Goal: Communication & Community: Answer question/provide support

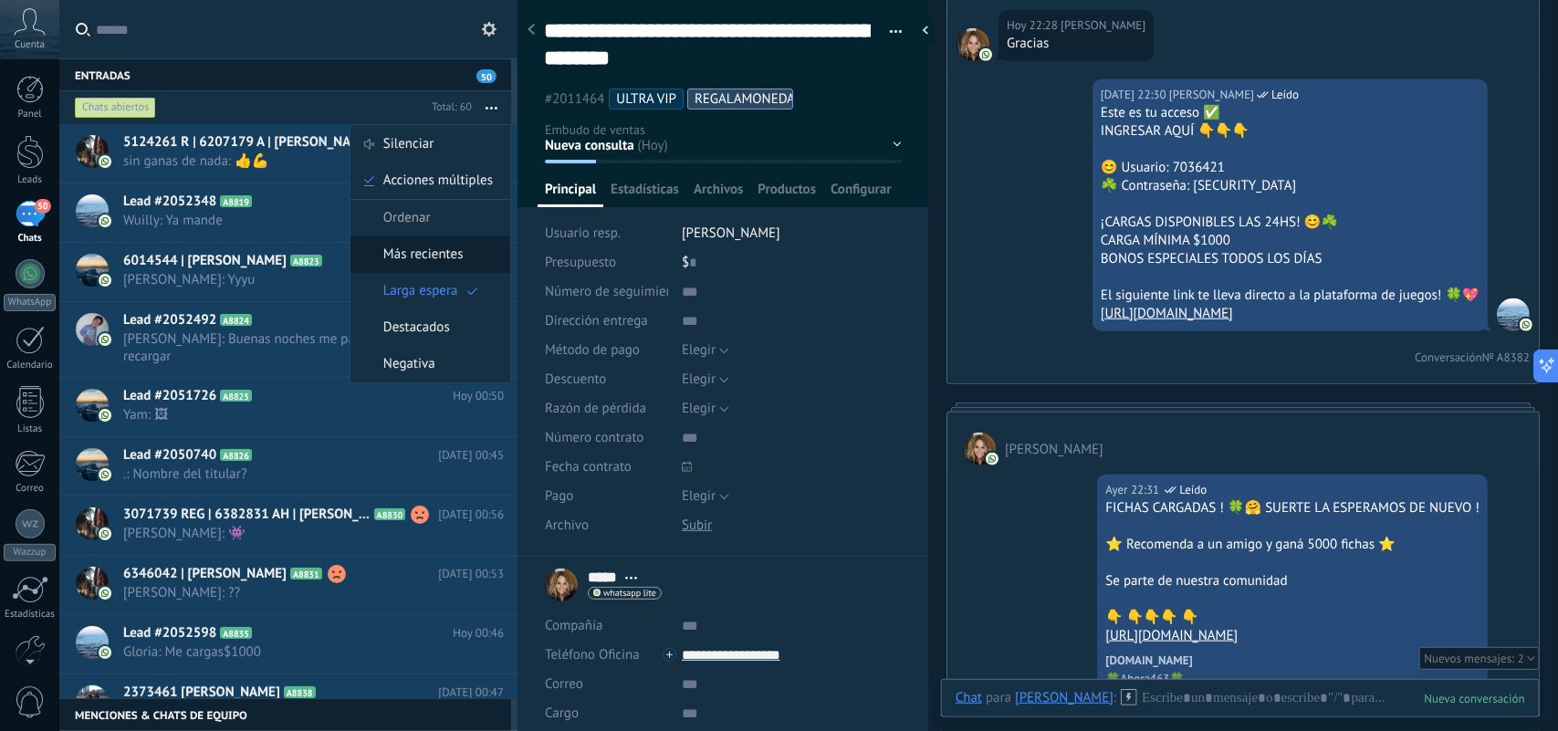
scroll to position [55, 0]
click at [463, 306] on div "Larga espera" at bounding box center [431, 291] width 160 height 37
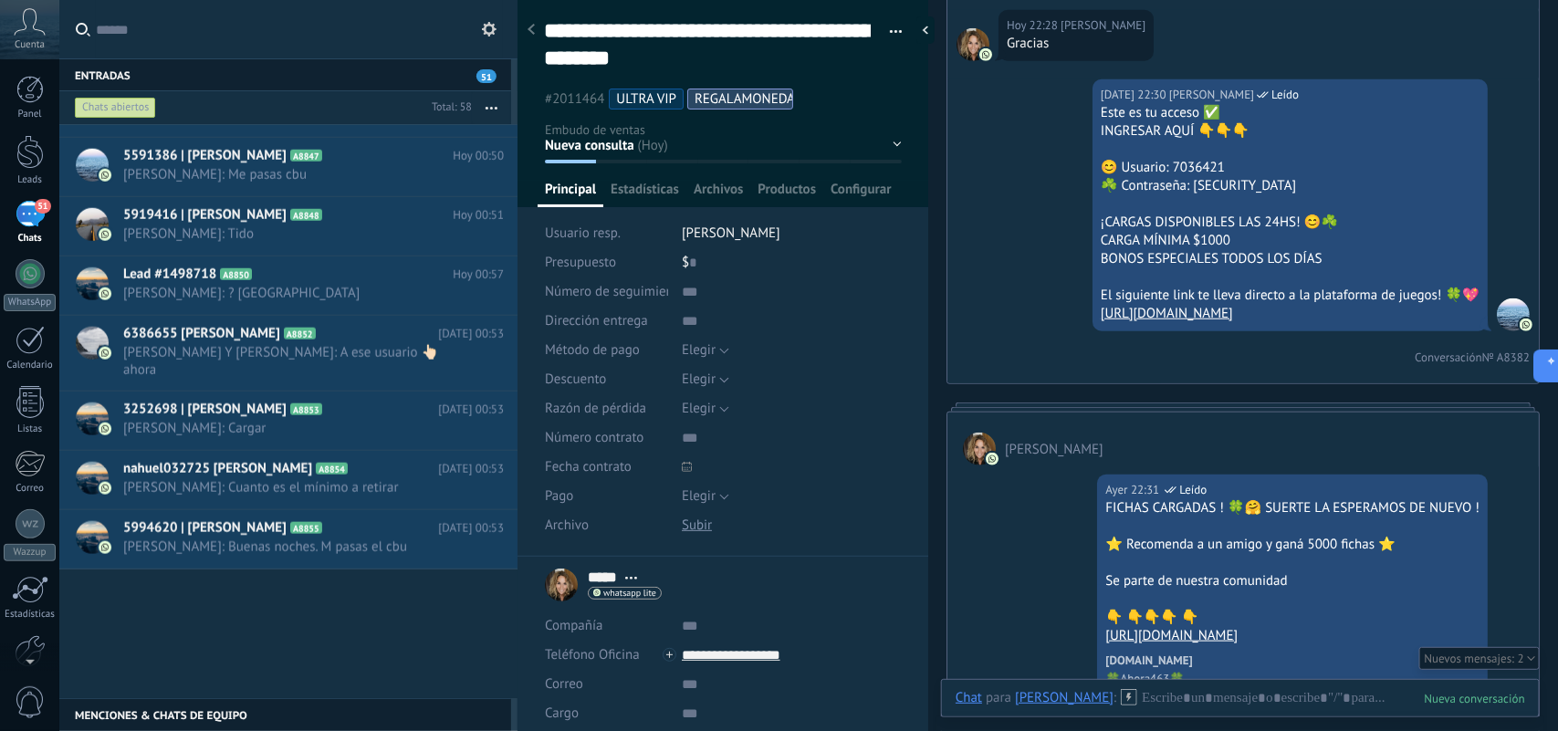
scroll to position [594, 0]
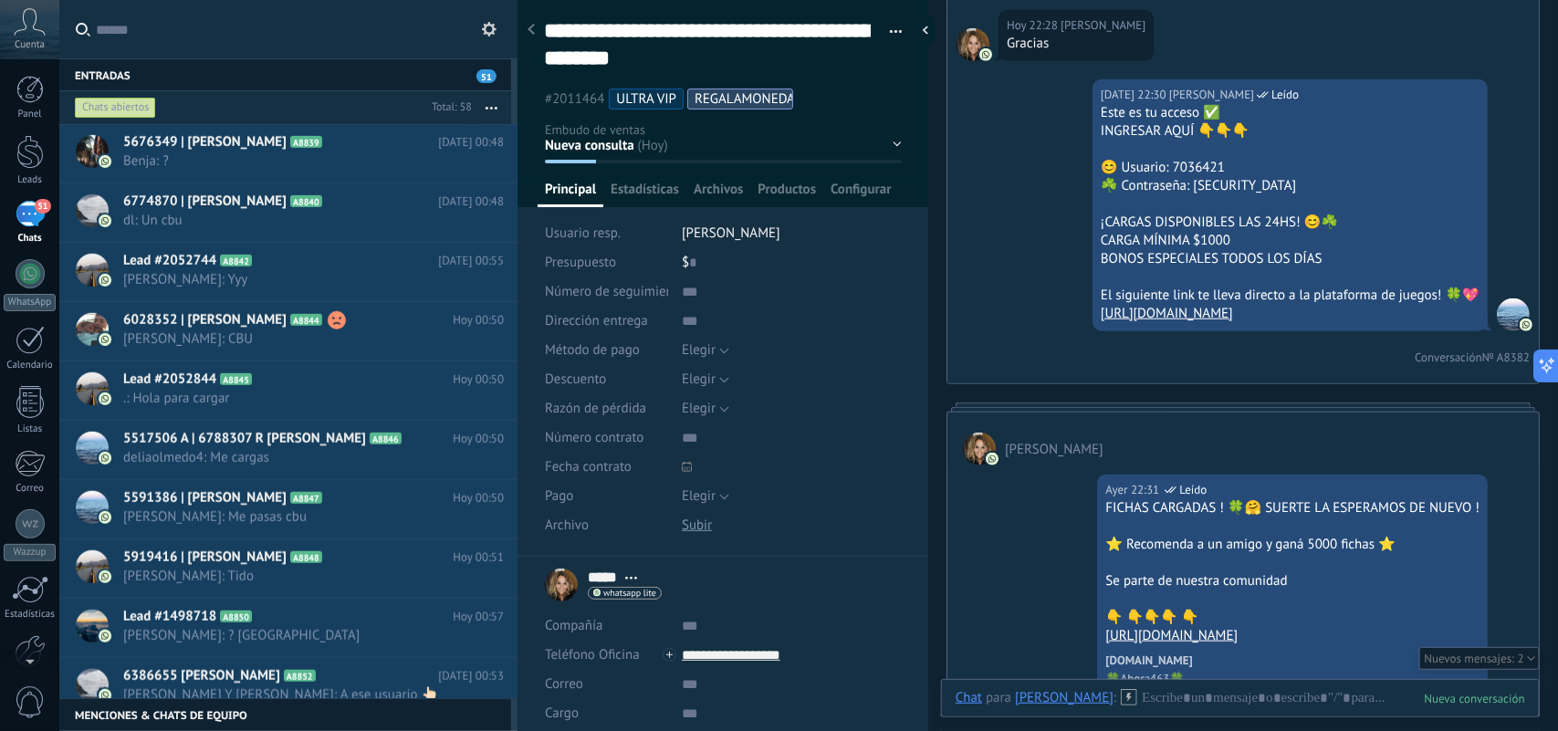
click at [98, 110] on div "Chats abiertos" at bounding box center [115, 108] width 81 height 22
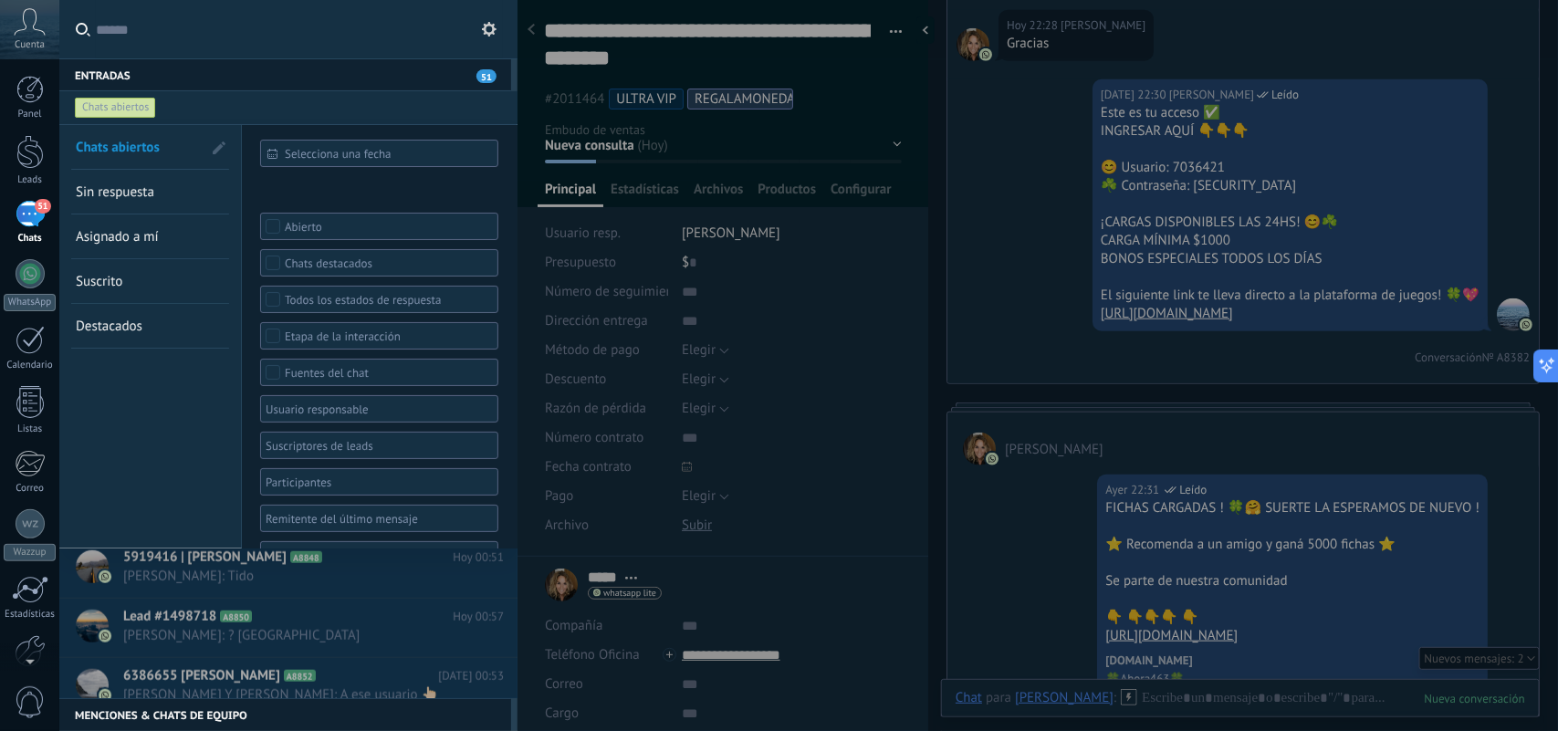
click at [126, 179] on link "Sin respuesta" at bounding box center [139, 192] width 126 height 44
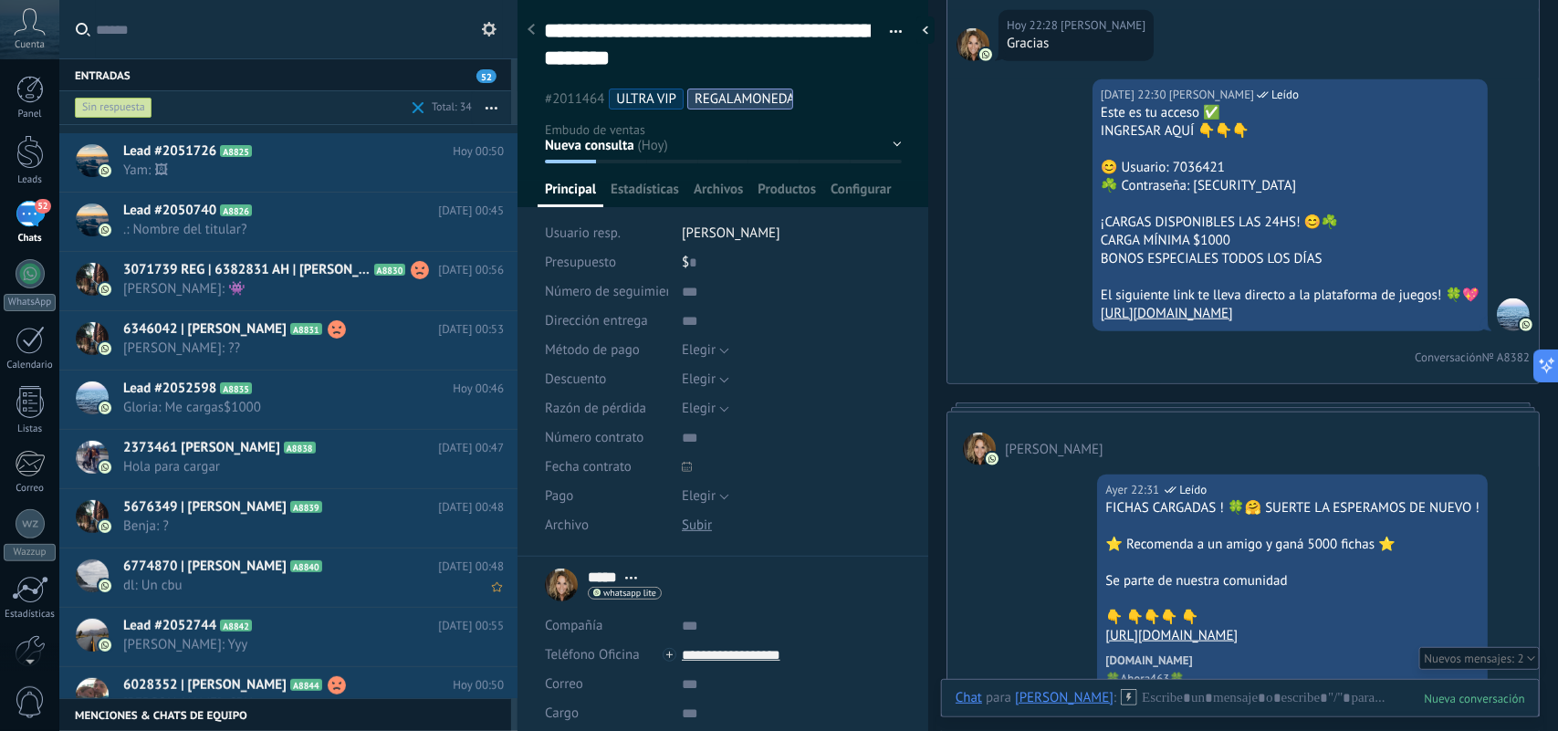
scroll to position [457, 0]
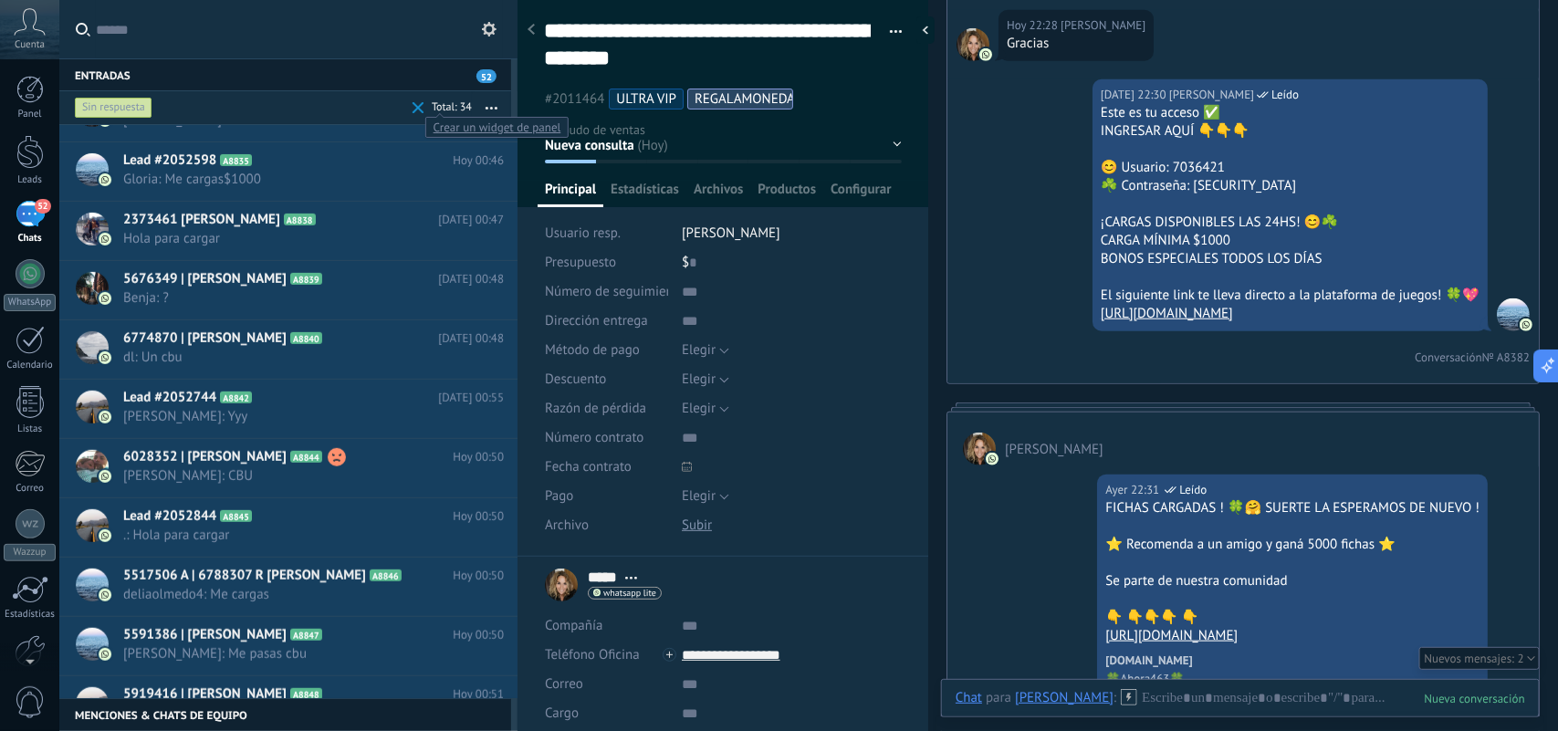
click at [418, 106] on span at bounding box center [419, 108] width 12 height 12
click at [489, 107] on icon "button" at bounding box center [492, 108] width 12 height 3
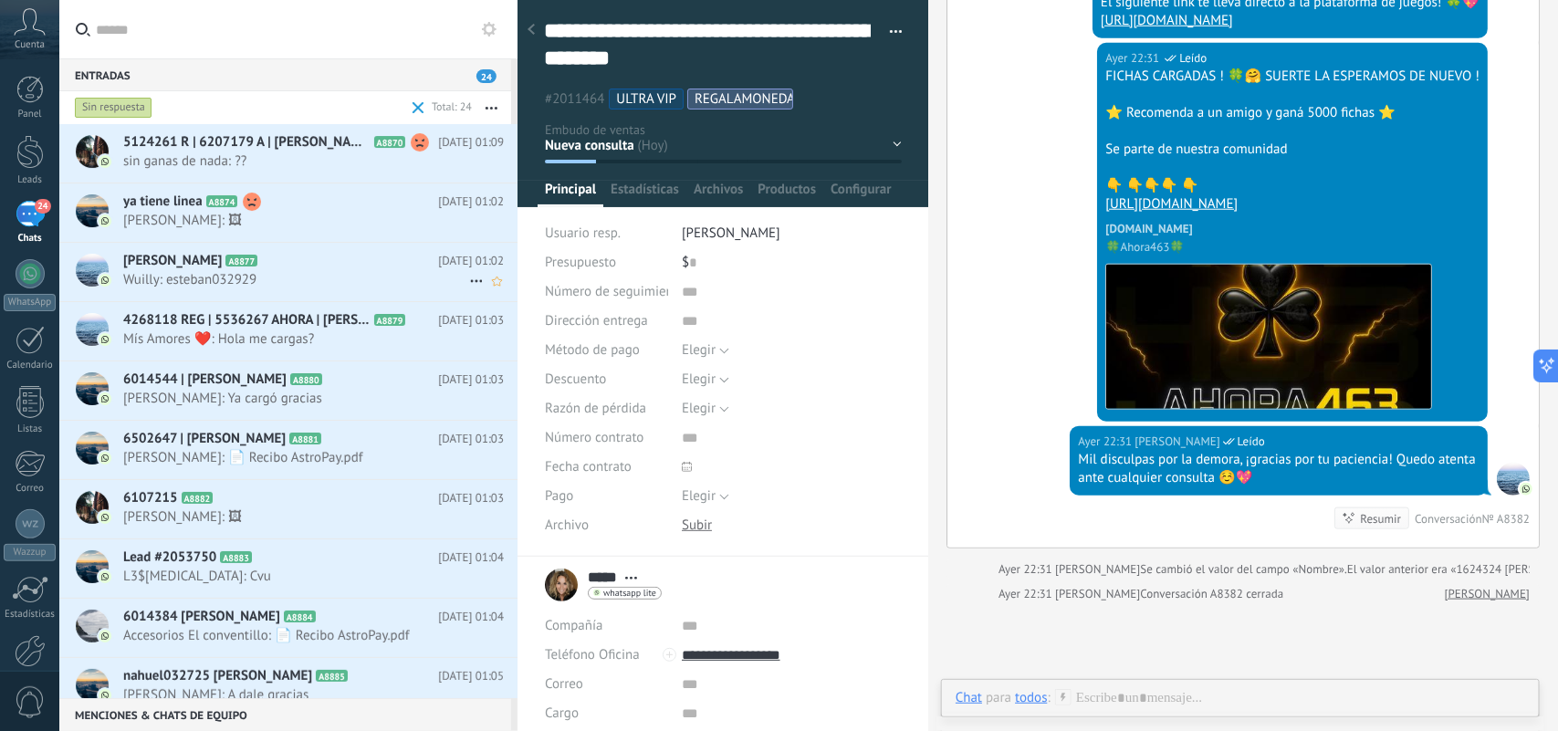
click at [350, 278] on span "Wuilly: esteban032929" at bounding box center [296, 279] width 346 height 17
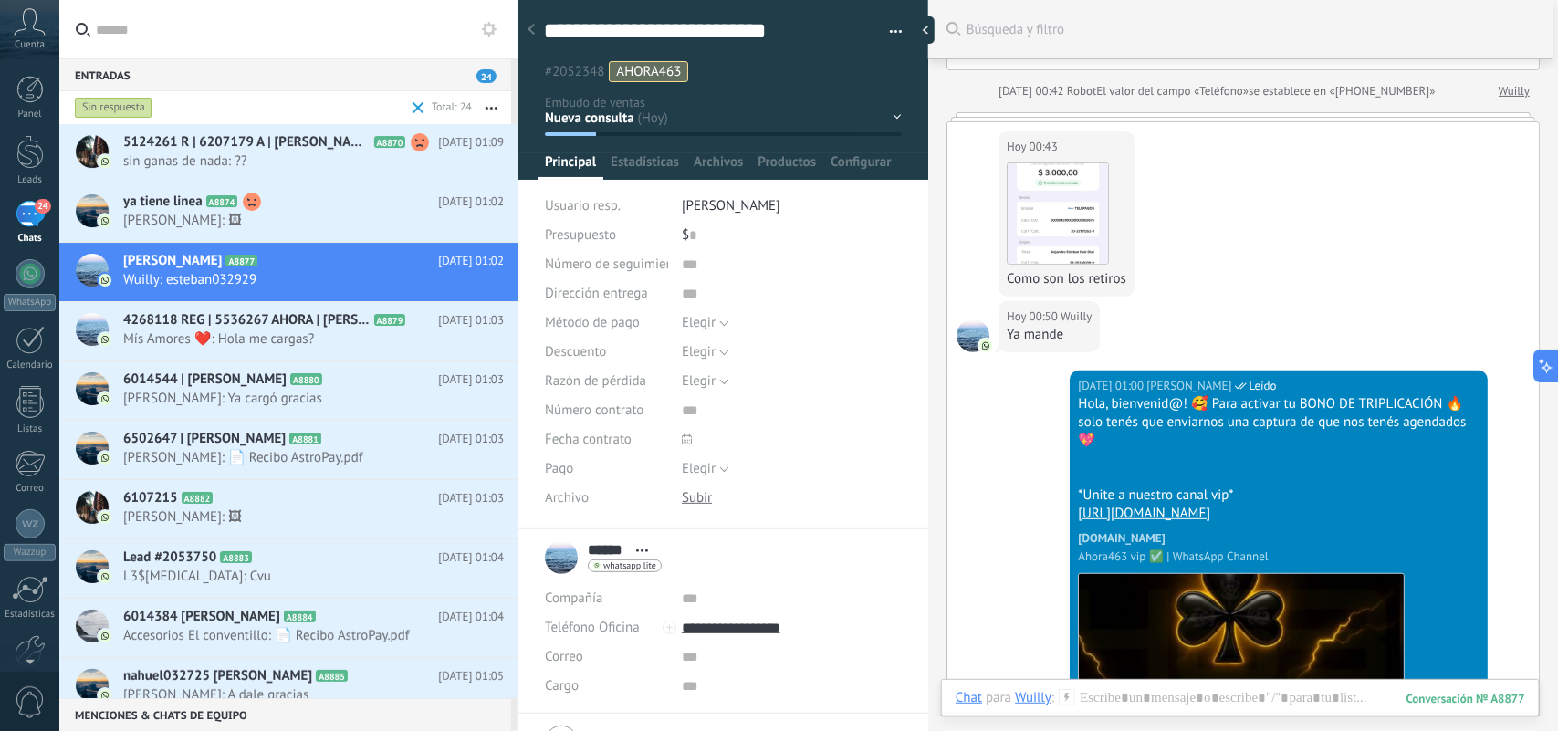
scroll to position [112, 0]
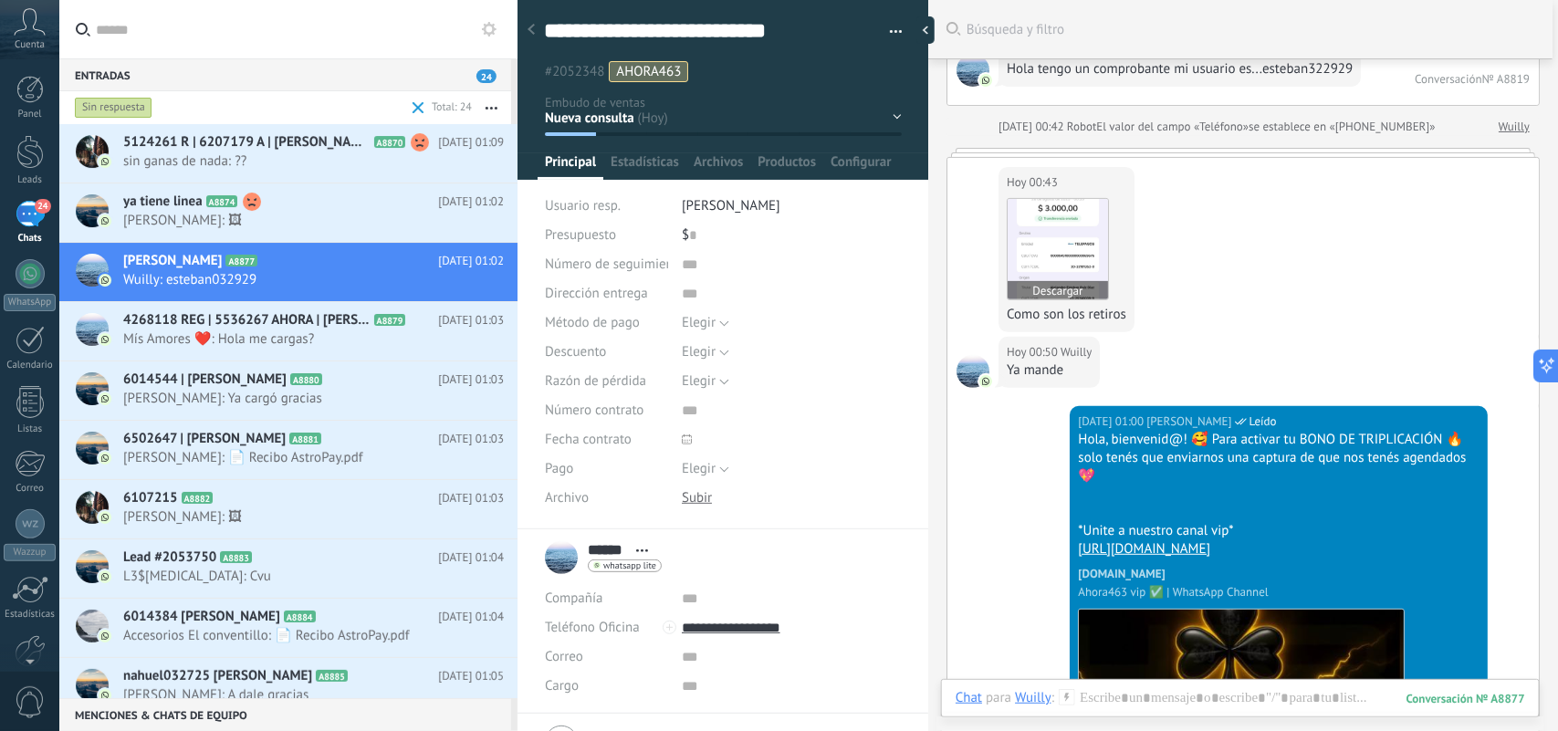
click at [1064, 275] on img at bounding box center [1058, 249] width 100 height 100
click at [1526, 29] on span "Búsqueda y filtro" at bounding box center [1251, 29] width 568 height 17
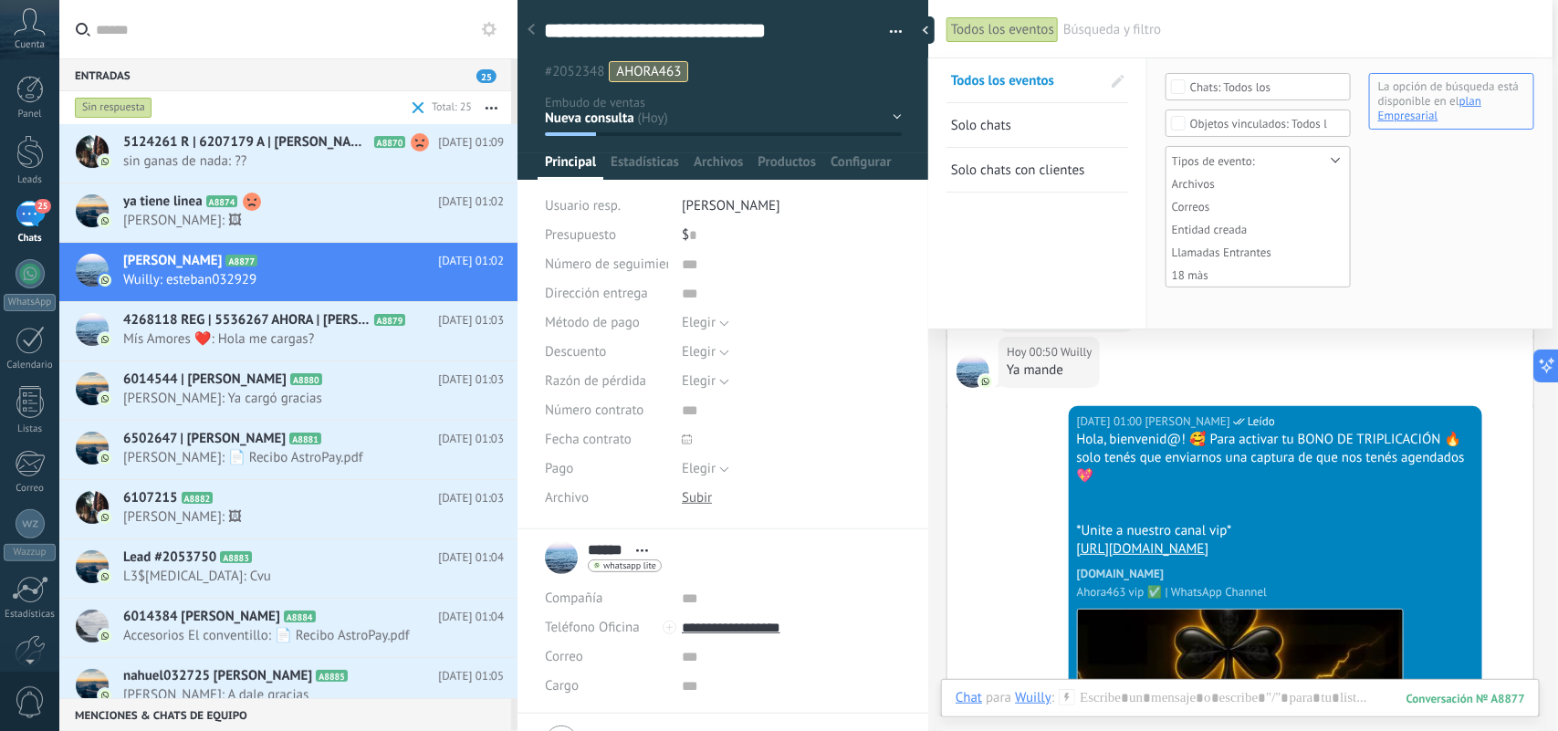
type textarea "**********"
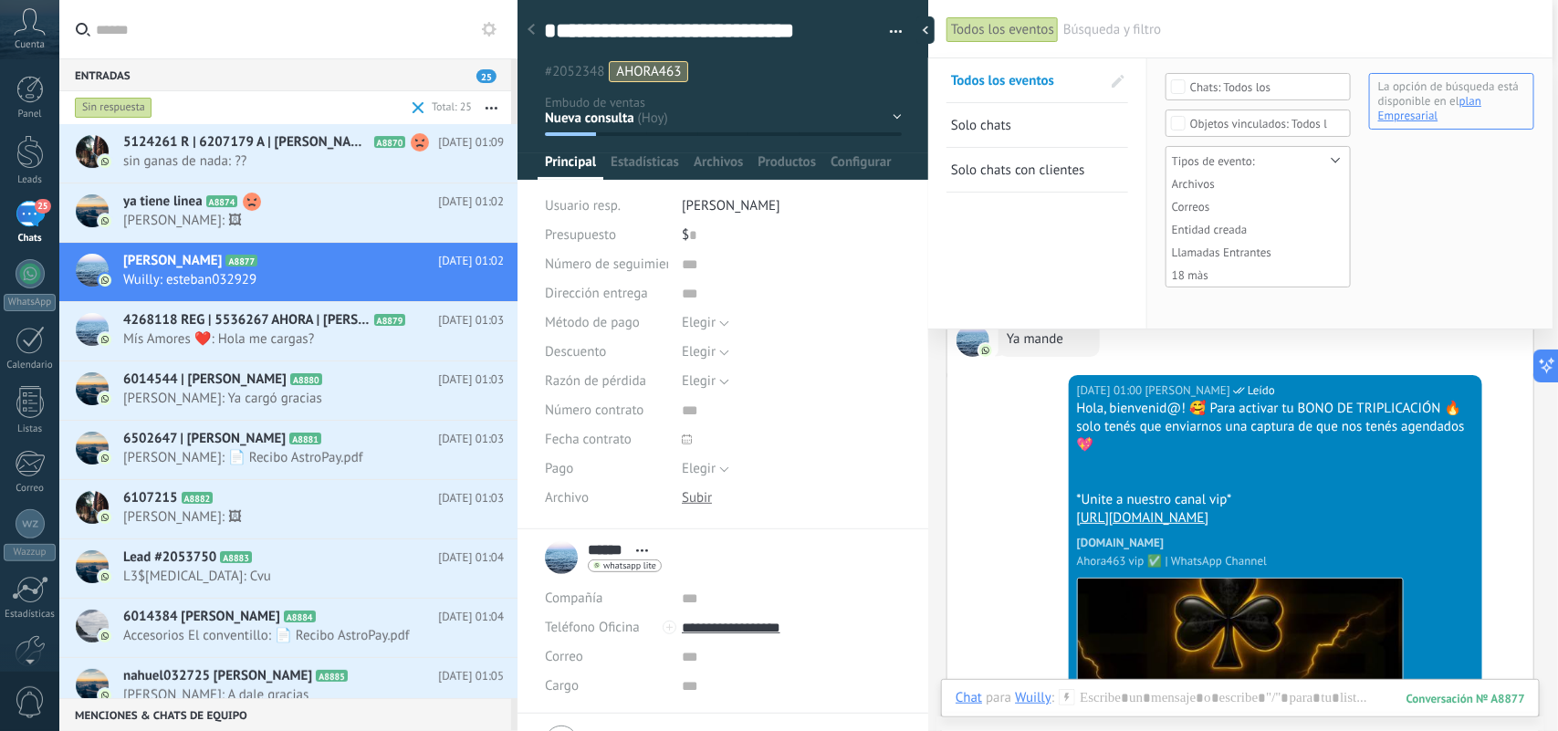
type textarea "**********"
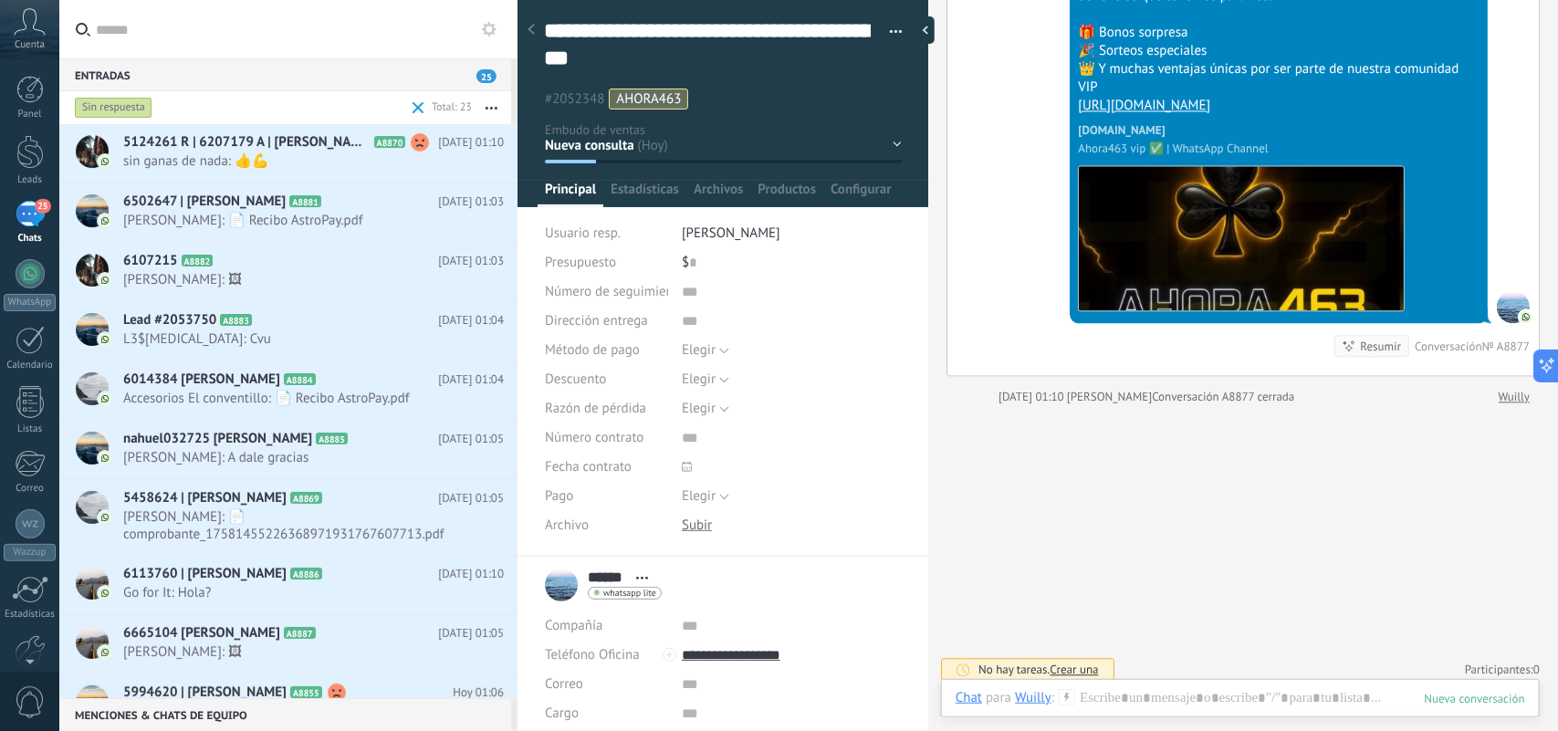
scroll to position [1336, 0]
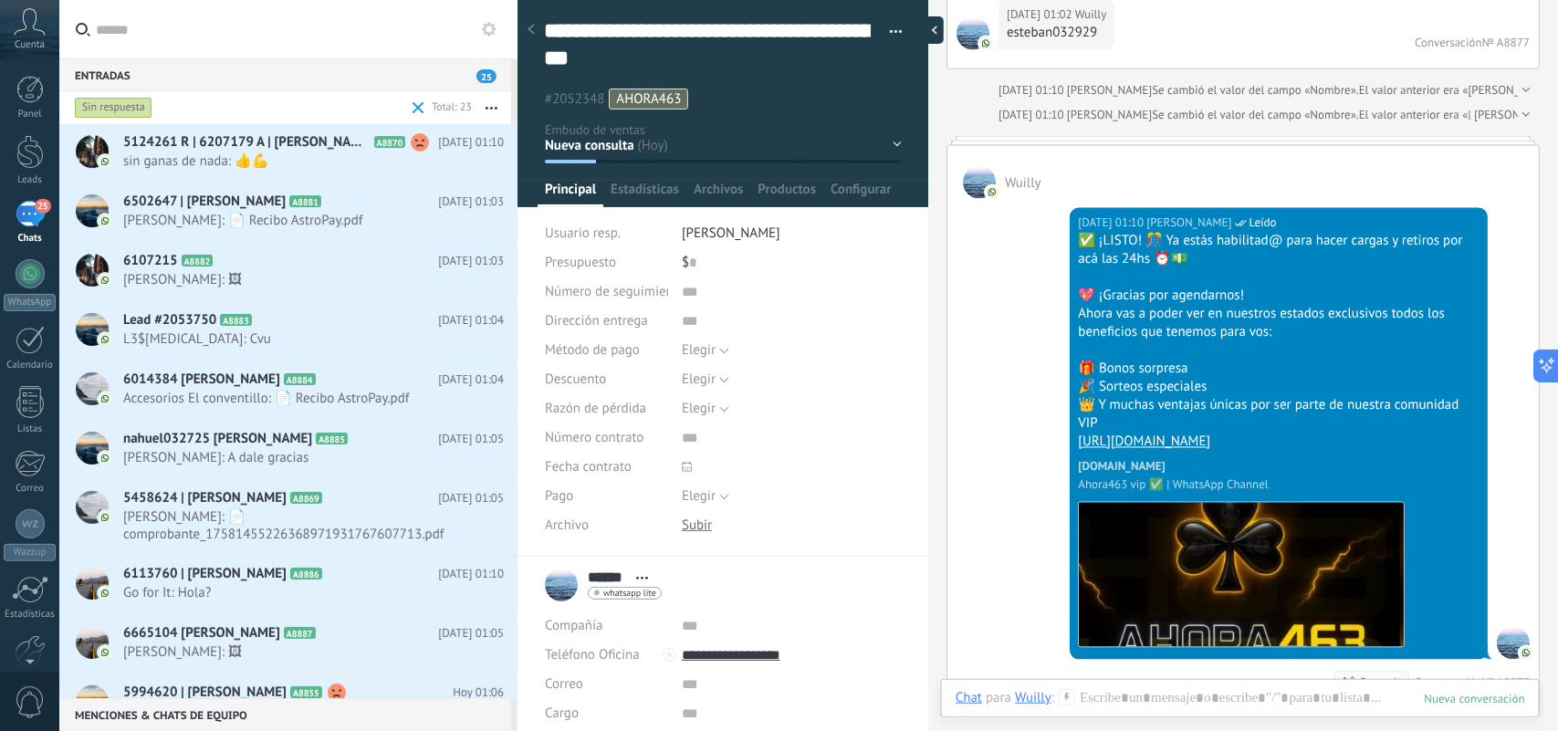
click at [925, 21] on div at bounding box center [930, 29] width 27 height 27
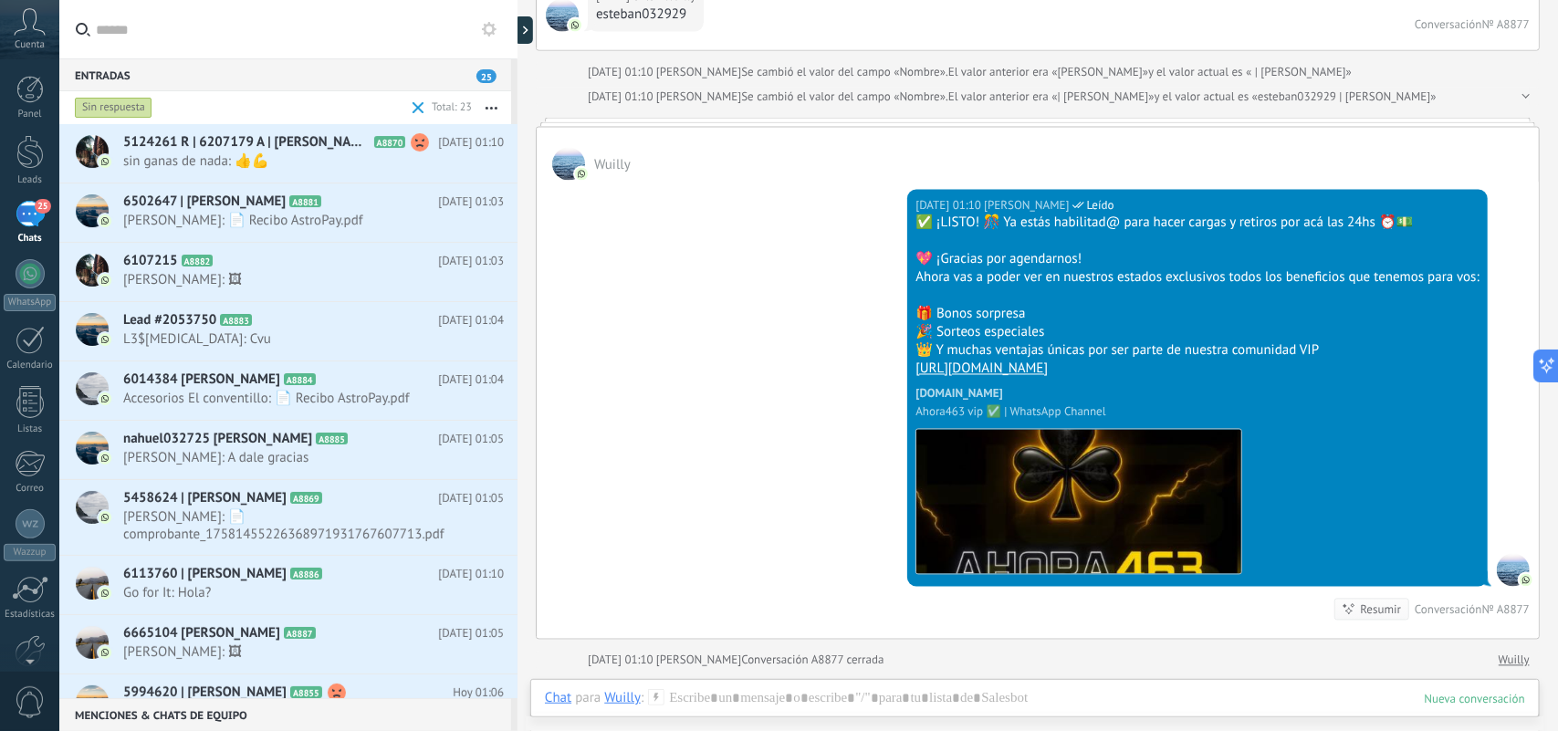
scroll to position [164, 0]
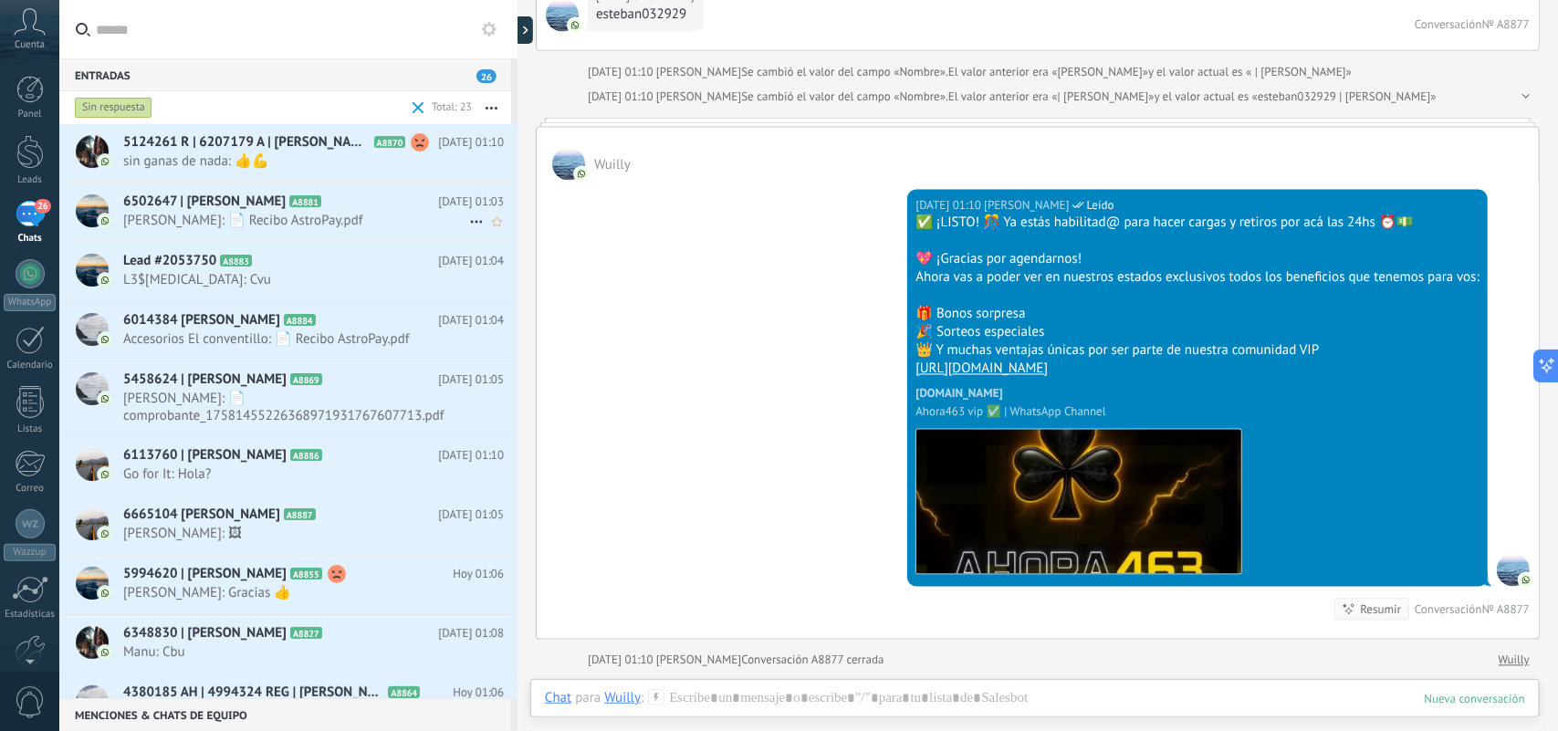
click at [294, 228] on span "Diego: 📄 Recibo AstroPay.pdf" at bounding box center [296, 220] width 346 height 17
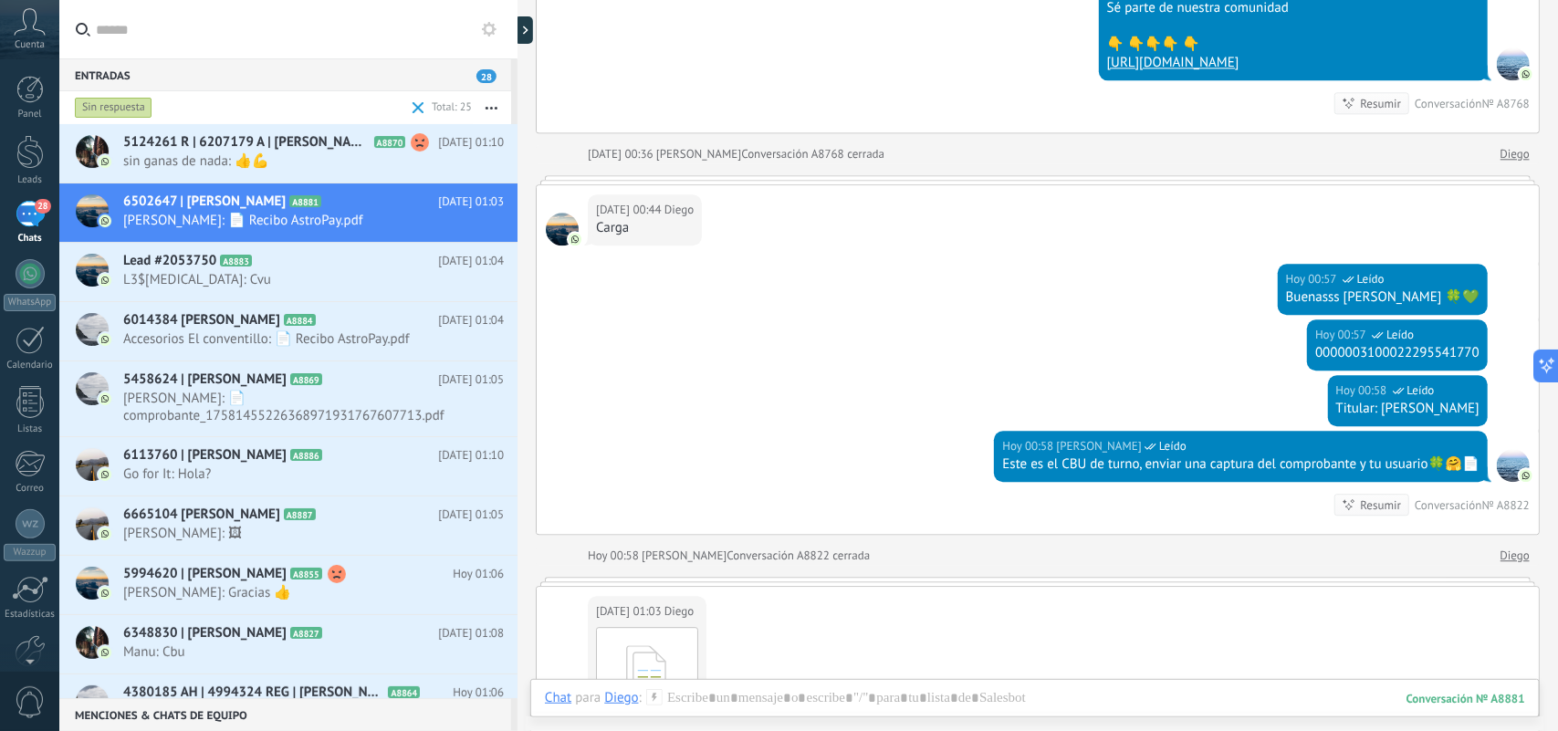
scroll to position [5036, 0]
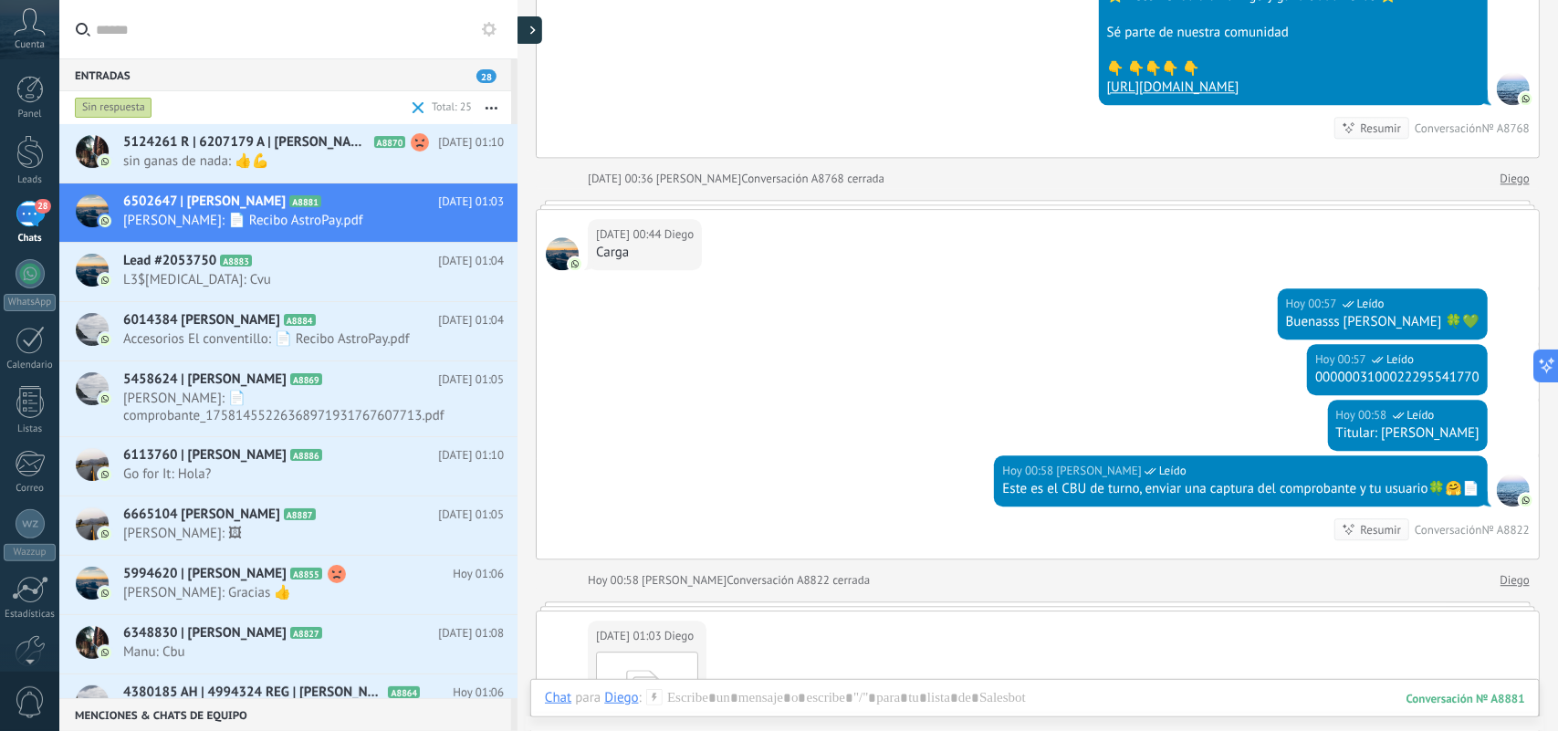
click at [530, 32] on icon at bounding box center [532, 30] width 5 height 9
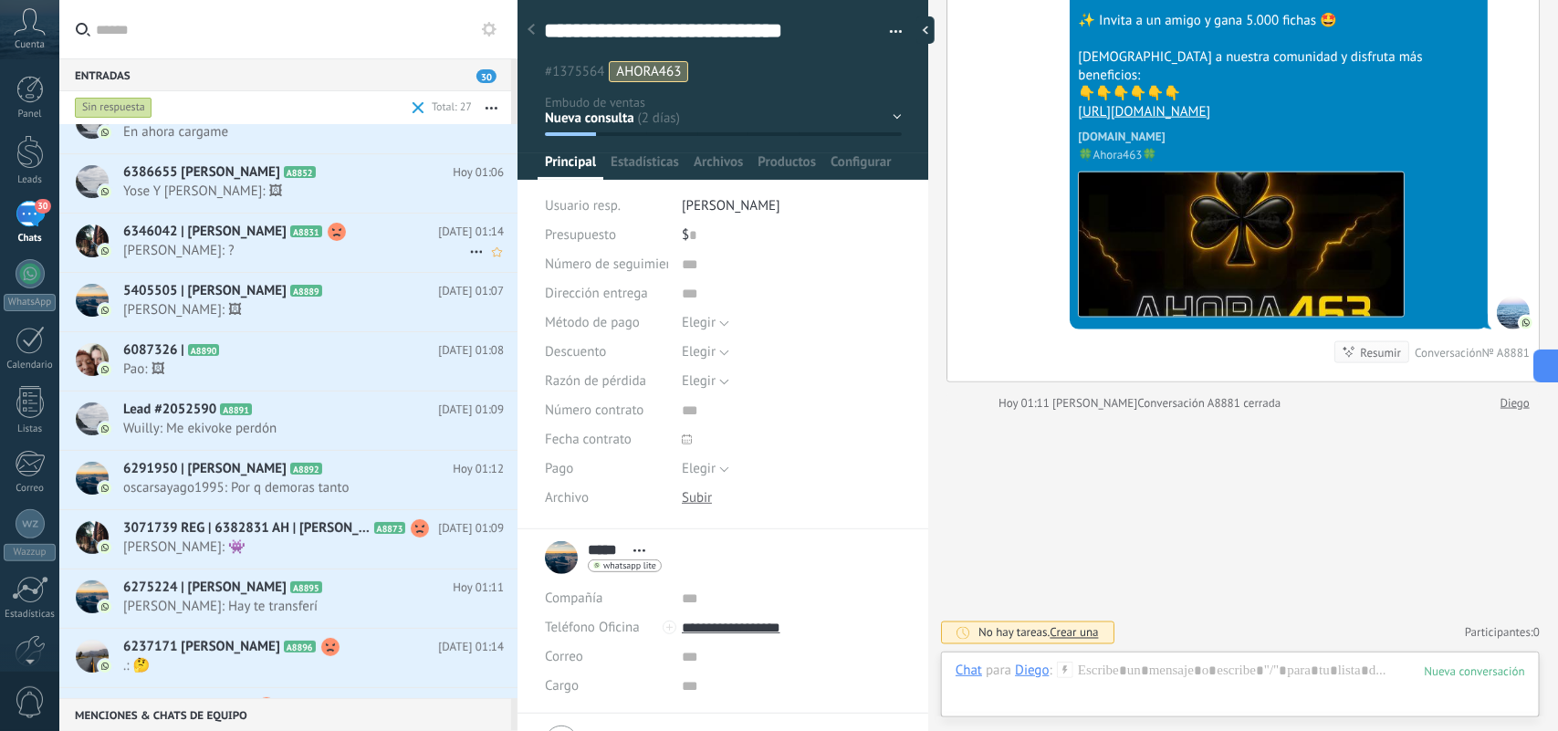
scroll to position [2, 0]
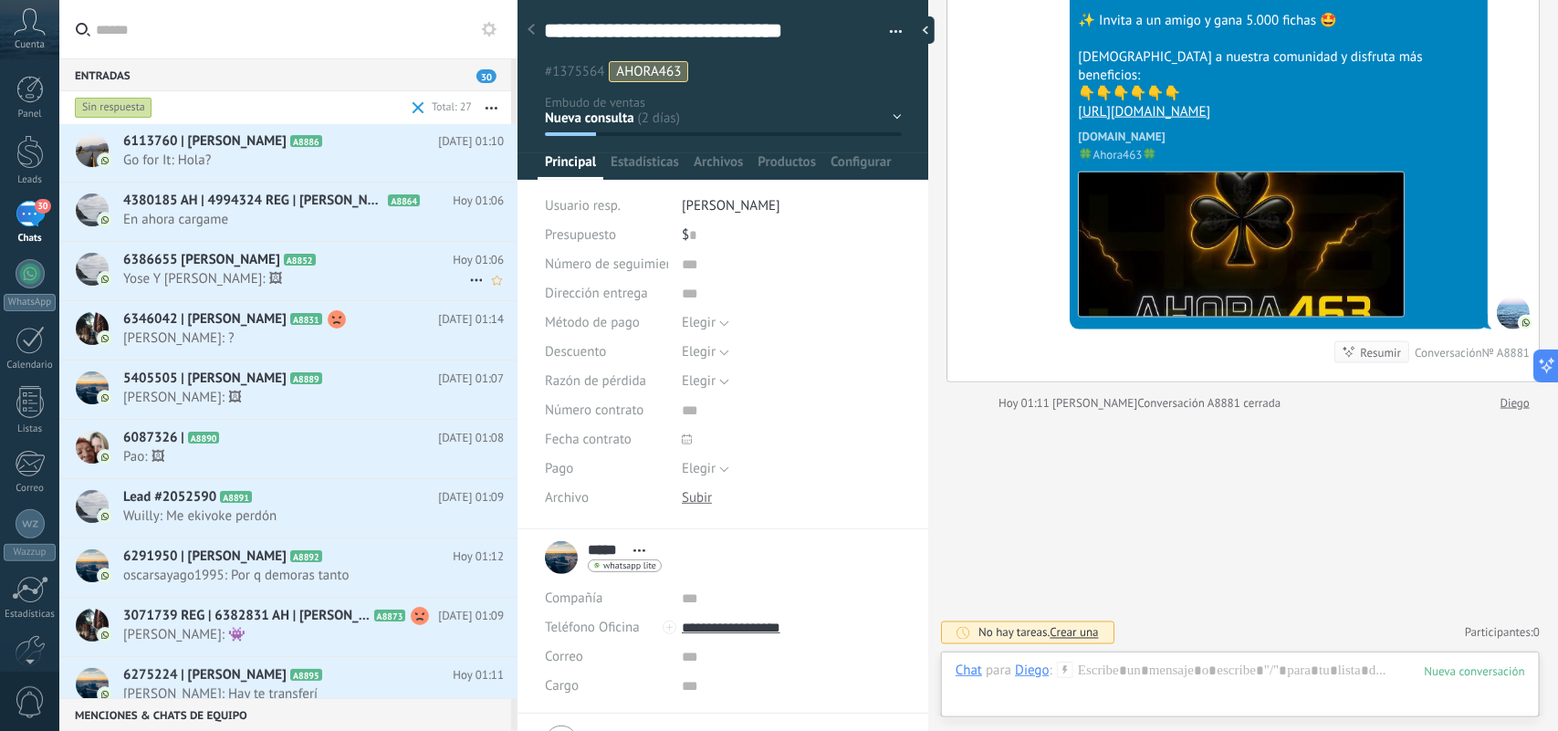
click at [362, 270] on span "Yose Y Alex: 🖼" at bounding box center [296, 278] width 346 height 17
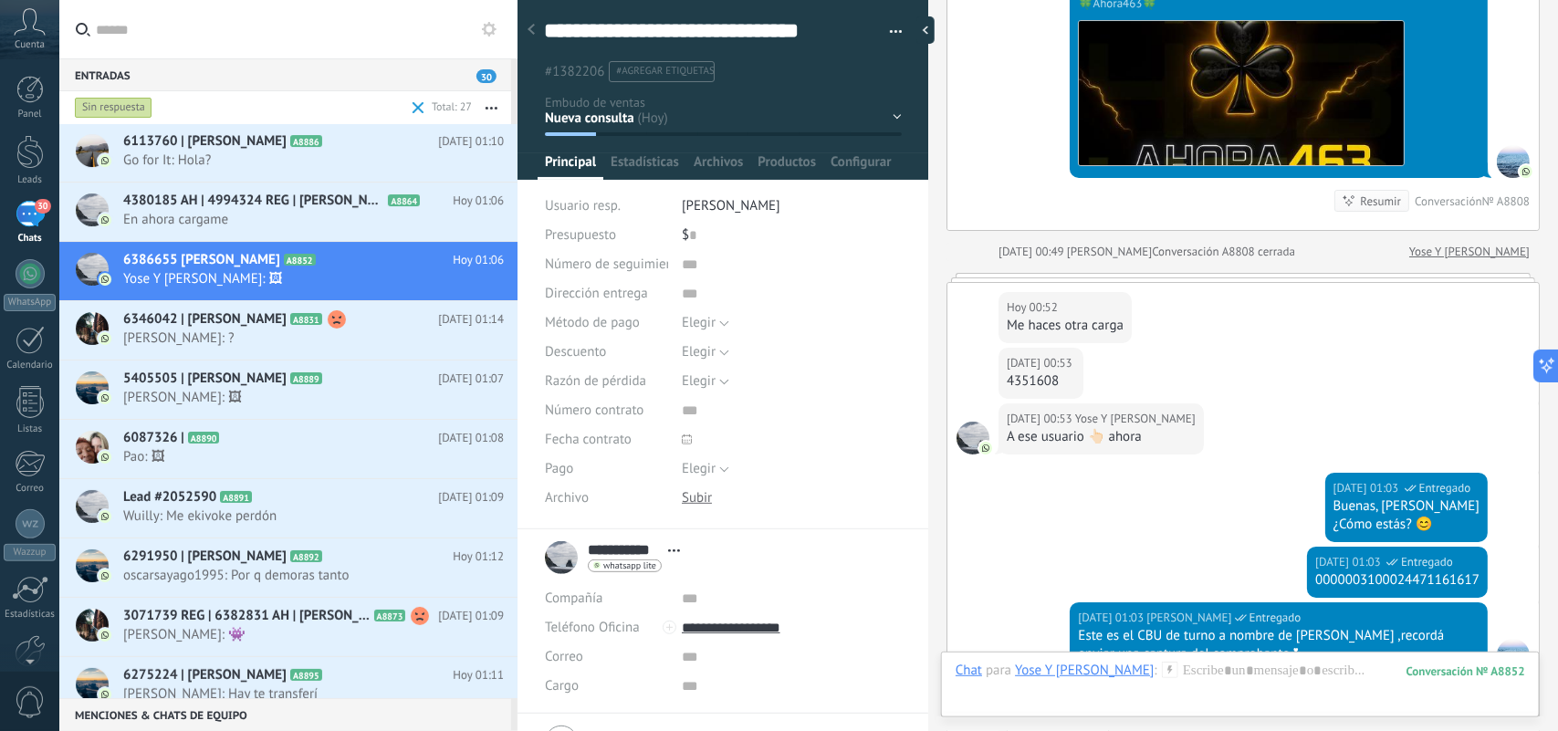
scroll to position [3266, 0]
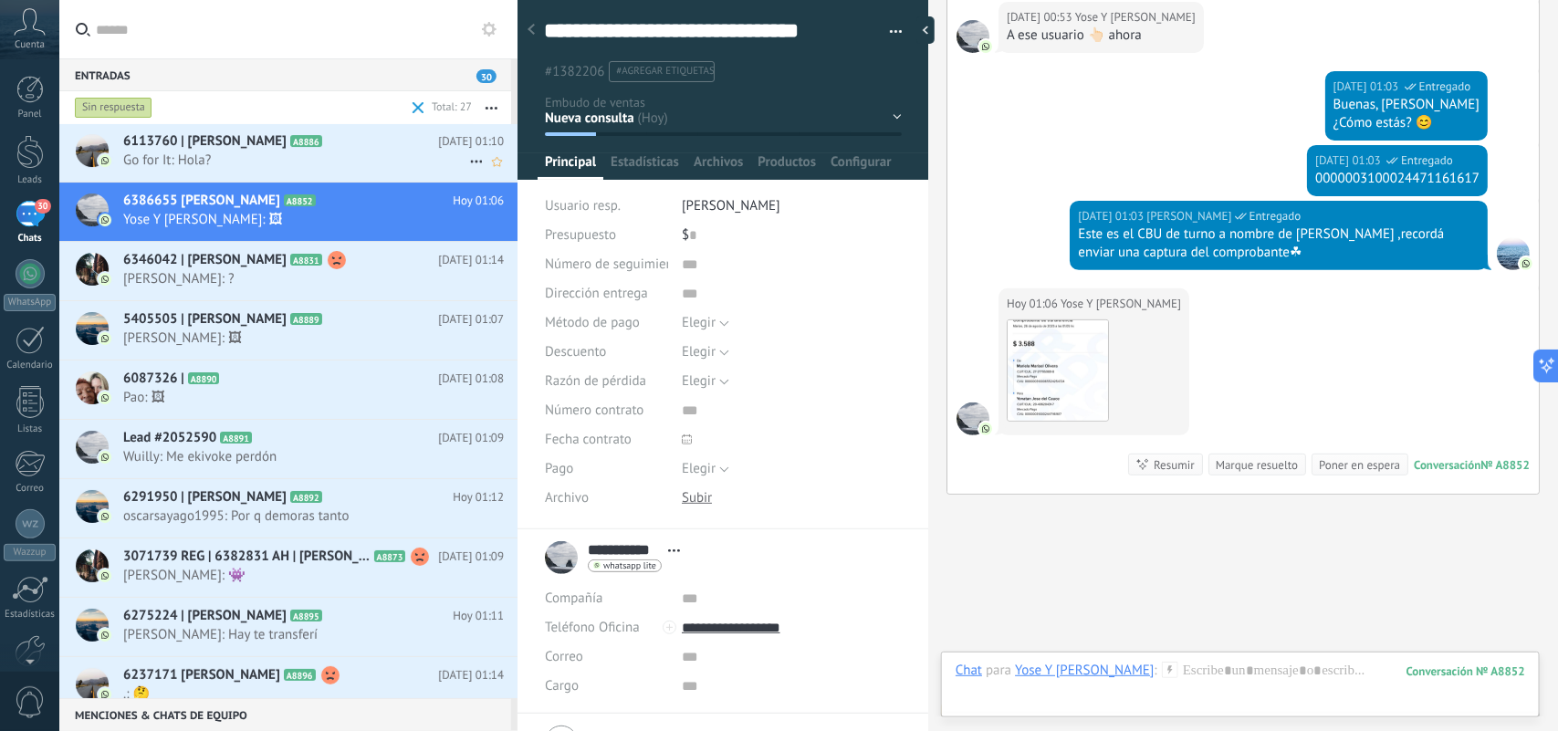
click at [372, 171] on div "6113760 | FRANCO NAHUEL CAMMISI A8886 Hoy 01:10 Go for It: Hola?" at bounding box center [320, 152] width 394 height 58
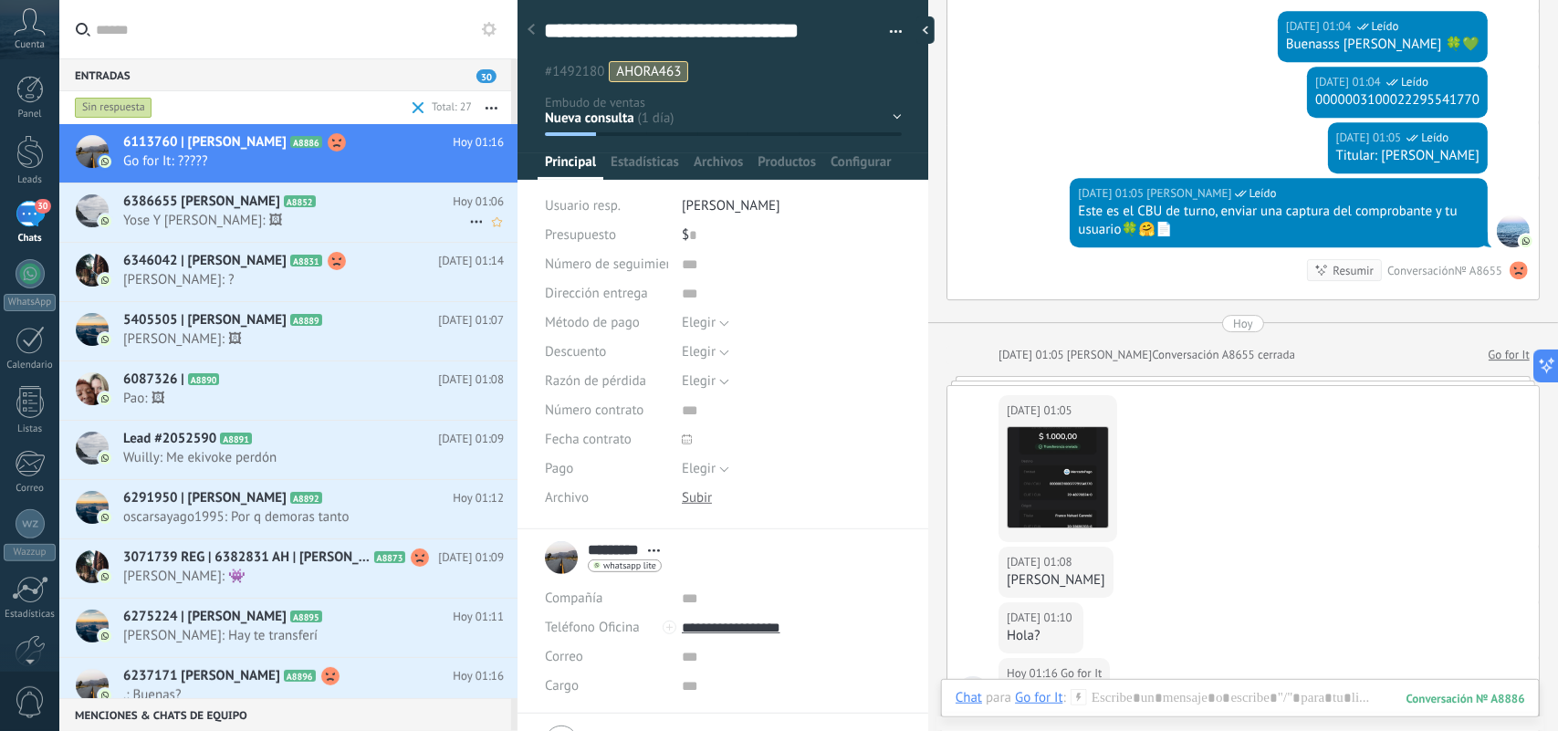
click at [404, 204] on h2 "6386655 Mariela Marisel Olivera A8852" at bounding box center [288, 202] width 330 height 18
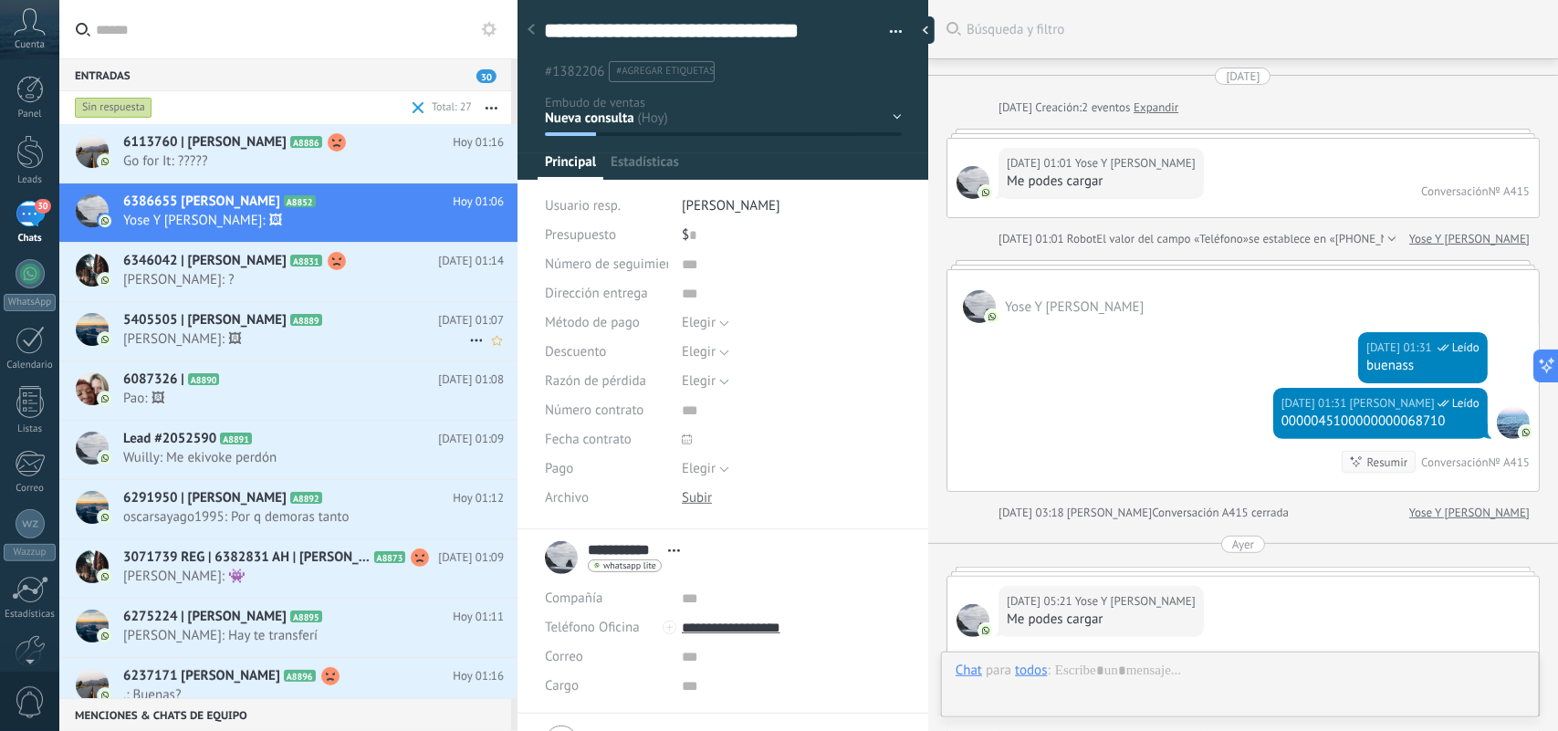
click at [391, 336] on span "juan: 🖼" at bounding box center [296, 338] width 346 height 17
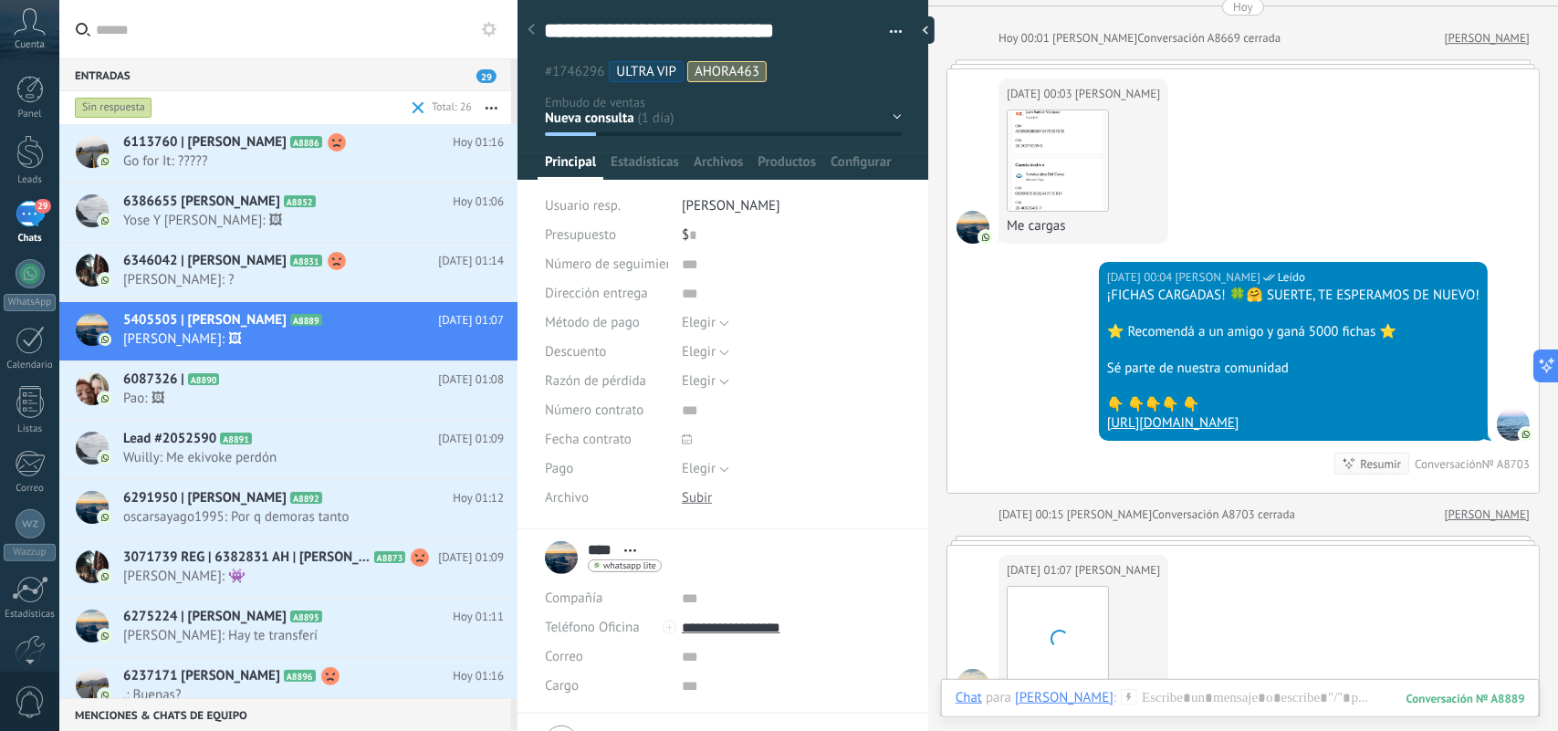
scroll to position [5660, 0]
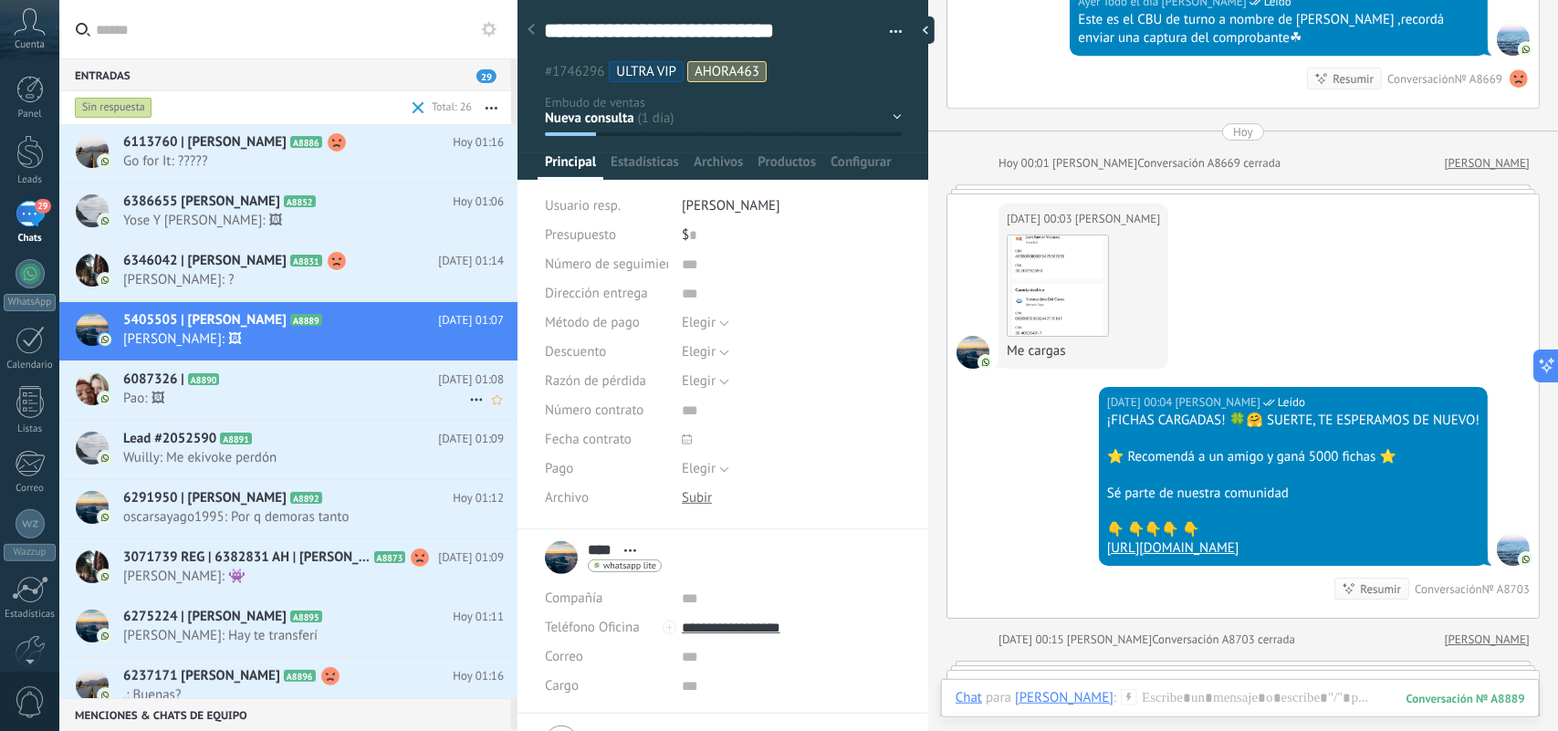
click at [334, 376] on h2 "6087326 | A8890" at bounding box center [280, 380] width 315 height 18
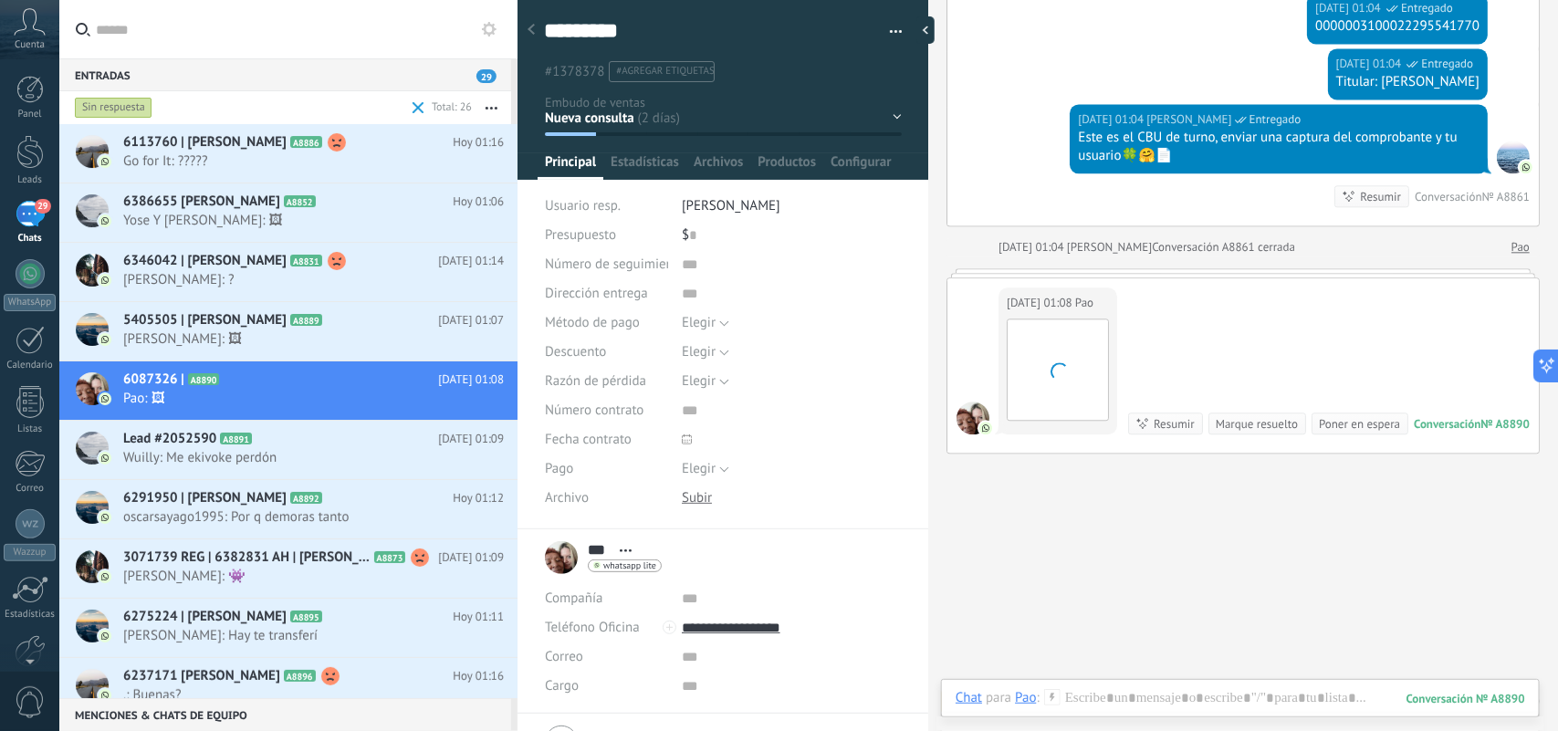
scroll to position [27, 0]
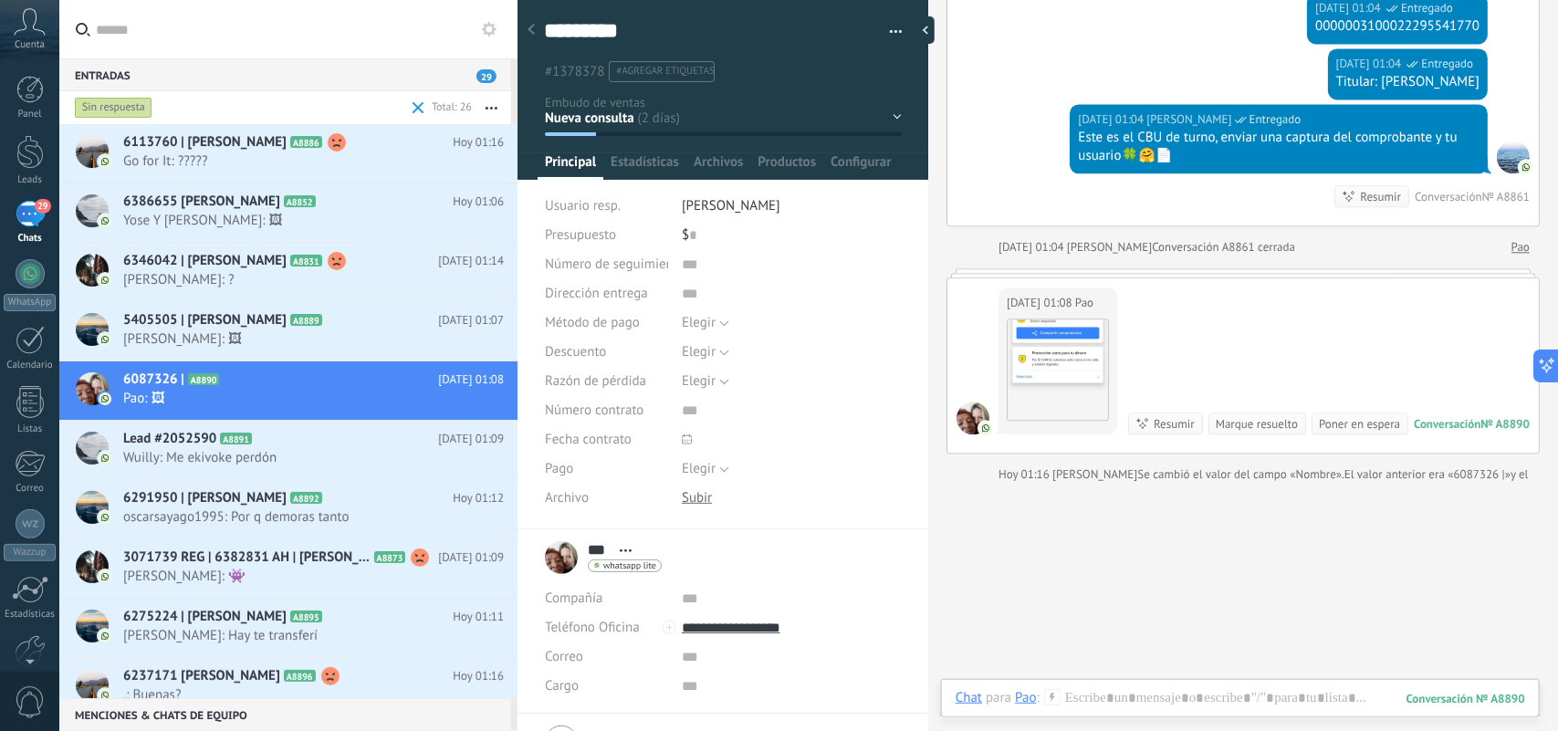
type textarea "**********"
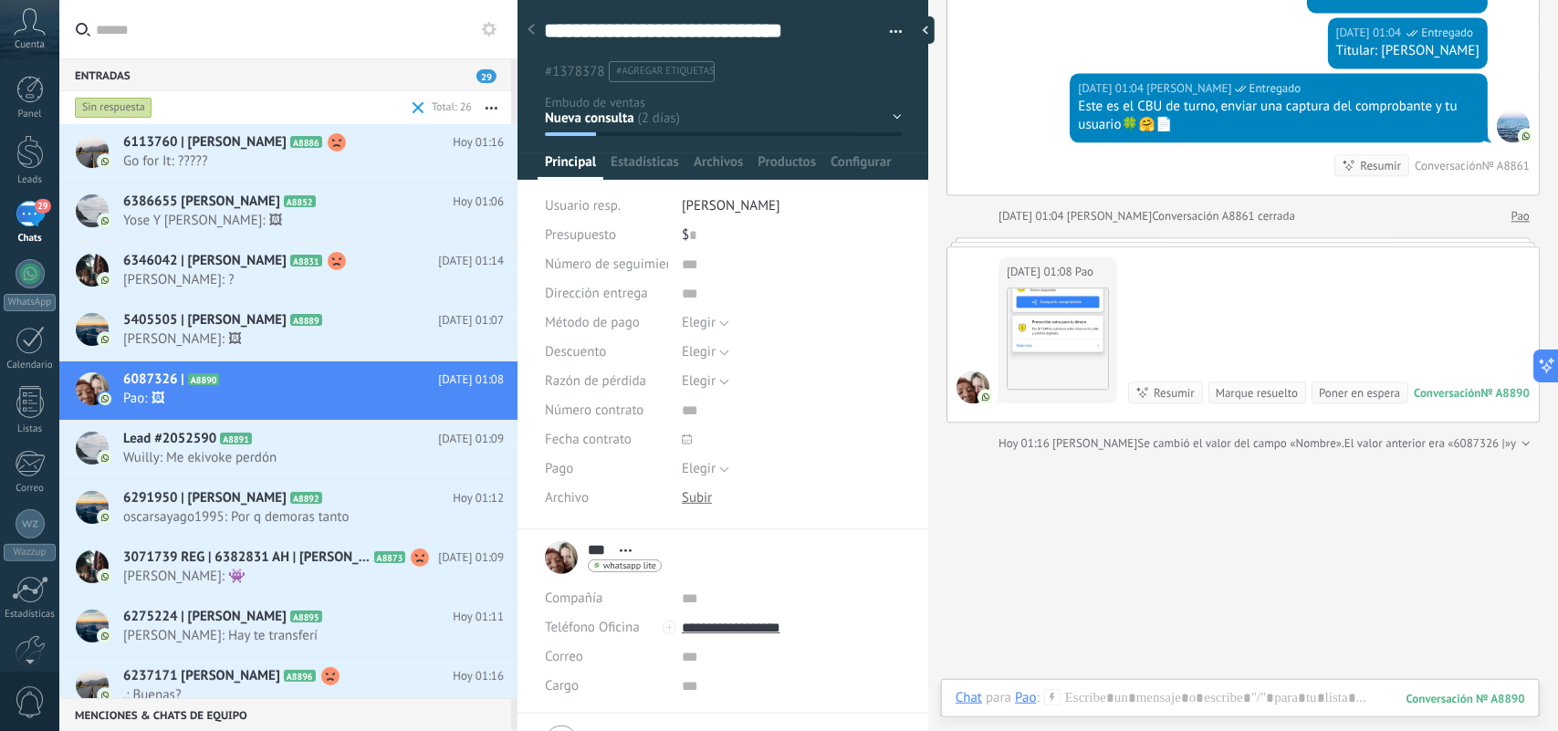
scroll to position [2059, 0]
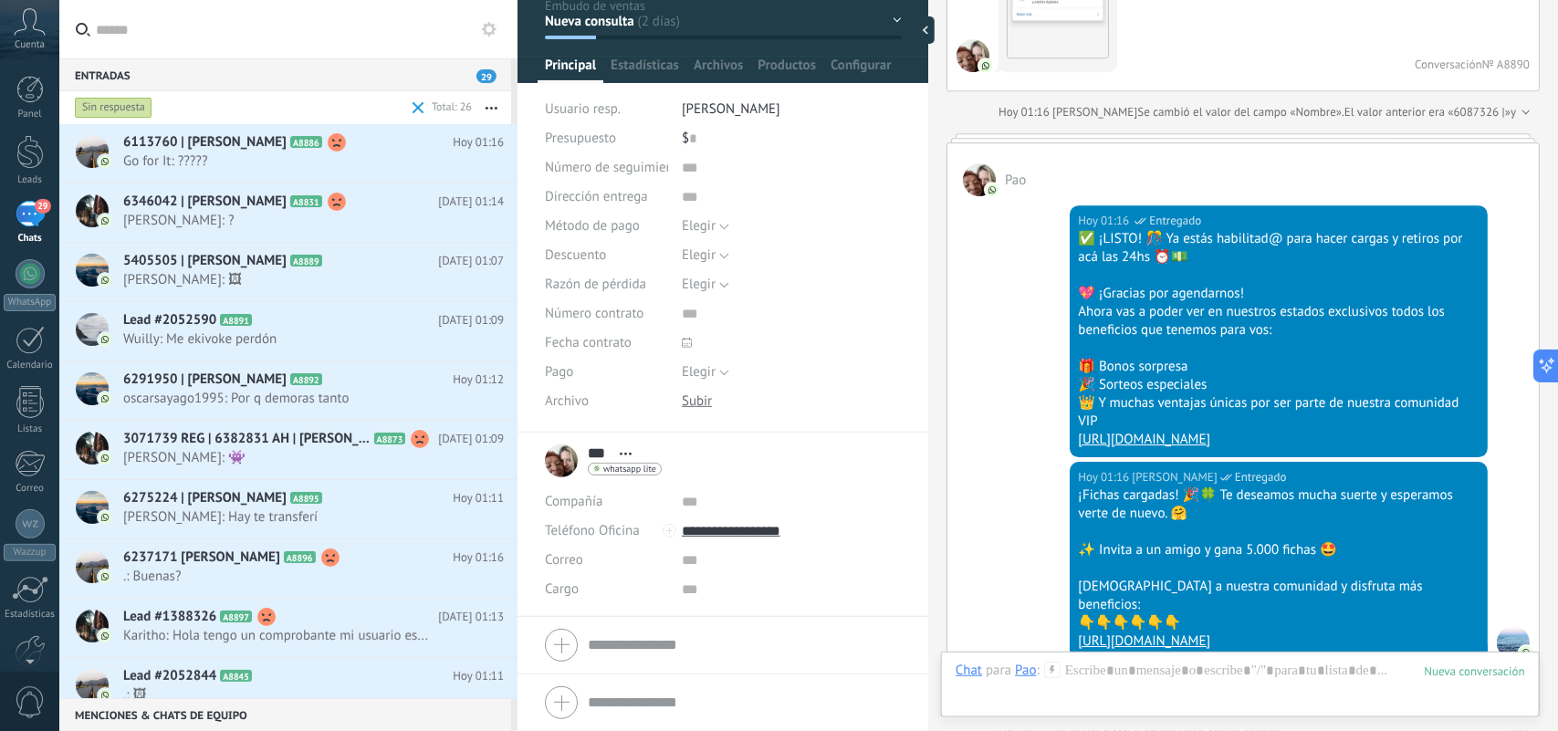
scroll to position [2708, 0]
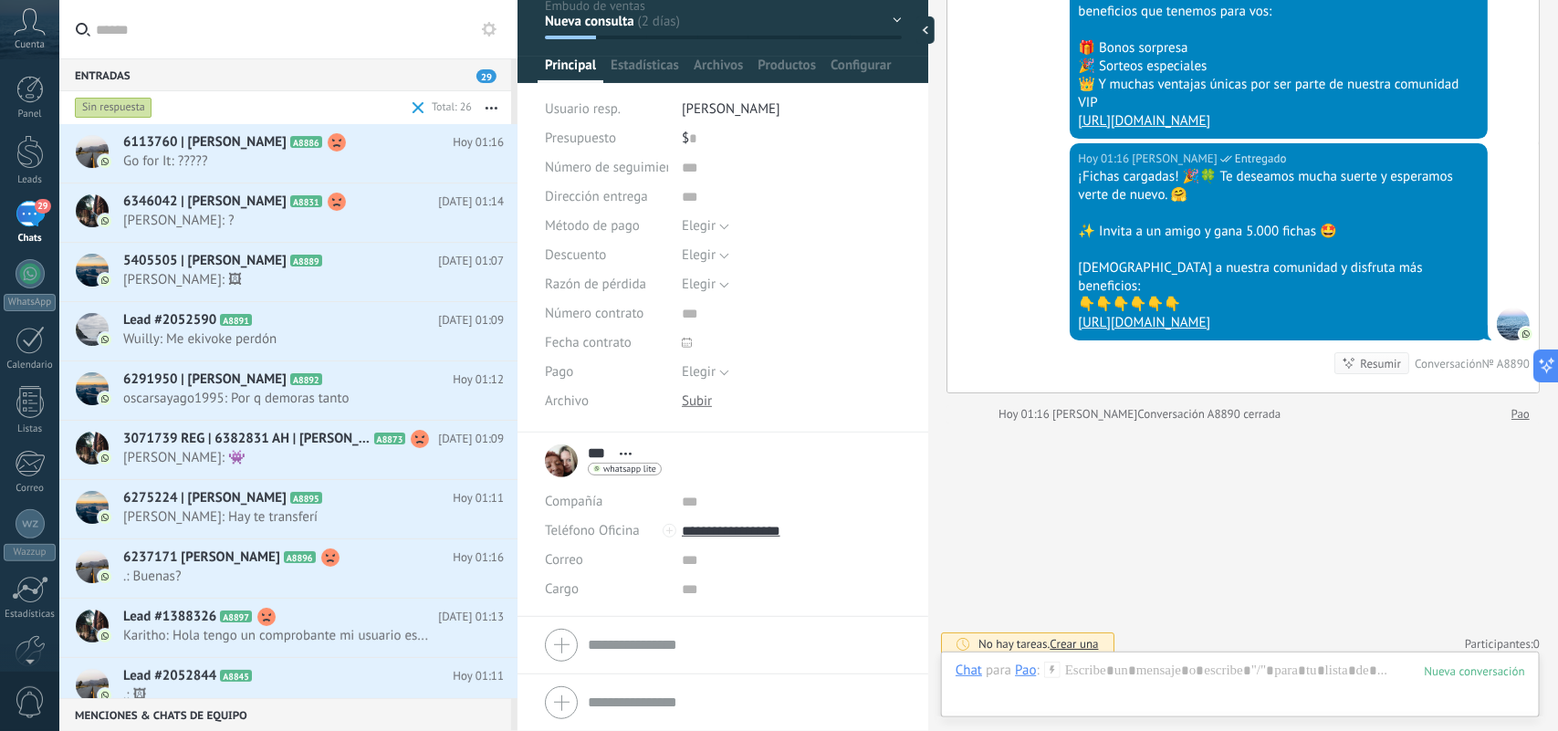
click at [496, 100] on button "button" at bounding box center [491, 107] width 39 height 33
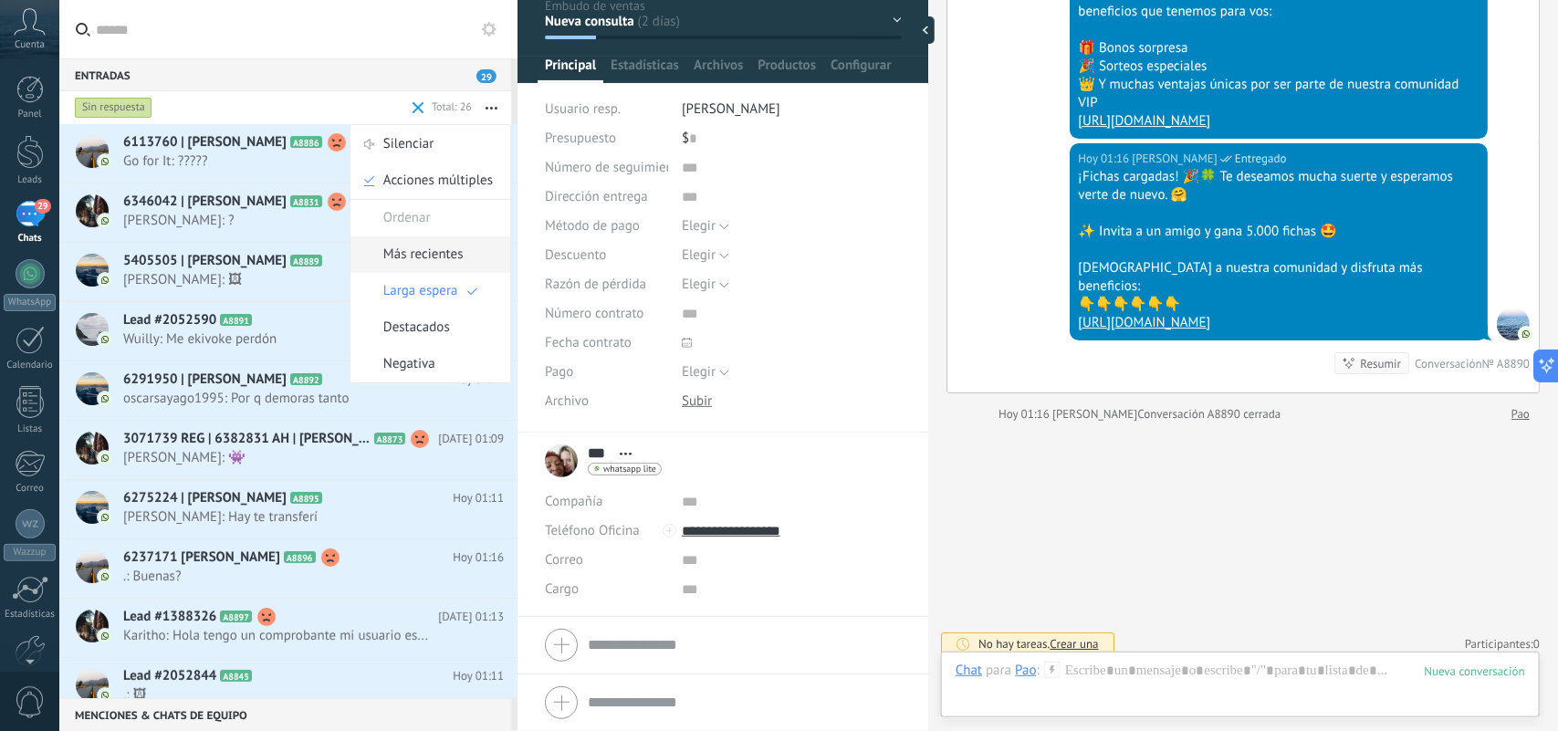
click at [435, 256] on span "Más recientes" at bounding box center [423, 254] width 80 height 37
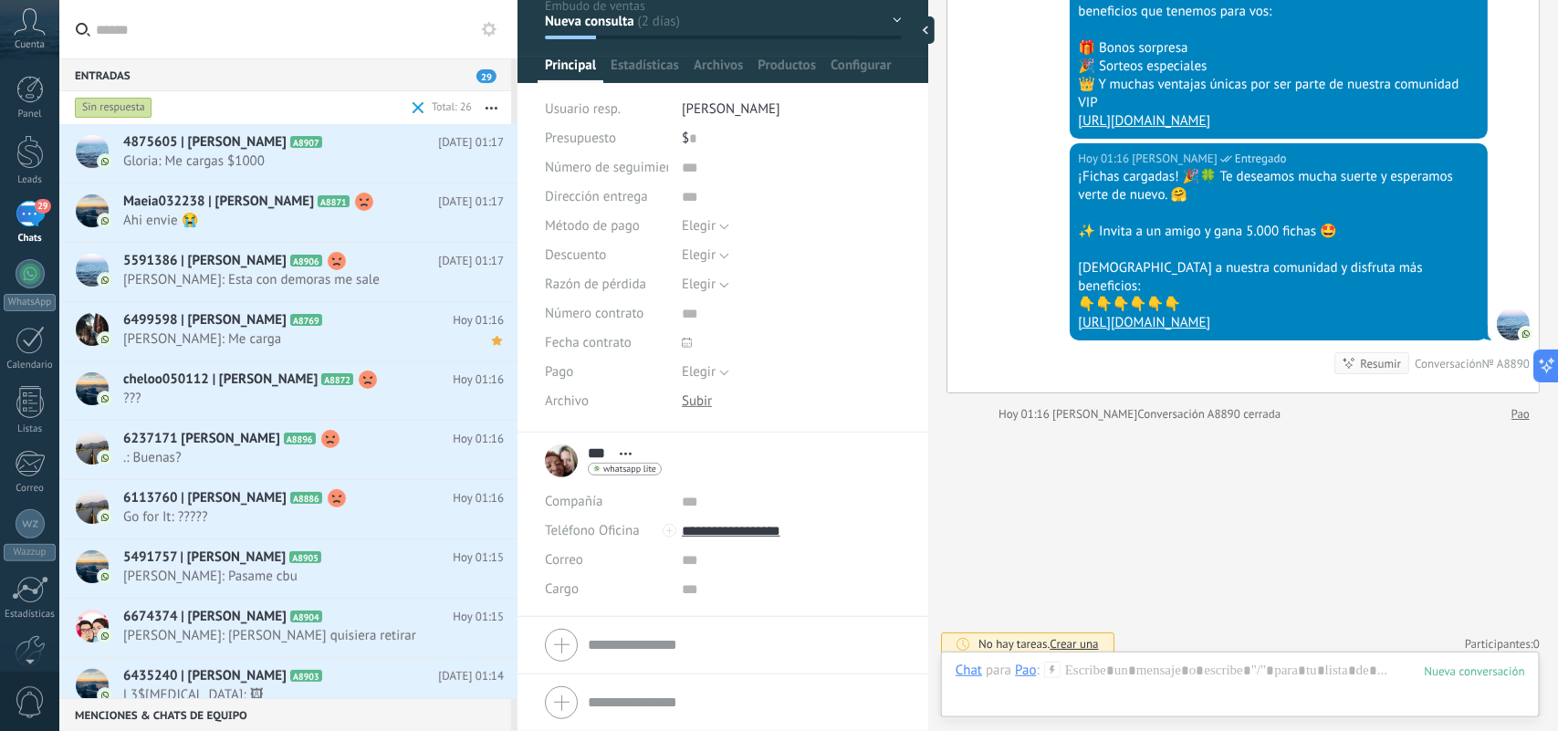
click at [495, 103] on button "button" at bounding box center [491, 107] width 39 height 33
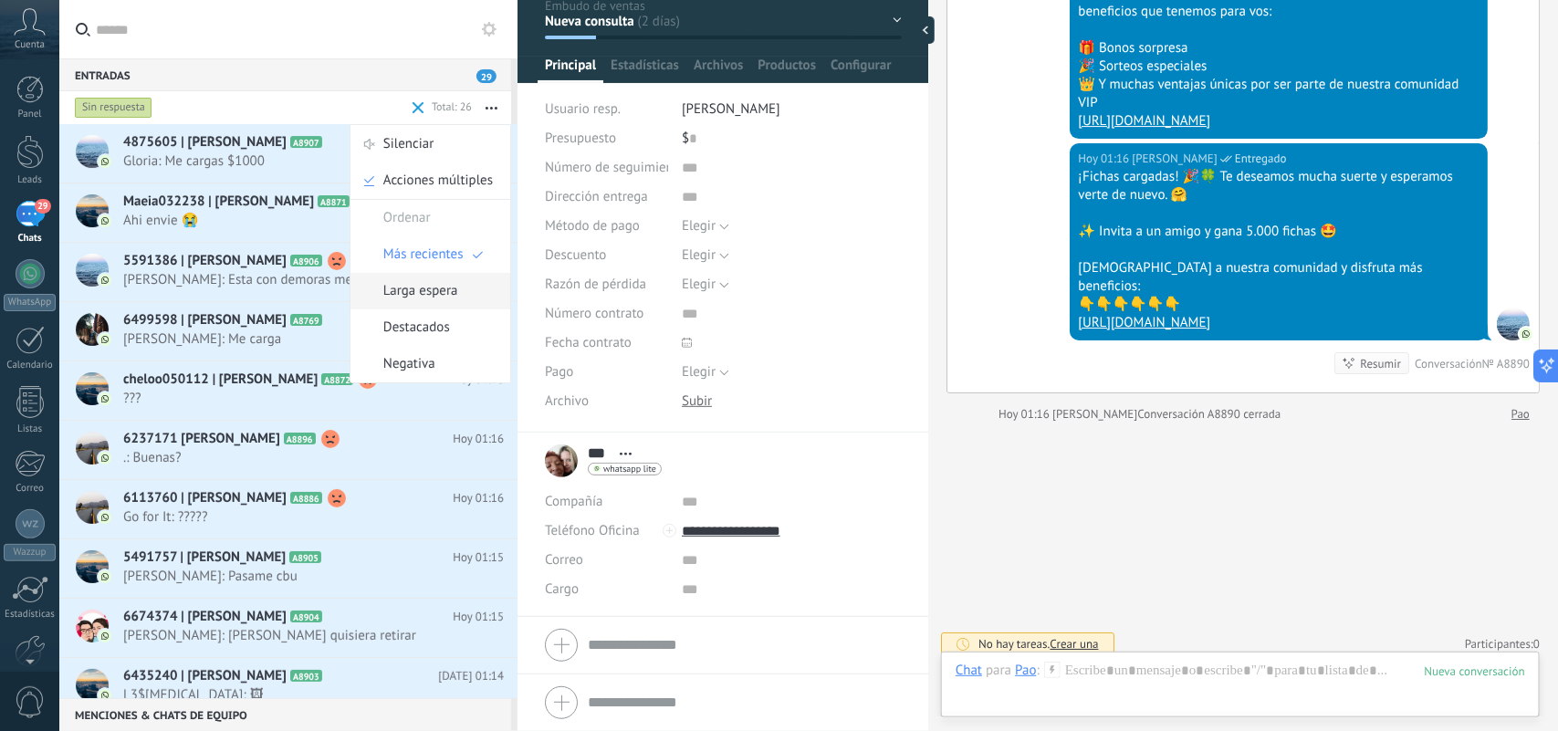
click at [422, 285] on span "Larga espera" at bounding box center [420, 291] width 75 height 37
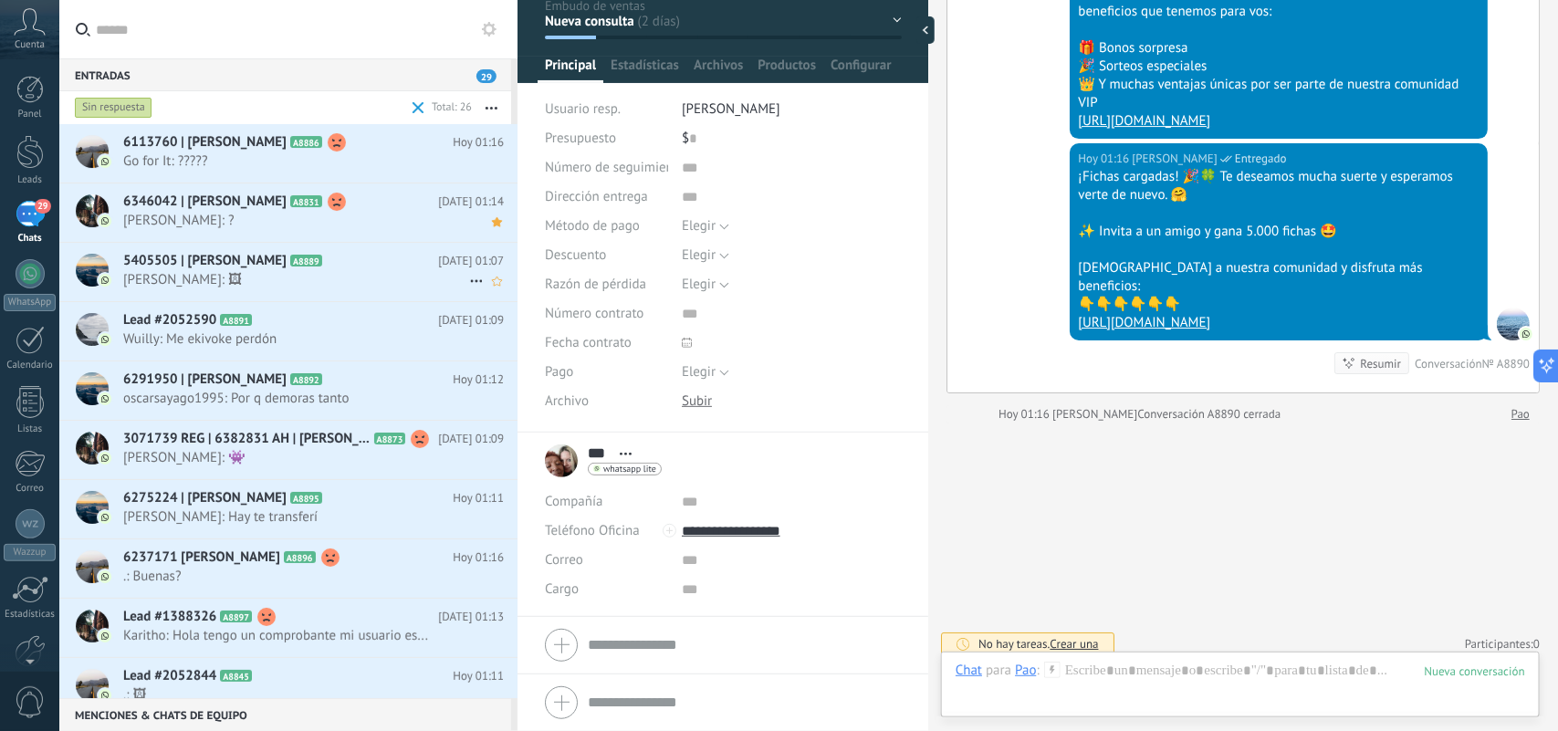
click at [370, 272] on span "juan: 🖼" at bounding box center [296, 279] width 346 height 17
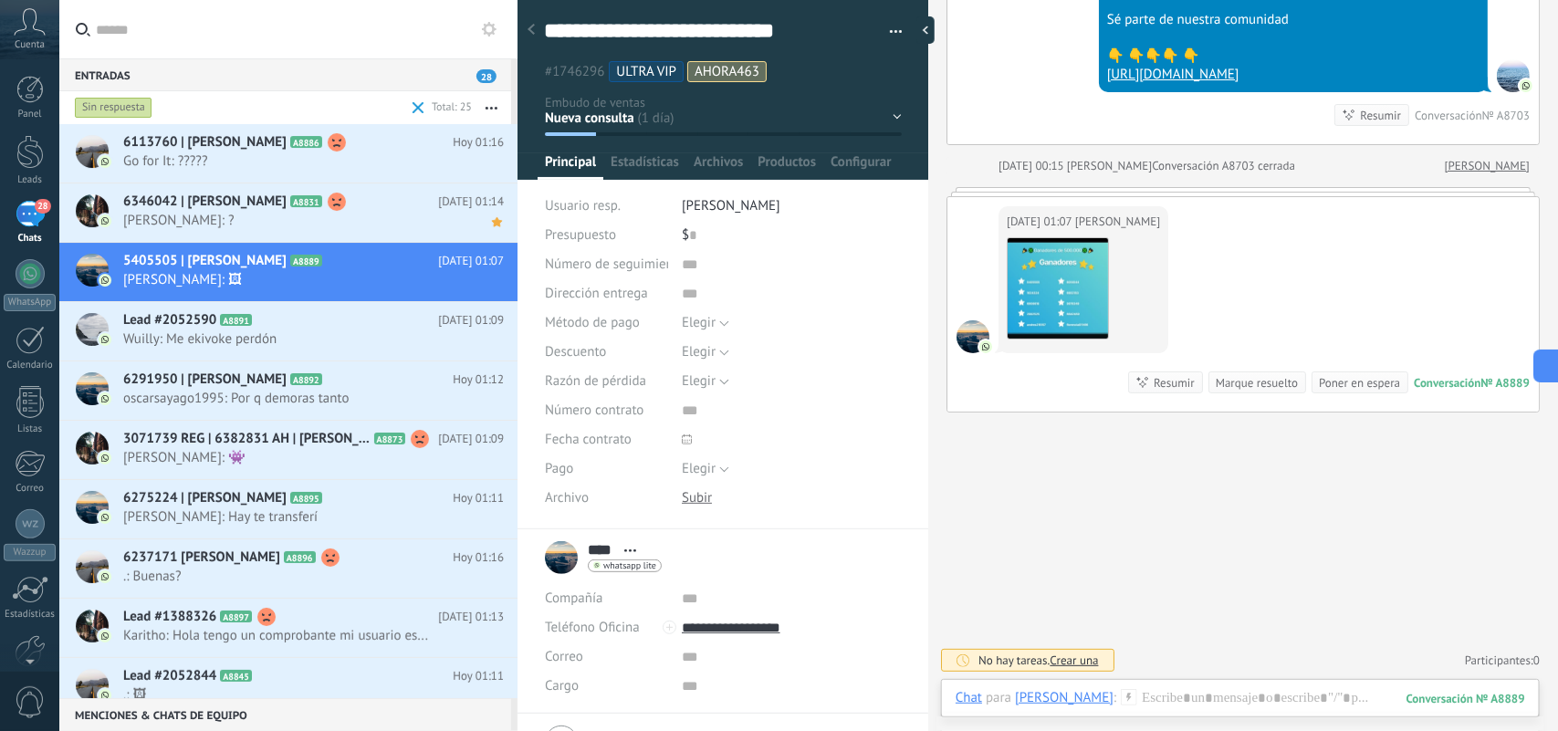
scroll to position [6163, 0]
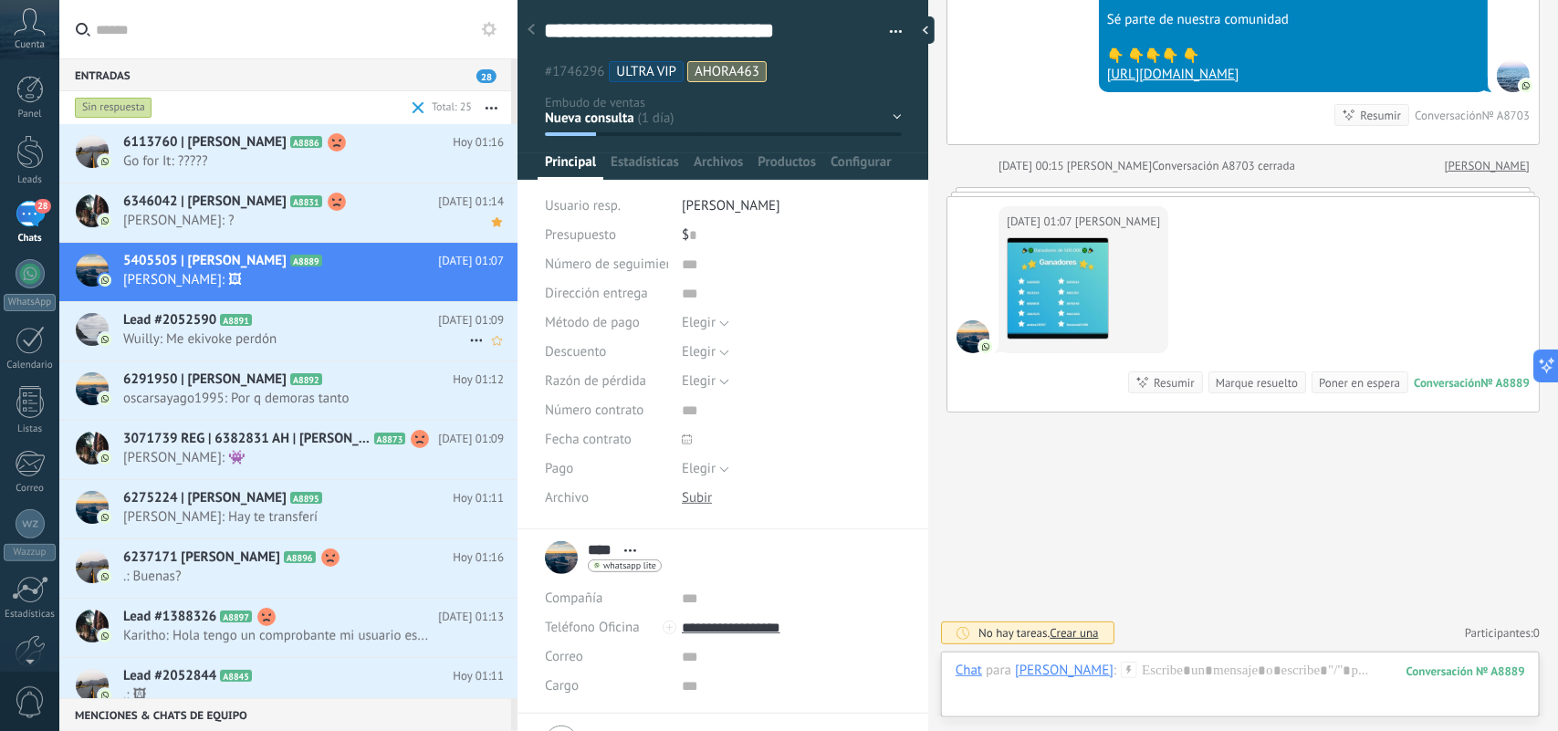
click at [303, 341] on span "Wuilly: Me ekivoke perdón" at bounding box center [296, 338] width 346 height 17
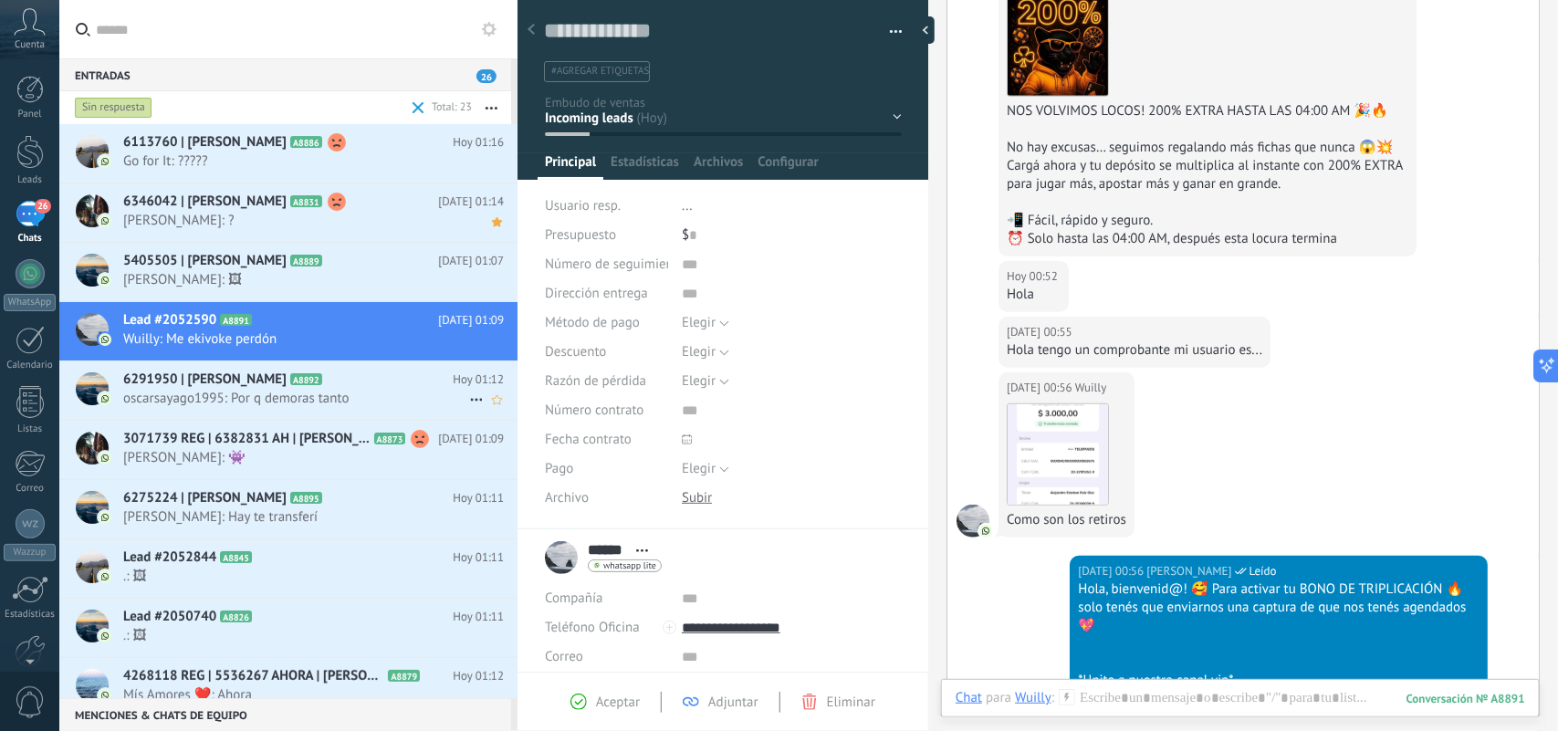
scroll to position [342, 0]
click at [329, 398] on span "oscarsayago1995: Por q demoras tanto" at bounding box center [296, 398] width 346 height 17
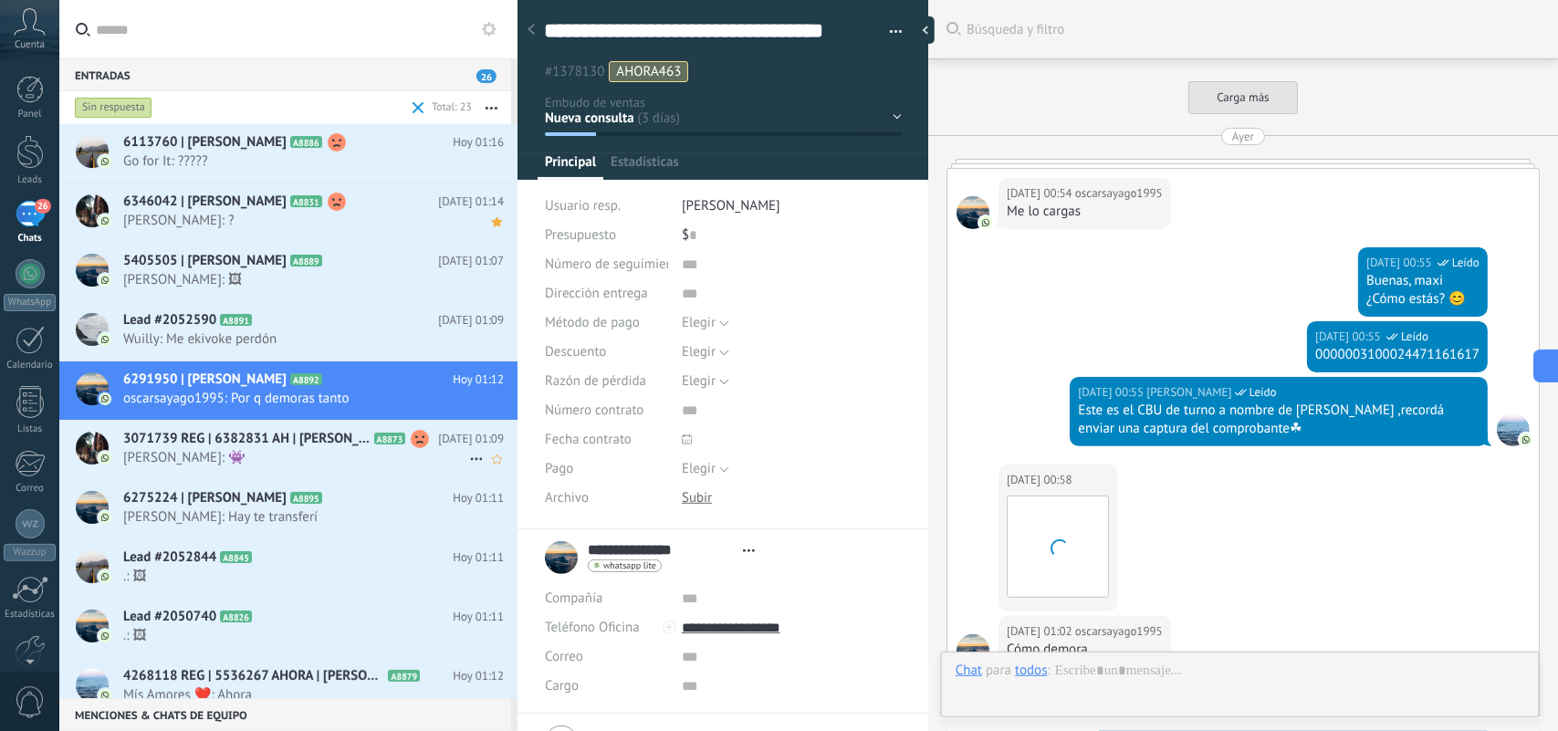
click at [327, 467] on span "Sergio: 👾" at bounding box center [296, 457] width 346 height 17
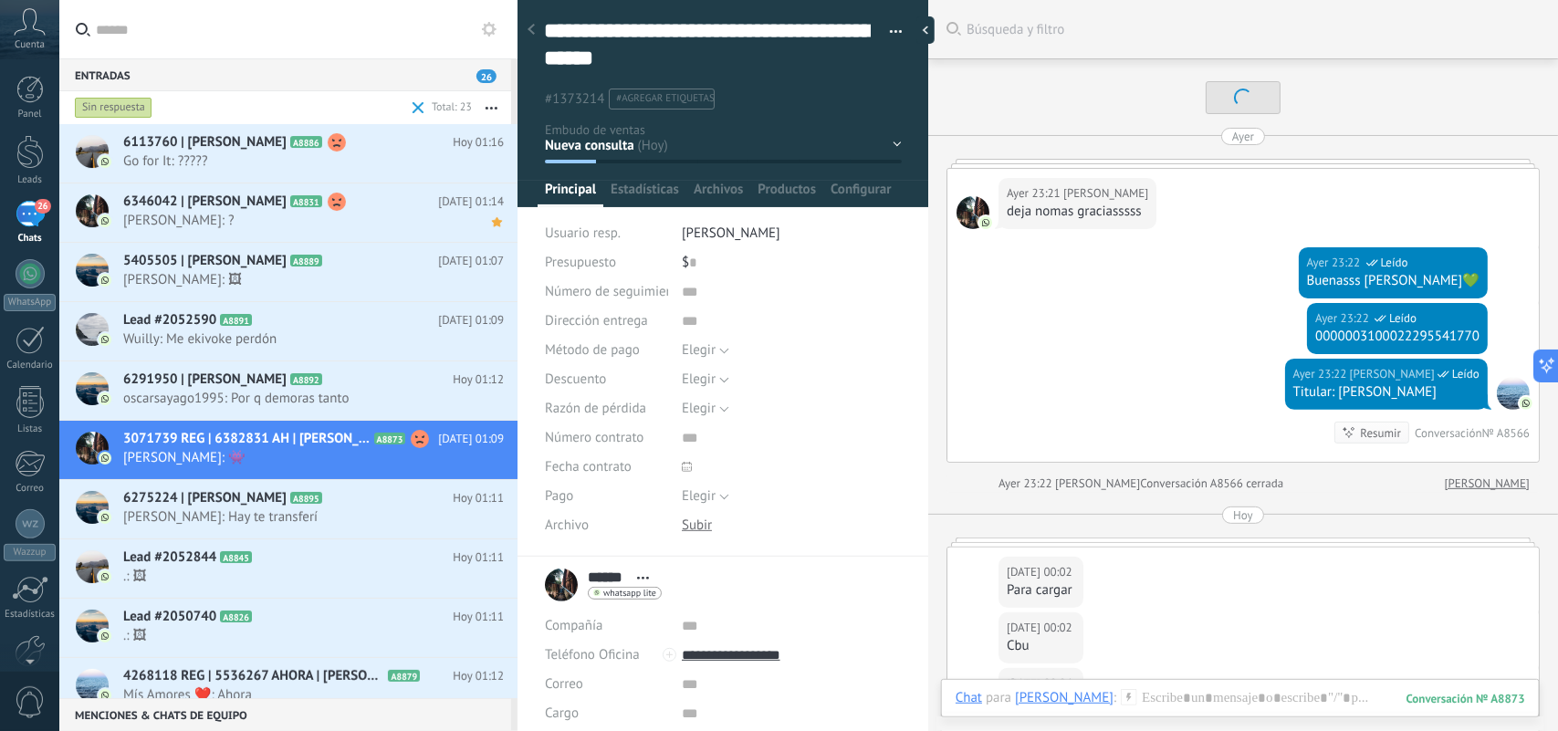
scroll to position [3288, 0]
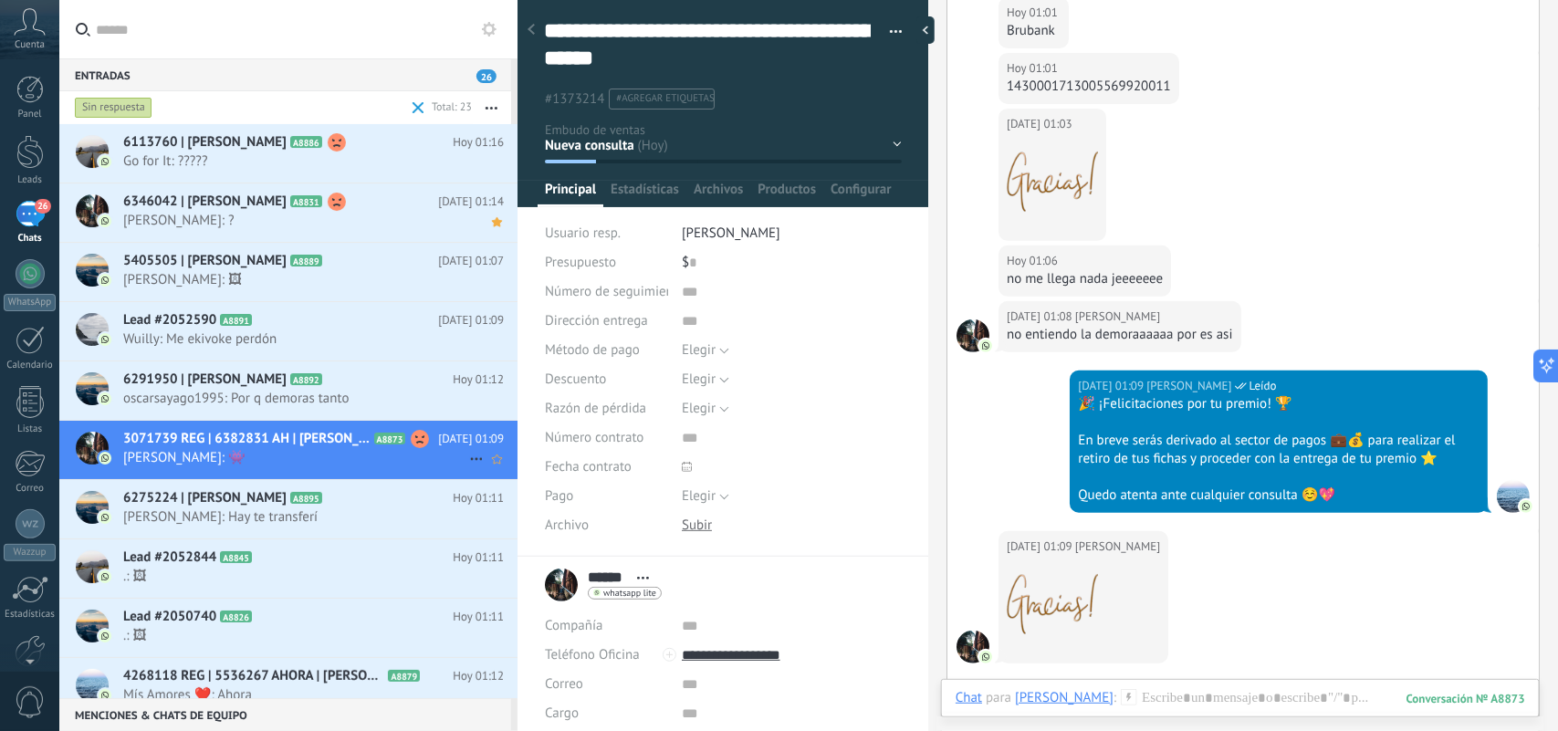
click at [471, 459] on use at bounding box center [476, 459] width 12 height 3
click at [504, 503] on span "Conversación cerrada" at bounding box center [559, 506] width 124 height 37
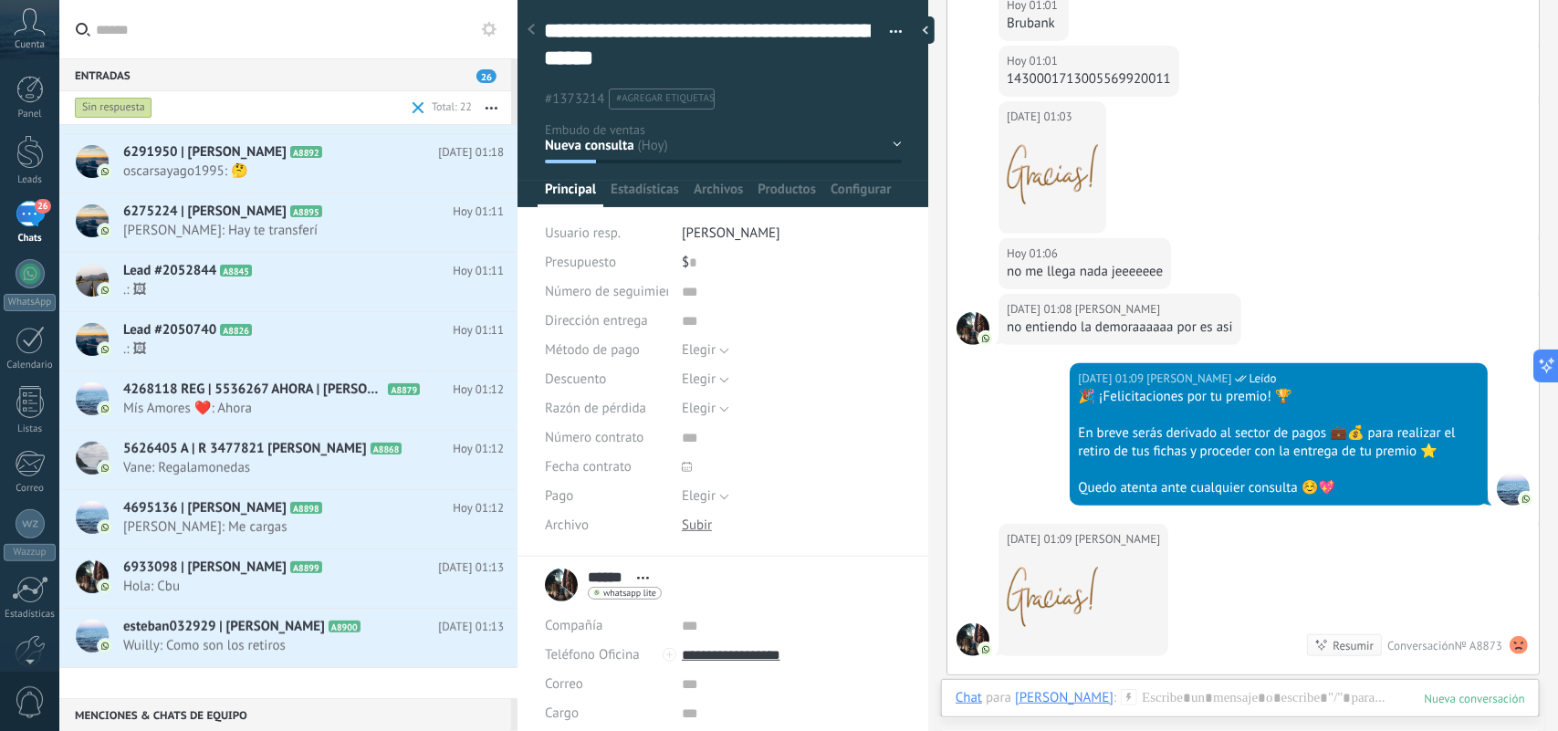
scroll to position [0, 0]
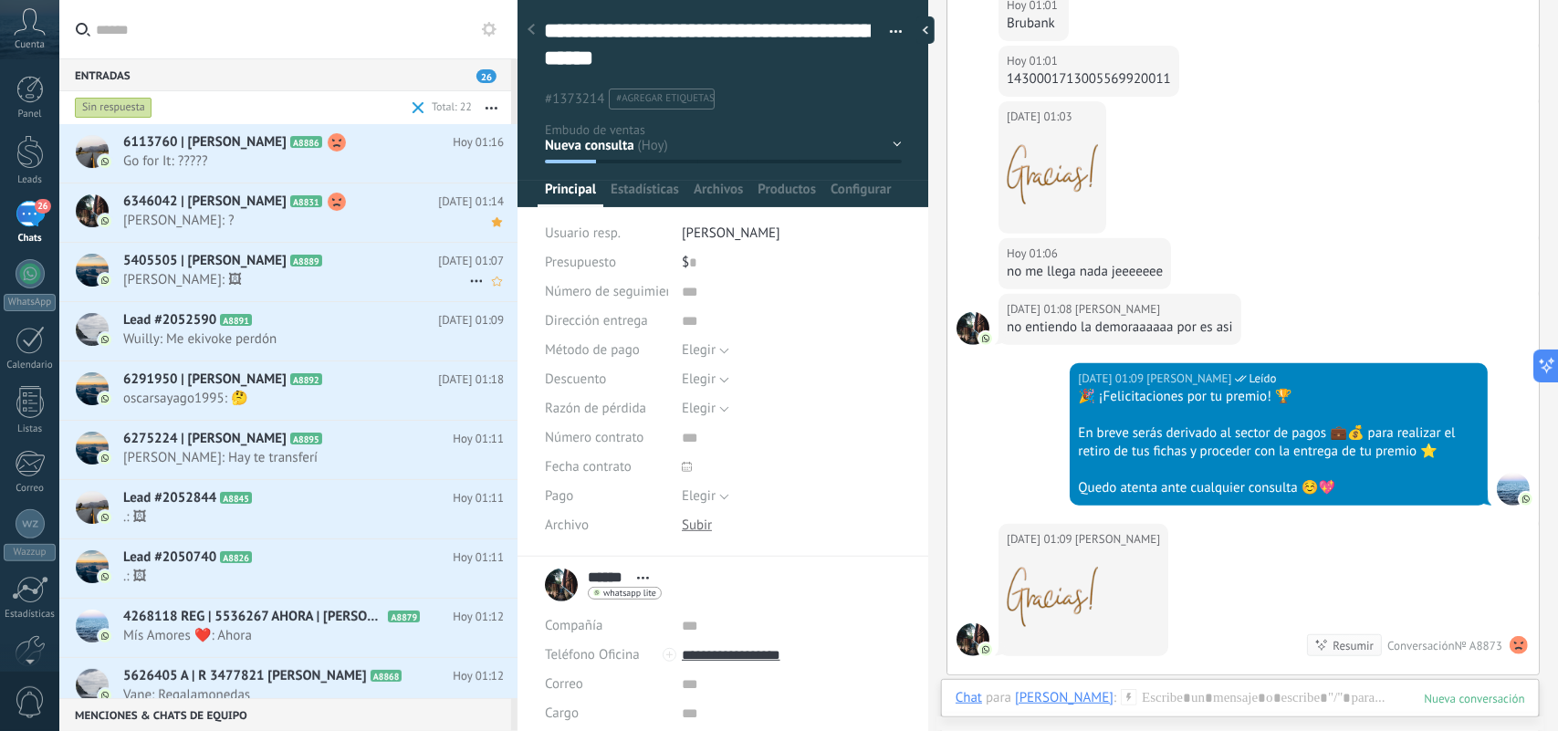
click at [385, 271] on span "juan: 🖼" at bounding box center [296, 279] width 346 height 17
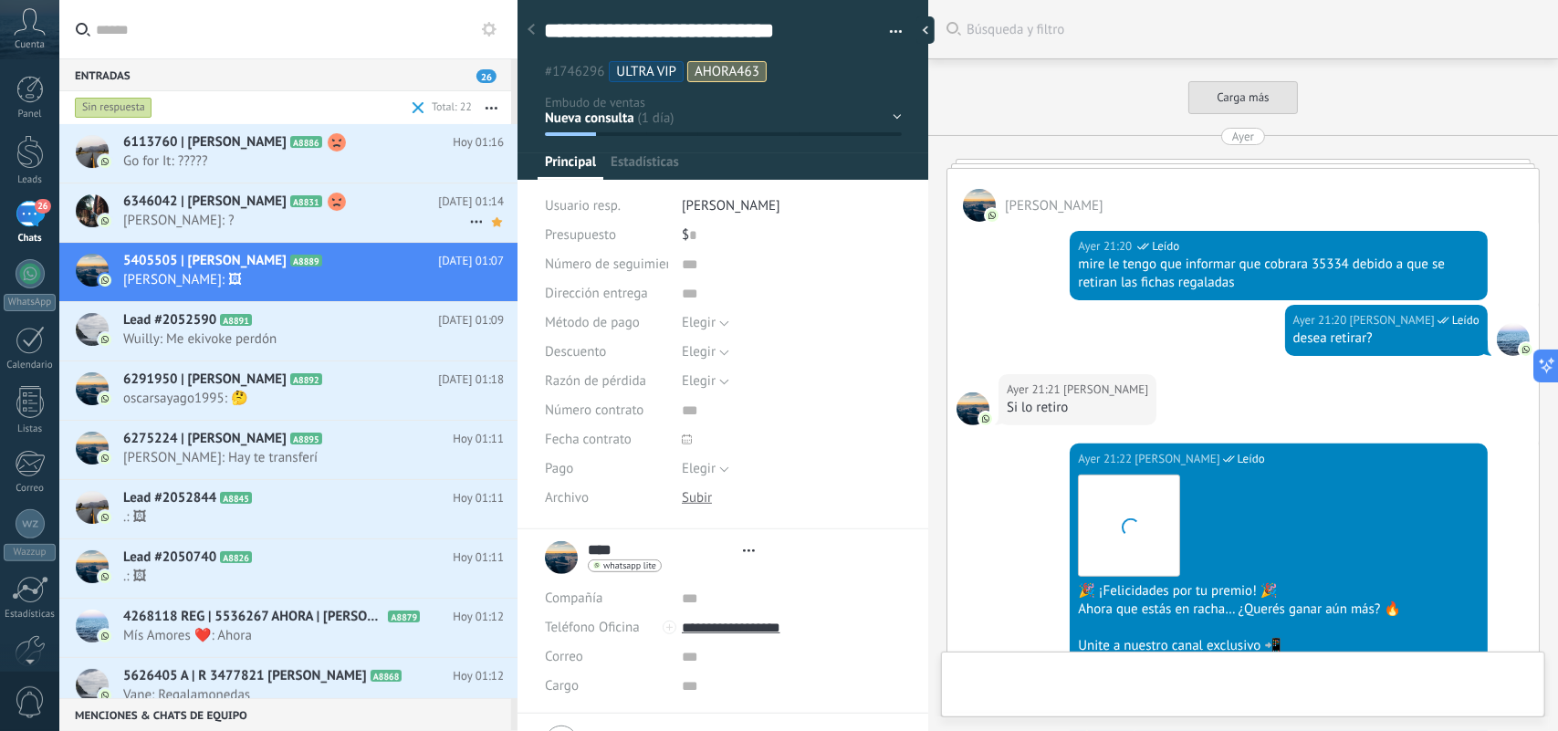
click at [376, 220] on span "Walter: ?" at bounding box center [296, 220] width 346 height 17
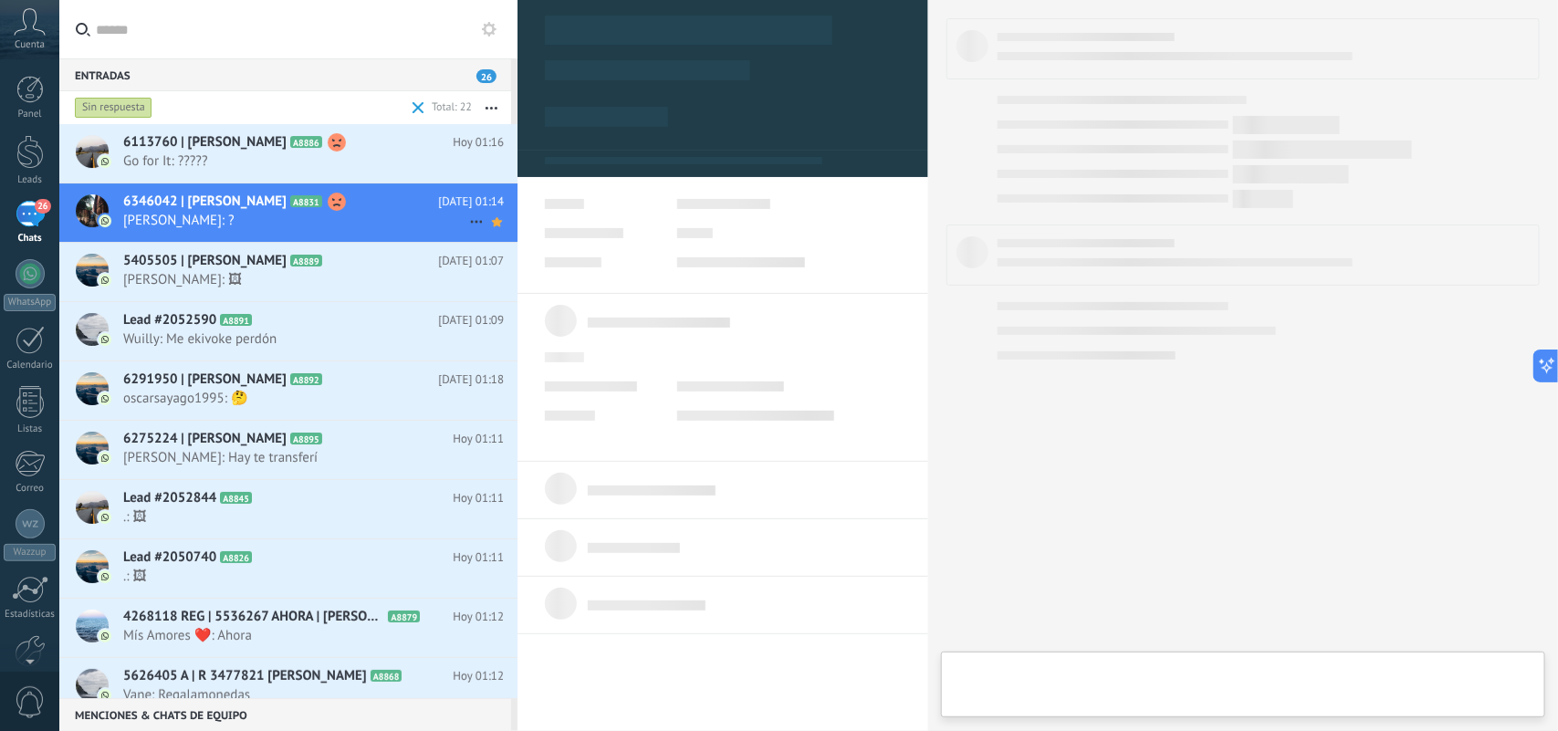
scroll to position [27, 0]
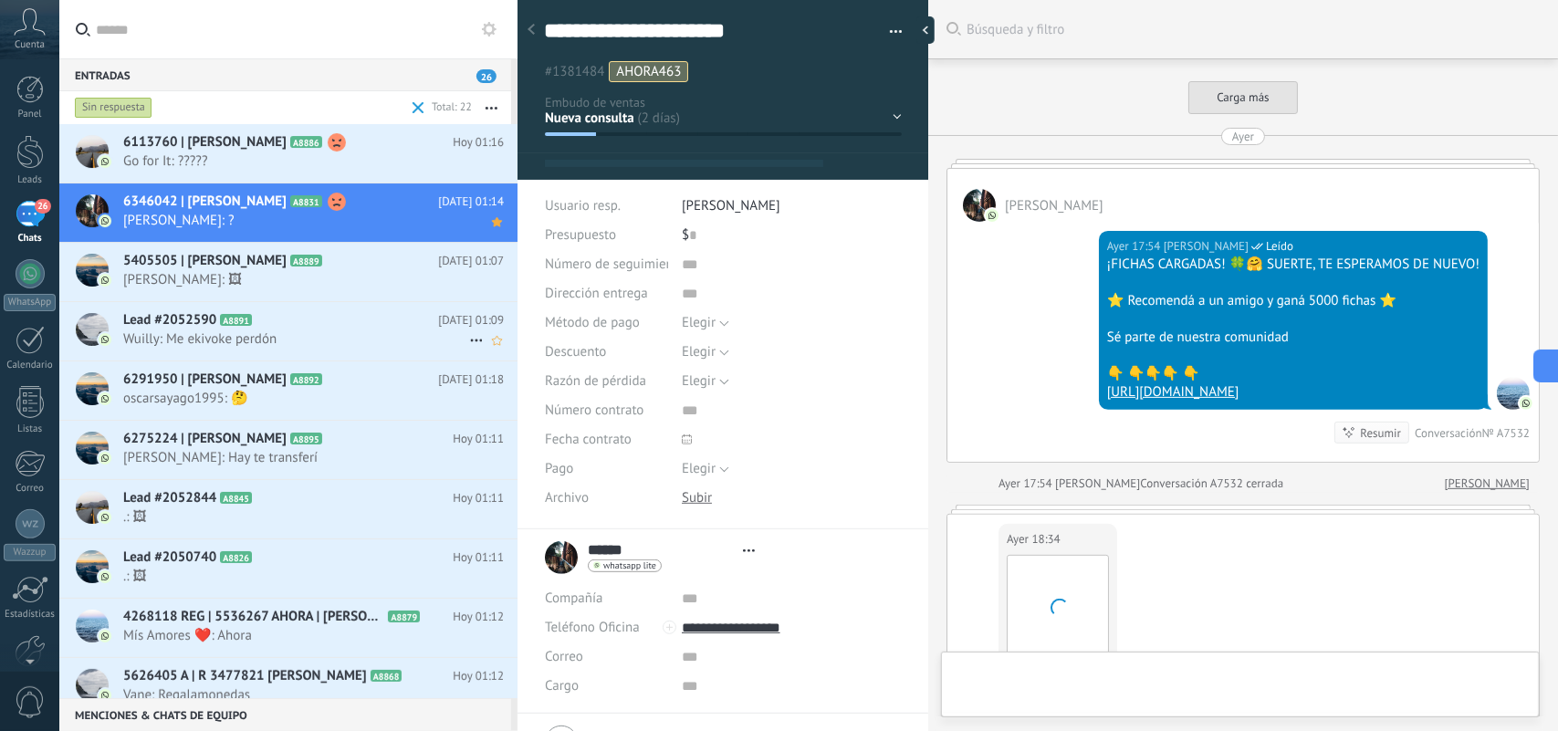
click at [391, 325] on h2 "Lead #2052590 A8891" at bounding box center [280, 320] width 315 height 18
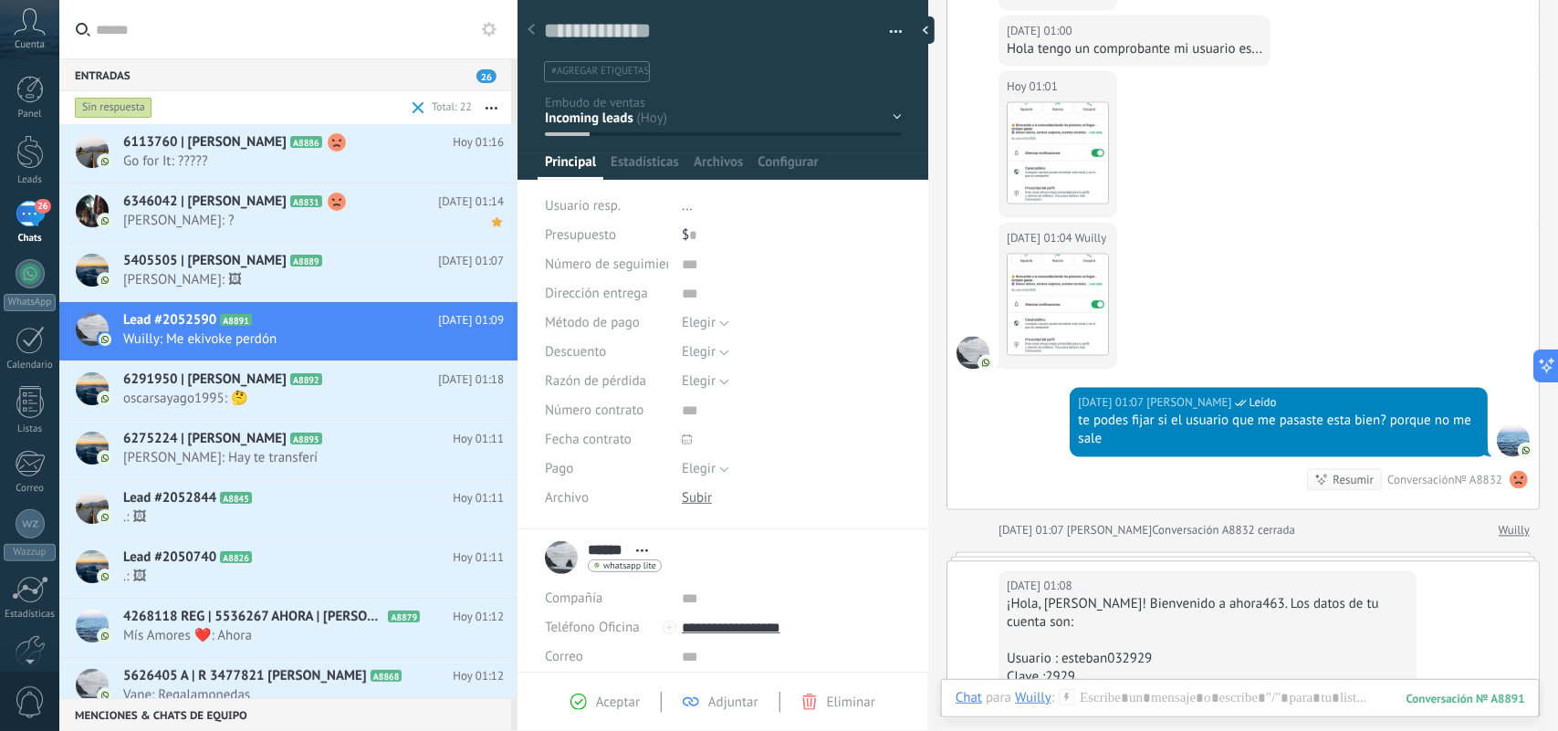
scroll to position [1126, 0]
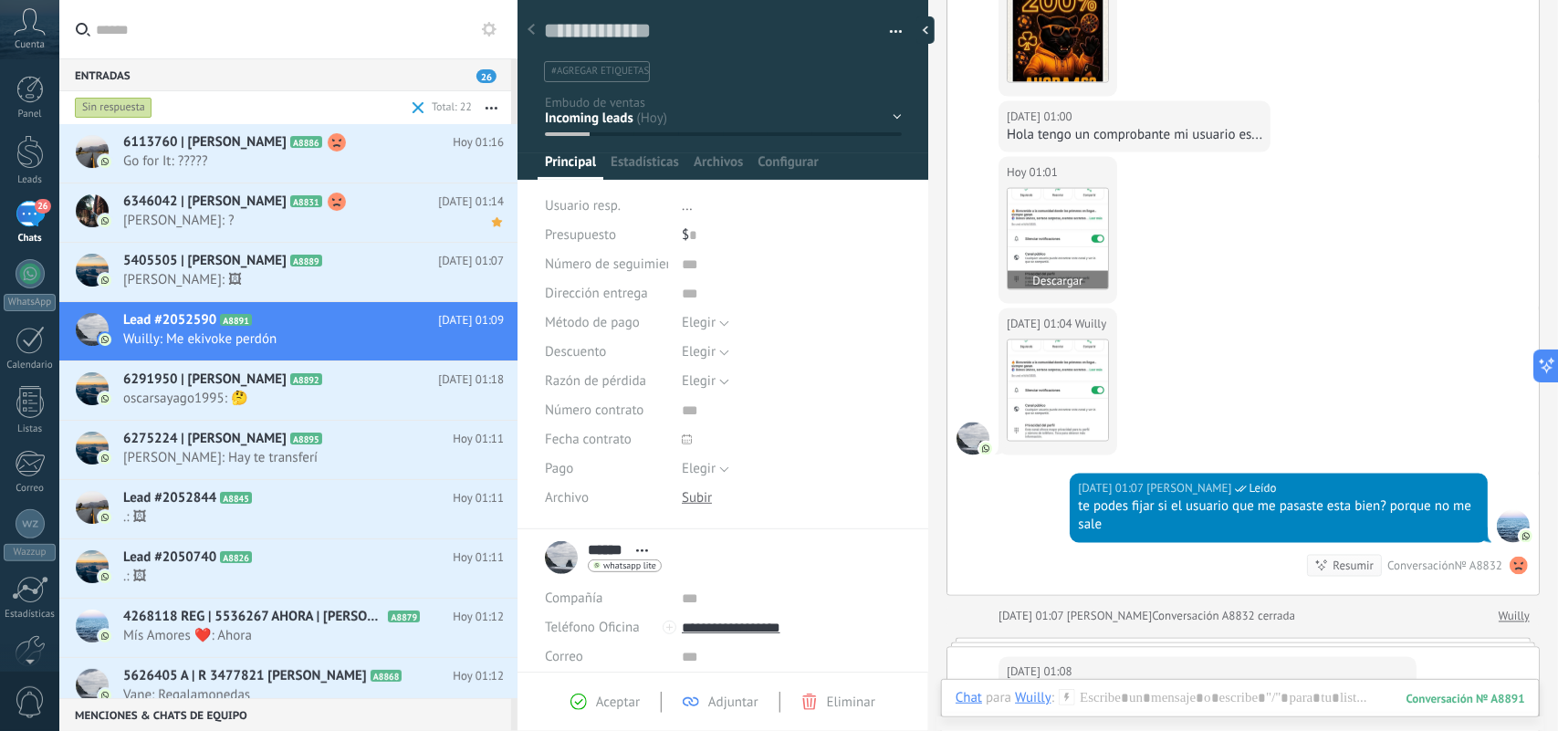
click at [1051, 239] on img at bounding box center [1058, 239] width 100 height 100
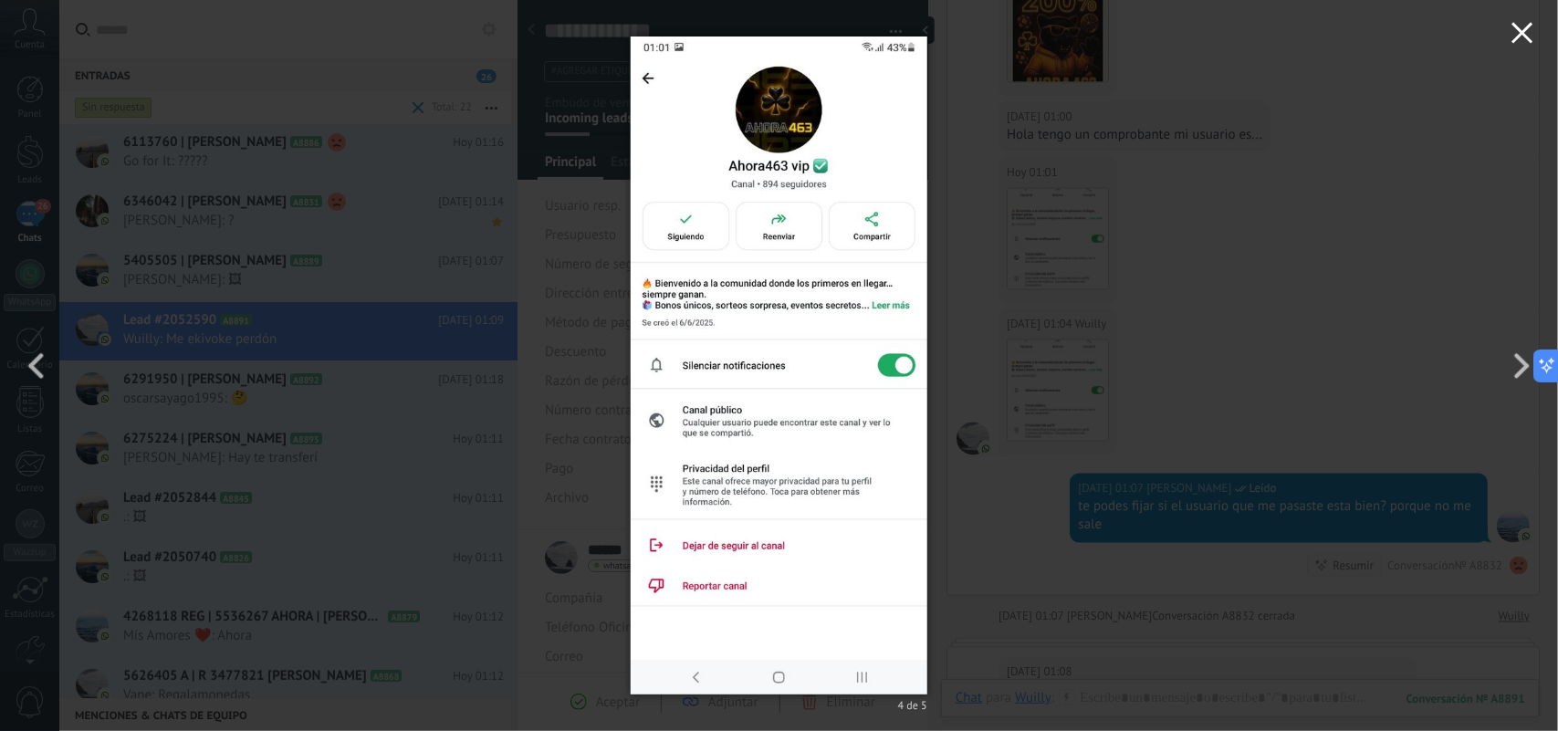
click at [1517, 25] on icon "button" at bounding box center [1523, 33] width 22 height 22
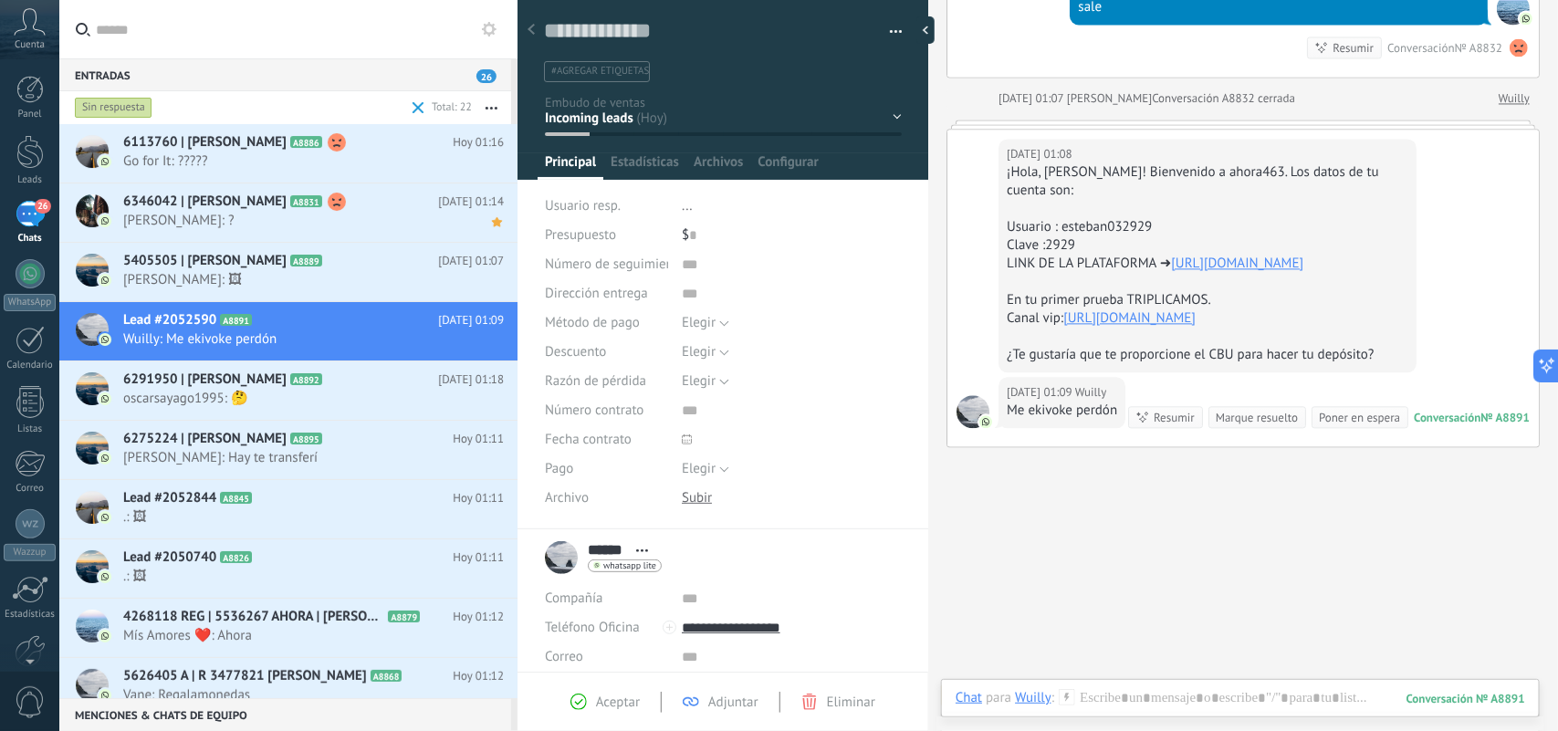
scroll to position [1707, 0]
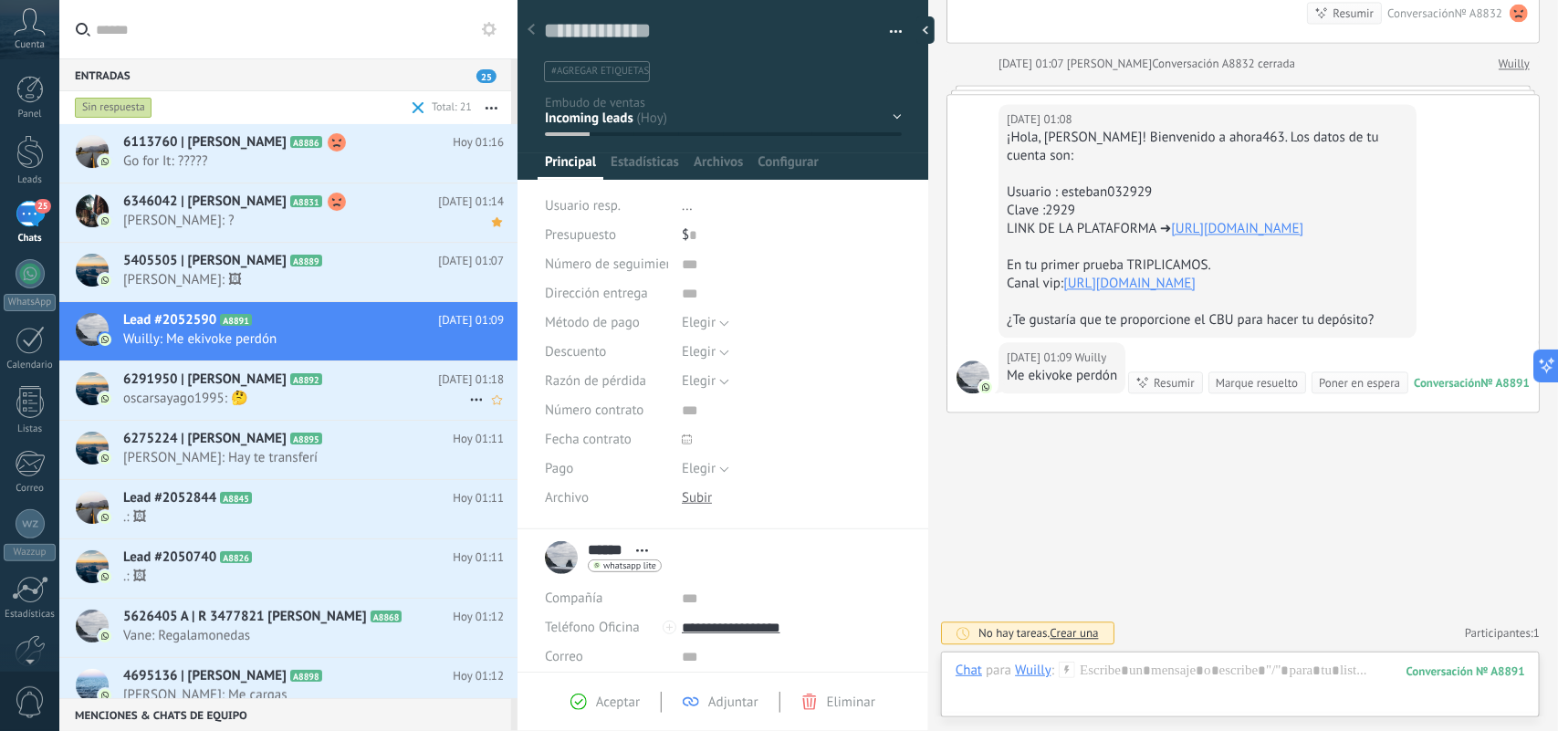
click at [366, 411] on div "6291950 | Oscar Maximiliano Sayago A8892 Hoy 01:18 oscarsayago1995: 🤔" at bounding box center [320, 391] width 394 height 58
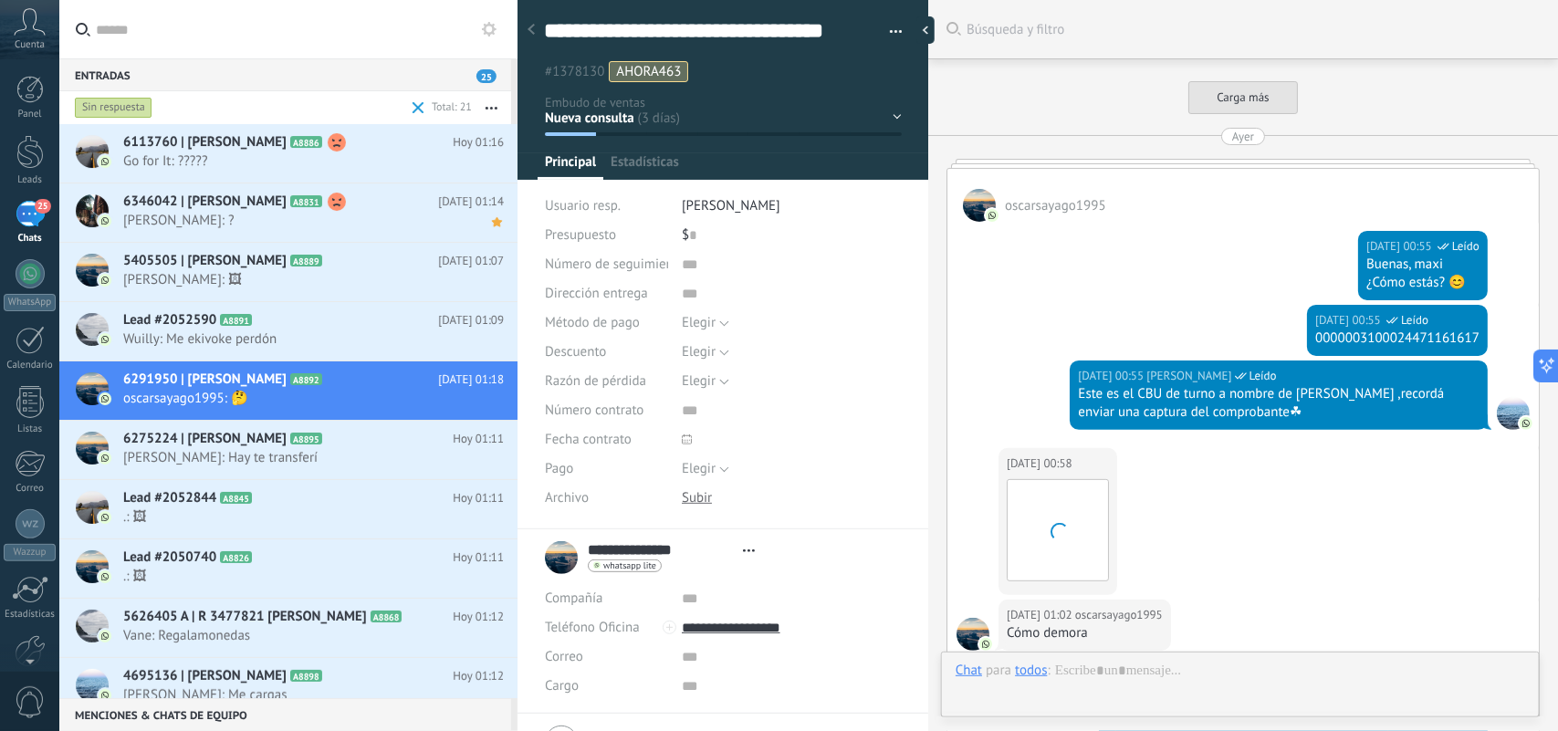
type textarea "**********"
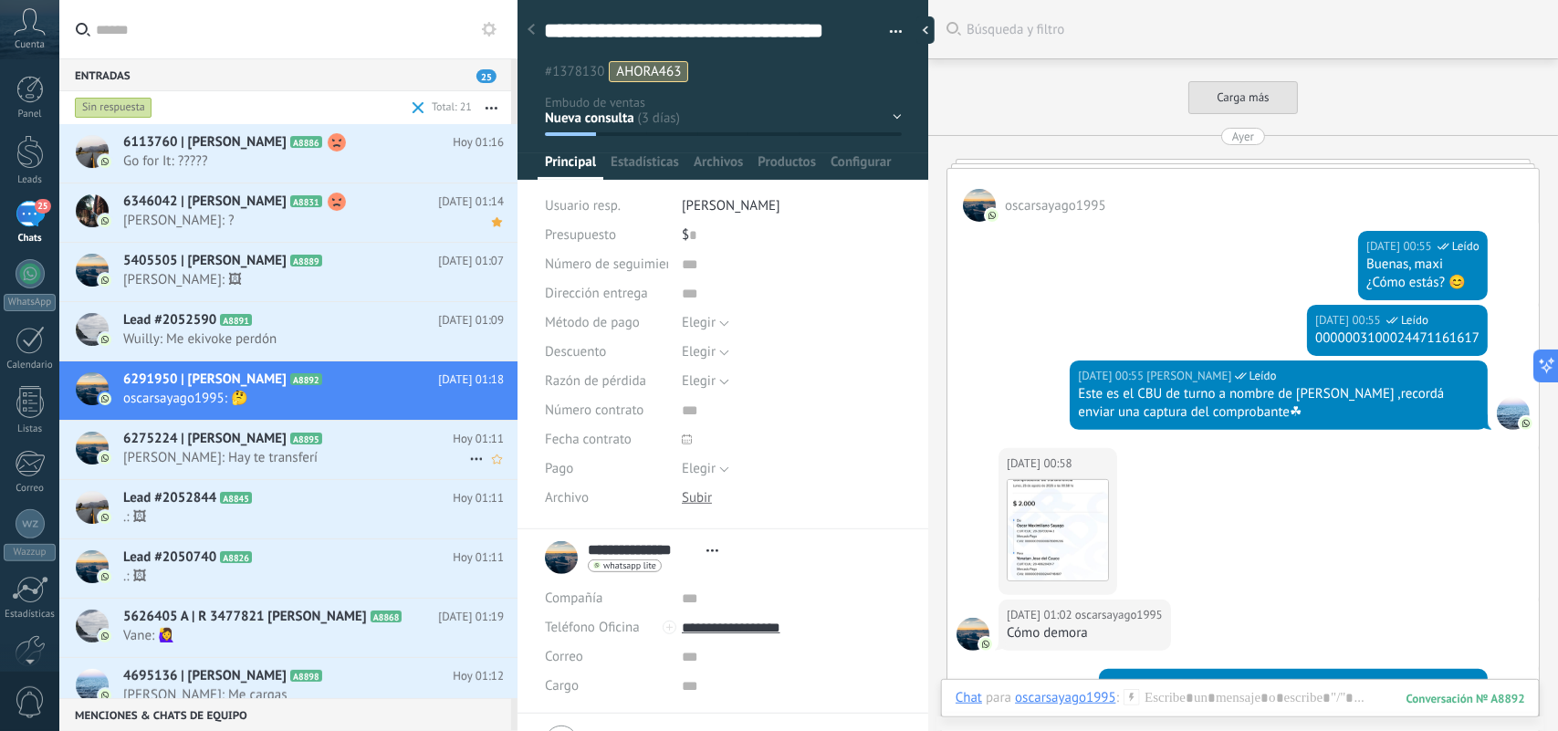
scroll to position [4141, 0]
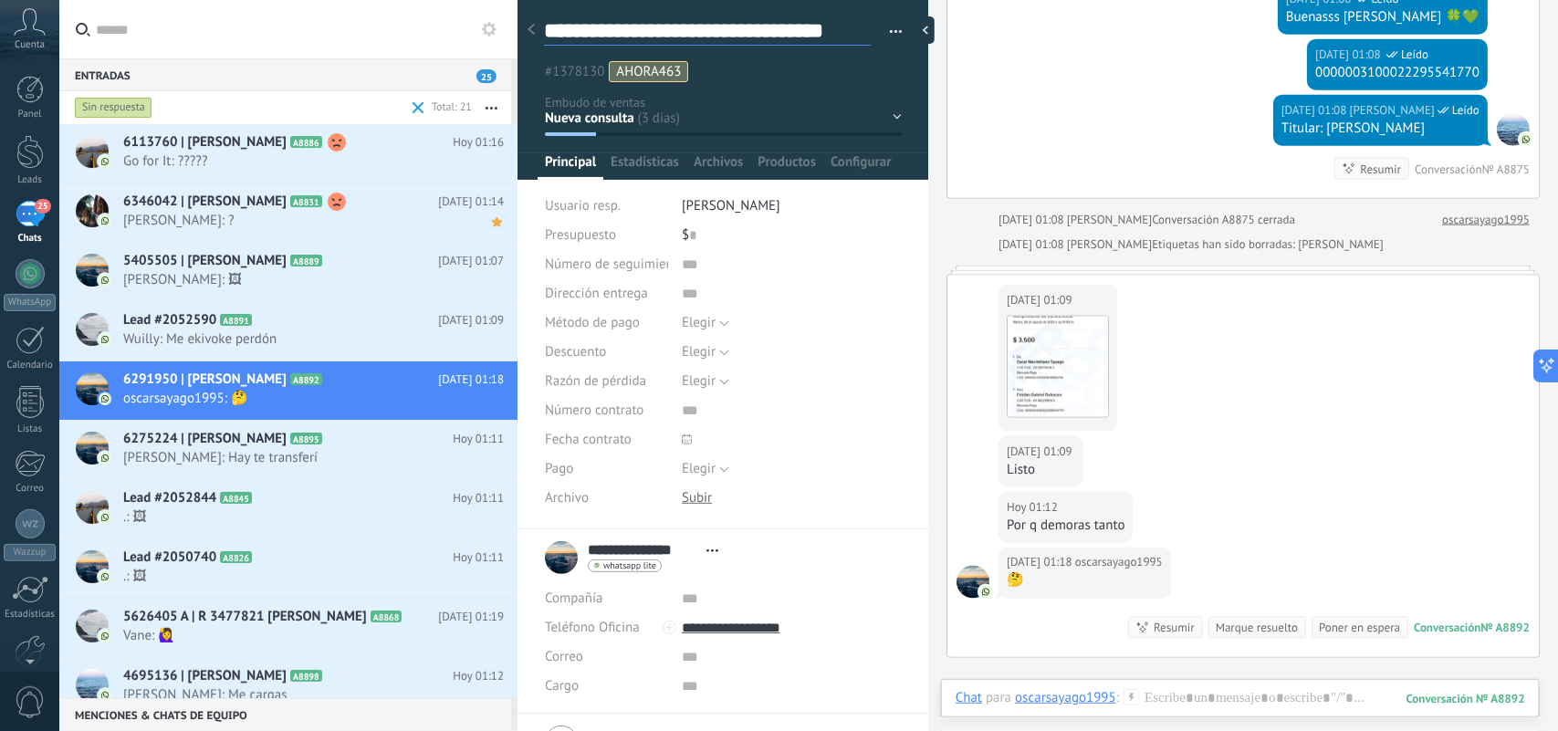
drag, startPoint x: 858, startPoint y: 37, endPoint x: 543, endPoint y: 30, distance: 315.0
click at [543, 30] on div "**********" at bounding box center [723, 265] width 411 height 530
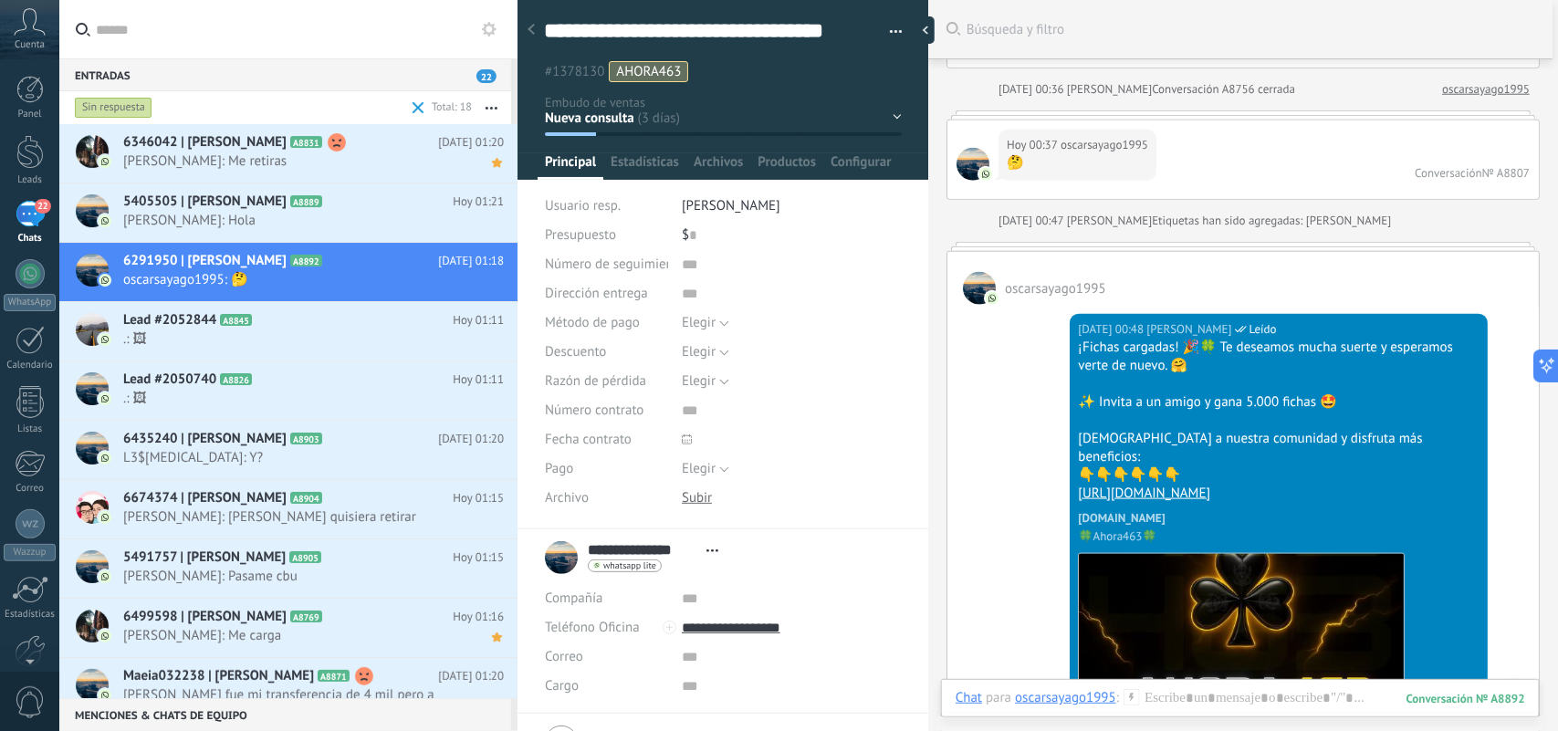
scroll to position [3462, 0]
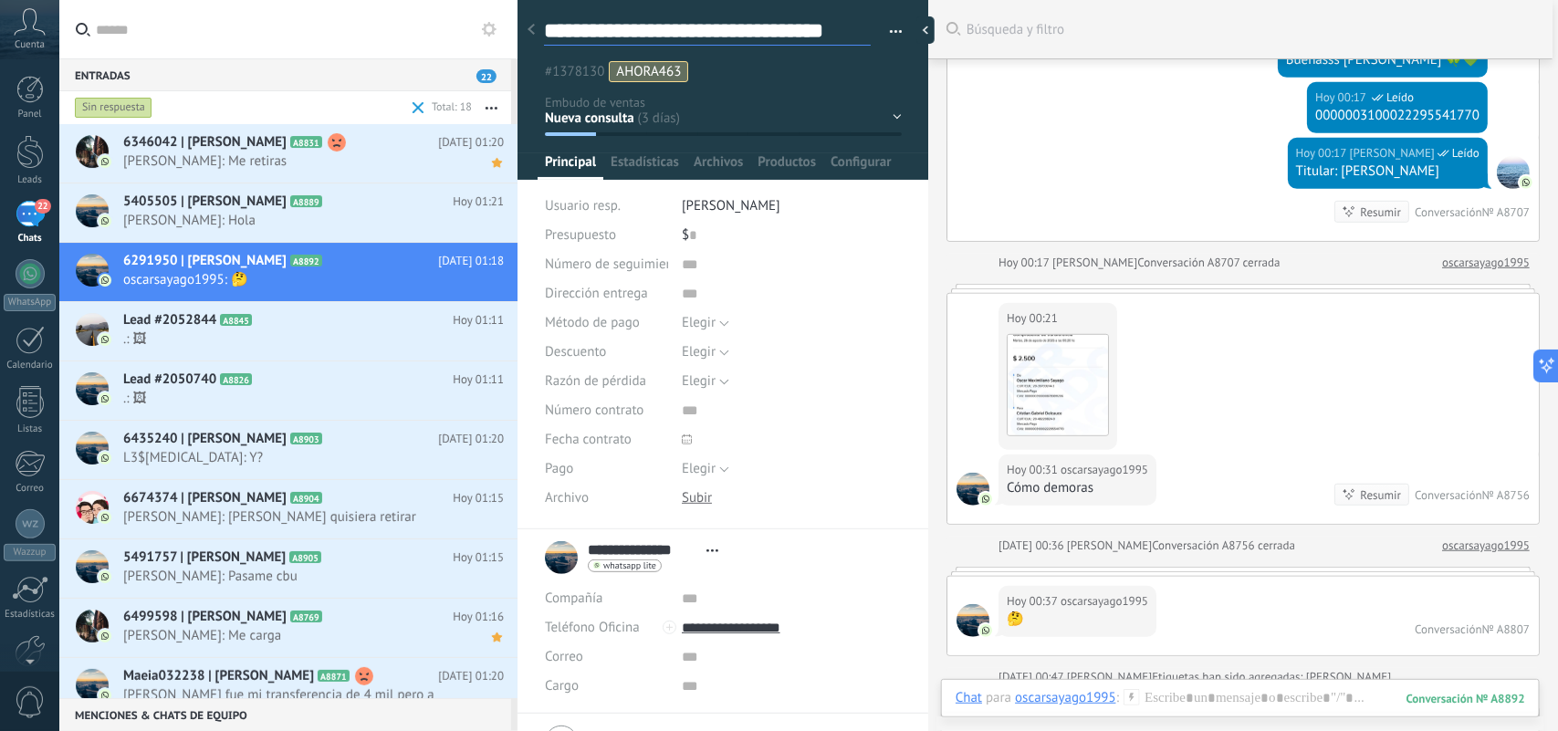
drag, startPoint x: 545, startPoint y: 26, endPoint x: 621, endPoint y: 34, distance: 76.2
click at [621, 34] on textarea "**********" at bounding box center [707, 31] width 327 height 28
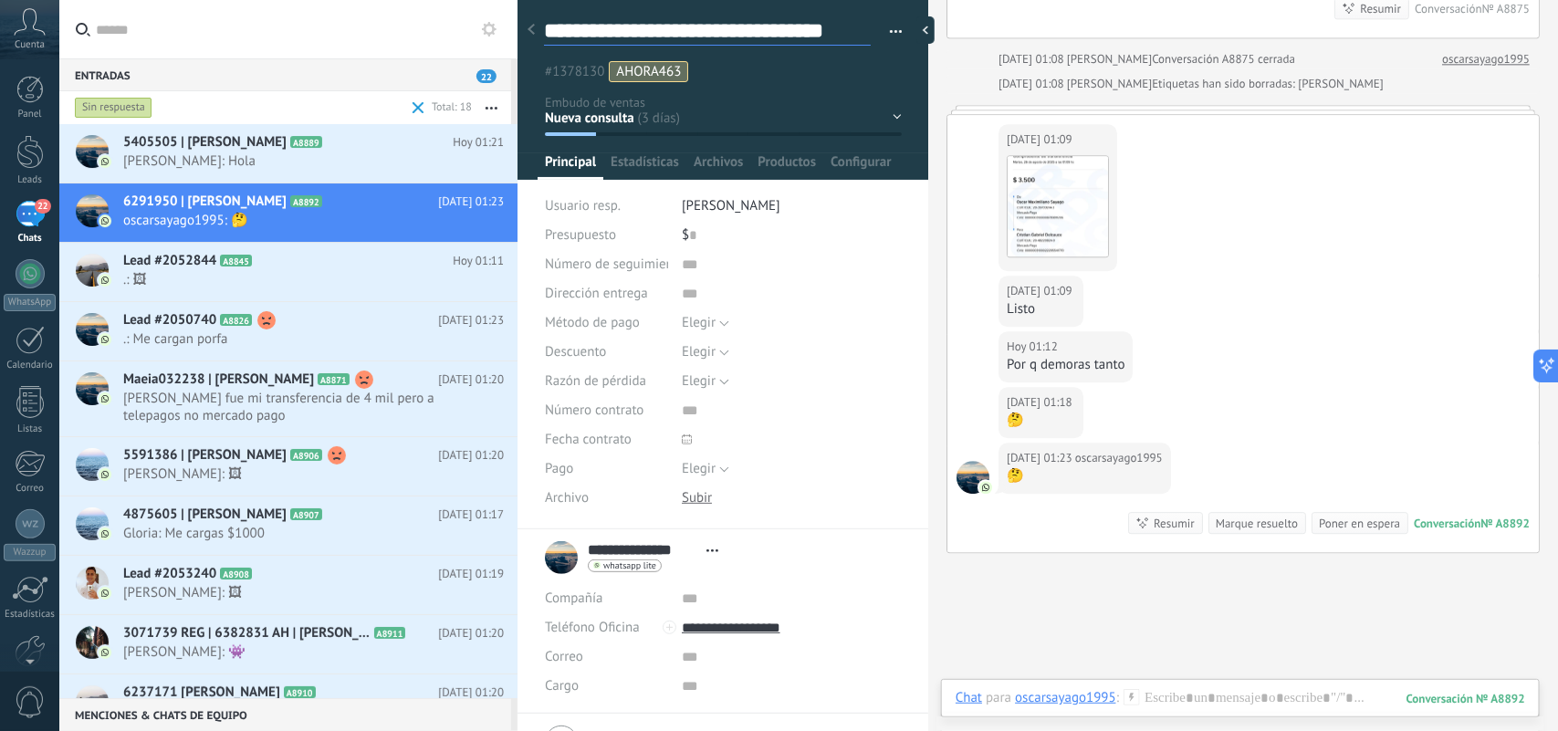
scroll to position [5007, 0]
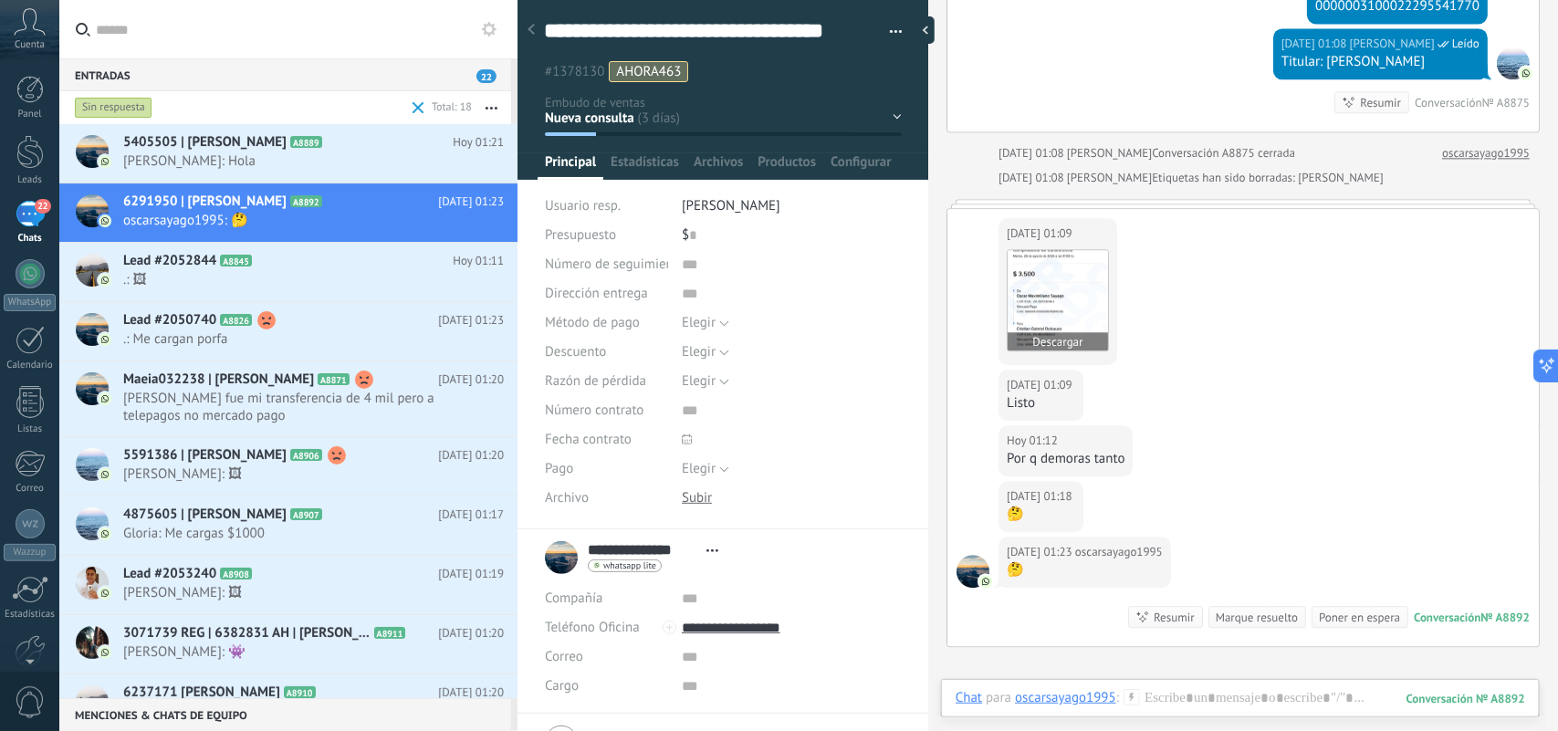
click at [1061, 295] on img at bounding box center [1058, 300] width 100 height 100
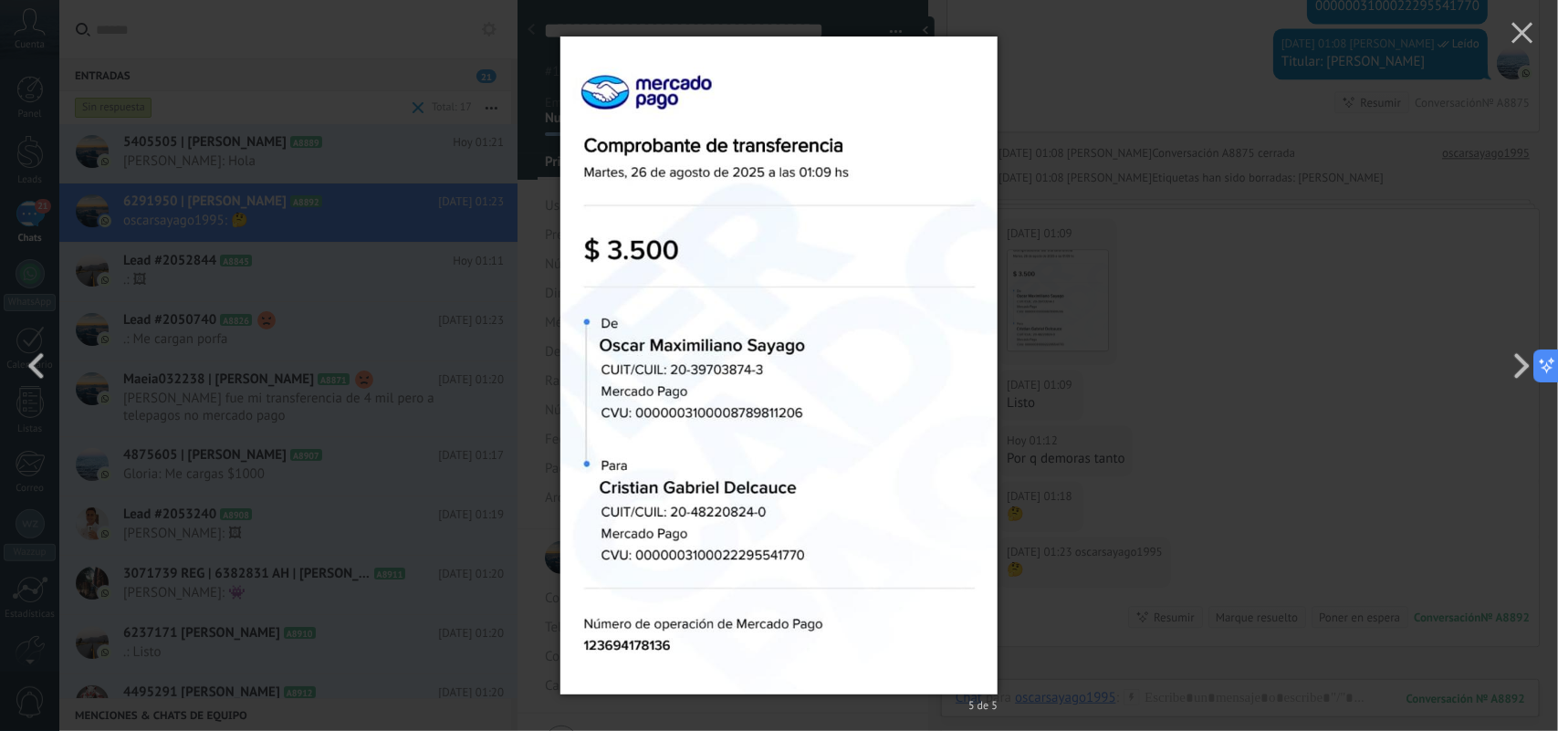
click at [1089, 304] on div "5 de 5" at bounding box center [779, 365] width 1558 height 731
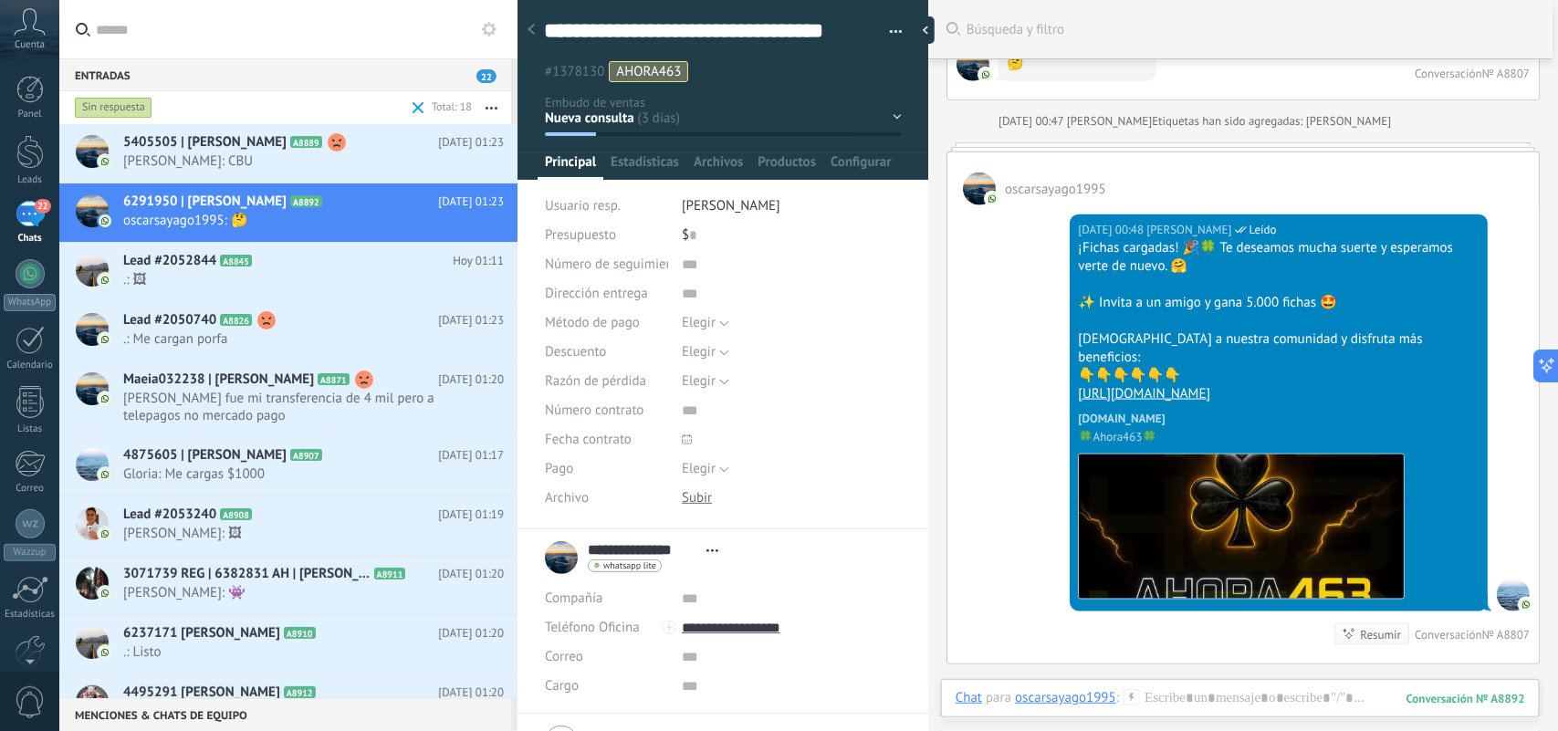
scroll to position [3980, 0]
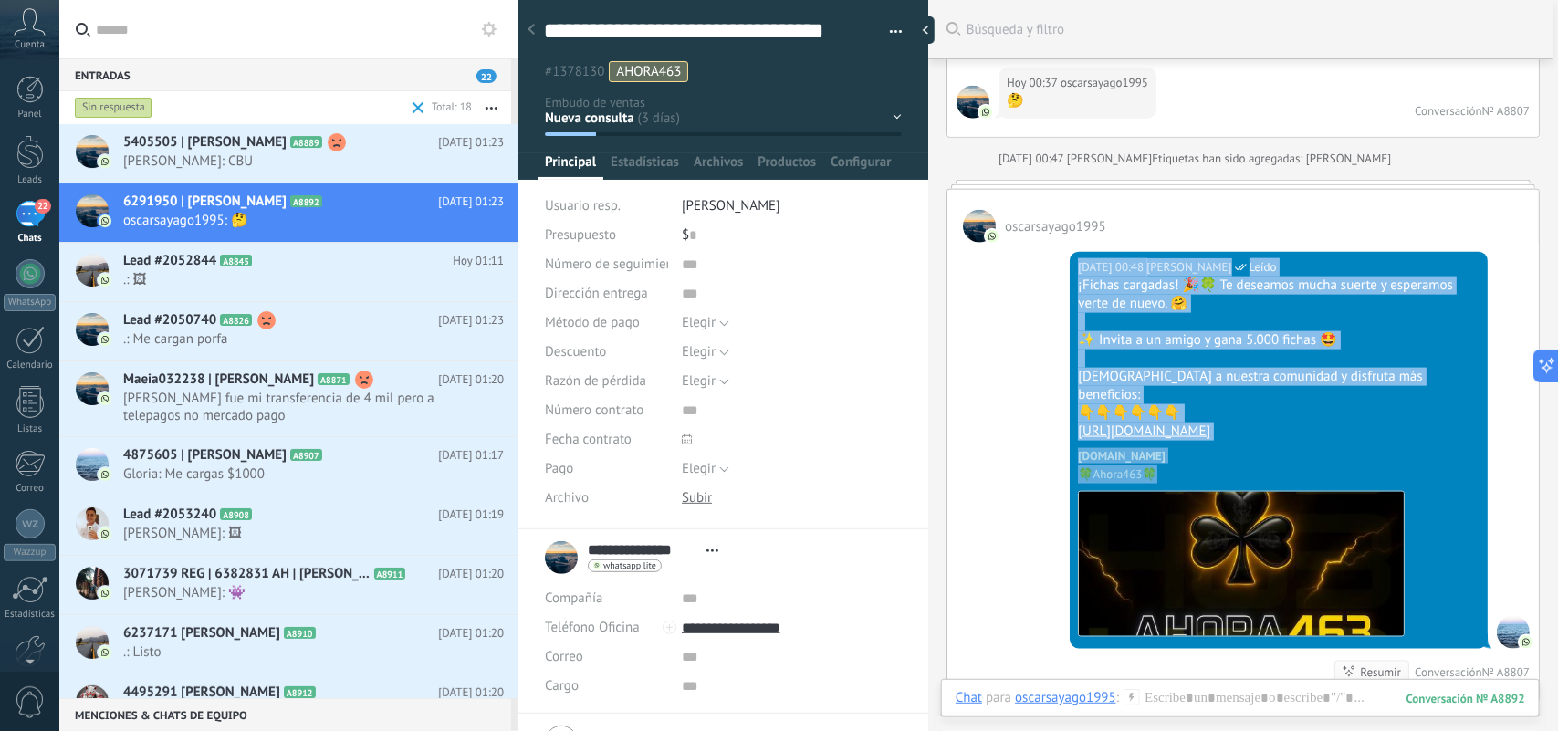
drag, startPoint x: 1222, startPoint y: 463, endPoint x: 1060, endPoint y: 276, distance: 247.3
click at [1060, 276] on div "Hoy 00:48 Laura Ahora Leído ¡Fichas cargadas! 🎉🍀 Te deseamos mucha suerte y esp…" at bounding box center [1244, 472] width 592 height 458
copy div "Hoy 00:48 Laura Ahora Leído ¡Fichas cargadas! 🎉🍀 Te deseamos mucha suerte y esp…"
click at [1169, 704] on div at bounding box center [1241, 716] width 570 height 55
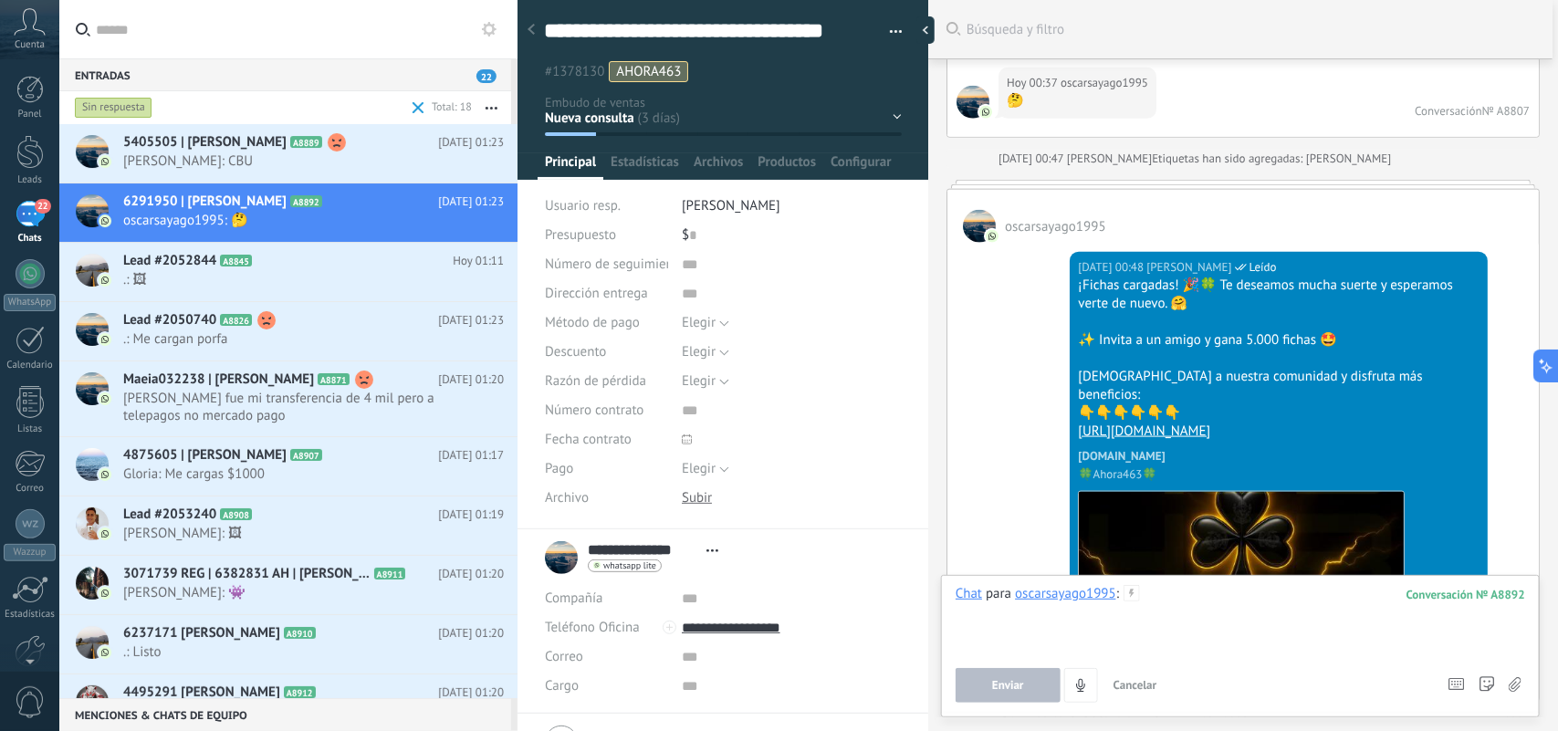
click at [1148, 631] on div at bounding box center [1241, 619] width 570 height 69
paste div
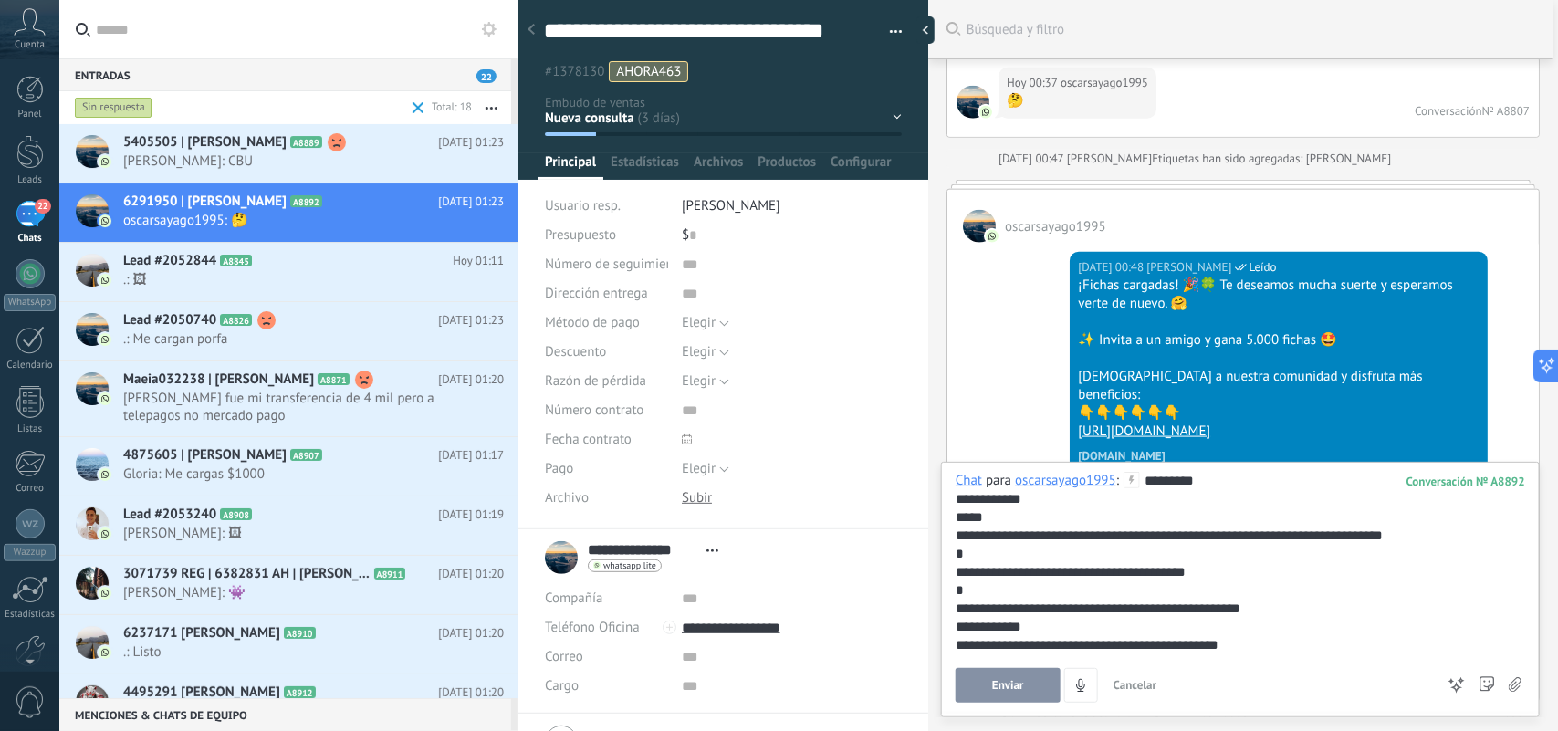
click at [1022, 685] on span "Enviar" at bounding box center [1008, 685] width 32 height 13
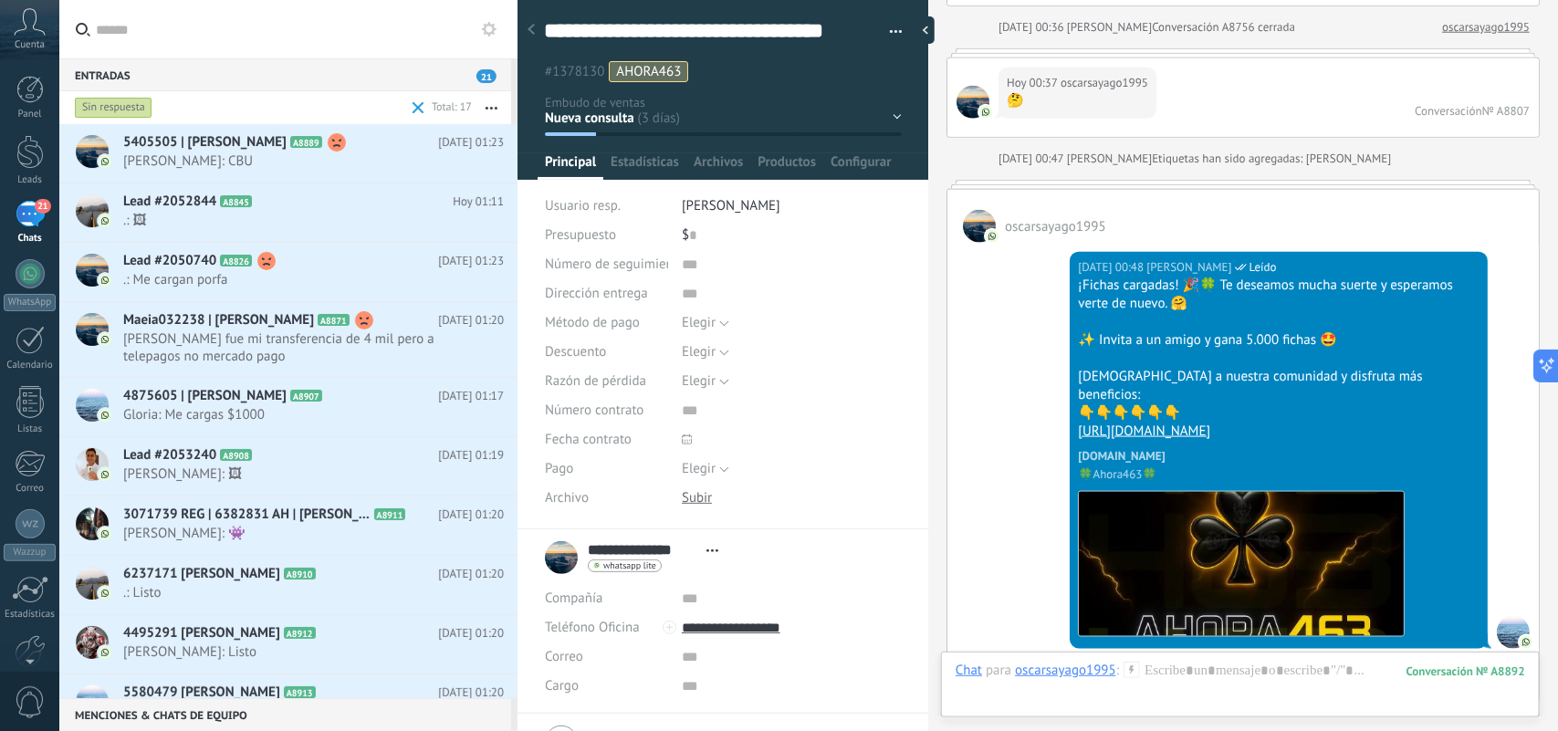
scroll to position [5519, 0]
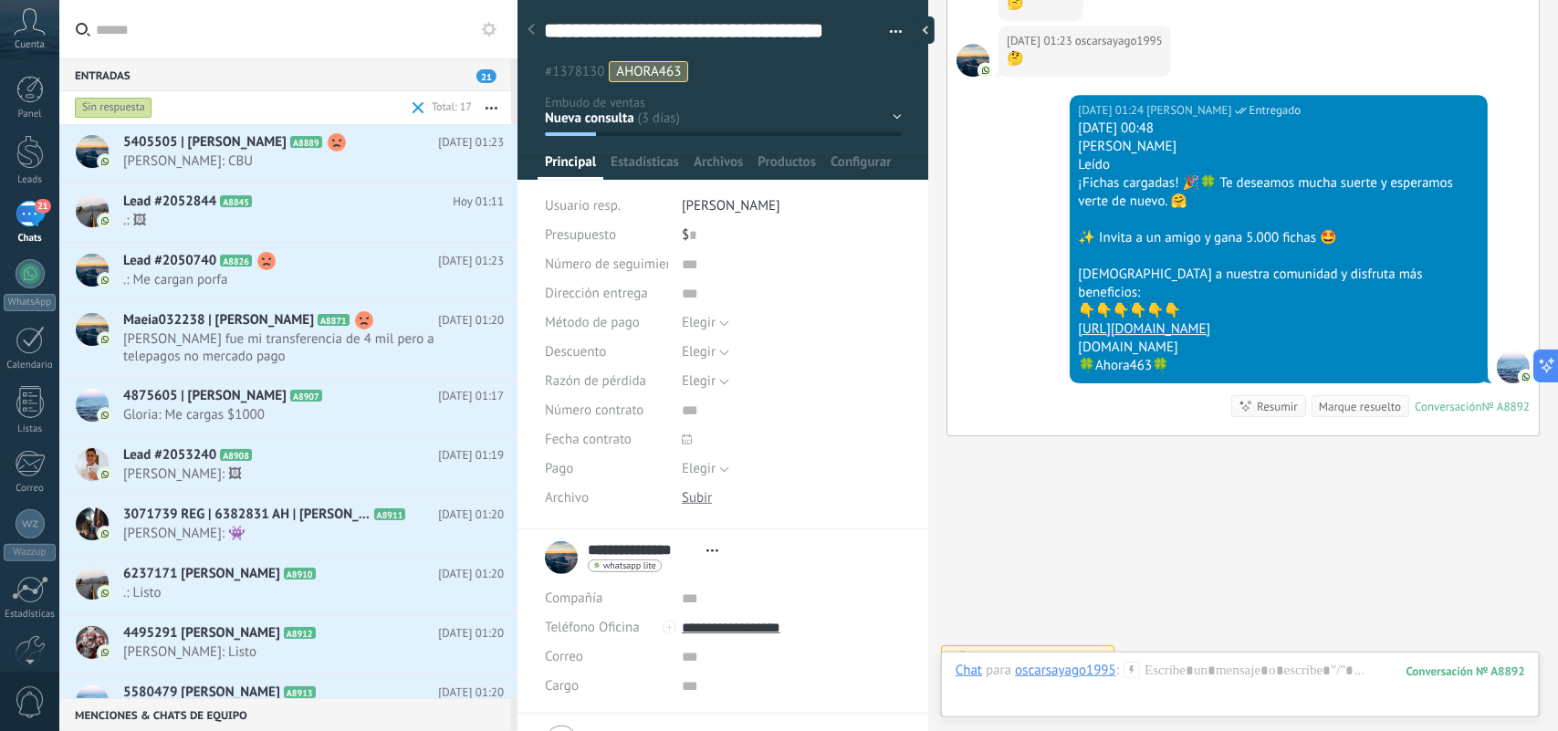
drag, startPoint x: 1075, startPoint y: 181, endPoint x: 1240, endPoint y: 280, distance: 192.1
click at [1237, 203] on div "Hoy 00:48 Laura Ahora Leído ¡Fichas cargadas! 🎉🍀 Te deseamos mucha suerte y esp…" at bounding box center [1279, 248] width 402 height 256
click at [1316, 229] on div "✨ Invita a un amigo y gana 5.000 fichas 🤩" at bounding box center [1279, 238] width 402 height 18
click at [1100, 330] on div "Hoy 00:48 Laura Ahora Leído ¡Fichas cargadas! 🎉🍀 Te deseamos mucha suerte y esp…" at bounding box center [1279, 248] width 402 height 256
click at [1214, 357] on div "🍀Ahora463🍀" at bounding box center [1279, 366] width 402 height 18
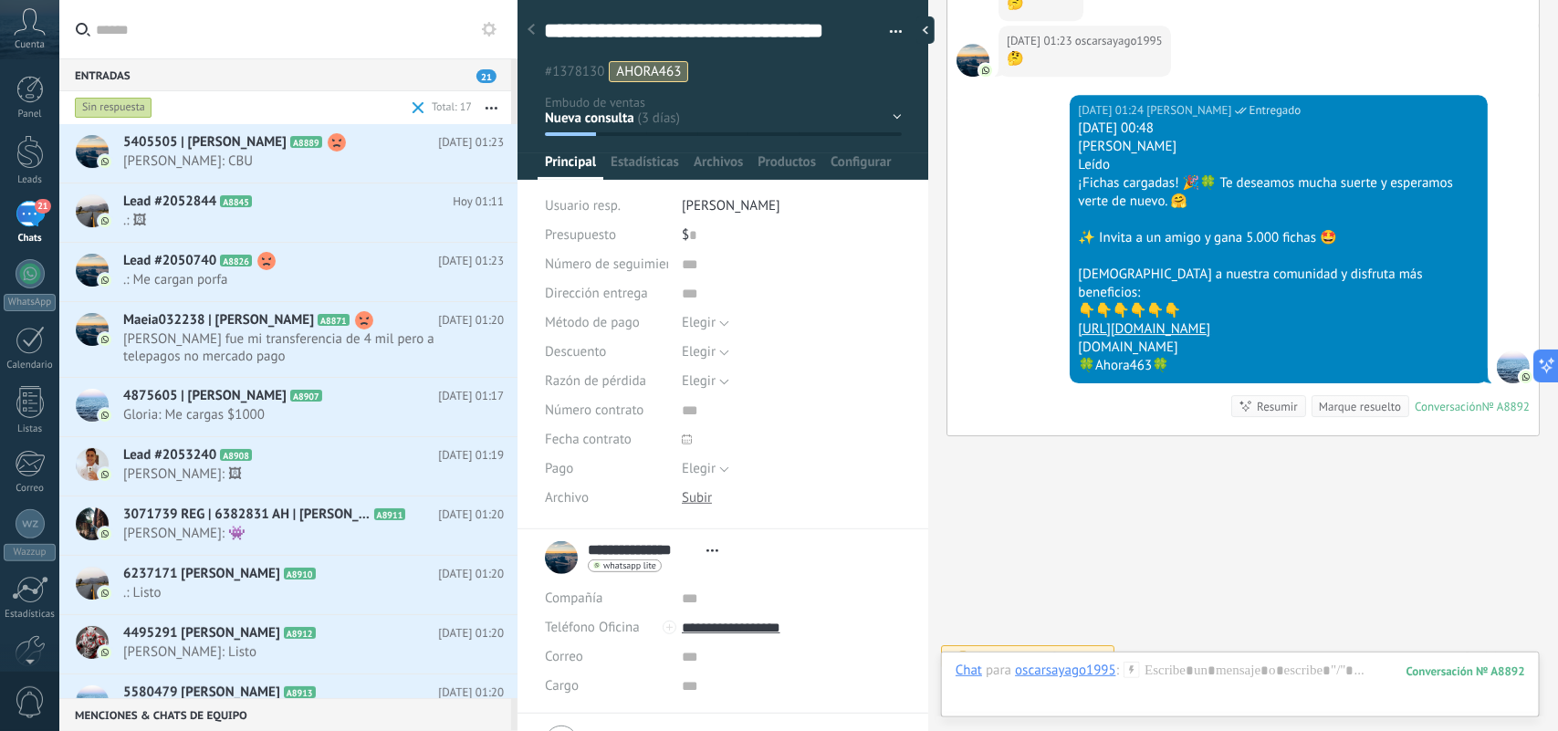
drag, startPoint x: 1411, startPoint y: 304, endPoint x: 1075, endPoint y: 187, distance: 355.7
click at [1070, 183] on div "Hoy 01:24 Laura Ahora Entregado Hoy 00:48 Laura Ahora Leído ¡Fichas cargadas! 🎉…" at bounding box center [1279, 239] width 418 height 288
drag, startPoint x: 1075, startPoint y: 187, endPoint x: 1065, endPoint y: 181, distance: 11.9
click at [1065, 180] on div "Hoy 01:24 Laura Ahora Leído Hoy 00:48 Laura Ahora Leído ¡Fichas cargadas! 🎉🍀 Te…" at bounding box center [1244, 265] width 592 height 341
drag, startPoint x: 1077, startPoint y: 178, endPoint x: 1401, endPoint y: 310, distance: 350.1
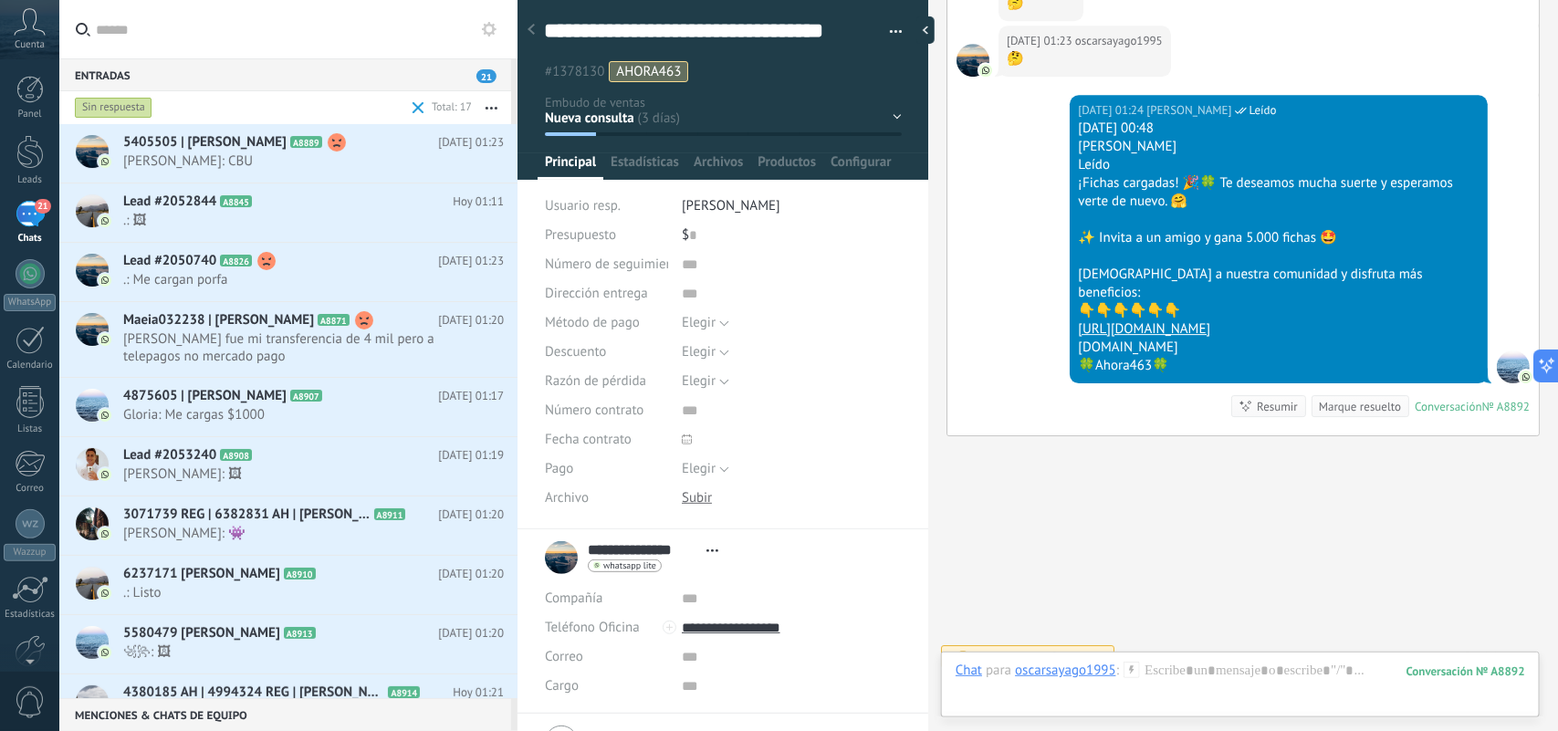
click at [1401, 310] on div "Hoy 00:48 Laura Ahora Leído ¡Fichas cargadas! 🎉🍀 Te deseamos mucha suerte y esp…" at bounding box center [1279, 248] width 402 height 256
copy div "¡Fichas cargadas! 🎉🍀 Te deseamos mucha suerte y esperamos verte de nuevo. 🤗 ✨ I…"
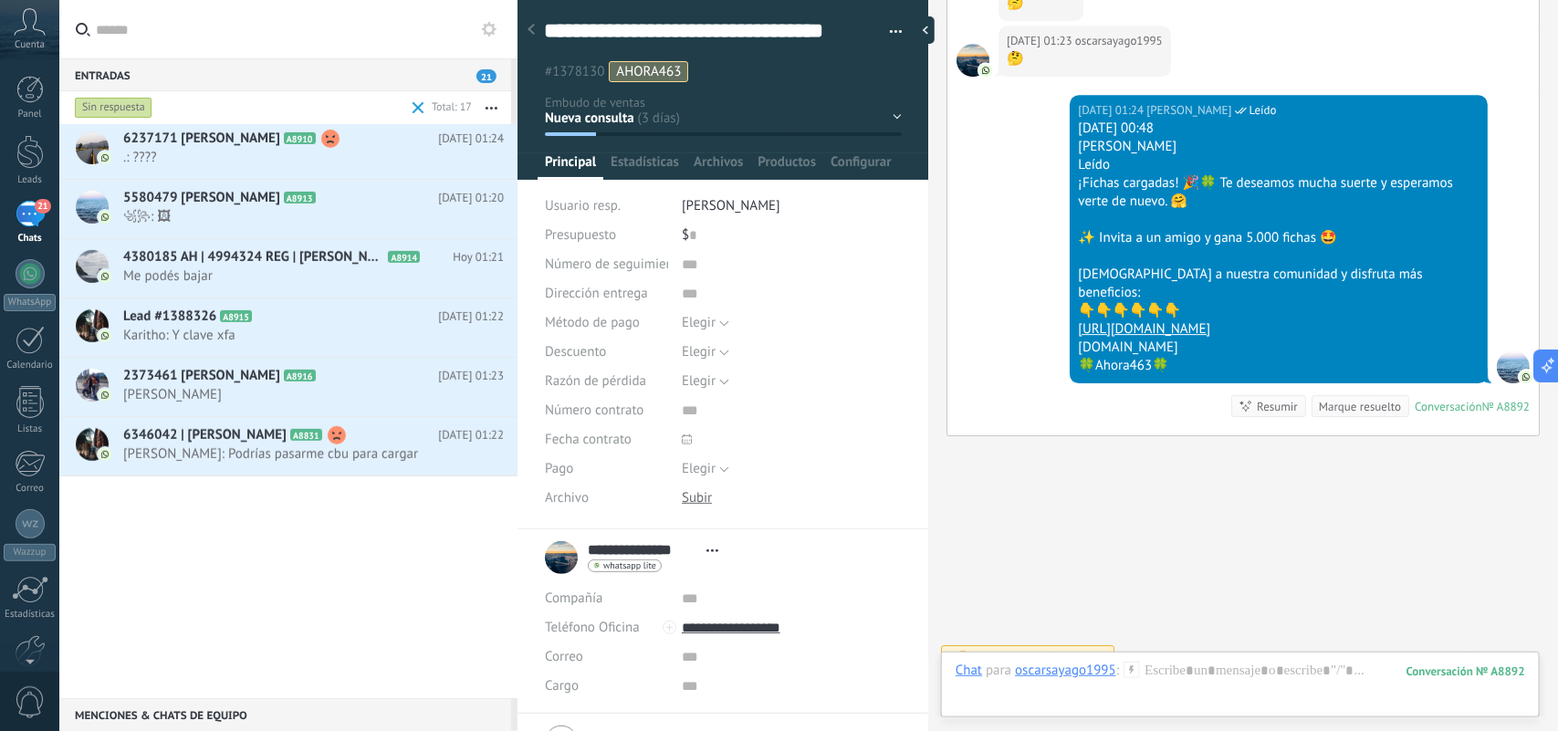
scroll to position [0, 0]
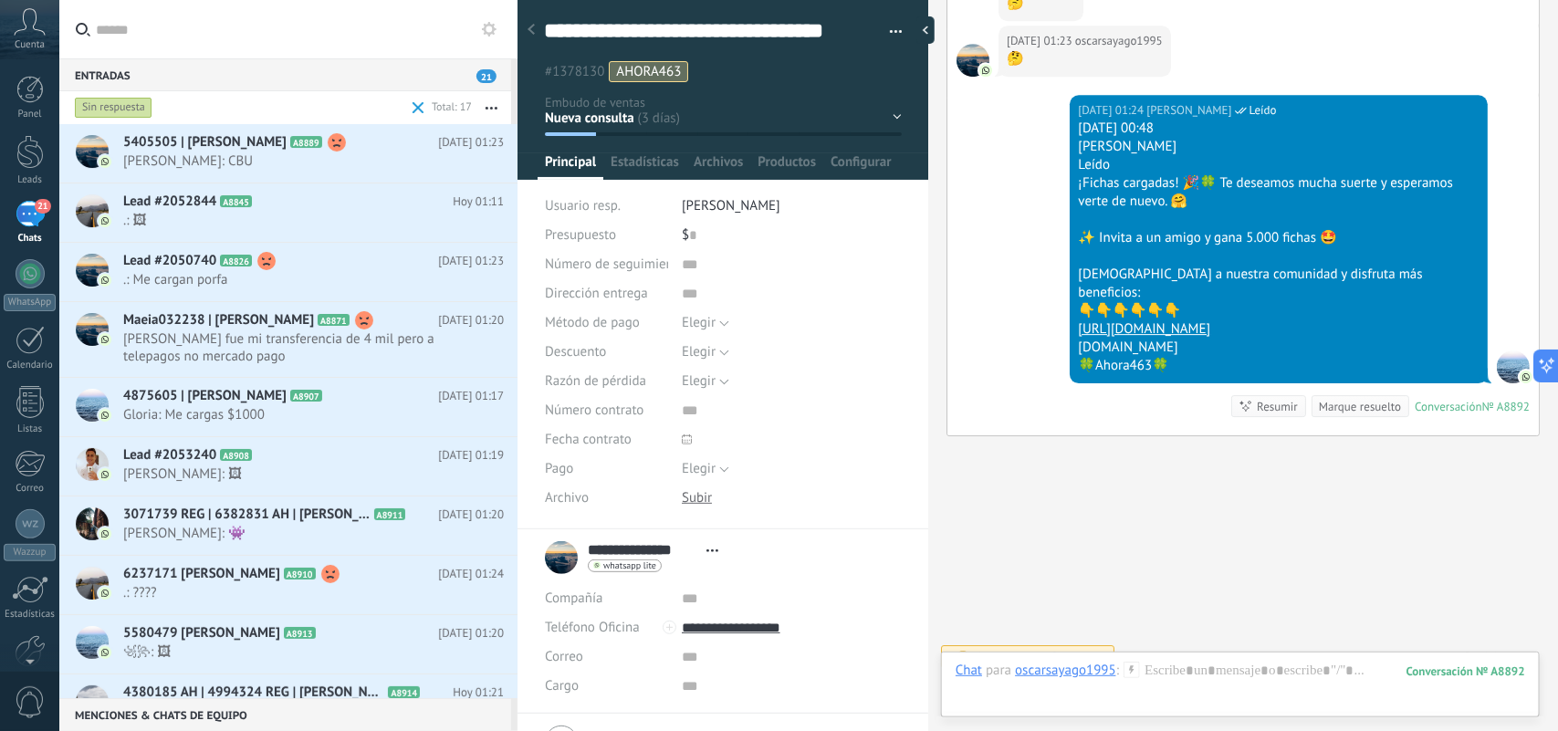
drag, startPoint x: 1325, startPoint y: 523, endPoint x: 1325, endPoint y: 513, distance: 10.0
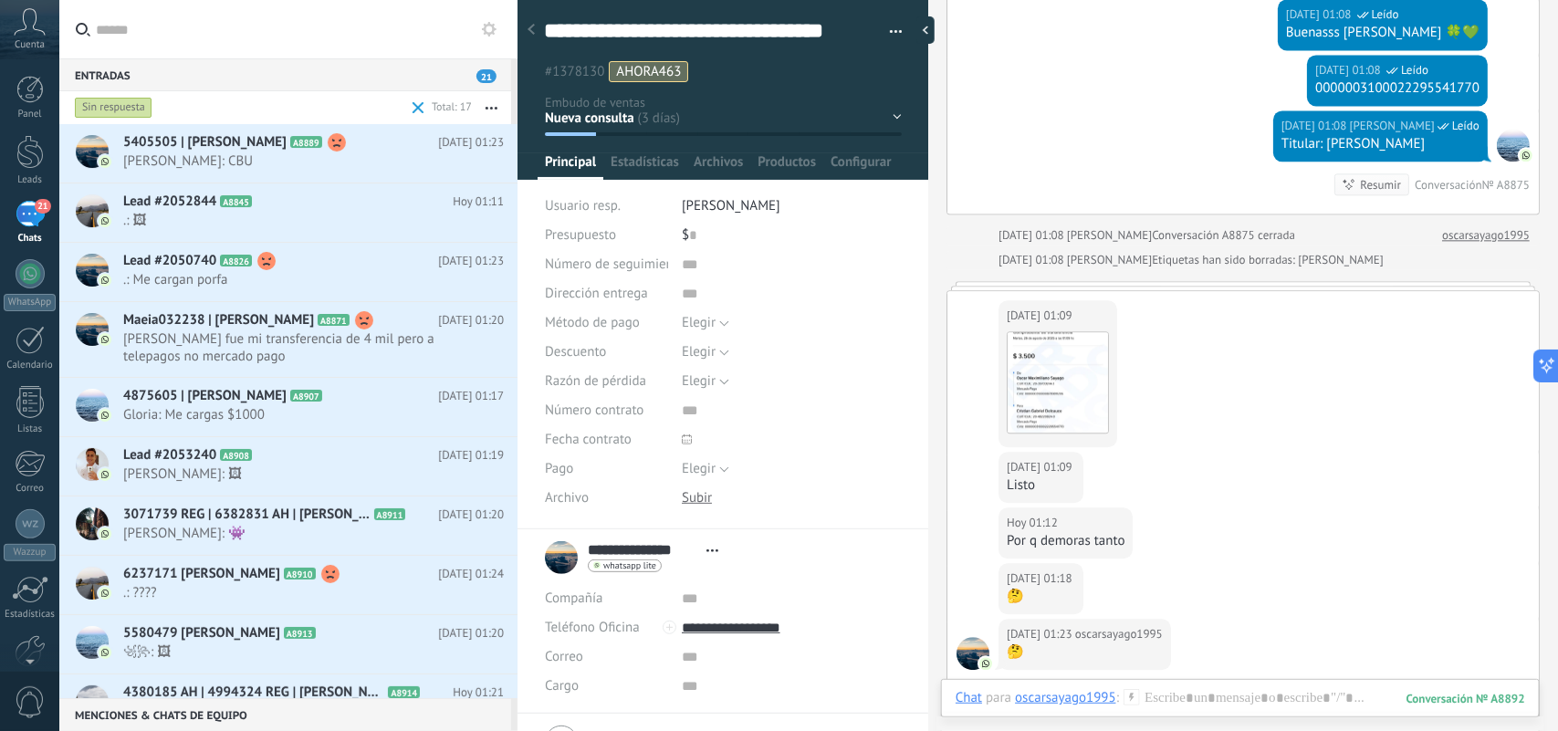
scroll to position [4834, 0]
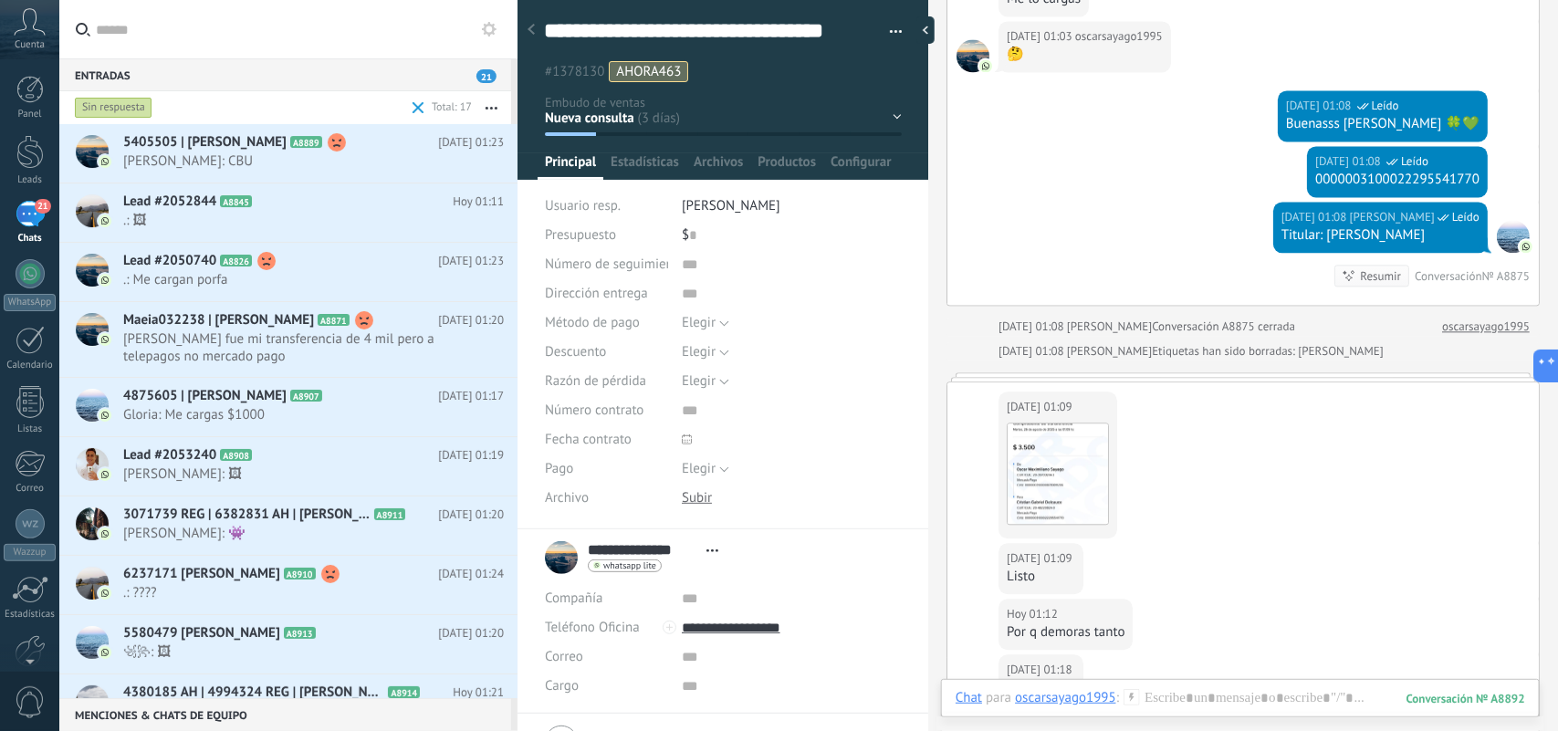
click at [1239, 320] on div "Conversación A8875 cerrada" at bounding box center [1223, 327] width 143 height 18
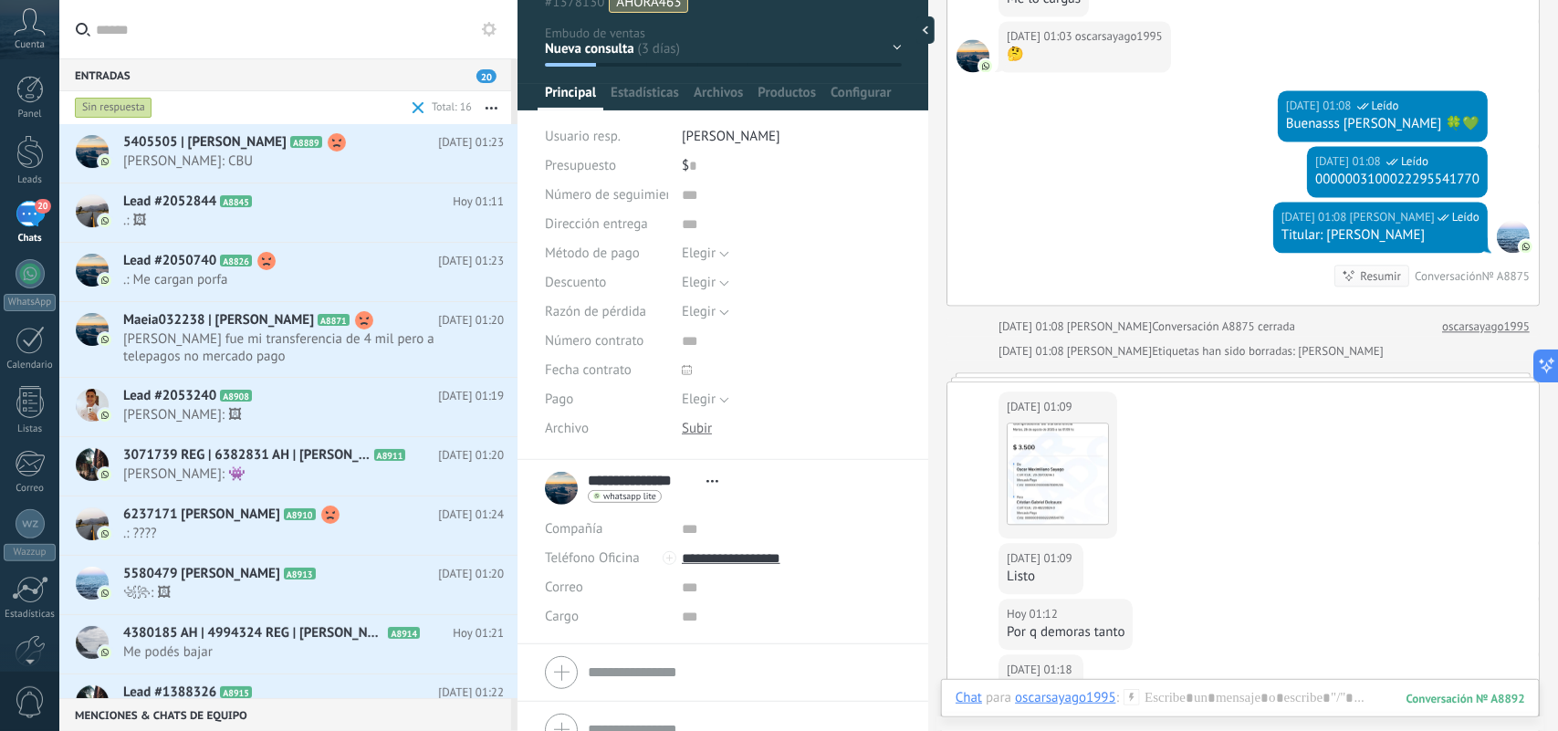
scroll to position [97, 0]
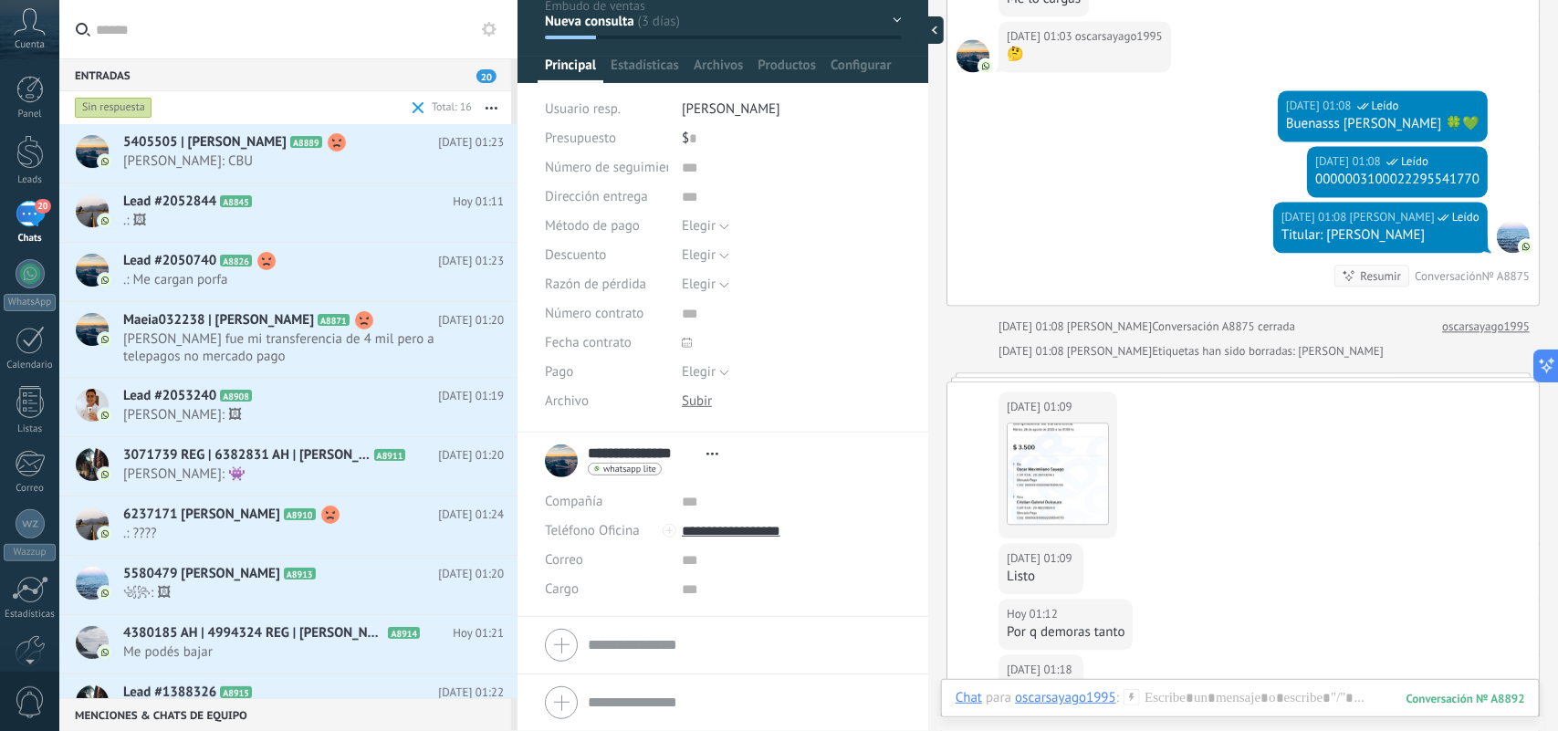
click at [920, 34] on div at bounding box center [930, 29] width 27 height 27
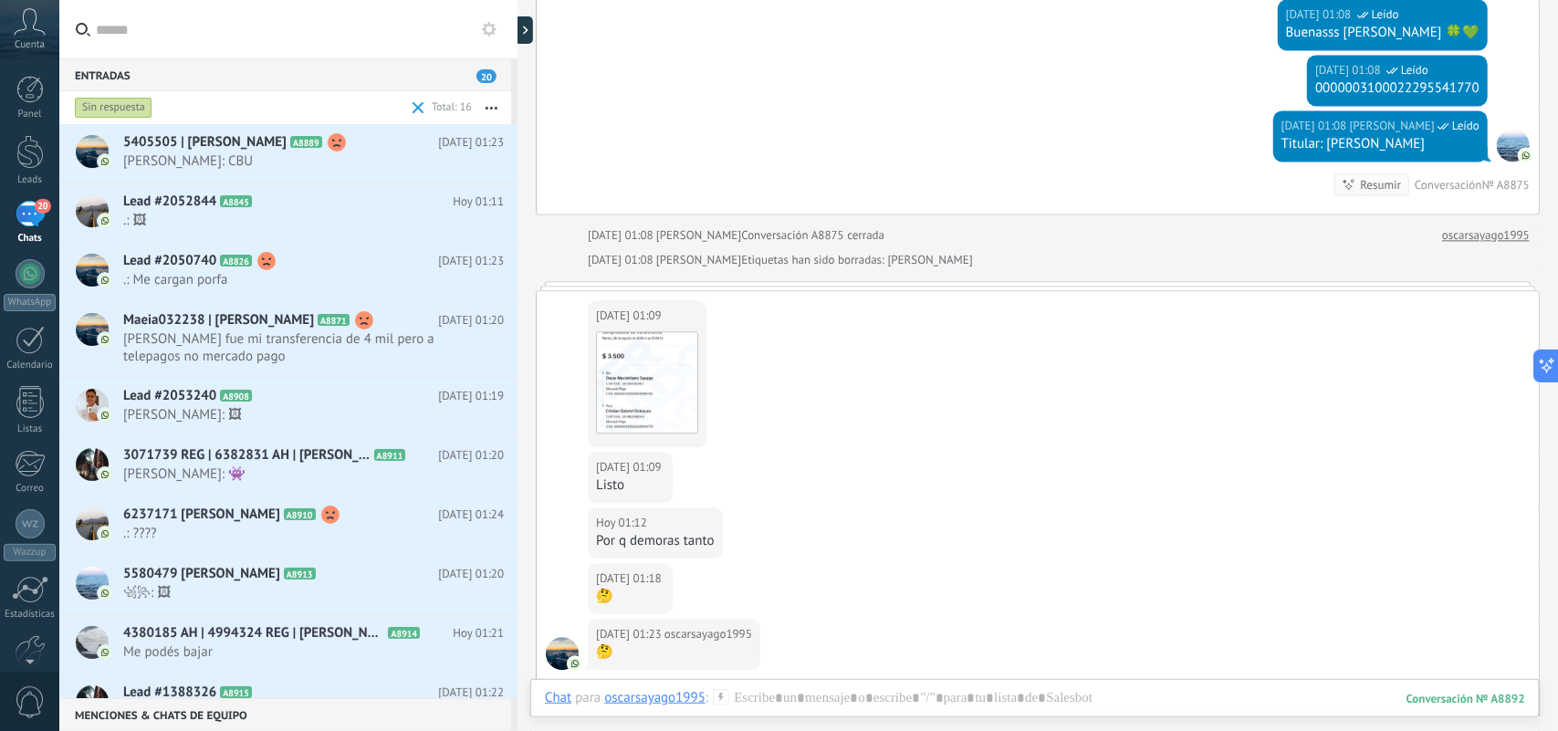
click at [896, 10] on div "Hoy 01:08 Laura Ahora Leído Buenasss Oscar 🍀💚" at bounding box center [1038, 27] width 1002 height 56
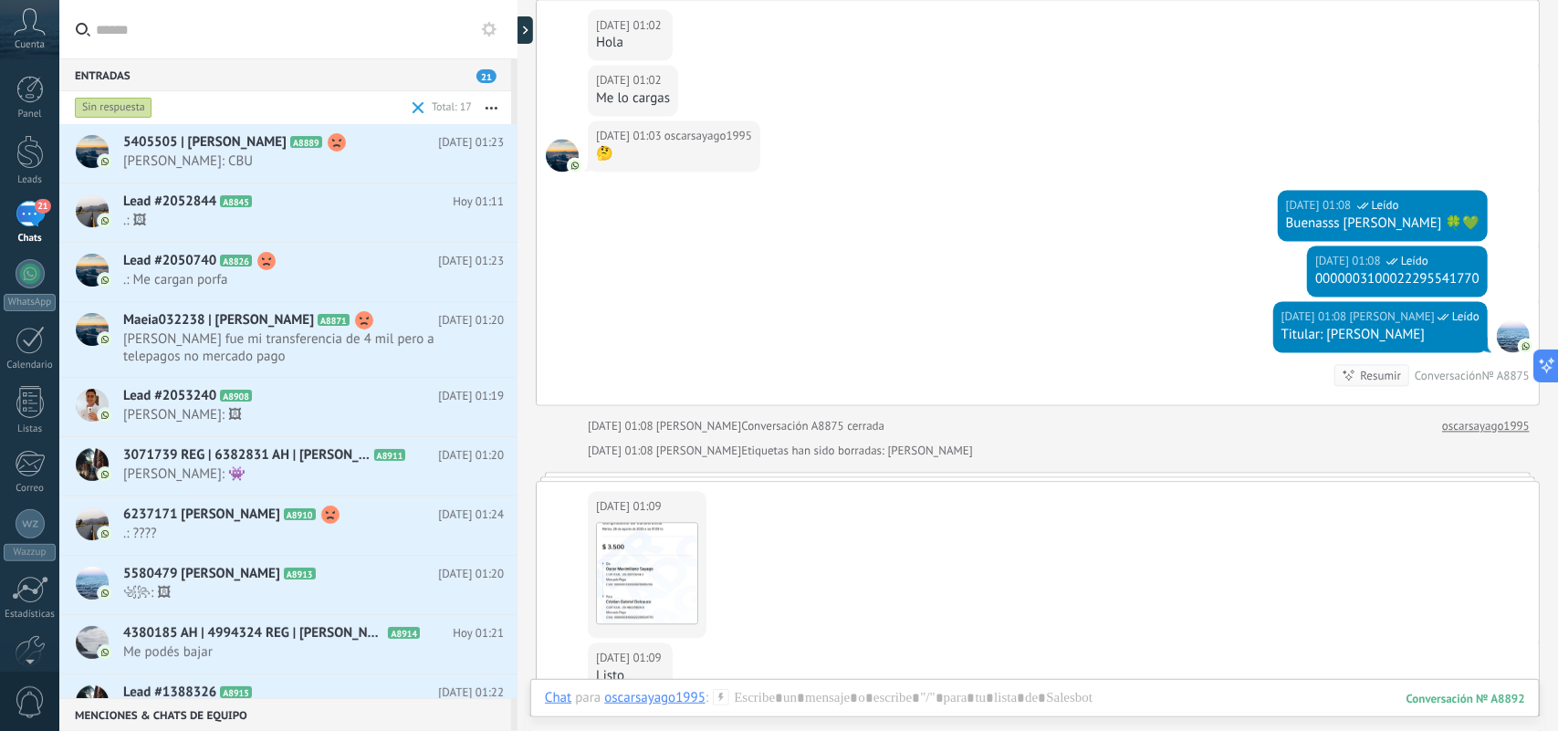
scroll to position [4606, 0]
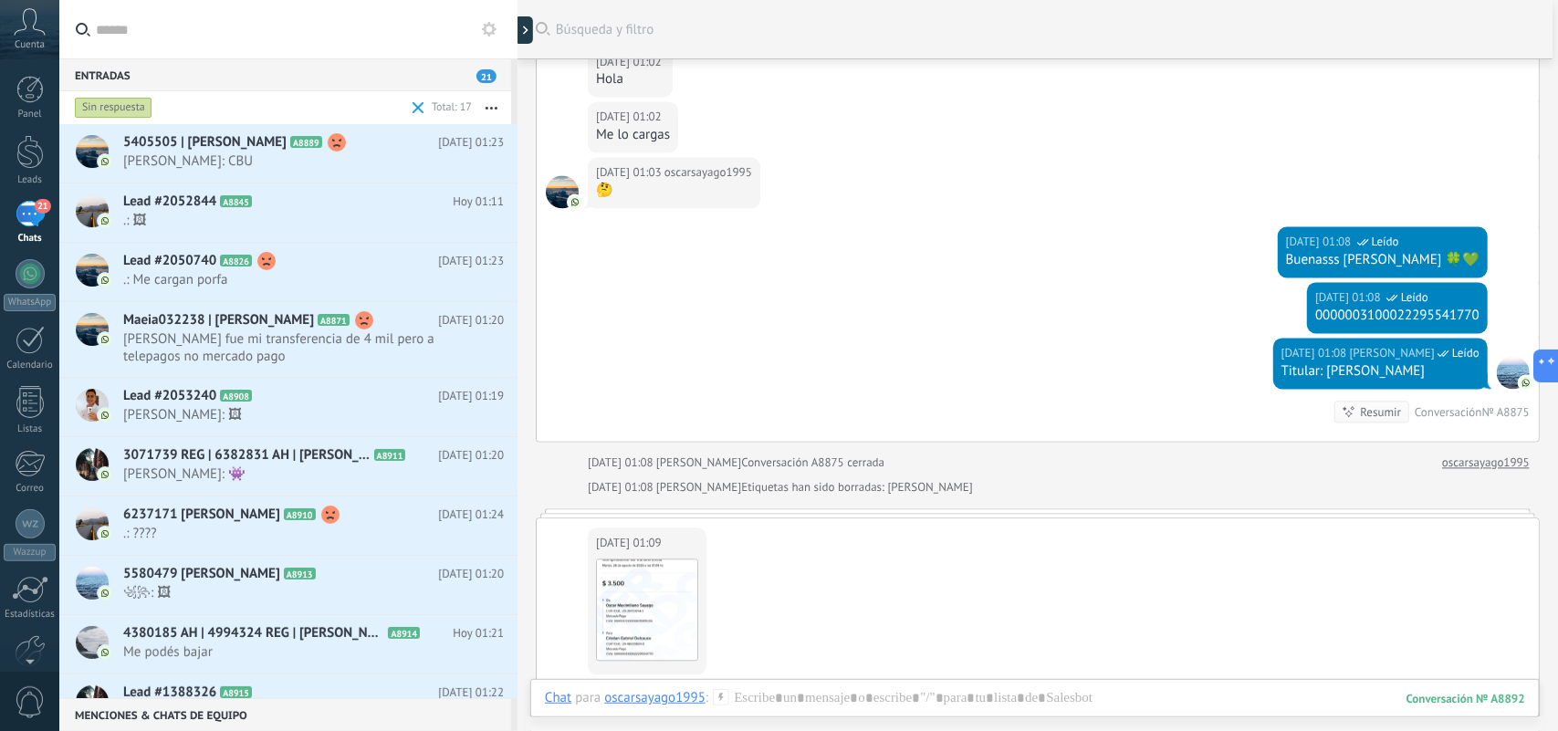
drag, startPoint x: 528, startPoint y: 33, endPoint x: 566, endPoint y: 149, distance: 122.1
click at [528, 33] on div at bounding box center [524, 29] width 18 height 27
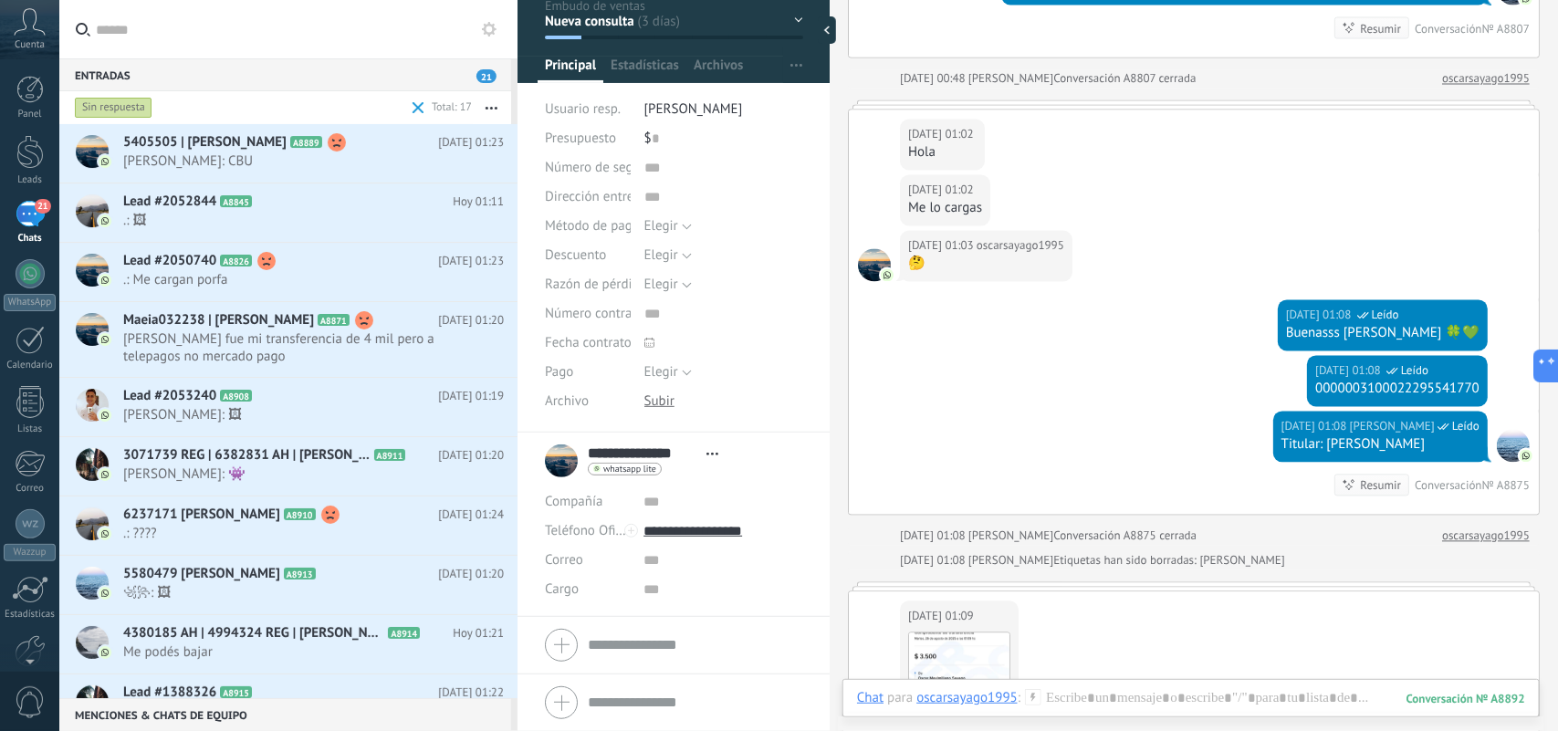
scroll to position [55, 0]
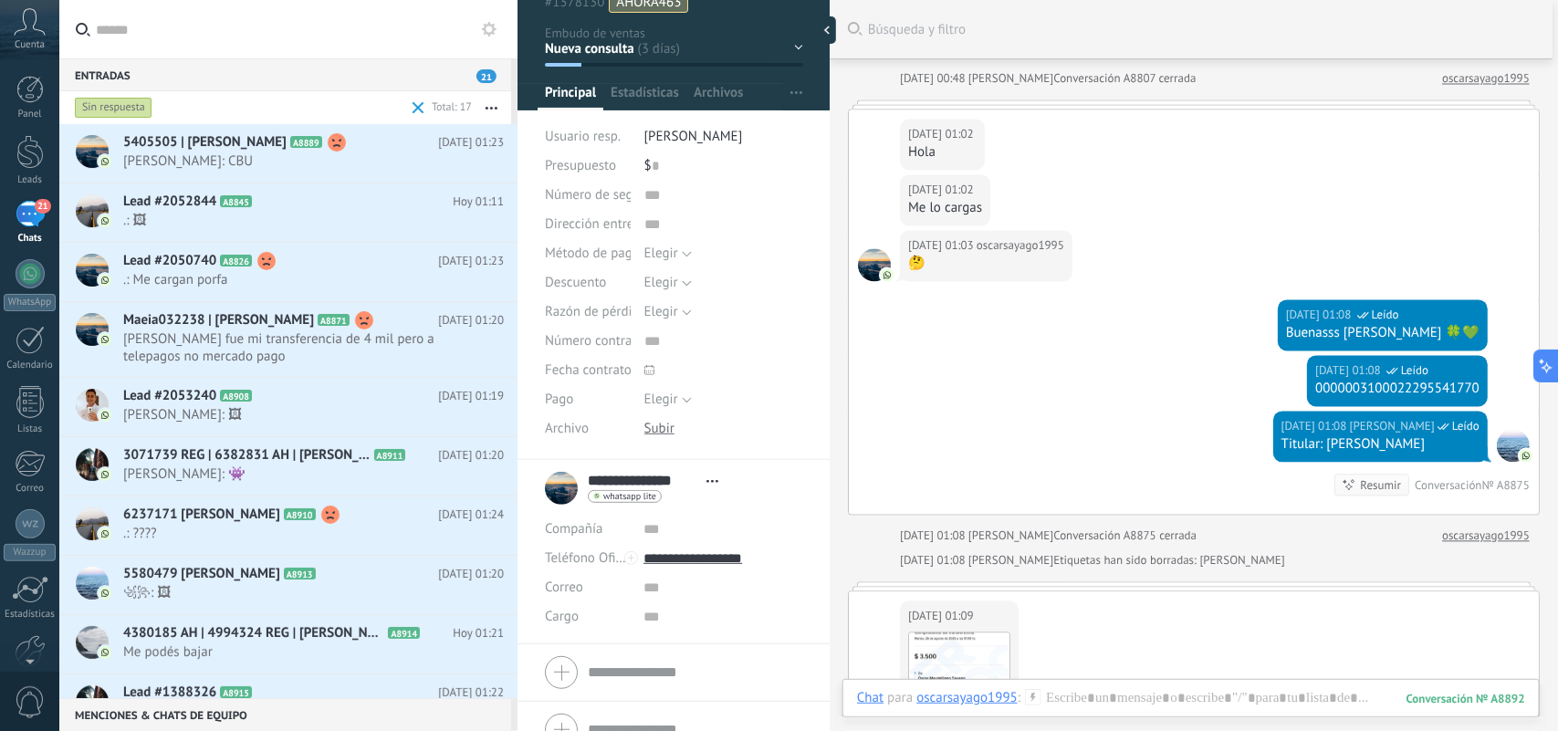
click at [0, 0] on div "Nueva consulta Cualificado Cotización enviada Pedido creado Pedido completado P…" at bounding box center [0, 0] width 0 height 0
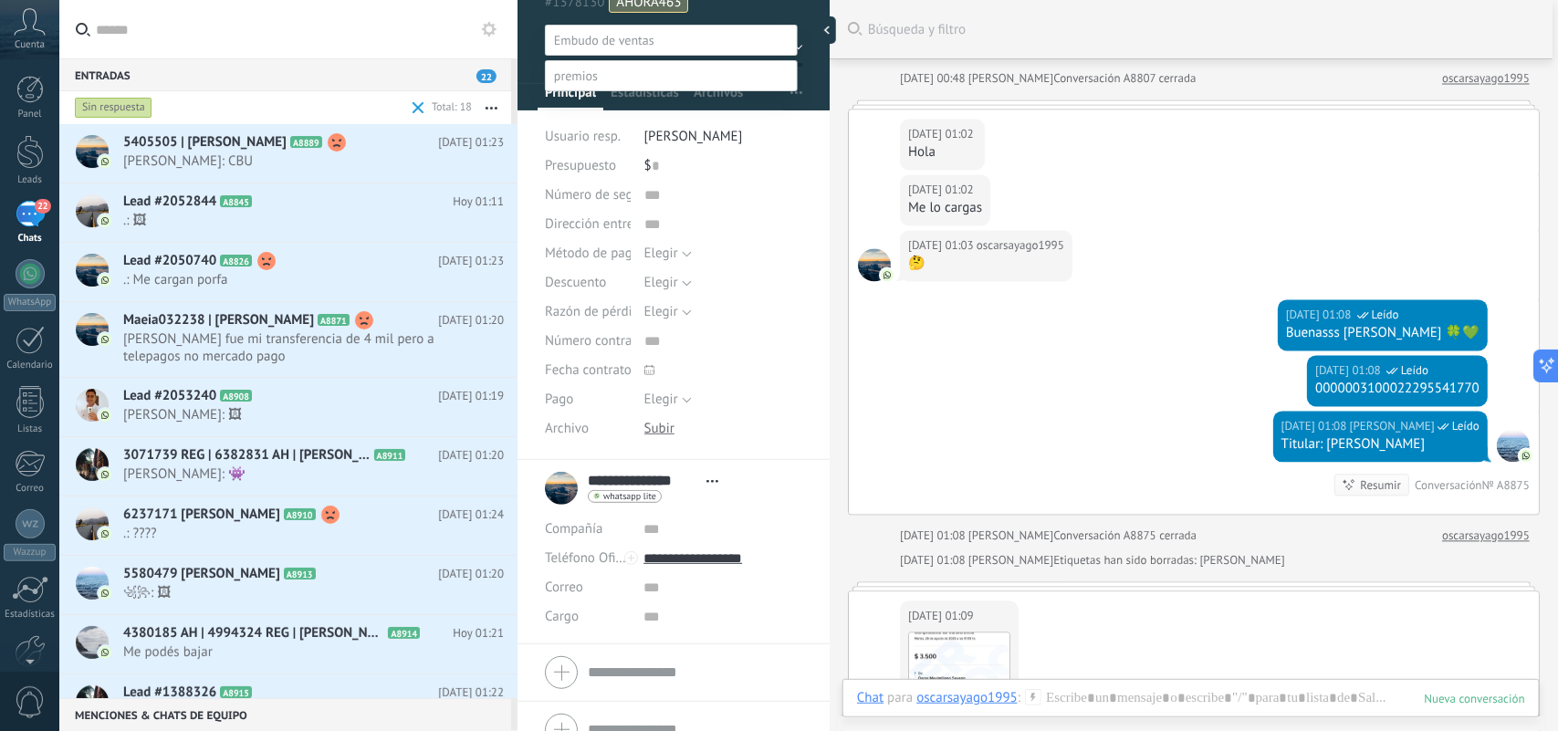
click at [726, 11] on div at bounding box center [808, 365] width 1499 height 731
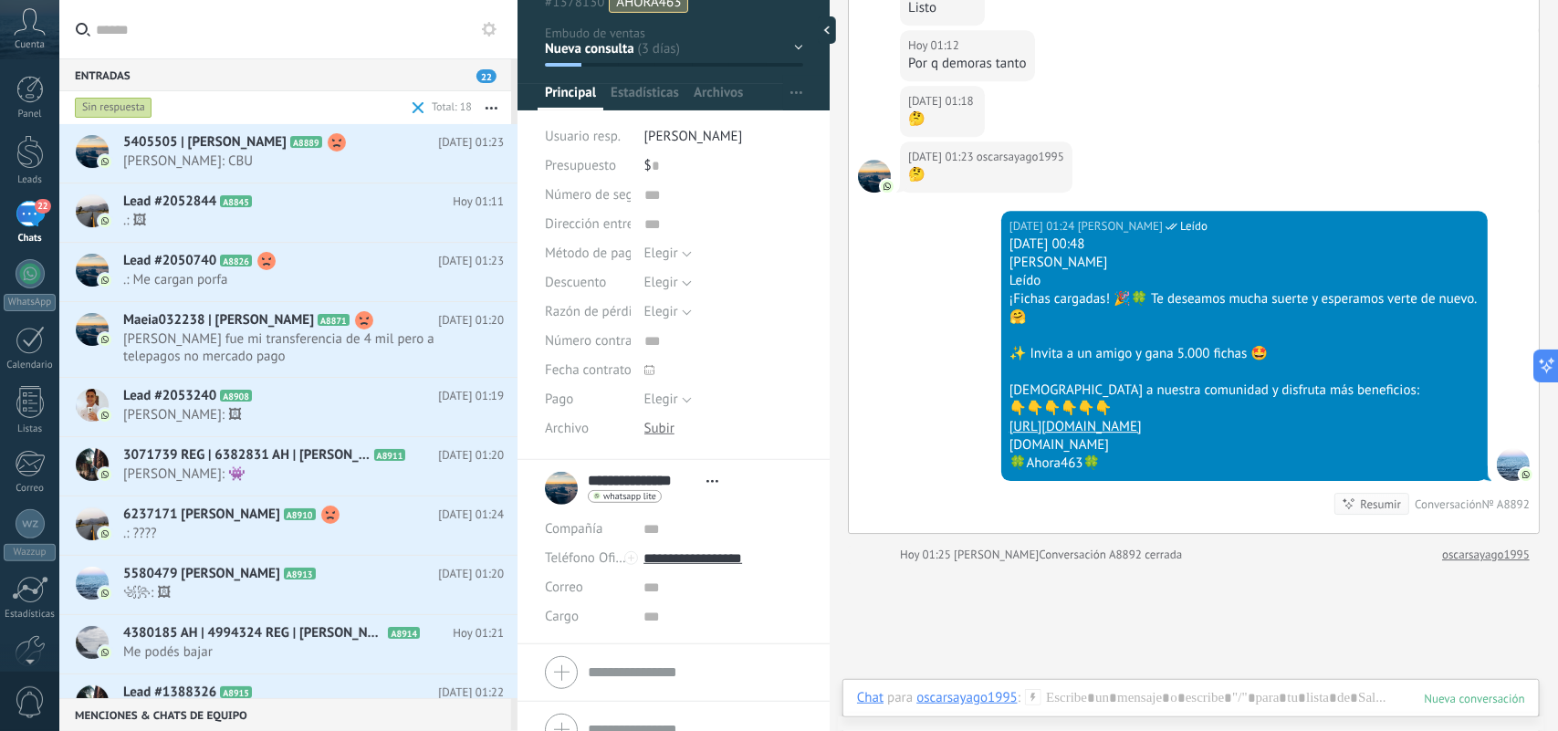
scroll to position [5548, 0]
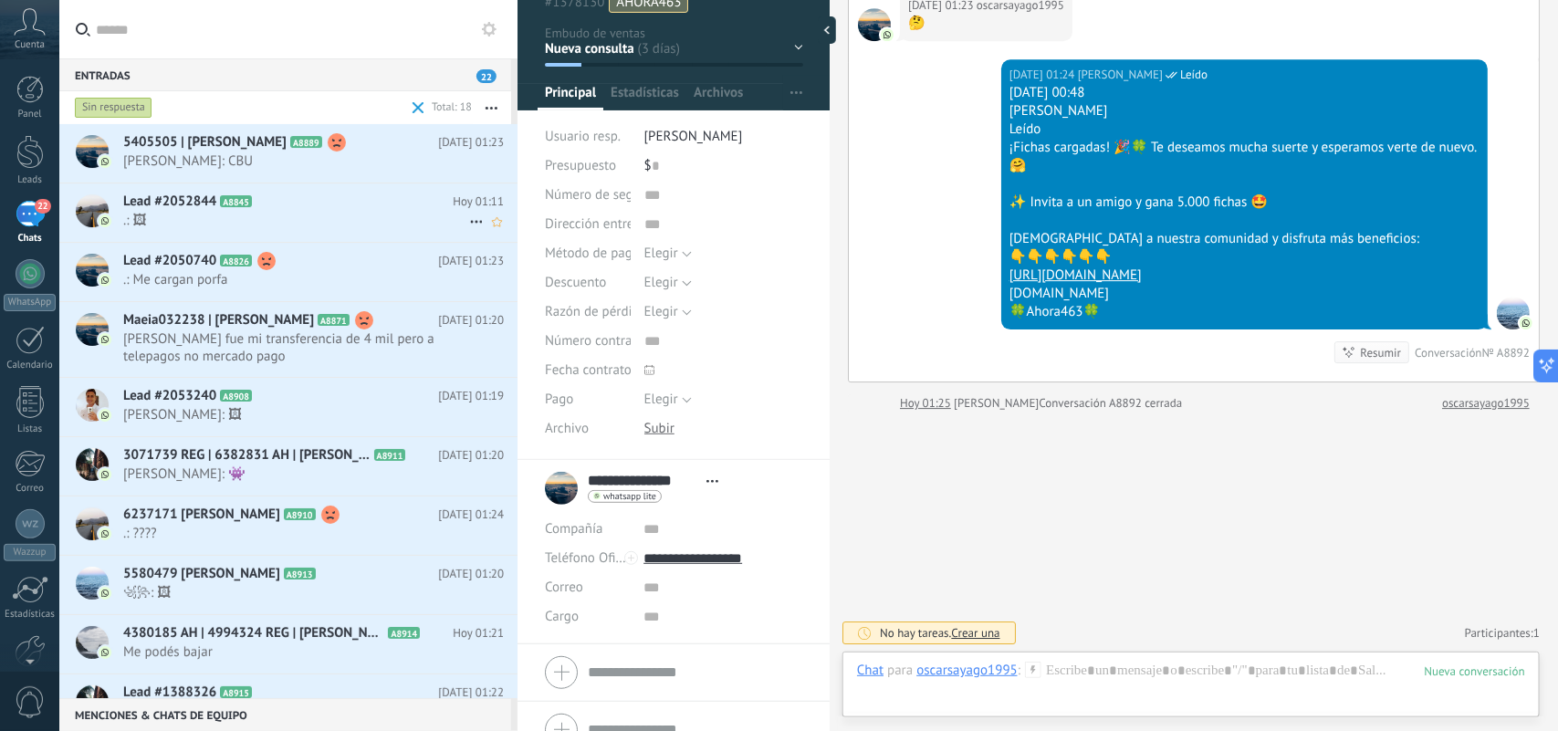
click at [304, 173] on div "5405505 | Juan Ramon Vazquez A8889 Hoy 01:23 juan: CBU" at bounding box center [320, 153] width 394 height 58
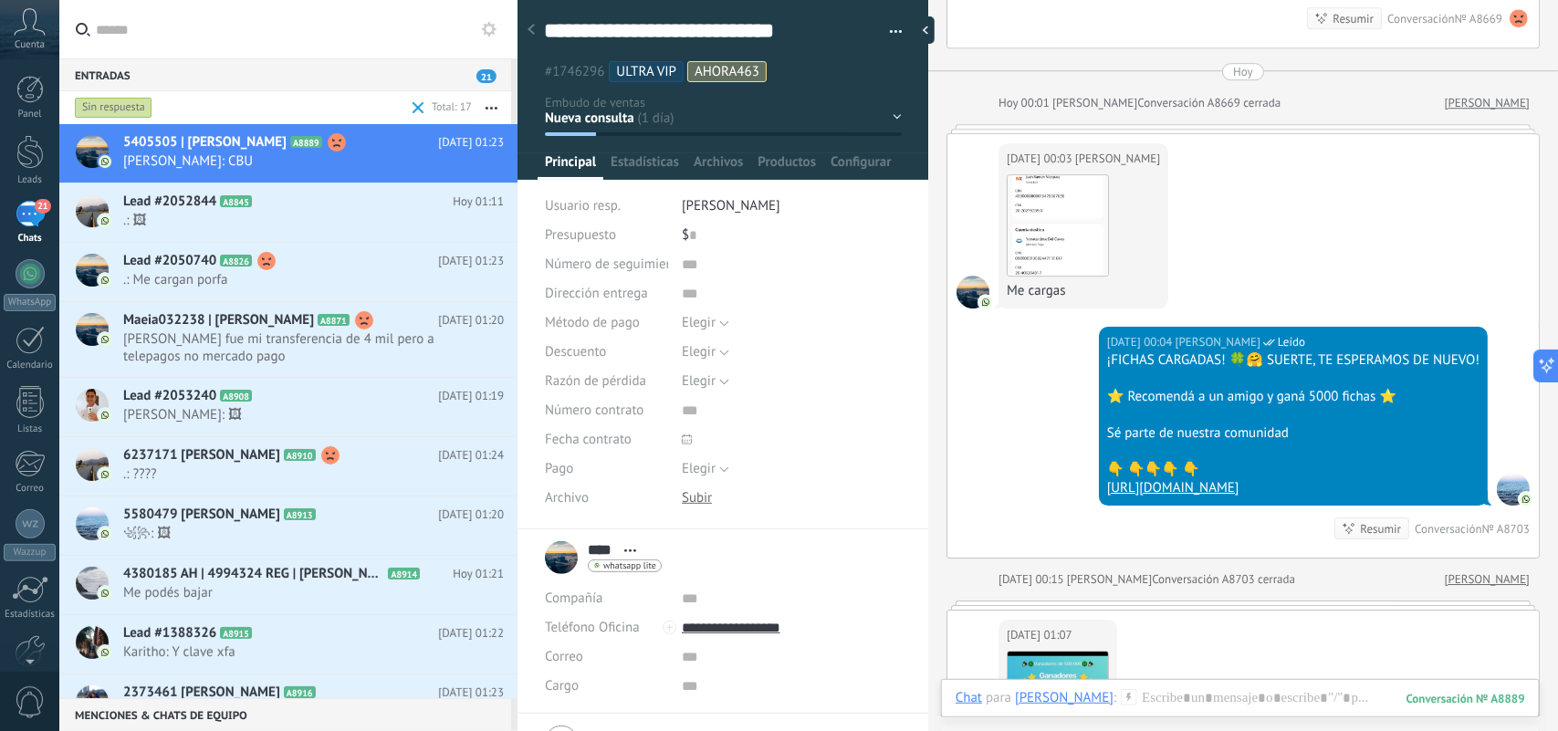
scroll to position [6078, 0]
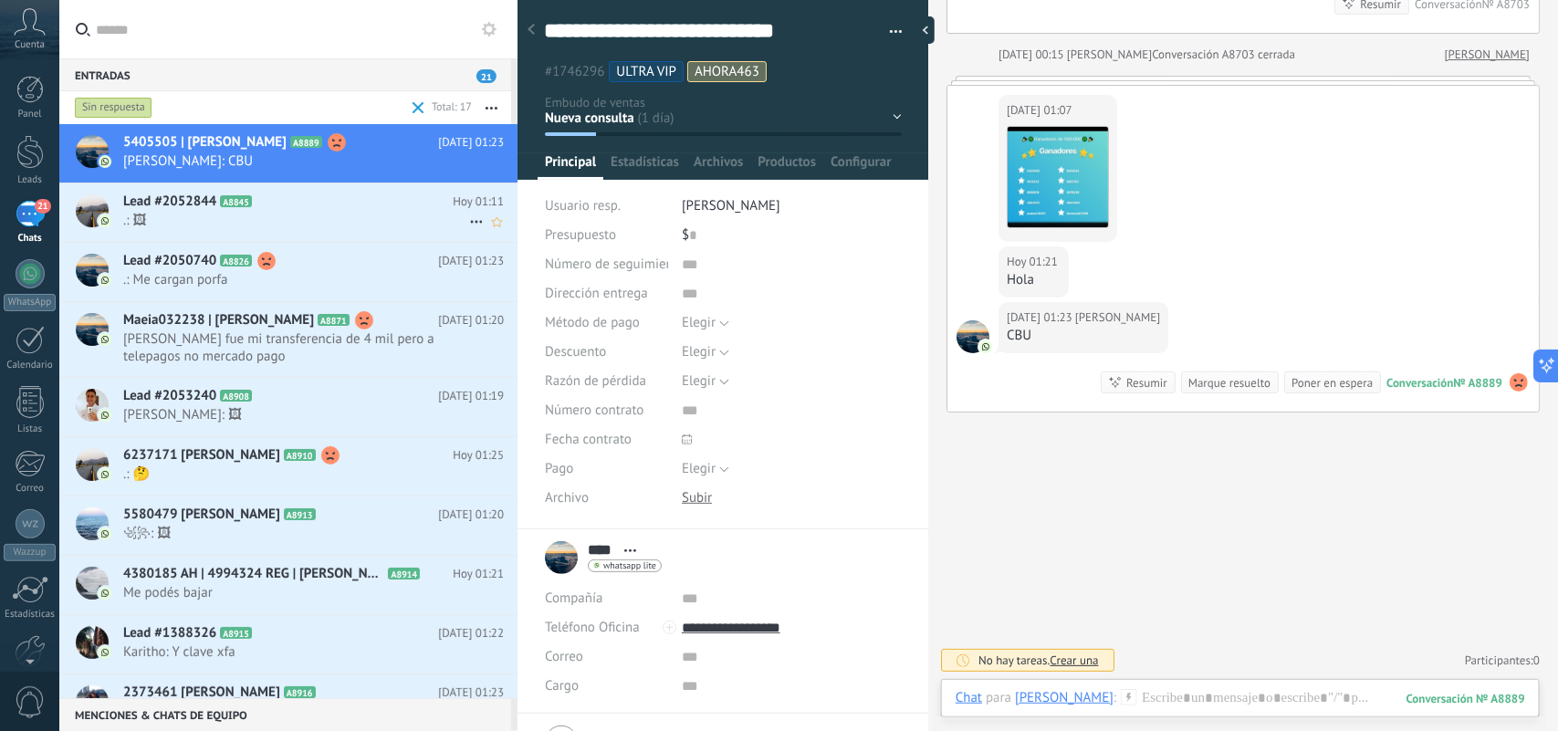
click at [257, 242] on link "Lead #2052844 A8845 Hoy 01:11 .: 🖼" at bounding box center [288, 212] width 458 height 58
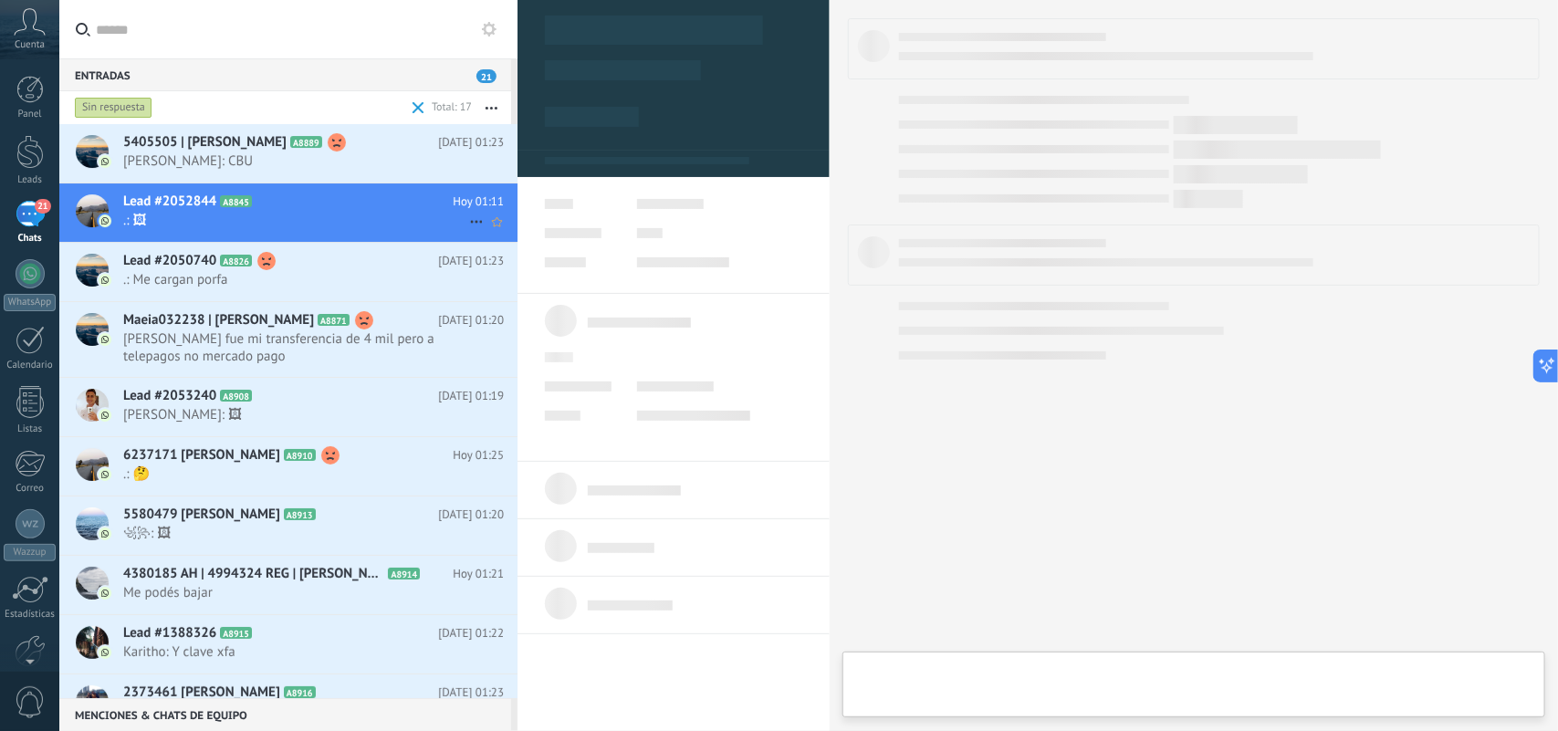
click at [246, 222] on span ".: 🖼" at bounding box center [296, 220] width 346 height 17
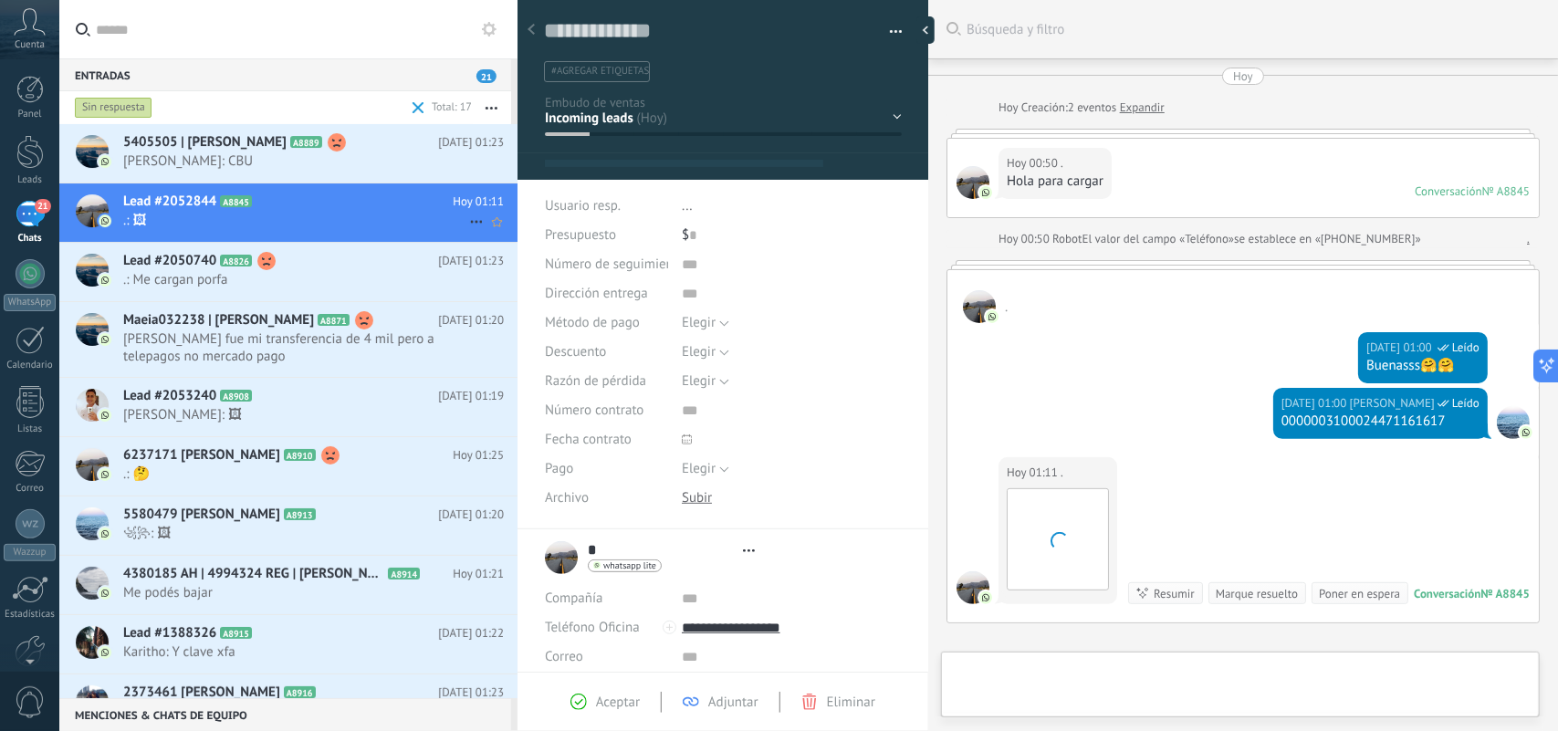
type textarea "**********"
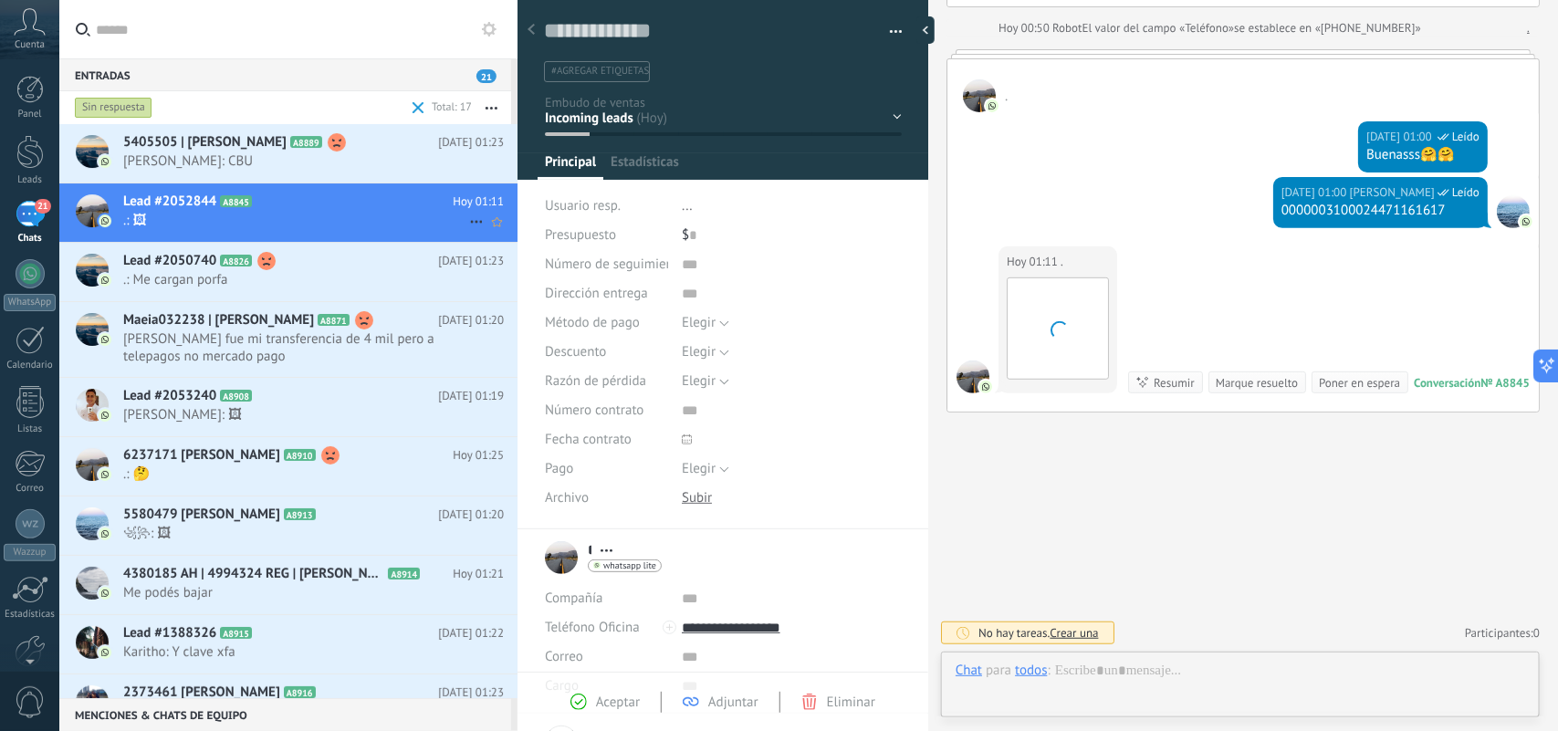
scroll to position [27, 0]
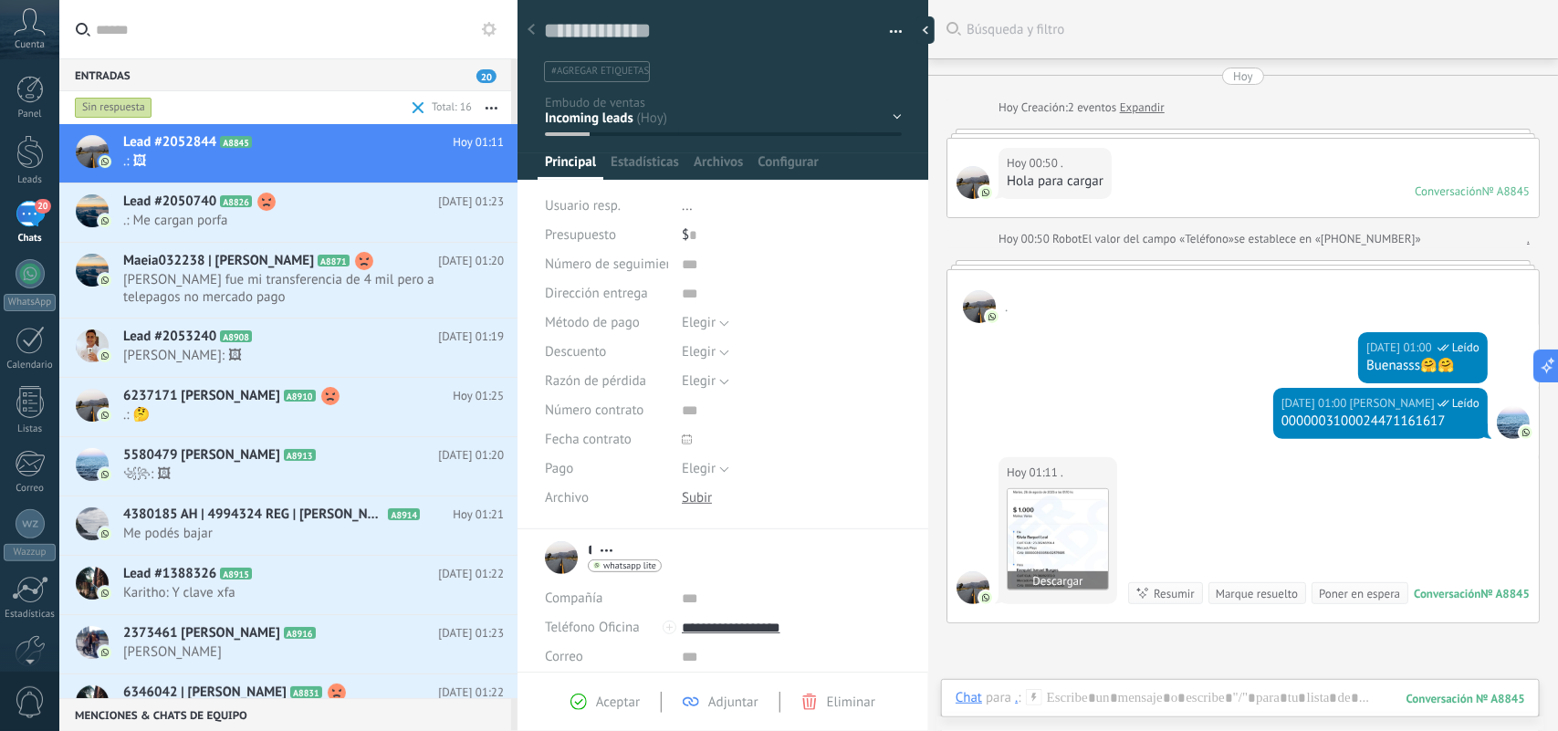
click at [1064, 511] on img at bounding box center [1058, 539] width 100 height 100
click at [315, 362] on span "Guido Lionel: 🖼" at bounding box center [296, 355] width 346 height 17
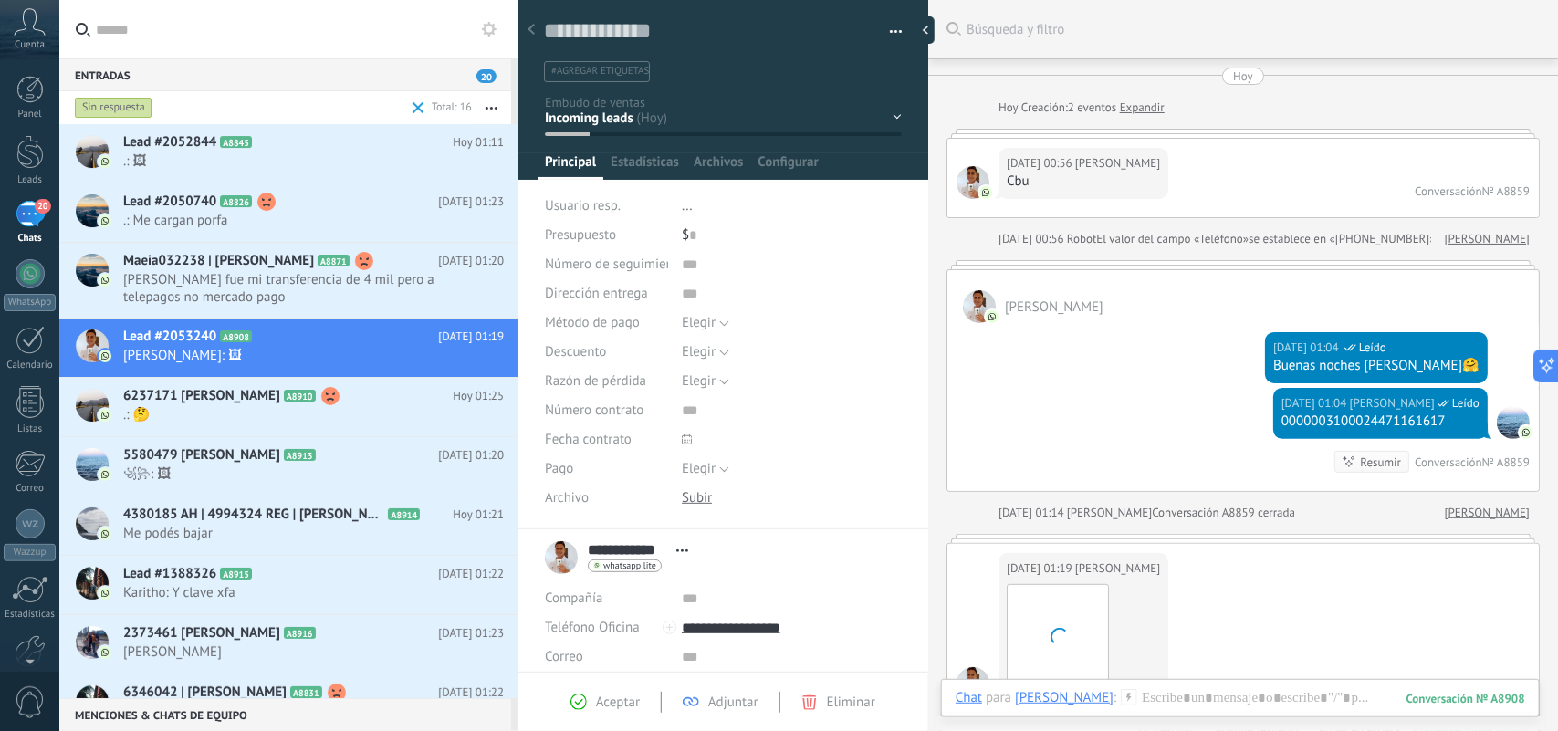
scroll to position [284, 0]
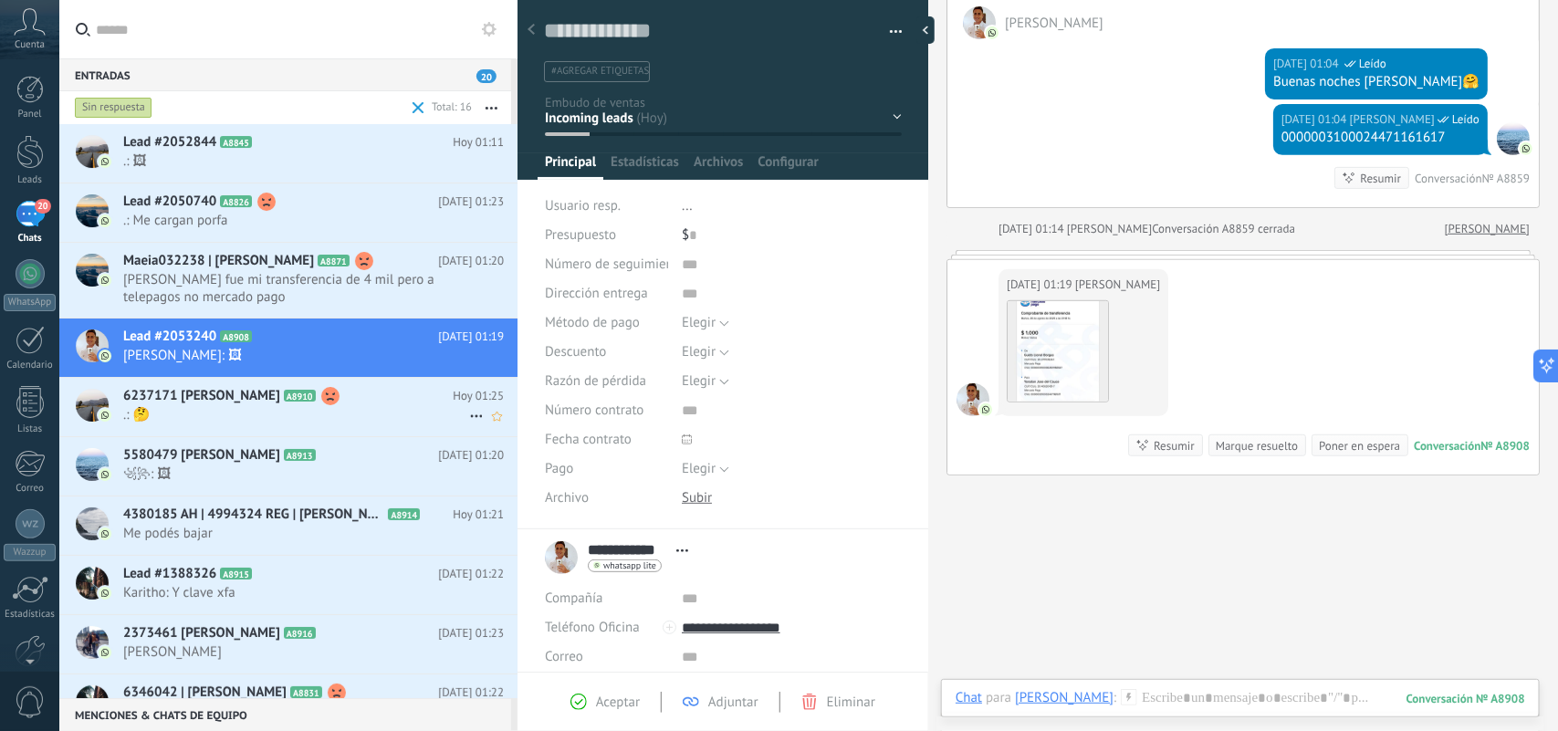
click at [315, 415] on span ".: 🤔" at bounding box center [296, 414] width 346 height 17
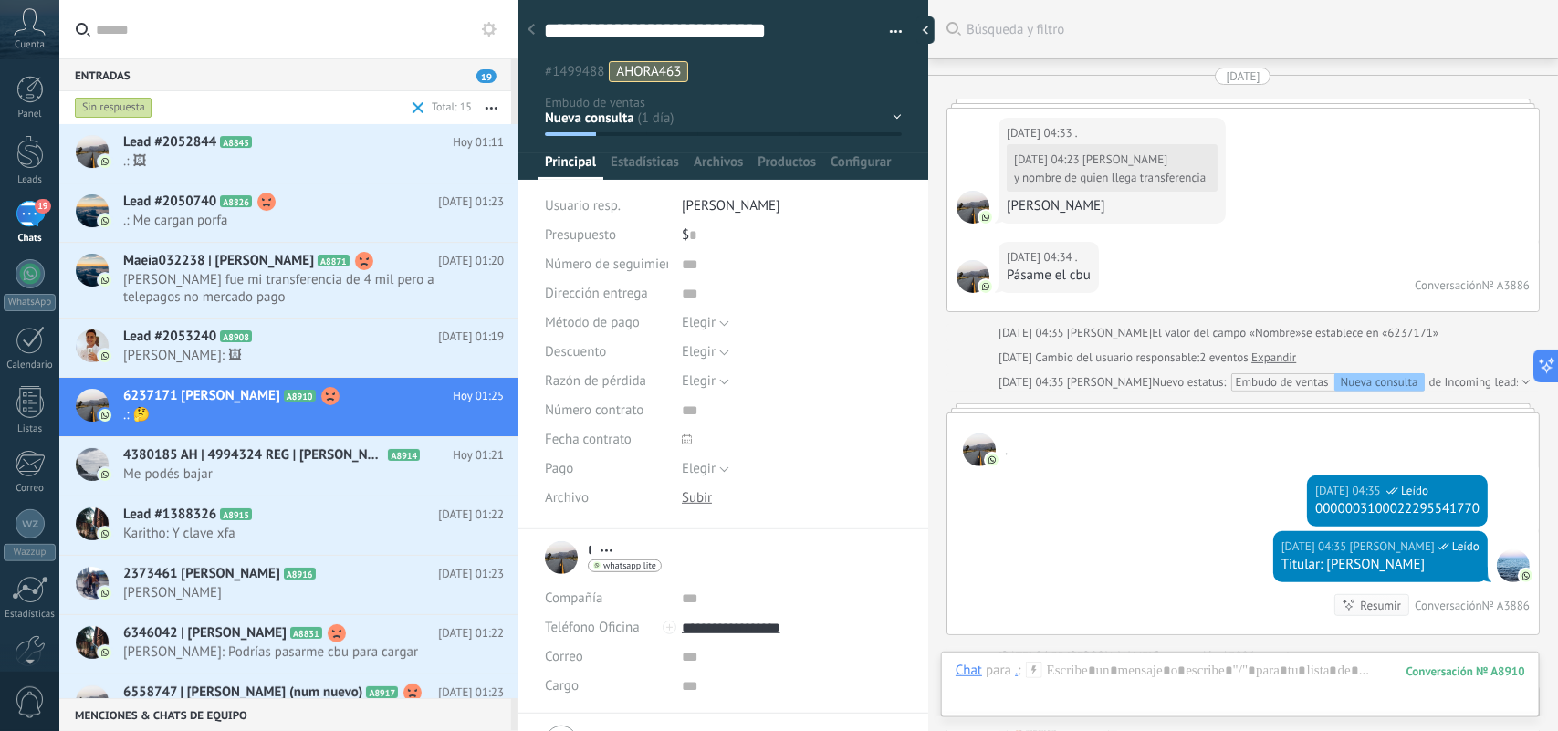
scroll to position [4126, 0]
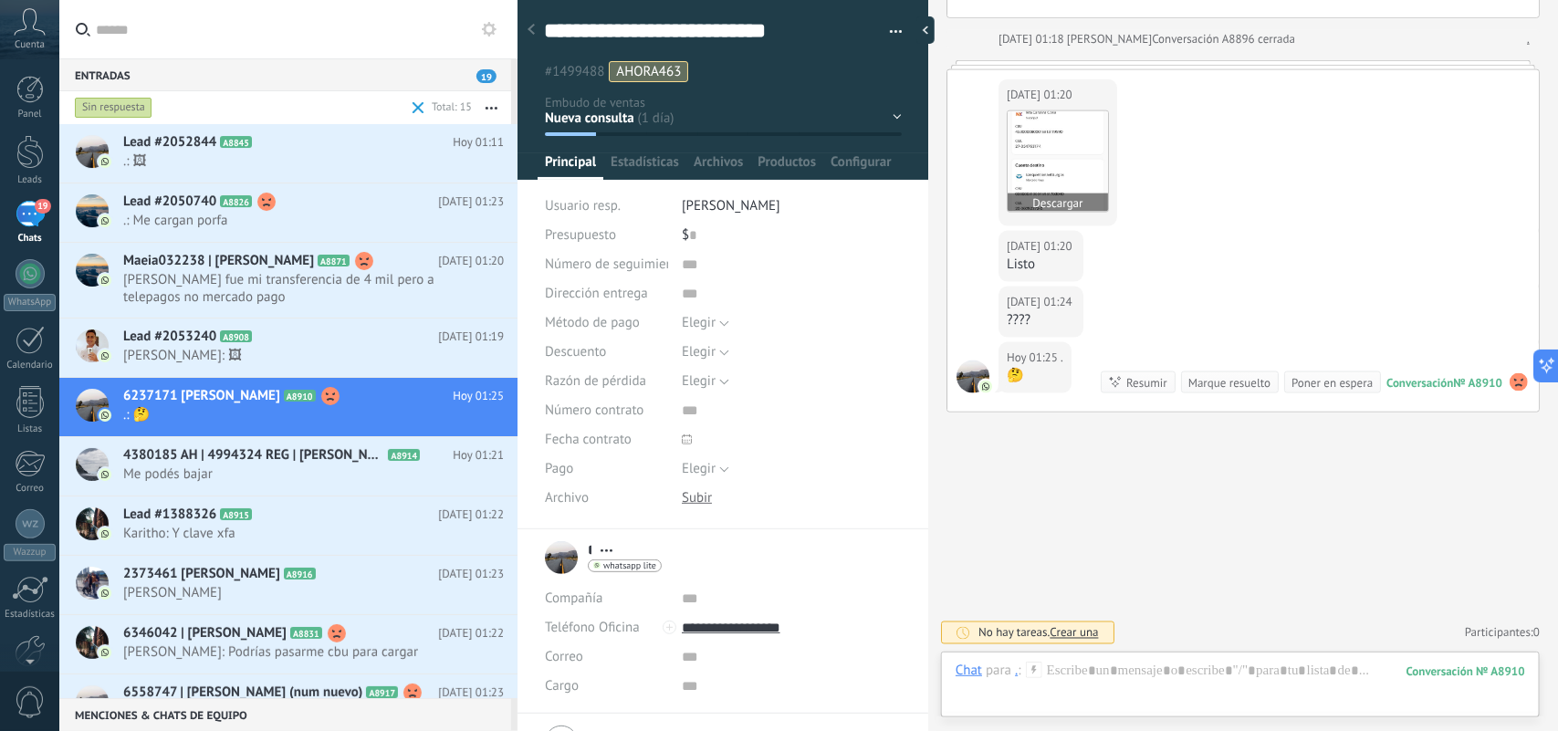
click at [1057, 162] on img at bounding box center [1058, 161] width 100 height 100
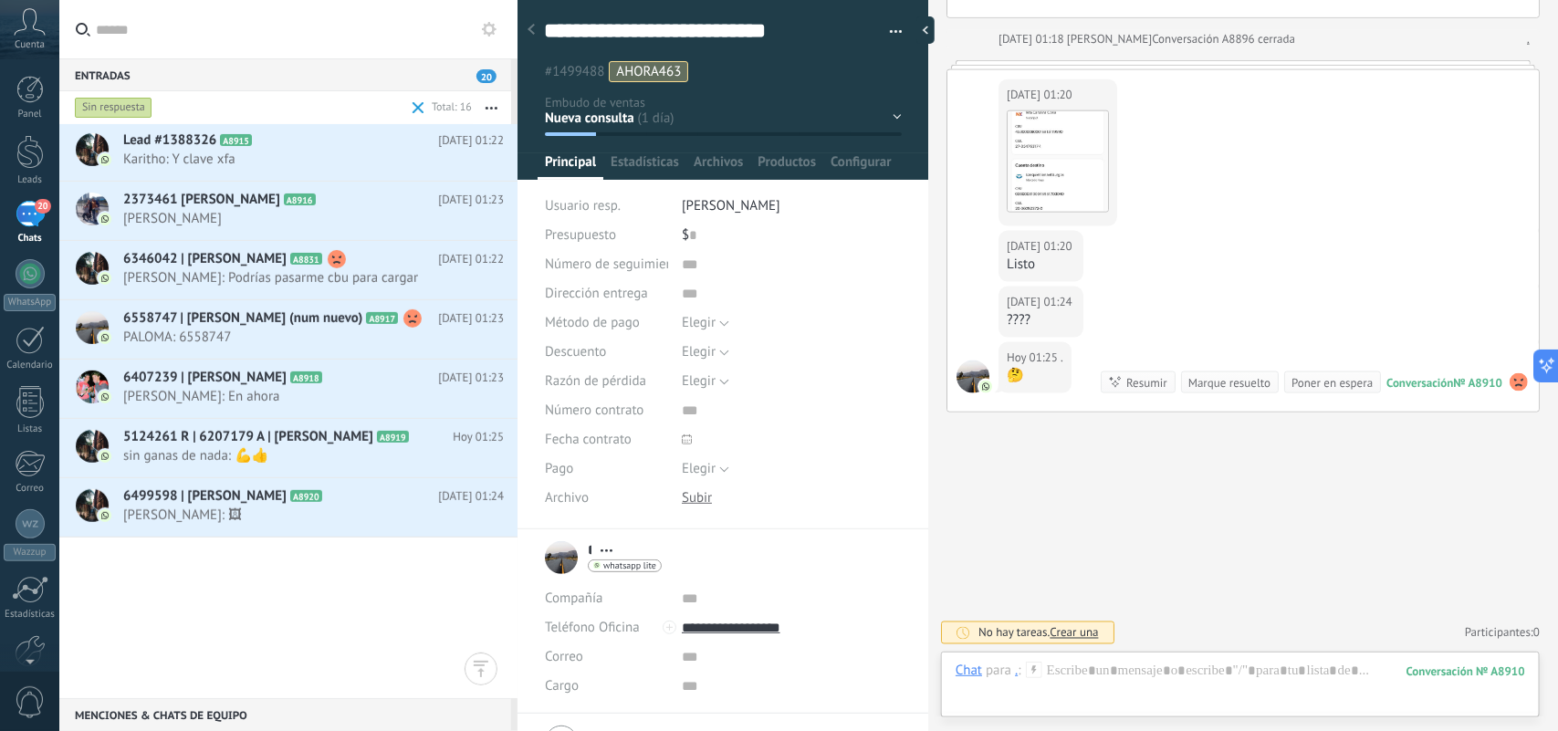
scroll to position [0, 0]
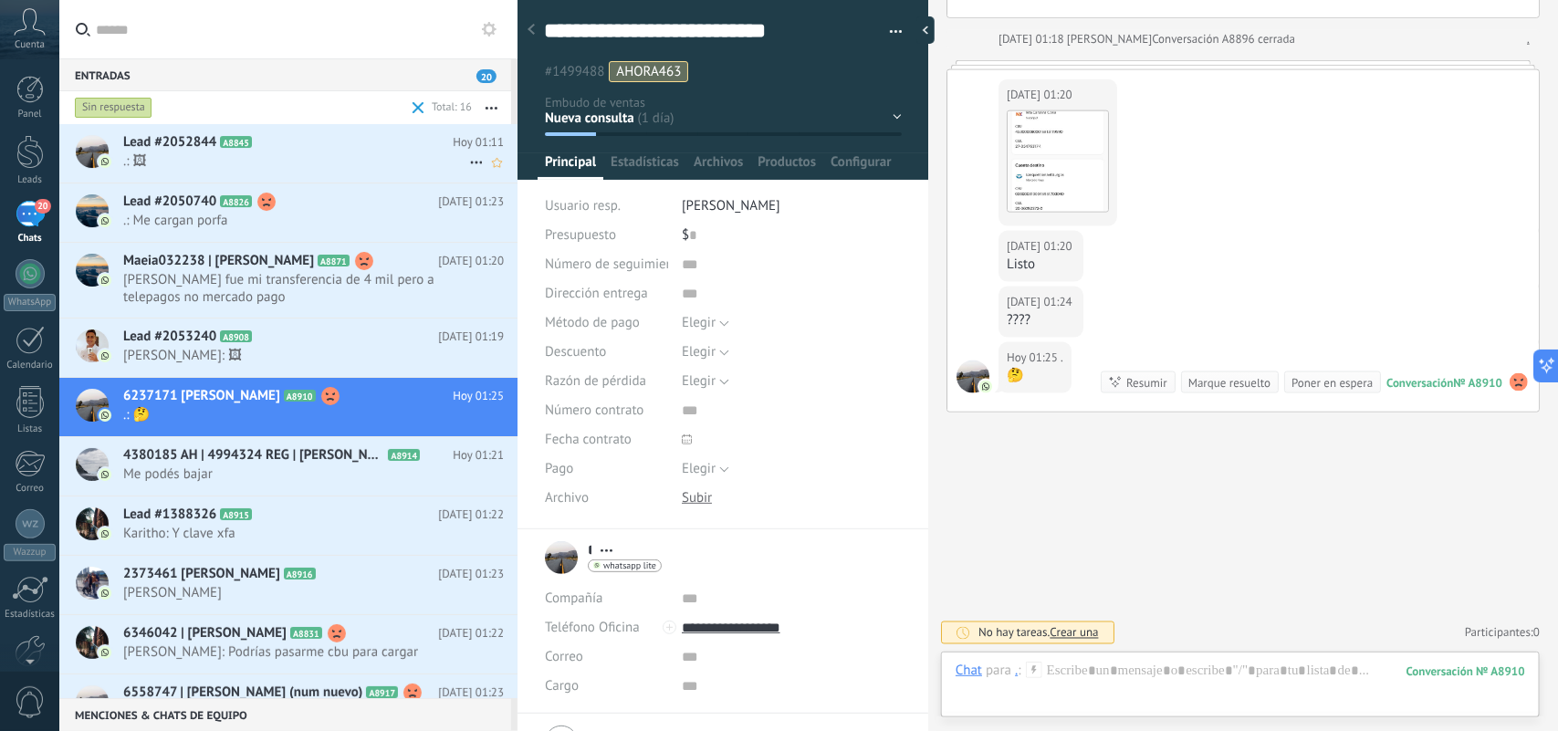
click at [299, 155] on span ".: 🖼" at bounding box center [296, 160] width 346 height 17
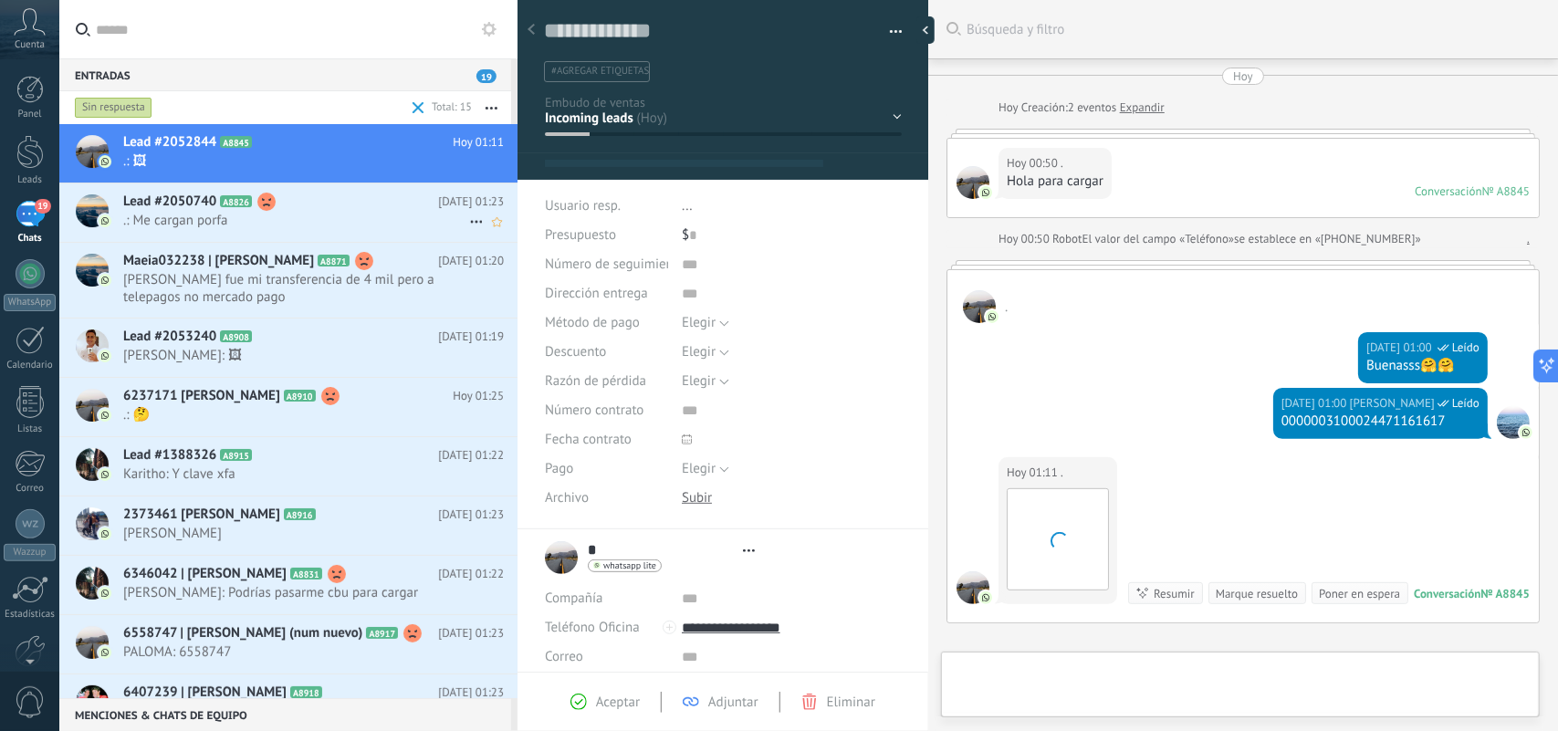
click at [344, 208] on h2 "Lead #2050740 A8826" at bounding box center [280, 202] width 315 height 18
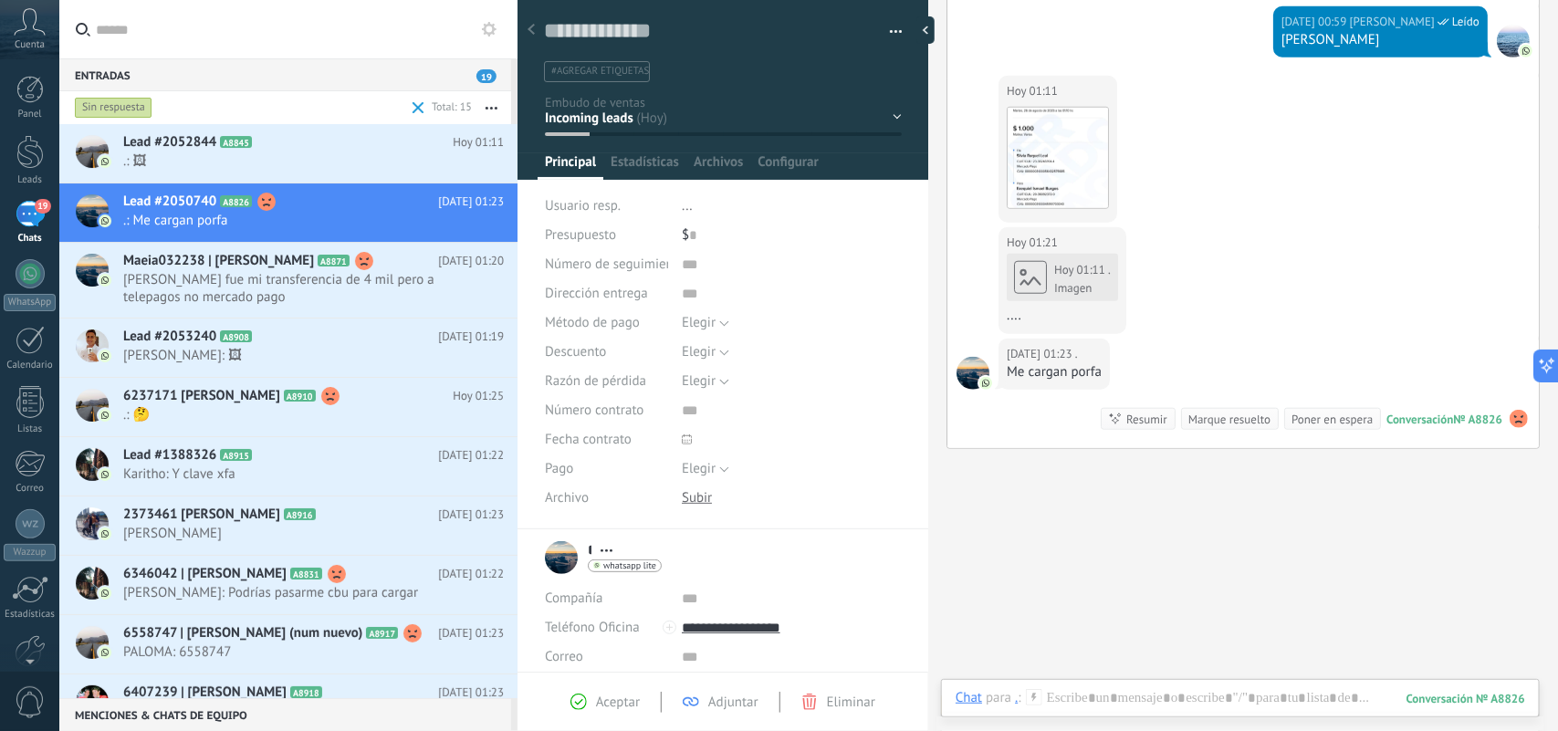
scroll to position [388, 0]
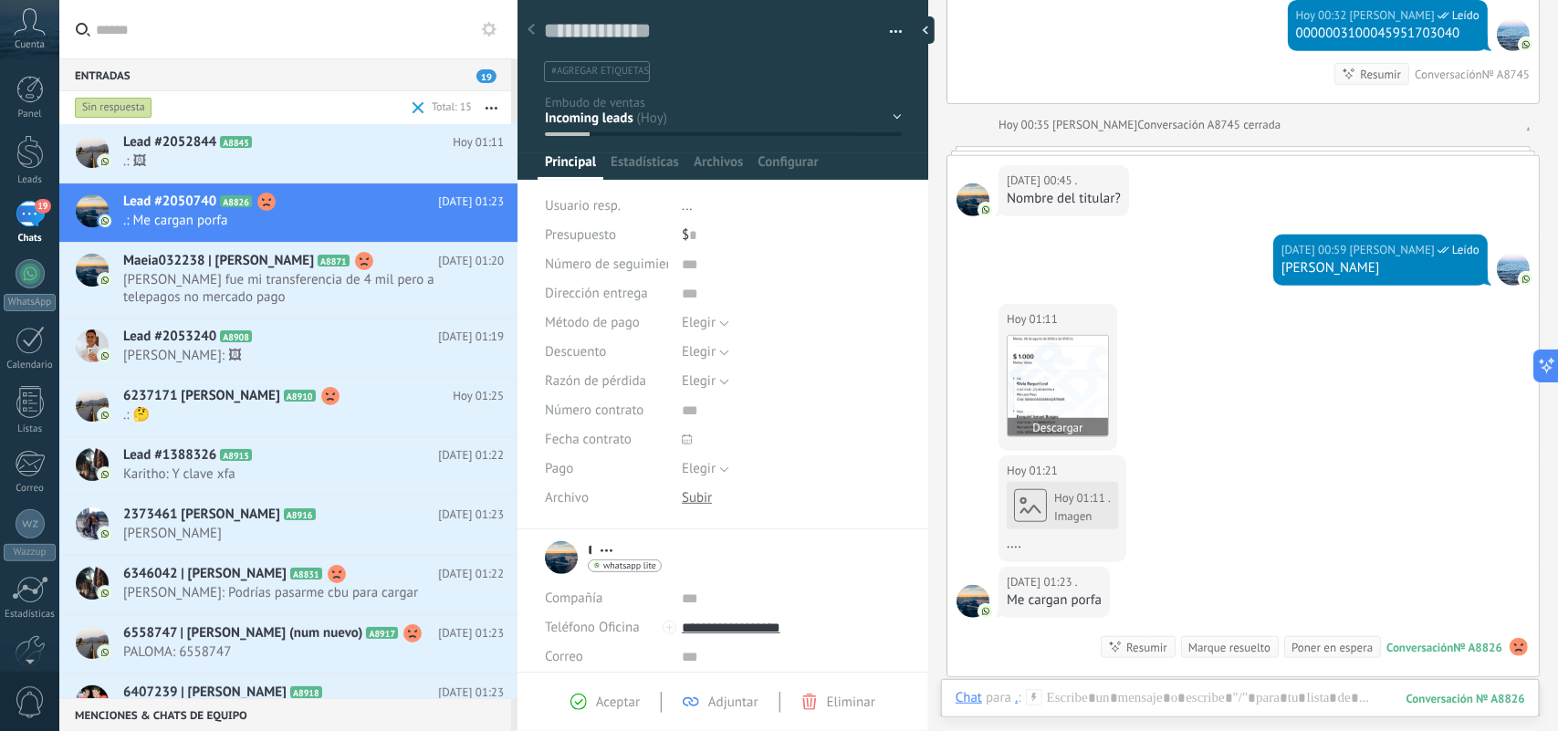
click at [1071, 379] on img at bounding box center [1058, 386] width 100 height 100
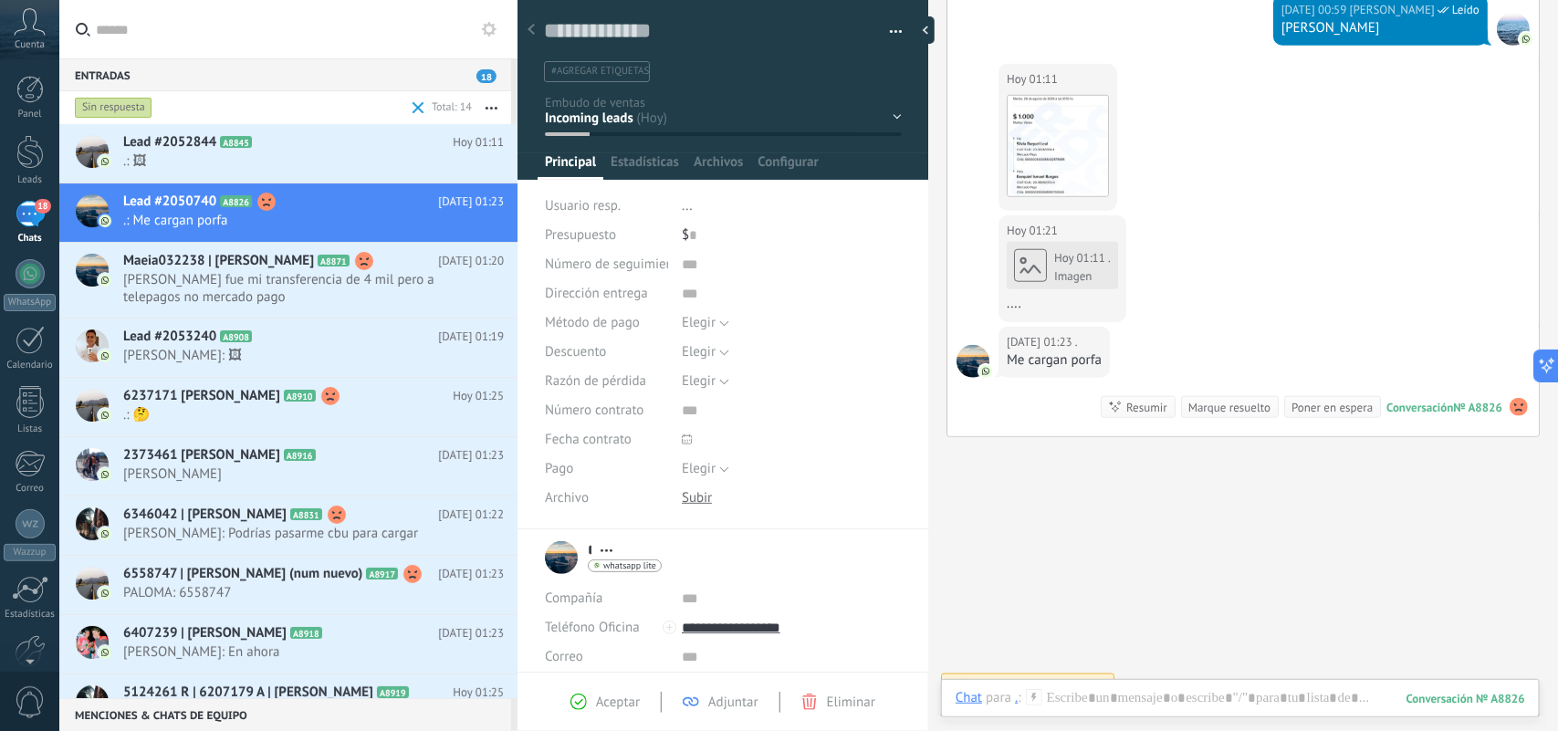
scroll to position [655, 0]
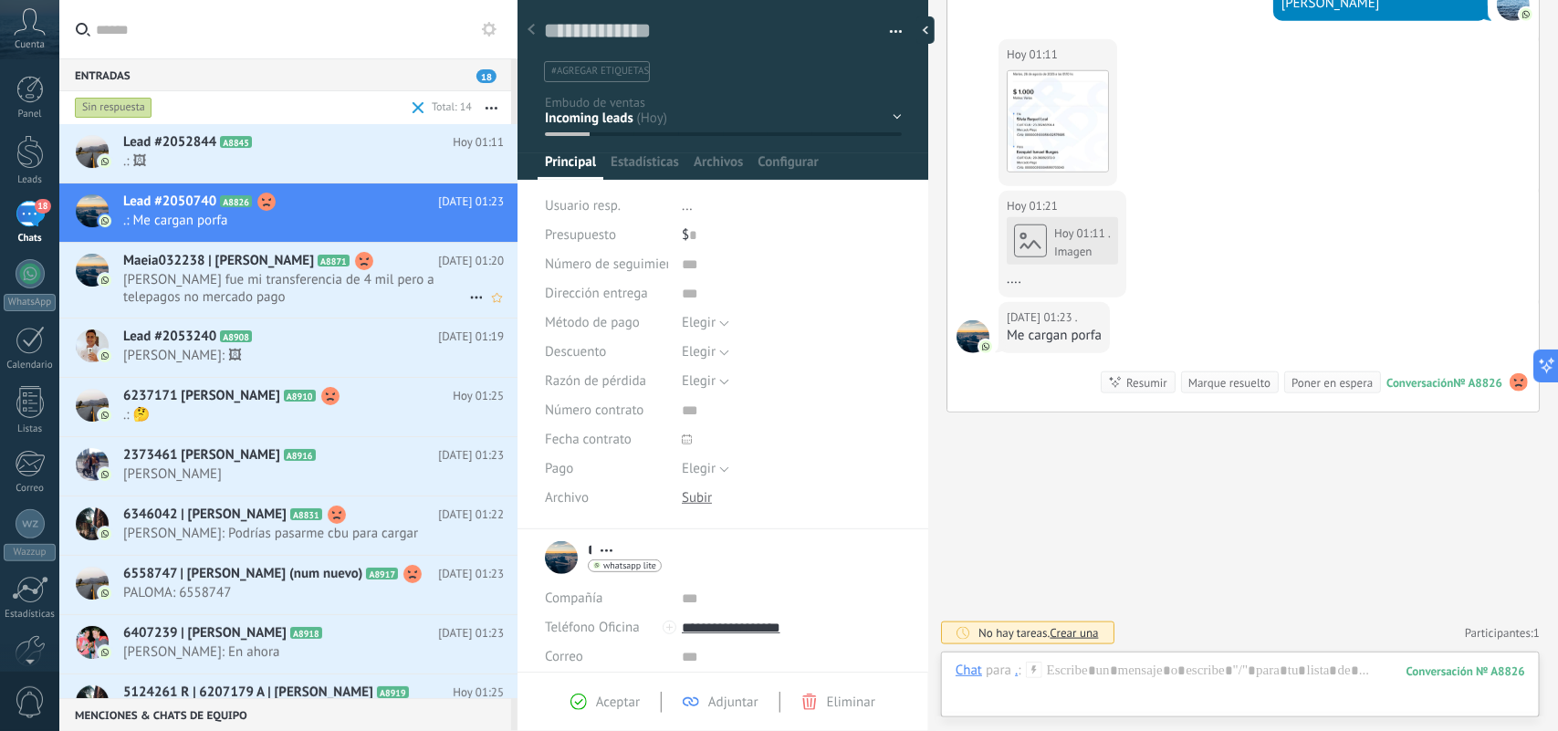
click at [409, 284] on span "Ezequiel Ismael Burgos fue mi transferencia de 4 mil pero a telepagos no mercad…" at bounding box center [296, 288] width 346 height 35
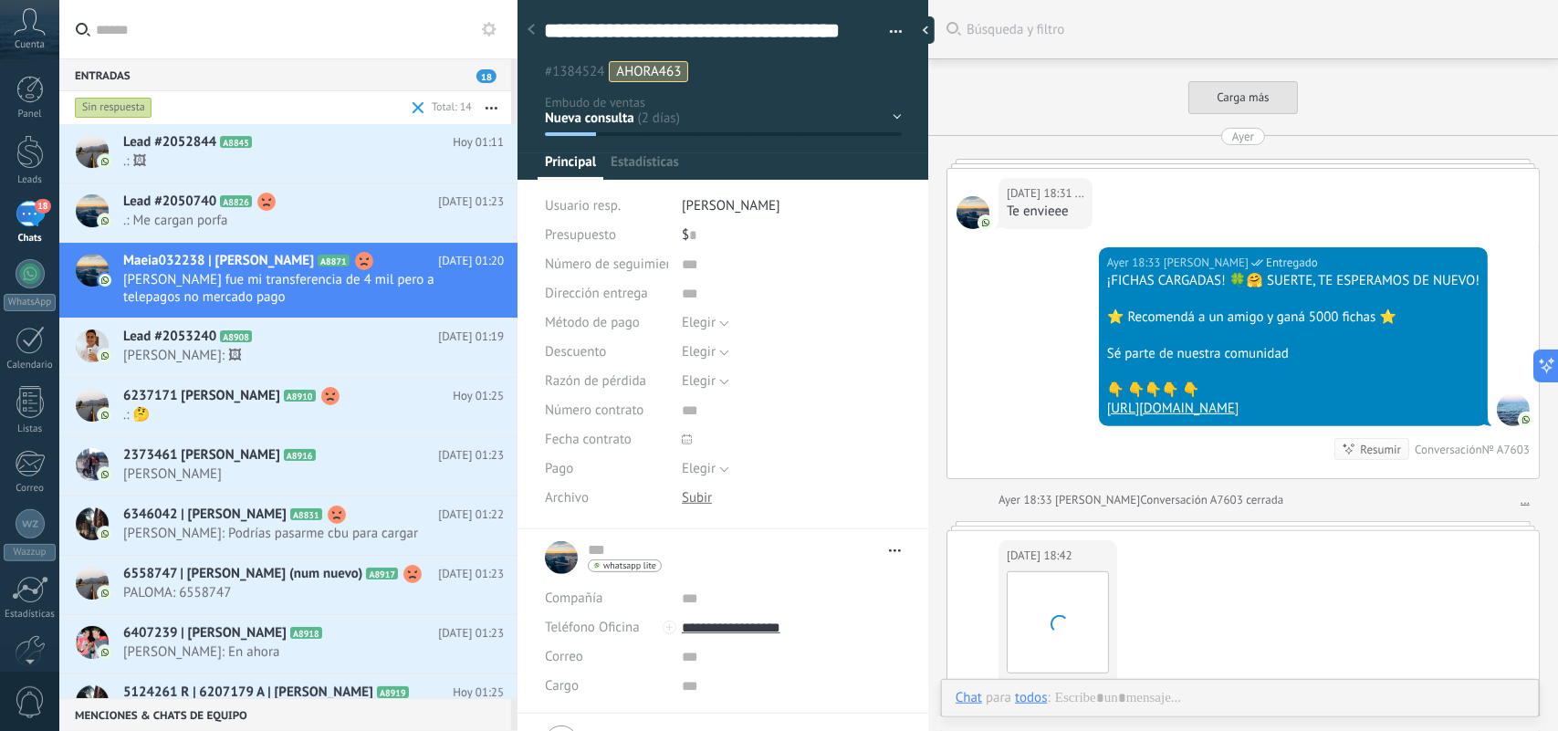
type textarea "**********"
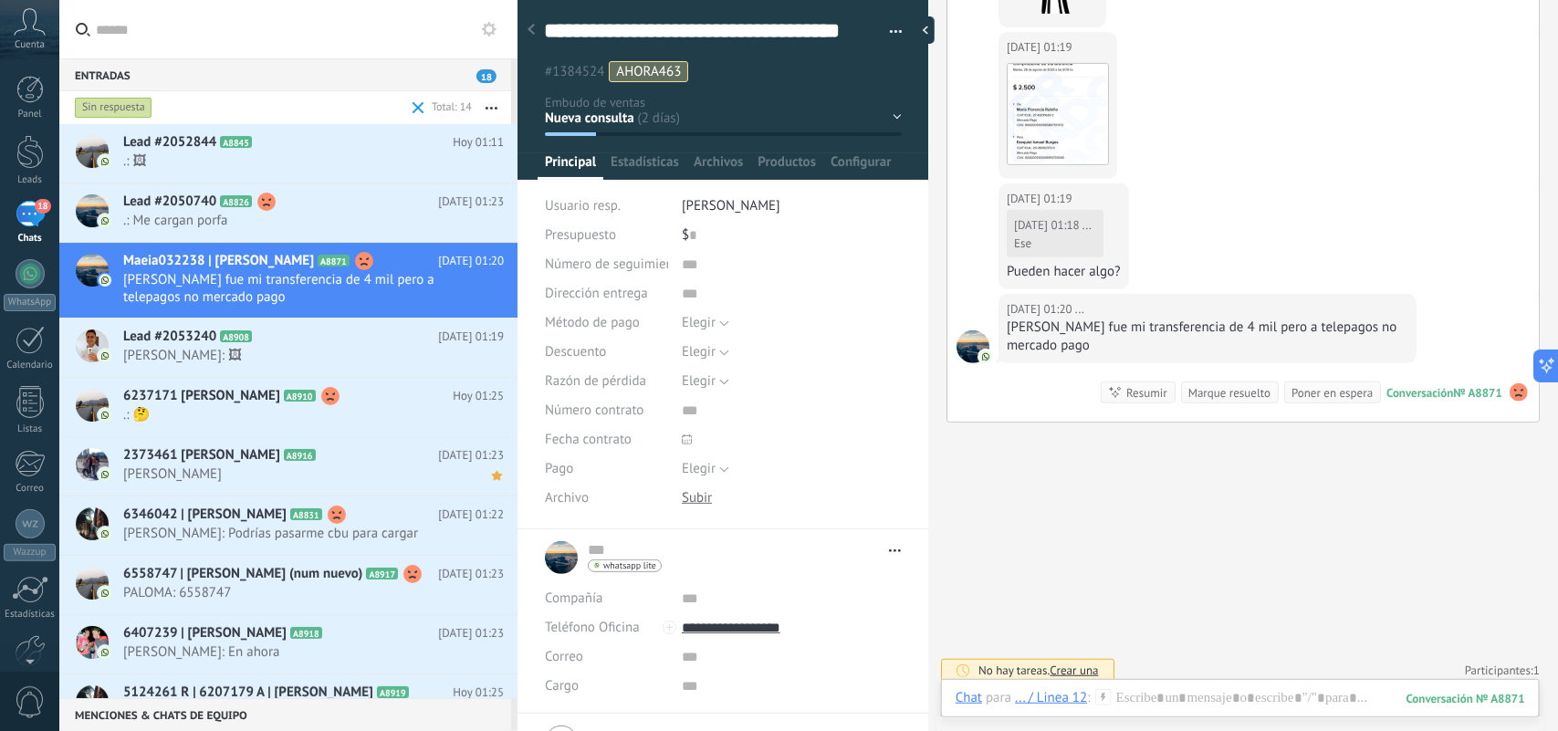
scroll to position [3252, 0]
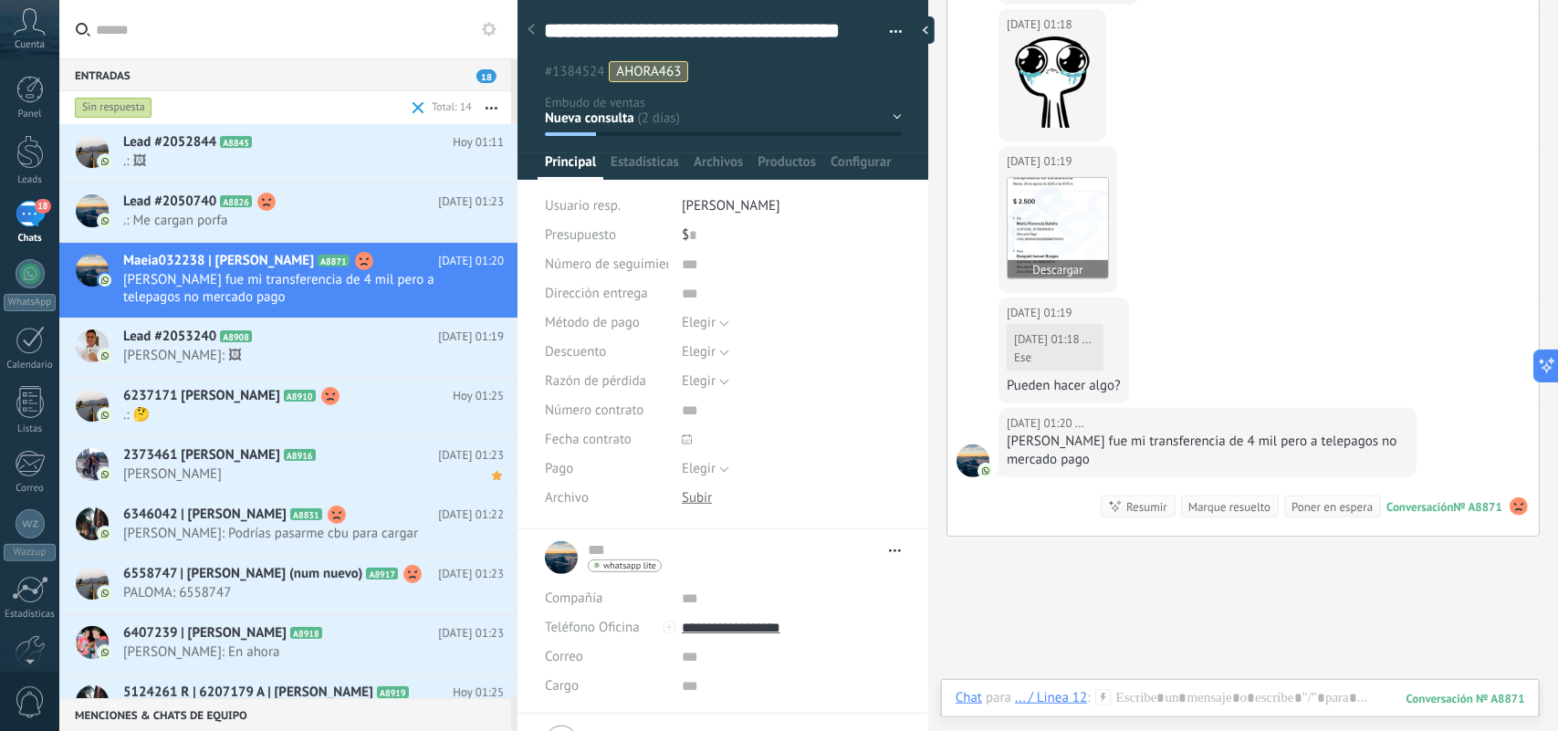
click at [1034, 228] on img at bounding box center [1058, 228] width 100 height 100
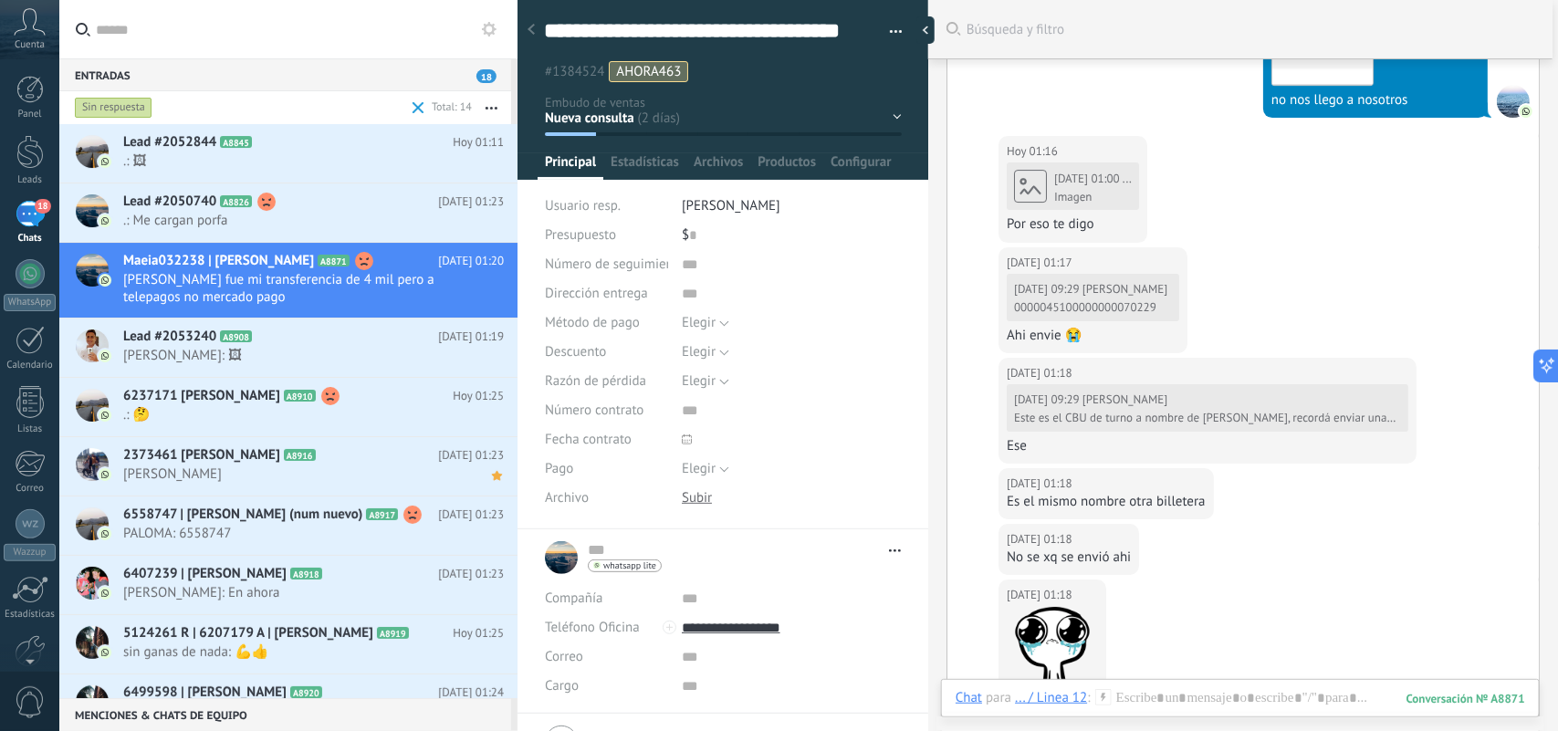
scroll to position [2339, 0]
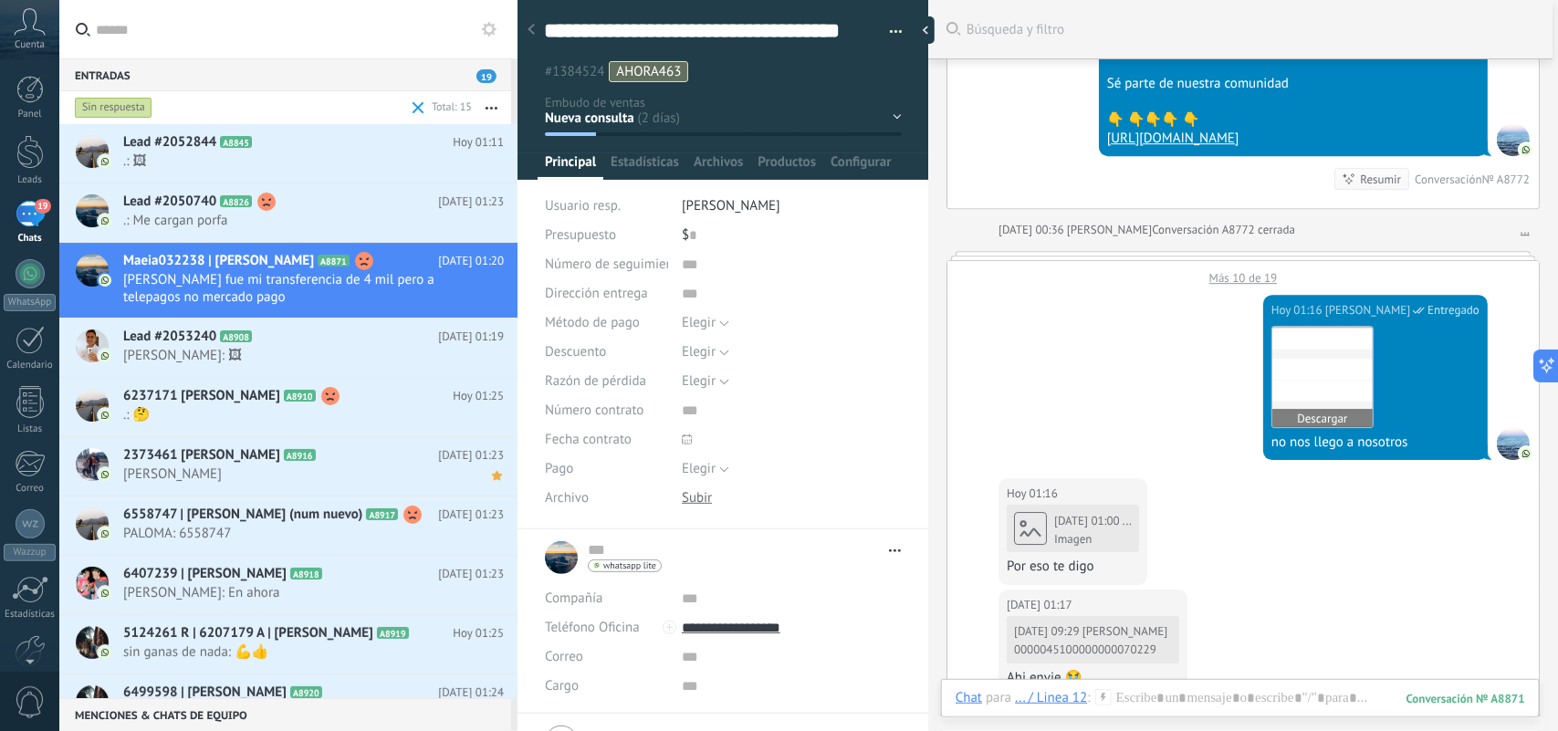
click at [1343, 388] on img at bounding box center [1323, 377] width 100 height 100
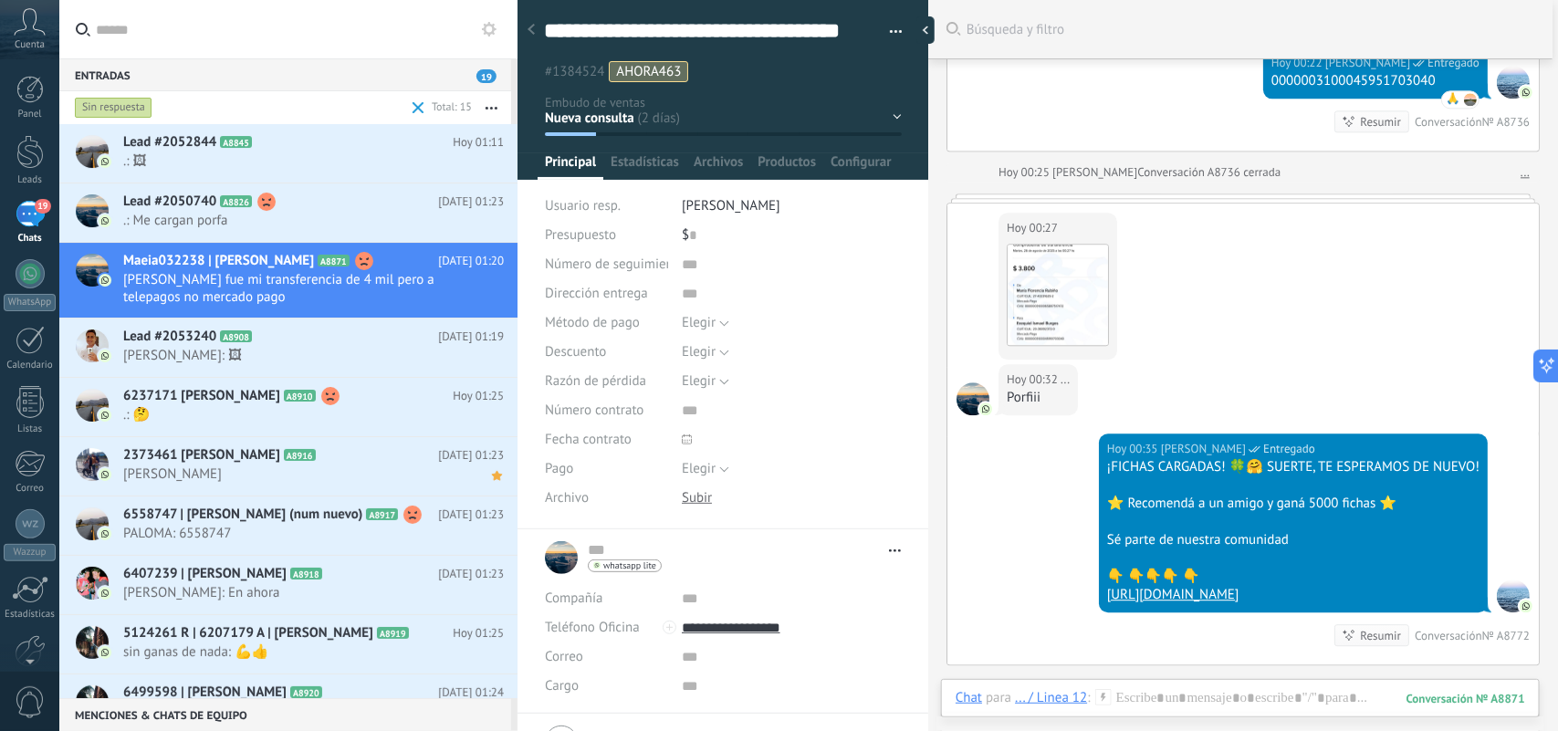
scroll to position [1654, 0]
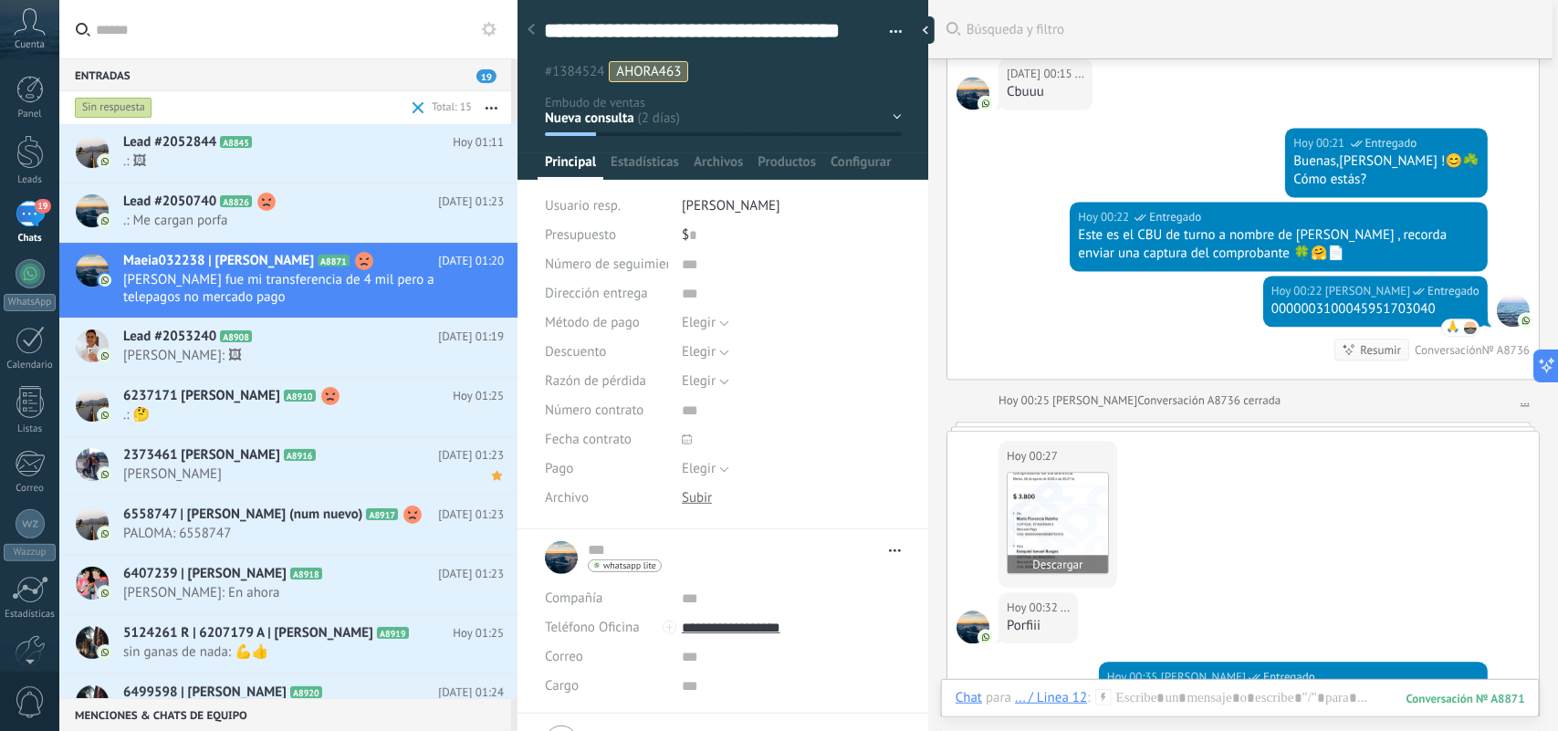
click at [1073, 509] on img at bounding box center [1058, 523] width 100 height 100
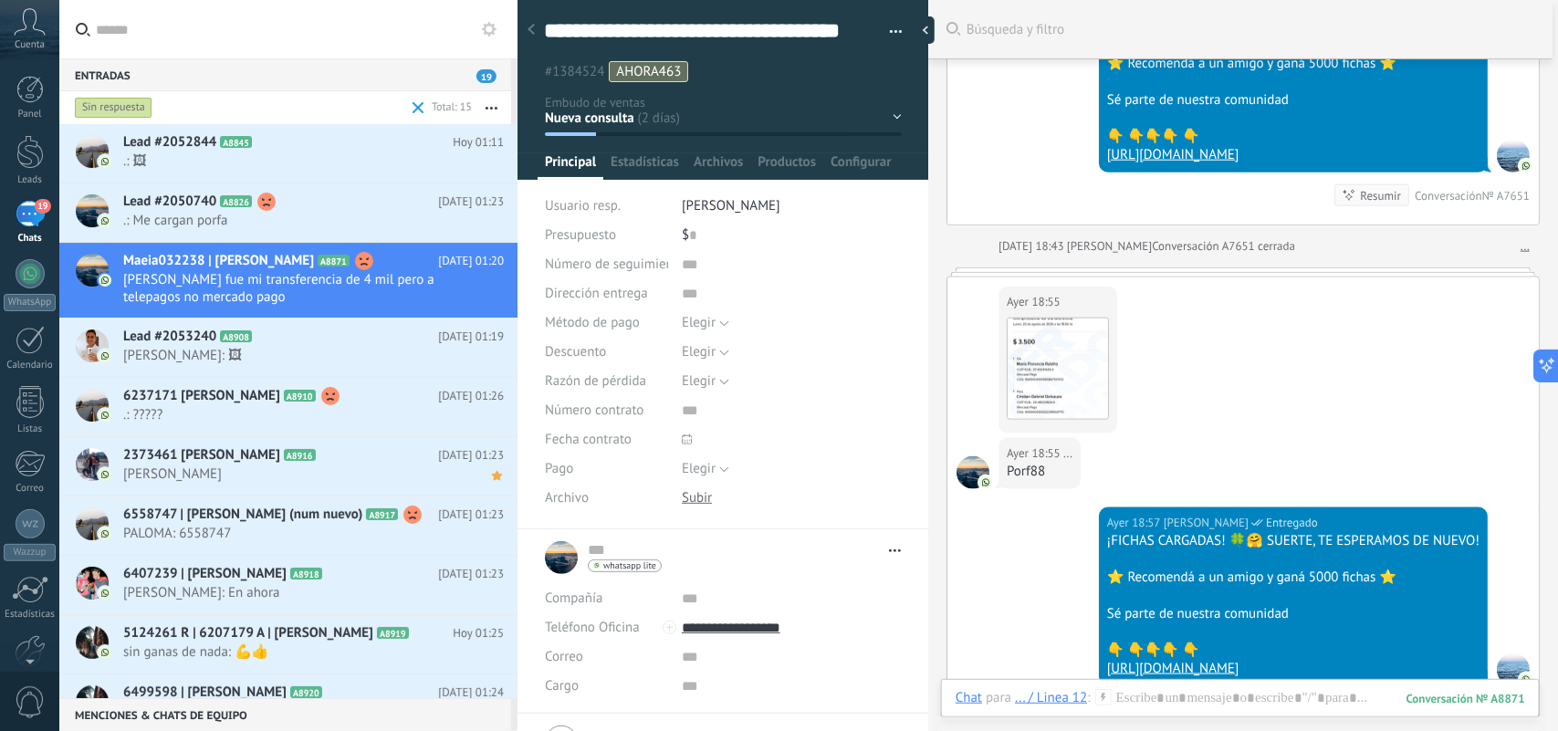
scroll to position [741, 0]
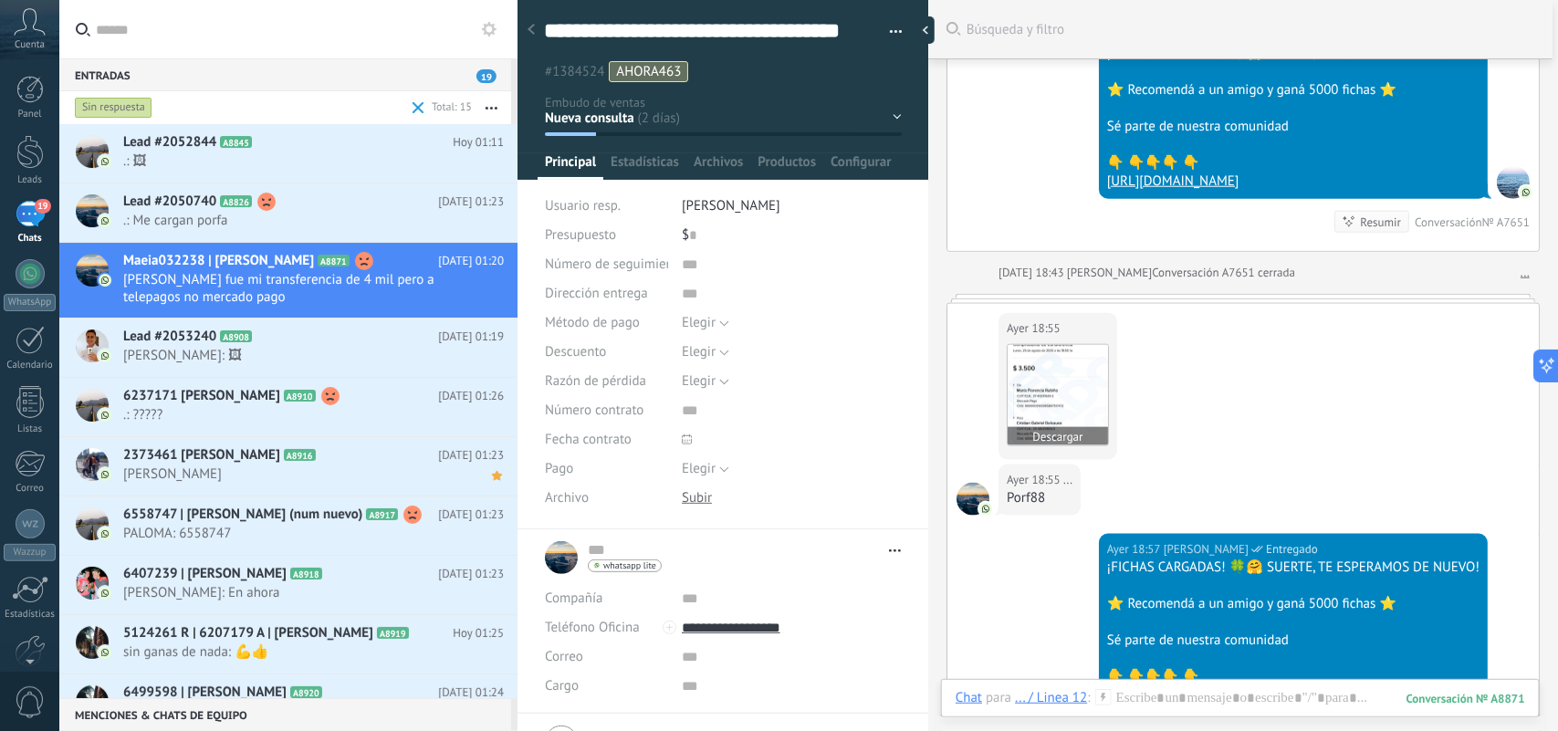
click at [1053, 393] on img at bounding box center [1058, 395] width 100 height 100
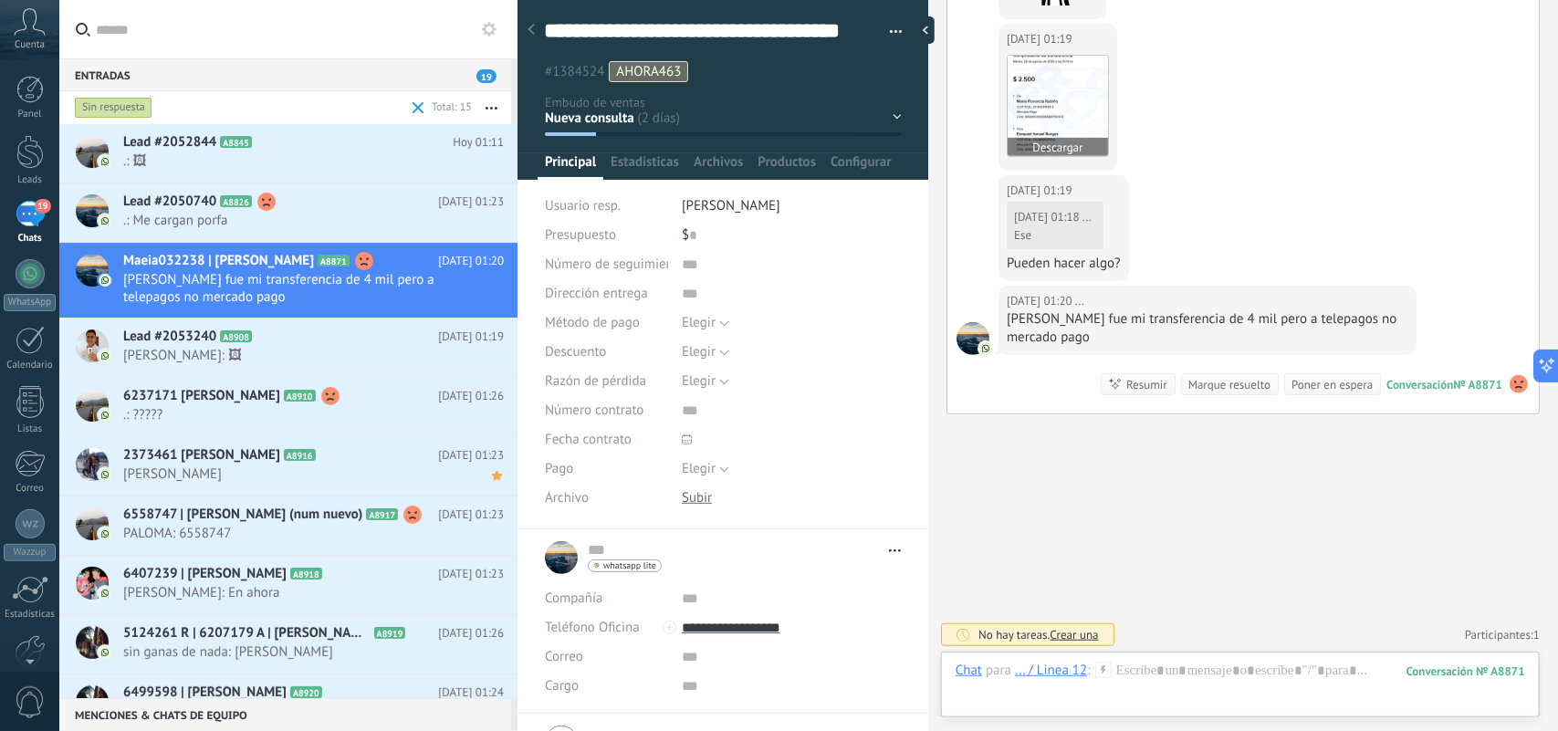
scroll to position [3384, 0]
click at [1027, 125] on img at bounding box center [1058, 104] width 100 height 100
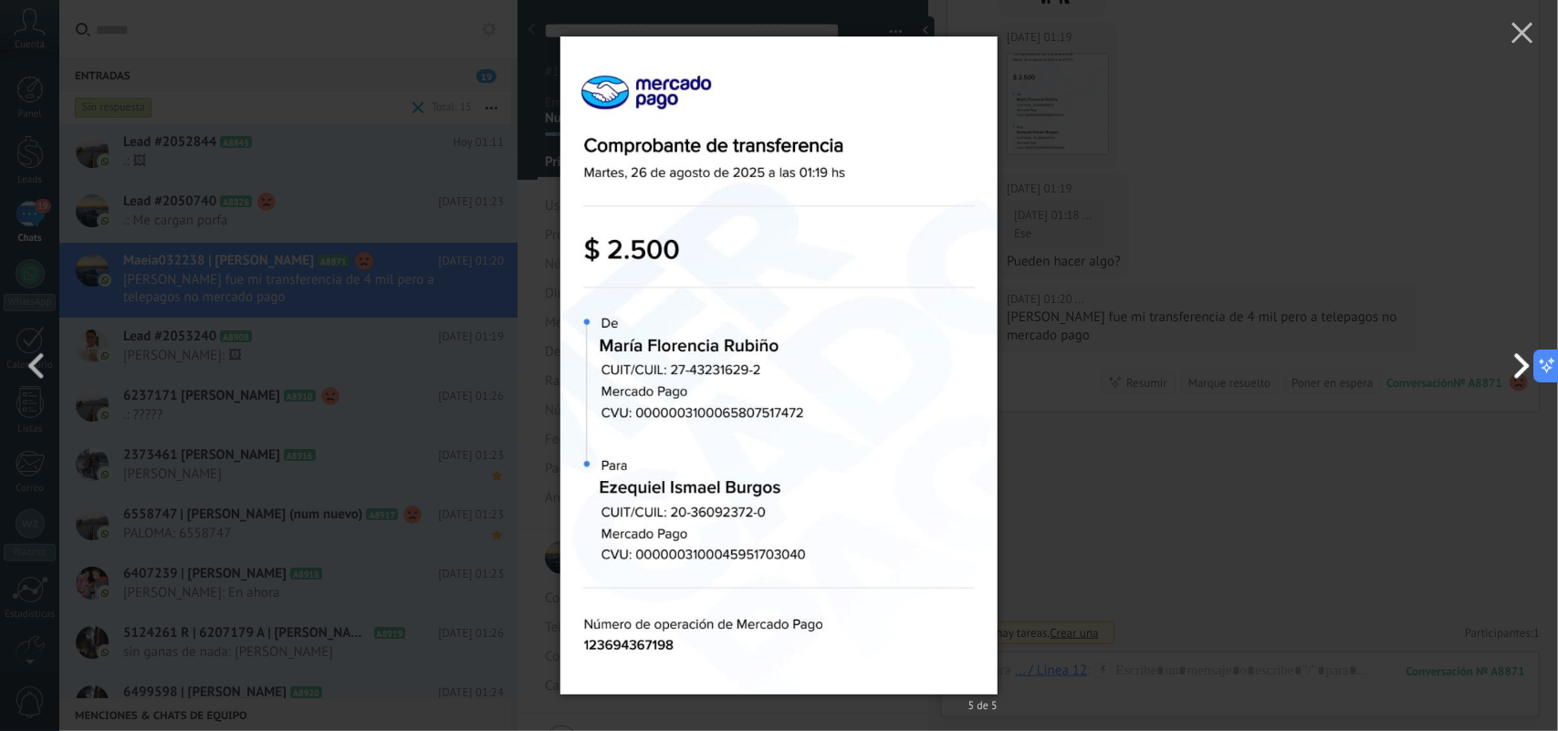
drag, startPoint x: 1520, startPoint y: 375, endPoint x: 1146, endPoint y: 192, distance: 416.9
click at [1513, 365] on button "button" at bounding box center [1517, 366] width 82 height 100
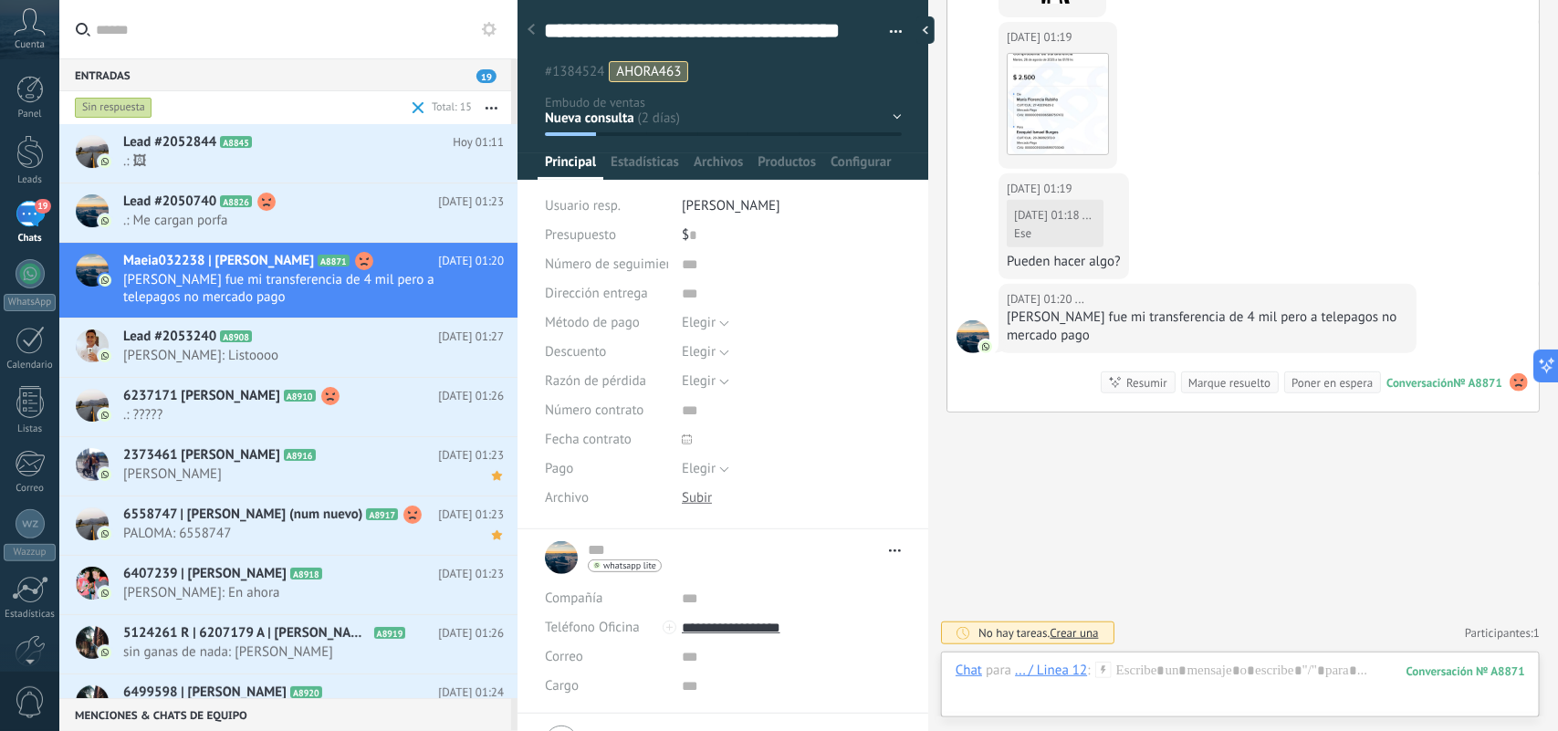
click at [1075, 37] on div "Hoy 01:19 ..." at bounding box center [1058, 37] width 102 height 18
click at [1055, 231] on div "Ese" at bounding box center [1053, 233] width 78 height 15
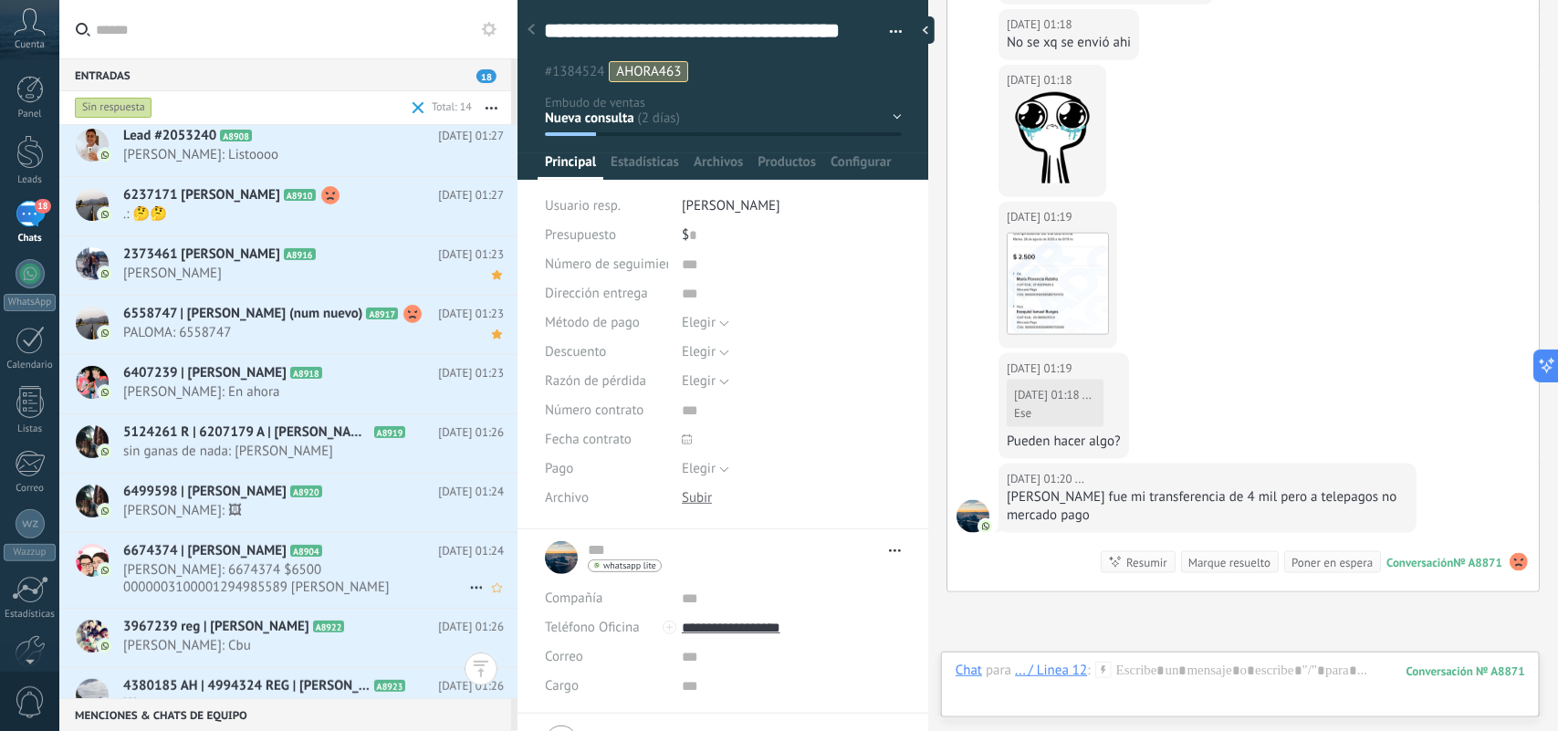
scroll to position [274, 0]
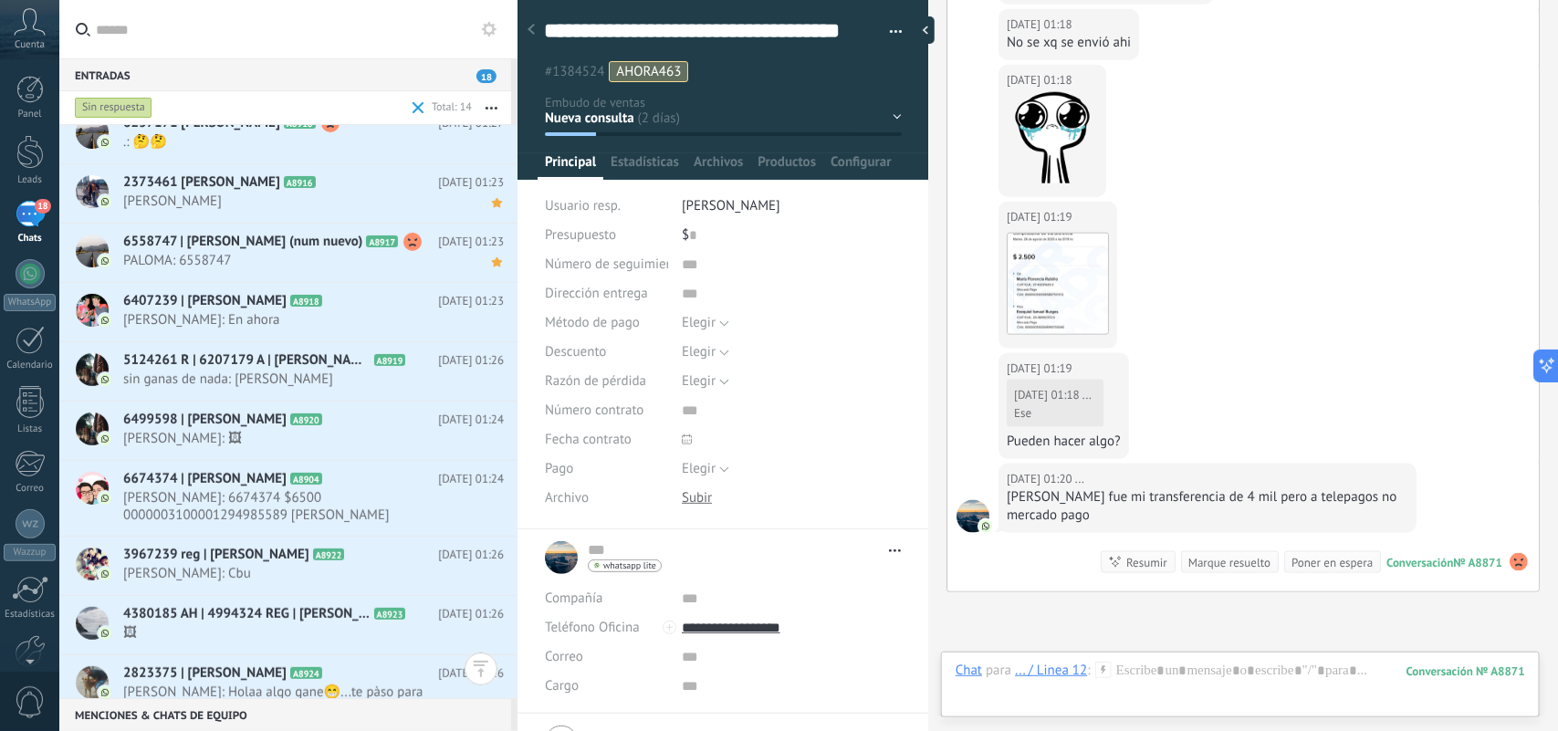
click at [339, 678] on h2 "2823375 | Stella Bertolino A8924" at bounding box center [280, 674] width 315 height 18
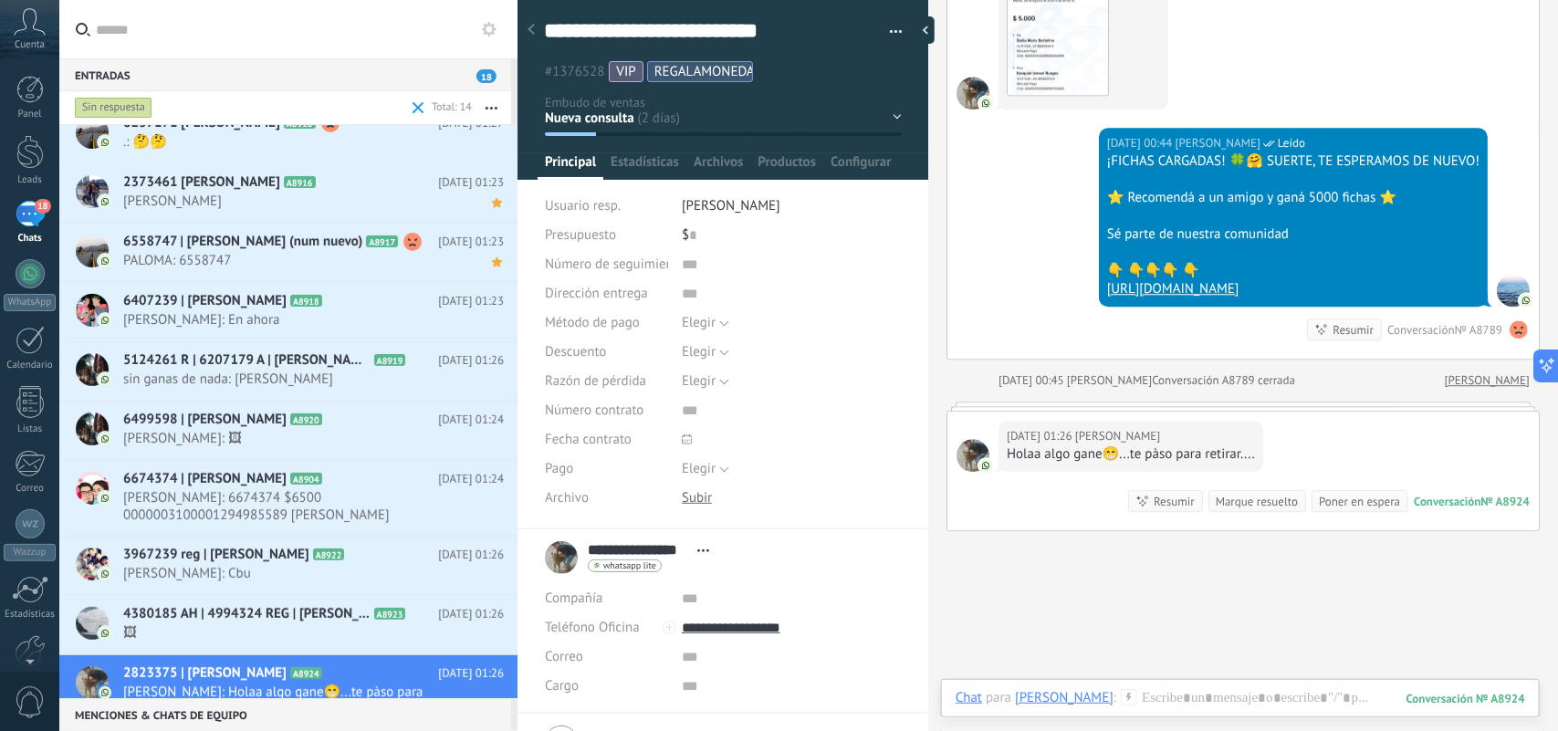
scroll to position [4900, 0]
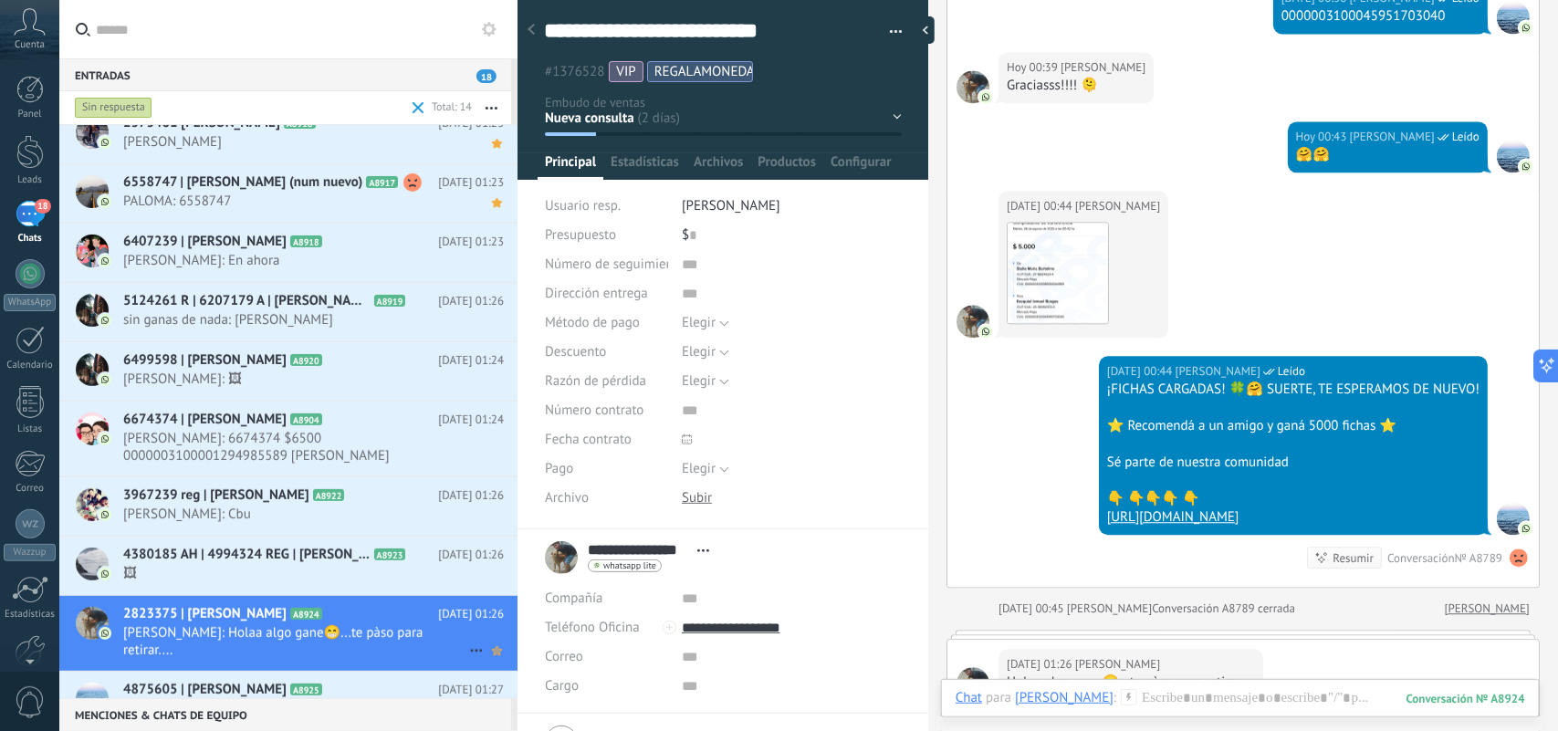
click at [492, 654] on use at bounding box center [497, 650] width 10 height 9
click at [1042, 283] on img at bounding box center [1058, 273] width 100 height 100
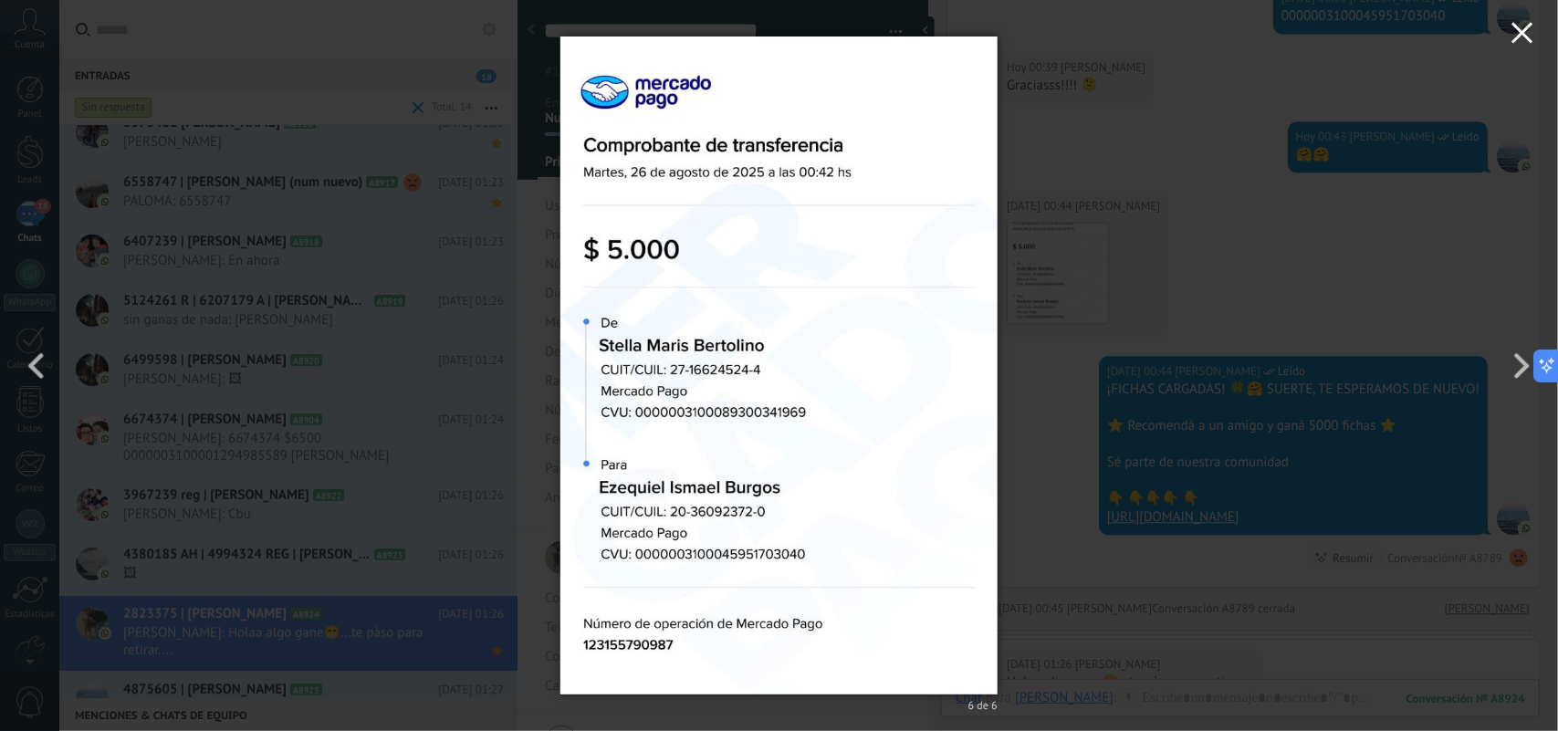
click at [1517, 33] on icon "button" at bounding box center [1523, 33] width 22 height 22
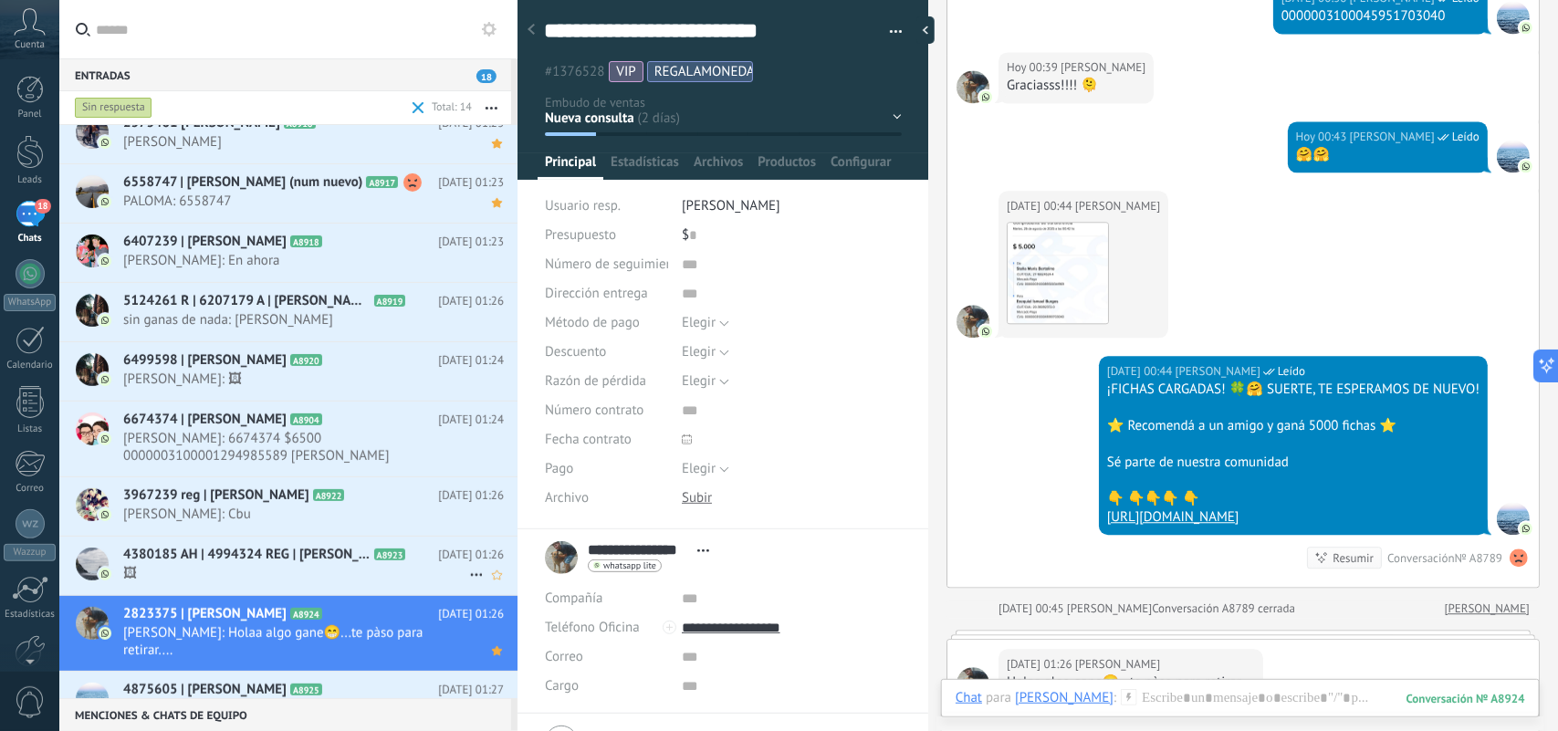
click at [358, 555] on span "4380185 AH | 4994324 REG | Francisco Mancuello" at bounding box center [246, 555] width 247 height 18
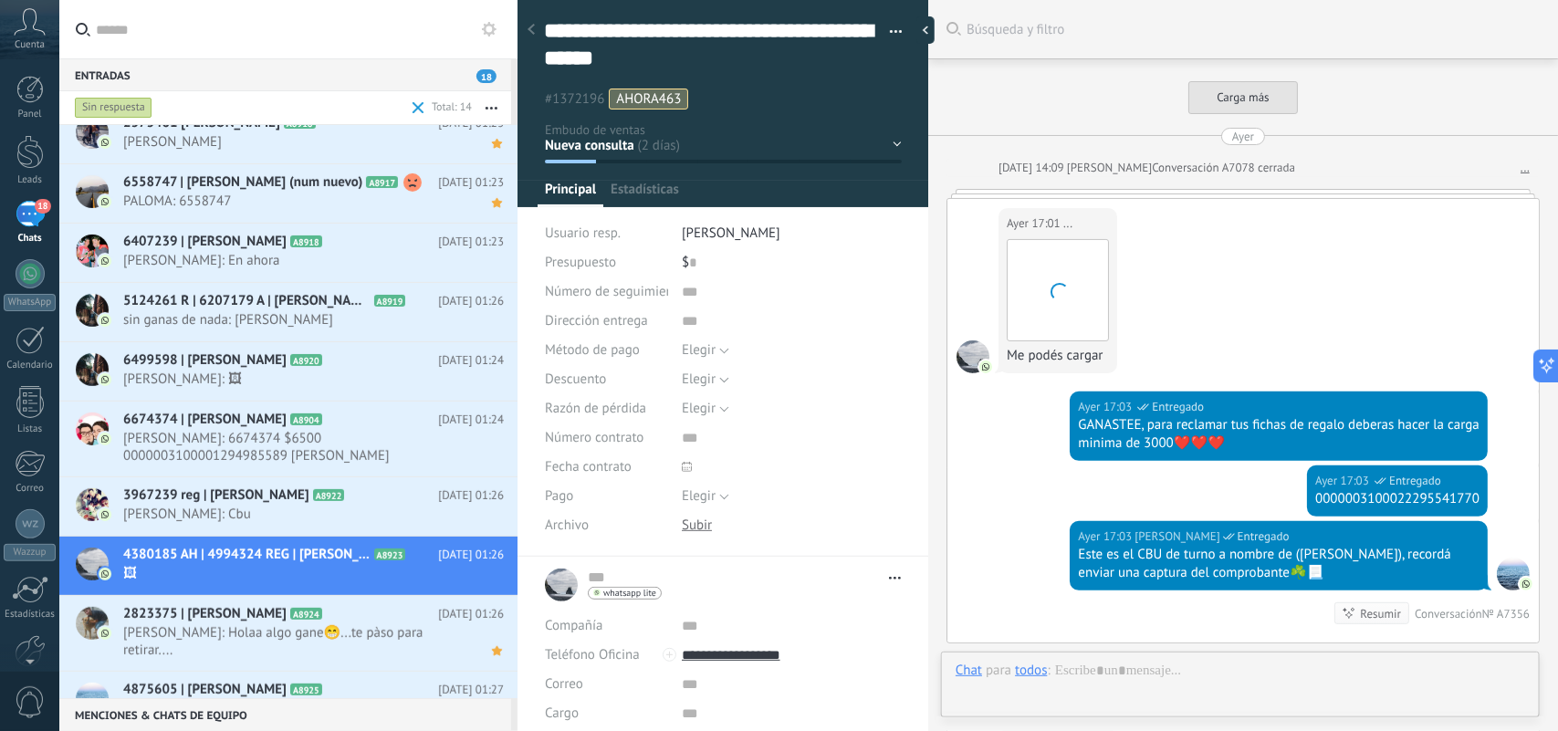
scroll to position [55, 0]
click at [492, 578] on use at bounding box center [497, 575] width 10 height 9
click at [402, 517] on span "Daniel Ricardo Acosta: Cbu" at bounding box center [296, 514] width 346 height 17
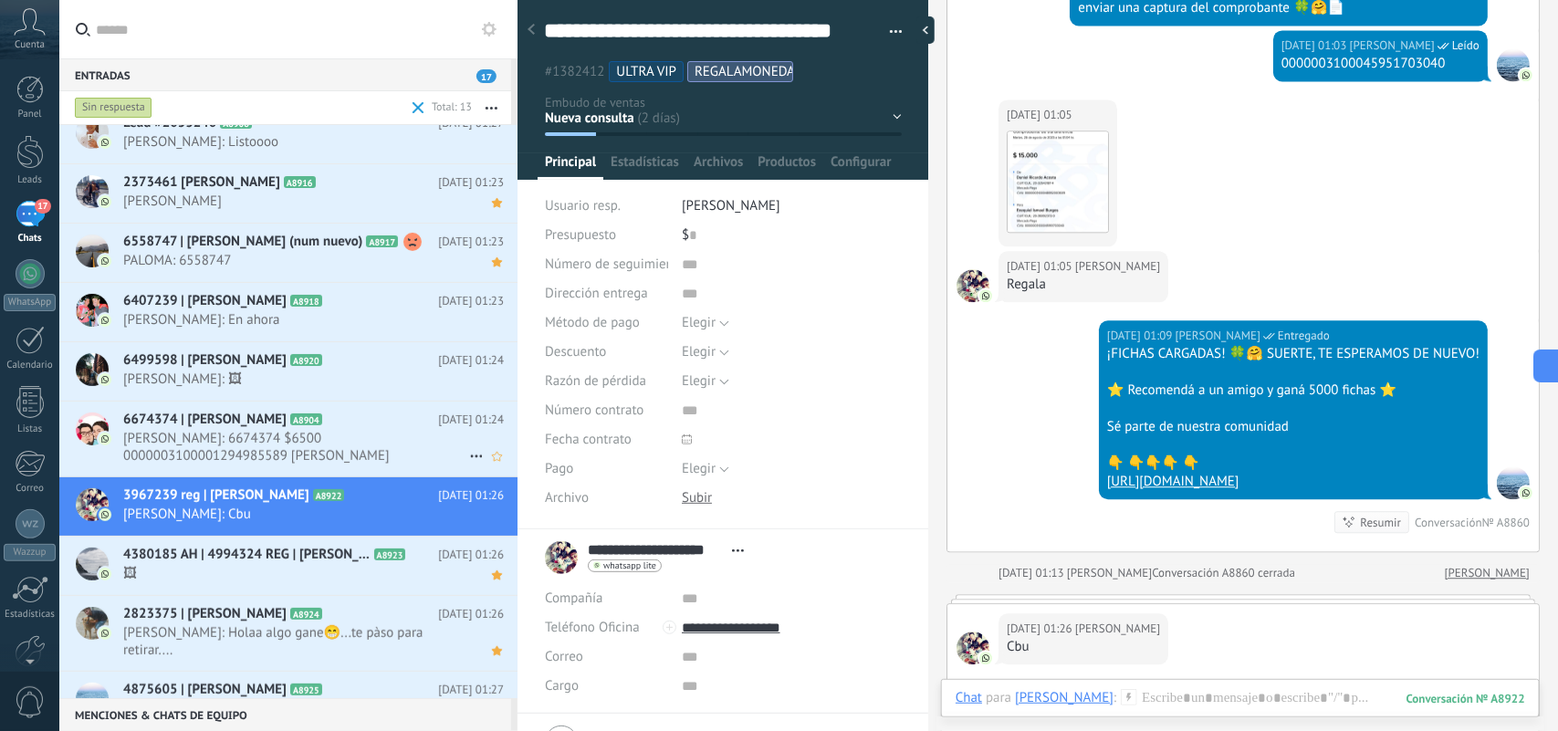
scroll to position [215, 0]
click at [363, 444] on span "NELSON: 6674374 $6500 0000003100001294985589 Nelson valenzuela" at bounding box center [296, 447] width 346 height 35
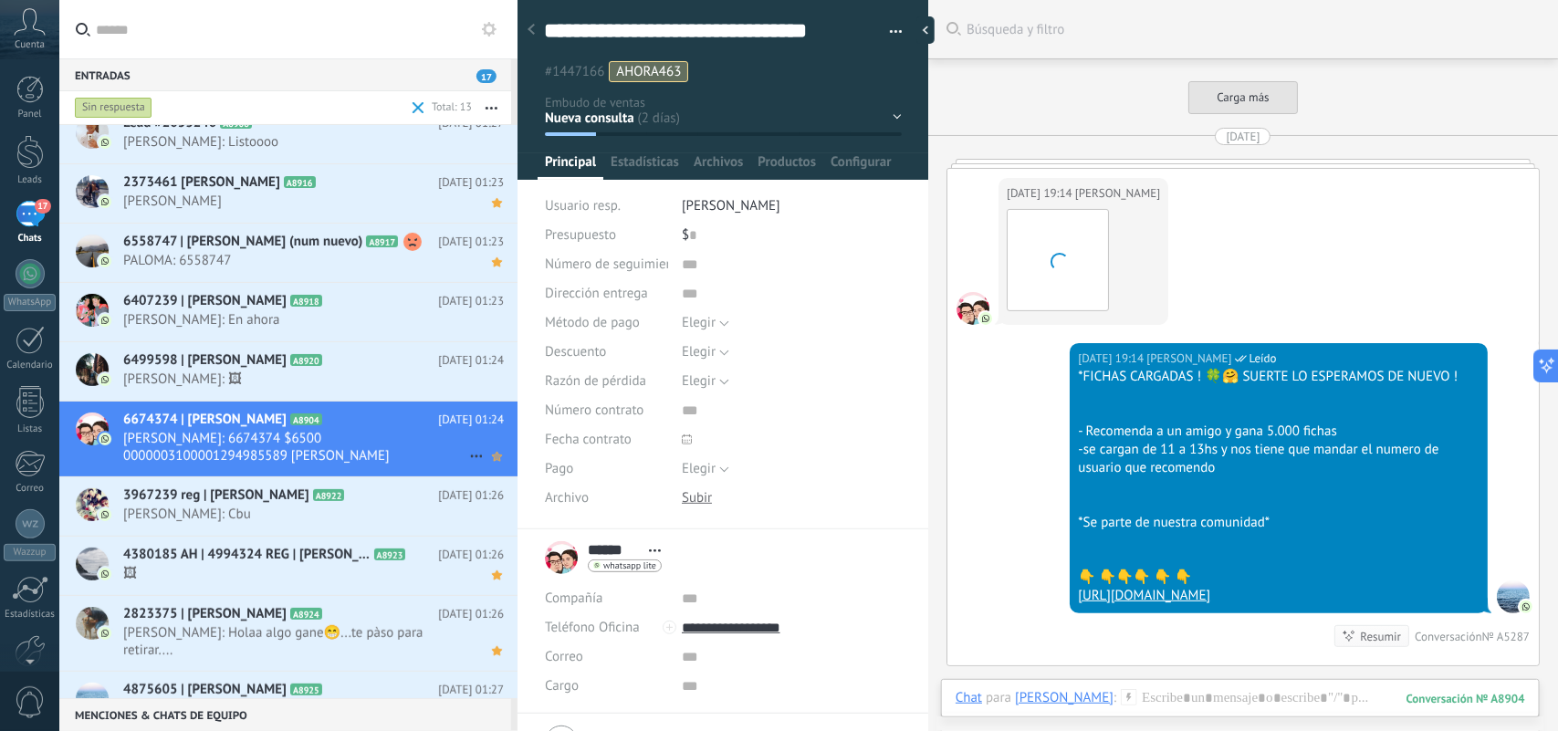
scroll to position [5657, 0]
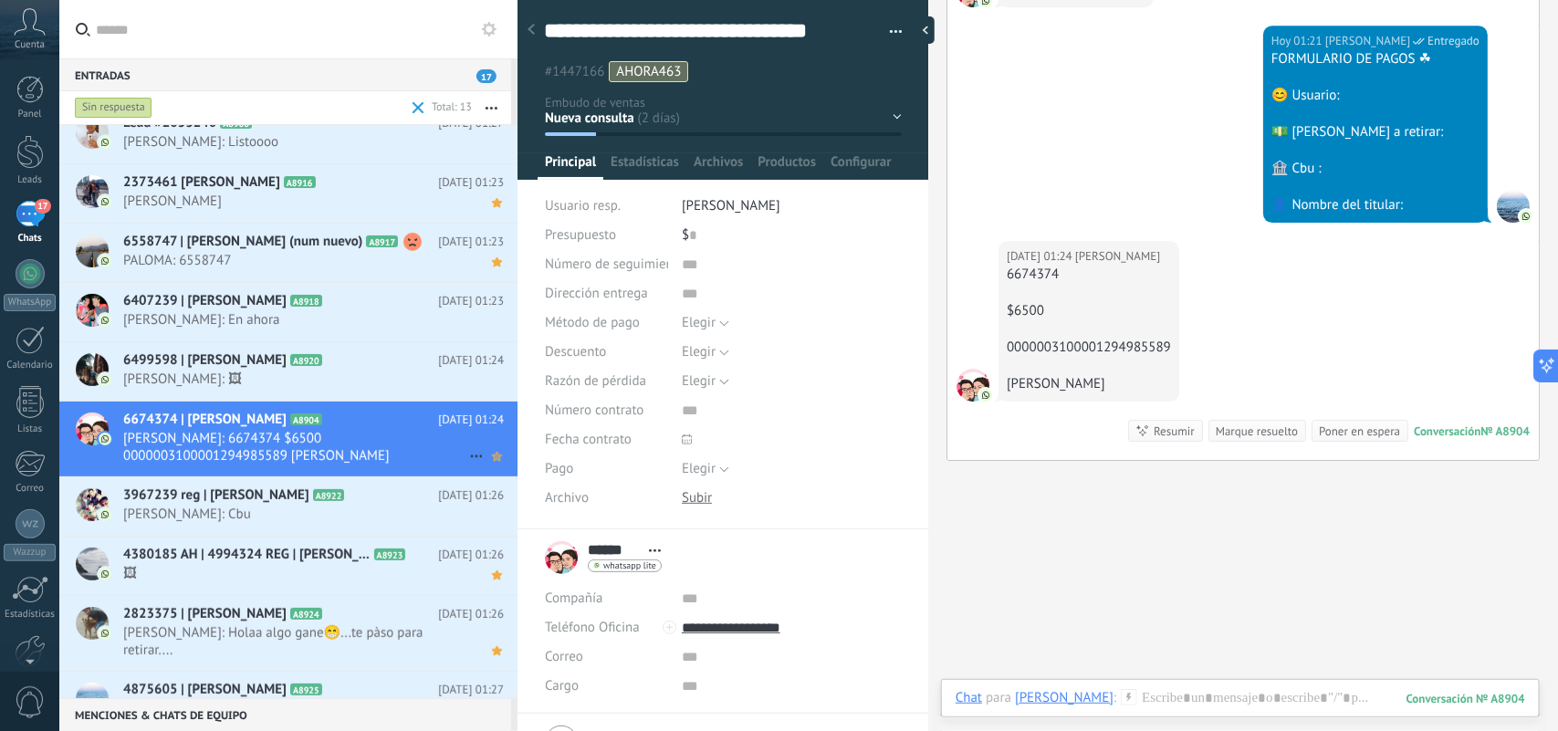
click at [492, 459] on use at bounding box center [497, 456] width 10 height 9
click at [340, 372] on span "Marisol Ramirez: 🖼" at bounding box center [296, 379] width 346 height 17
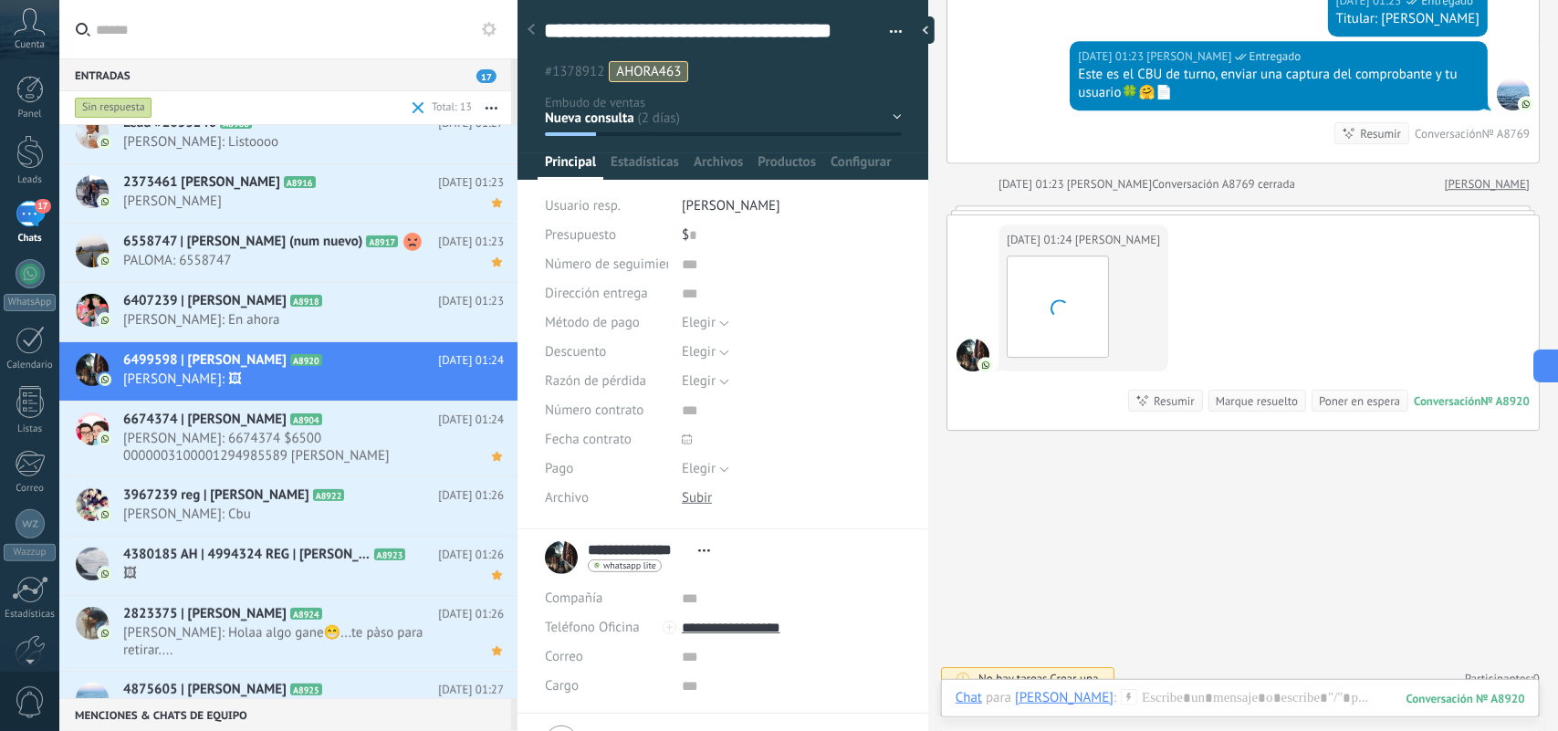
scroll to position [27, 0]
click at [1071, 331] on img at bounding box center [1058, 307] width 100 height 100
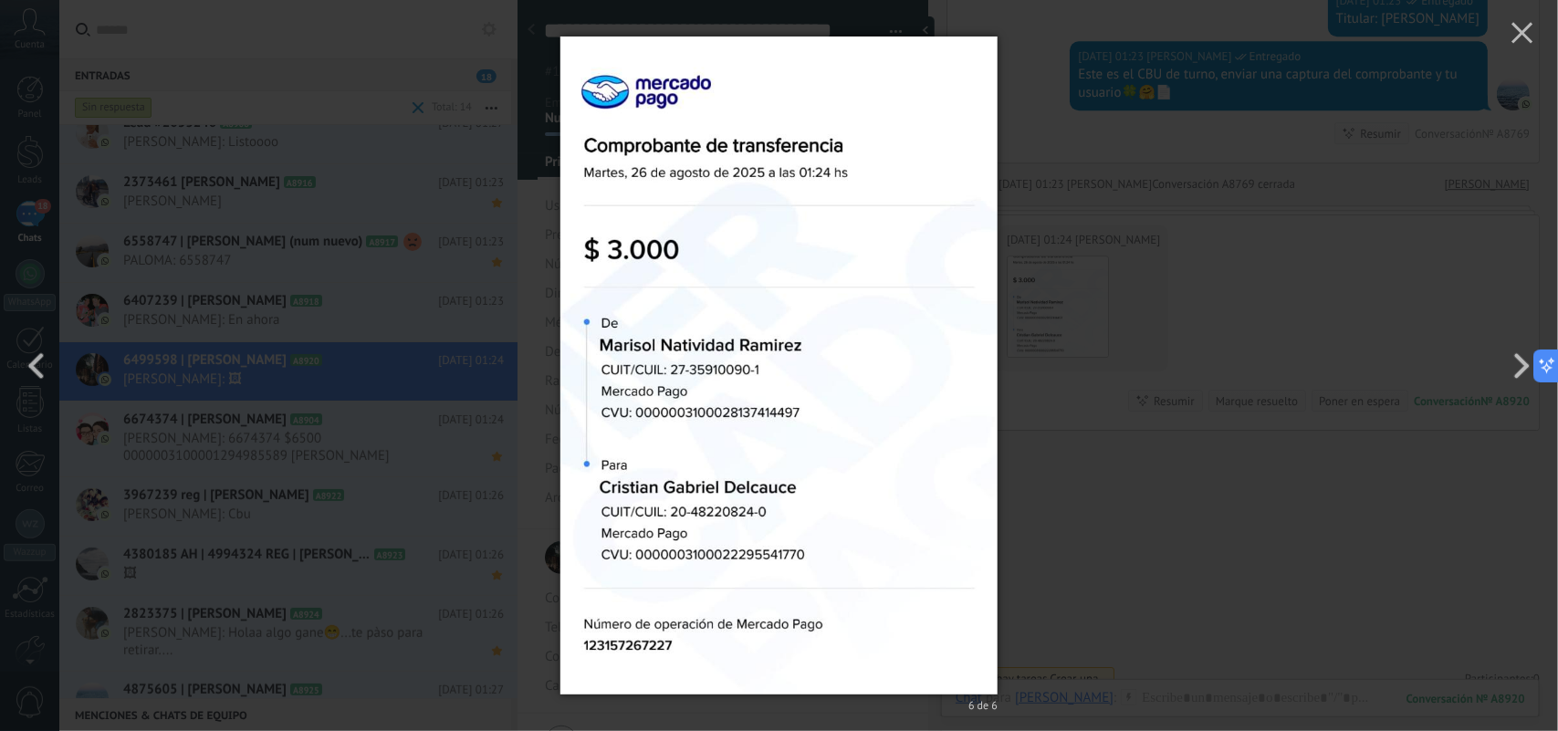
drag, startPoint x: 1148, startPoint y: 299, endPoint x: 786, endPoint y: 156, distance: 389.4
click at [1148, 299] on div "6 de 6" at bounding box center [779, 365] width 1558 height 731
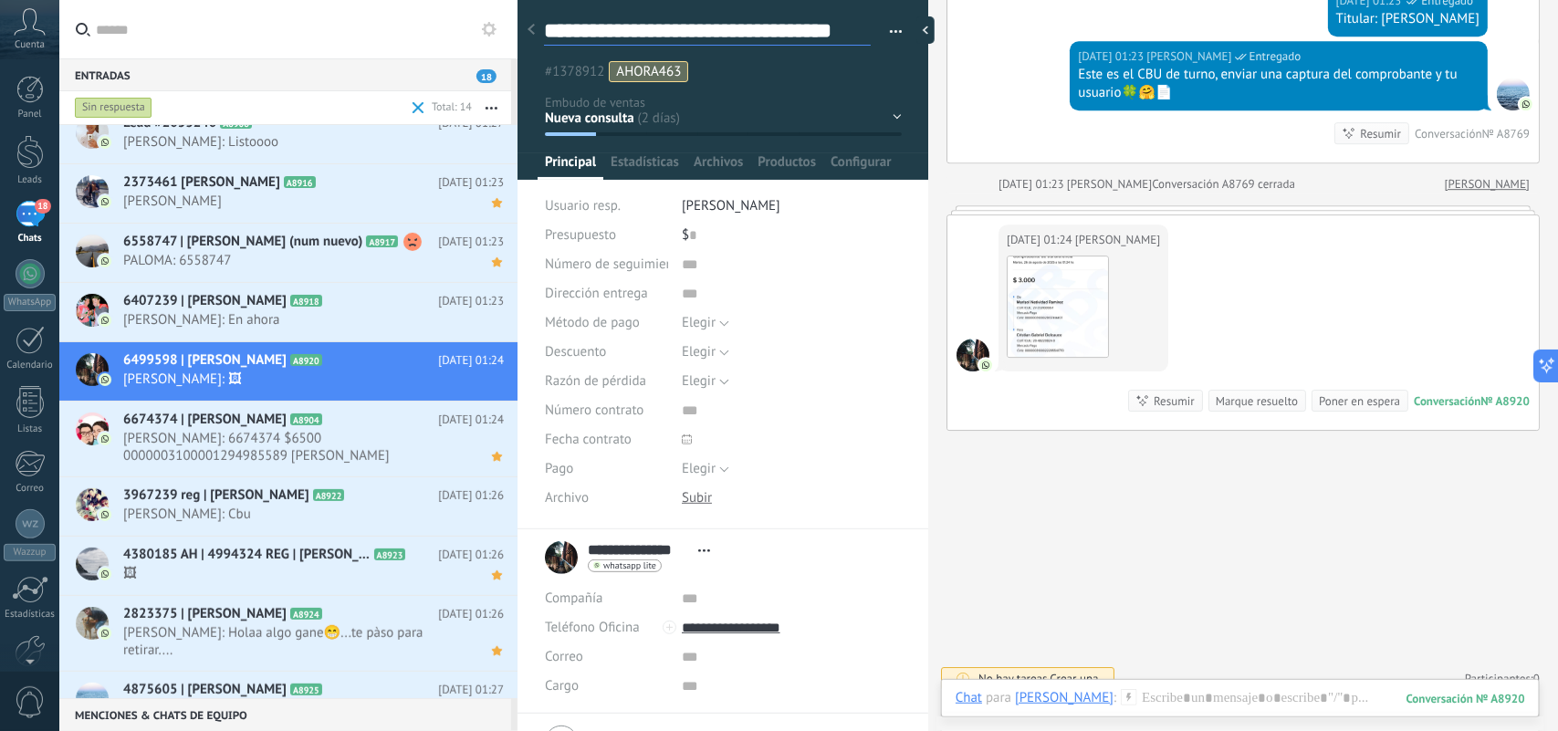
click at [571, 32] on textarea "**********" at bounding box center [707, 31] width 327 height 28
click at [575, 30] on textarea "**********" at bounding box center [707, 31] width 327 height 28
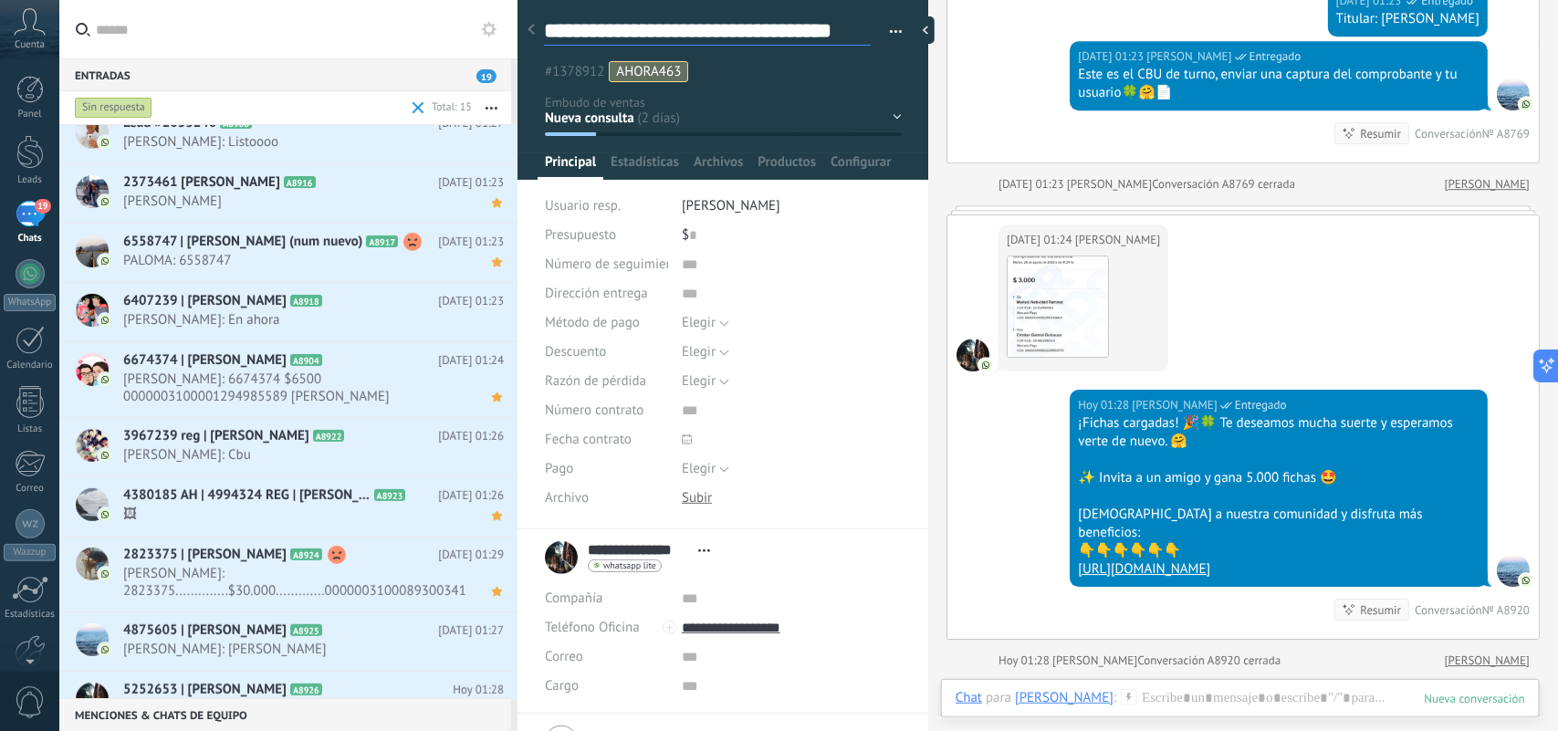
scroll to position [5748, 0]
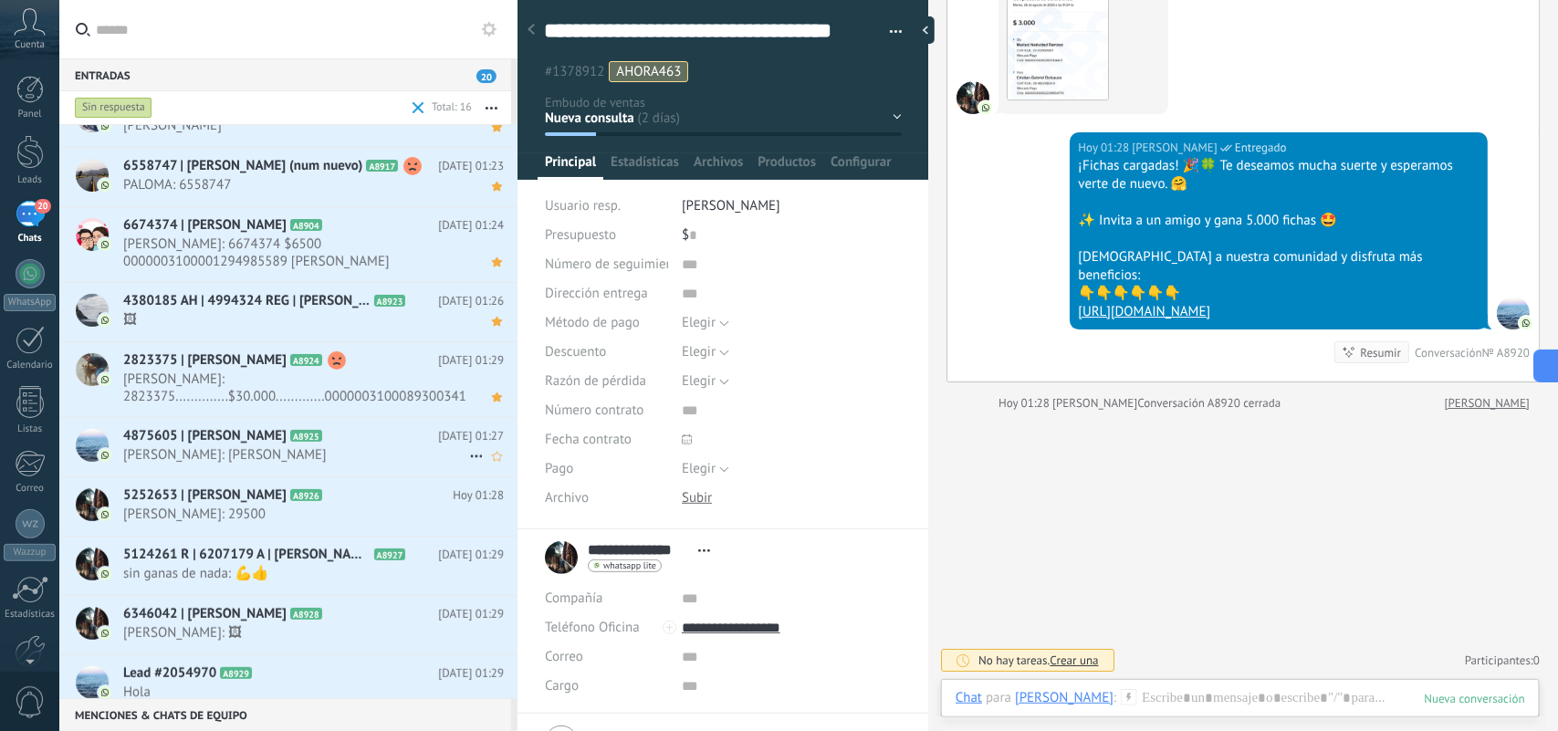
click at [358, 384] on span "Estela Bertolino: 2823375..............$30.000.............00000031000893003419…" at bounding box center [296, 388] width 346 height 35
click at [376, 459] on span "Gloria: Gloria Roldán" at bounding box center [296, 454] width 346 height 17
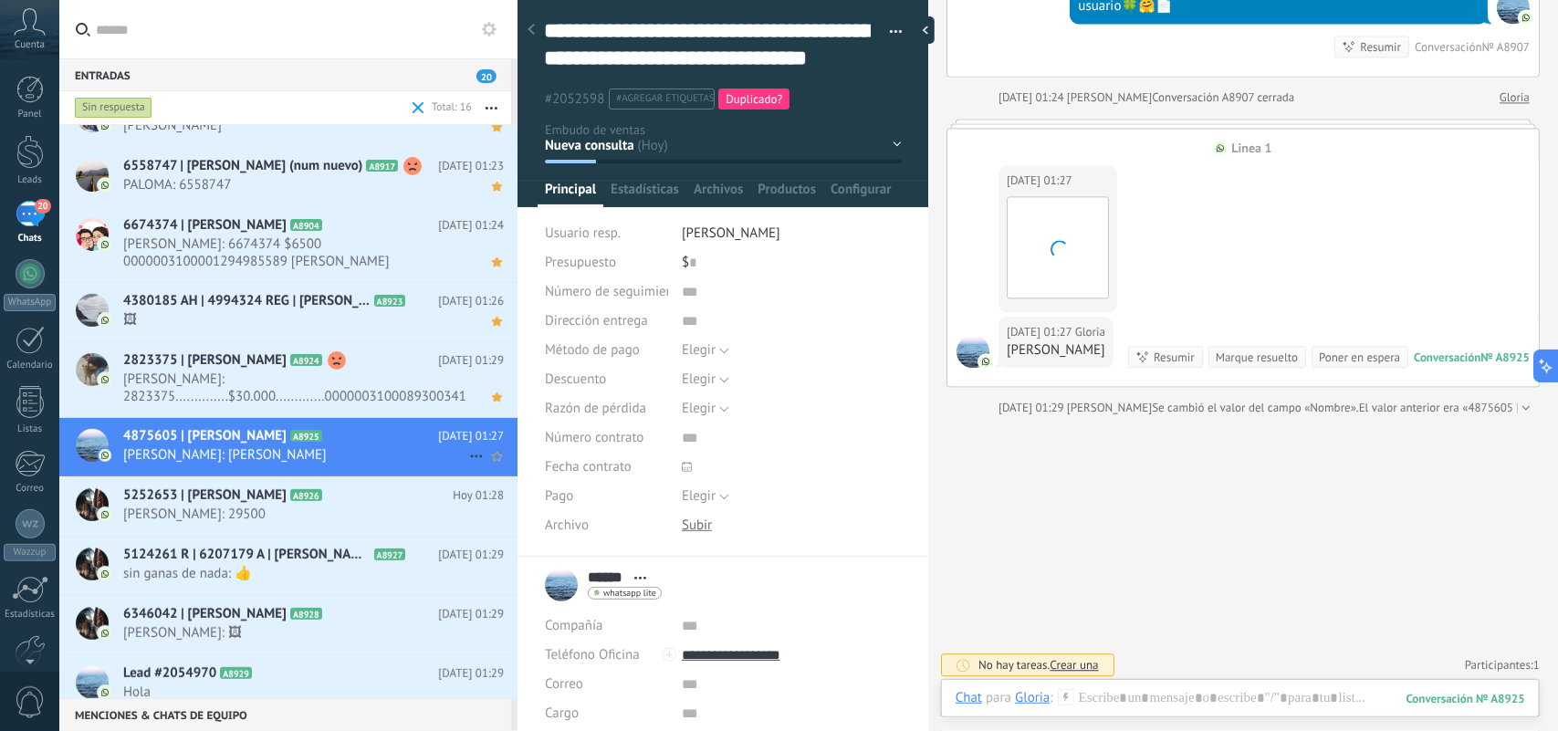
scroll to position [55, 0]
type textarea "**********"
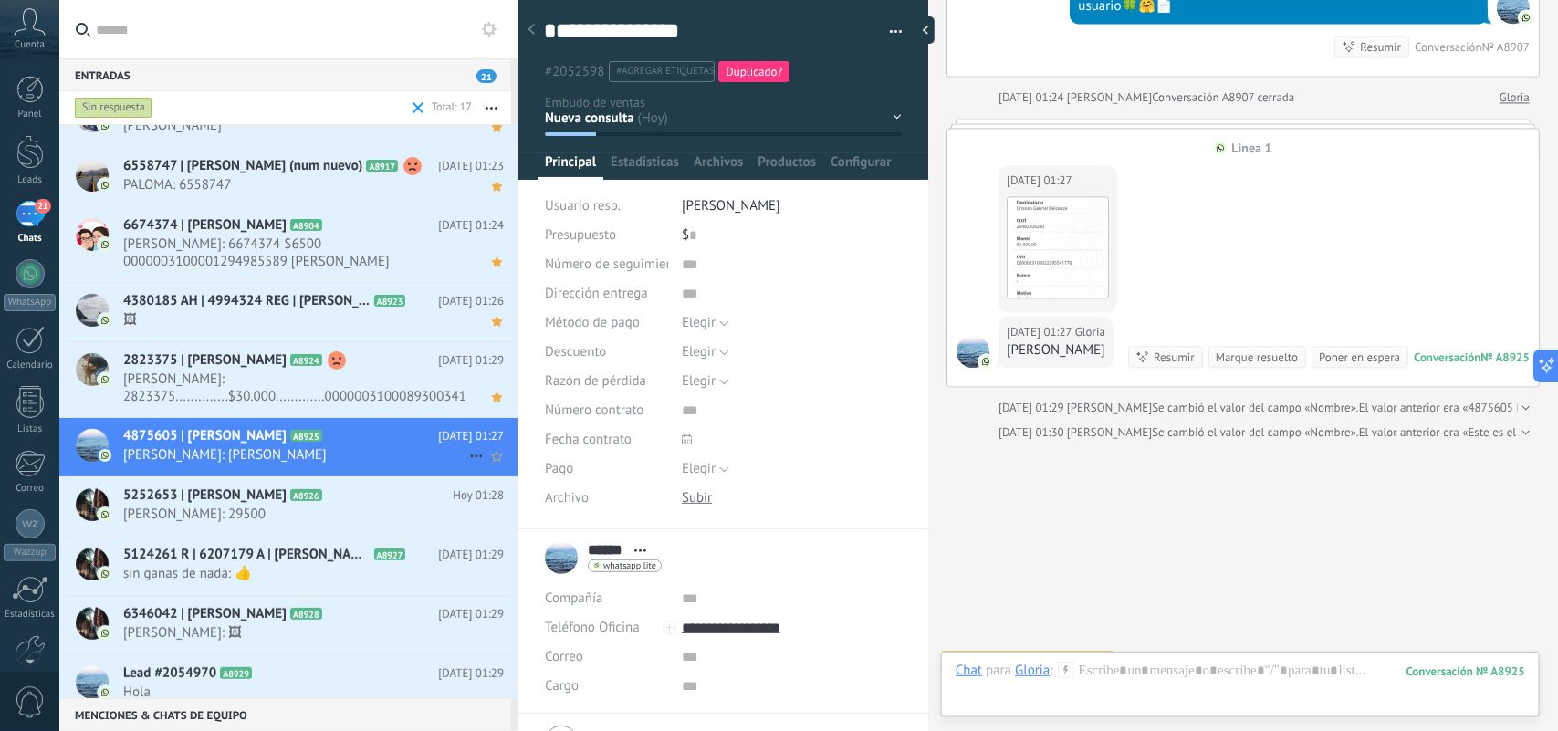
scroll to position [1739, 0]
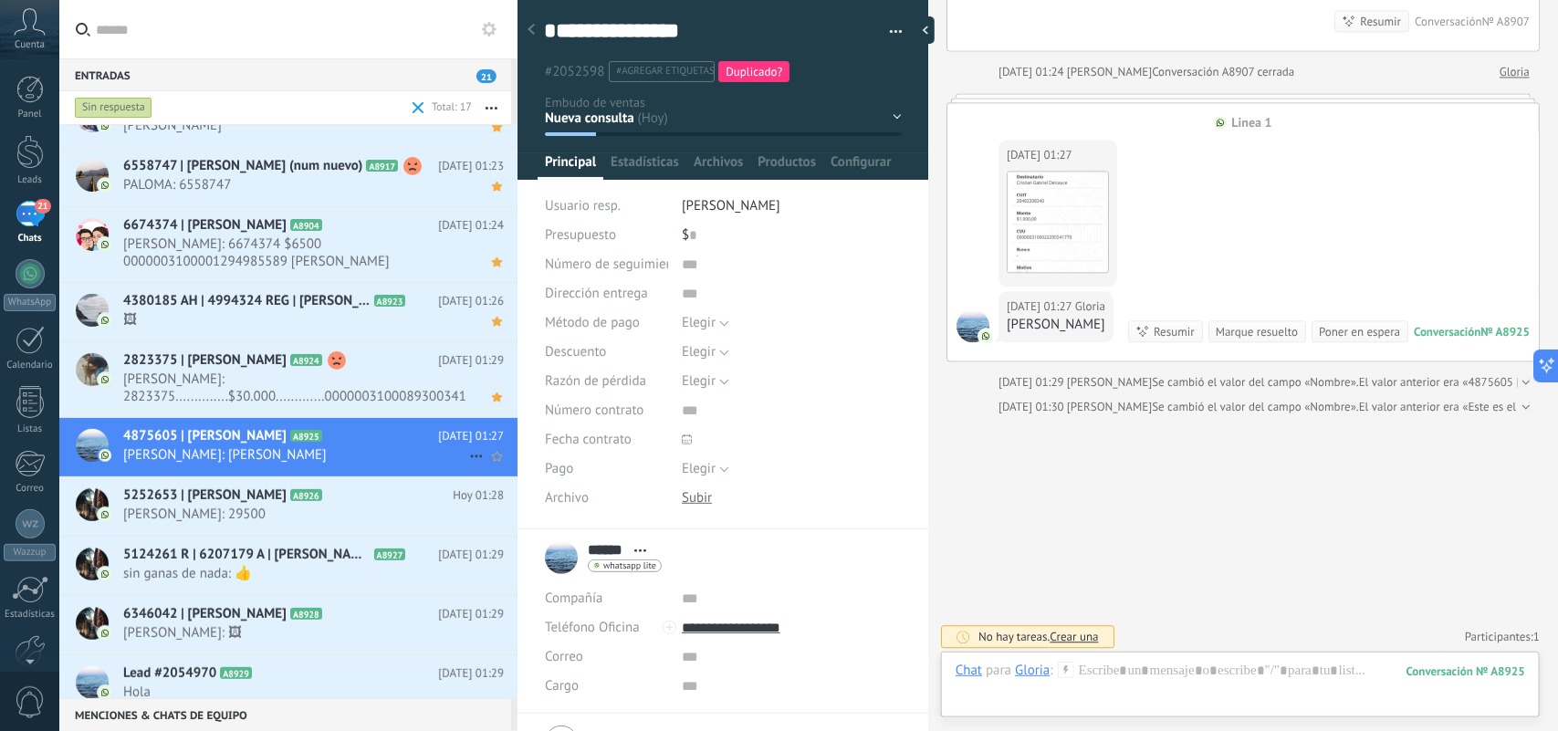
type textarea "**********"
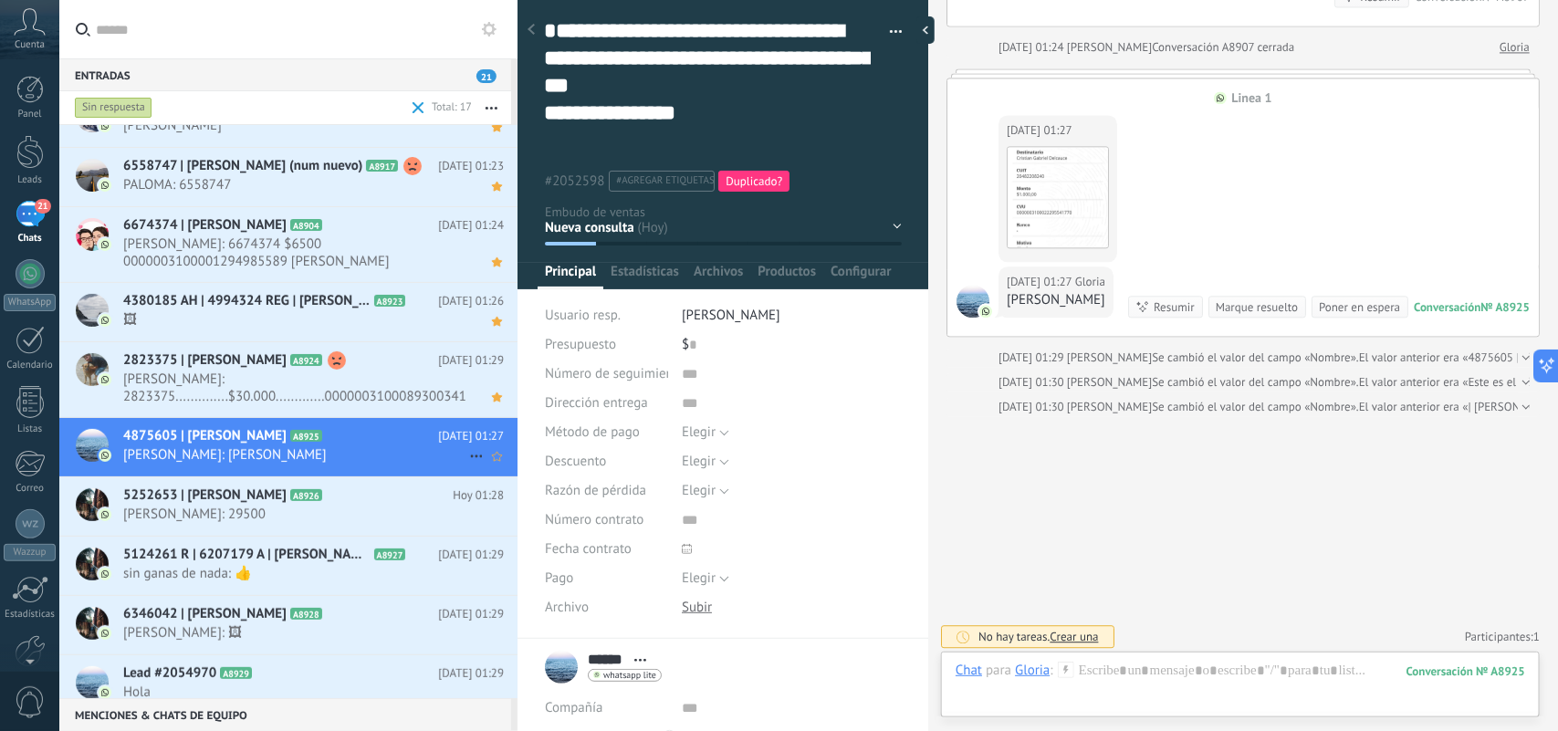
type textarea "**********"
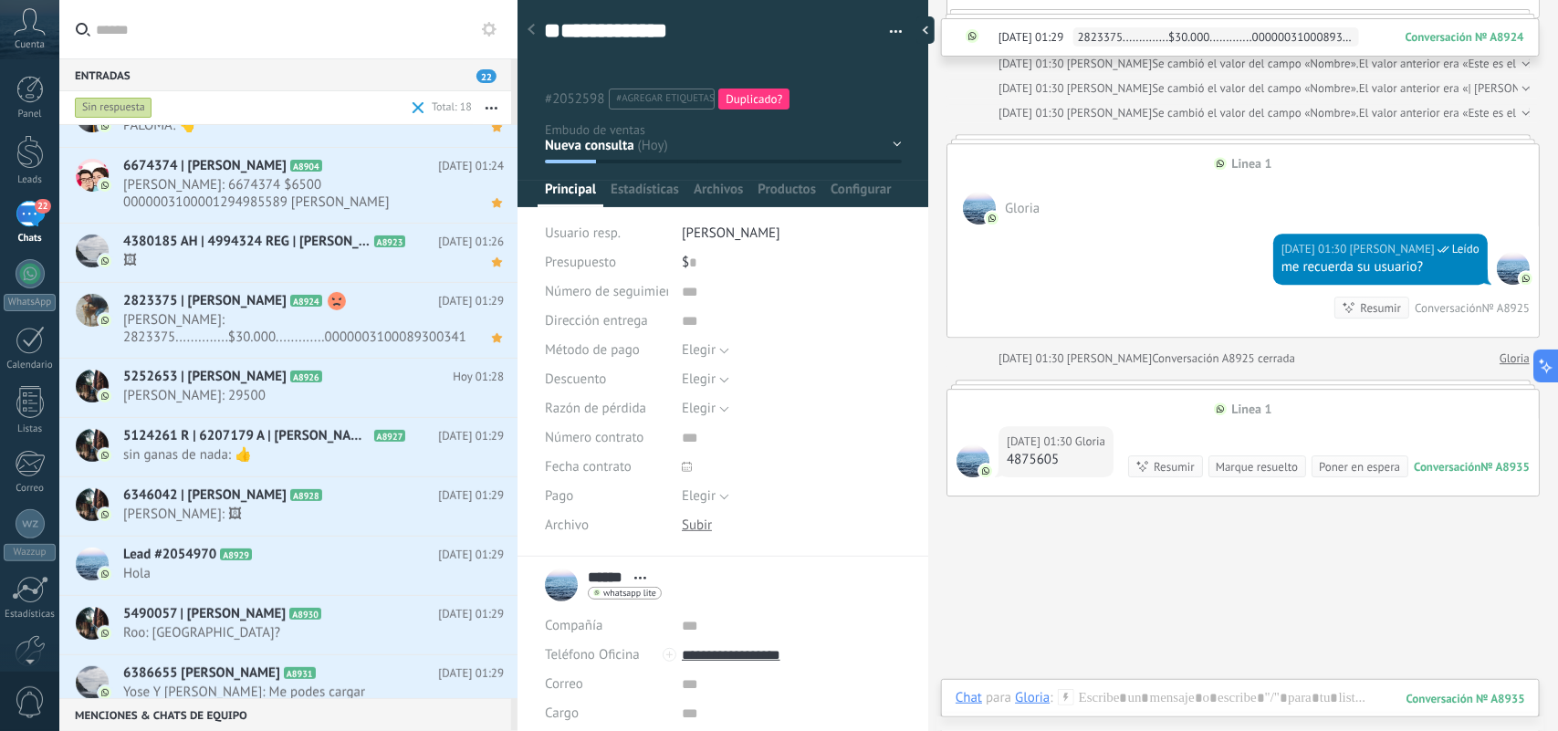
scroll to position [2375, 0]
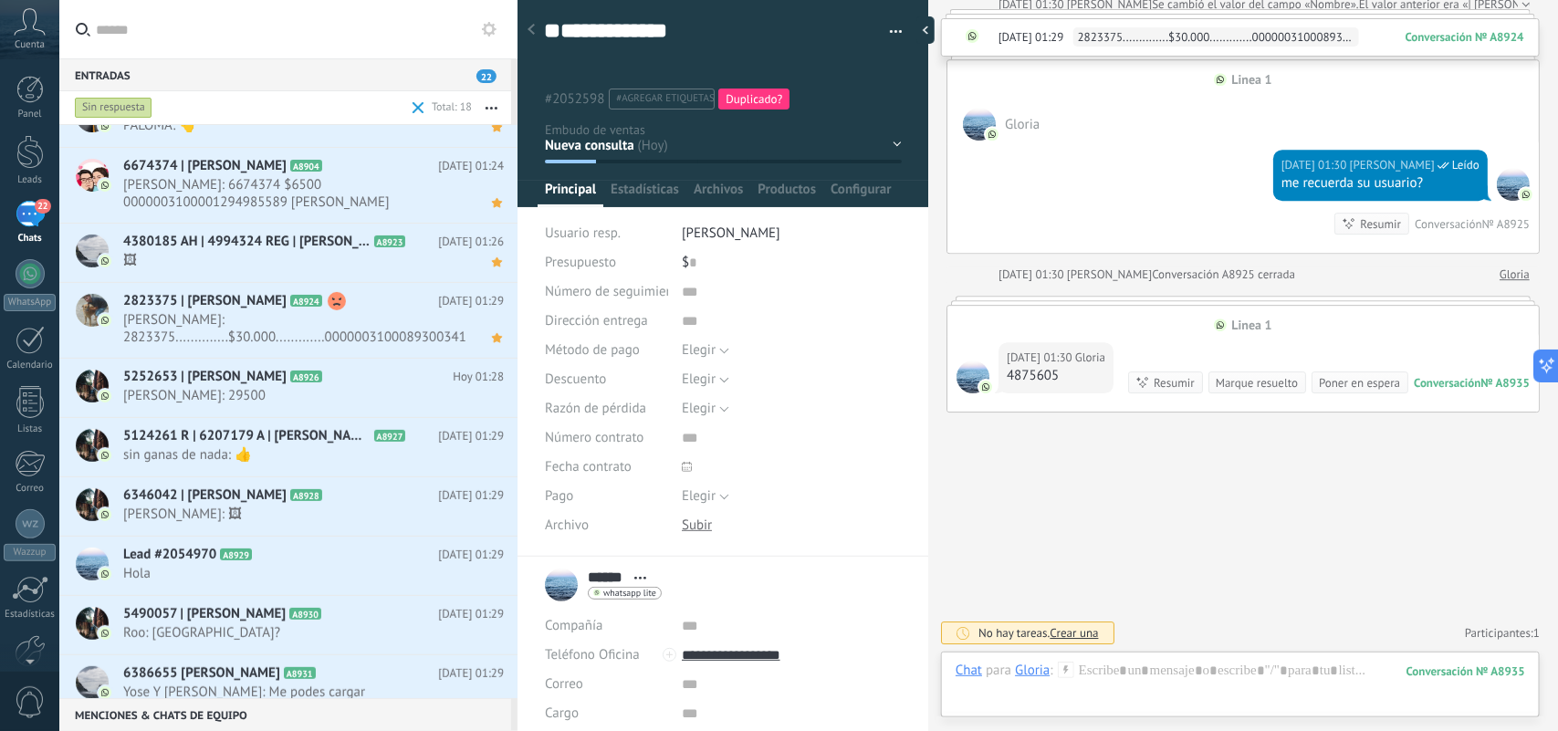
click at [1042, 375] on div "4875605" at bounding box center [1056, 376] width 99 height 18
copy div "4875605"
click at [568, 52] on textarea "**********" at bounding box center [707, 45] width 327 height 56
click at [548, 56] on textarea "**********" at bounding box center [707, 45] width 327 height 56
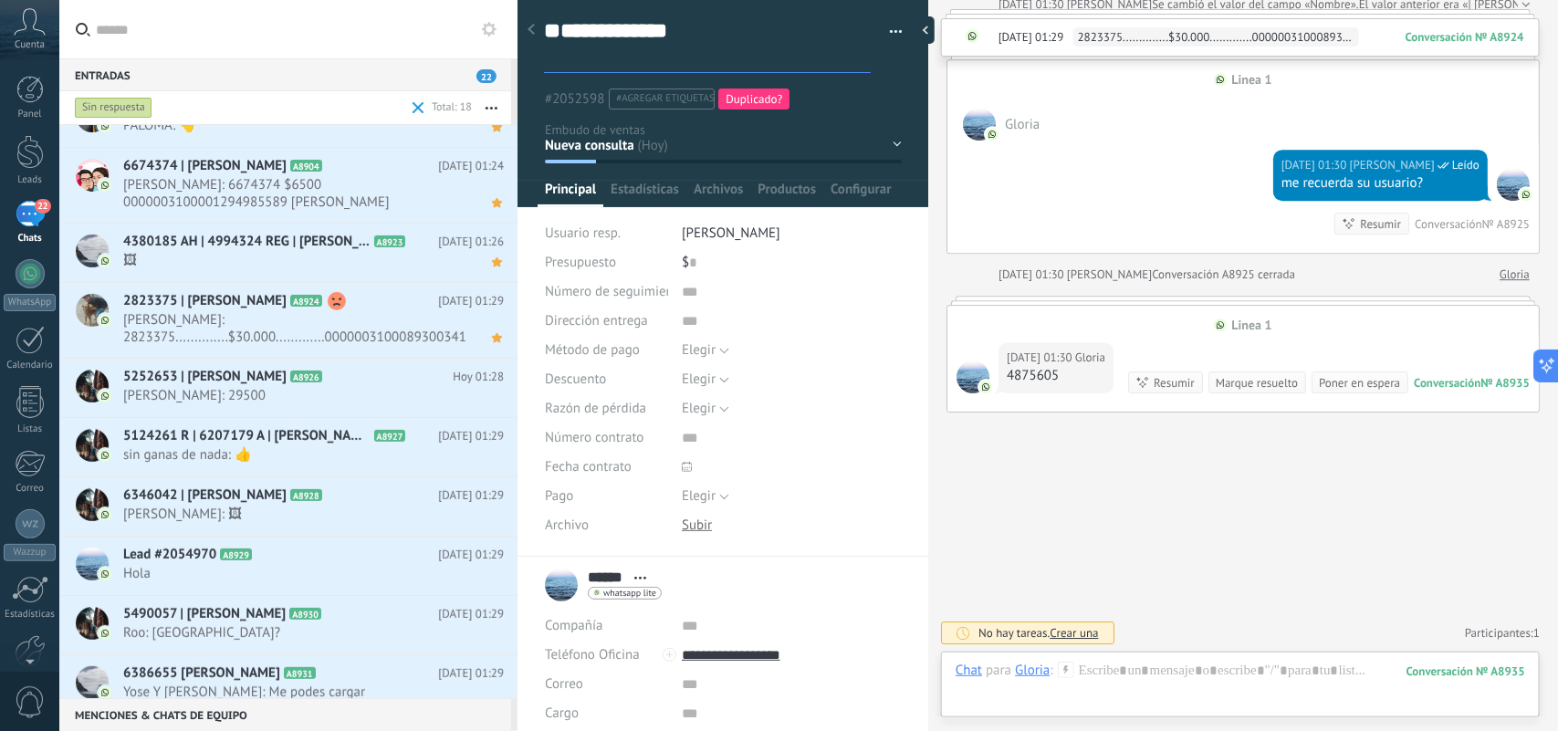
paste textarea "*******"
type textarea "**********"
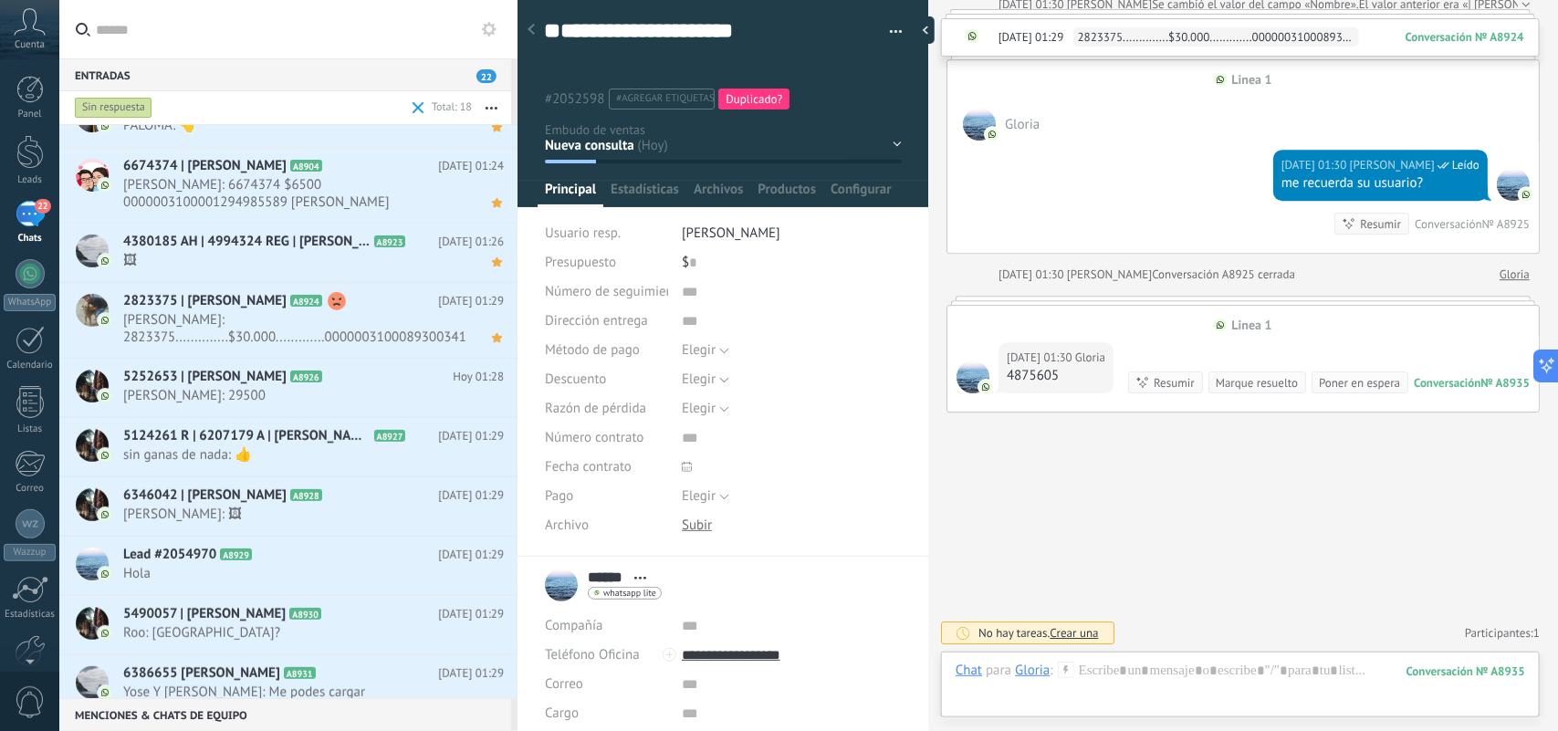
click at [837, 88] on ul "#2052598 #agregar etiquetas Duplicado?" at bounding box center [719, 99] width 355 height 25
type textarea "**********"
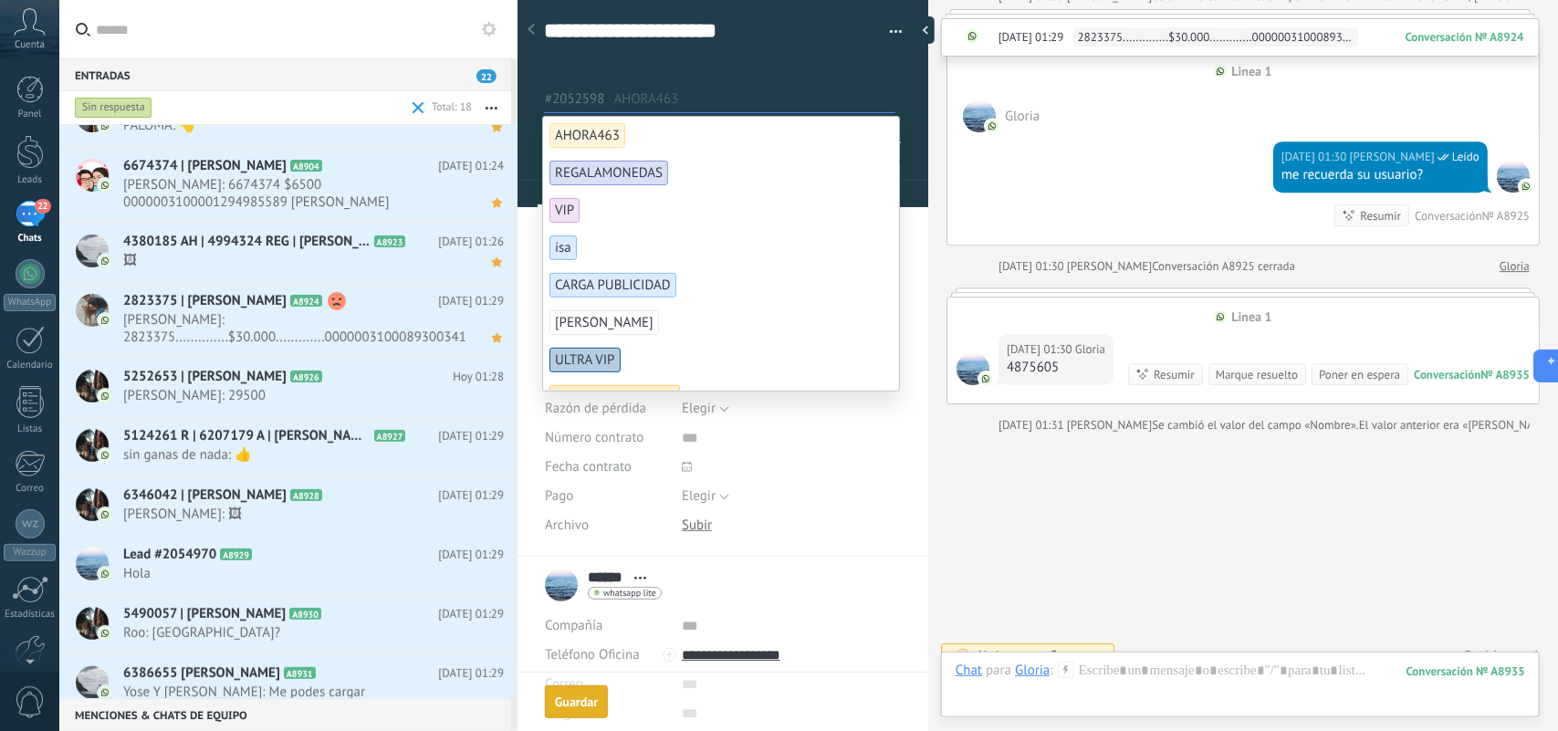
scroll to position [2404, 0]
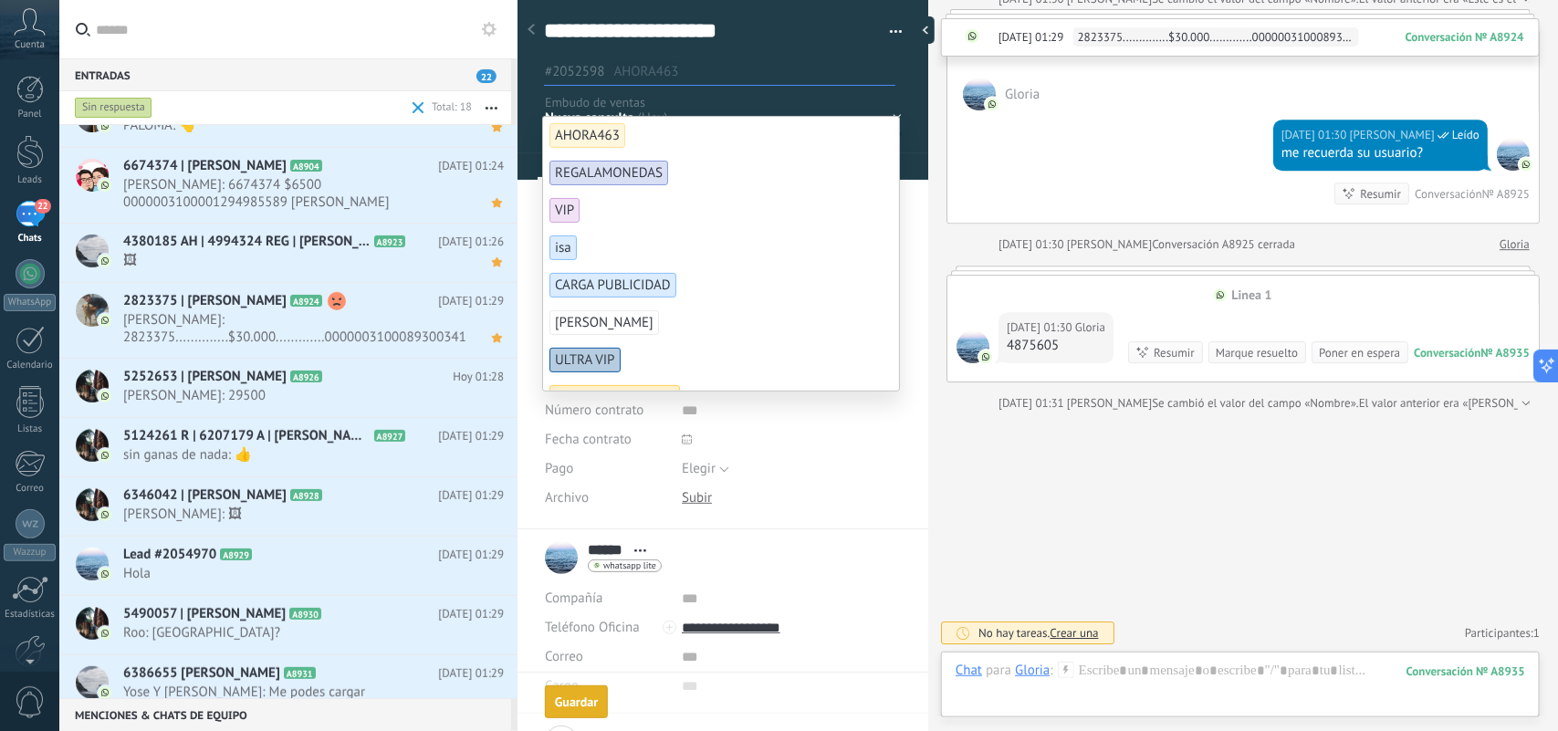
click at [1018, 180] on div "Hoy 01:30 Laura Ahora Leído me recuerda su usuario? Resumir Resumir Conversació…" at bounding box center [1244, 166] width 592 height 112
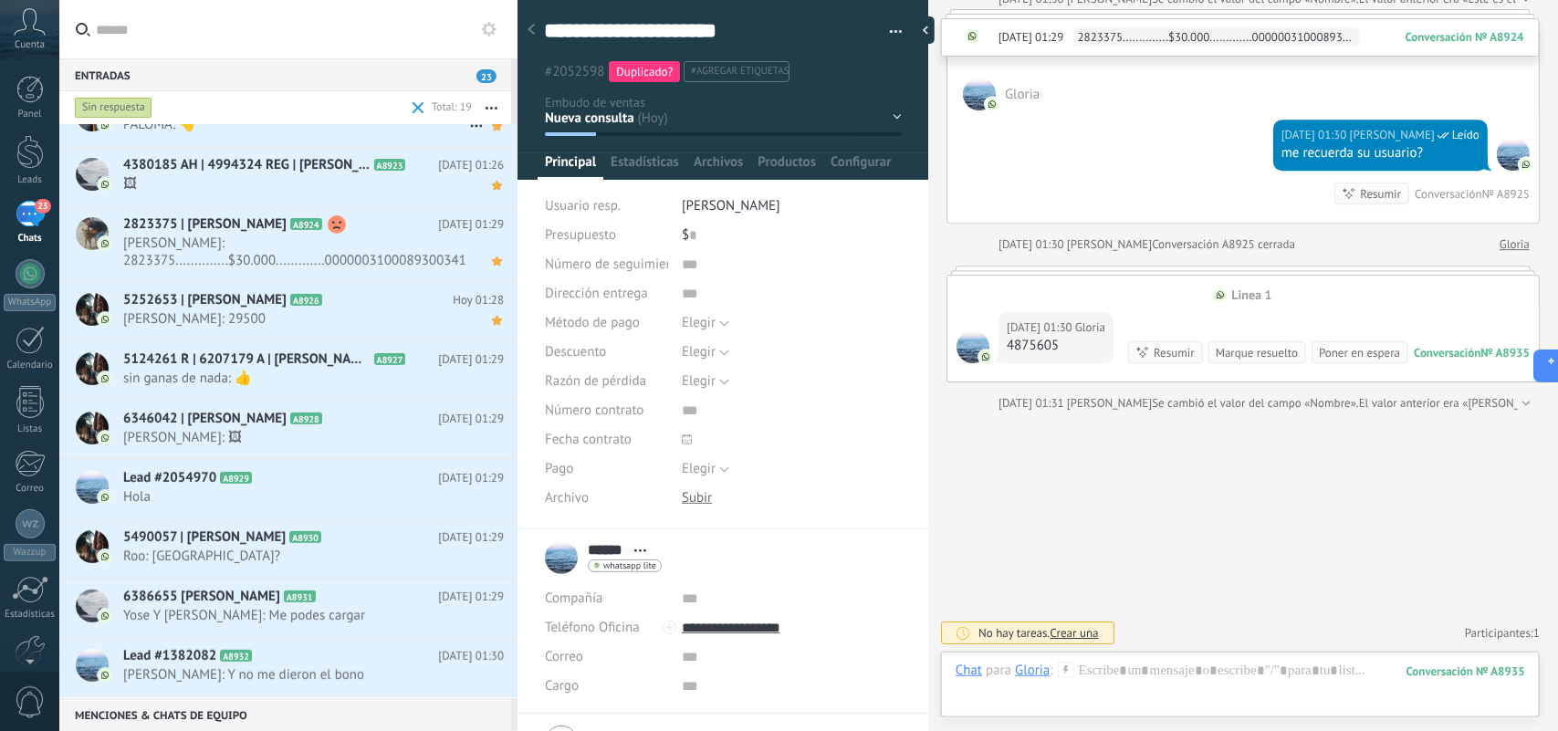
scroll to position [0, 0]
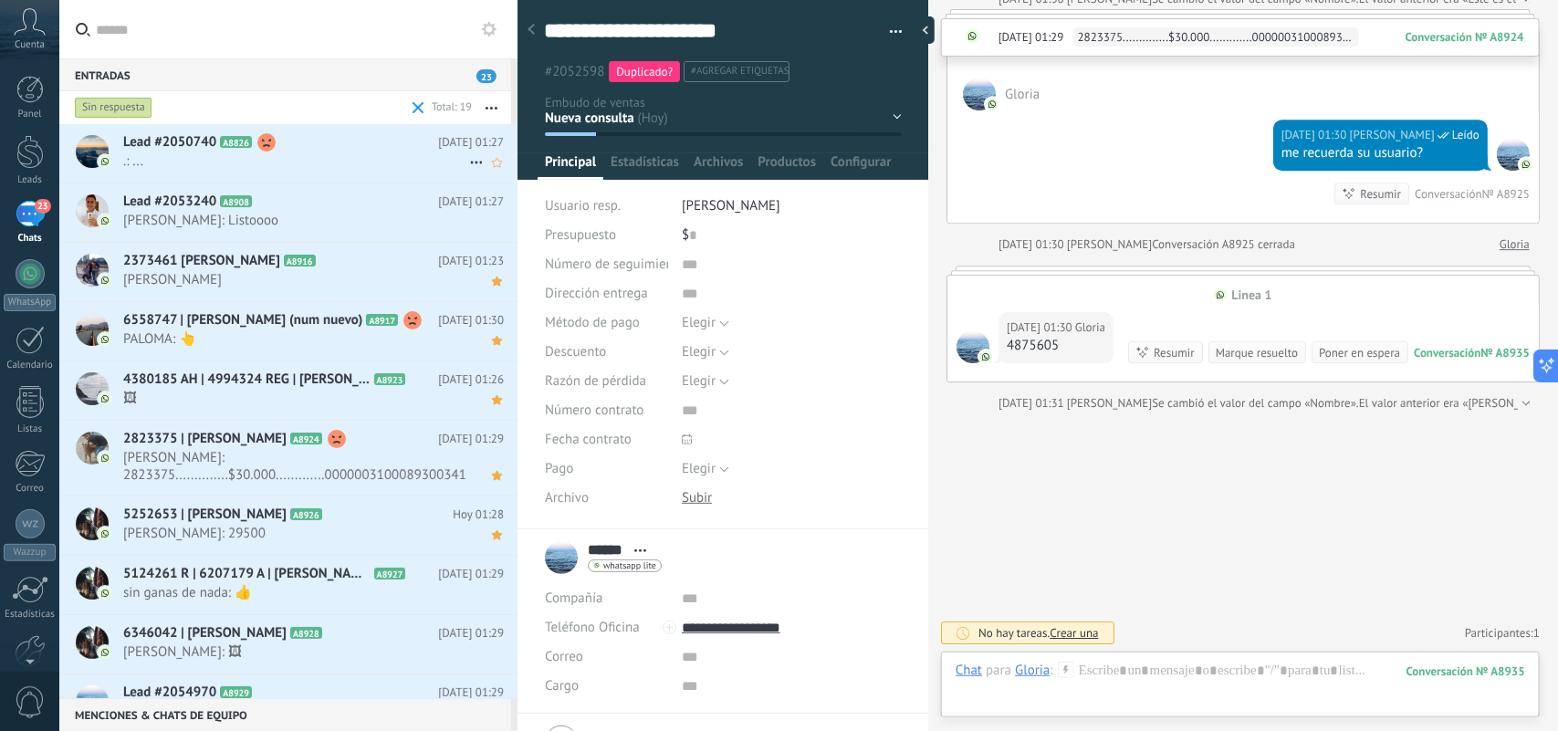
click at [333, 155] on span ".: ..." at bounding box center [296, 160] width 346 height 17
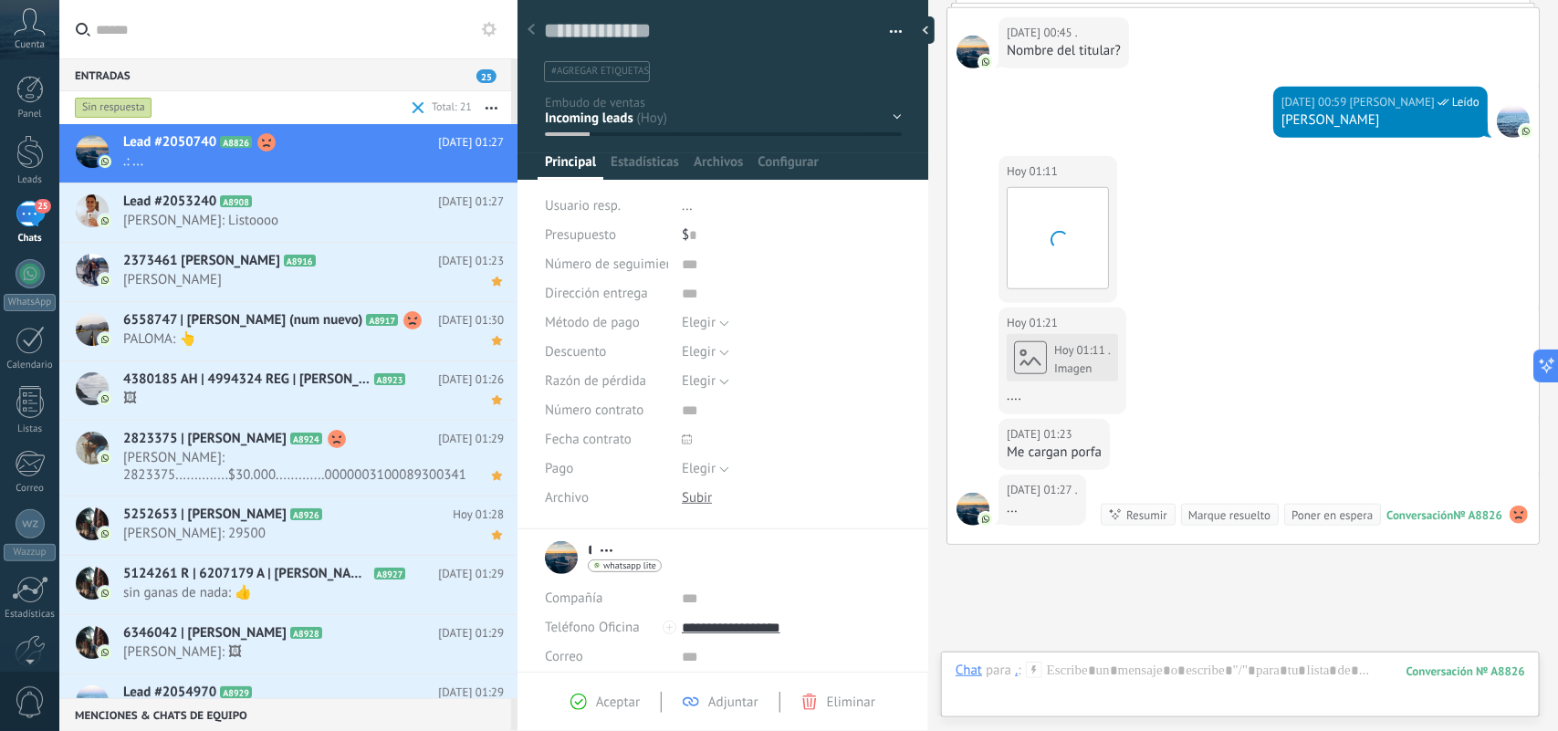
scroll to position [330, 0]
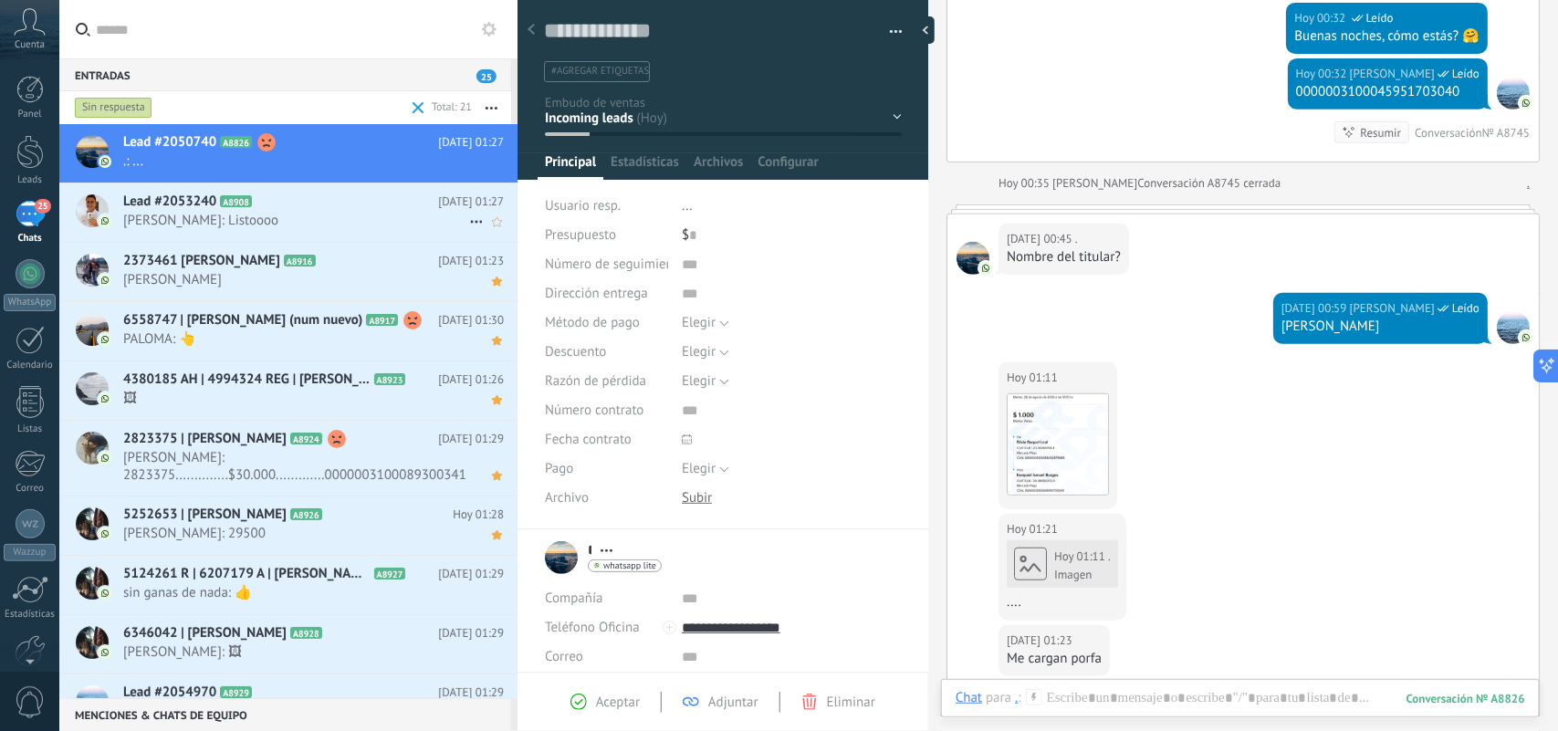
click at [363, 204] on h2 "Lead #2053240 A8908" at bounding box center [280, 202] width 315 height 18
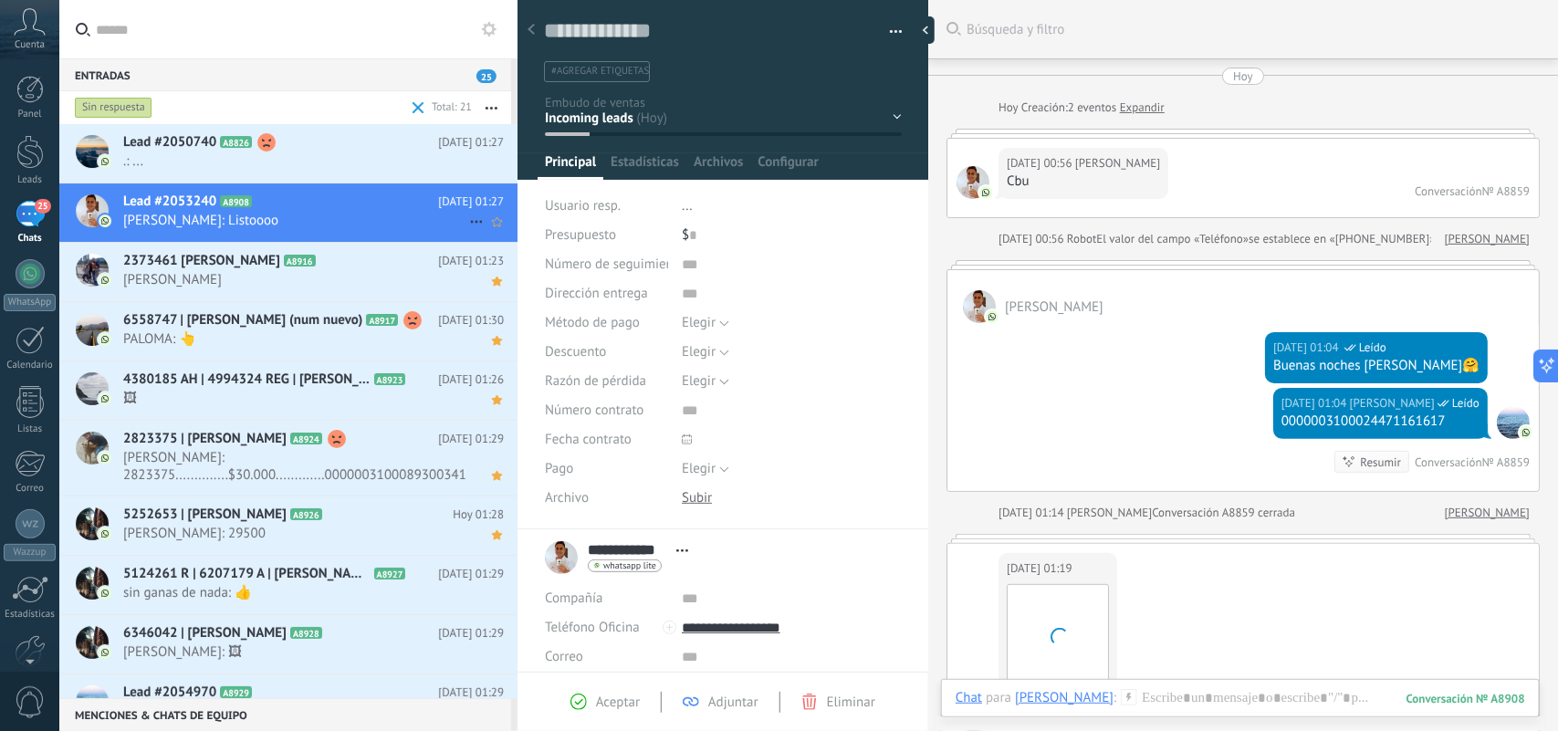
scroll to position [397, 0]
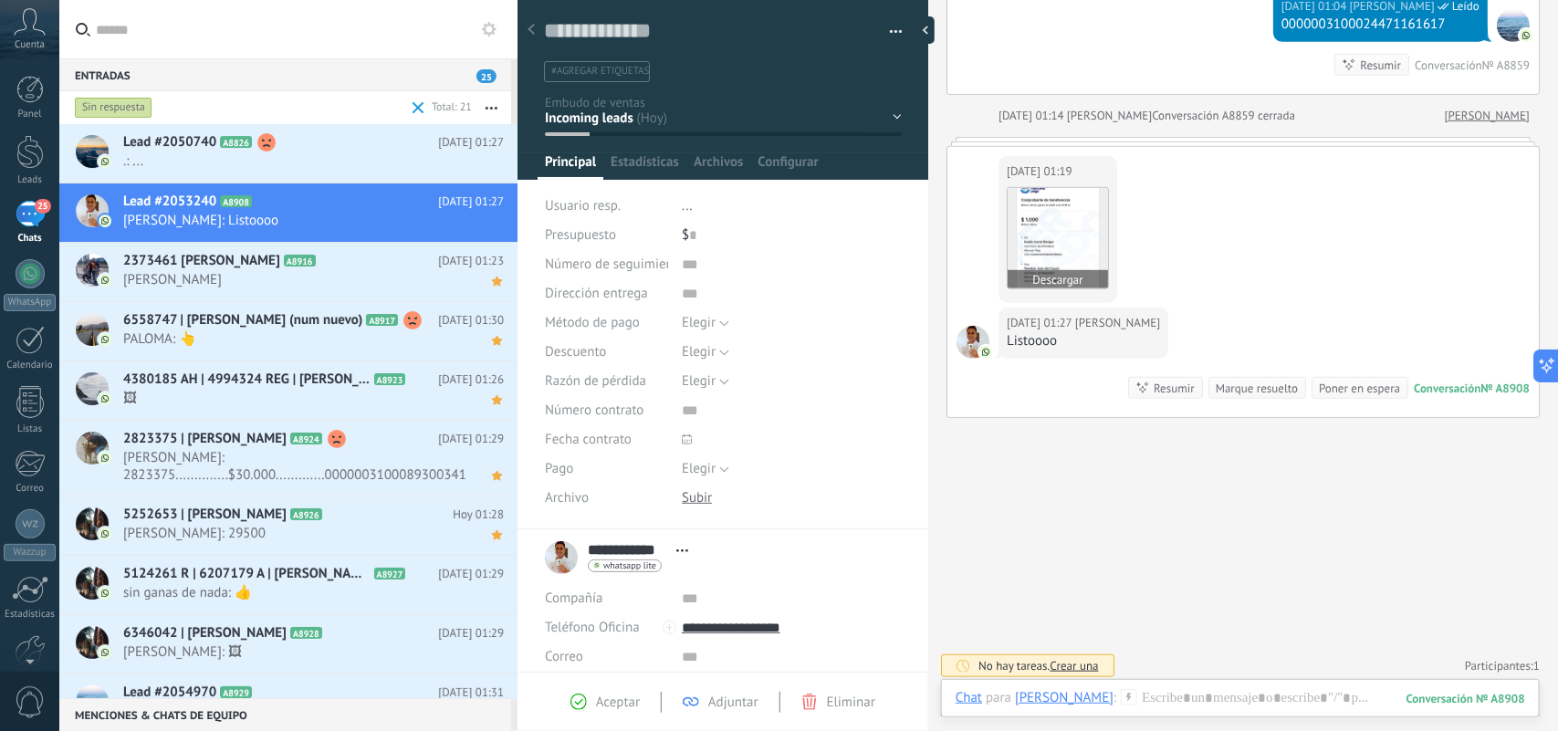
click at [1039, 230] on img at bounding box center [1058, 238] width 100 height 100
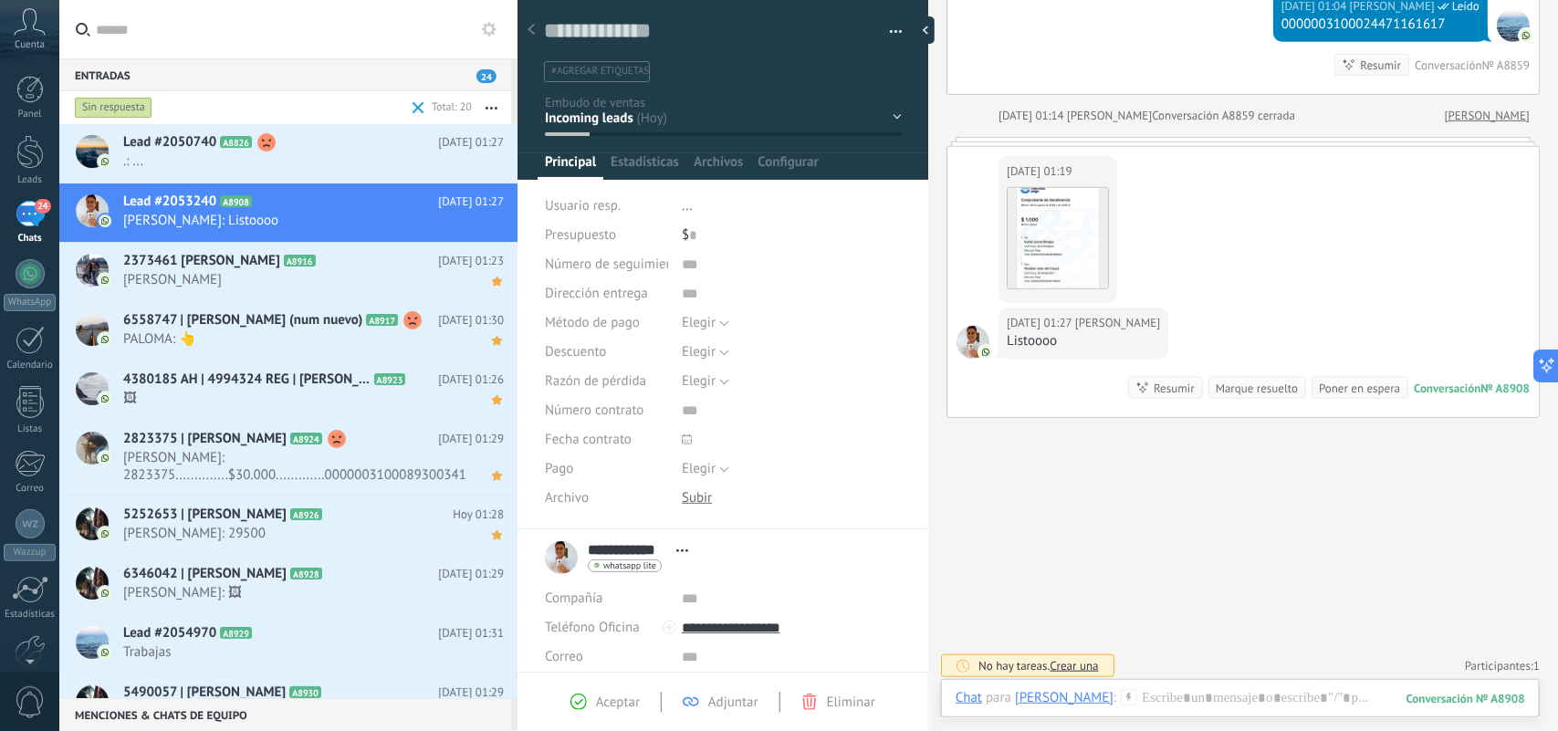
click at [616, 74] on span "#agregar etiquetas" at bounding box center [600, 71] width 98 height 13
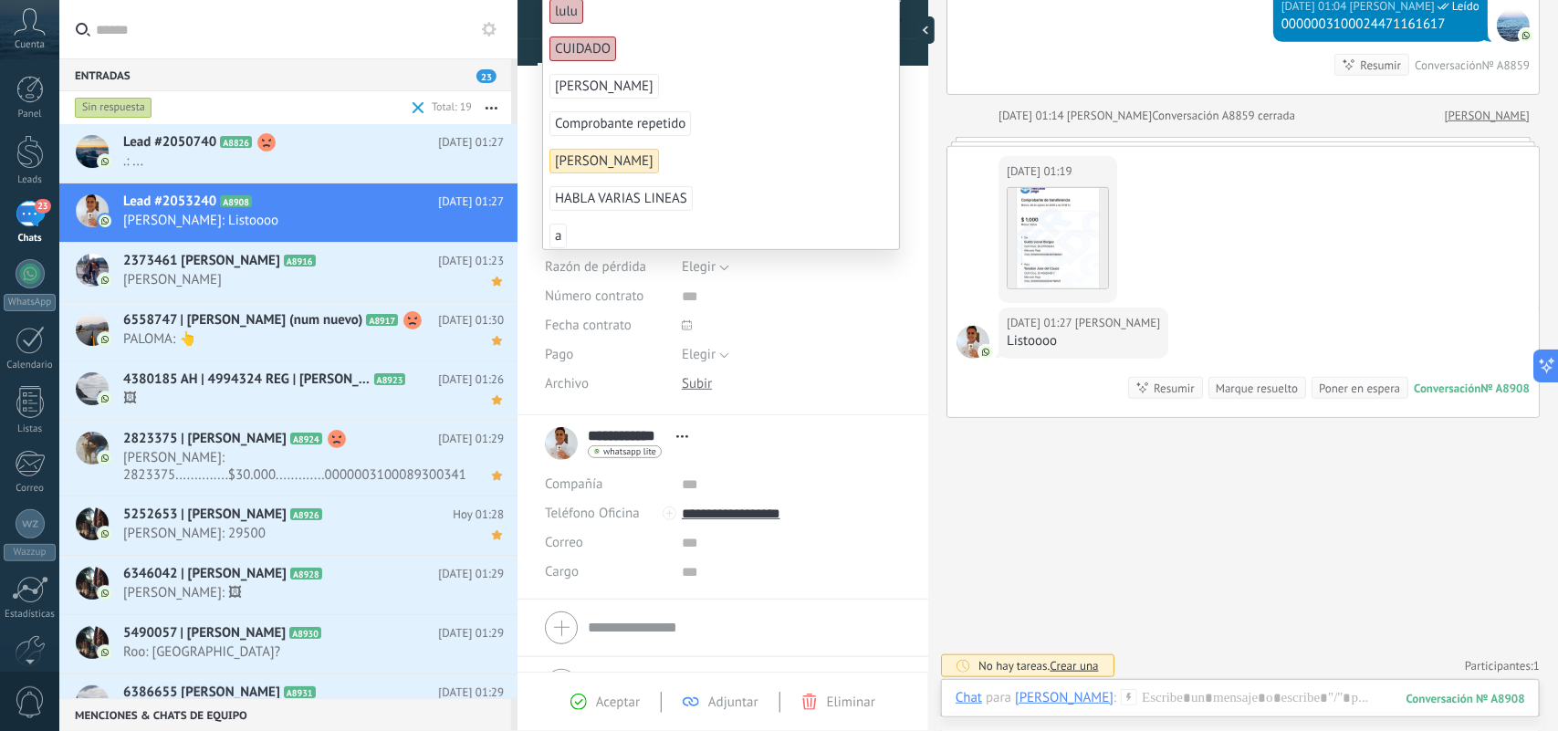
scroll to position [317, 0]
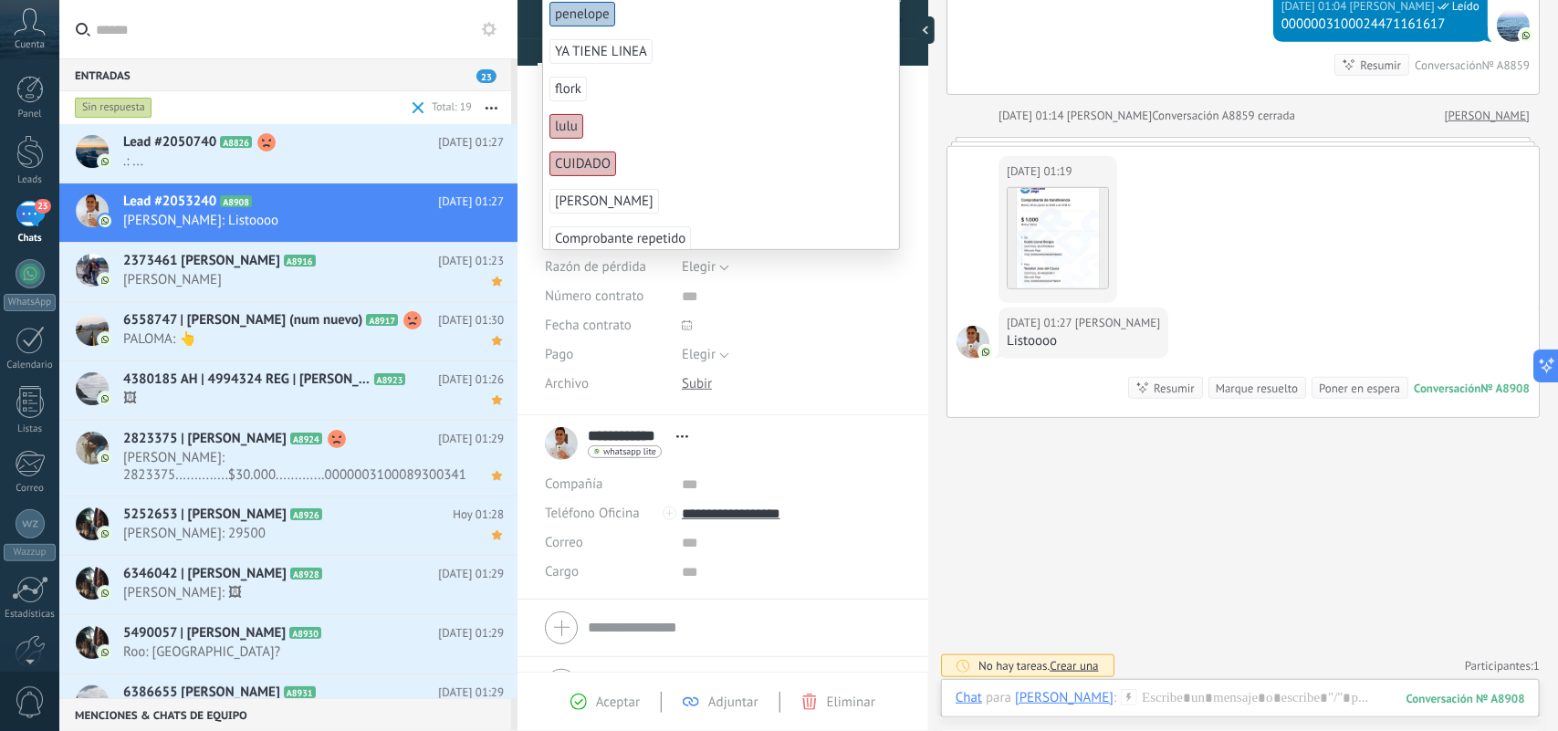
click at [1261, 230] on div "Hoy 01:19 Guido Lionel Descargar" at bounding box center [1244, 227] width 592 height 161
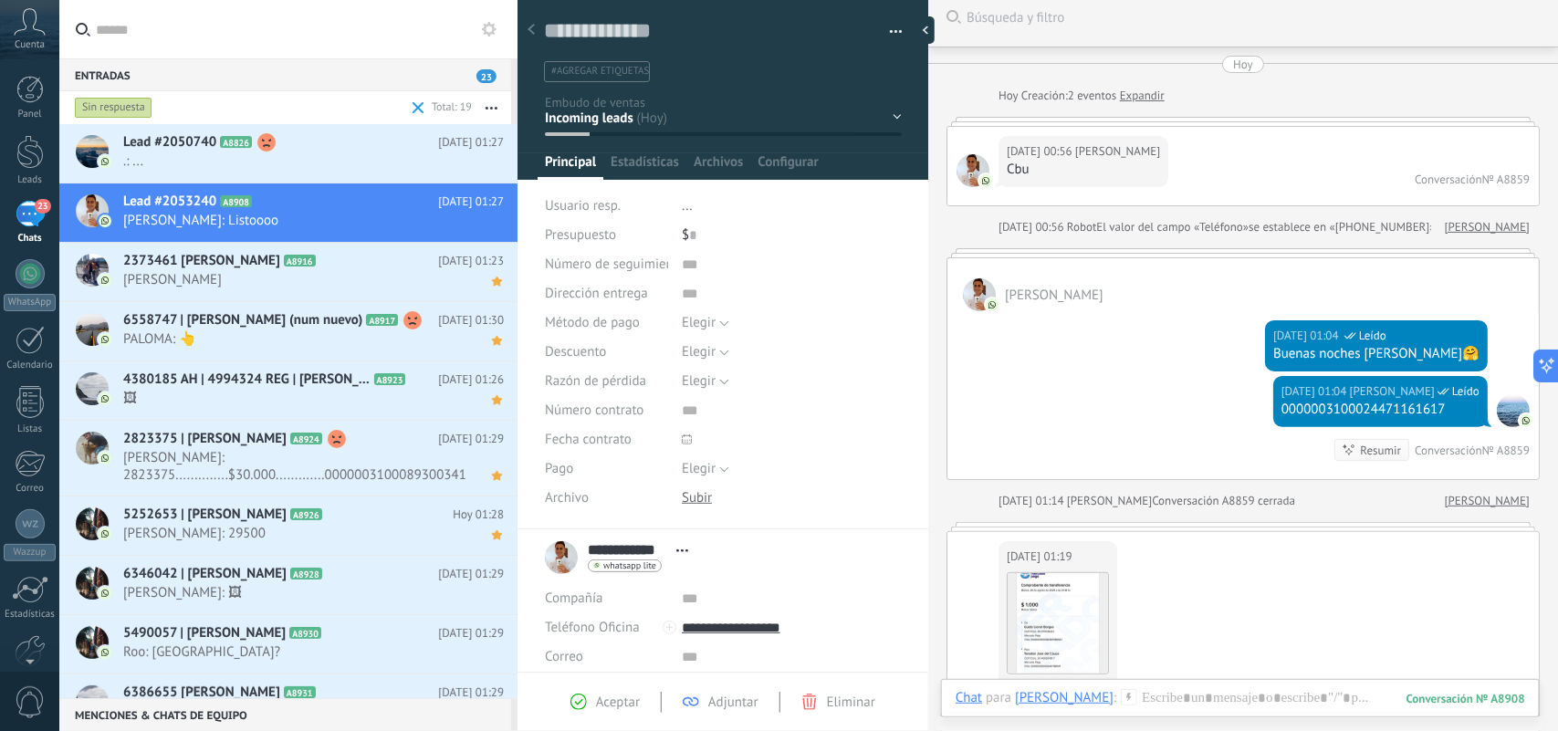
scroll to position [0, 0]
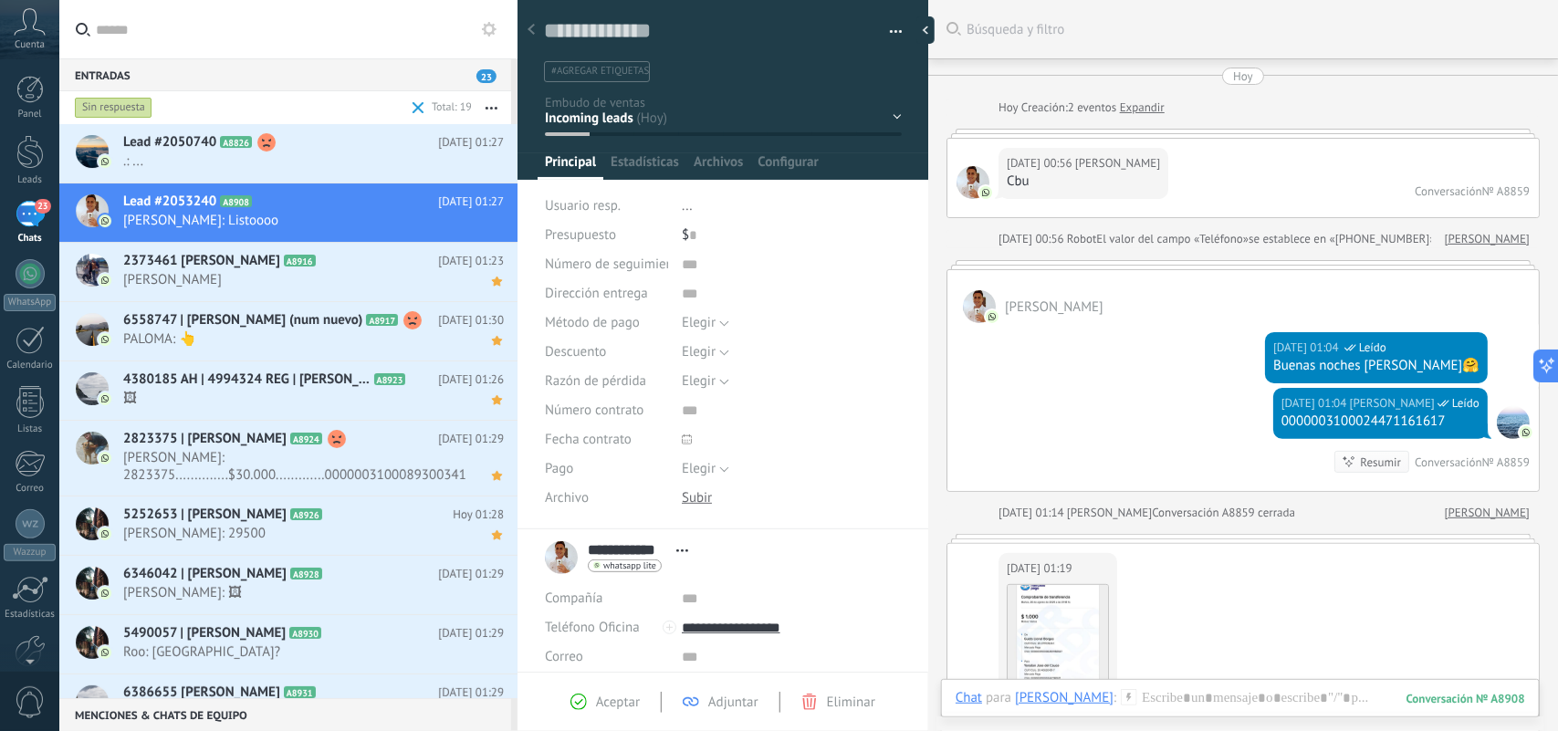
drag, startPoint x: 1152, startPoint y: 427, endPoint x: 1392, endPoint y: 239, distance: 305.0
click at [1152, 425] on div "Hoy 01:04 Laura Ahora Leído 0000003100024471161617 Resumir Resumir Conversación…" at bounding box center [1244, 439] width 592 height 103
click at [1389, 239] on span "se establece en «+5493624814086»" at bounding box center [1342, 239] width 187 height 18
copy span "5493624814086"
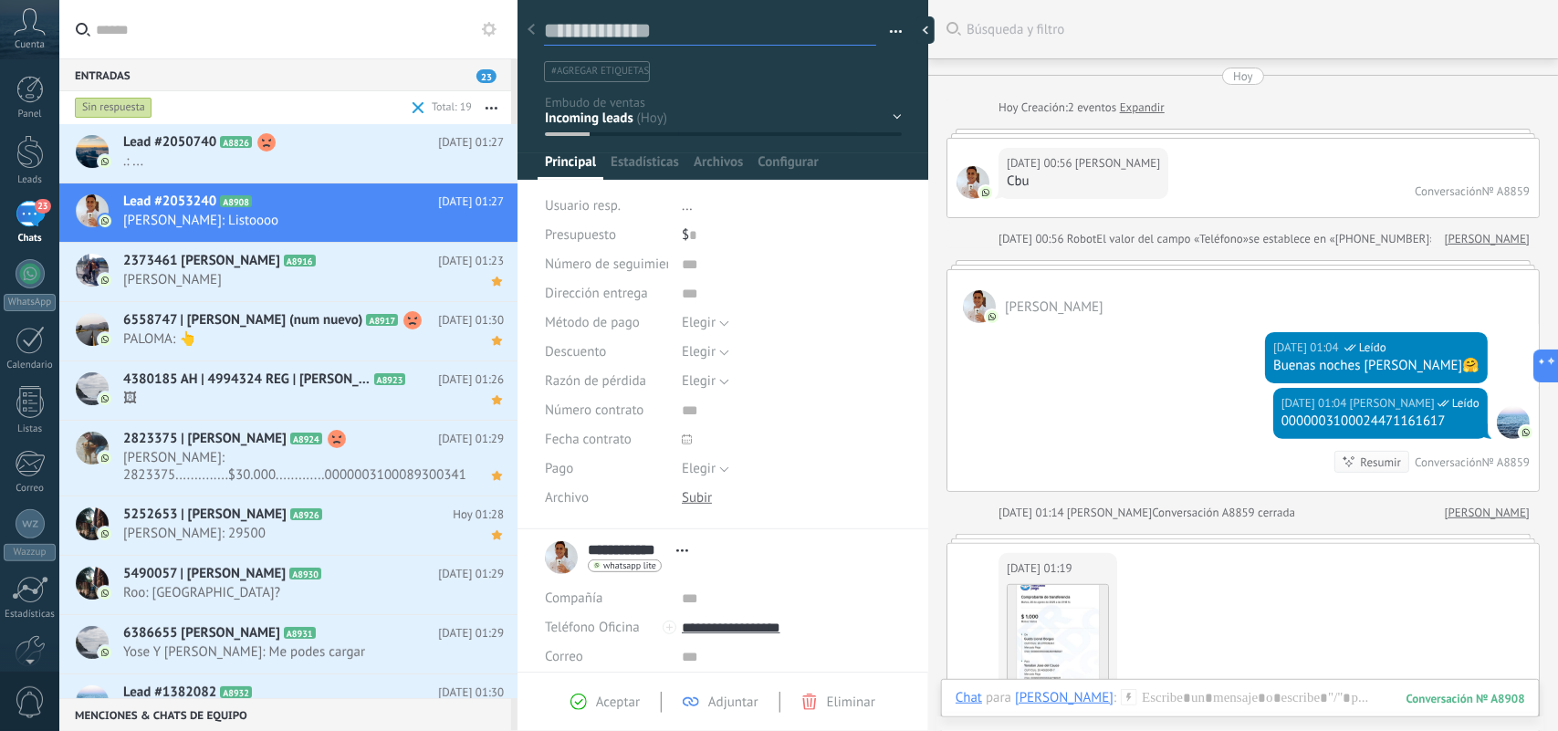
click at [575, 30] on textarea at bounding box center [710, 31] width 332 height 28
paste textarea "**********"
type textarea "**********"
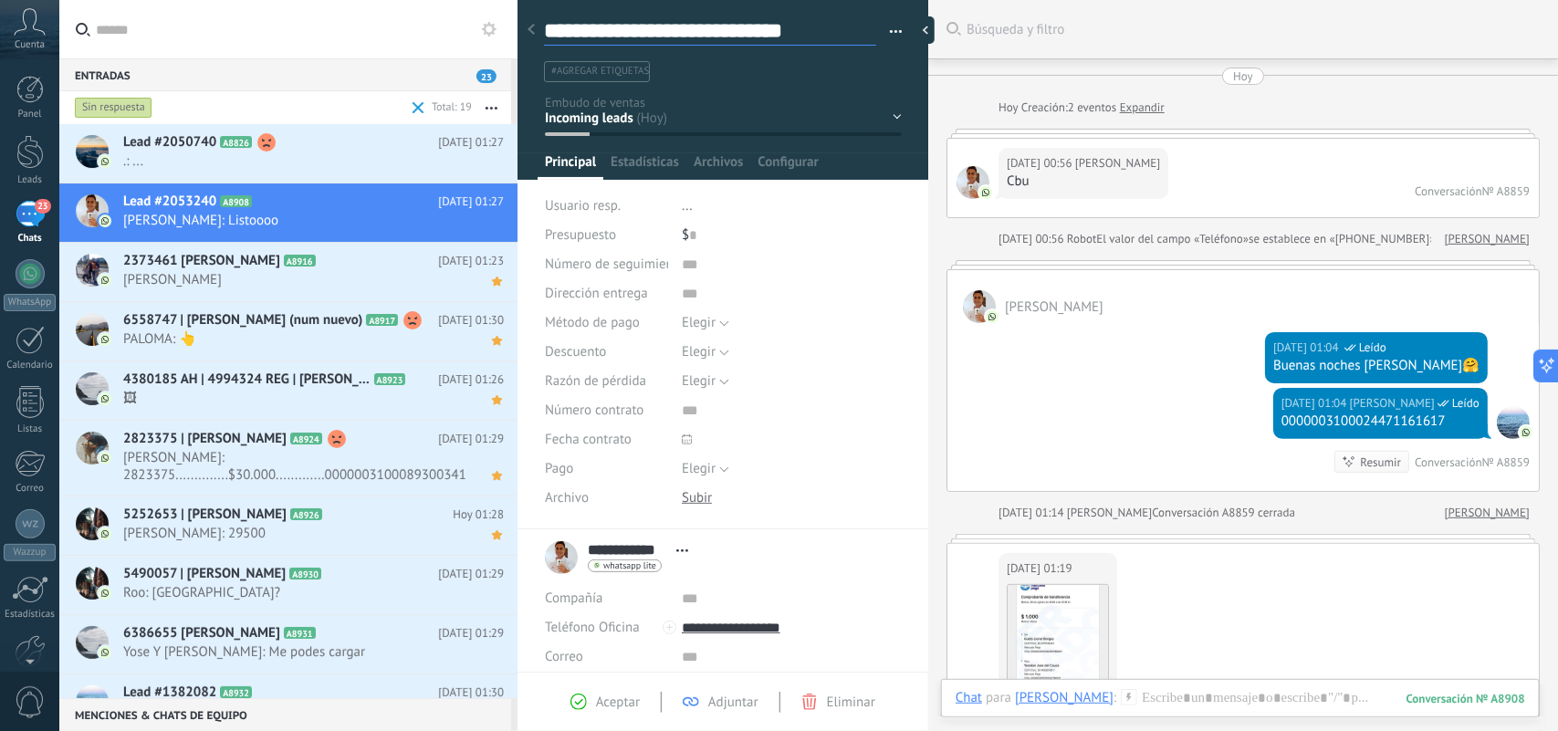
type textarea "**********"
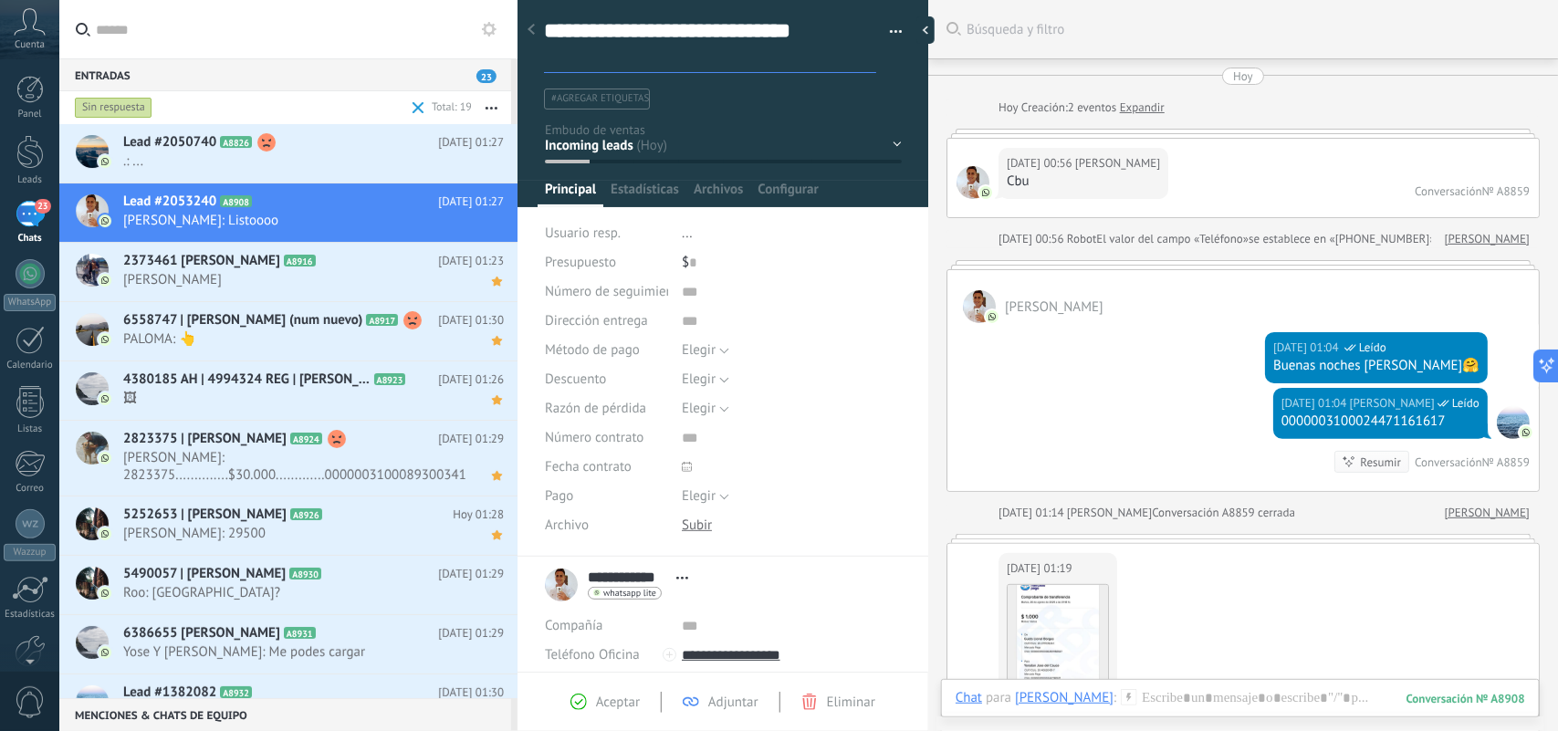
scroll to position [55, 0]
type textarea "**********"
click at [861, 115] on div at bounding box center [724, 97] width 412 height 219
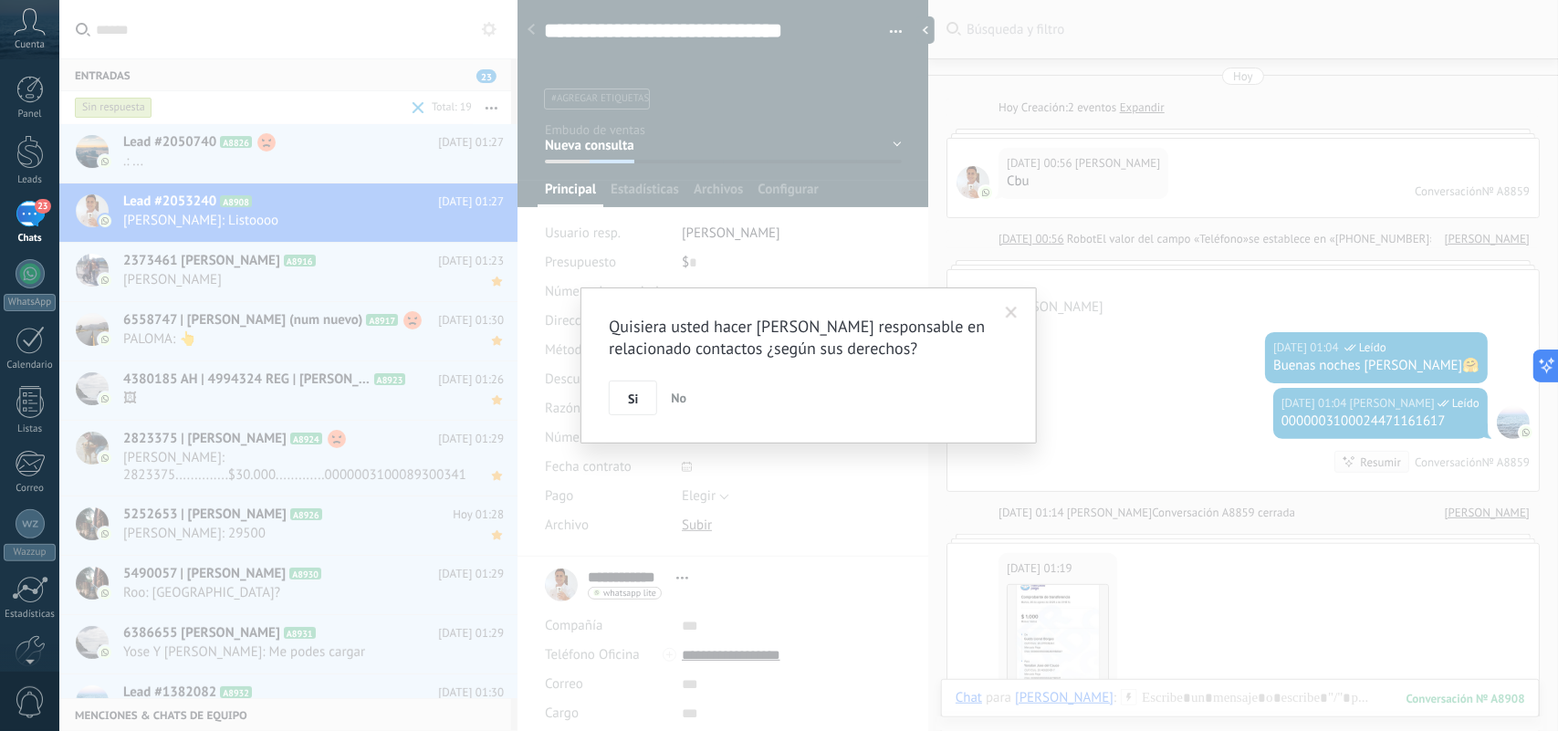
scroll to position [105, 0]
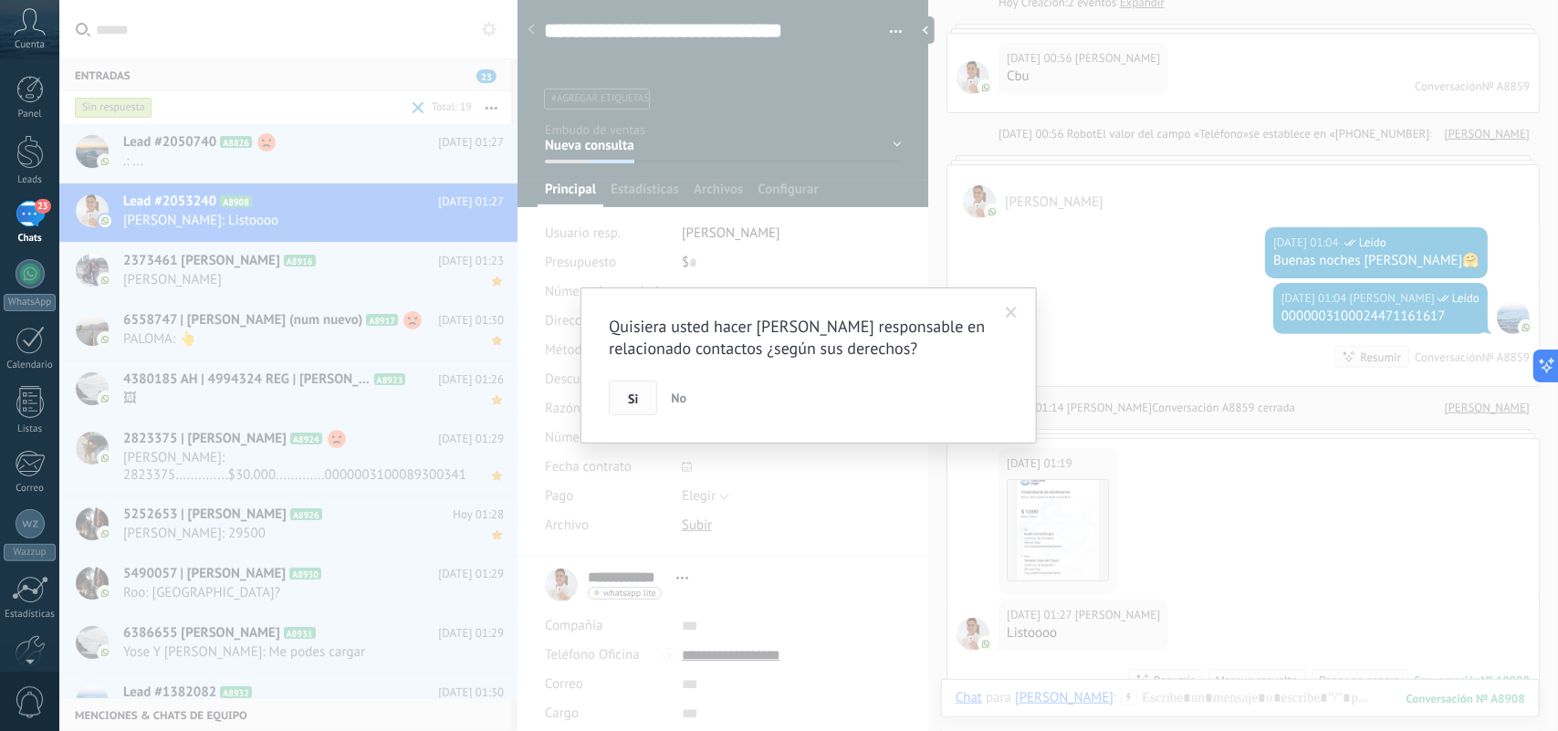
click at [636, 395] on span "Si" at bounding box center [633, 399] width 10 height 13
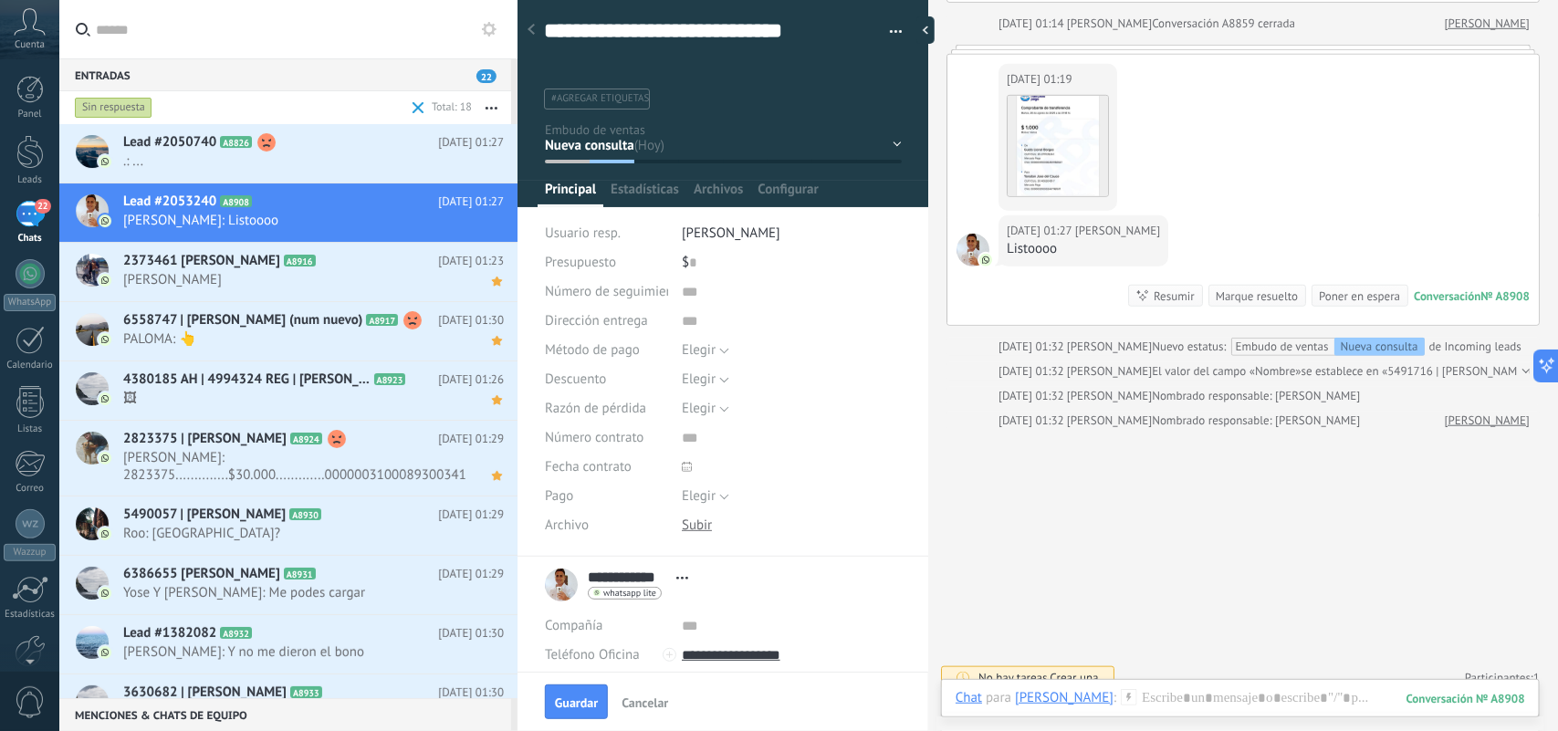
scroll to position [511, 0]
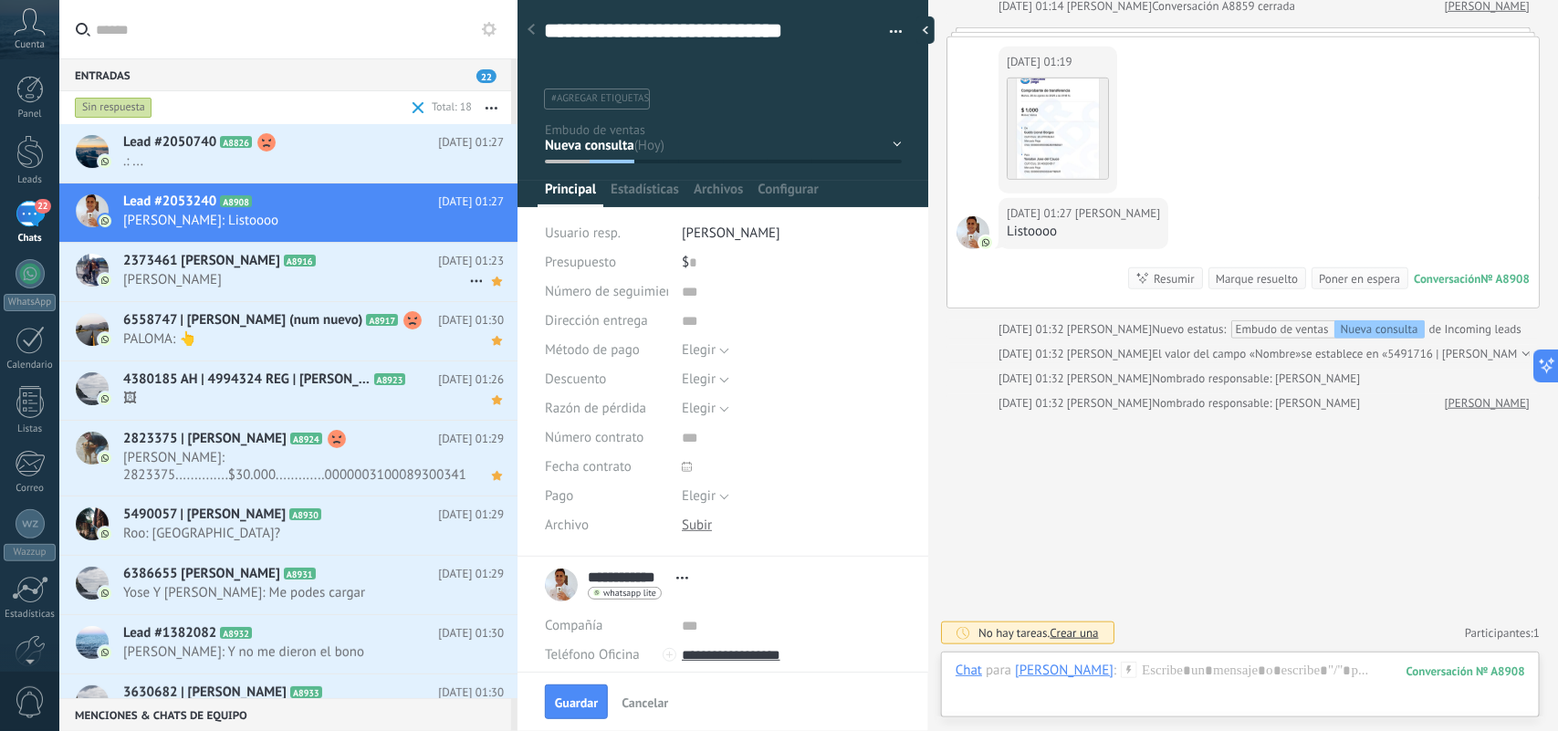
click at [256, 252] on span "2373461 Gabriel Leandro Mazzuglia" at bounding box center [201, 261] width 157 height 18
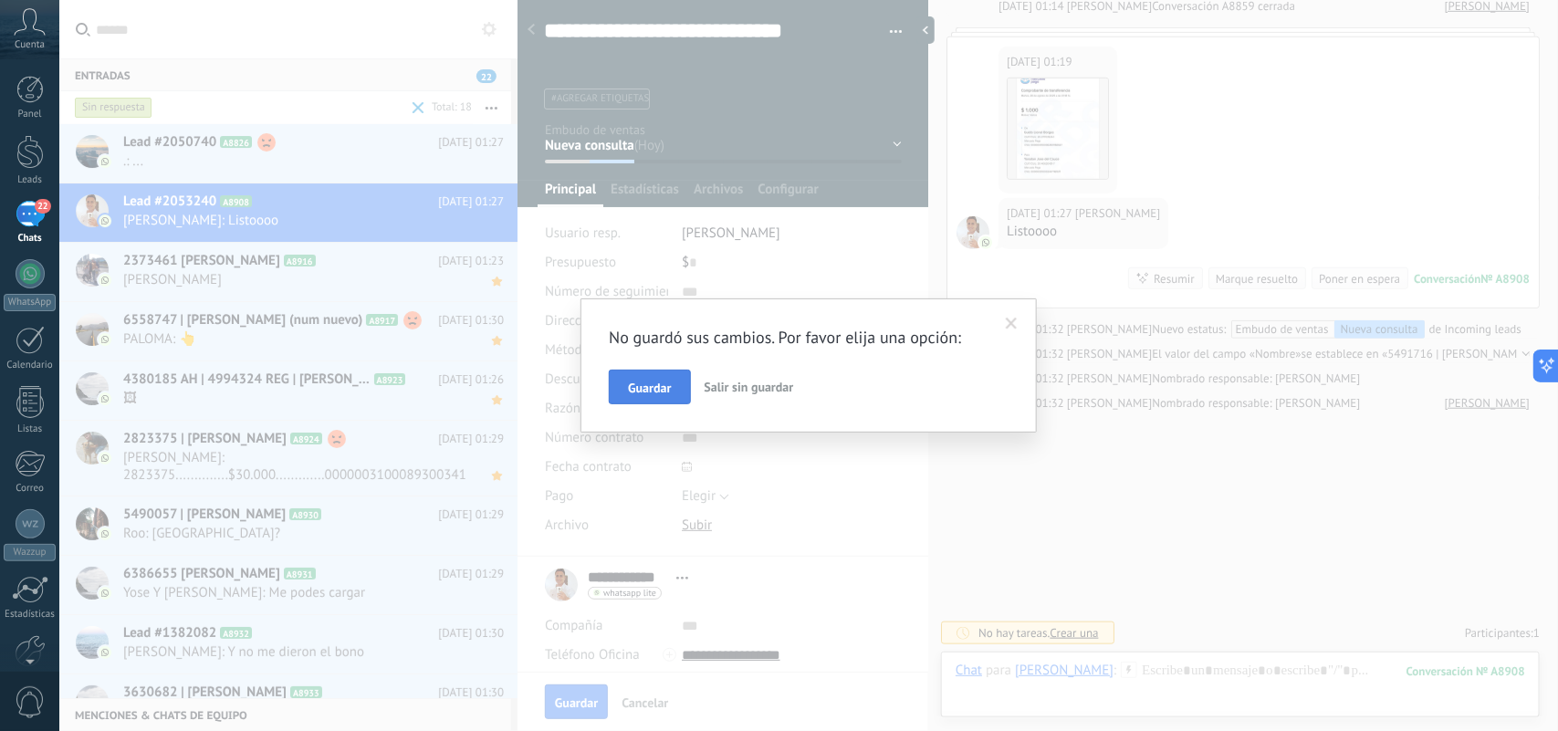
click at [664, 393] on span "Guardar" at bounding box center [649, 388] width 43 height 13
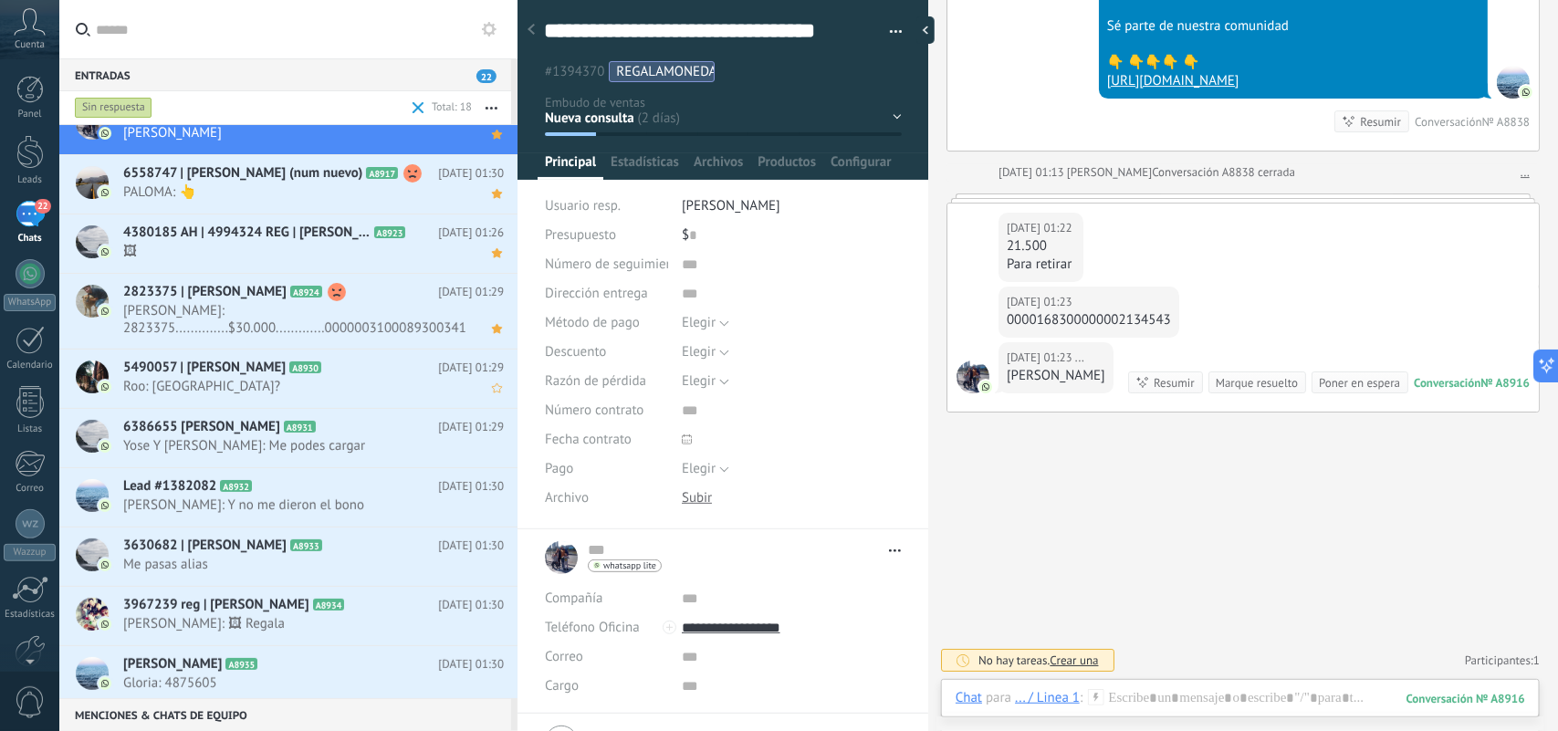
scroll to position [229, 0]
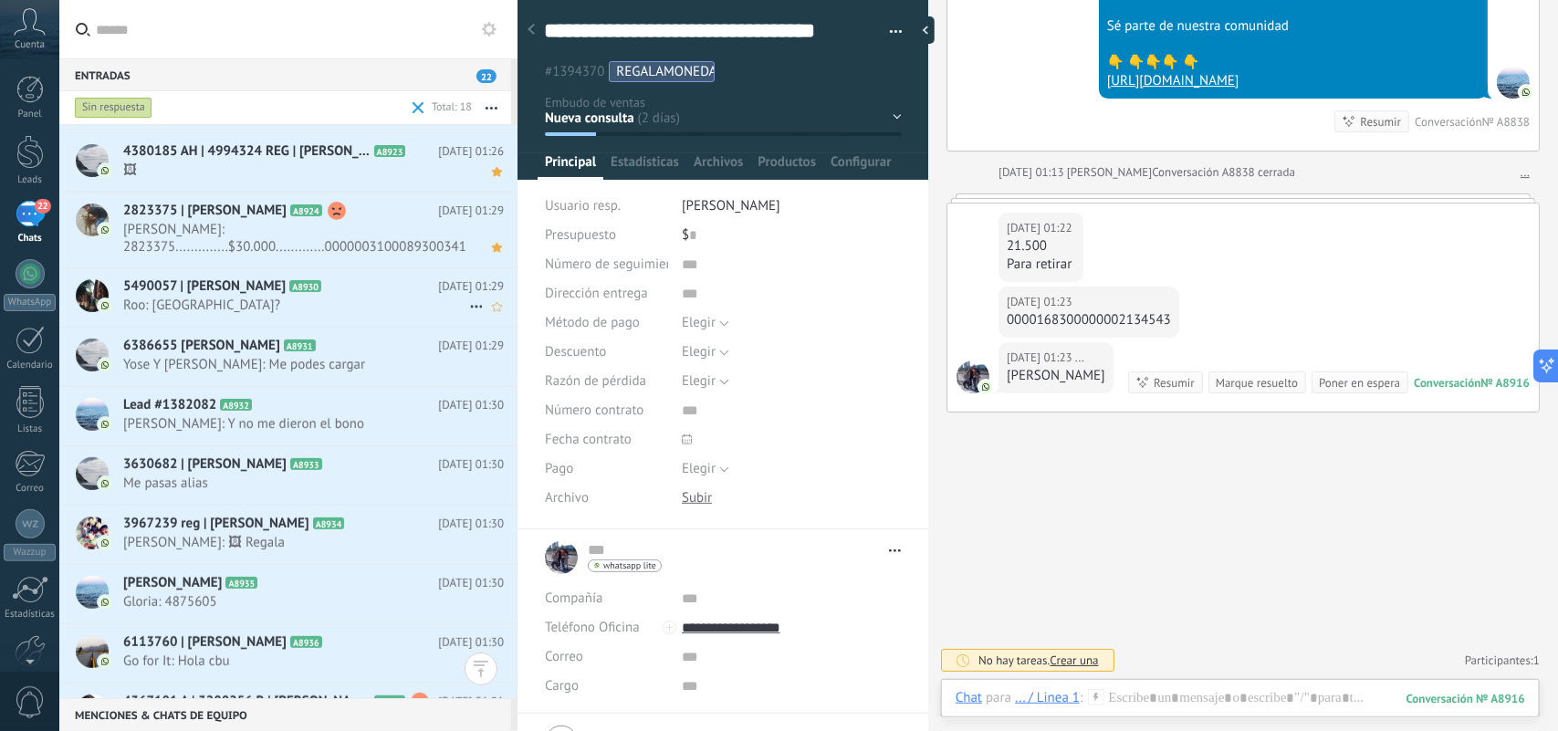
click at [322, 302] on span "Roo: Europa?" at bounding box center [296, 305] width 346 height 17
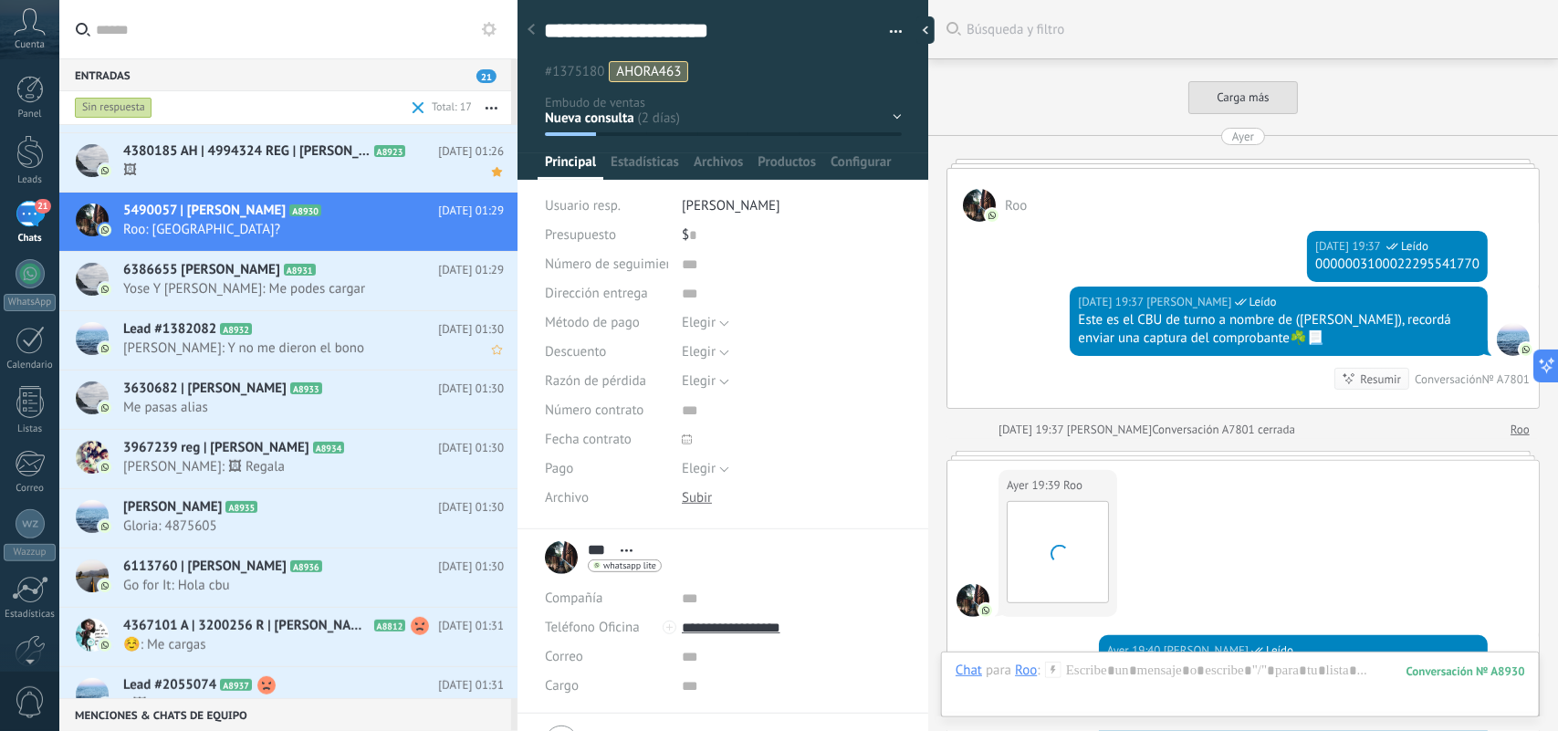
scroll to position [27, 0]
click at [301, 289] on span "Yose Y Alex: Me podes cargar" at bounding box center [296, 288] width 346 height 17
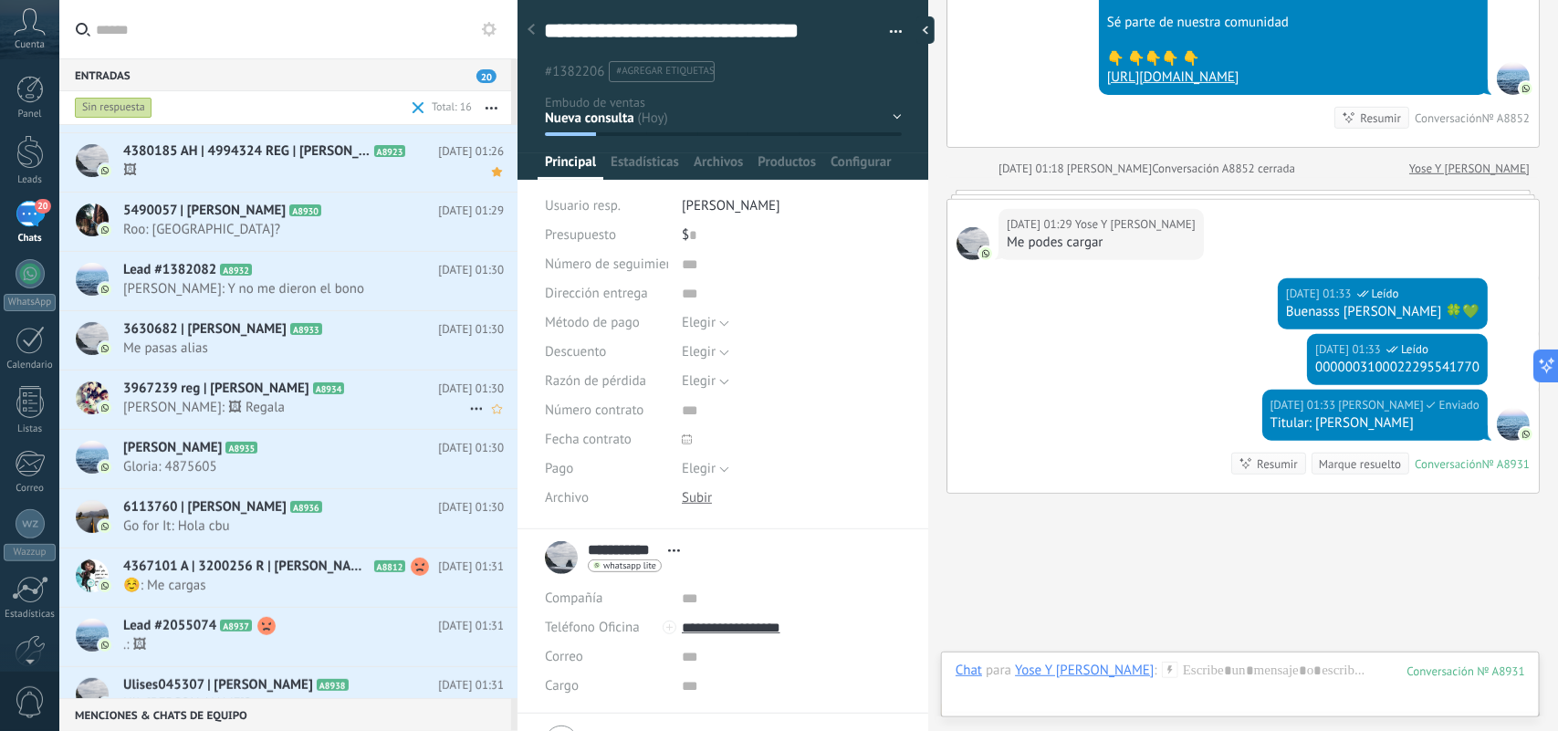
scroll to position [3460, 0]
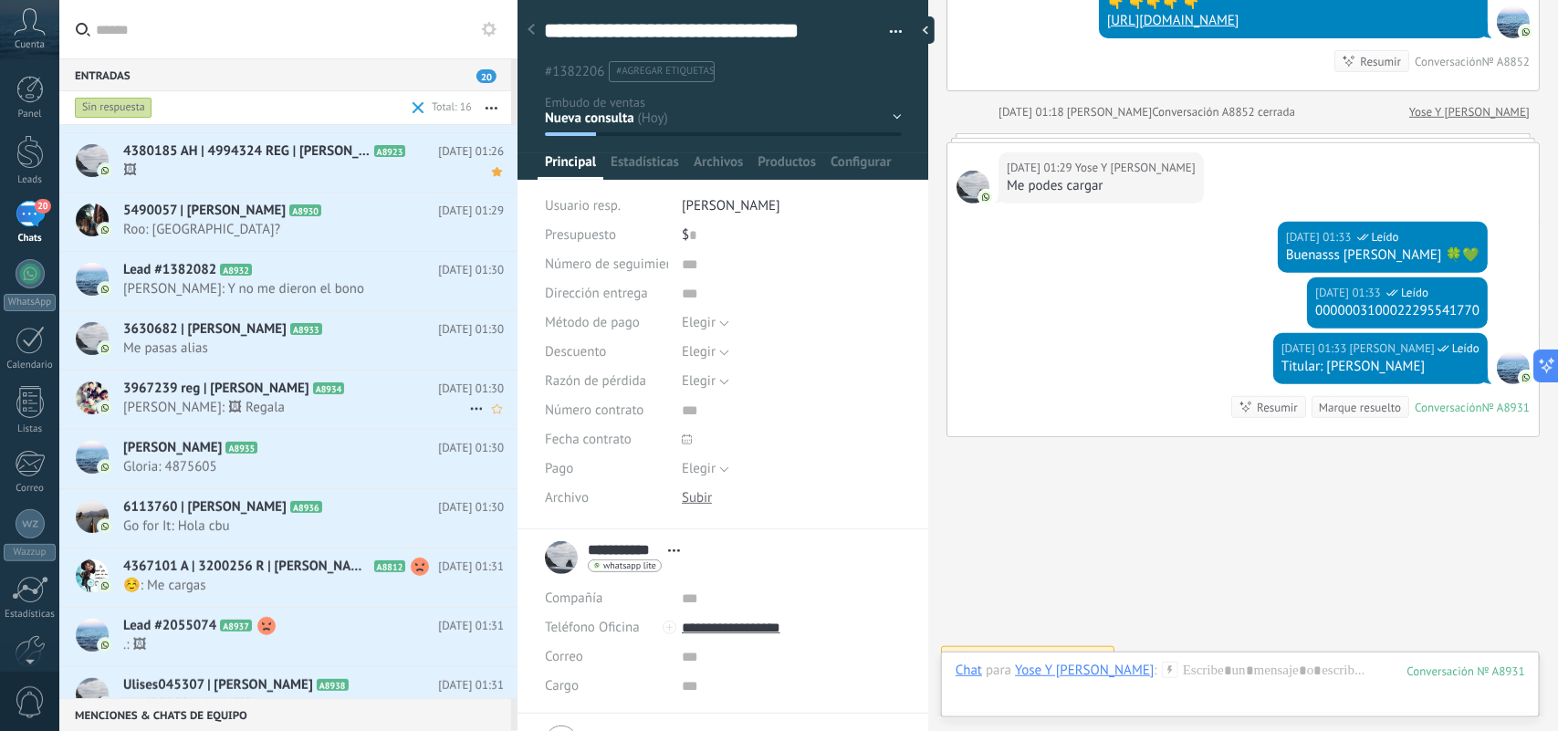
click at [330, 409] on span "Daniel Ricardo Acosta: 🖼 Regala" at bounding box center [296, 407] width 346 height 17
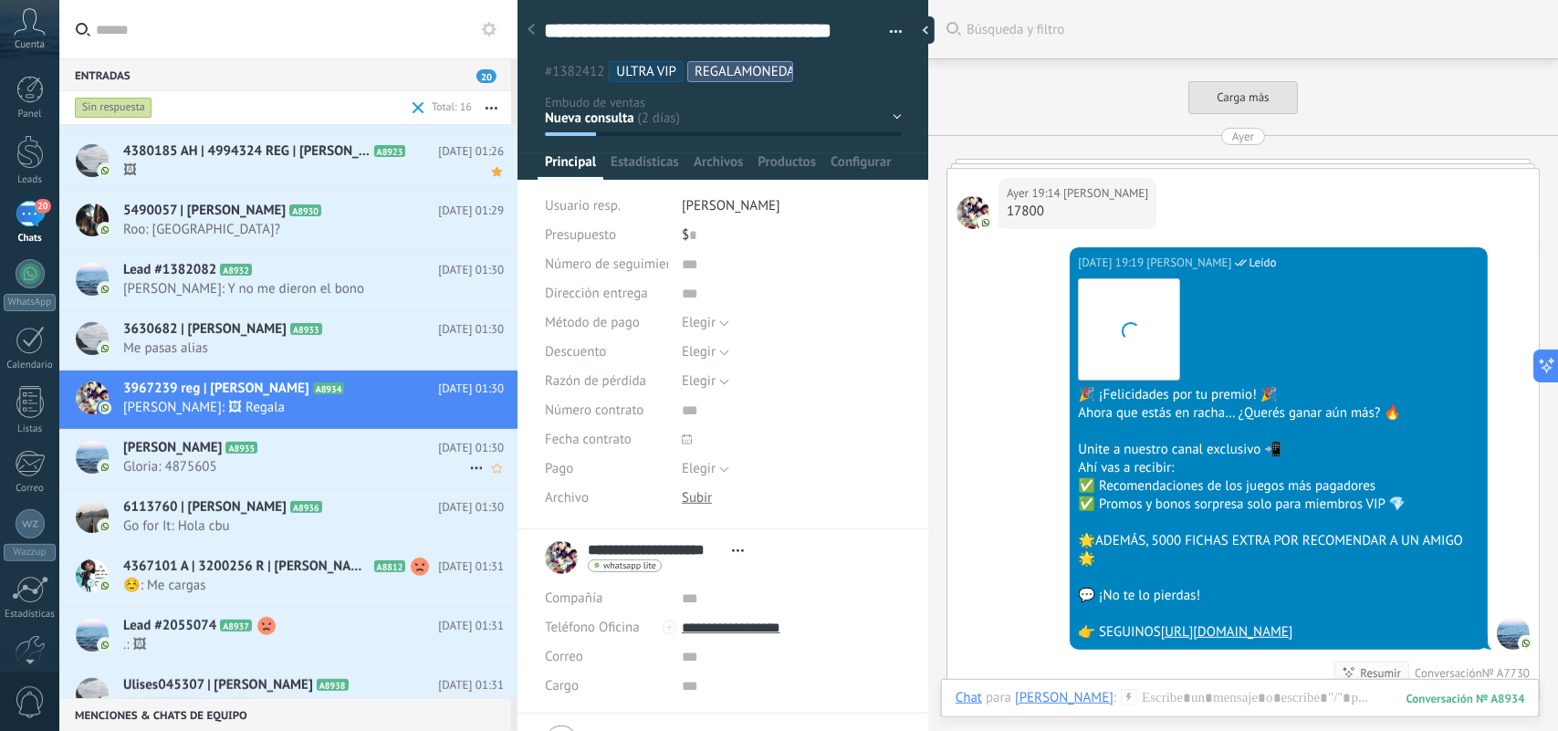
scroll to position [5190, 0]
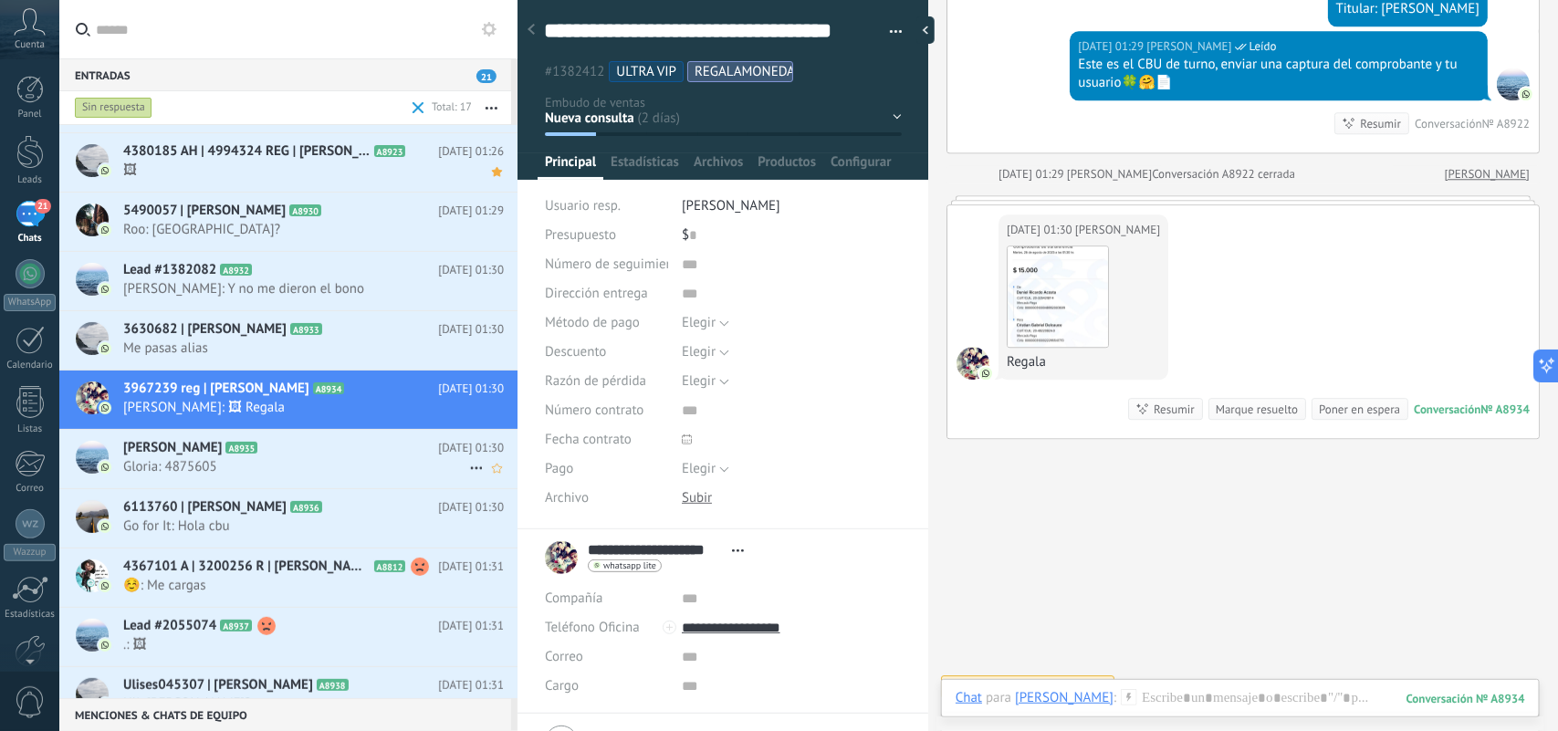
click at [367, 466] on span "Gloria: 4875605" at bounding box center [296, 466] width 346 height 17
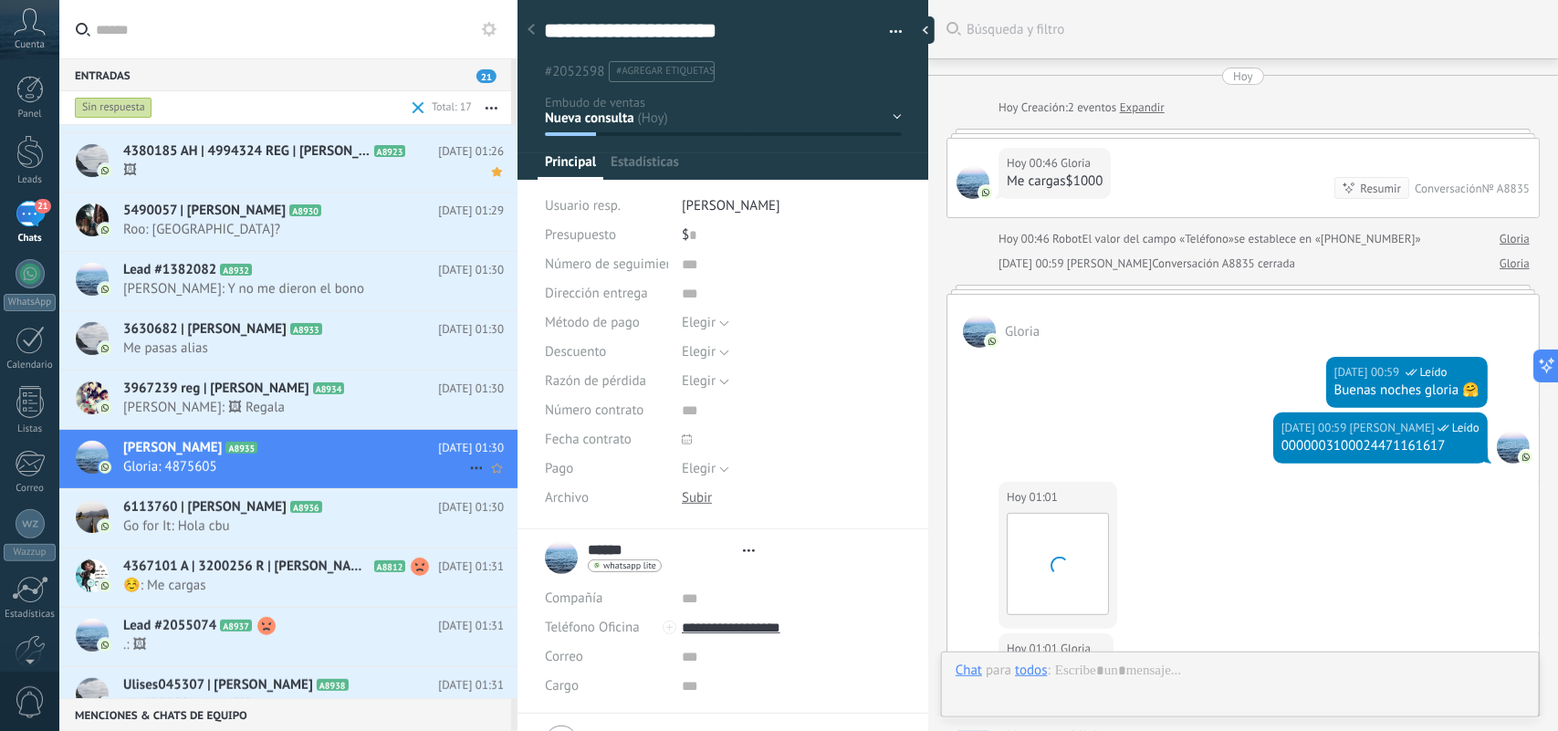
type textarea "**********"
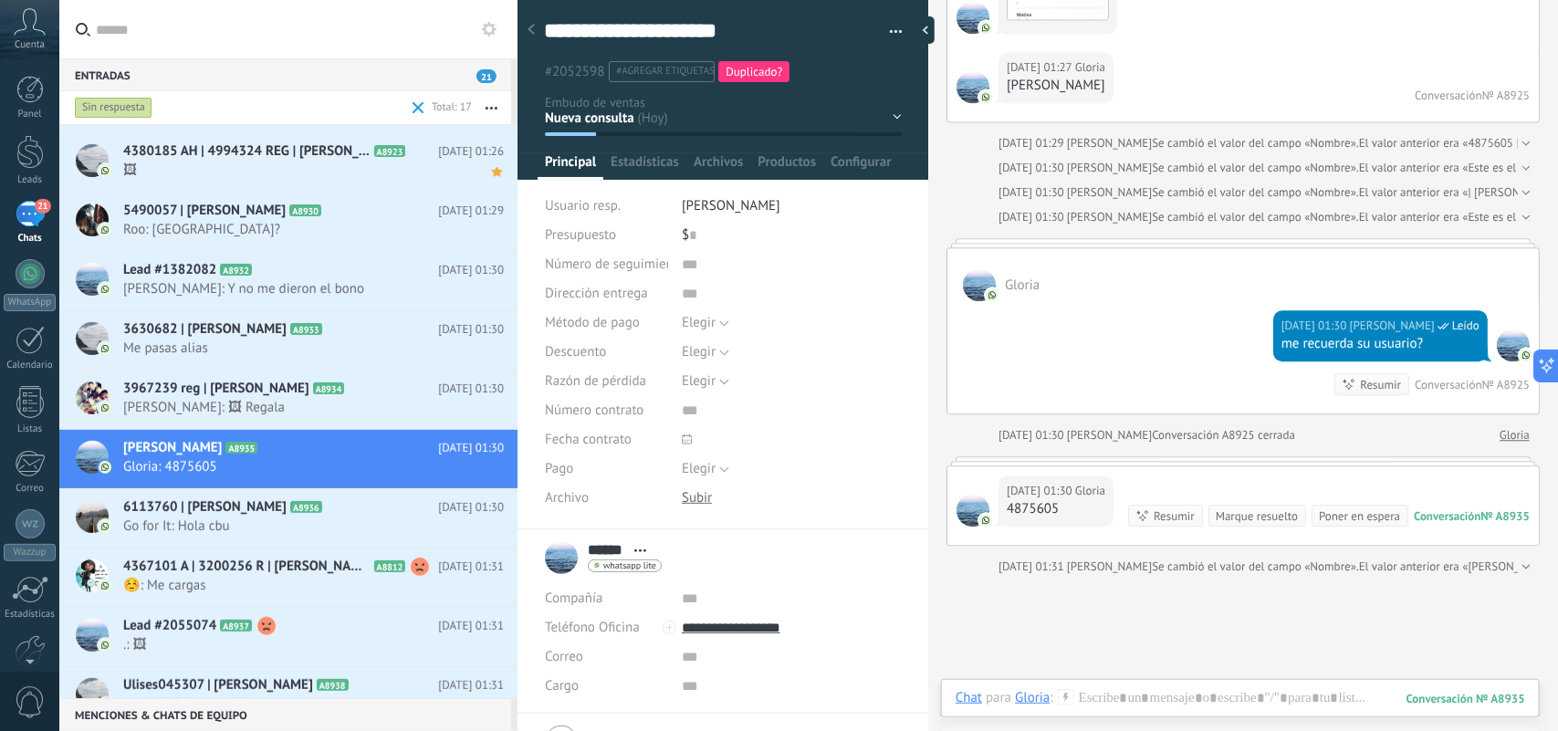
scroll to position [1684, 0]
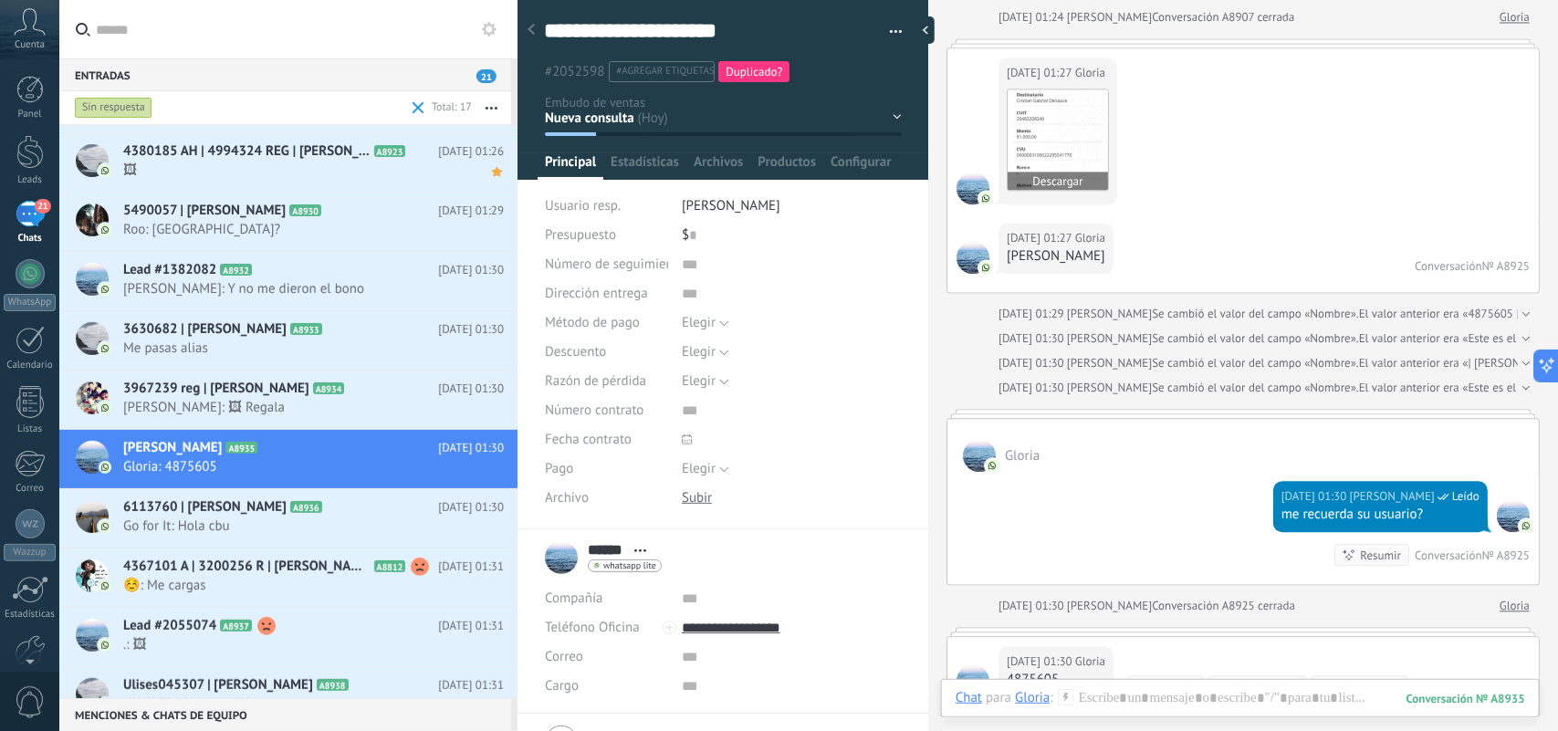
click at [1075, 161] on img at bounding box center [1058, 139] width 100 height 100
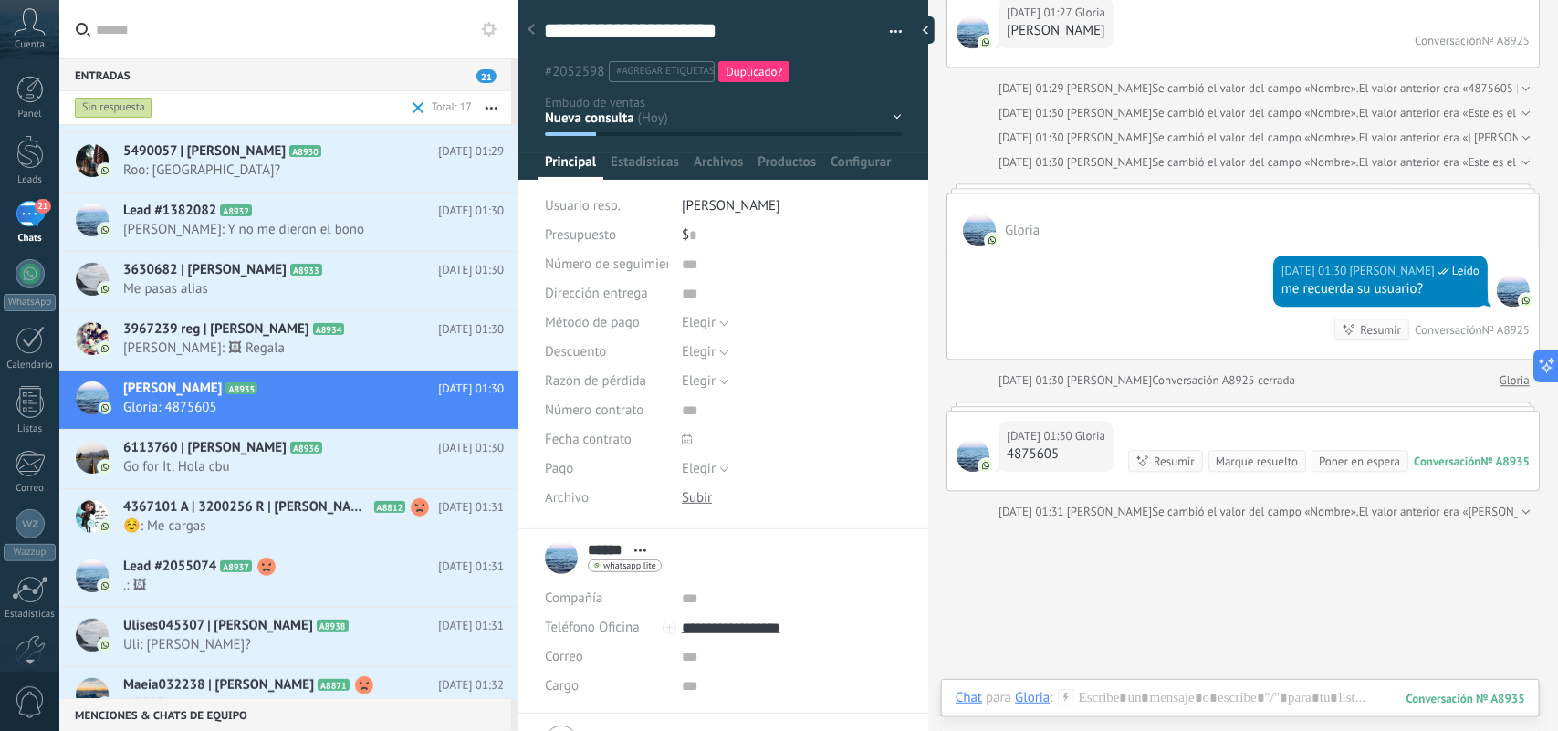
scroll to position [1913, 0]
click at [1037, 456] on div "4875605" at bounding box center [1056, 452] width 99 height 18
copy div "4875605"
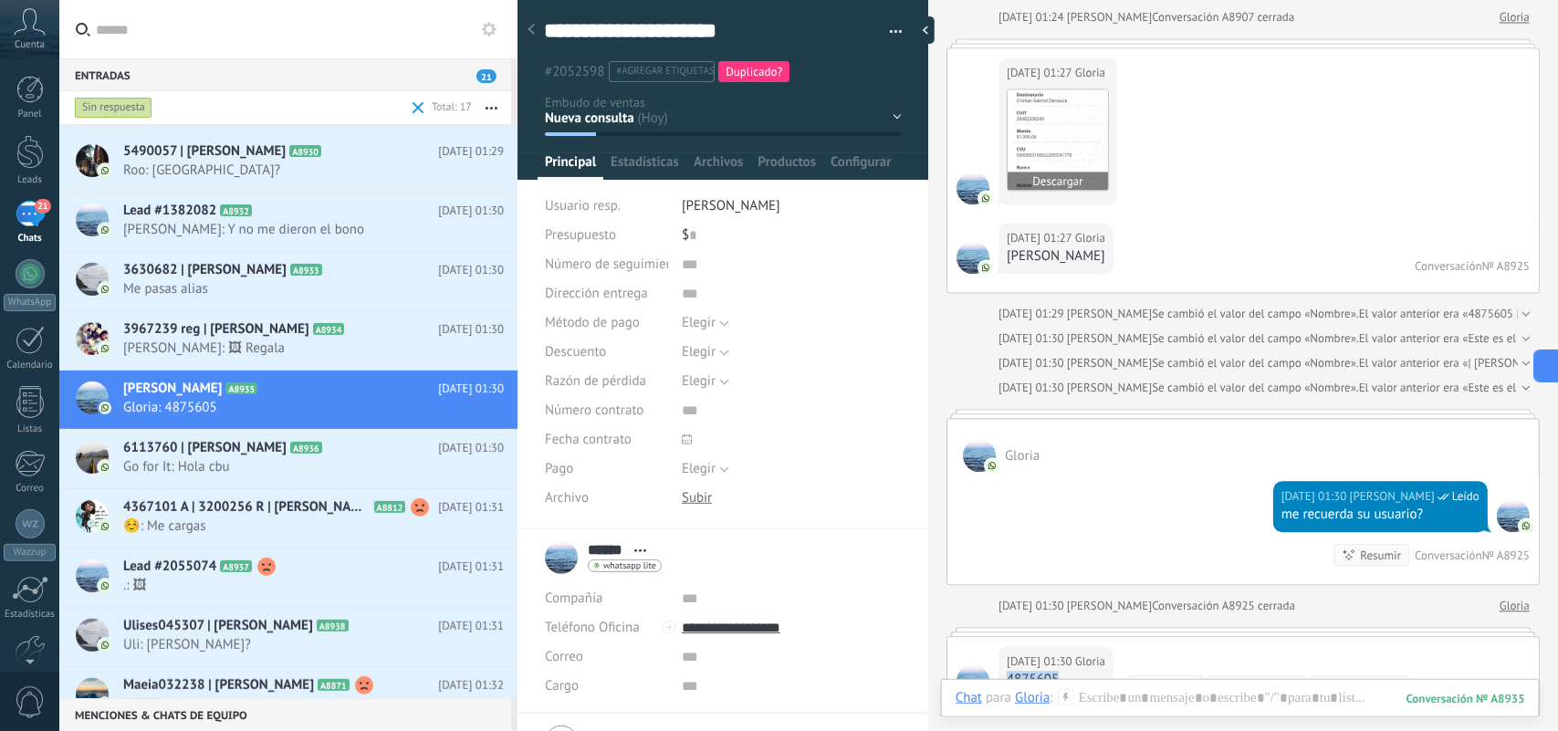
click at [1033, 152] on img at bounding box center [1058, 139] width 100 height 100
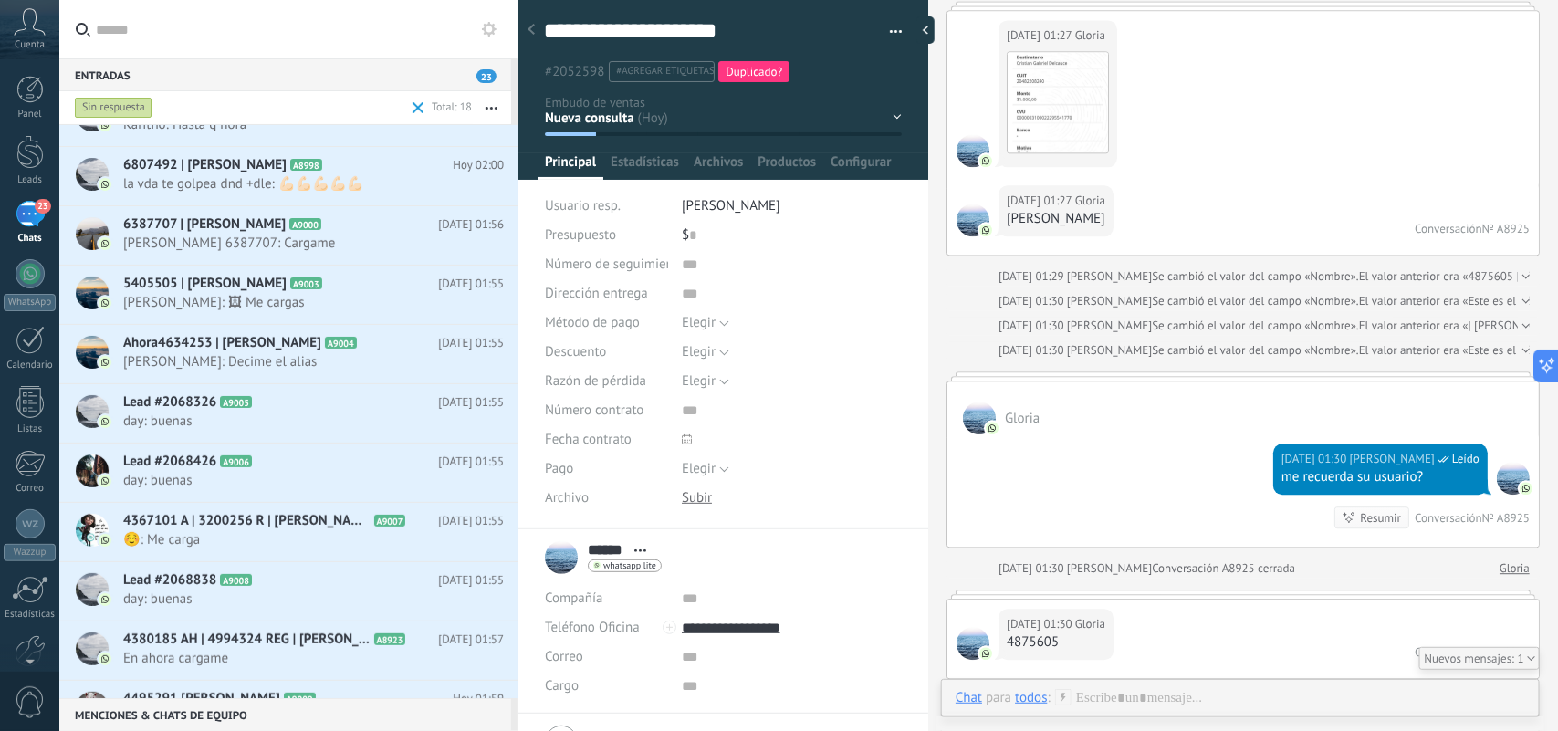
scroll to position [27, 0]
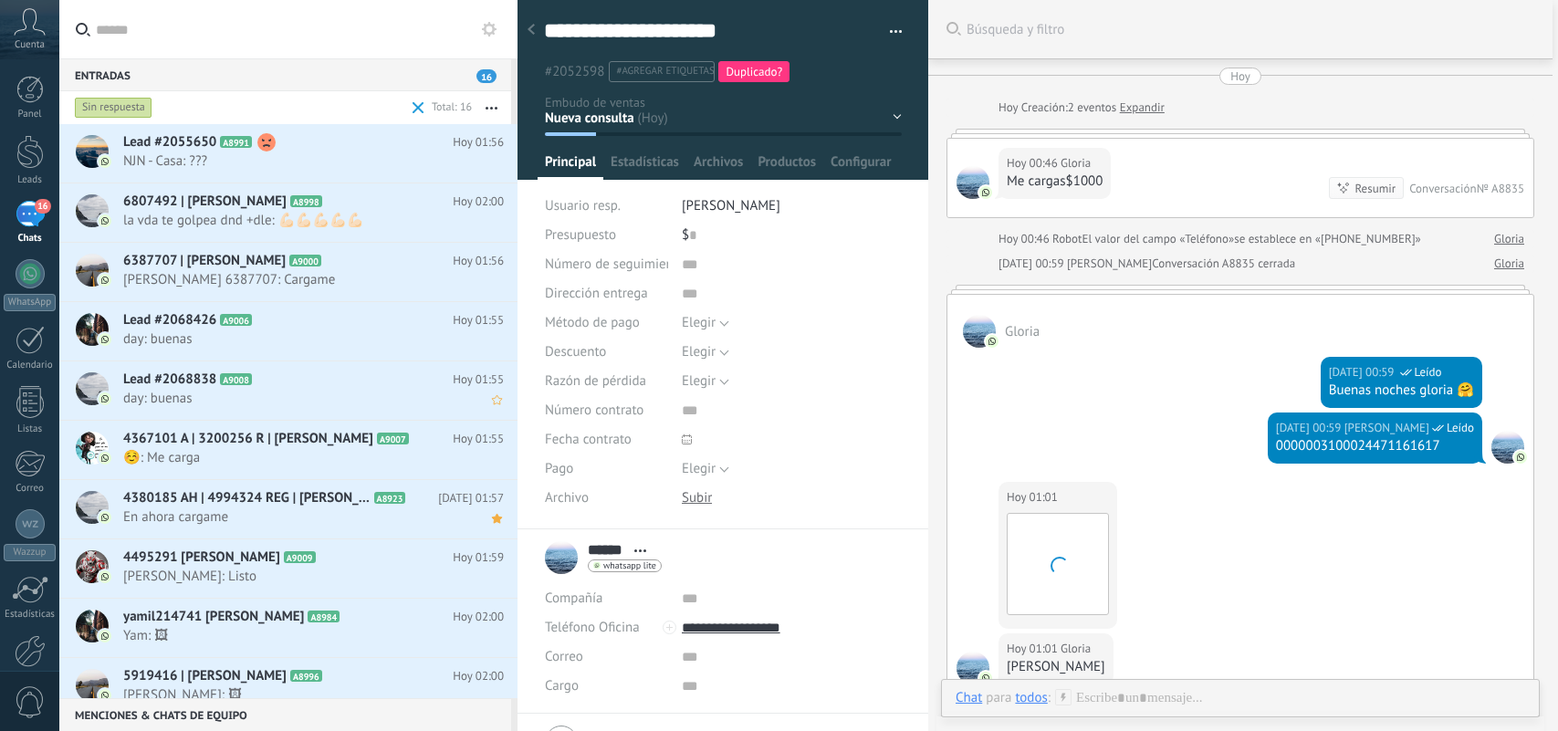
click at [416, 391] on span "day: buenas" at bounding box center [296, 398] width 346 height 17
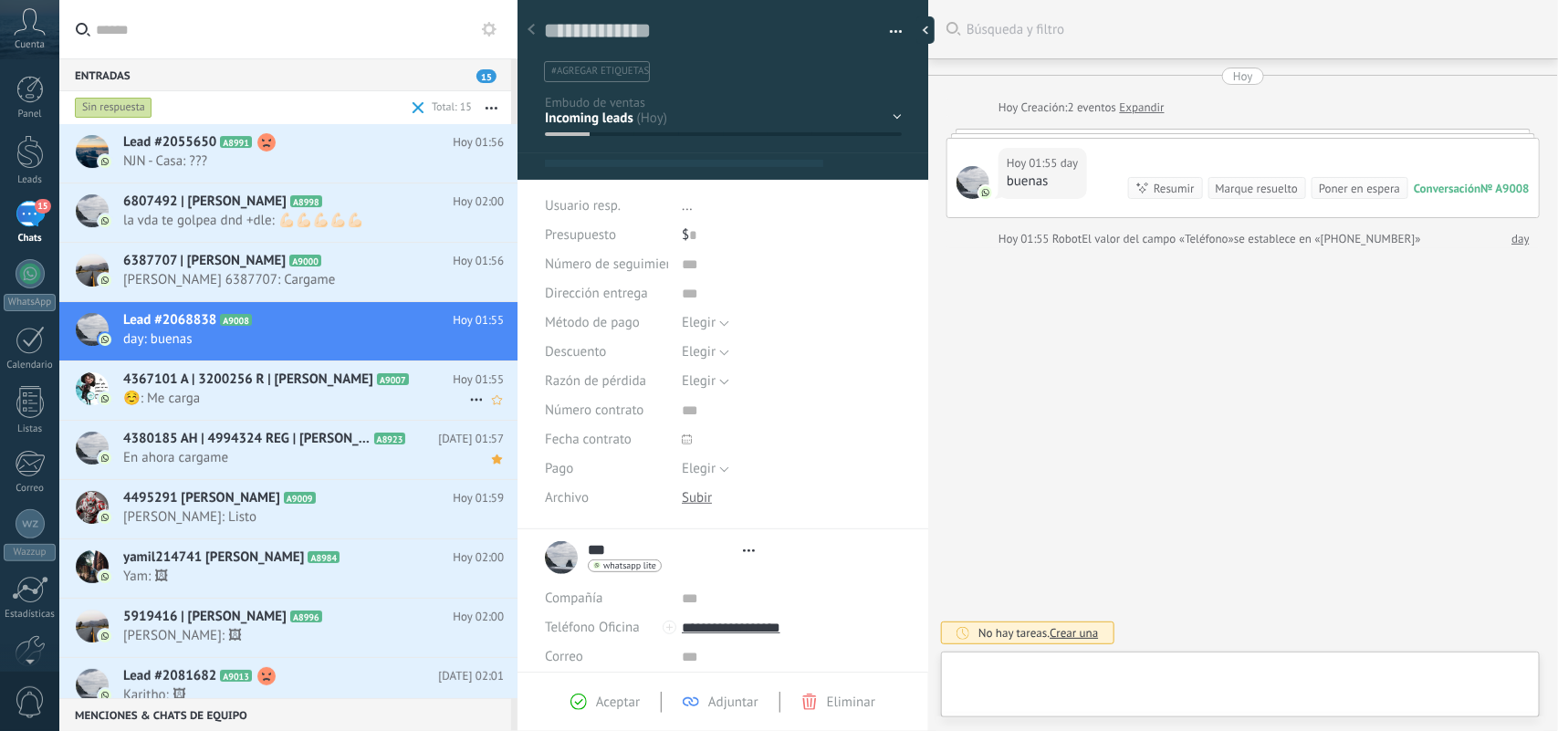
click at [311, 388] on span "4367101 A | 3200256 R | [PERSON_NAME]" at bounding box center [248, 380] width 250 height 18
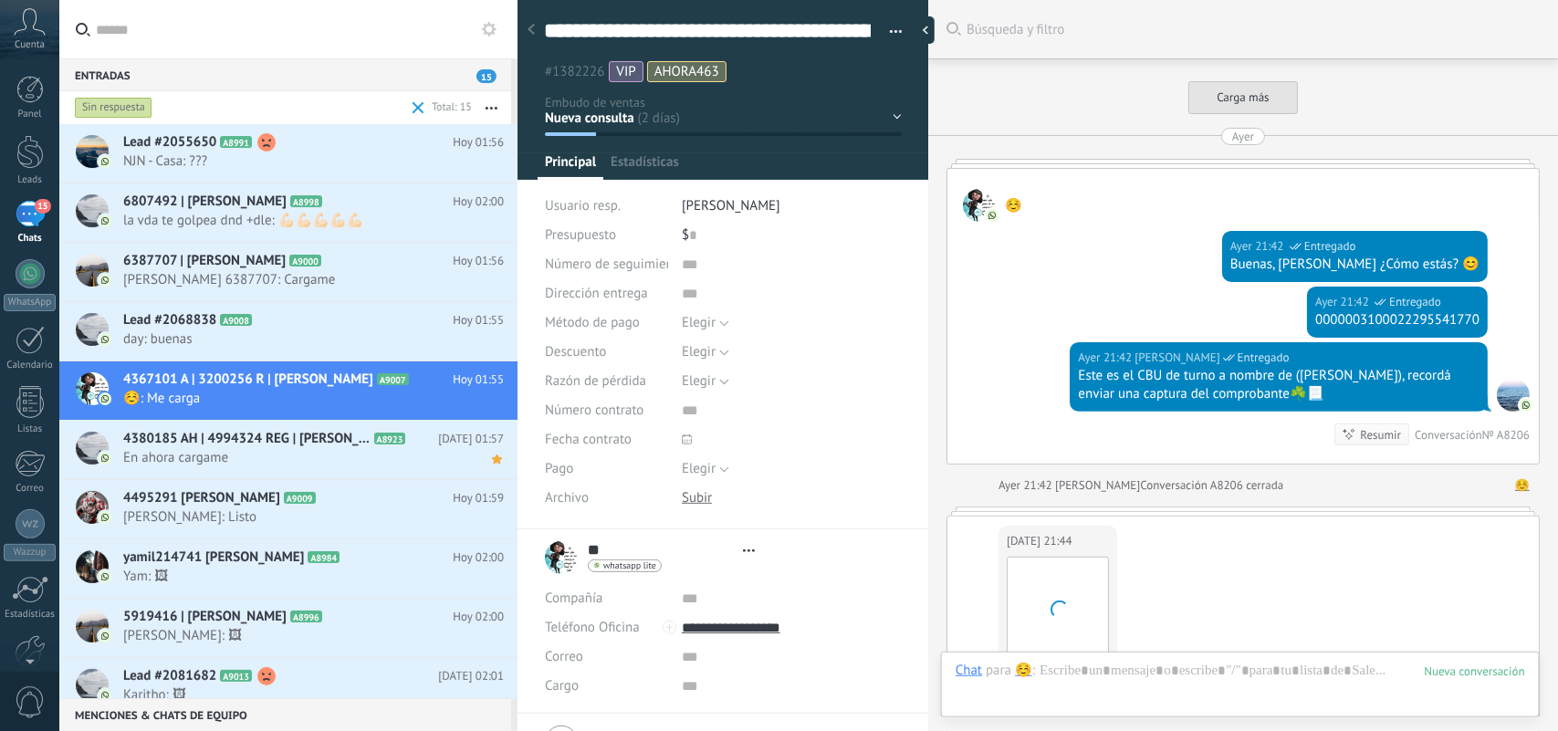
type textarea "**********"
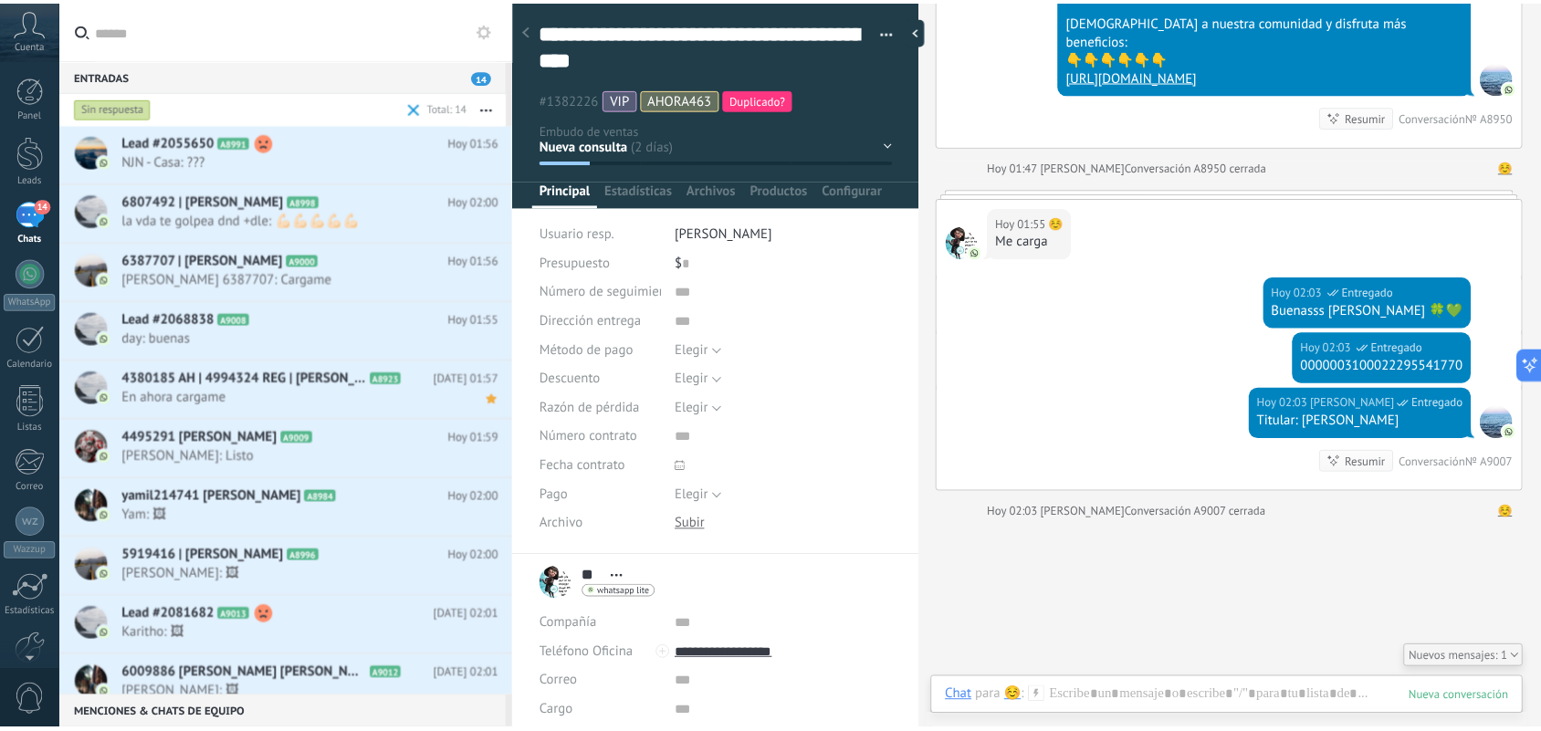
scroll to position [5356, 0]
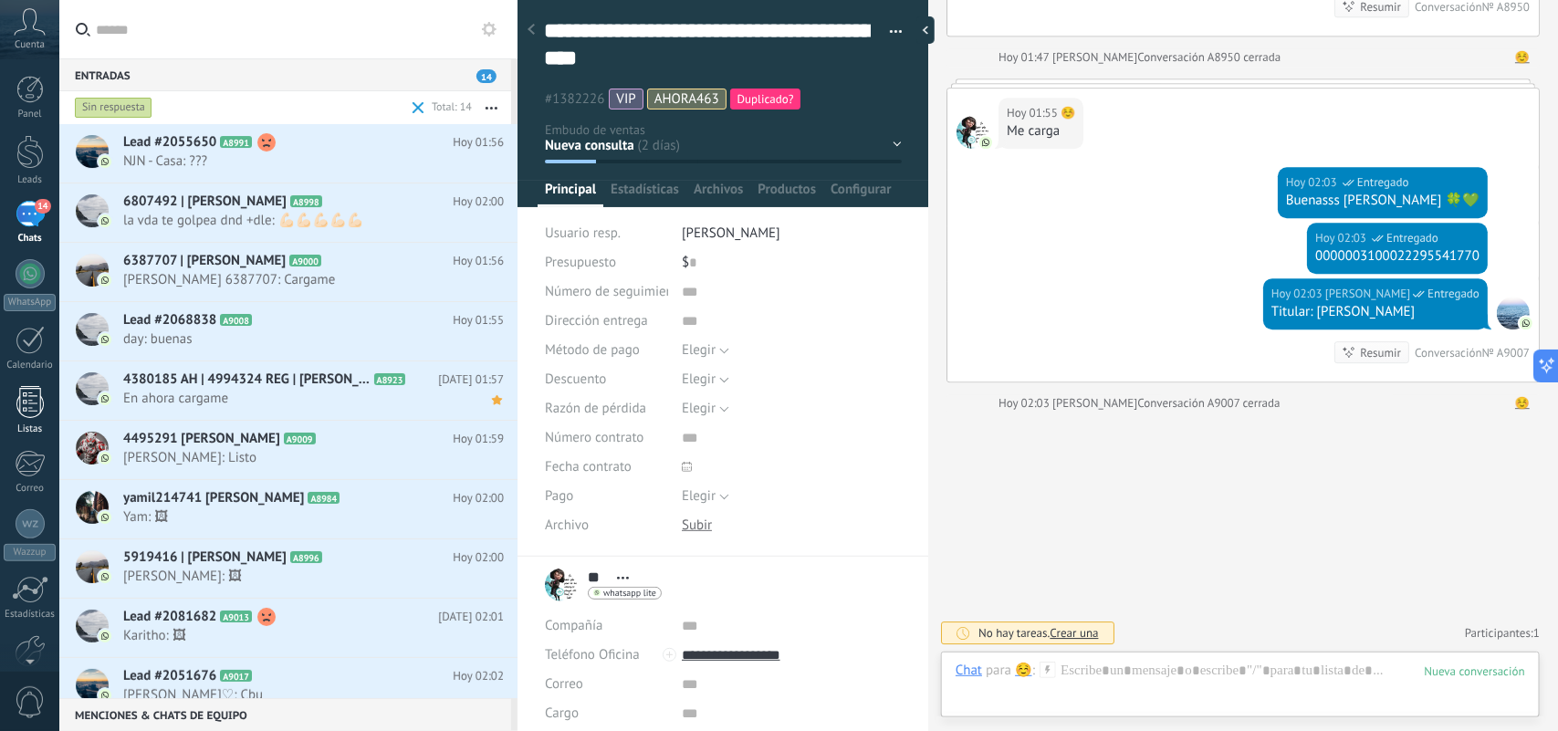
click at [19, 403] on div at bounding box center [29, 402] width 27 height 32
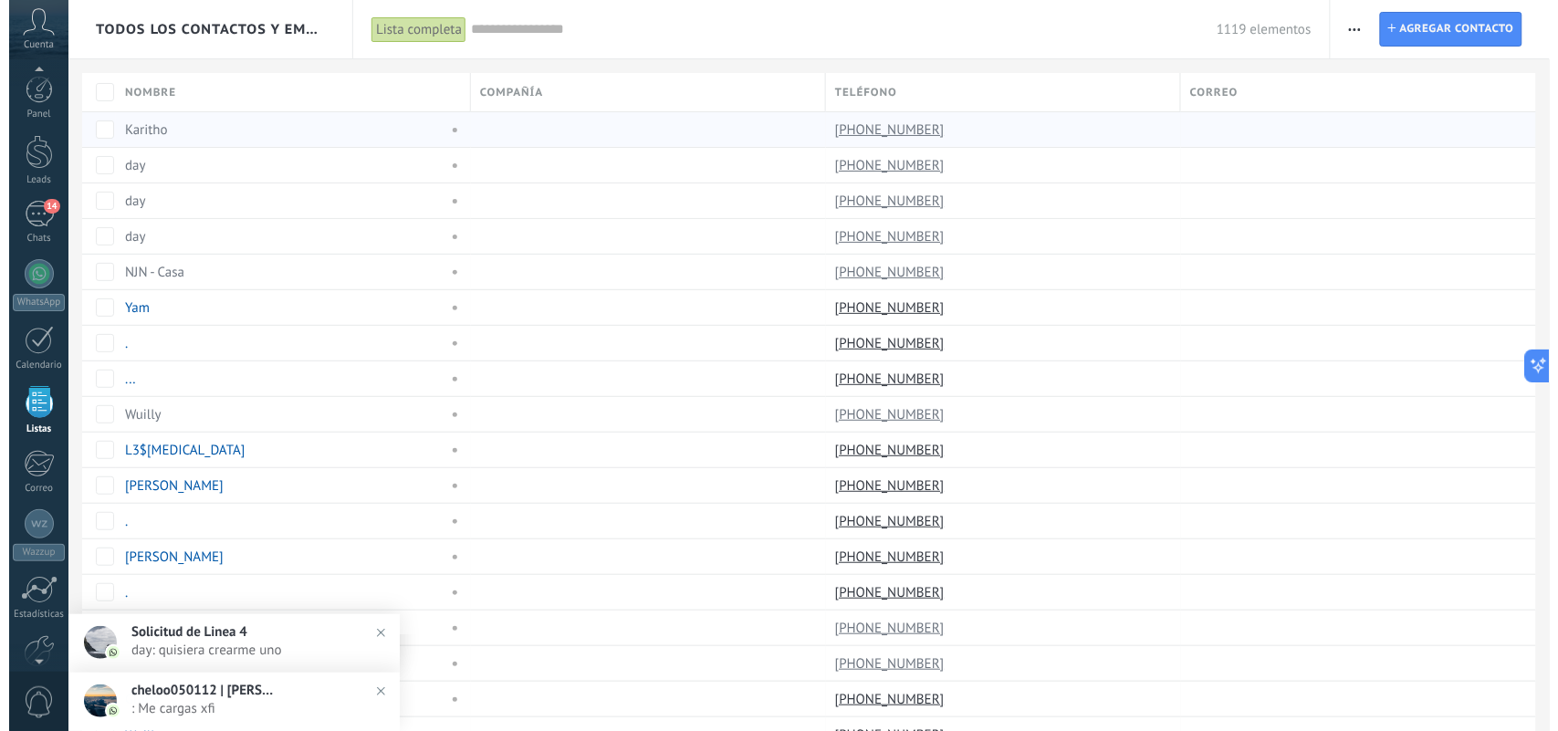
scroll to position [47, 0]
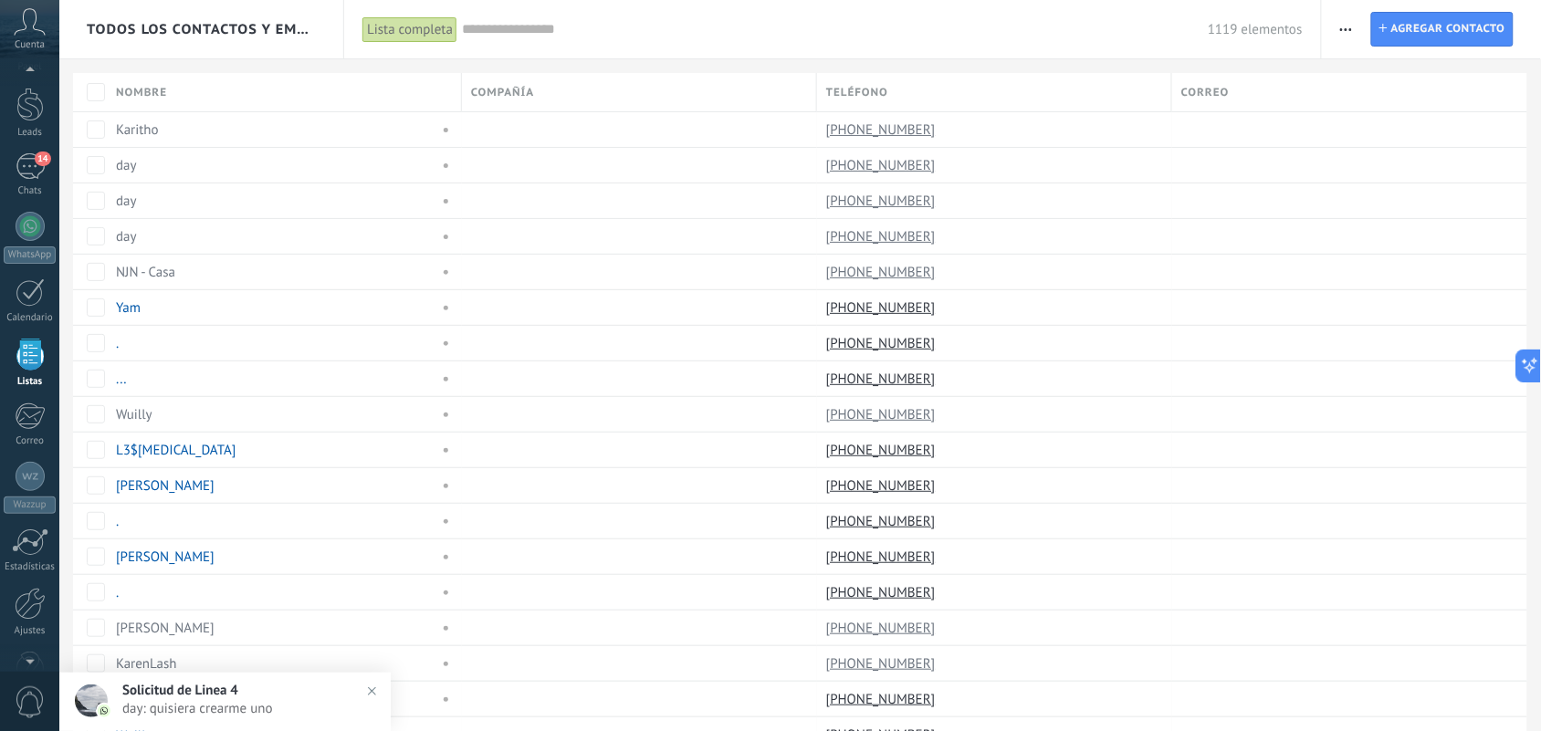
click at [1345, 29] on icon "button" at bounding box center [1346, 29] width 12 height 3
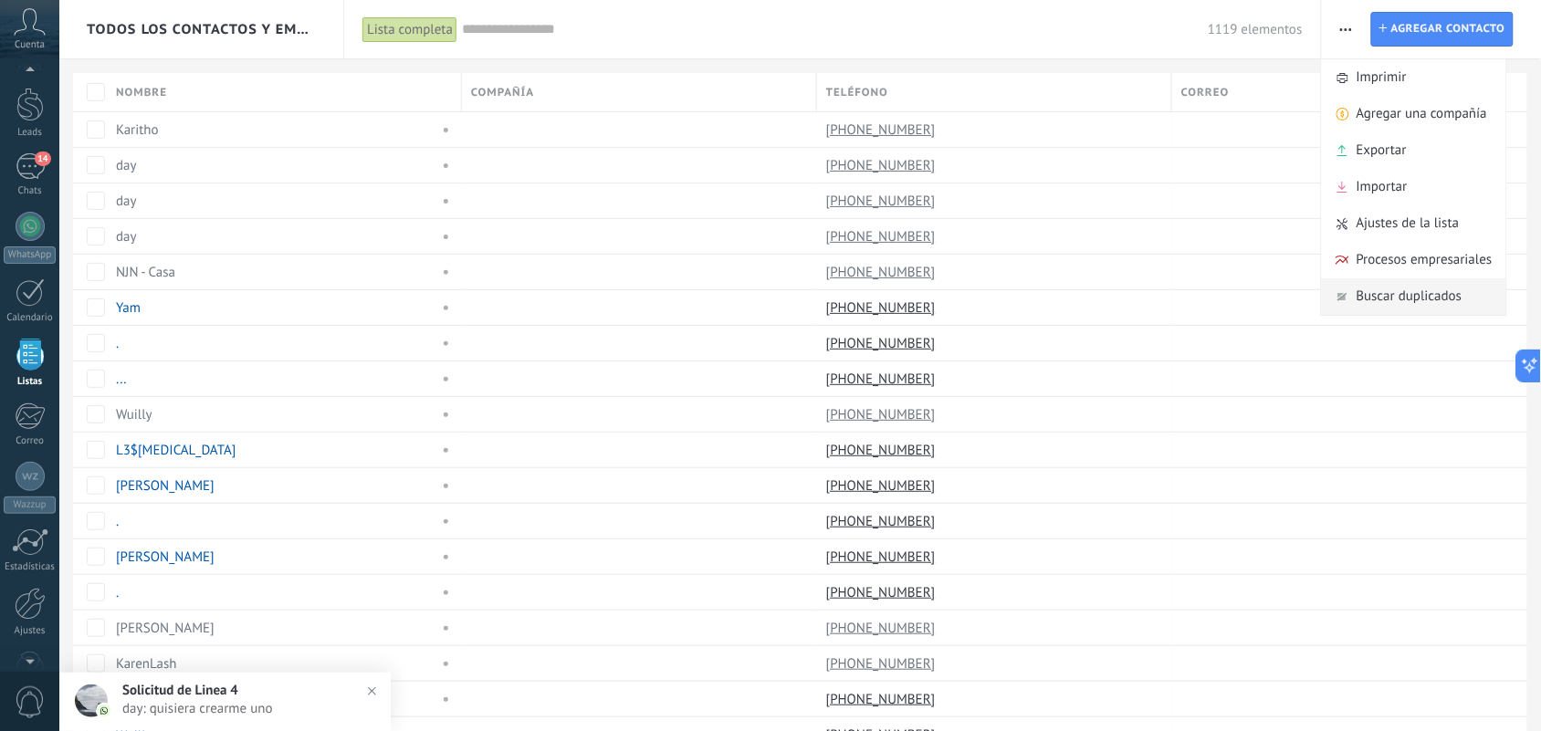
click at [1403, 299] on span "Buscar duplicados" at bounding box center [1410, 296] width 106 height 37
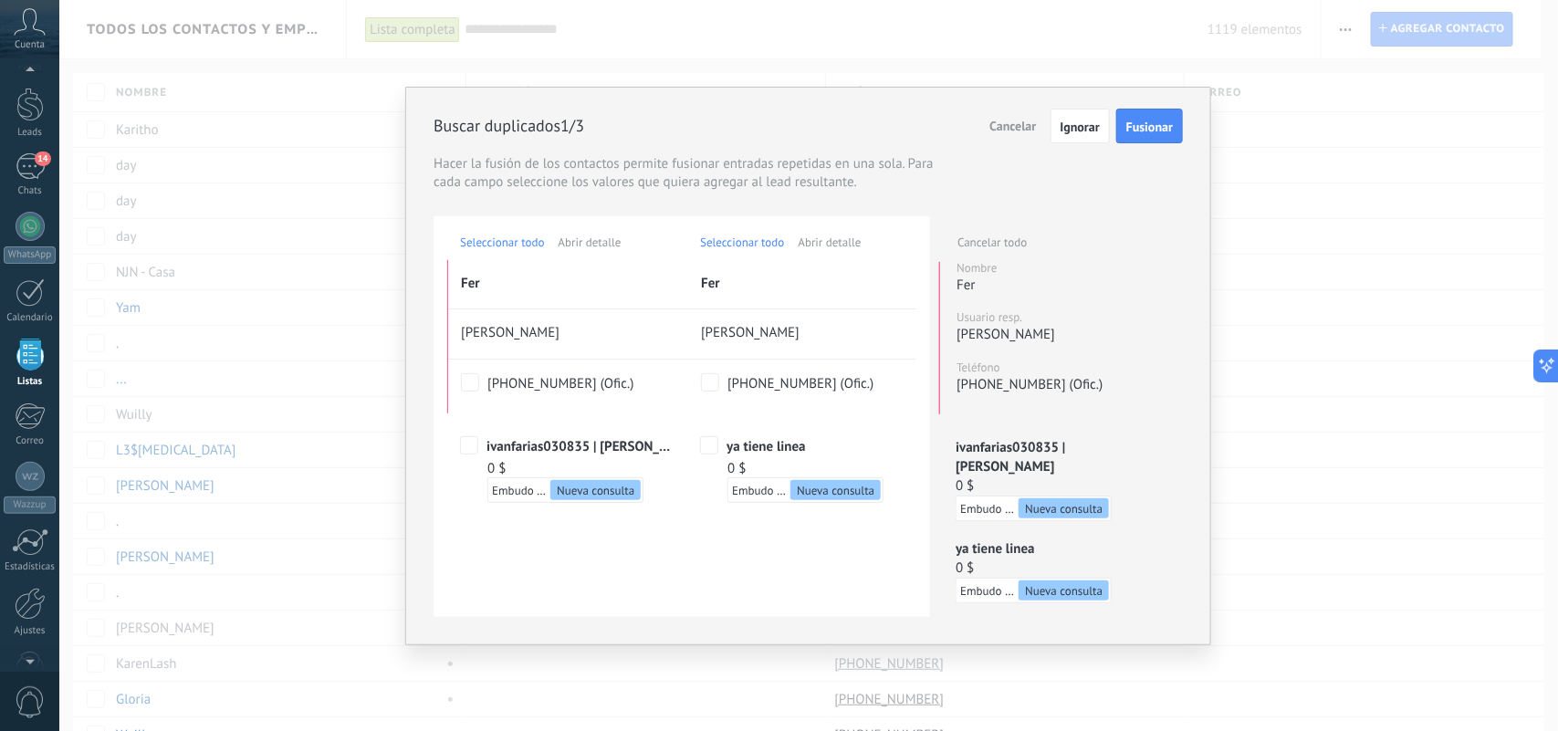
click at [1138, 131] on span "Fusionar" at bounding box center [1150, 127] width 47 height 13
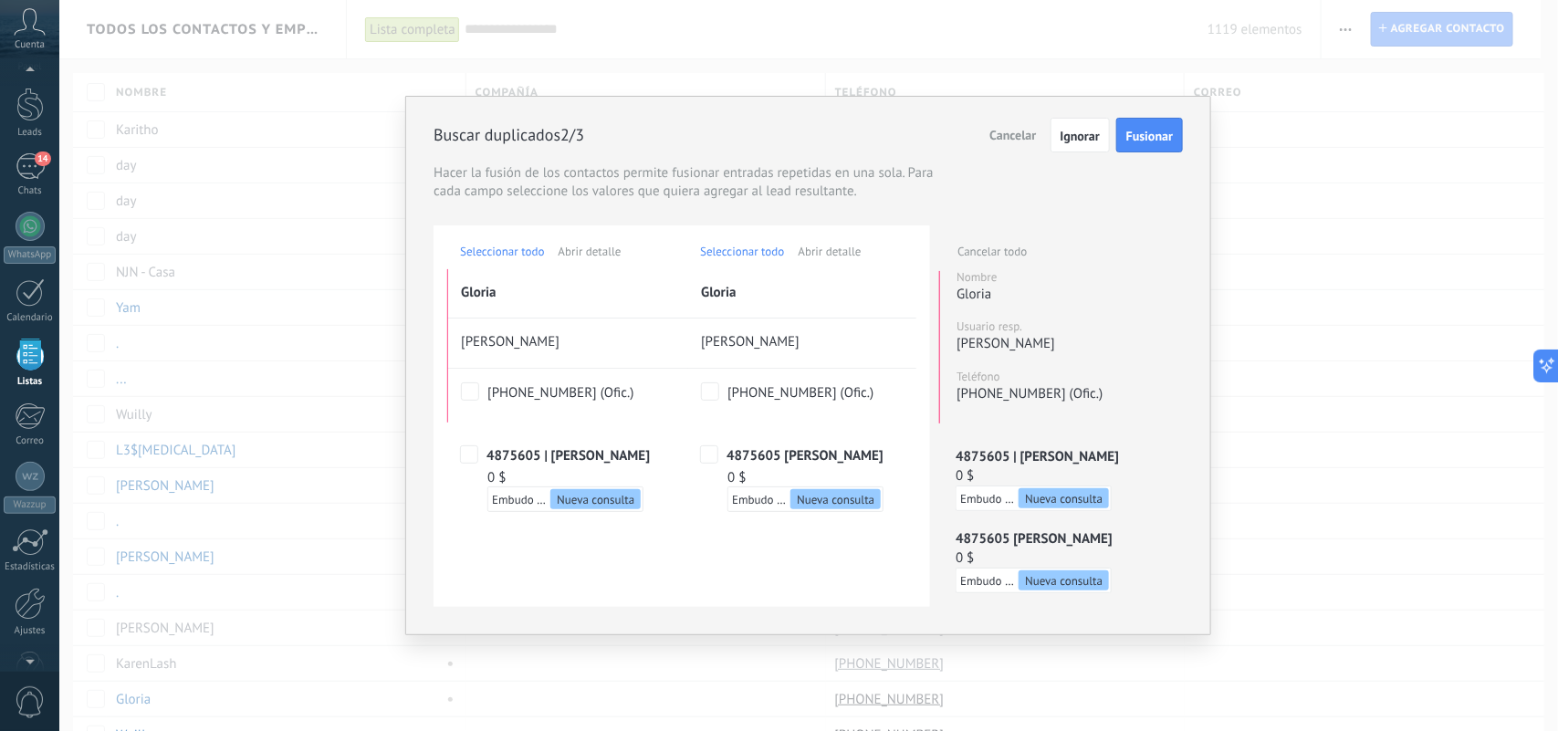
click at [1157, 133] on span "Fusionar" at bounding box center [1150, 136] width 47 height 13
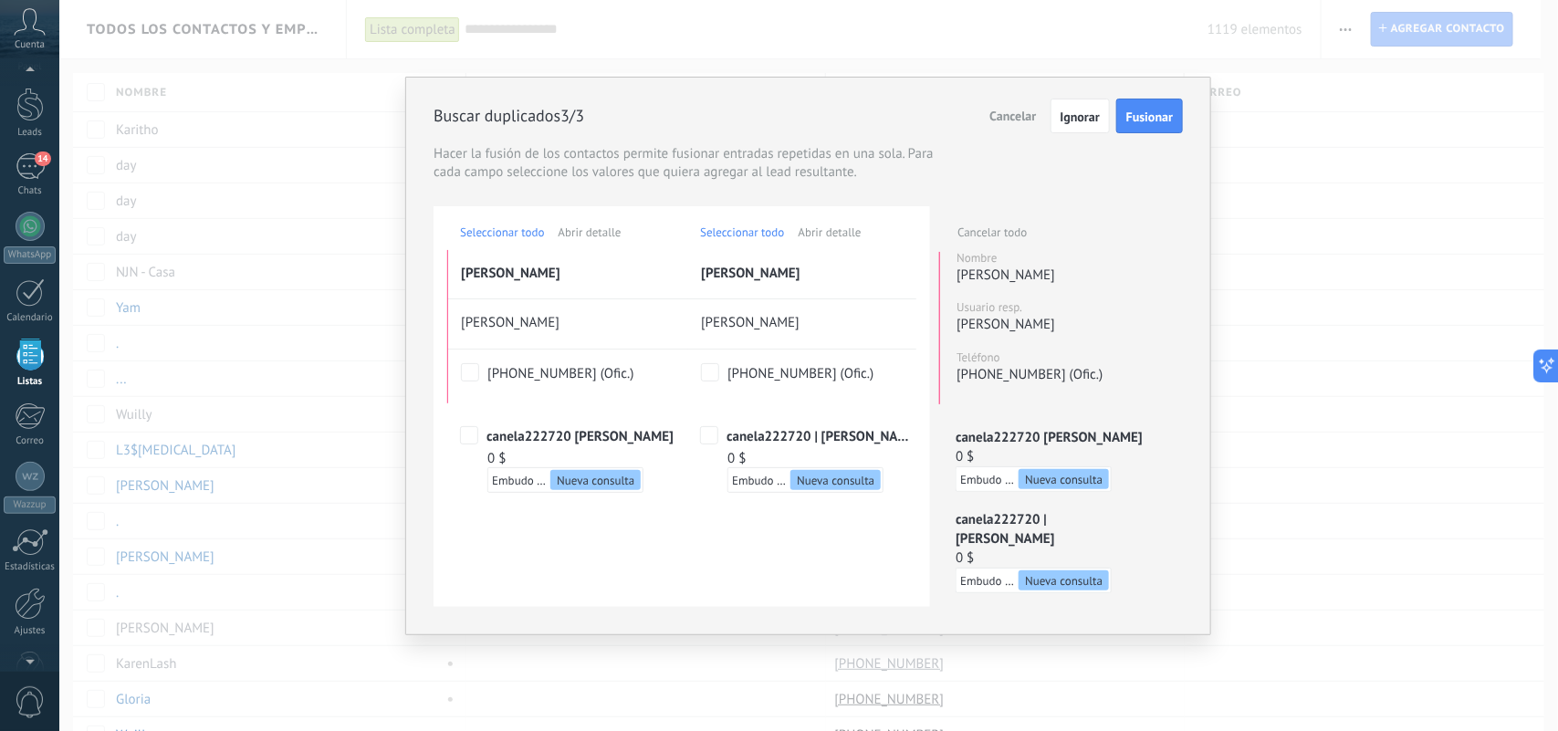
click at [1153, 120] on span "Fusionar" at bounding box center [1150, 116] width 47 height 13
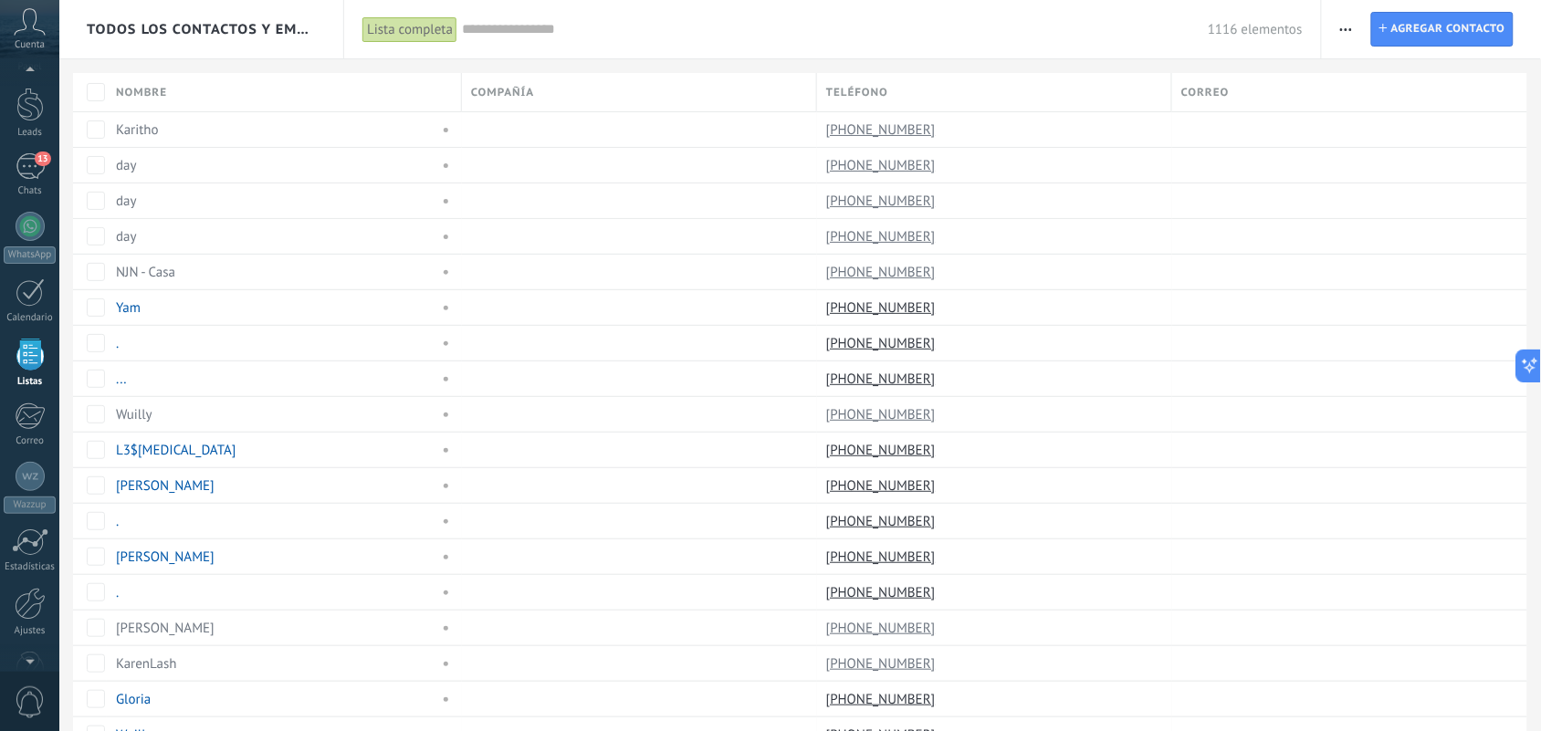
click at [1354, 27] on button "button" at bounding box center [1346, 29] width 26 height 35
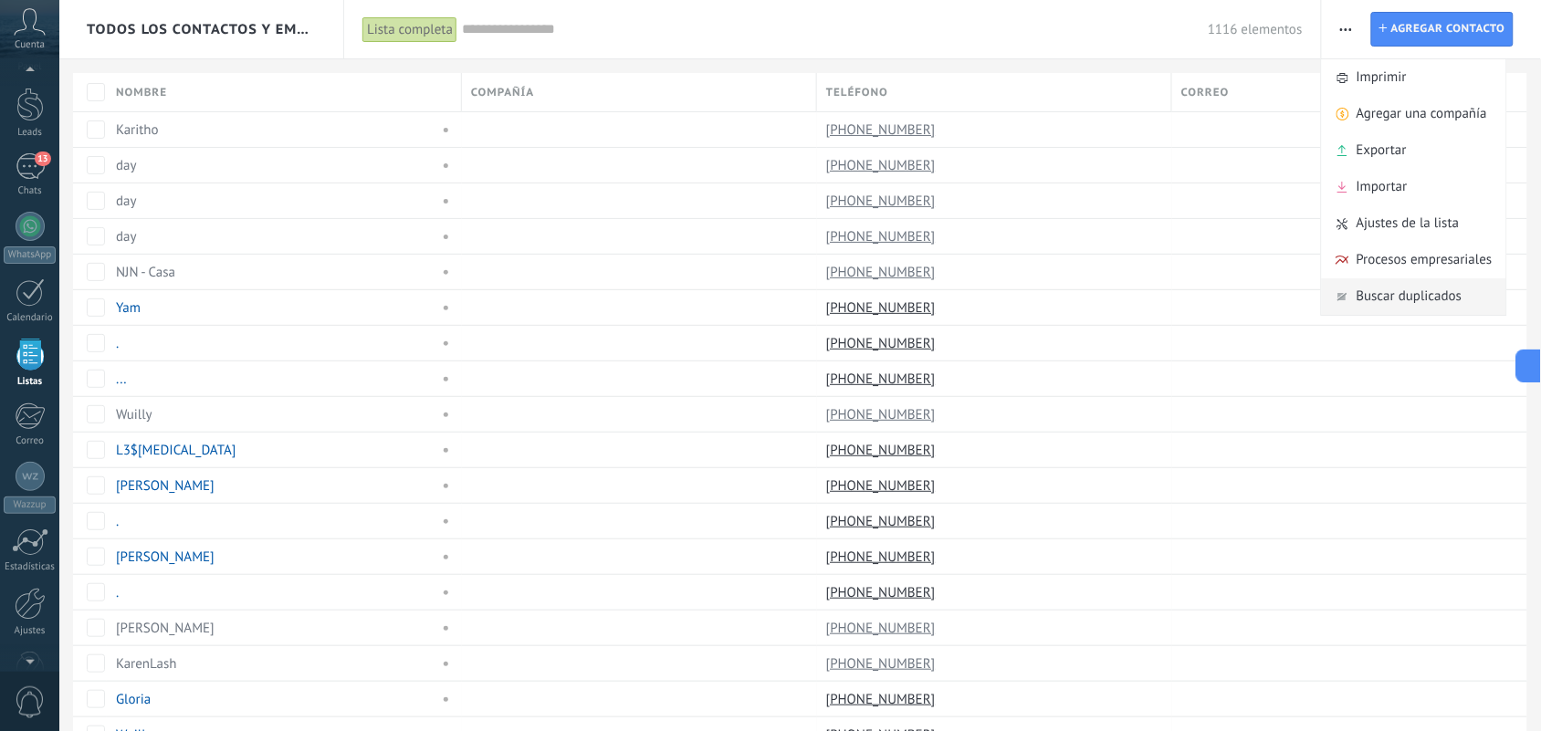
click at [1372, 295] on span "Buscar duplicados" at bounding box center [1410, 296] width 106 height 37
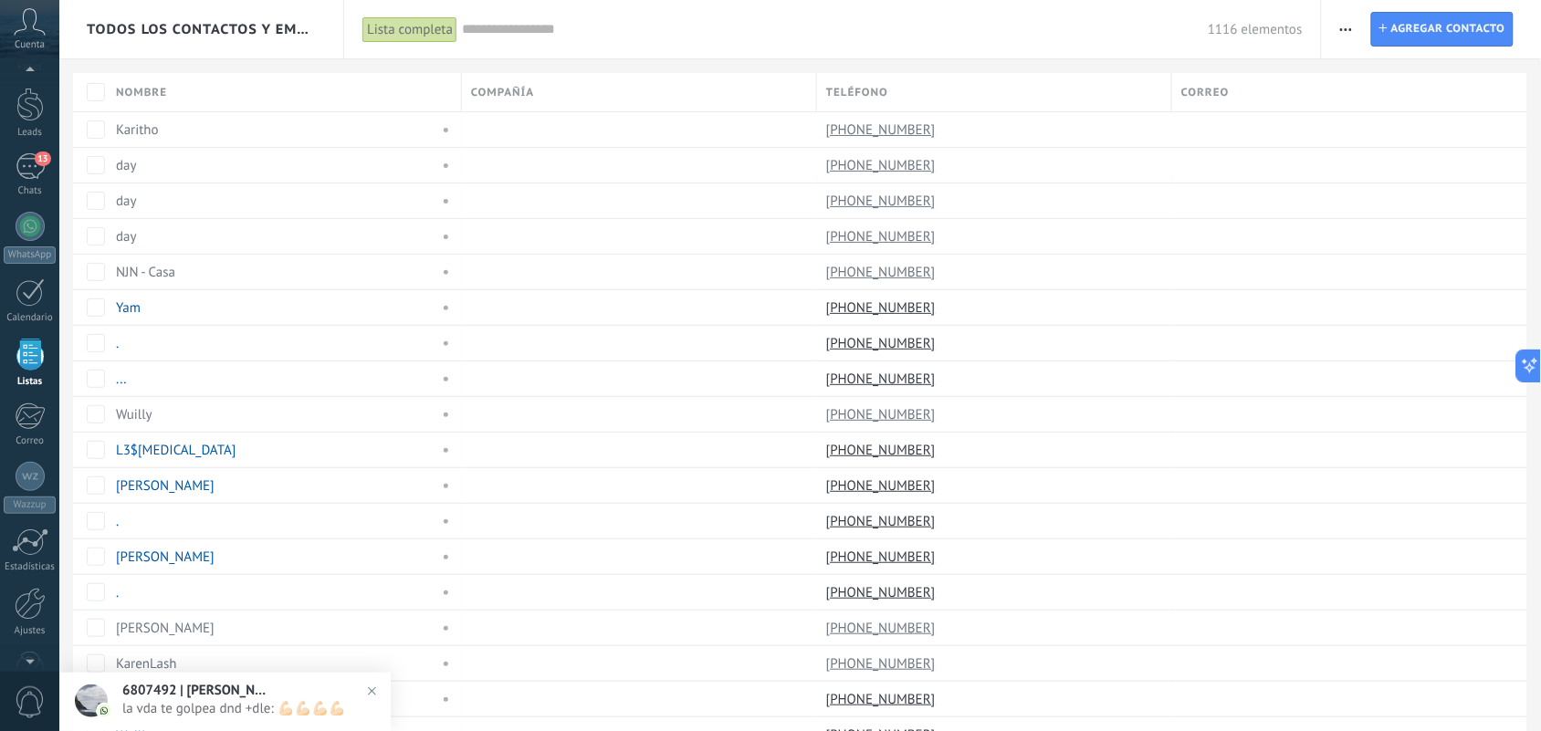
click at [1344, 30] on span "button" at bounding box center [1346, 29] width 12 height 35
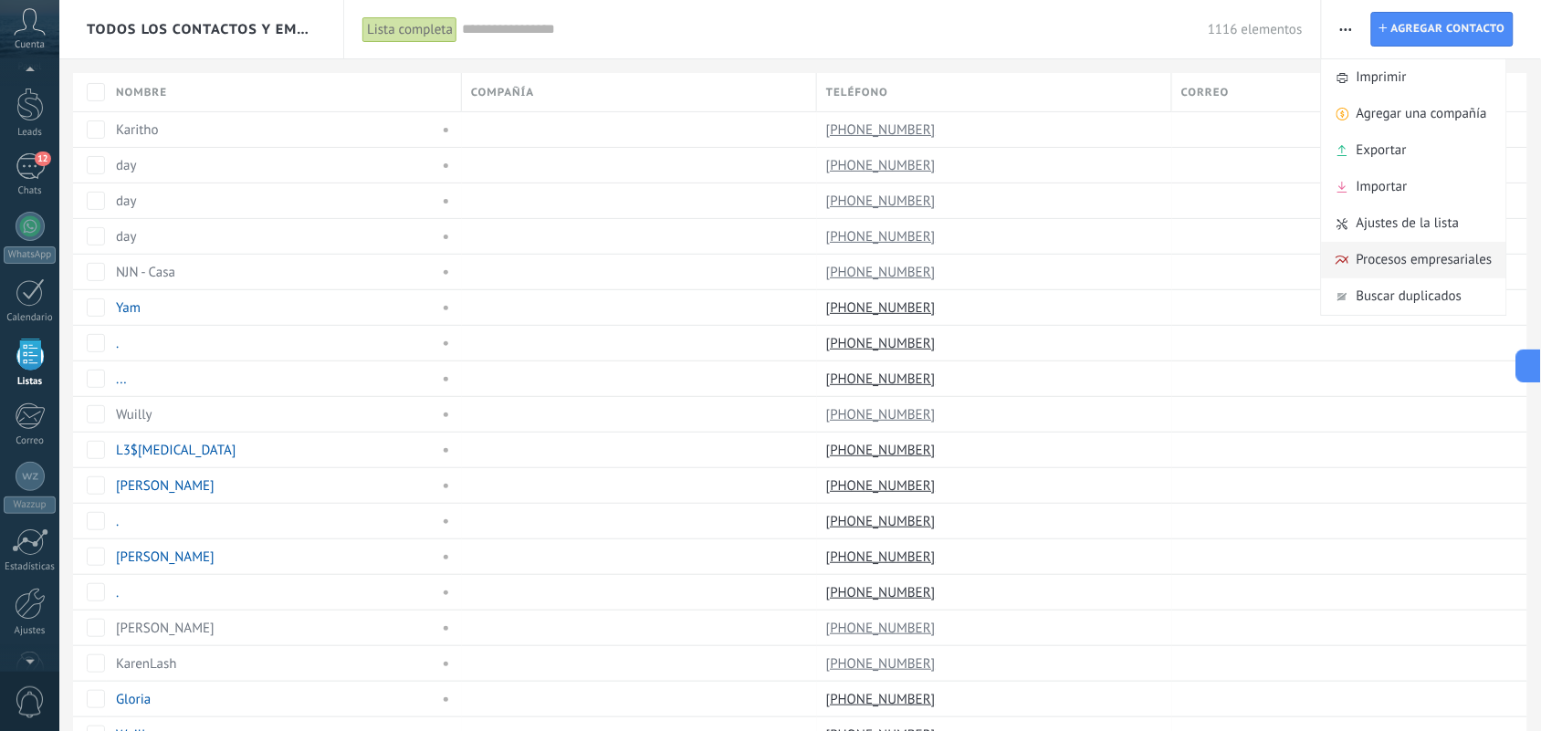
click at [1388, 262] on span "Procesos empresariales" at bounding box center [1425, 260] width 136 height 37
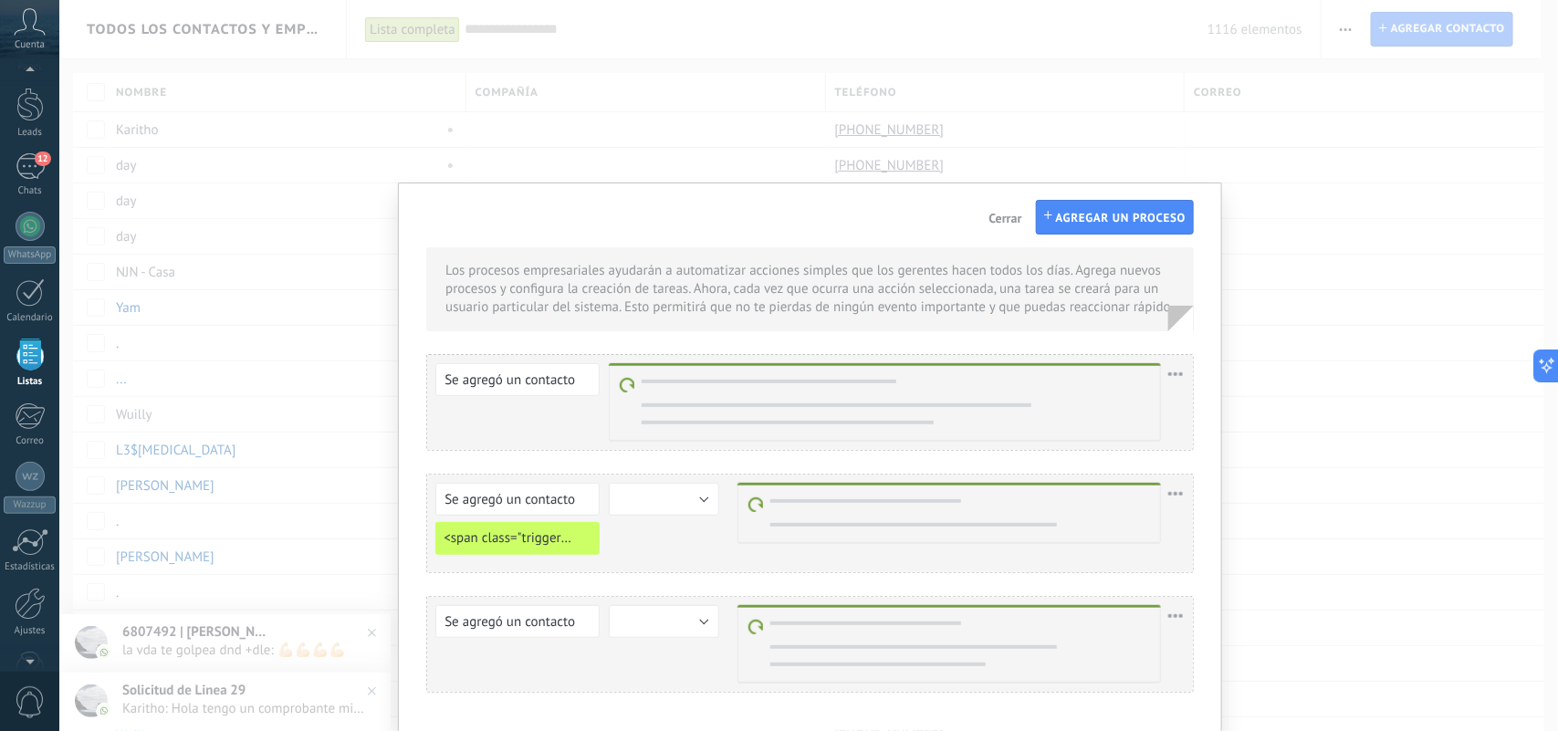
scroll to position [106, 0]
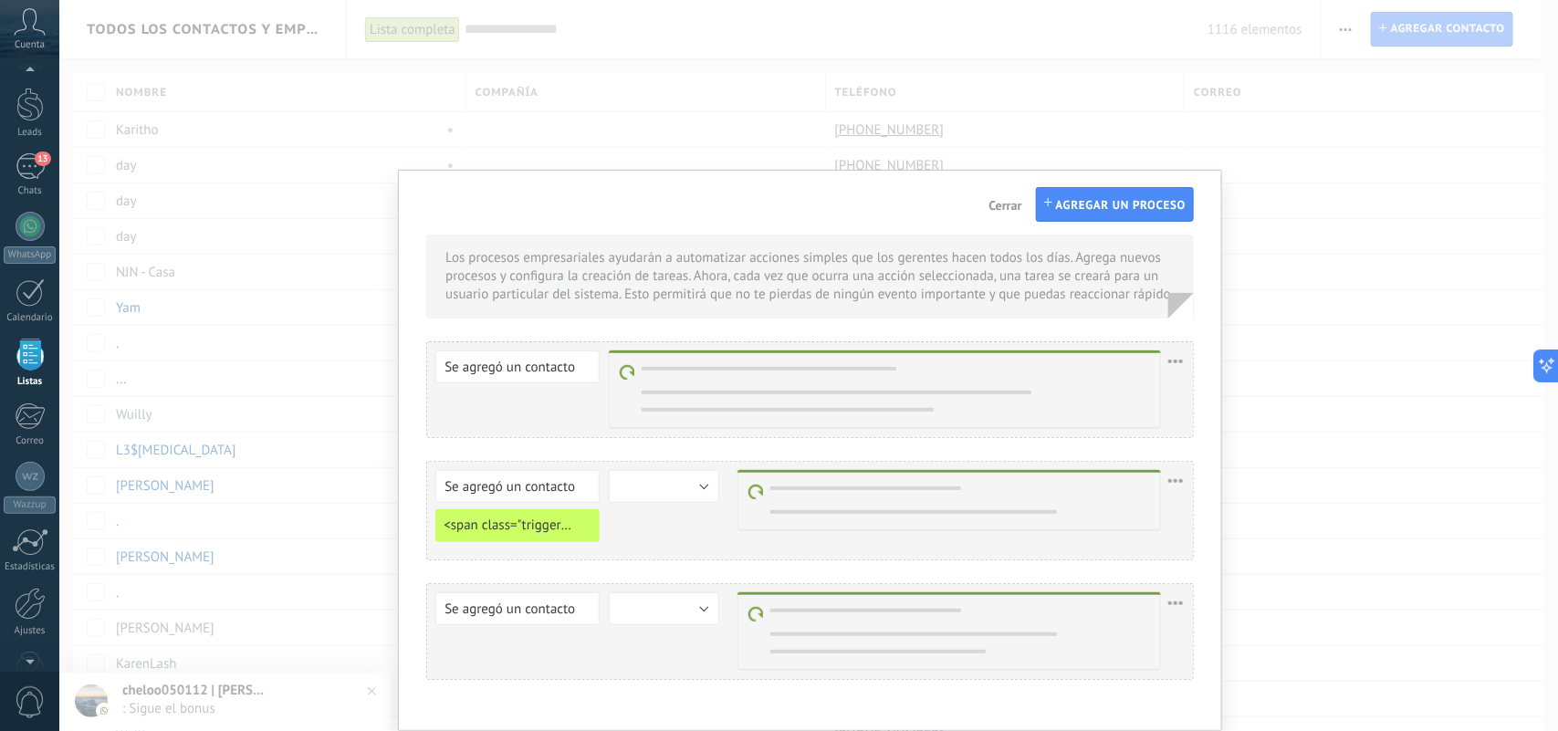
click at [706, 496] on div "Se agregó un contacto Se agregó una compañía Se agregó un contacto <span class=…" at bounding box center [810, 511] width 768 height 100
click at [701, 488] on div "Se agregó un contacto Se agregó una compañía Se agregó un contacto <span class=…" at bounding box center [810, 511] width 768 height 100
click at [1009, 199] on span "Cerrar" at bounding box center [1006, 205] width 33 height 13
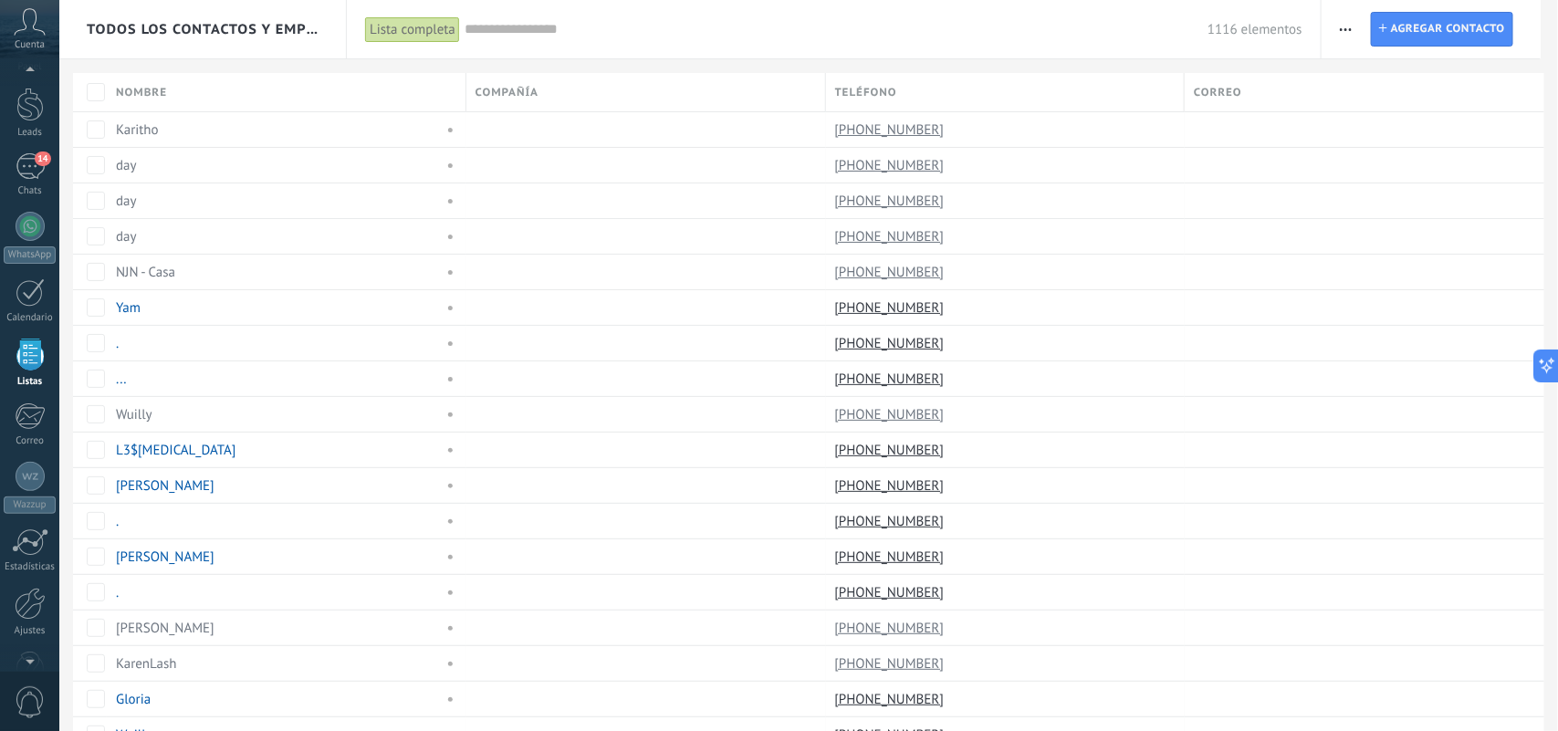
scroll to position [0, 0]
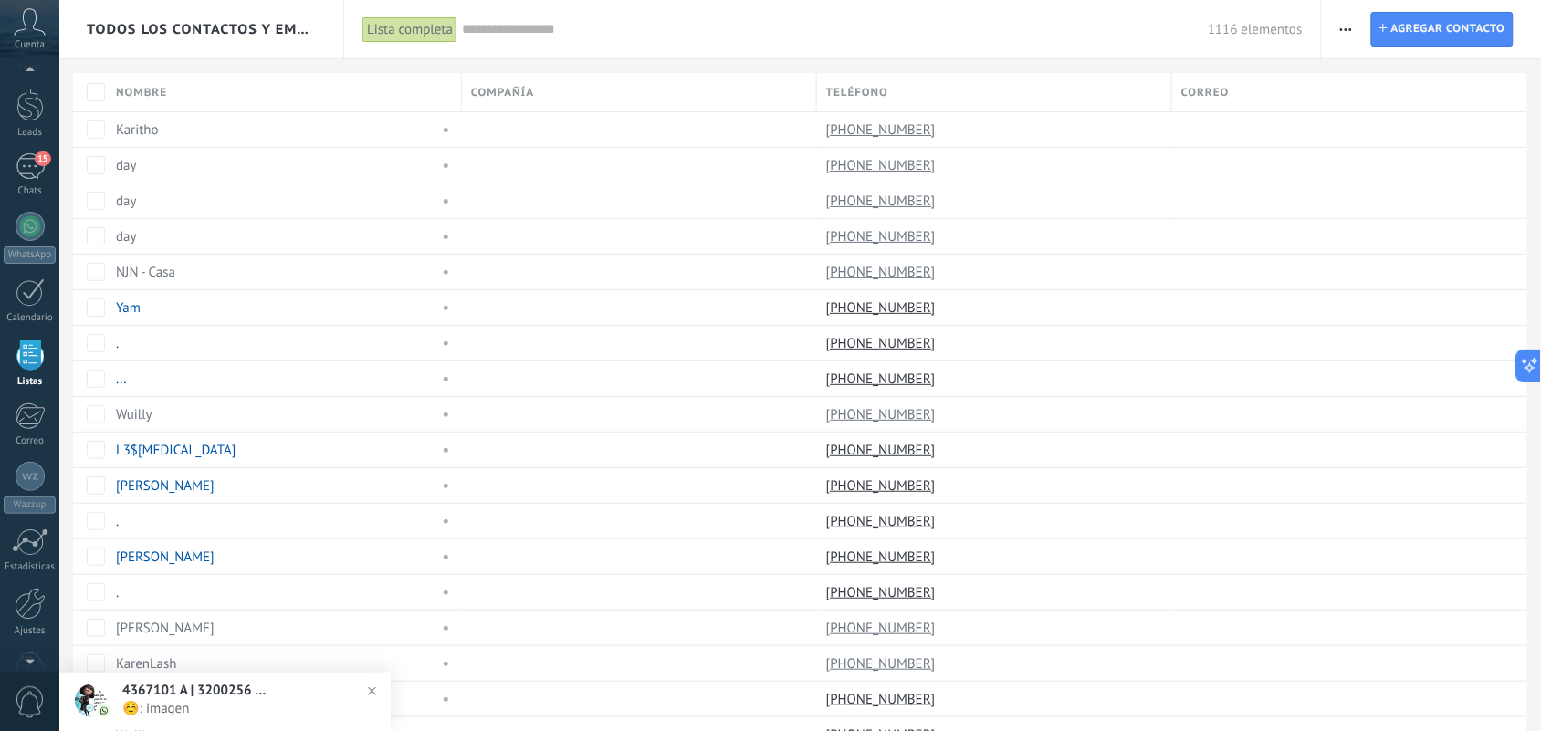
click at [1349, 34] on span "button" at bounding box center [1346, 29] width 12 height 35
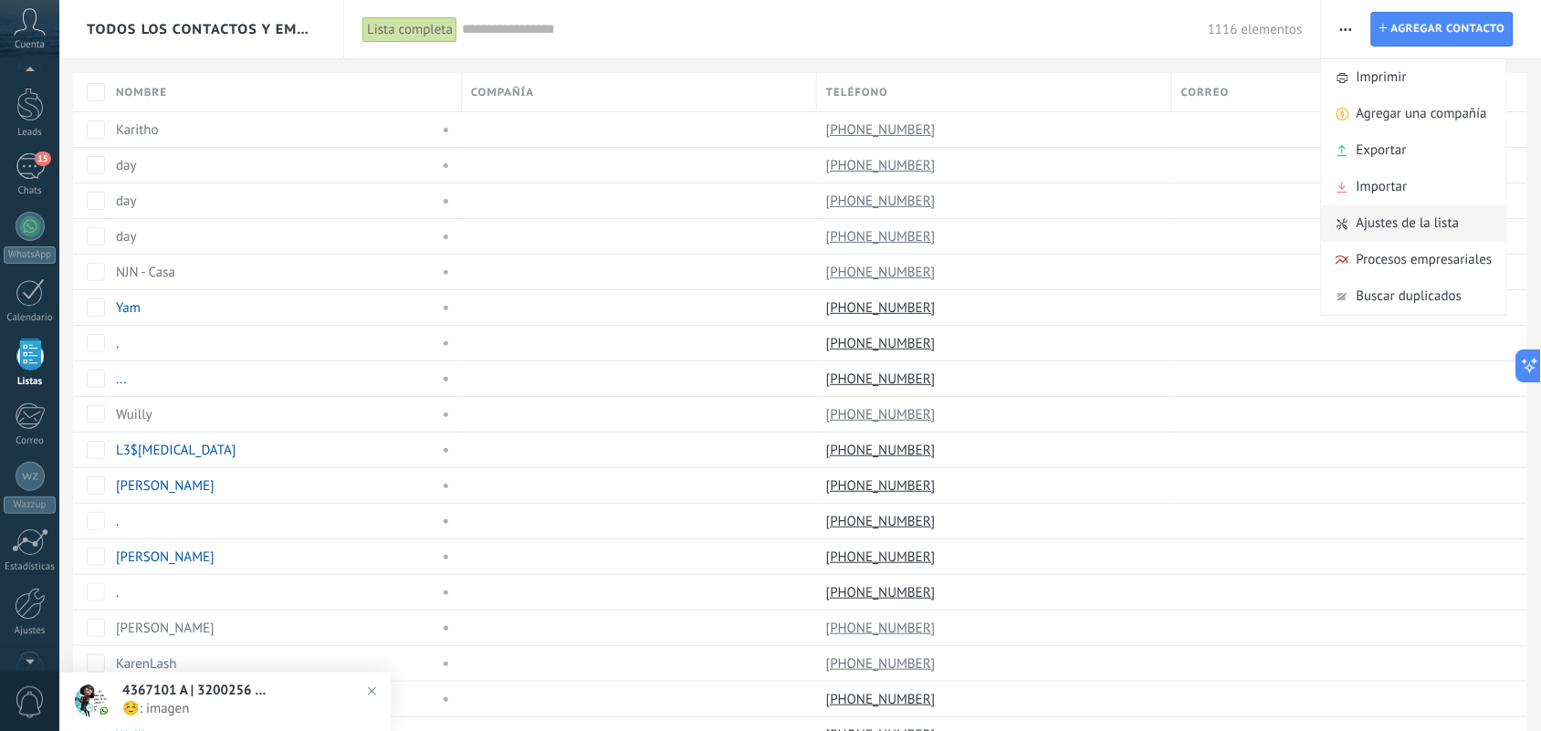
click at [1421, 221] on span "Ajustes de la lista" at bounding box center [1408, 223] width 103 height 37
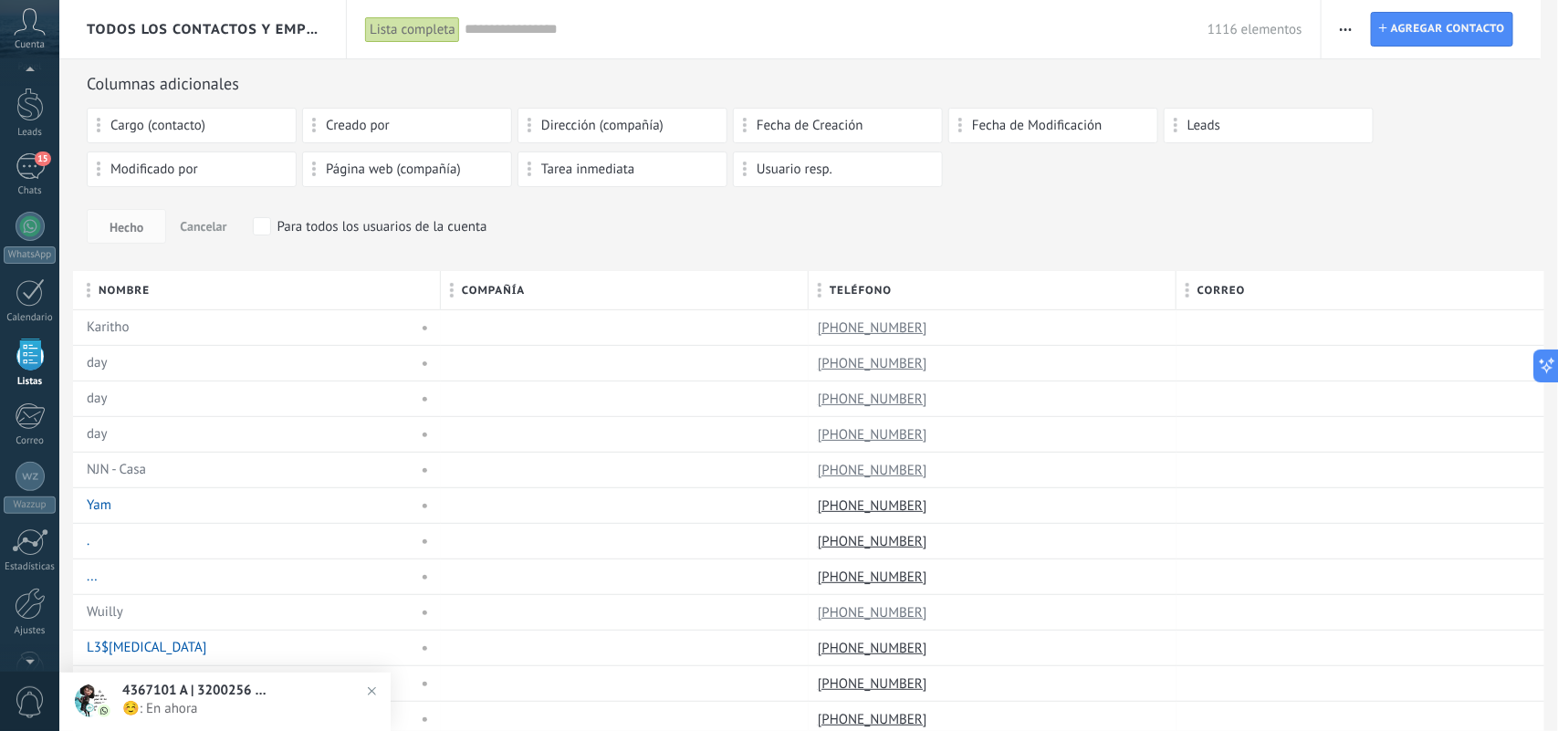
click at [1342, 38] on span "button" at bounding box center [1346, 29] width 12 height 35
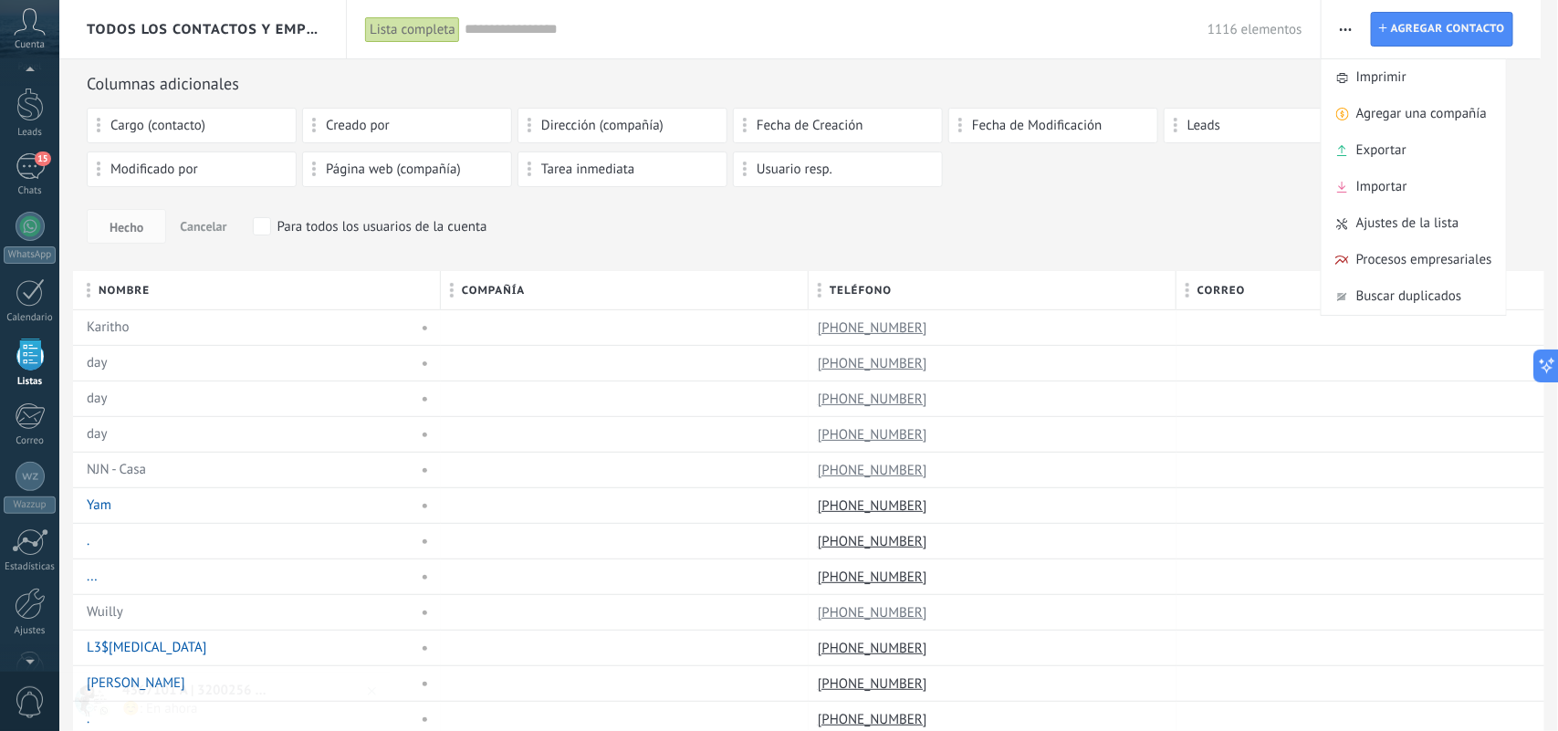
click at [1234, 83] on div "Columnas adicionales" at bounding box center [809, 83] width 1444 height 21
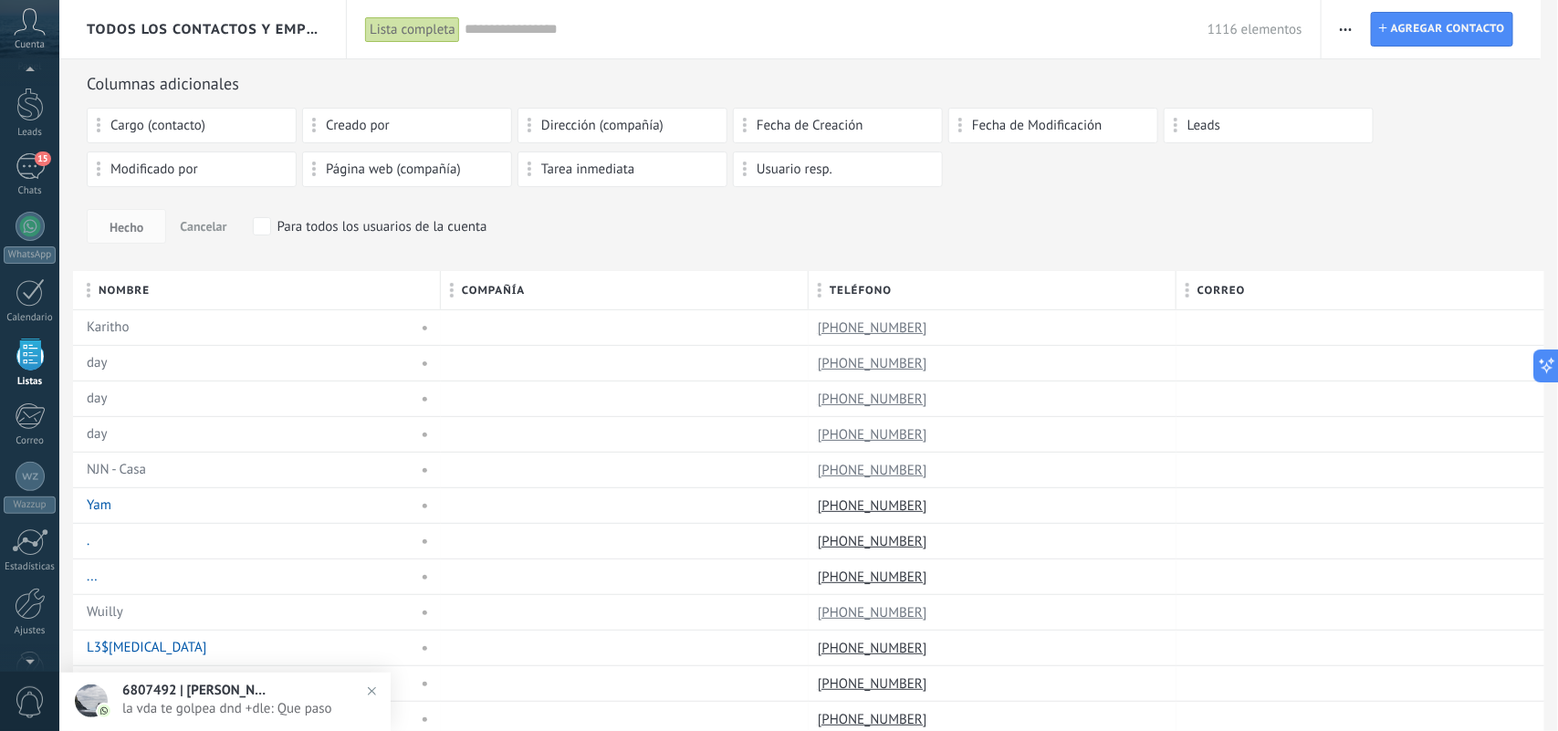
click at [37, 140] on div "Panel Leads 15 Chats WhatsApp Clientes" at bounding box center [29, 373] width 59 height 691
click at [25, 172] on div "15" at bounding box center [30, 166] width 29 height 26
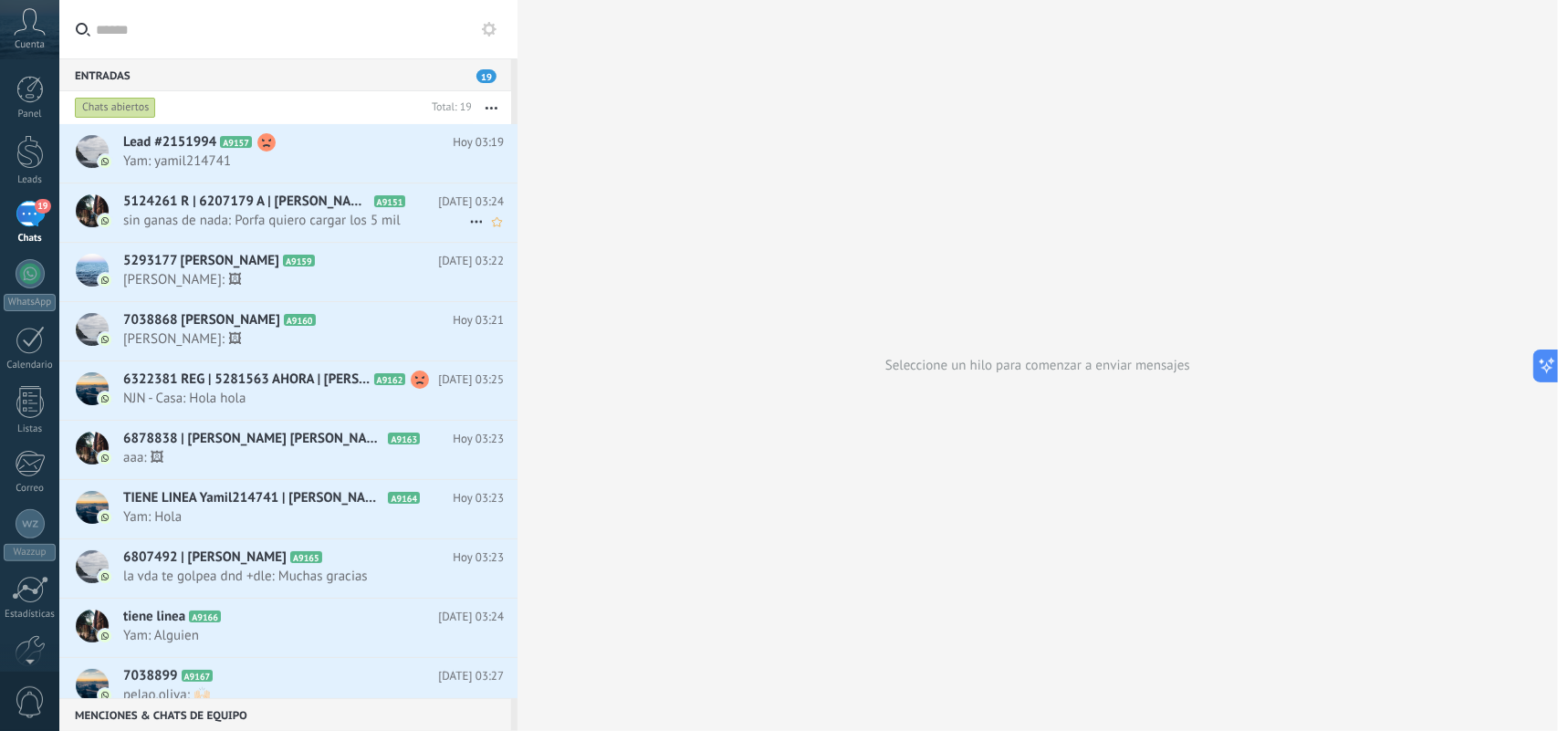
click at [399, 213] on span "sin ganas de nada: Porfa quiero cargar los 5 mil" at bounding box center [296, 220] width 346 height 17
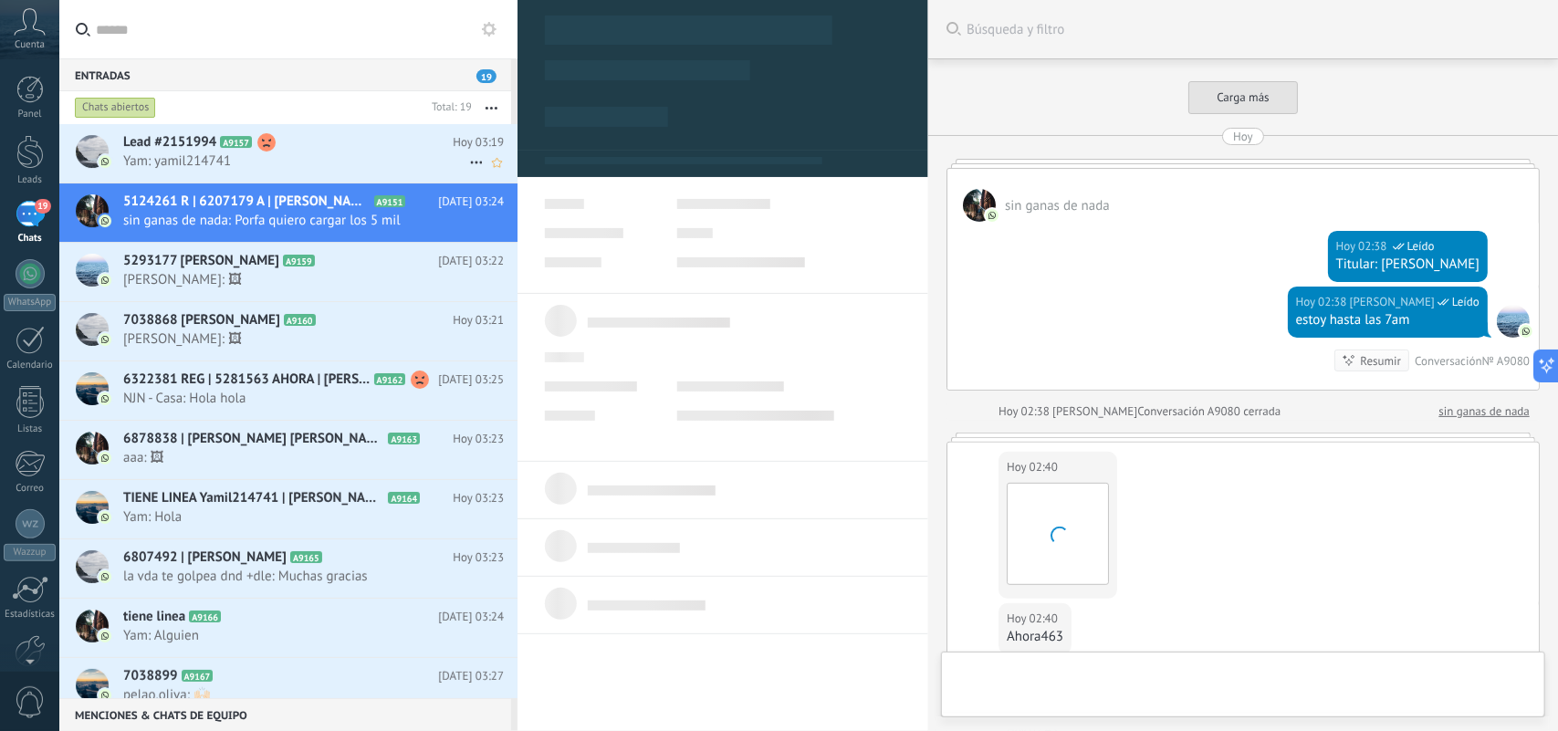
click at [415, 152] on span "Yam: yamil214741" at bounding box center [296, 160] width 346 height 17
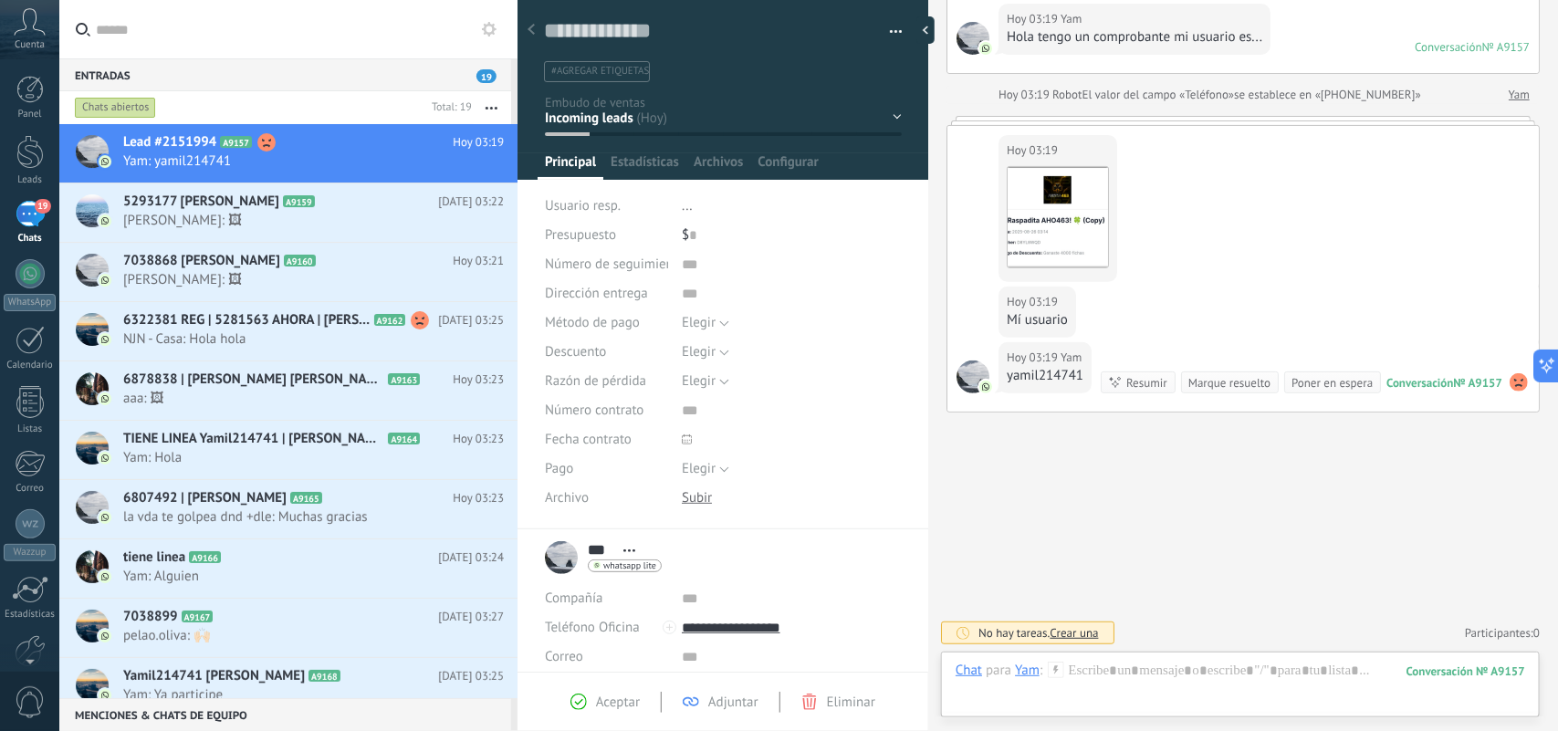
type textarea "**********"
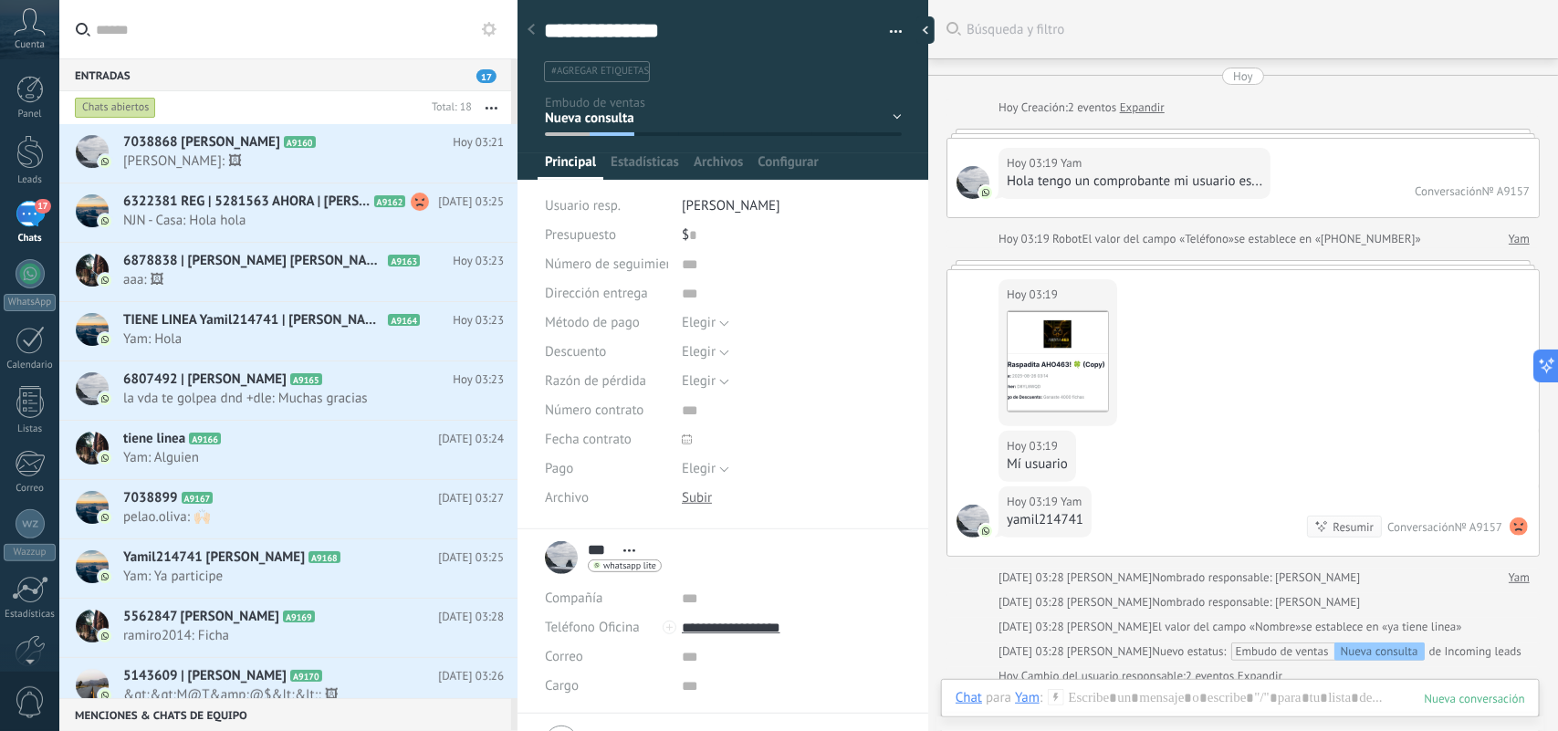
click at [1392, 238] on span "se establece en «[PHONE_NUMBER]»" at bounding box center [1327, 239] width 187 height 18
copy span "5493731630306"
click at [155, 37] on input "text" at bounding box center [299, 29] width 407 height 58
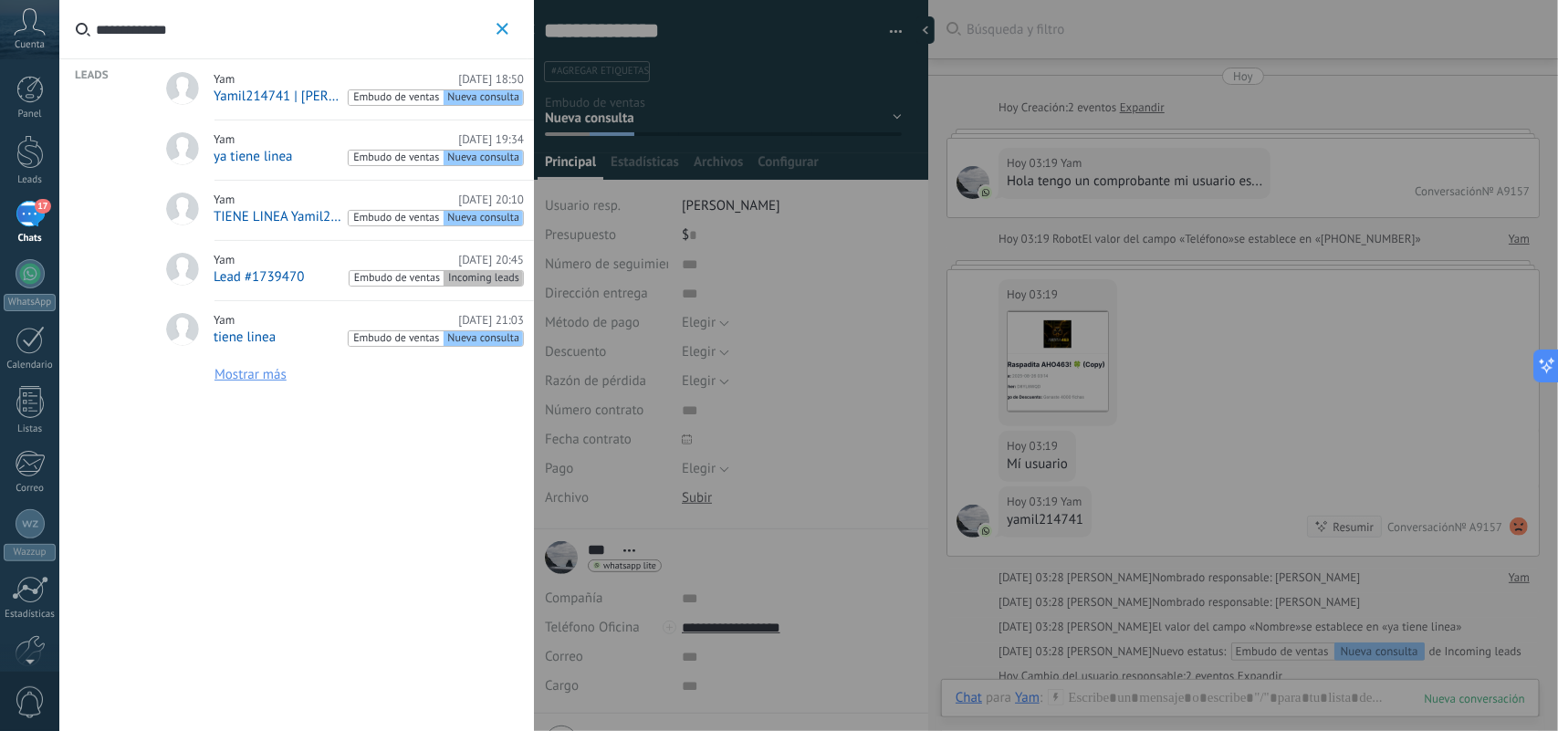
type input "**********"
click at [279, 108] on link "Yam [DATE] 18:50 Yamil214741 | [PERSON_NAME] Embudo de ventas Nueva consulta" at bounding box center [342, 89] width 383 height 61
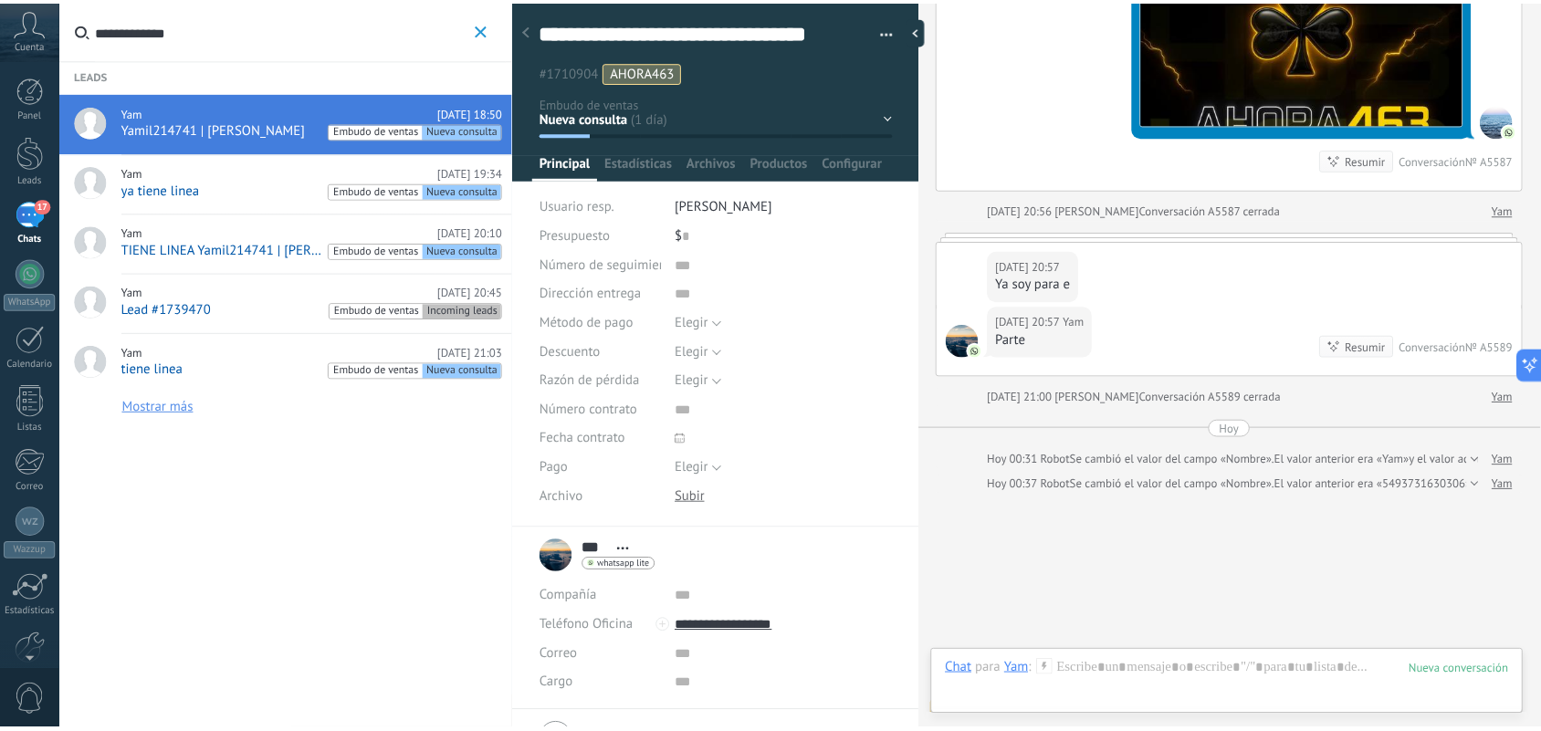
scroll to position [2571, 0]
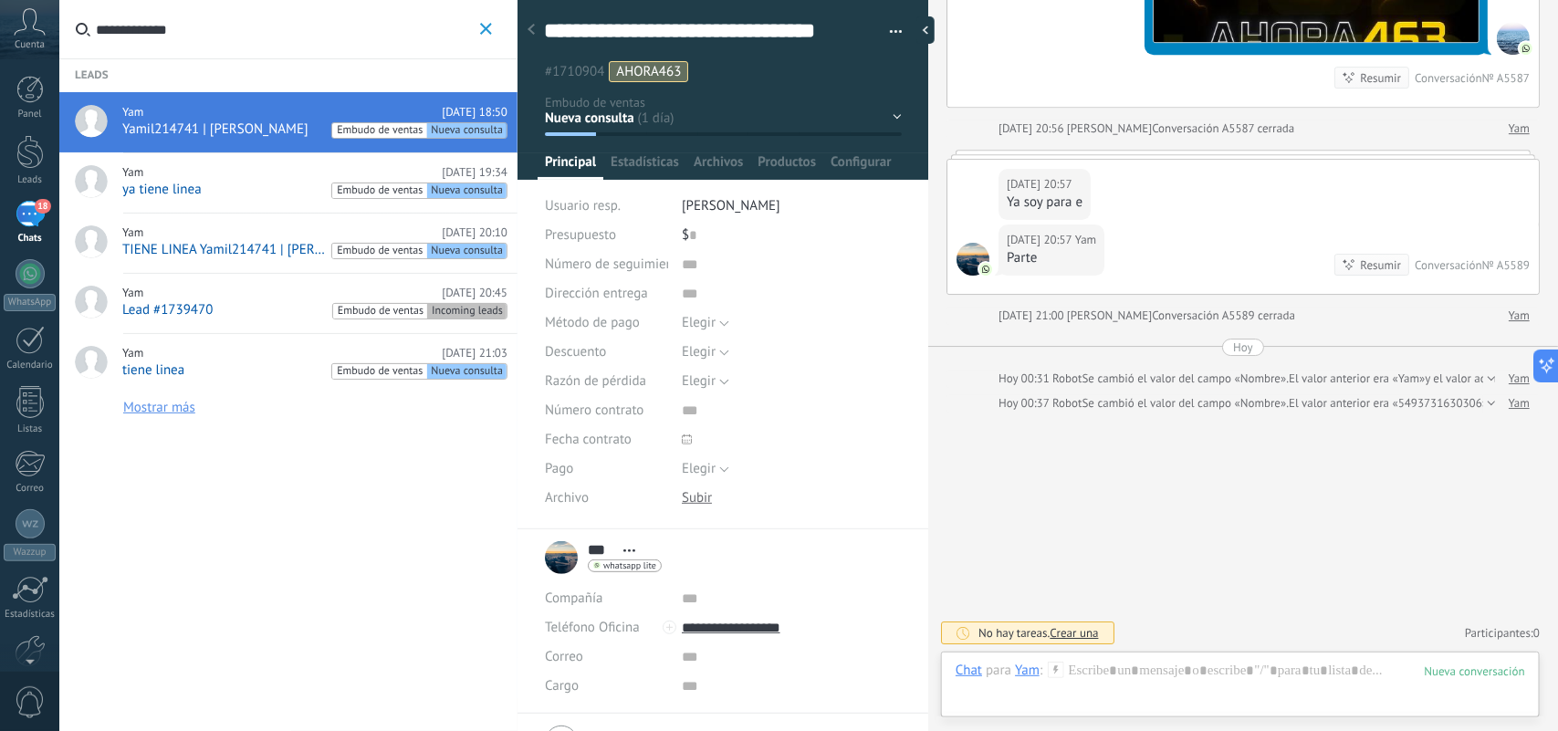
click at [484, 26] on use "button" at bounding box center [486, 29] width 12 height 12
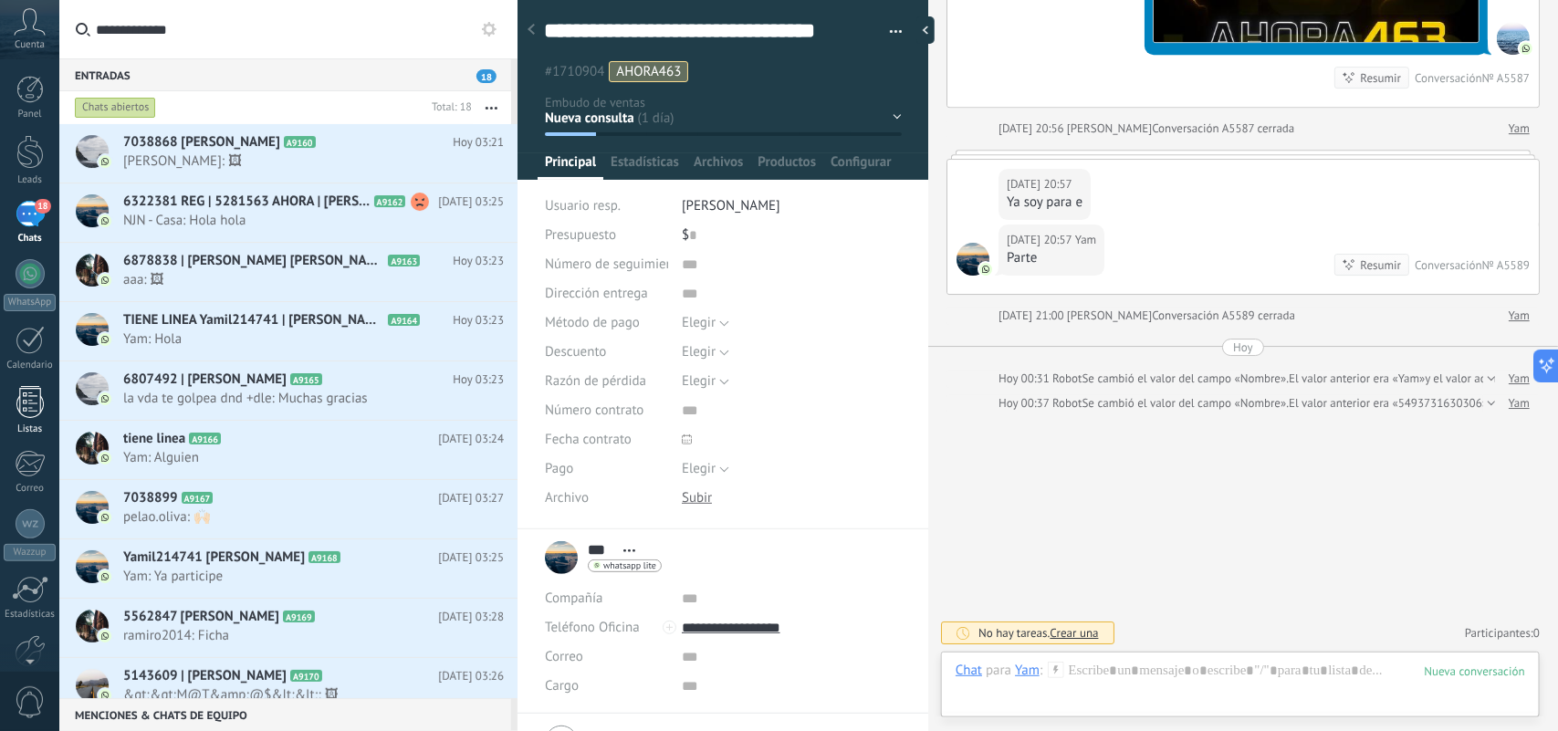
click at [33, 420] on link "Listas" at bounding box center [29, 410] width 59 height 49
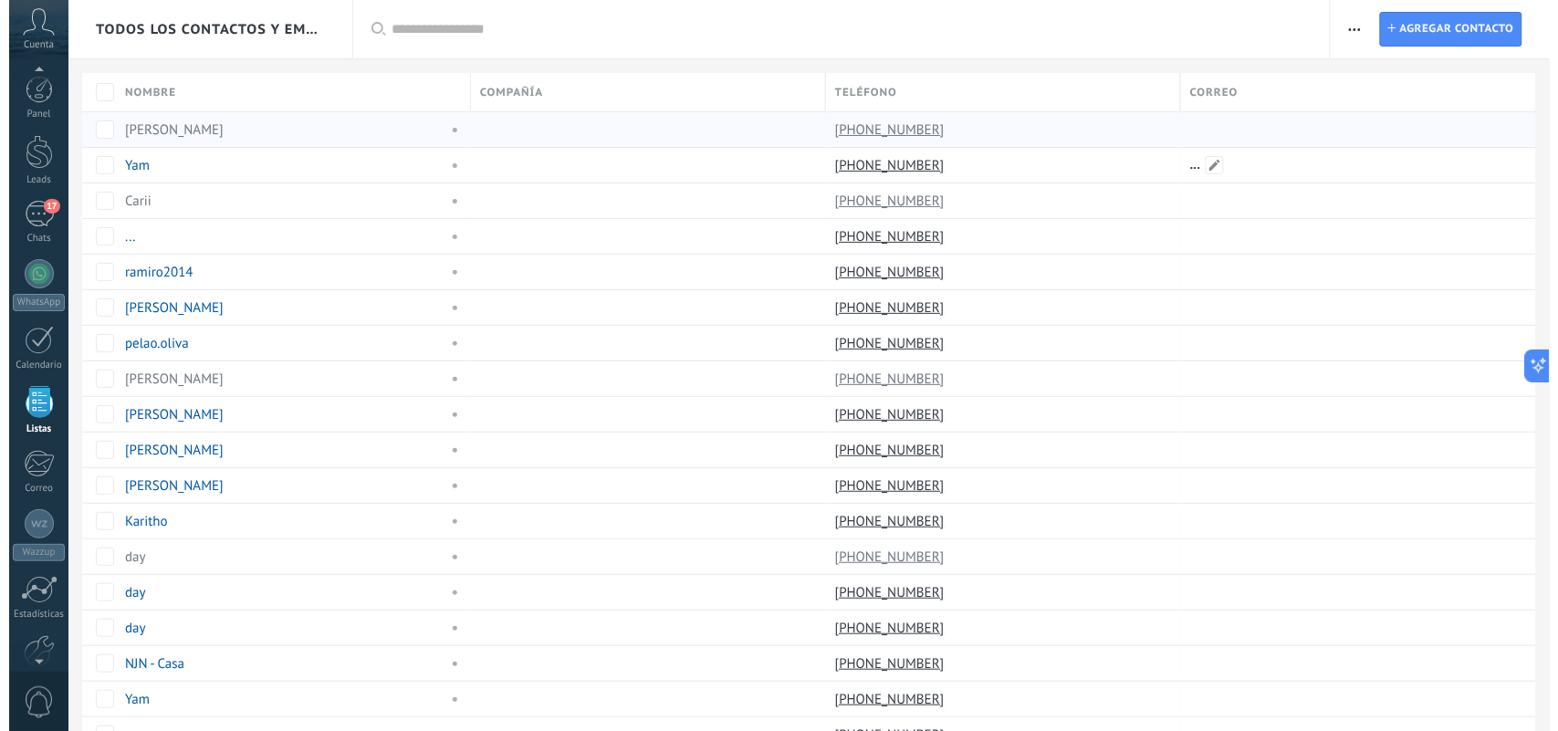
scroll to position [47, 0]
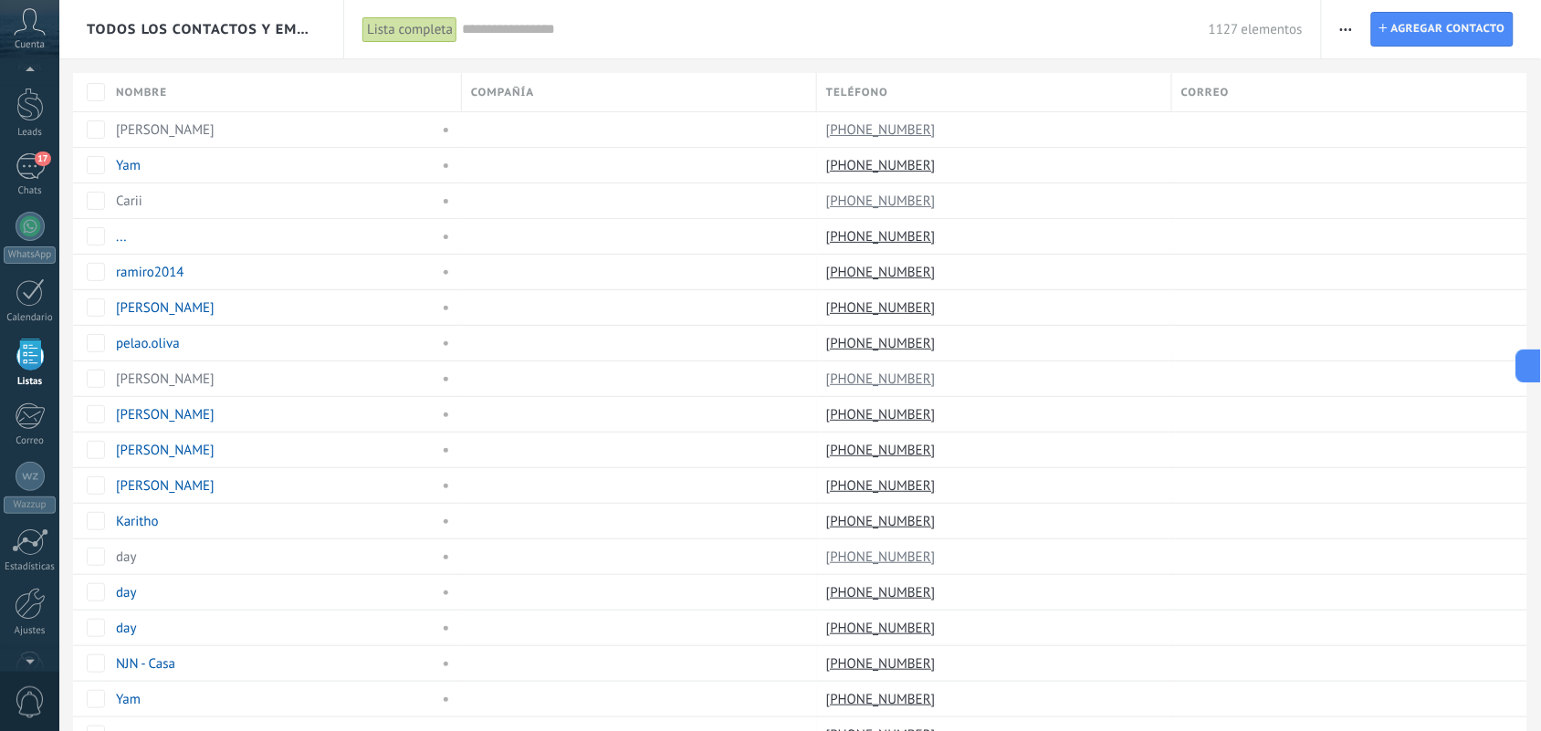
click at [1347, 26] on span "button" at bounding box center [1346, 29] width 12 height 35
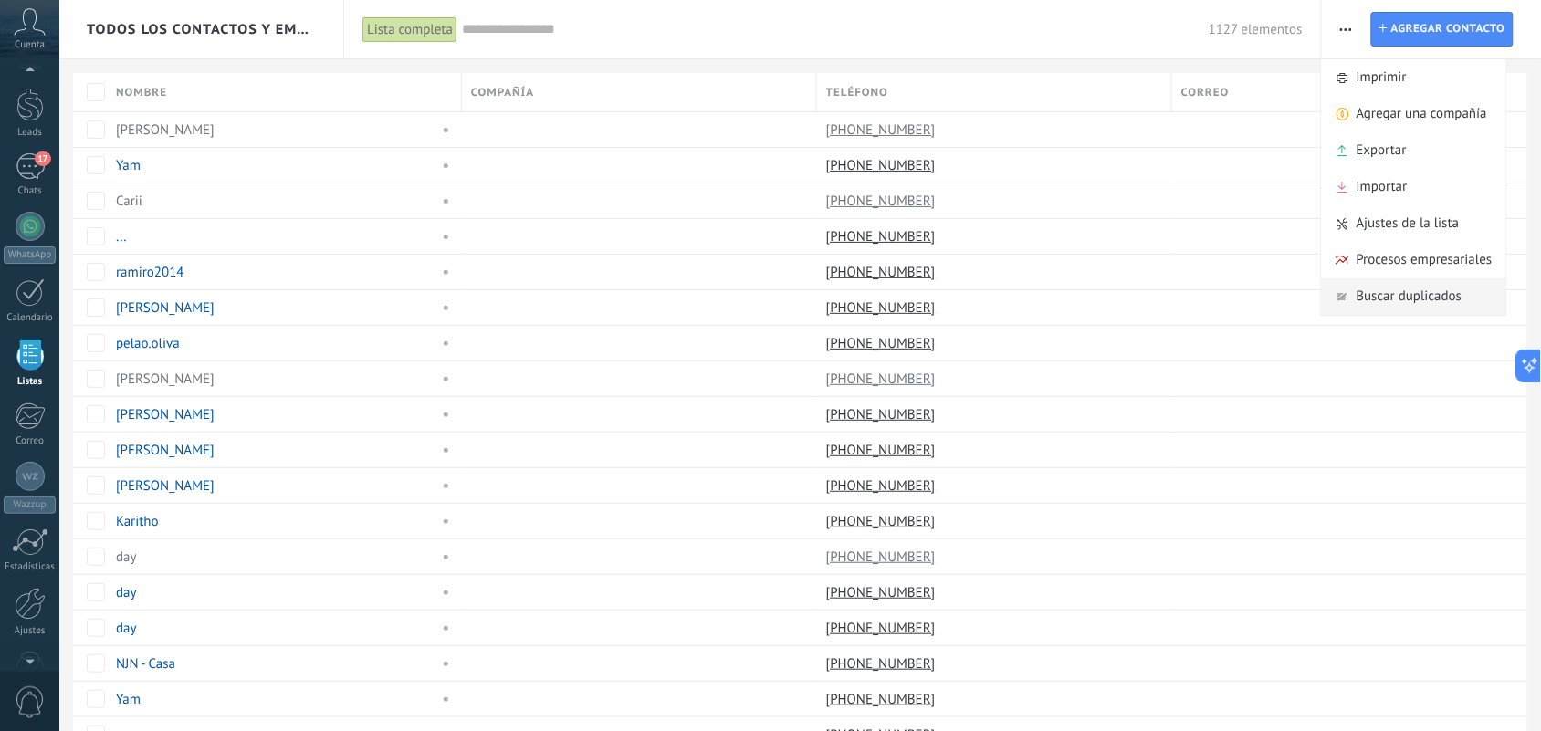
click at [1377, 289] on span "Buscar duplicados" at bounding box center [1410, 296] width 106 height 37
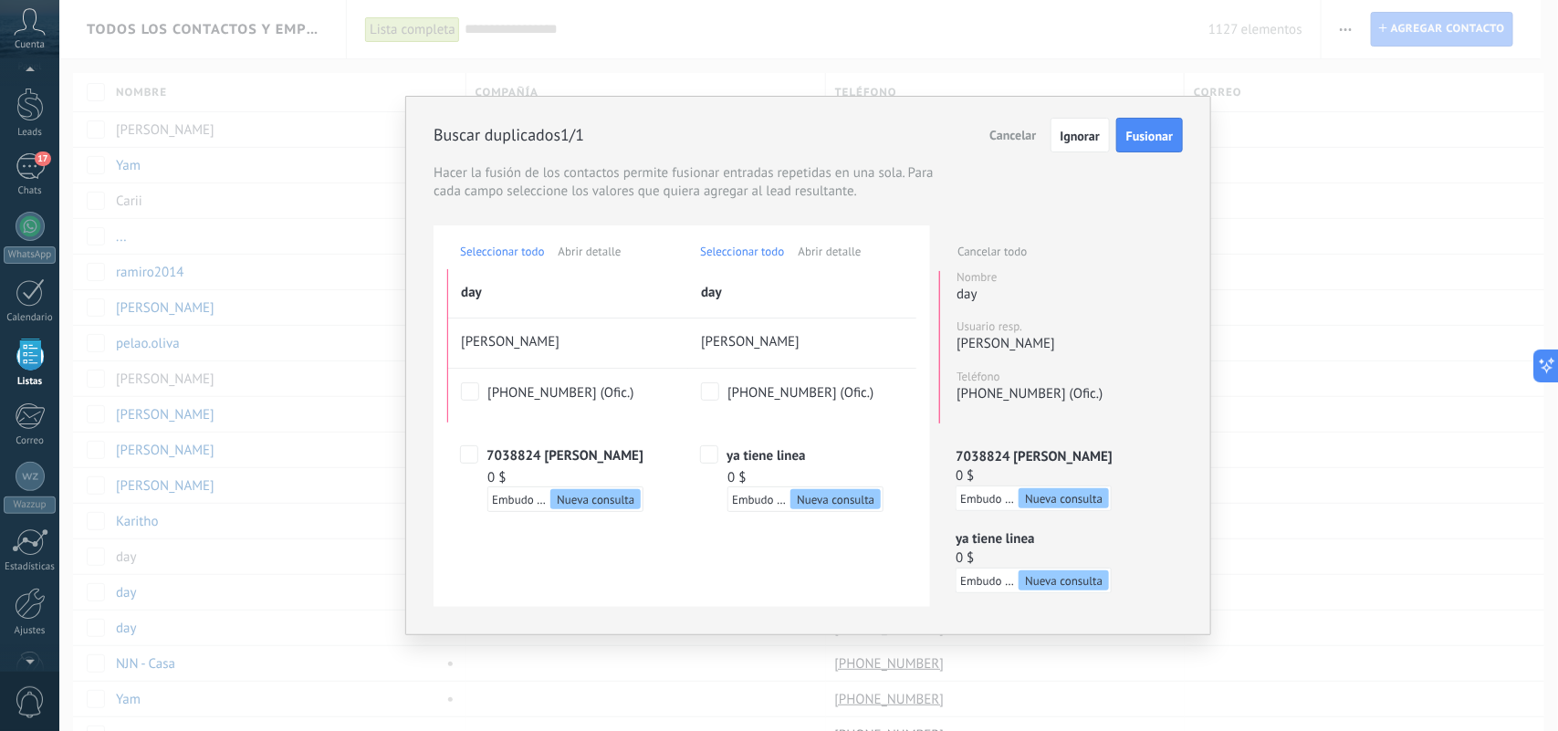
click at [1041, 462] on span "7038824 [PERSON_NAME]" at bounding box center [1034, 456] width 157 height 17
click at [531, 254] on span "Seleccionar todo" at bounding box center [502, 252] width 84 height 16
click at [514, 253] on span "Seleccionar todo" at bounding box center [502, 252] width 84 height 16
click at [1134, 131] on span "Fusionar" at bounding box center [1150, 136] width 47 height 13
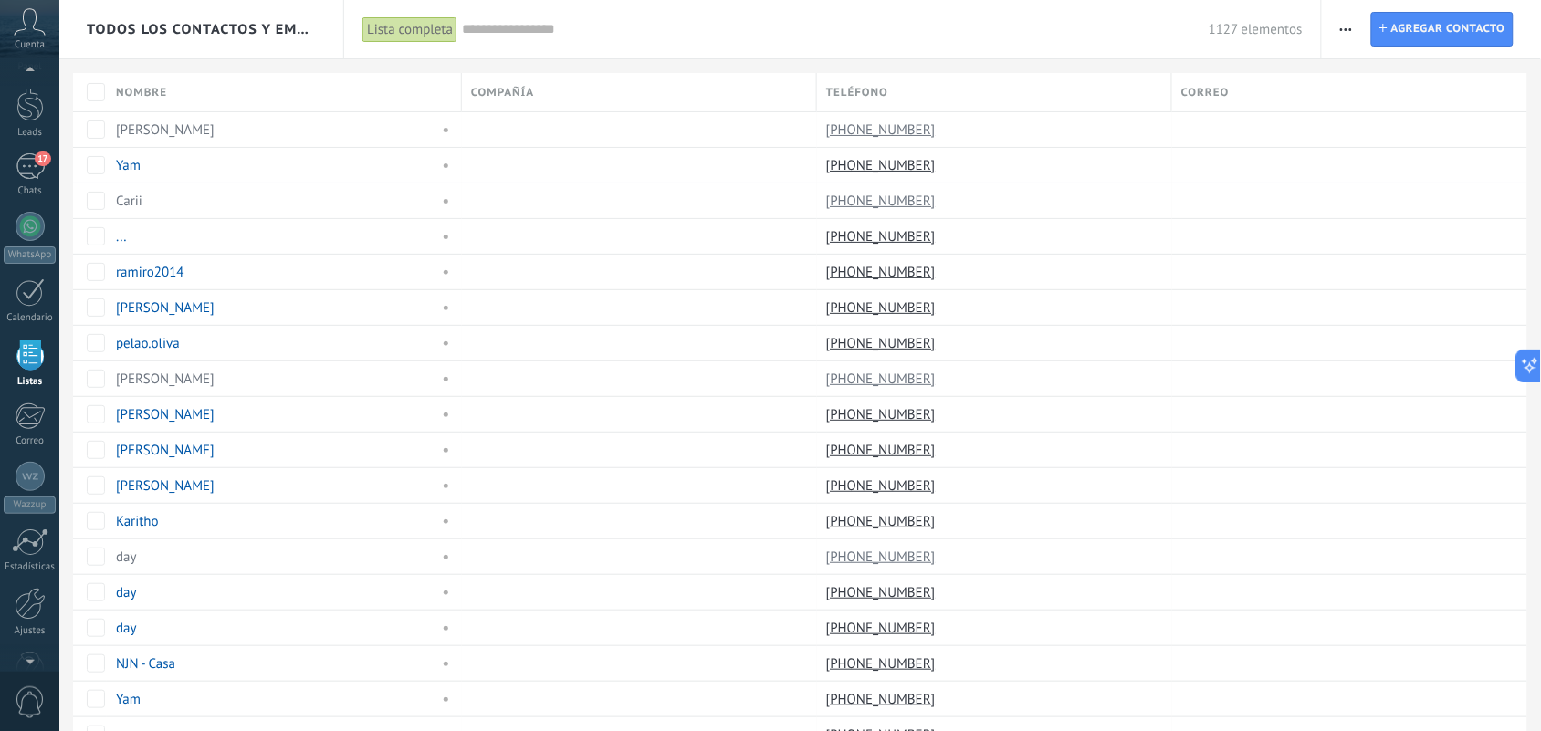
drag, startPoint x: 1201, startPoint y: 30, endPoint x: 1233, endPoint y: 47, distance: 36.7
click at [1265, 41] on div "1127 elementos" at bounding box center [882, 29] width 841 height 58
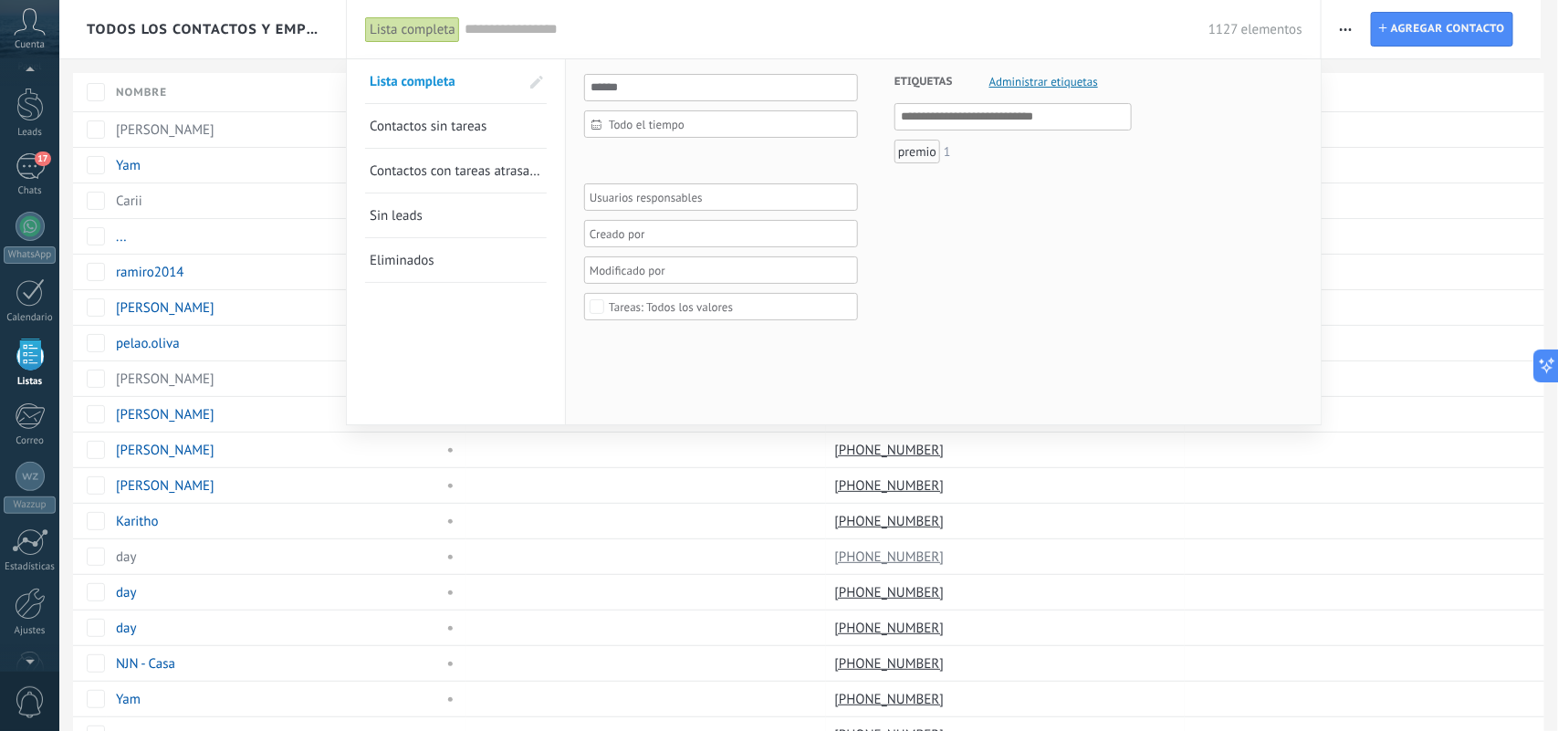
click at [1226, 51] on div "1127 elementos" at bounding box center [884, 29] width 838 height 58
click at [888, 15] on div "1127 elementos" at bounding box center [884, 29] width 838 height 58
click at [44, 161] on span "16" at bounding box center [43, 159] width 16 height 15
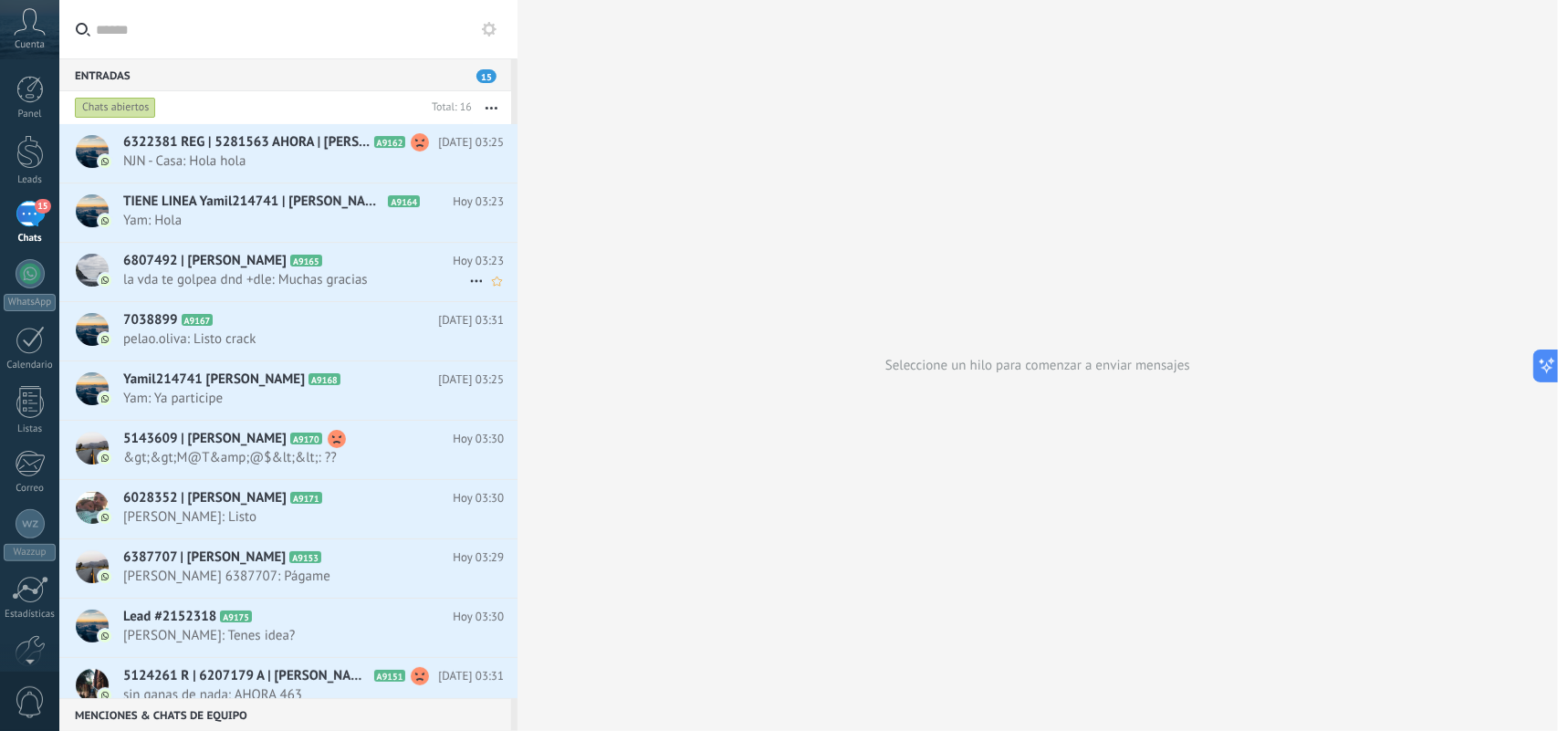
click at [427, 261] on h2 "6807492 | Romina Jorgelina Benitez A9165" at bounding box center [288, 261] width 330 height 18
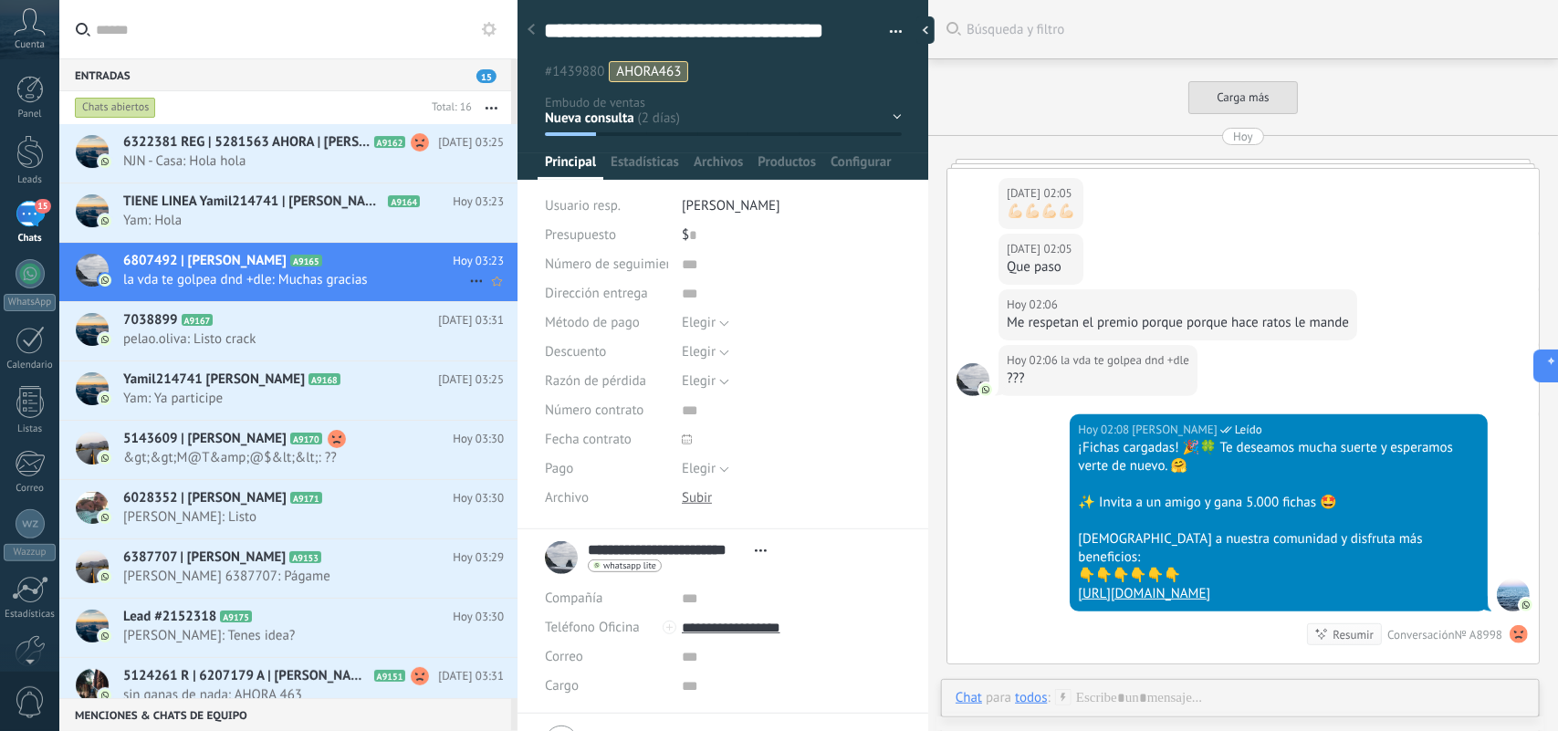
scroll to position [27, 0]
click at [471, 279] on icon at bounding box center [477, 281] width 22 height 22
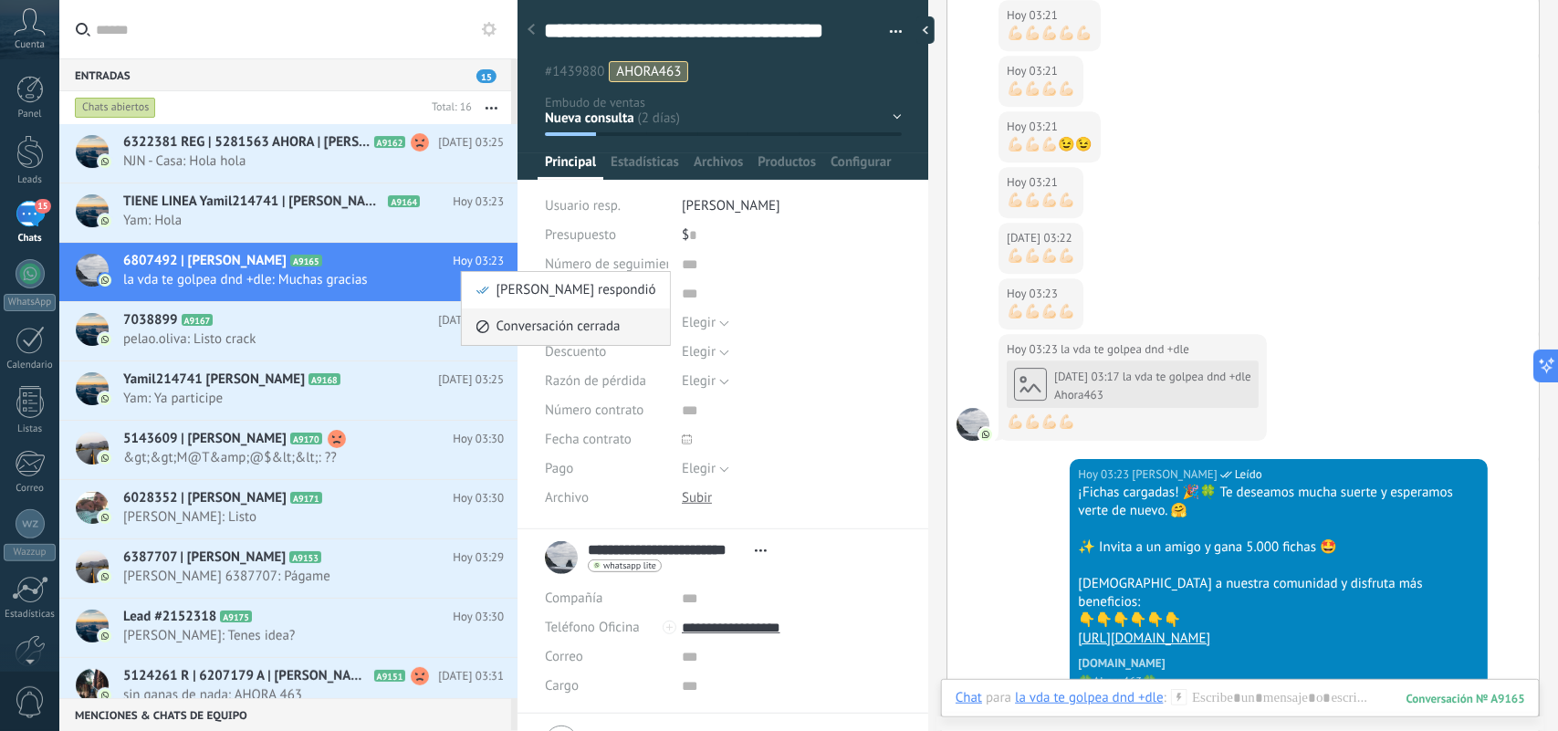
scroll to position [2750, 0]
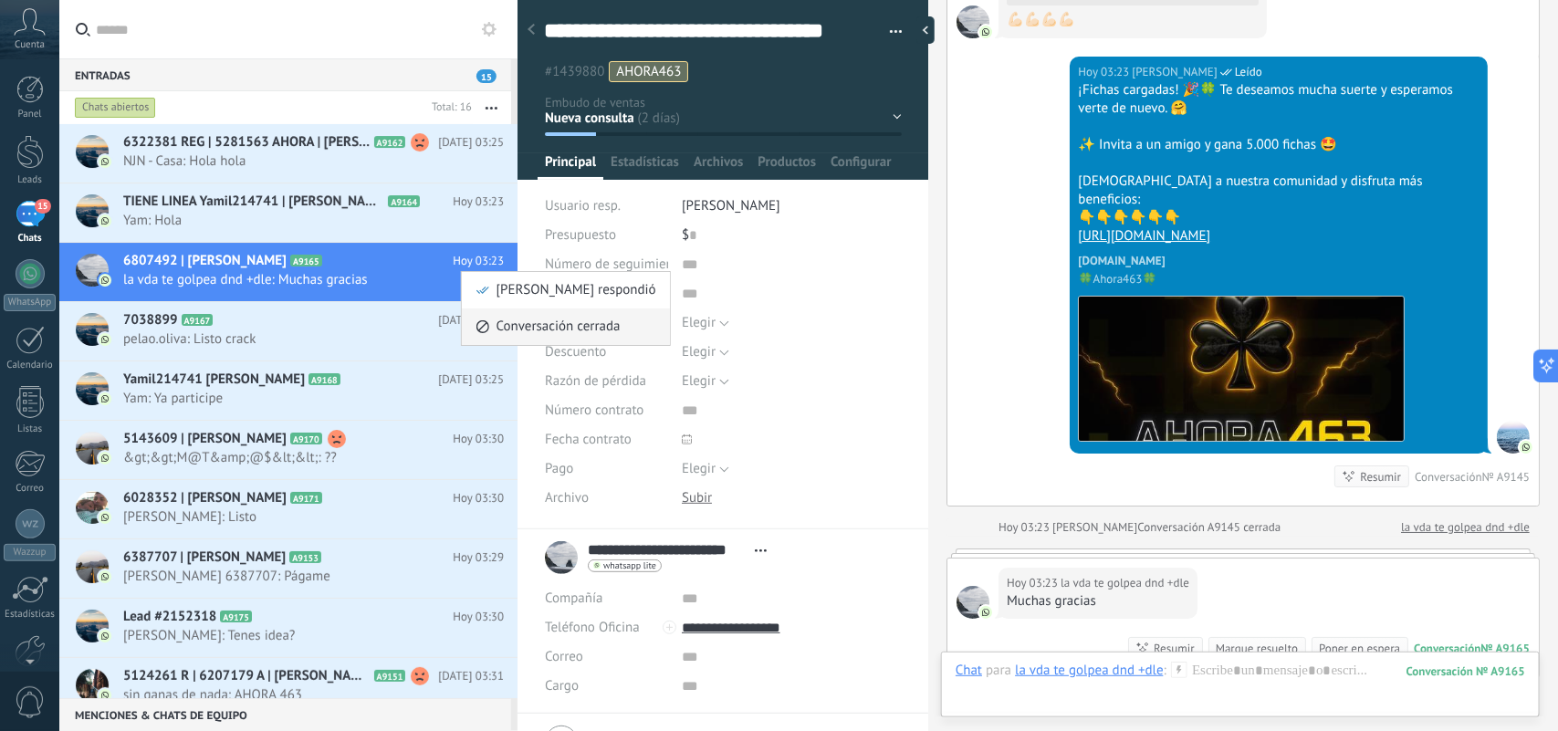
click at [546, 333] on span "Conversación cerrada" at bounding box center [559, 327] width 124 height 37
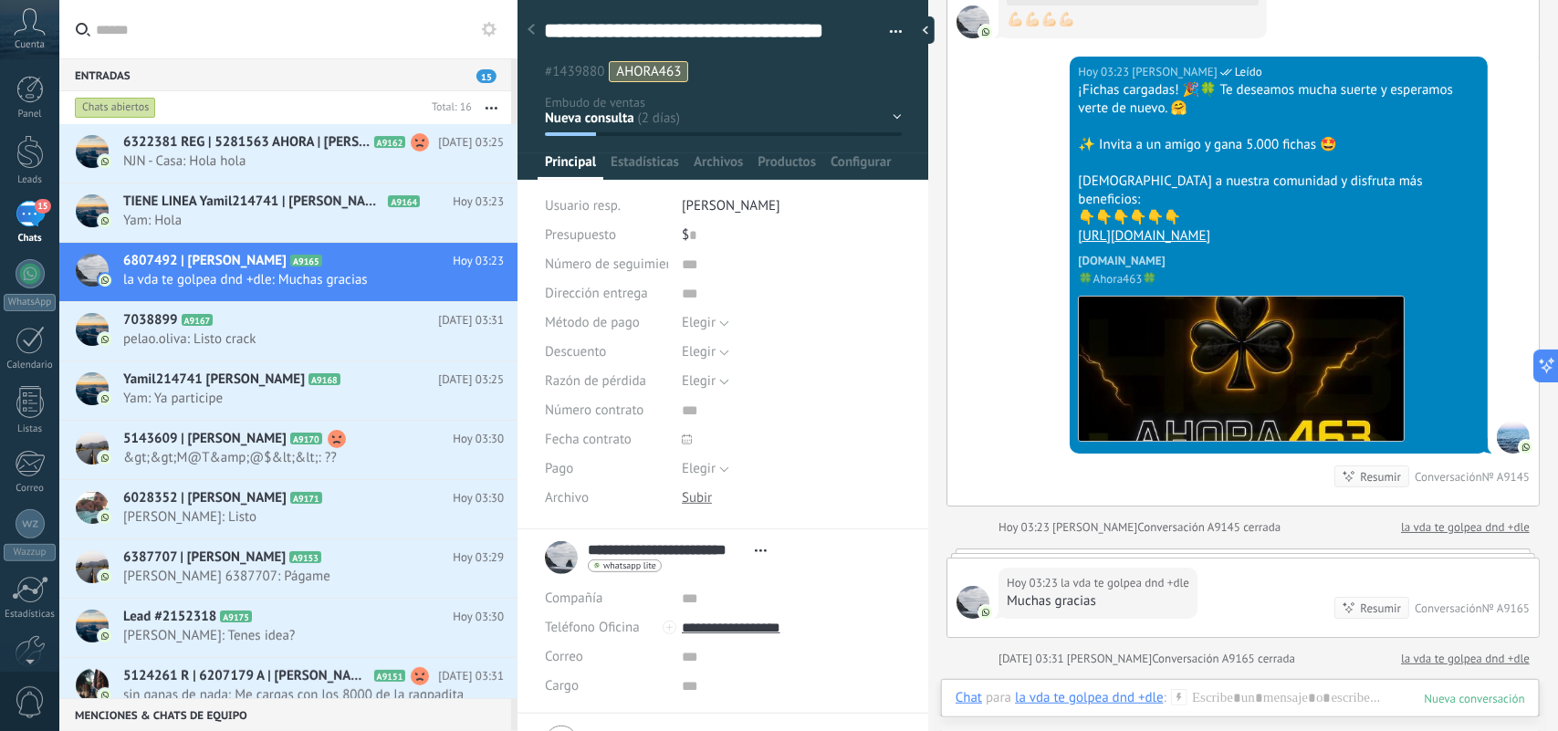
scroll to position [2781, 0]
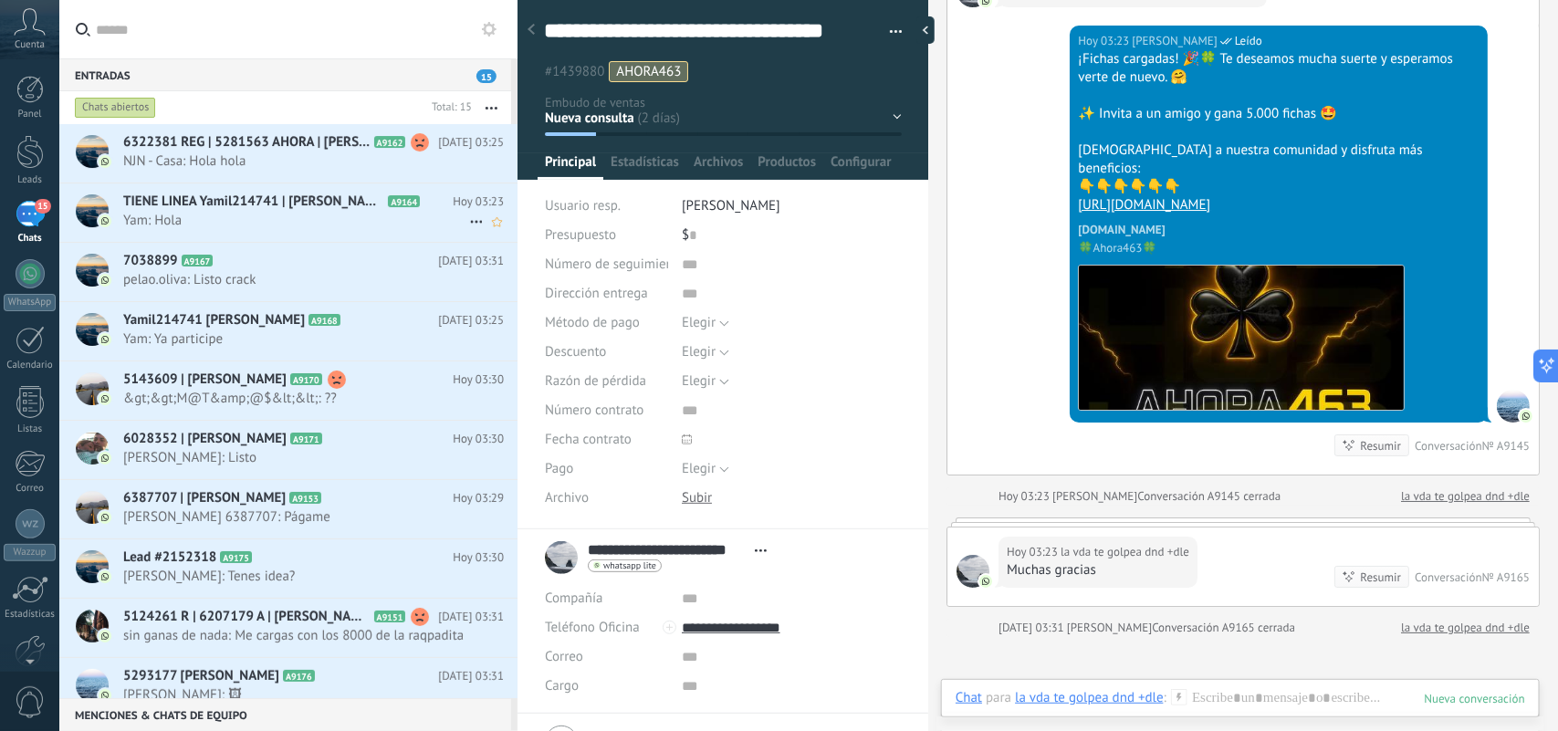
click at [374, 215] on span "Yam: Hola" at bounding box center [296, 220] width 346 height 17
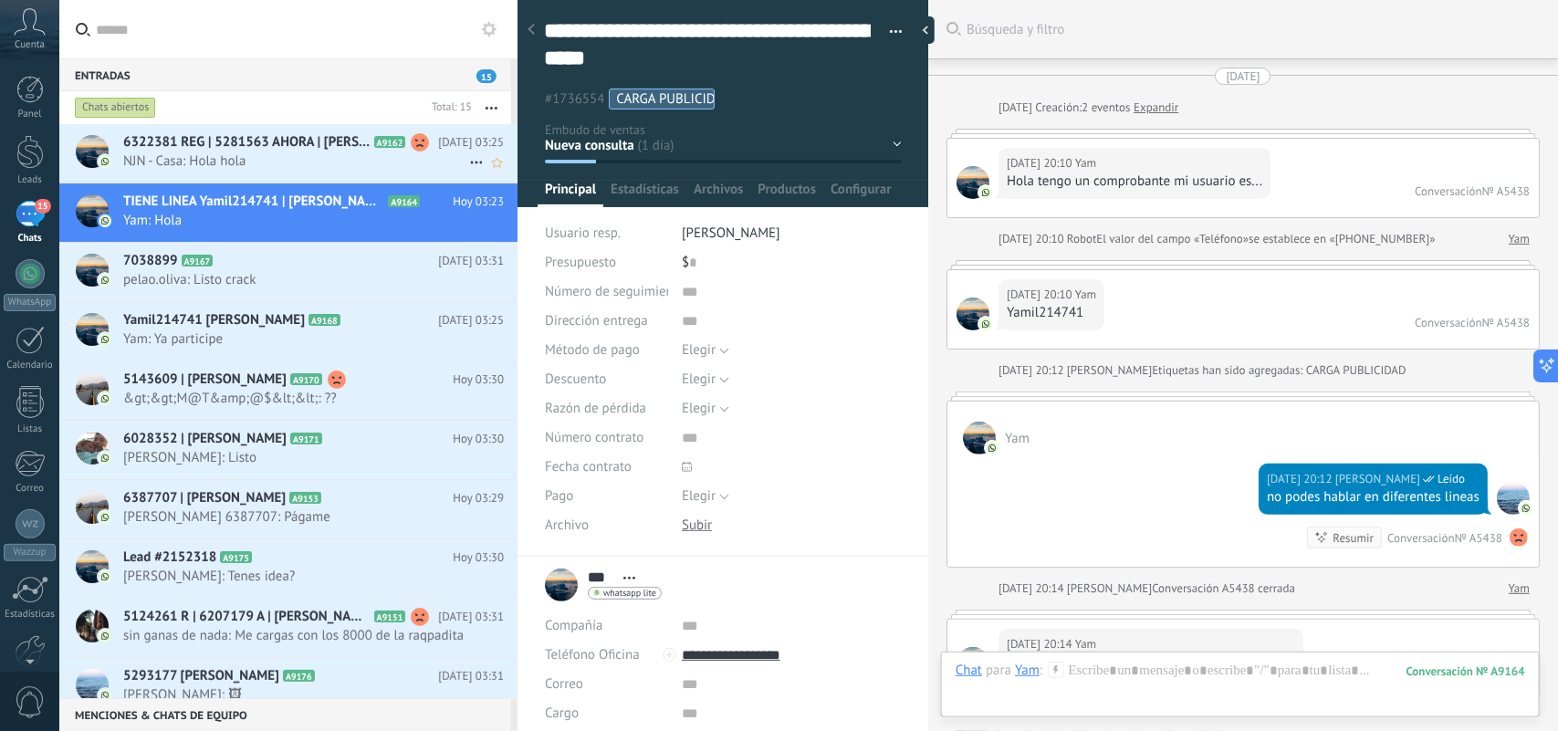
scroll to position [1180, 0]
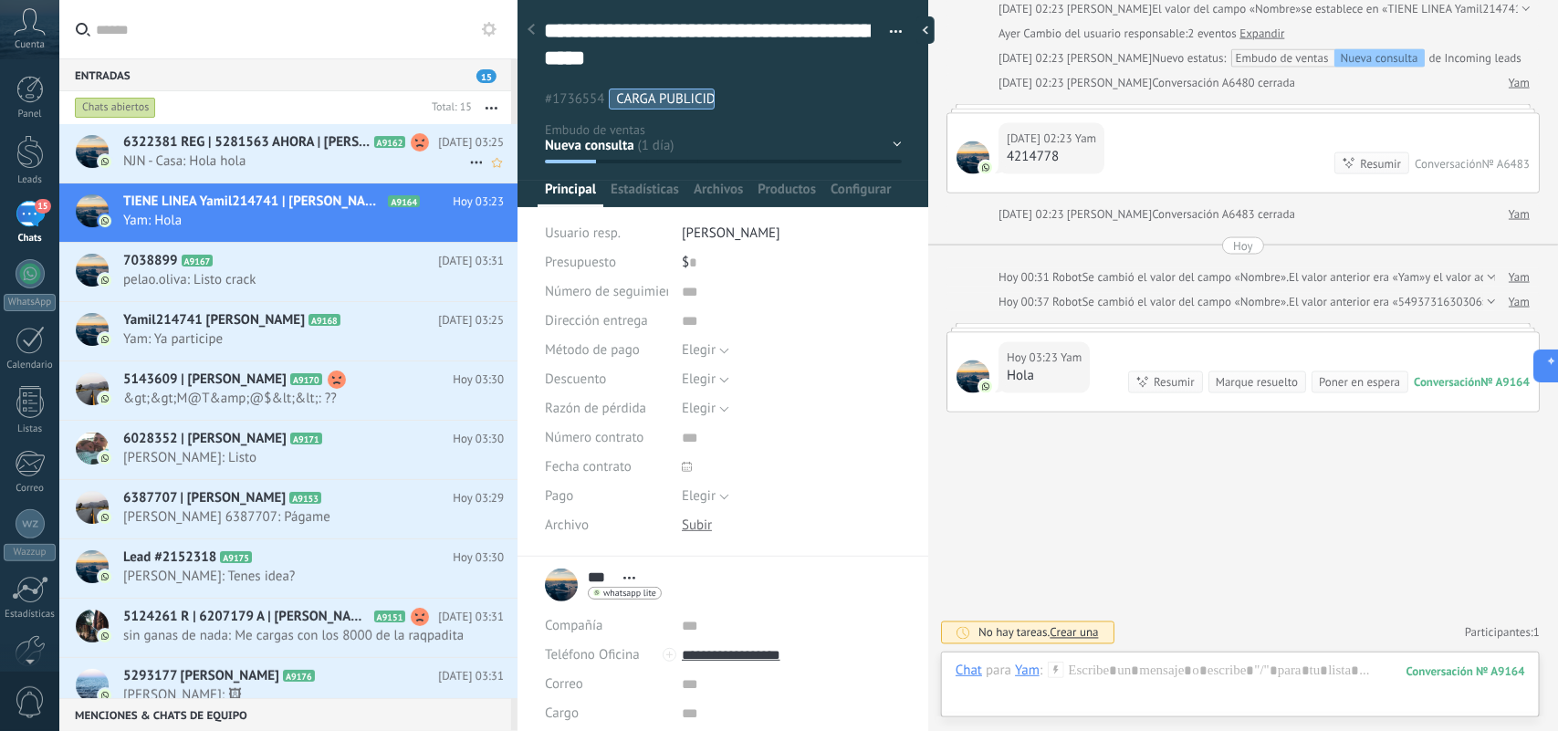
click at [393, 166] on span "NJN - Casa: Hola hola" at bounding box center [296, 160] width 346 height 17
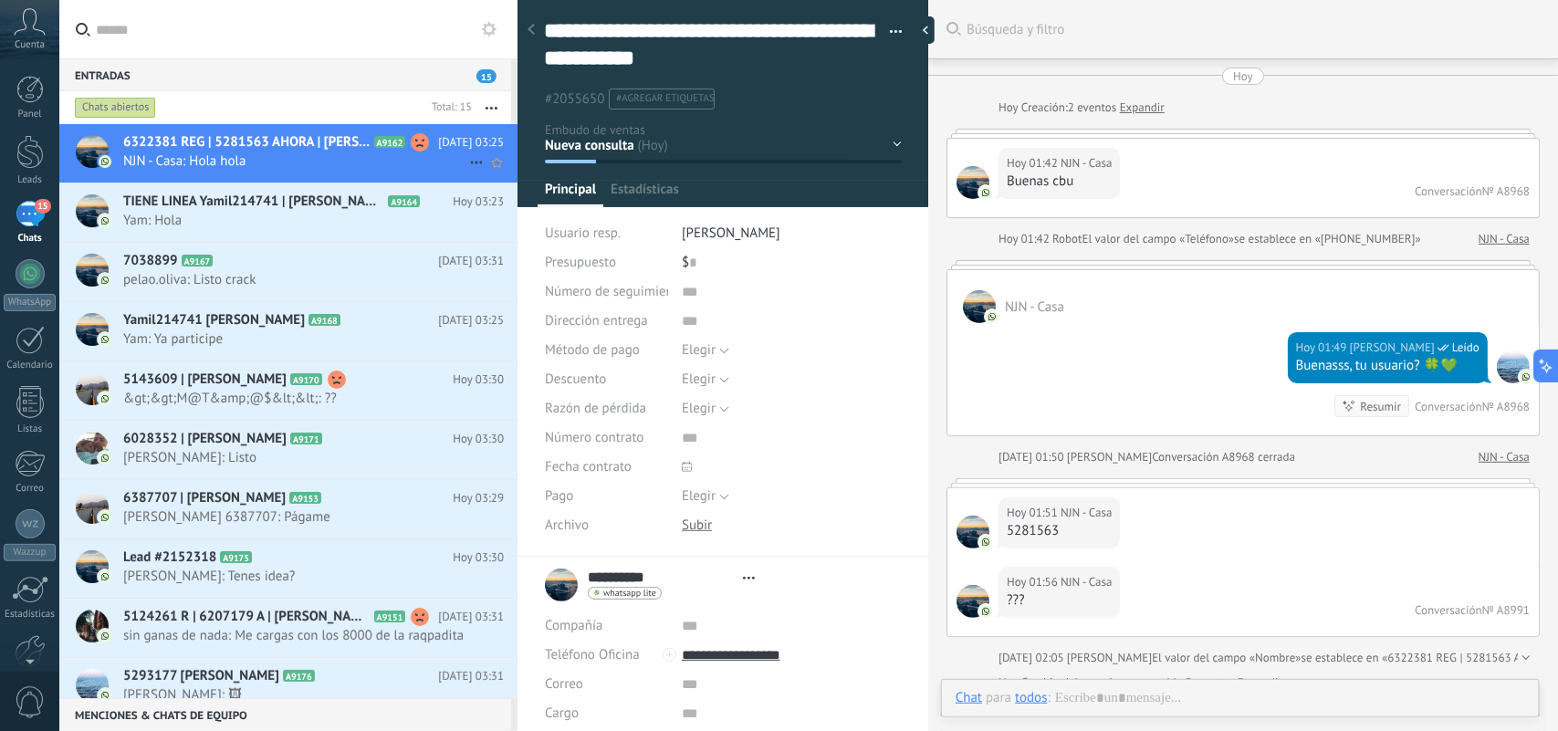
type textarea "**********"
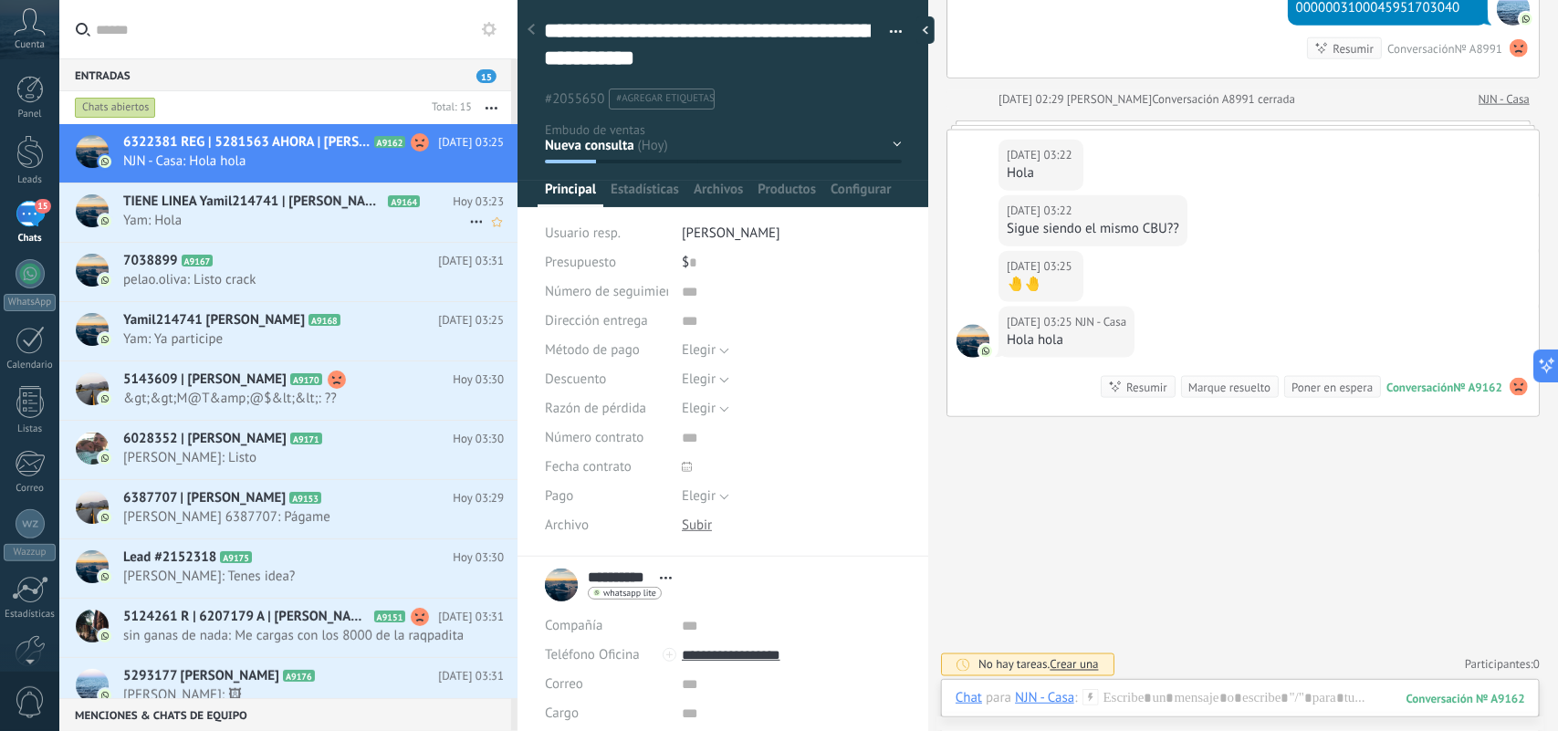
click at [406, 224] on span "Yam: Hola" at bounding box center [296, 220] width 346 height 17
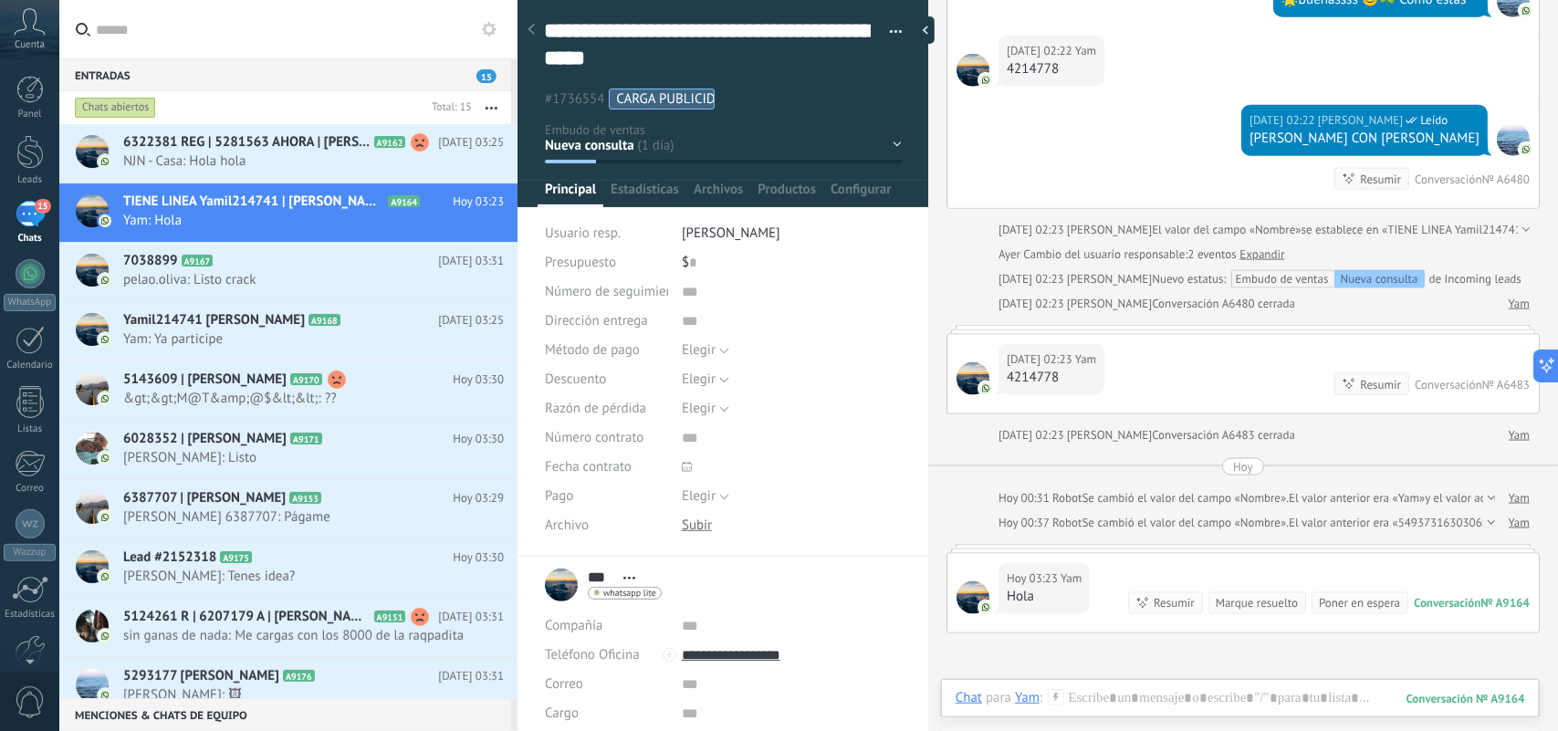
scroll to position [1180, 0]
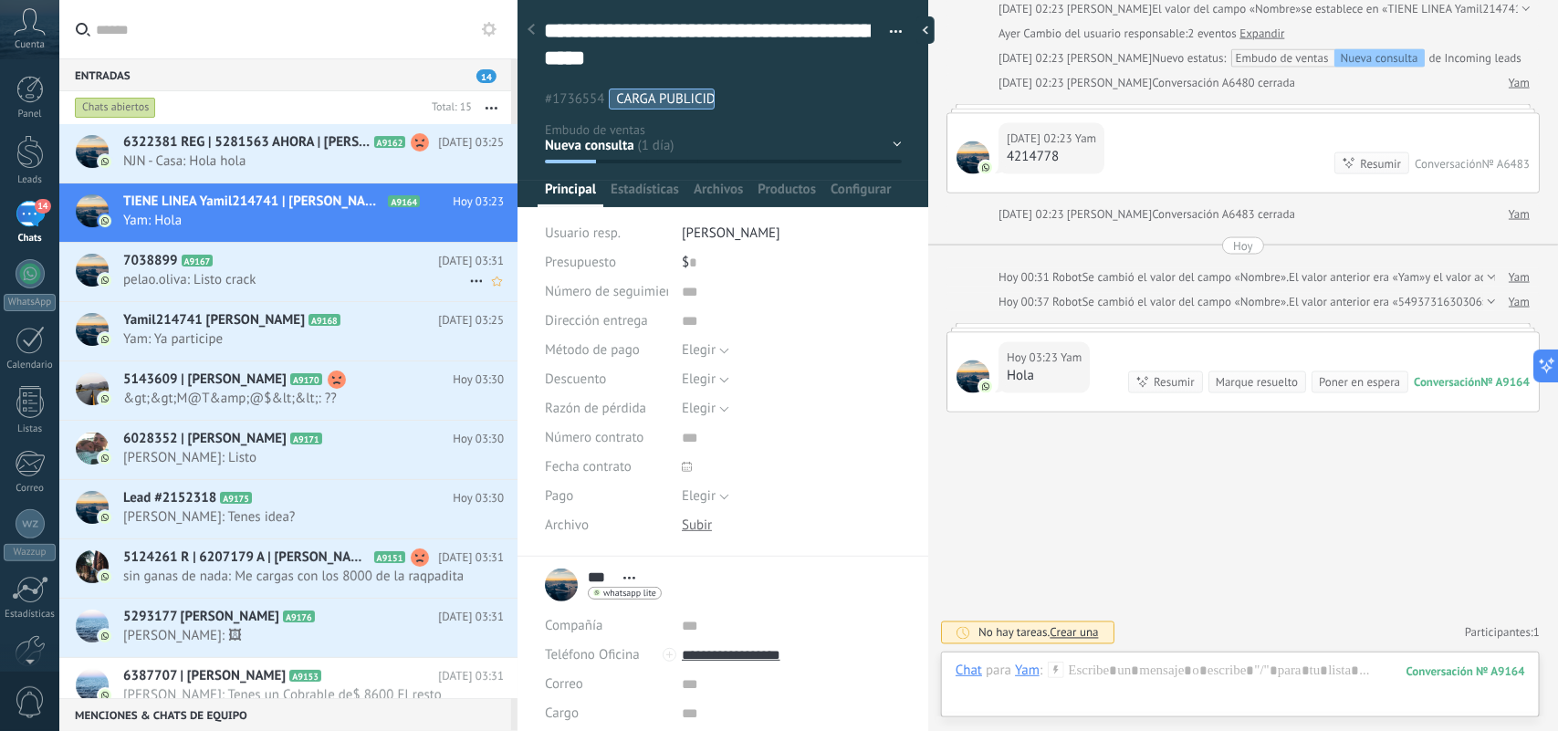
click at [377, 283] on span "pelao.oliva: Listo crack" at bounding box center [296, 279] width 346 height 17
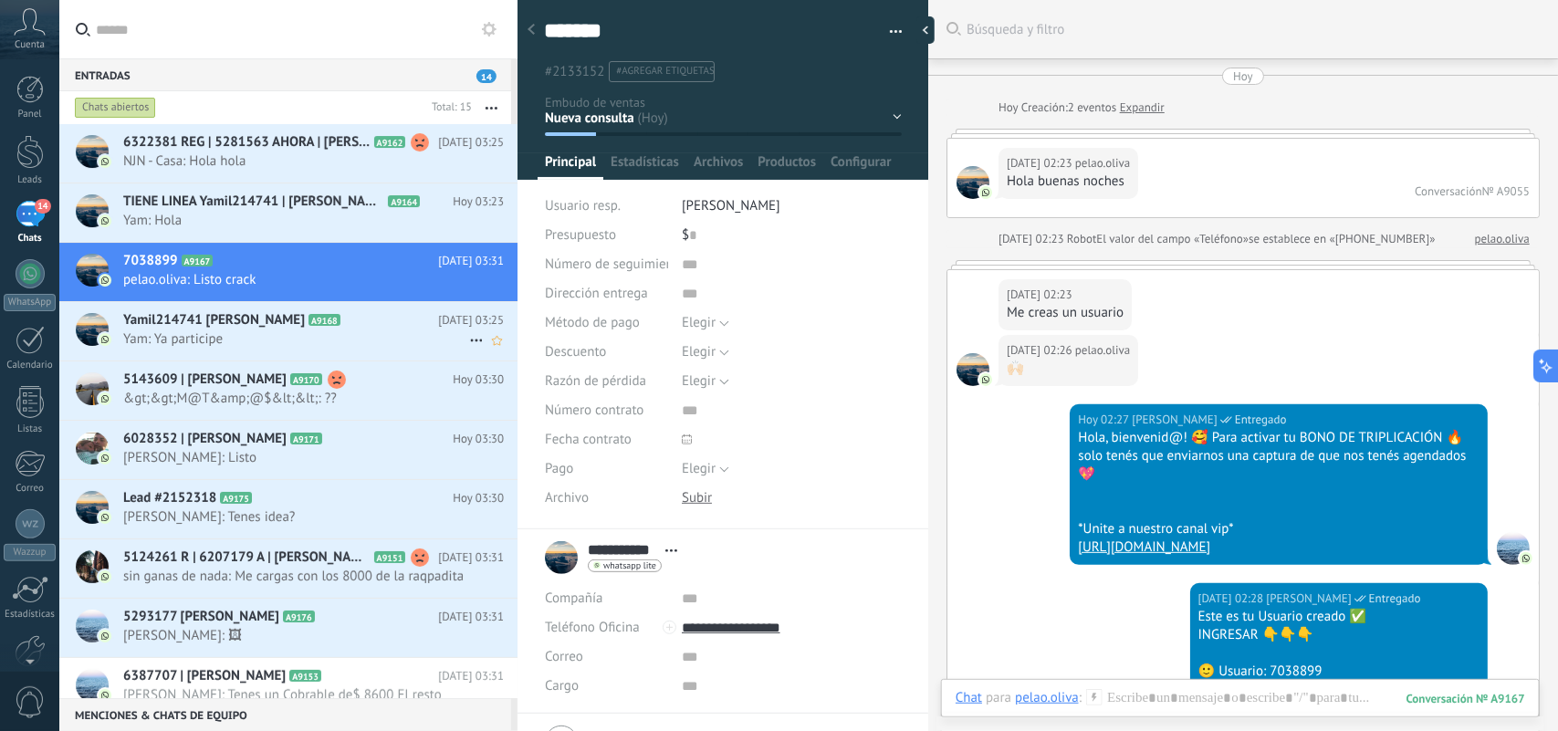
scroll to position [1900, 0]
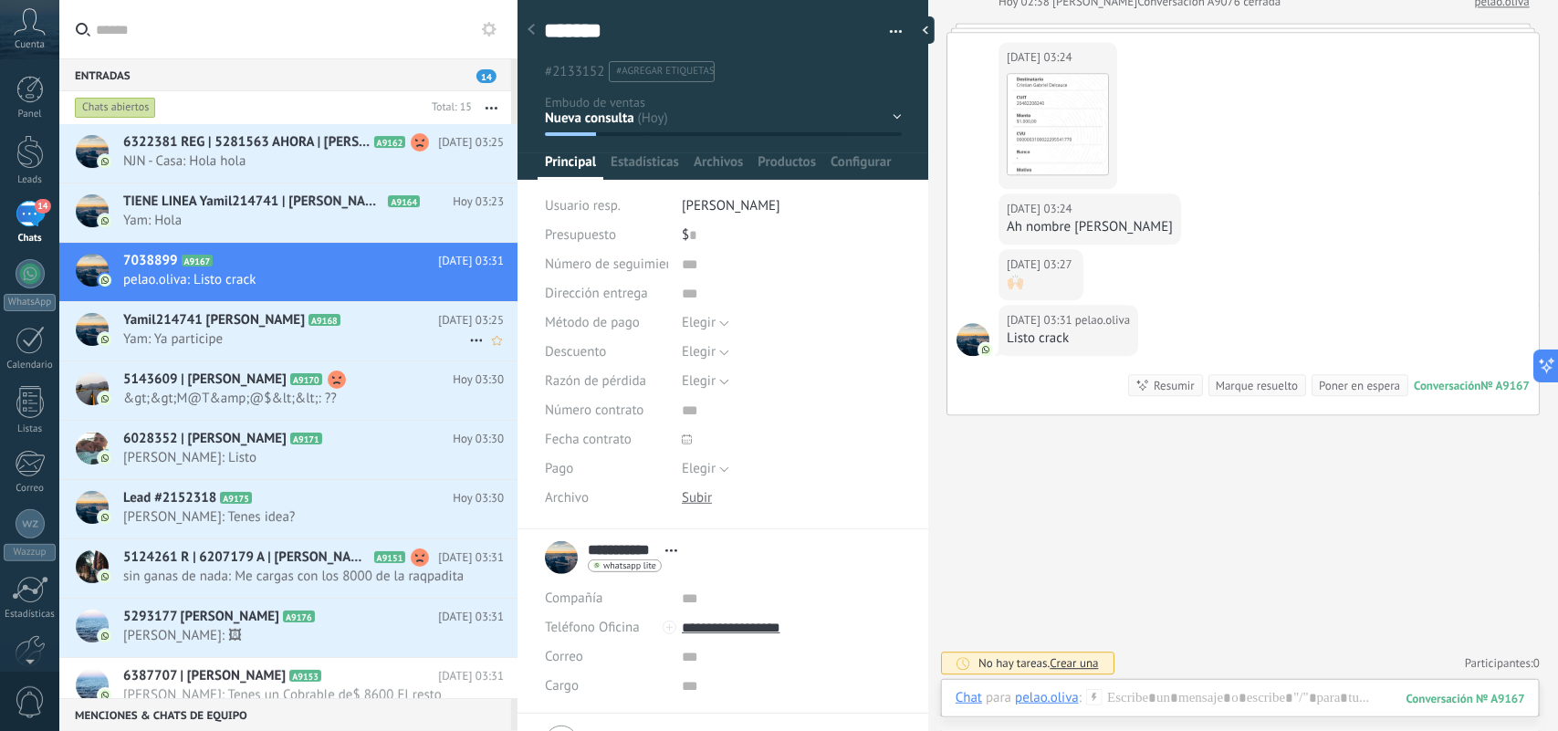
click at [383, 341] on span "Yam: Ya participe" at bounding box center [296, 338] width 346 height 17
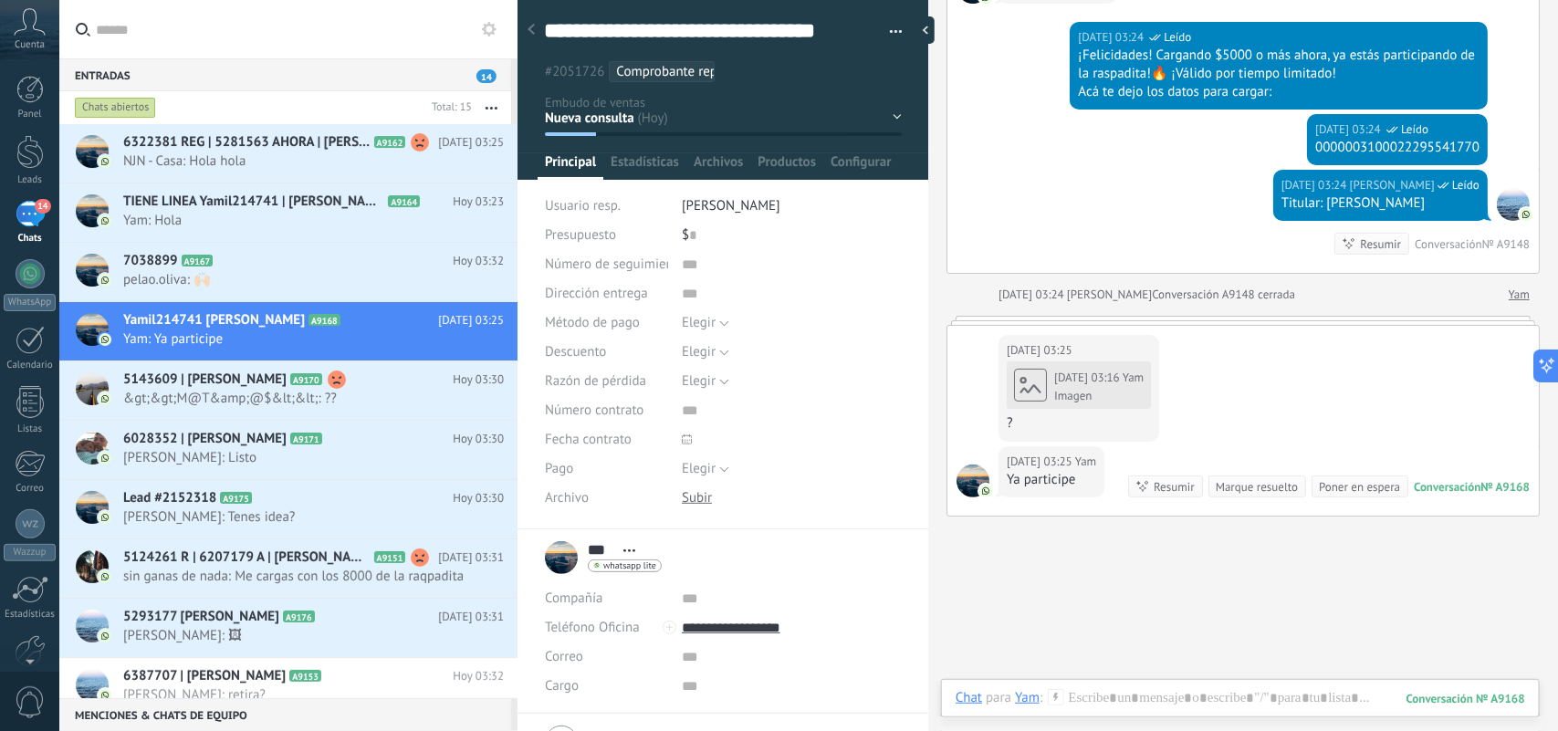
scroll to position [3046, 0]
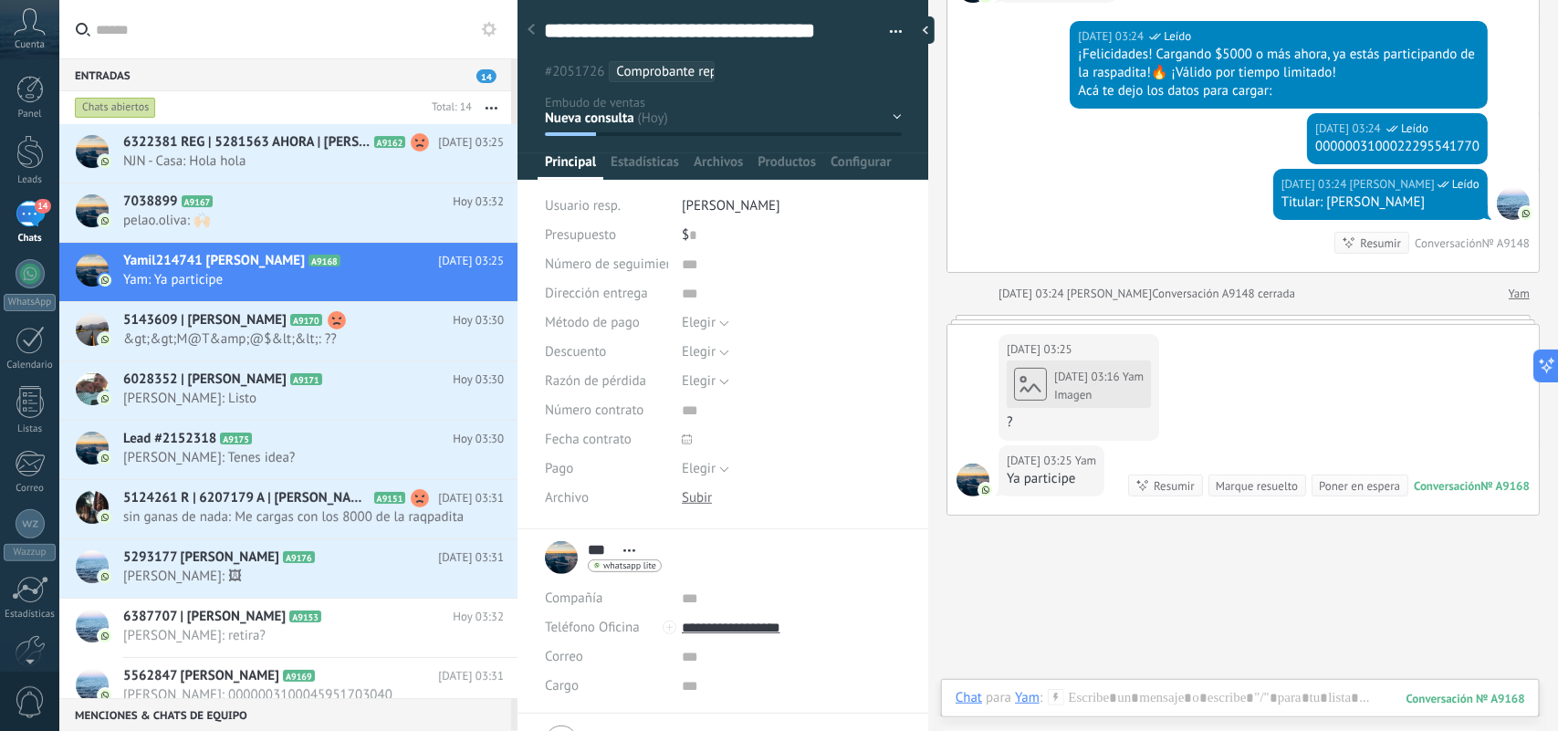
click at [1077, 398] on div "Imagen" at bounding box center [1098, 395] width 89 height 15
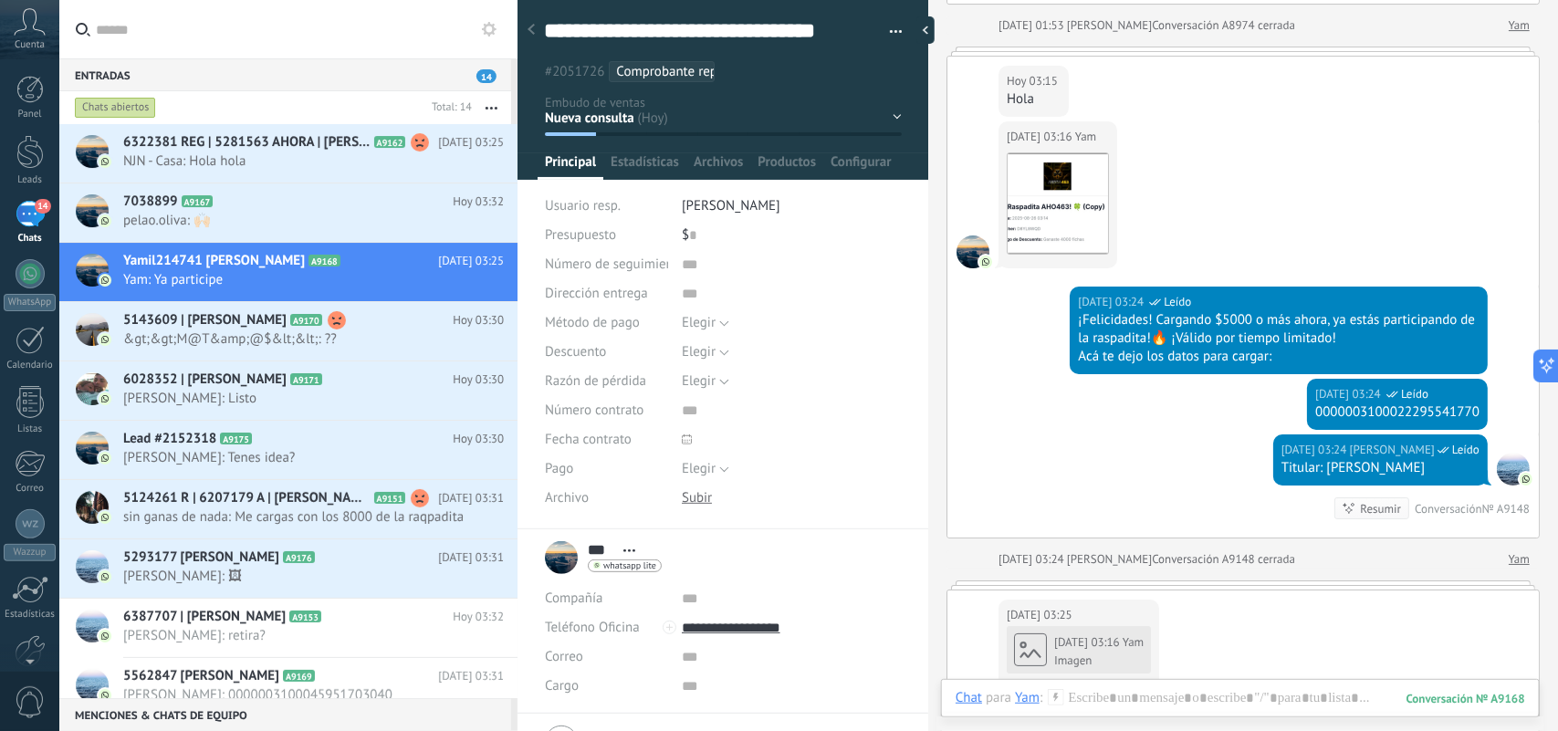
scroll to position [3084, 0]
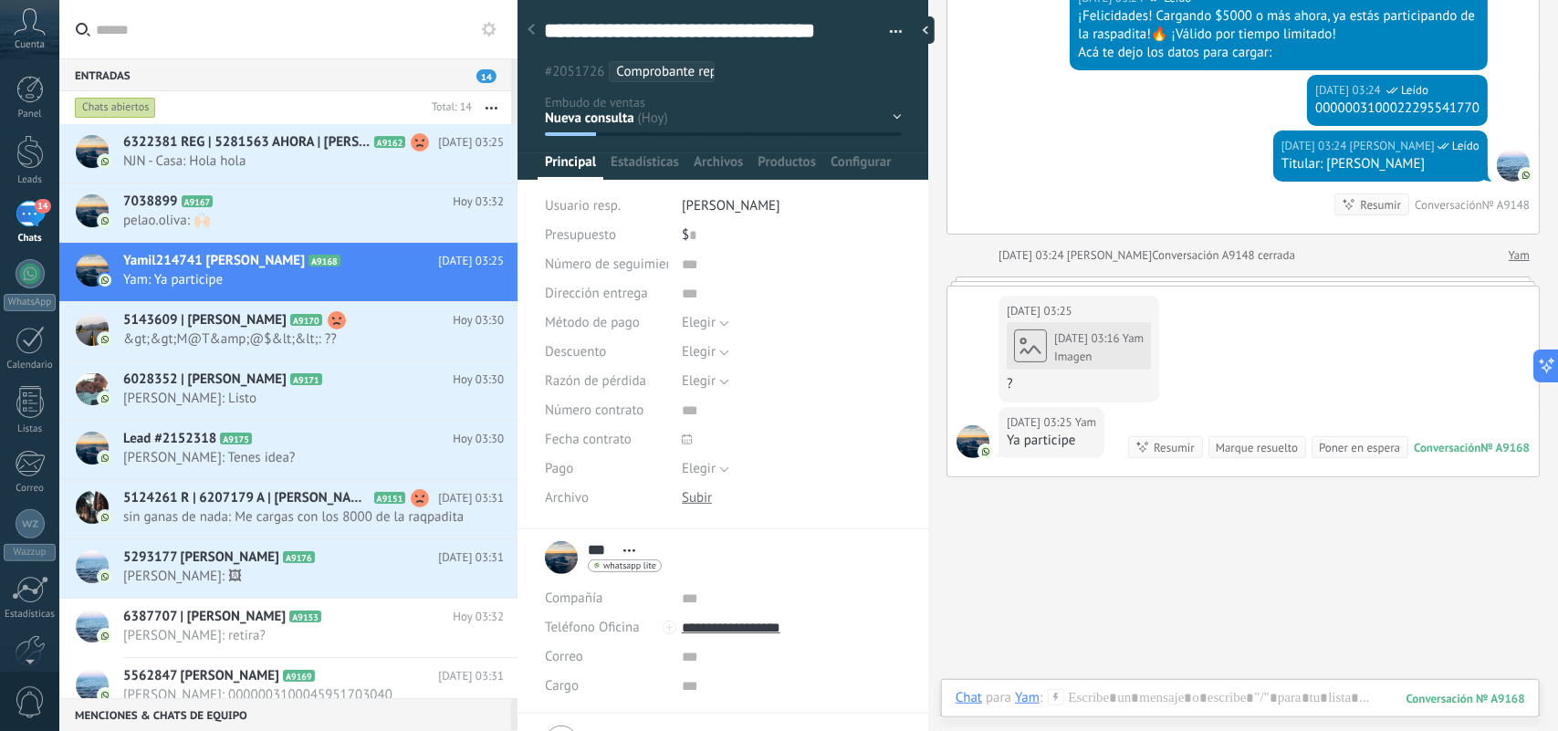
click at [1086, 358] on div "[DATE] 03:16 Yam Imagen" at bounding box center [1079, 345] width 144 height 47
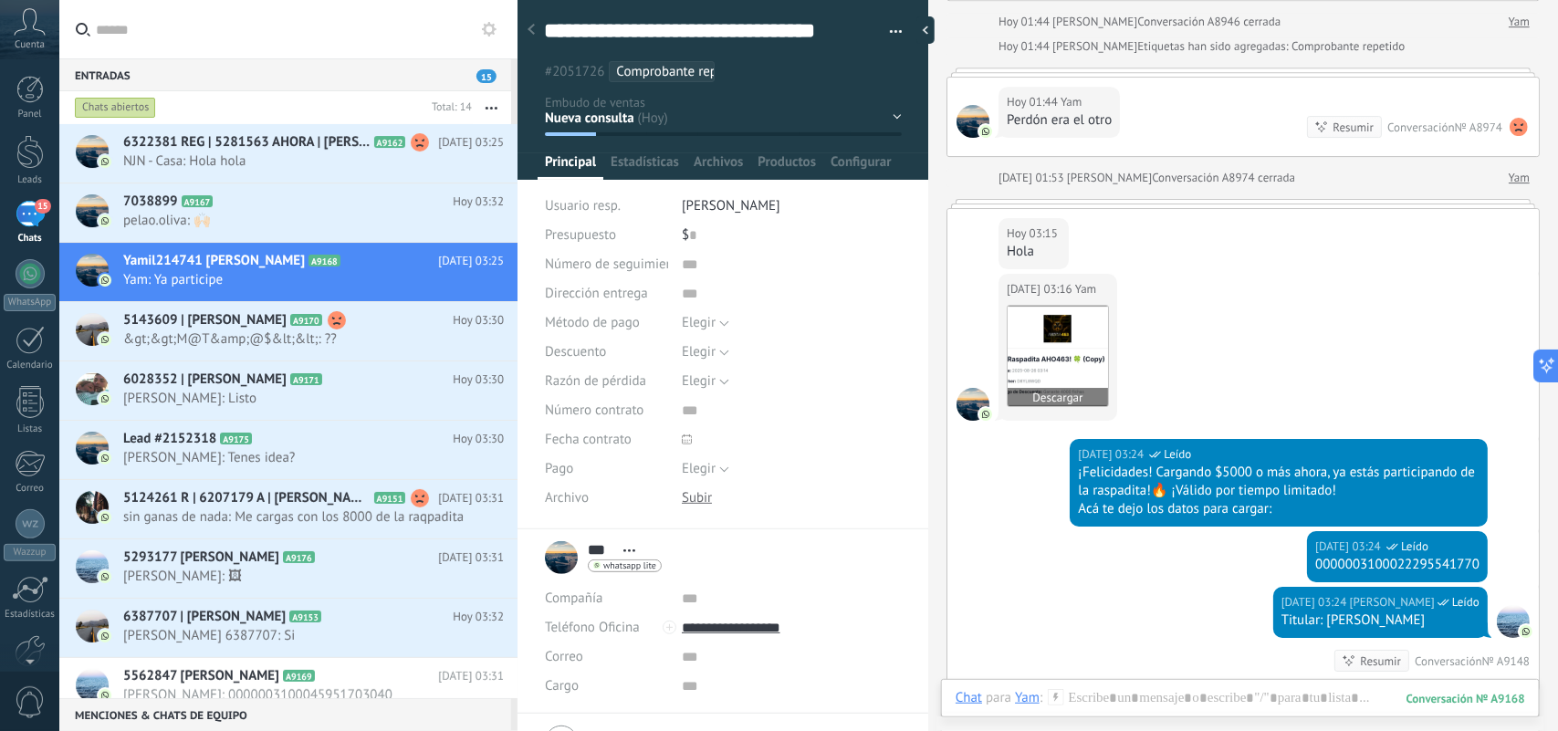
click at [1080, 366] on img at bounding box center [1058, 356] width 100 height 100
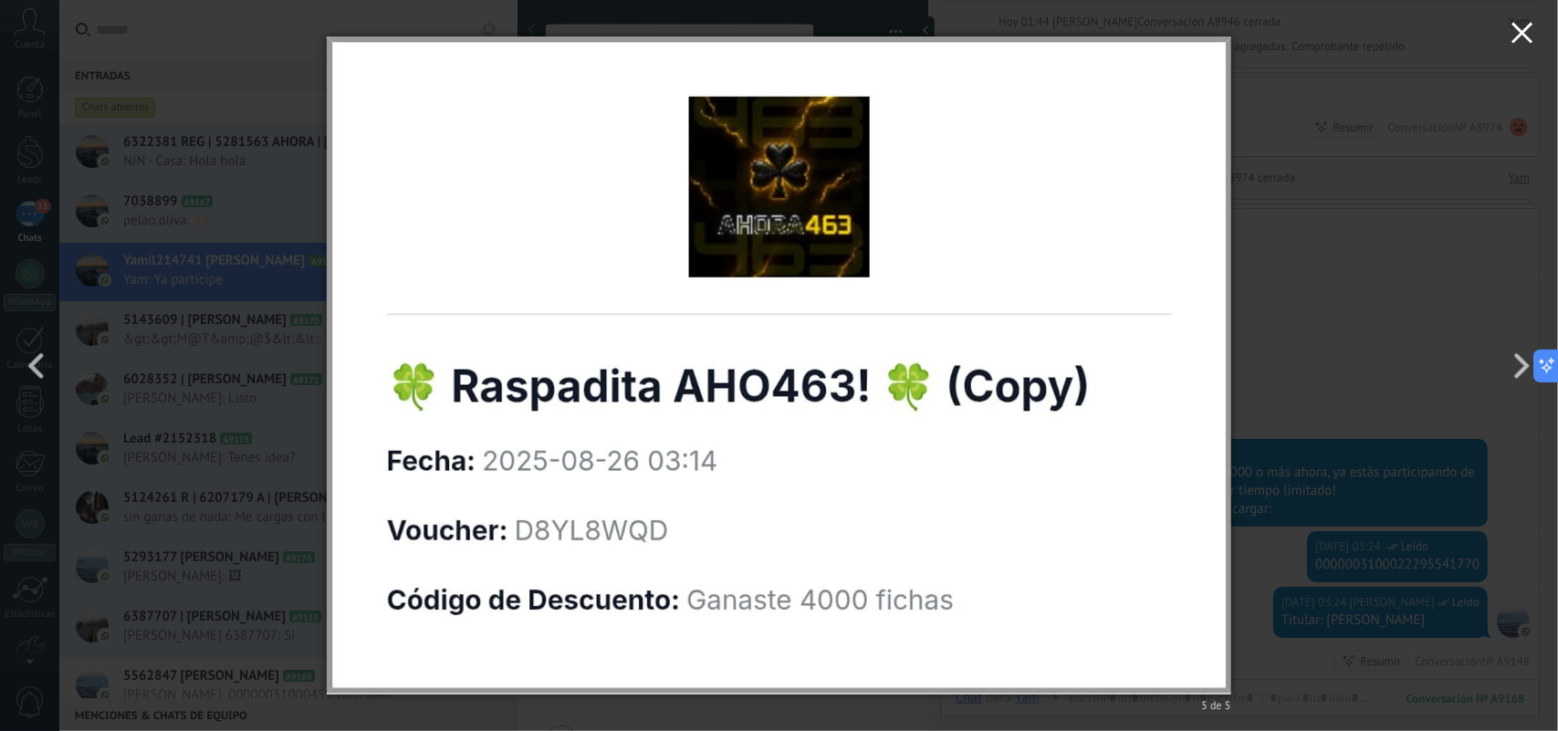
click at [1526, 37] on use "button" at bounding box center [1522, 32] width 21 height 21
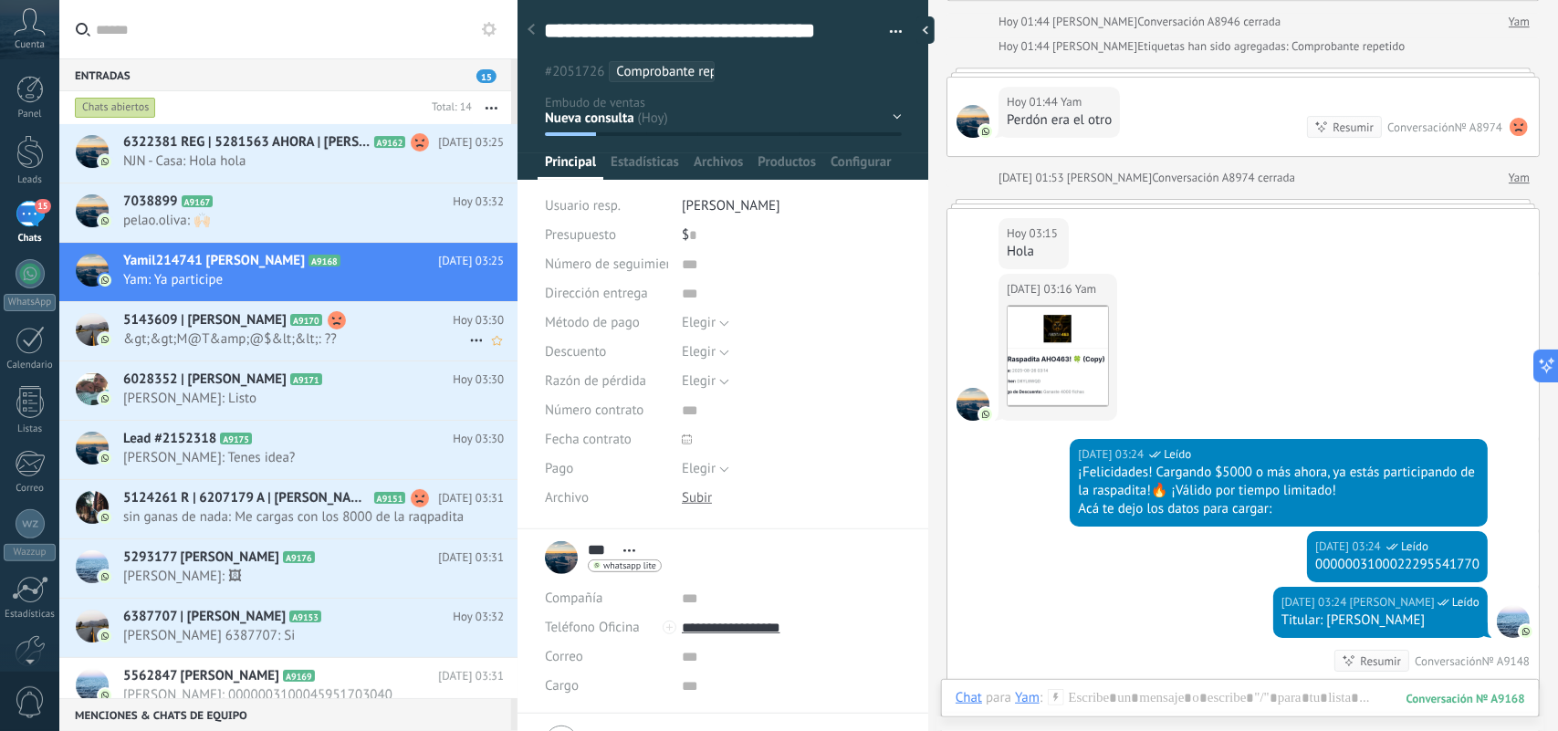
click at [341, 321] on h2 "5143609 | [PERSON_NAME] A9170" at bounding box center [288, 320] width 330 height 18
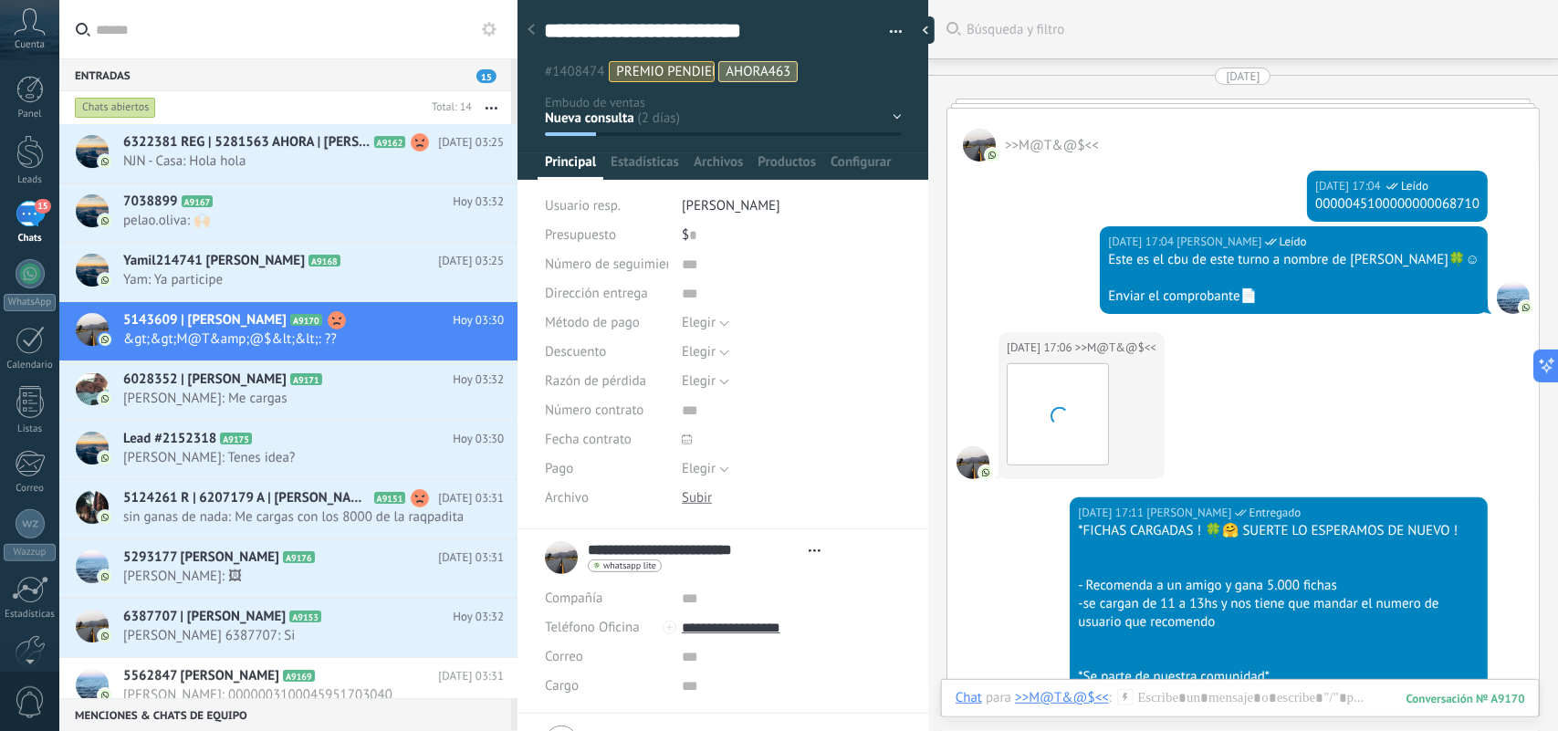
scroll to position [5693, 0]
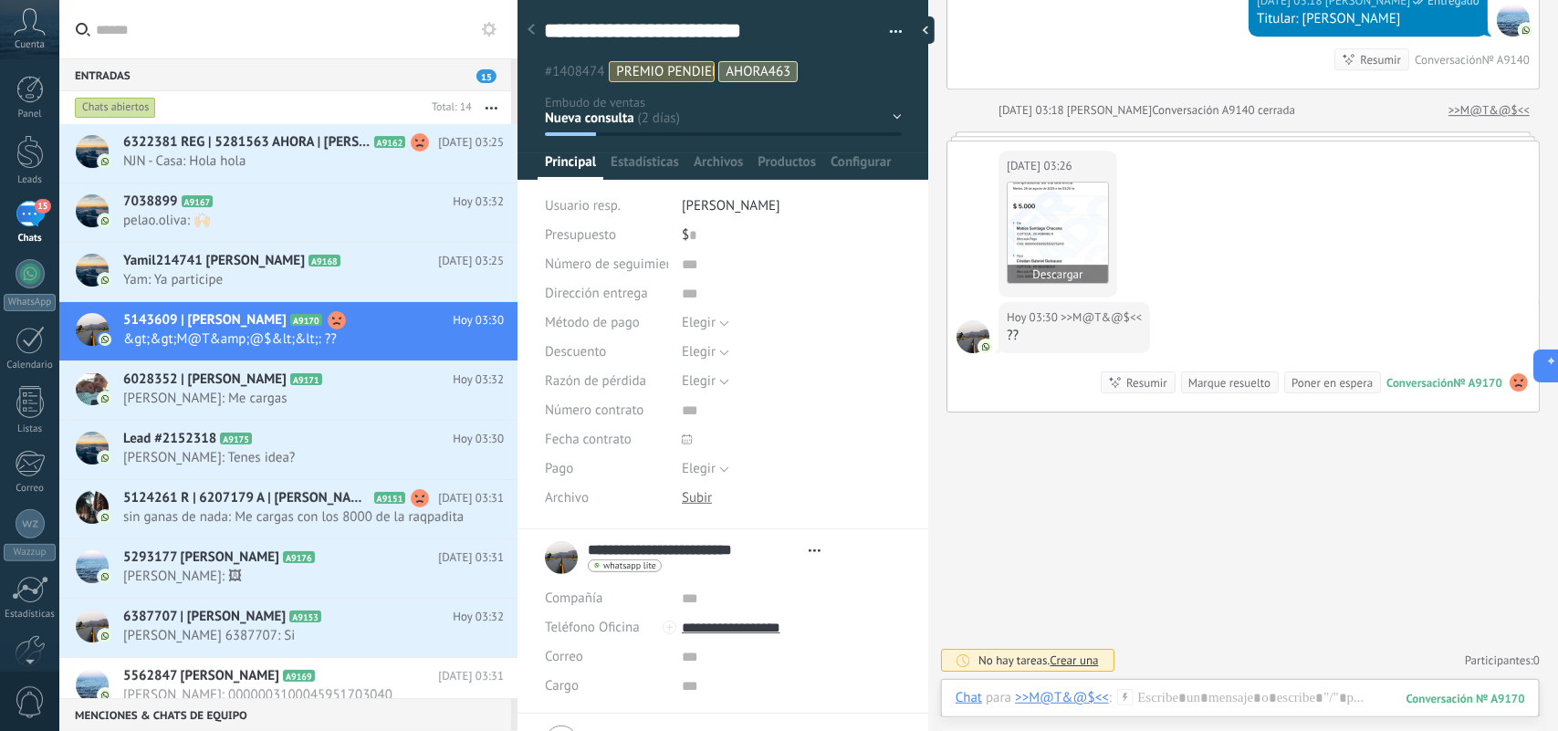
click at [1062, 234] on img at bounding box center [1058, 233] width 100 height 100
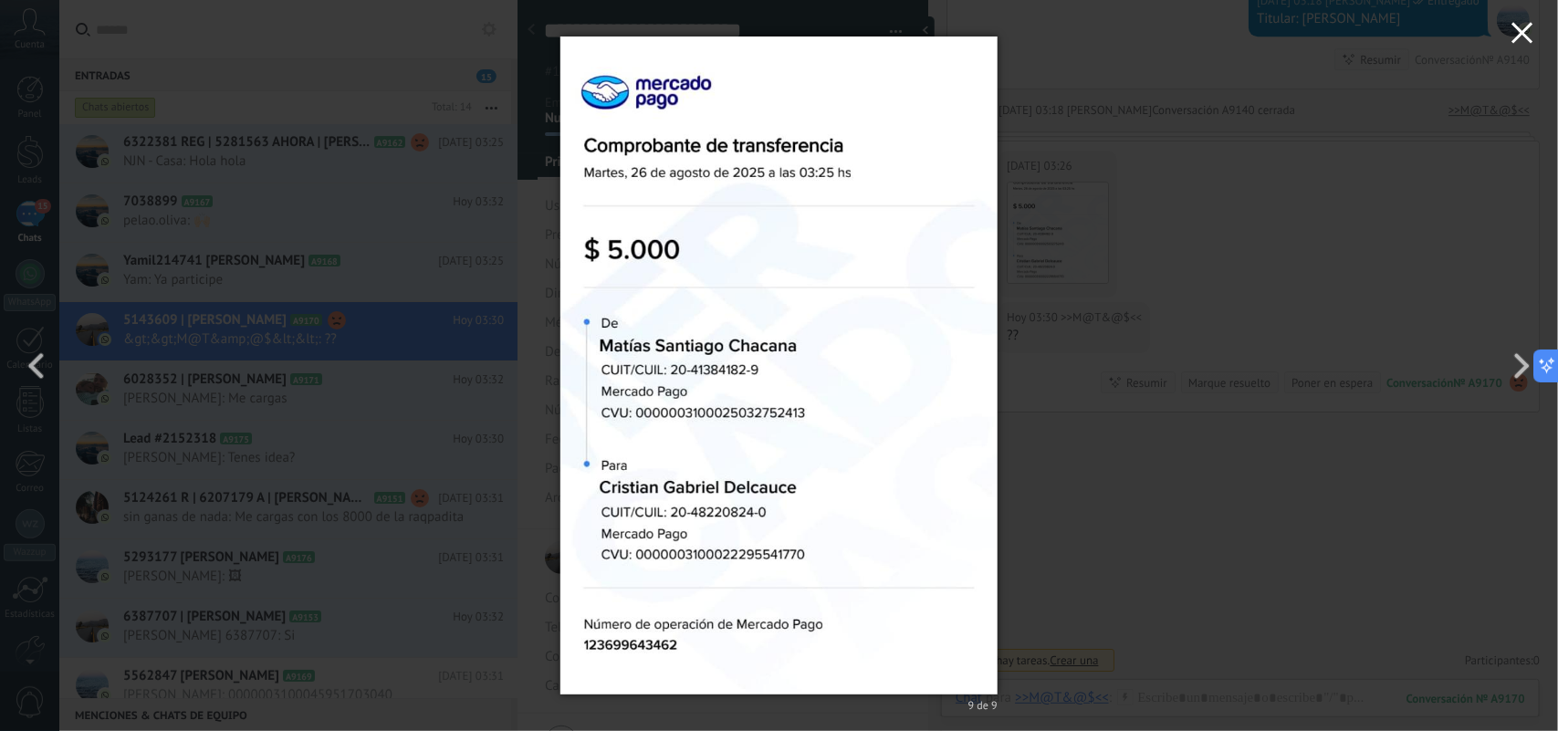
click at [1514, 35] on icon "button" at bounding box center [1523, 33] width 22 height 22
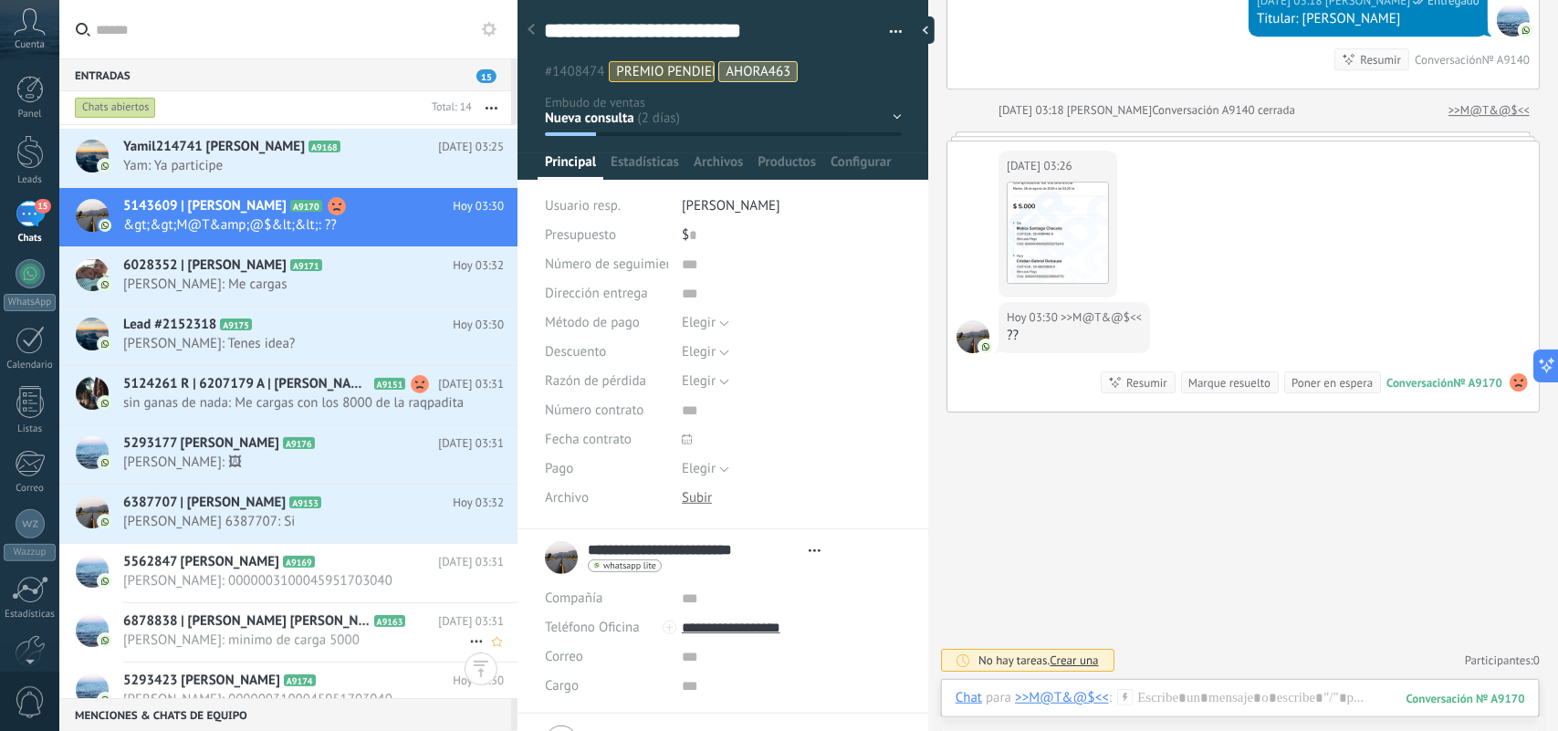
scroll to position [297, 0]
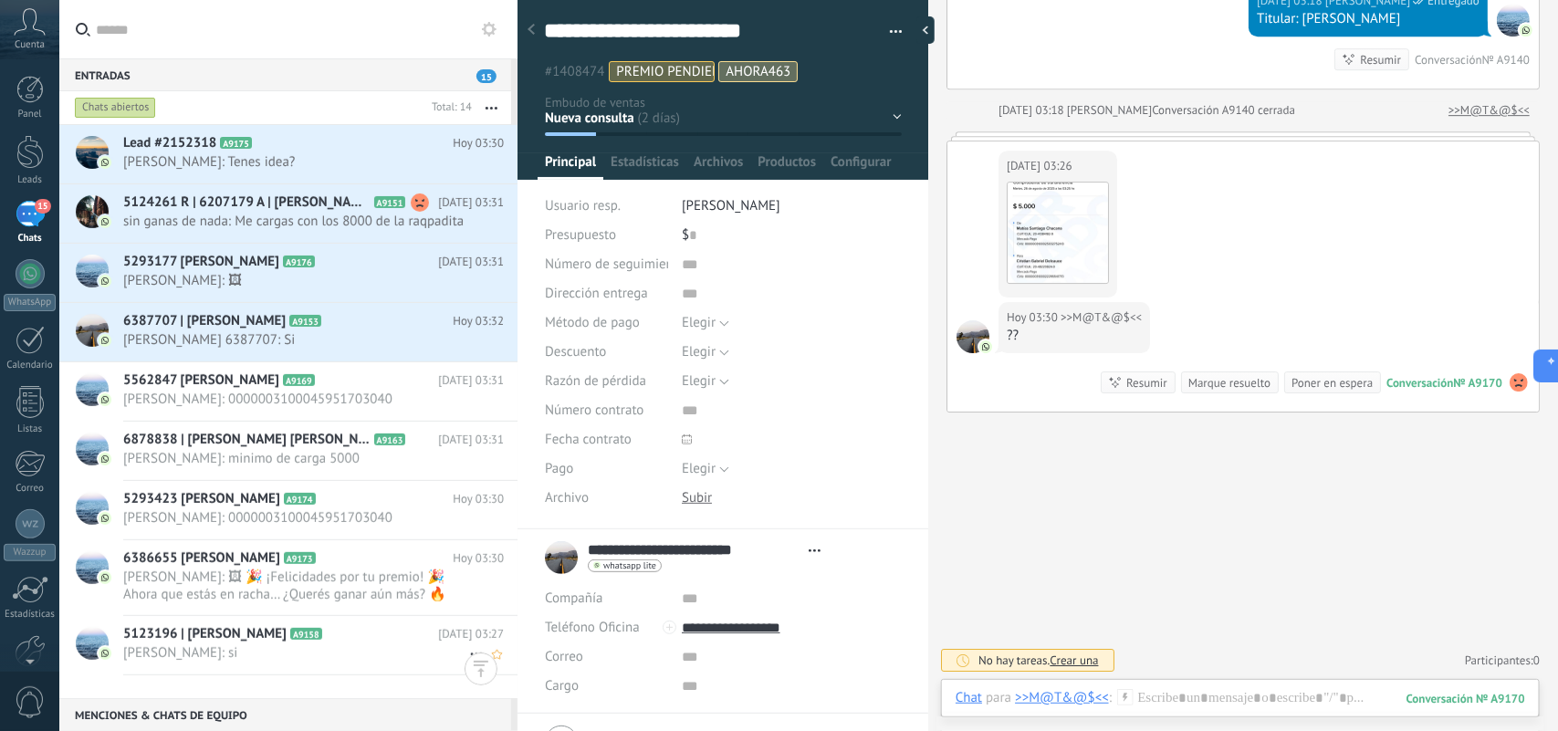
click at [347, 662] on span "[PERSON_NAME]: si" at bounding box center [296, 653] width 346 height 17
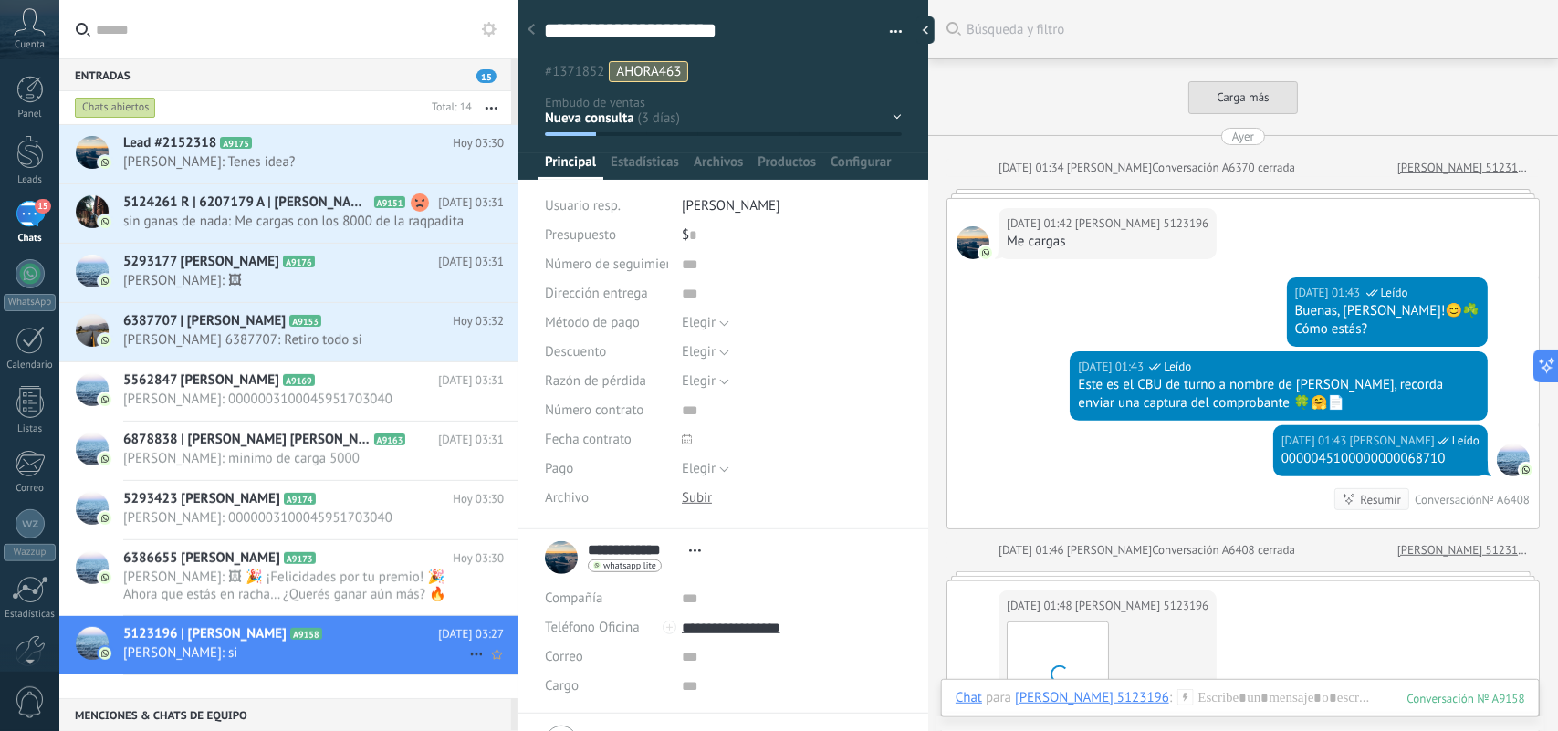
click at [467, 662] on icon at bounding box center [477, 655] width 22 height 22
click at [517, 672] on span "Conversación cerrada" at bounding box center [559, 673] width 124 height 37
click at [466, 606] on icon at bounding box center [477, 595] width 22 height 22
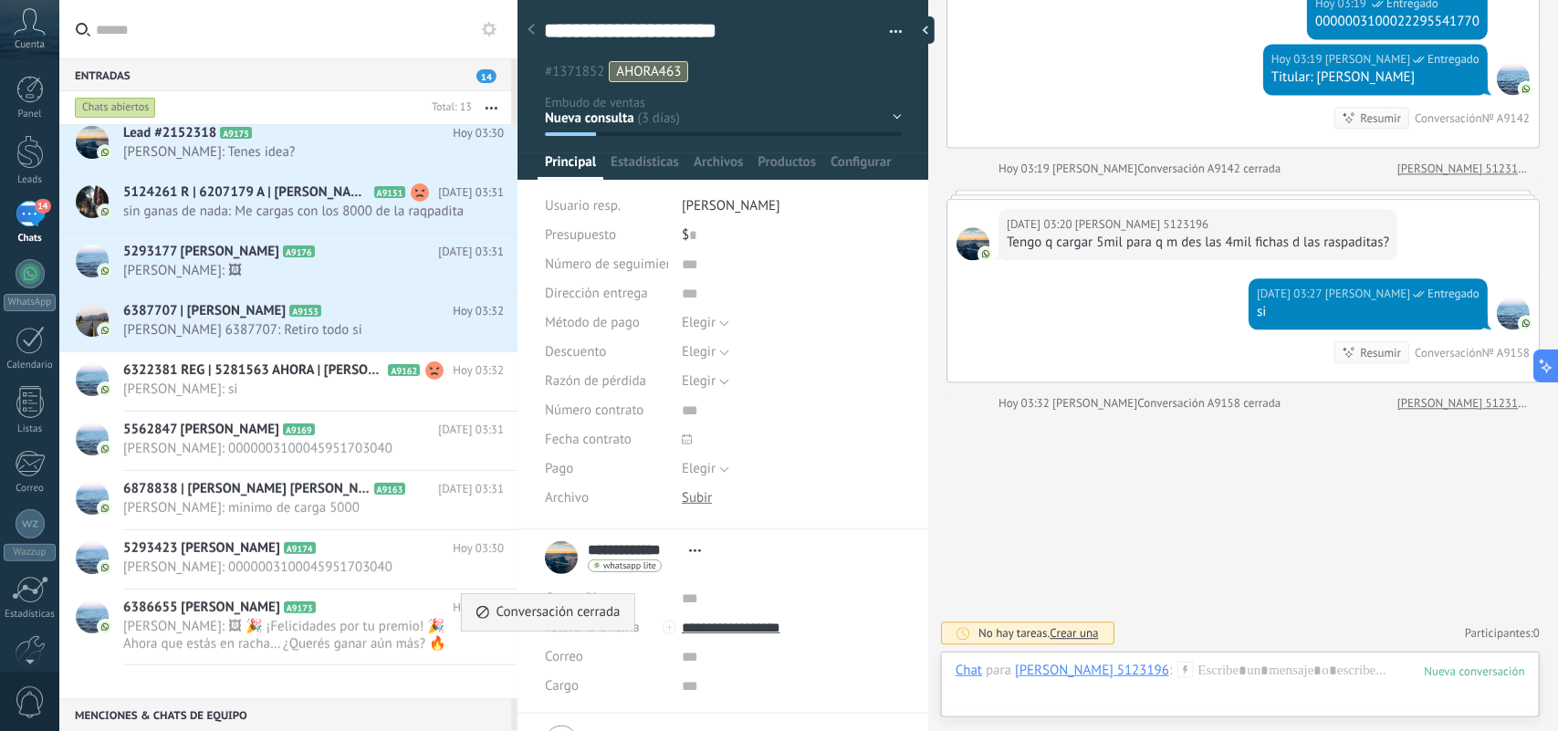
scroll to position [247, 0]
click at [494, 614] on div "Conversación cerrada" at bounding box center [548, 612] width 145 height 37
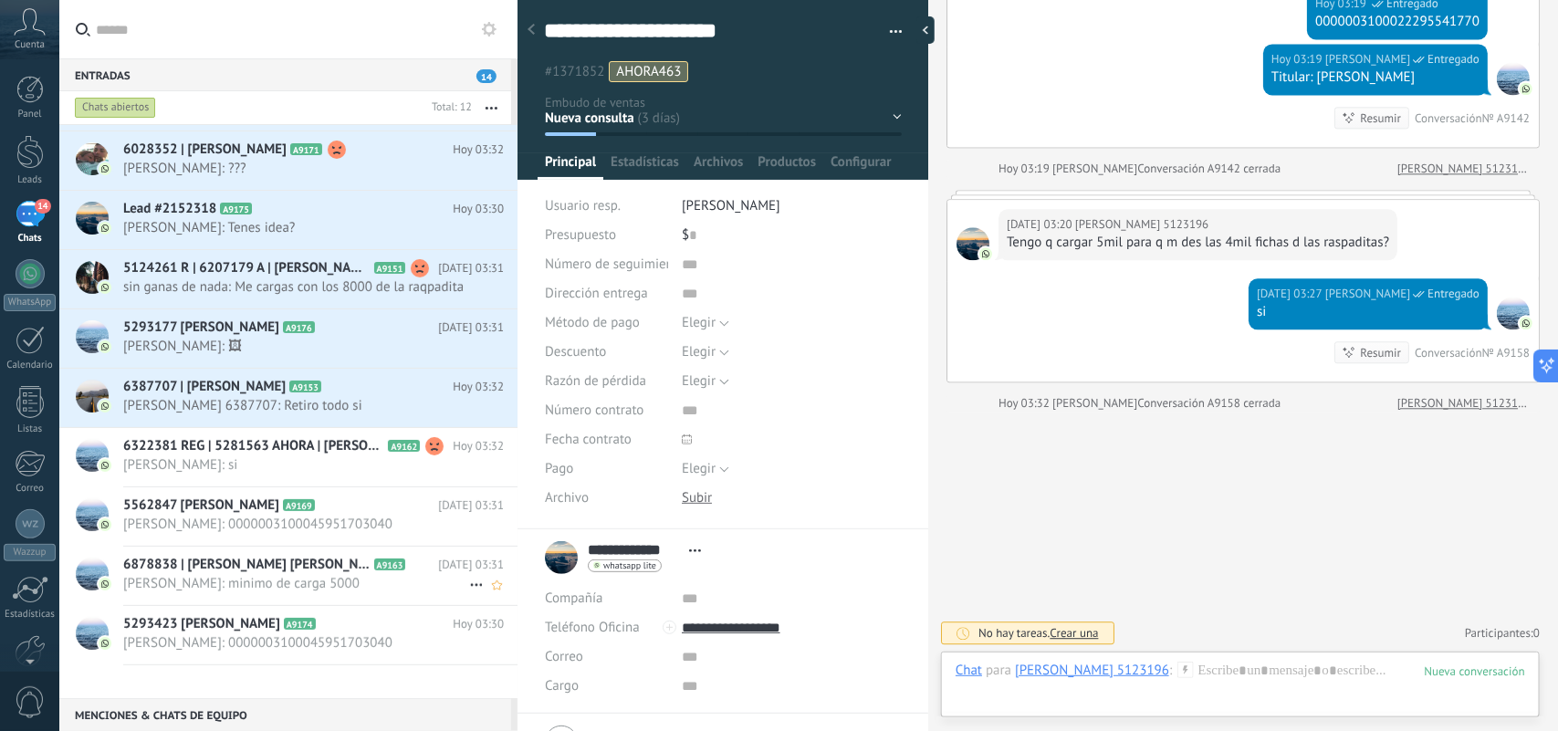
scroll to position [172, 0]
click at [397, 652] on span "[PERSON_NAME]: 0000003100045951703040" at bounding box center [296, 642] width 346 height 17
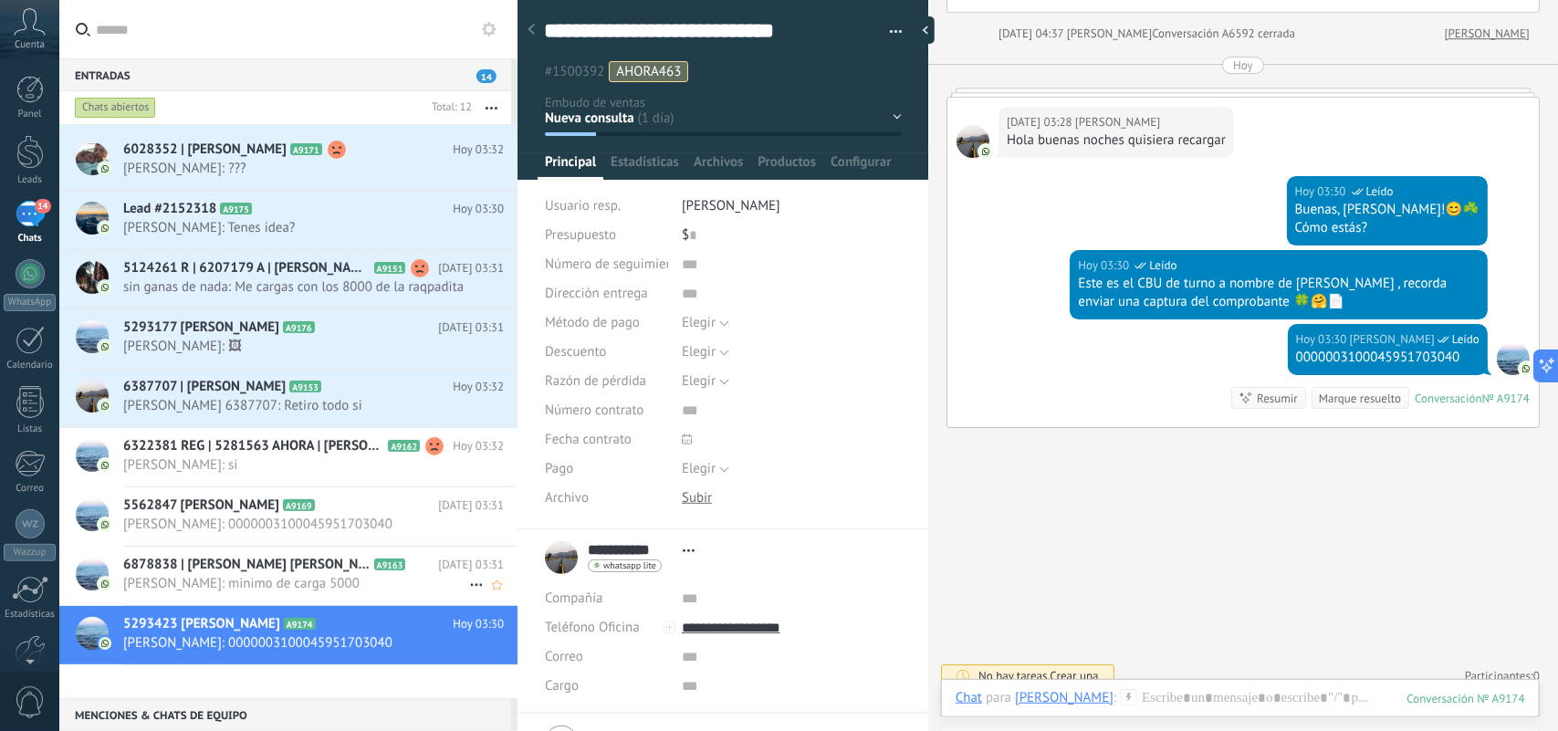
scroll to position [27, 0]
click at [470, 655] on icon at bounding box center [477, 645] width 22 height 22
click at [500, 667] on span "Conversación cerrada" at bounding box center [559, 672] width 124 height 37
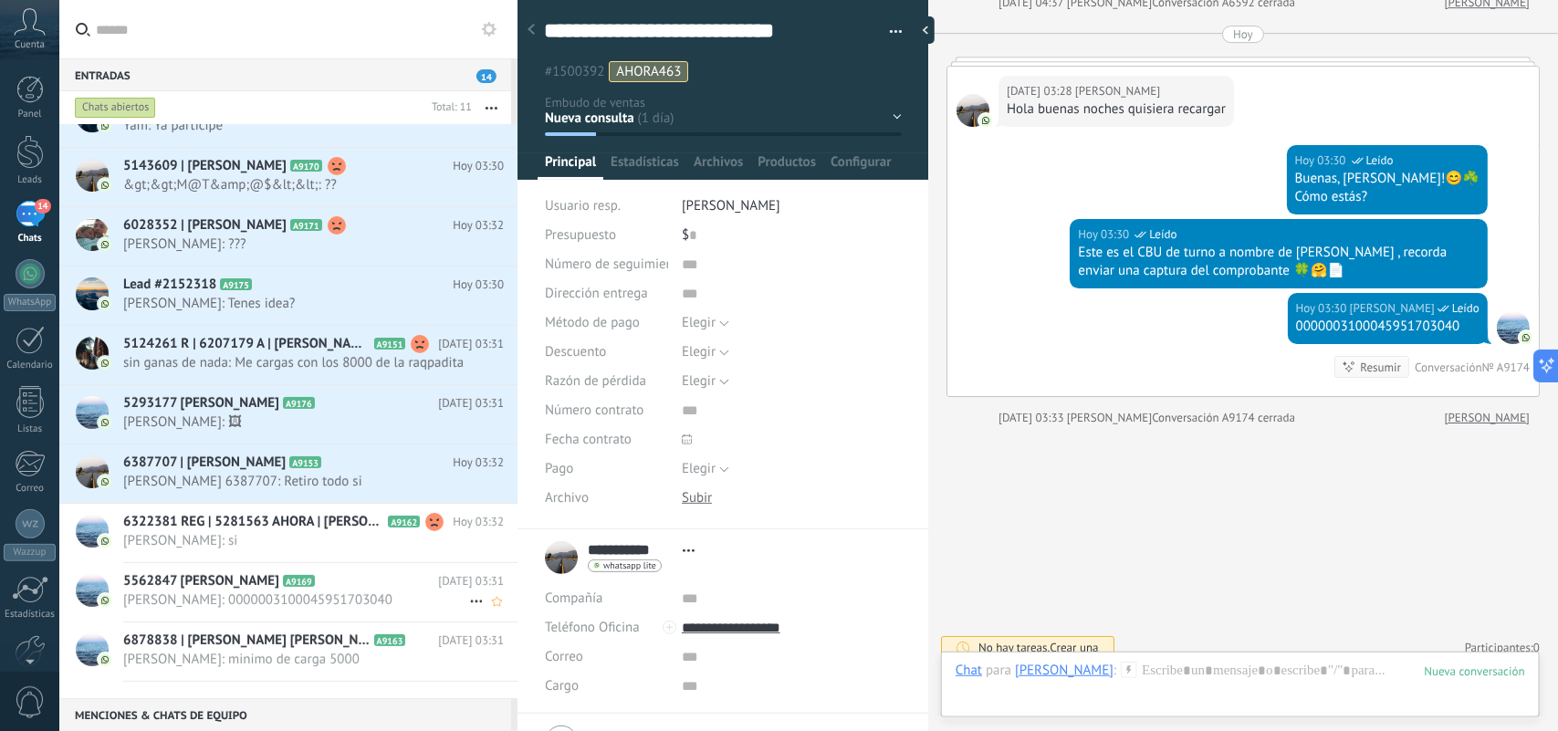
scroll to position [96, 0]
click at [468, 672] on icon at bounding box center [477, 661] width 22 height 22
click at [327, 655] on div at bounding box center [779, 365] width 1558 height 731
click at [330, 668] on span "[PERSON_NAME]: minimo de carga 5000" at bounding box center [296, 659] width 346 height 17
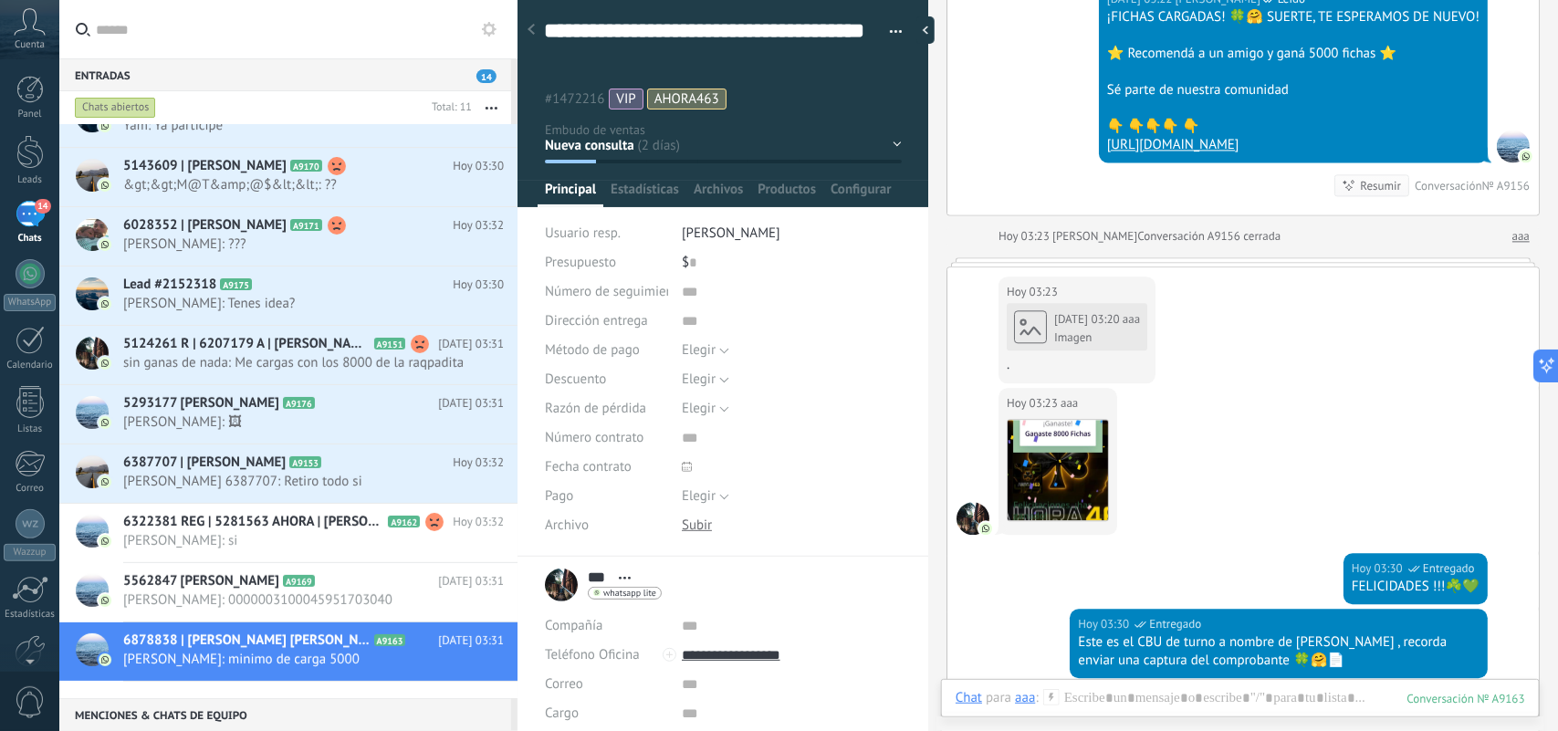
scroll to position [4800, 0]
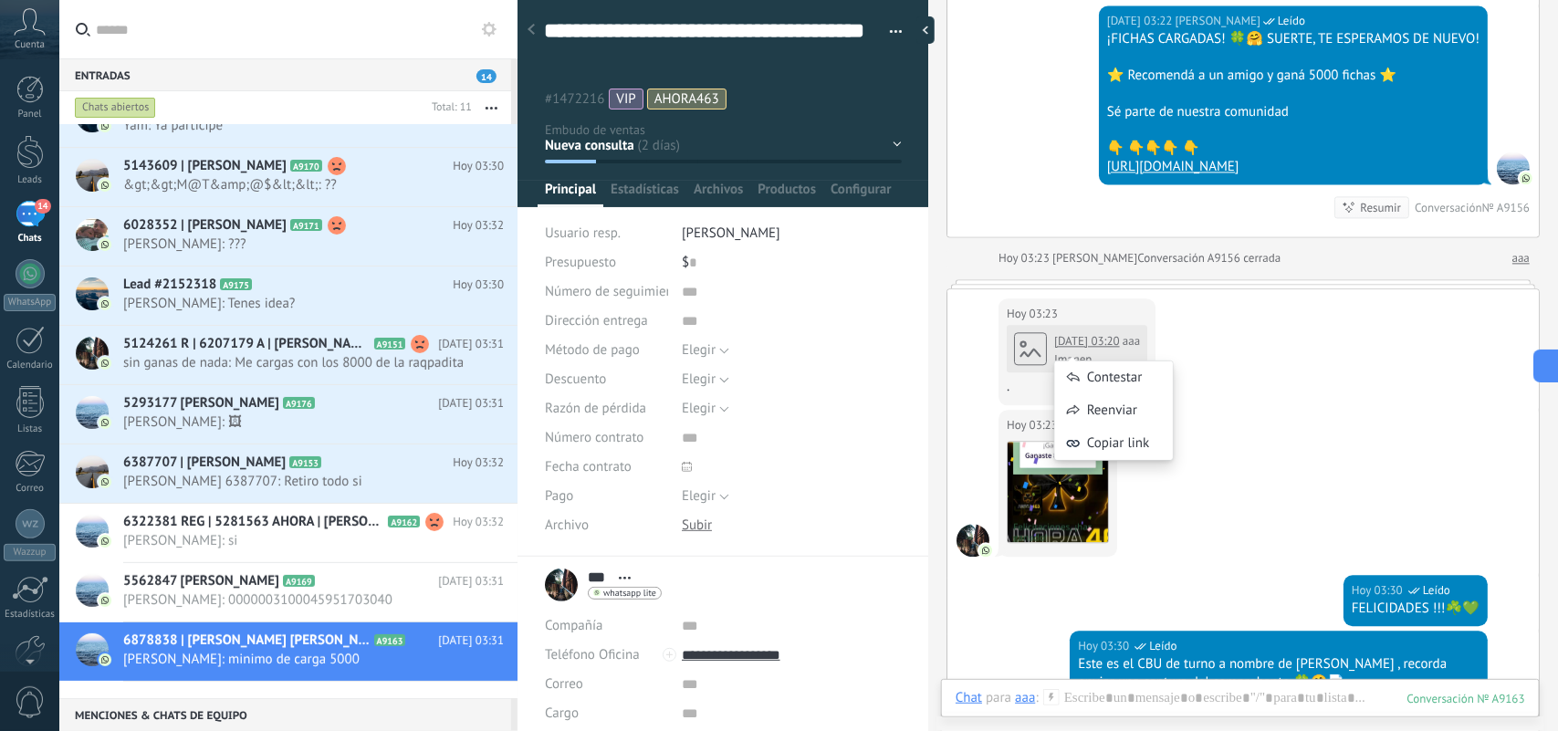
click at [1106, 356] on div "Contestar Reenviar Copiar link" at bounding box center [1114, 401] width 120 height 137
click at [1310, 341] on div "[DATE] 03:23 aaa [DATE] 03:20 aaa Imagen ." at bounding box center [1244, 349] width 592 height 121
click at [1112, 367] on div "Imagen" at bounding box center [1097, 359] width 86 height 15
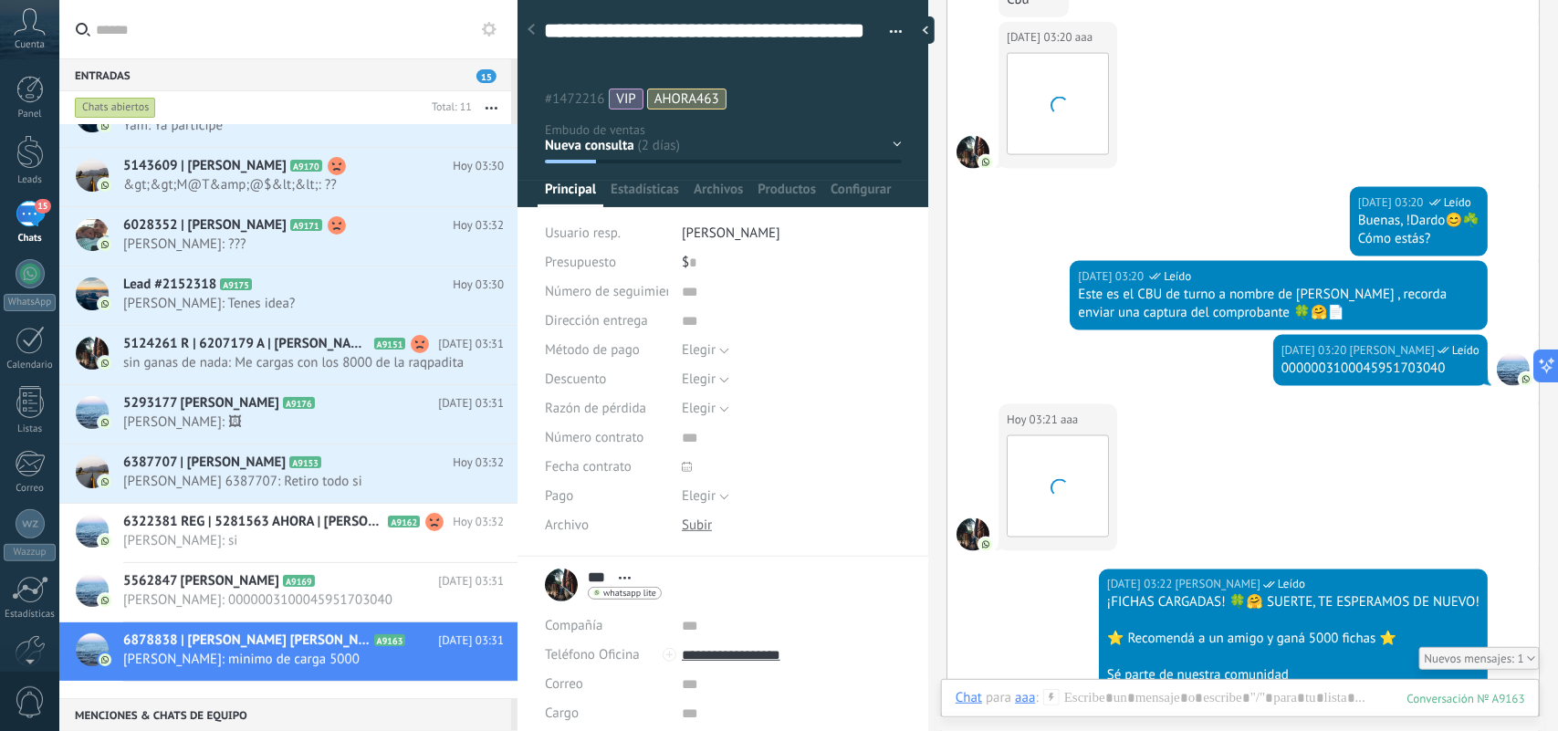
scroll to position [4370, 0]
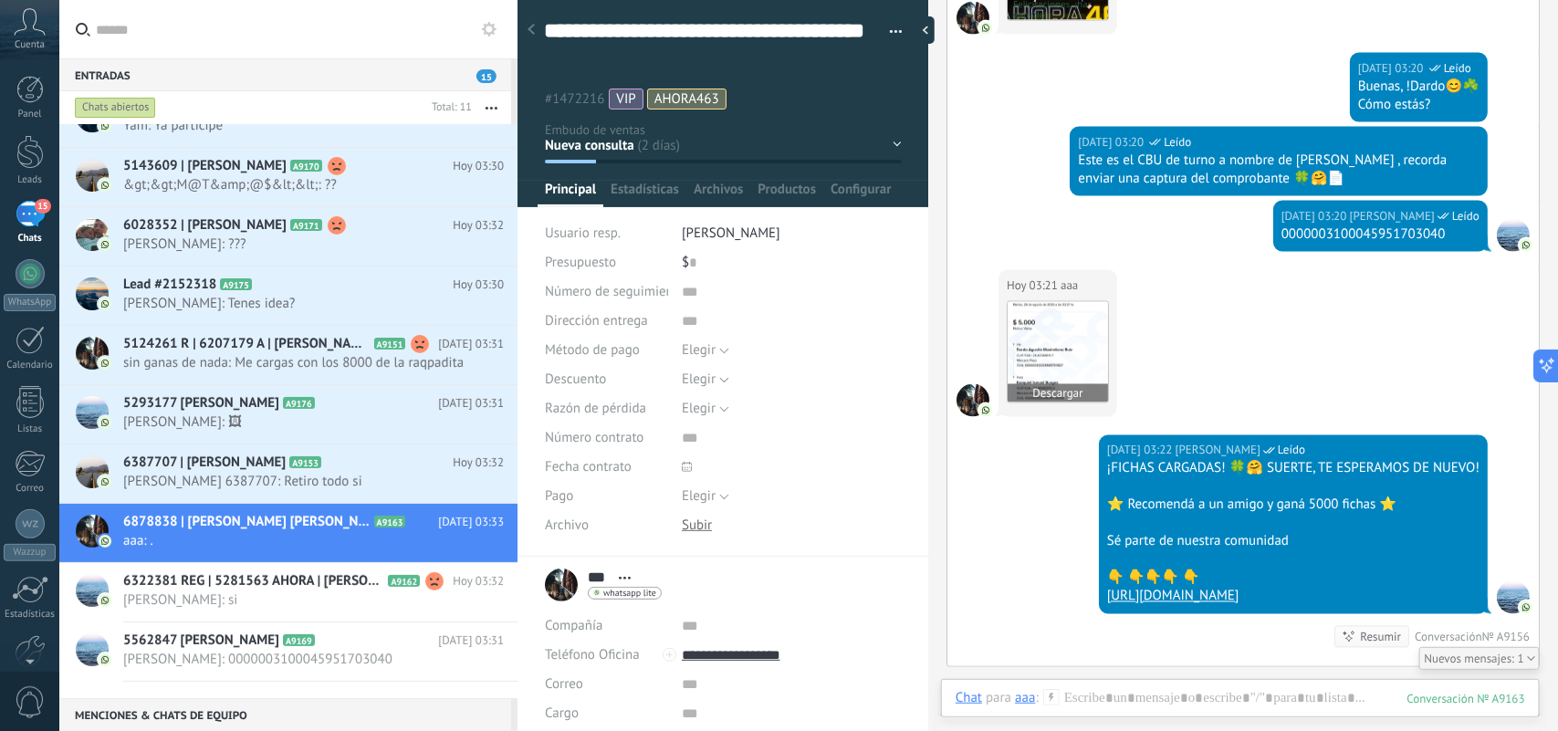
click at [1059, 362] on img at bounding box center [1058, 352] width 100 height 100
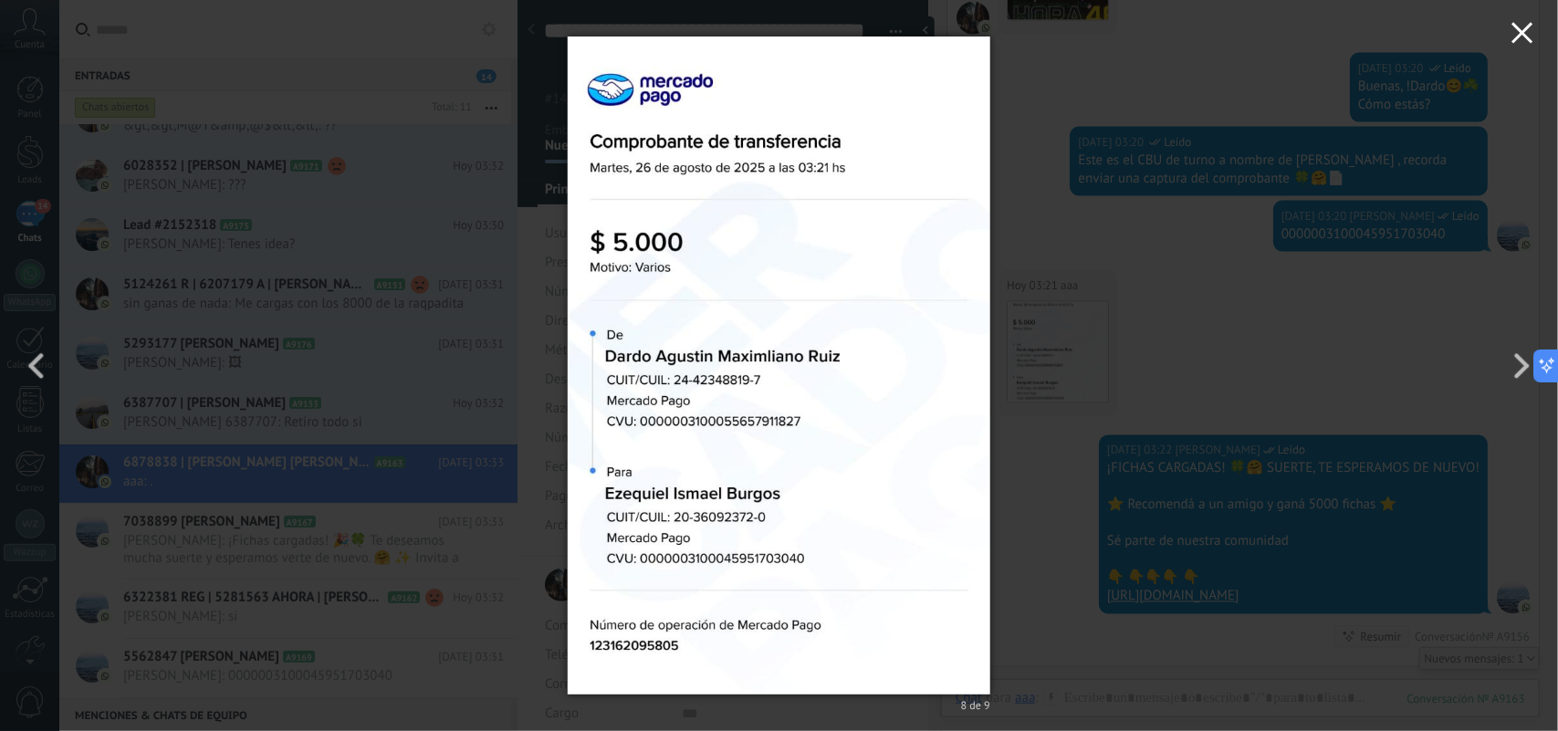
click at [1525, 32] on use "button" at bounding box center [1522, 32] width 21 height 21
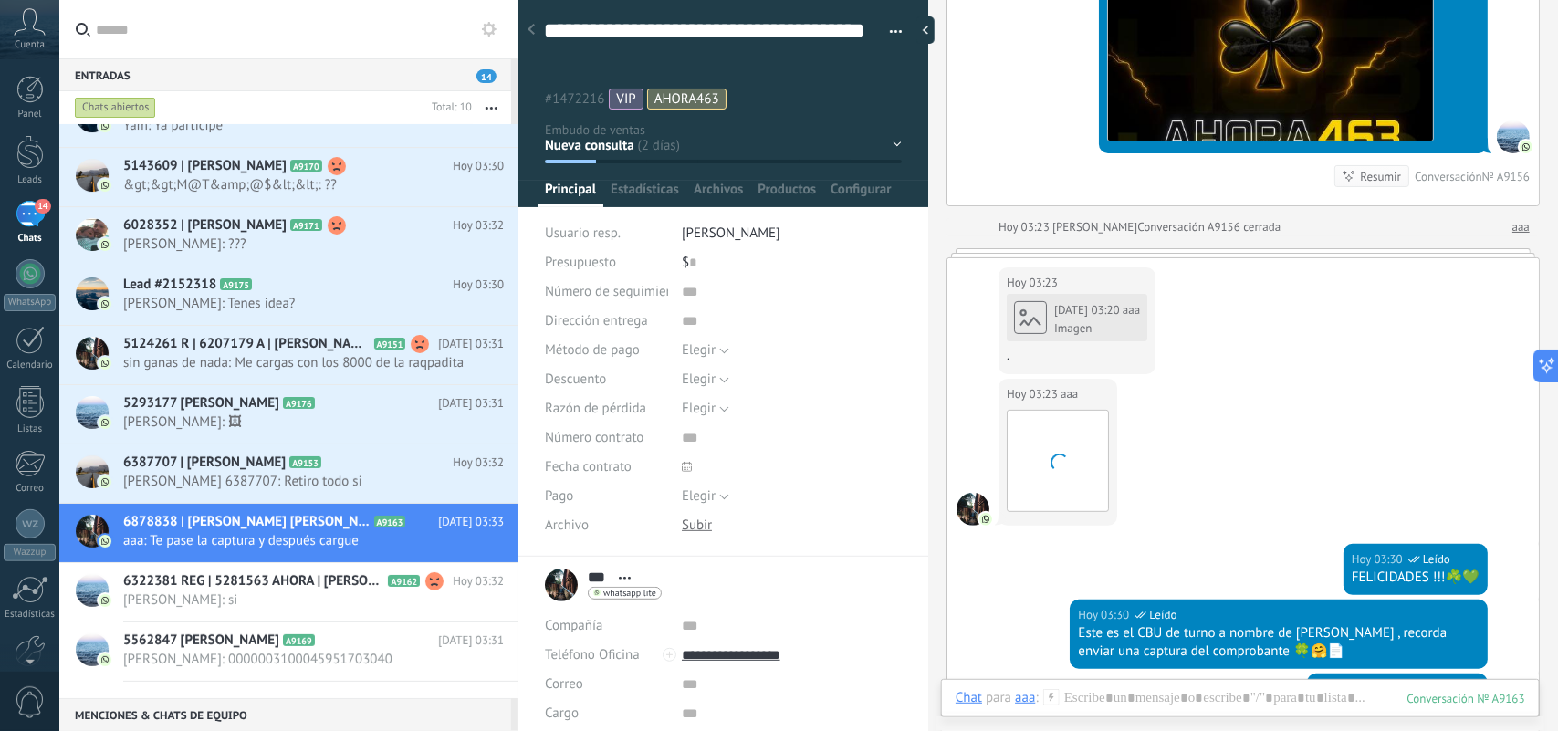
scroll to position [6852, 0]
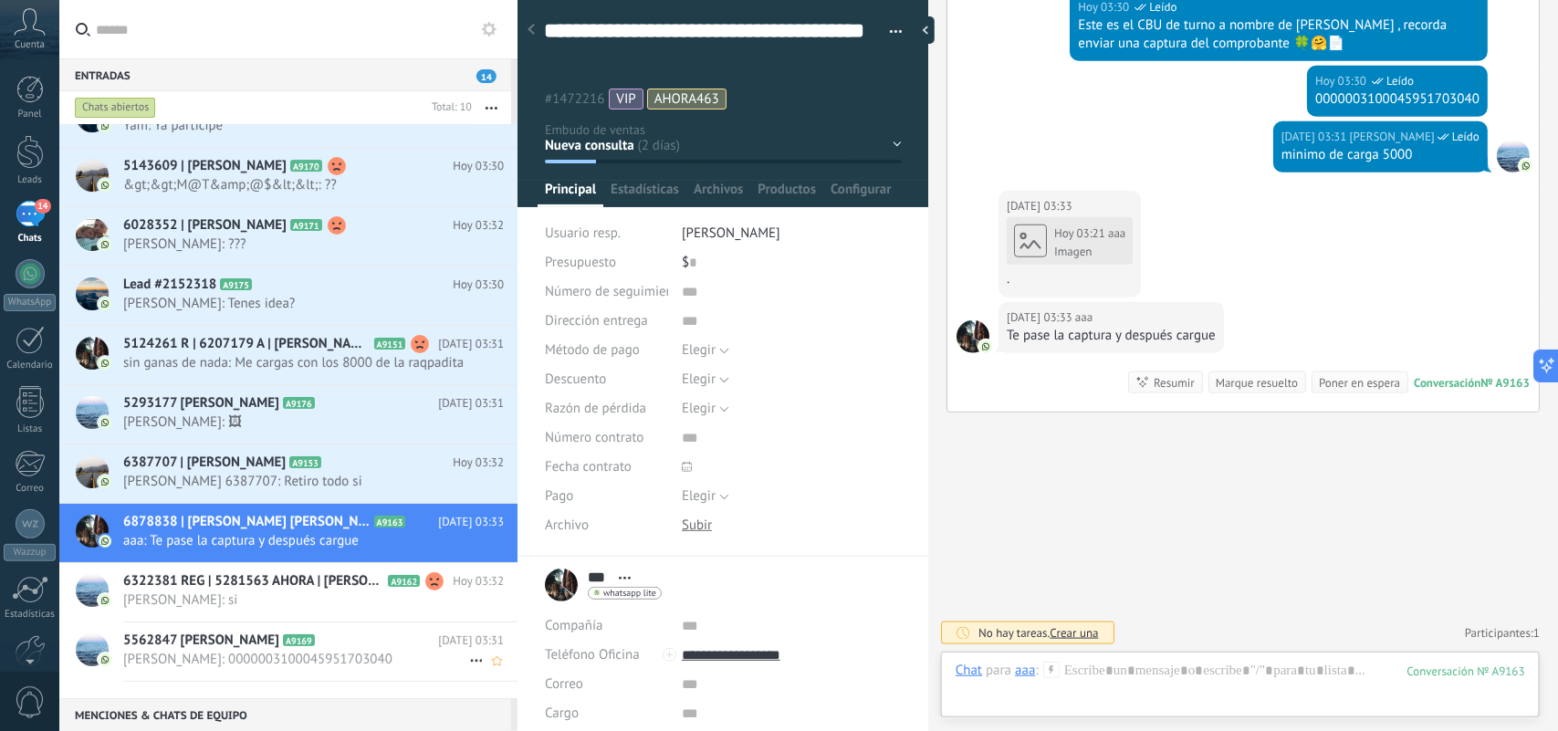
click at [372, 668] on span "[PERSON_NAME]: 0000003100045951703040" at bounding box center [296, 659] width 346 height 17
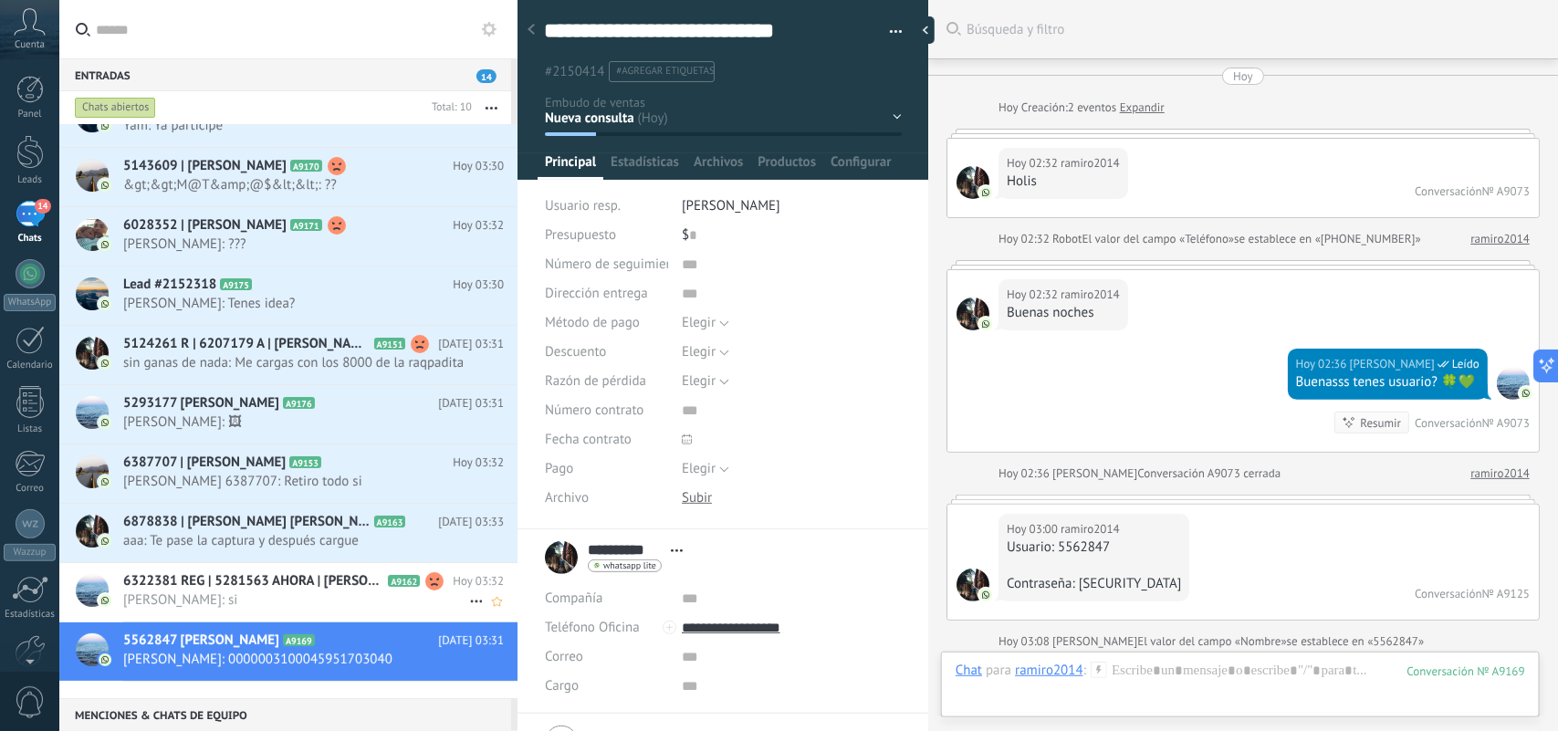
scroll to position [2903, 0]
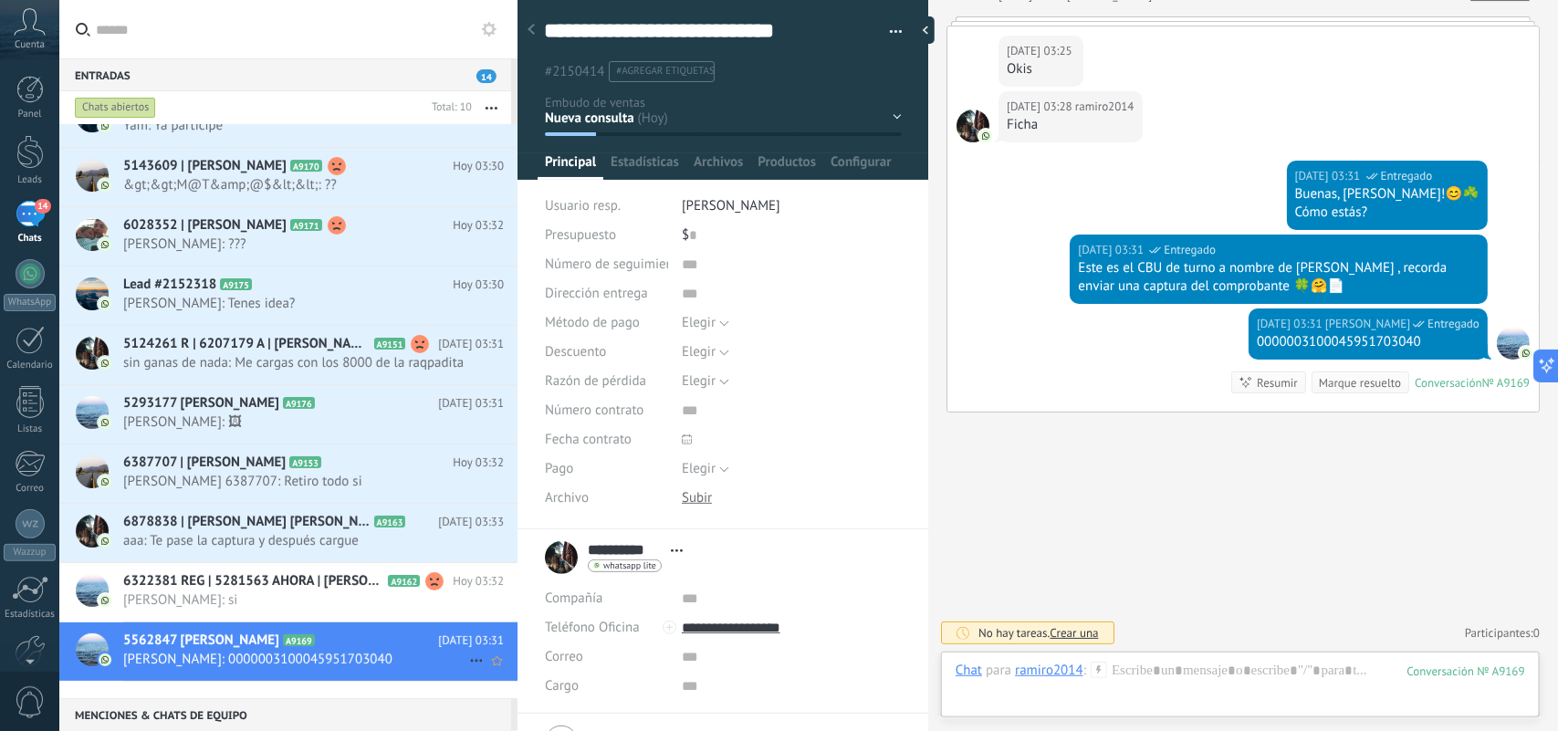
click at [468, 672] on icon at bounding box center [477, 661] width 22 height 22
click at [466, 672] on icon at bounding box center [477, 661] width 22 height 22
click at [493, 691] on div "Conversación cerrada" at bounding box center [548, 688] width 145 height 37
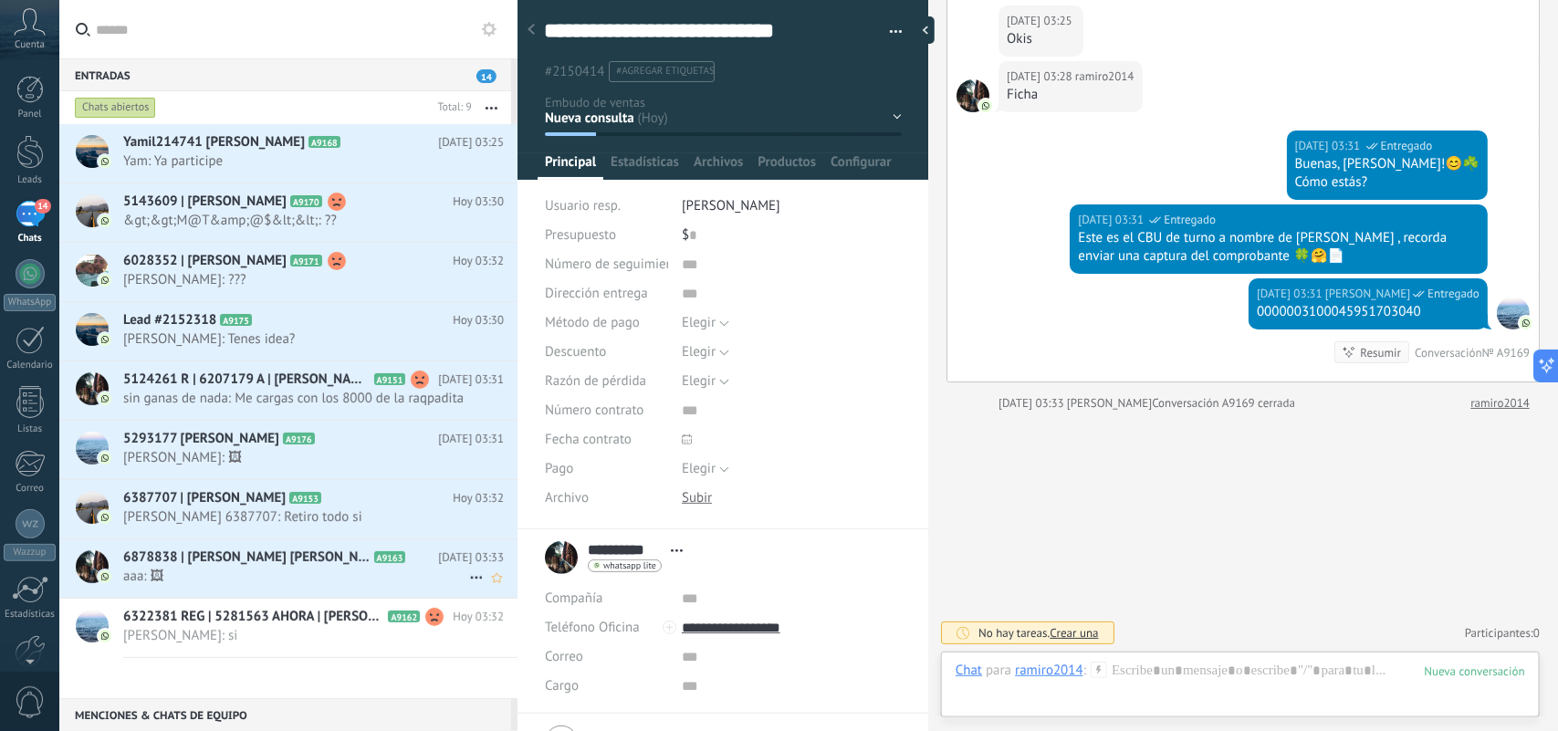
scroll to position [0, 0]
click at [342, 645] on span "[PERSON_NAME]: si" at bounding box center [296, 635] width 346 height 17
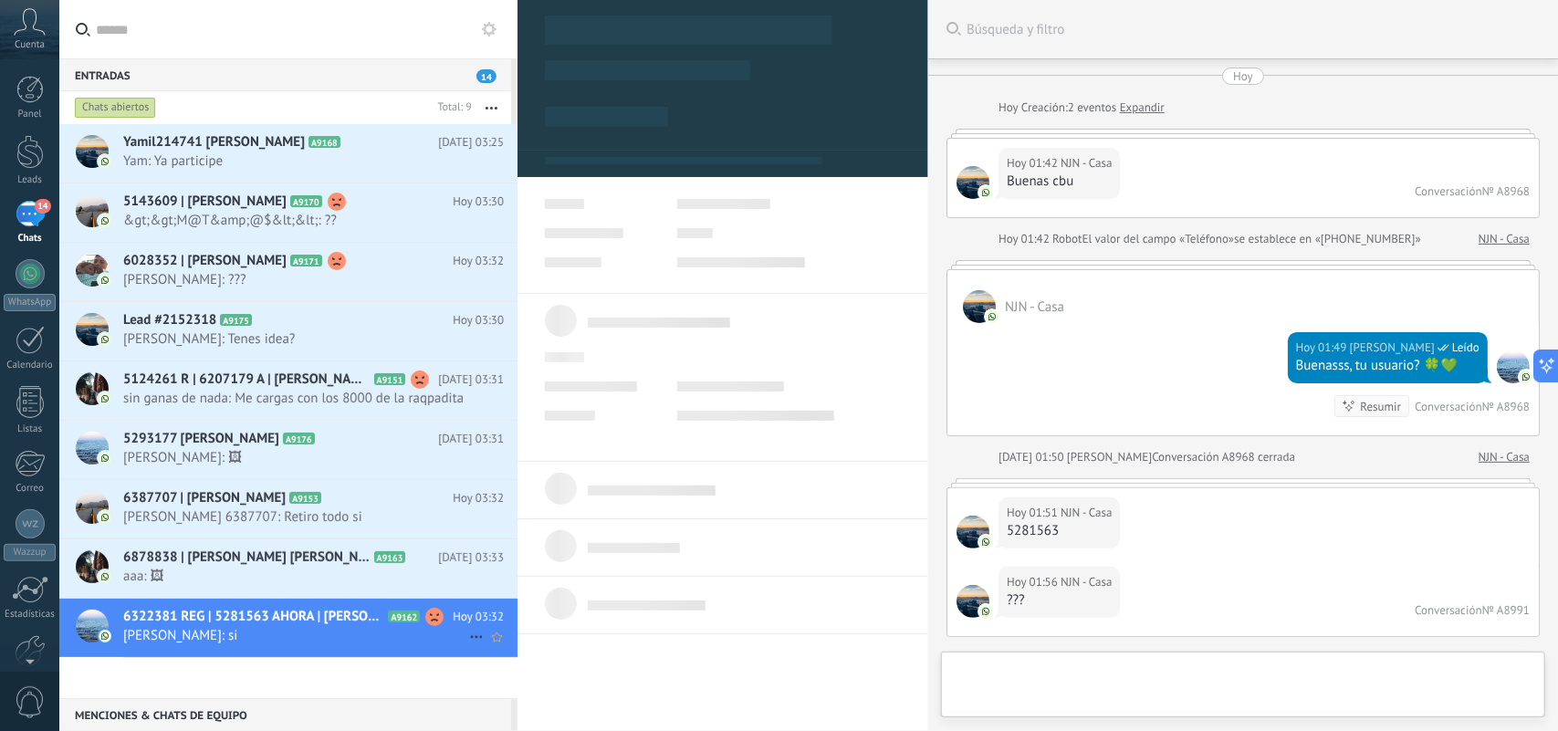
type textarea "**********"
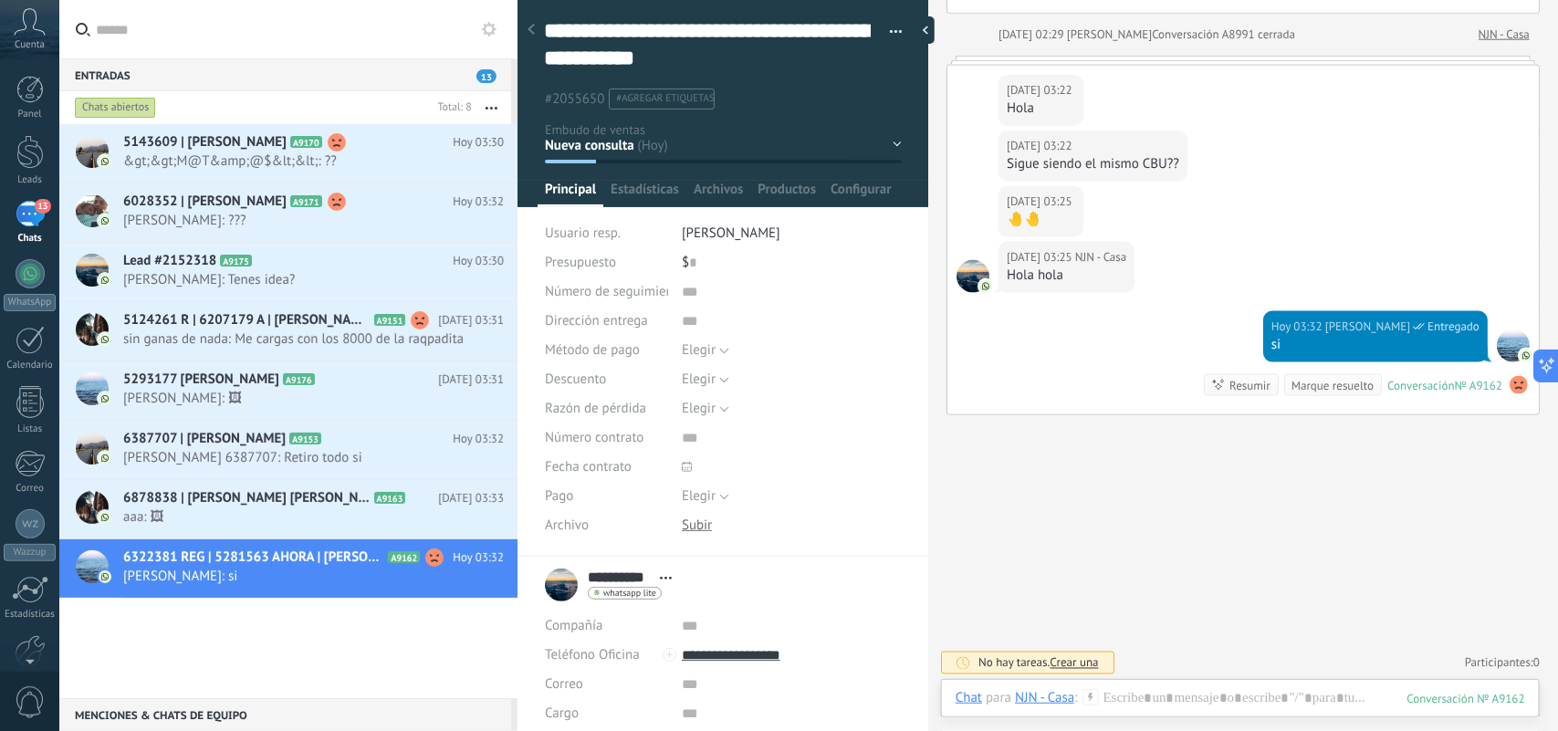
scroll to position [973, 0]
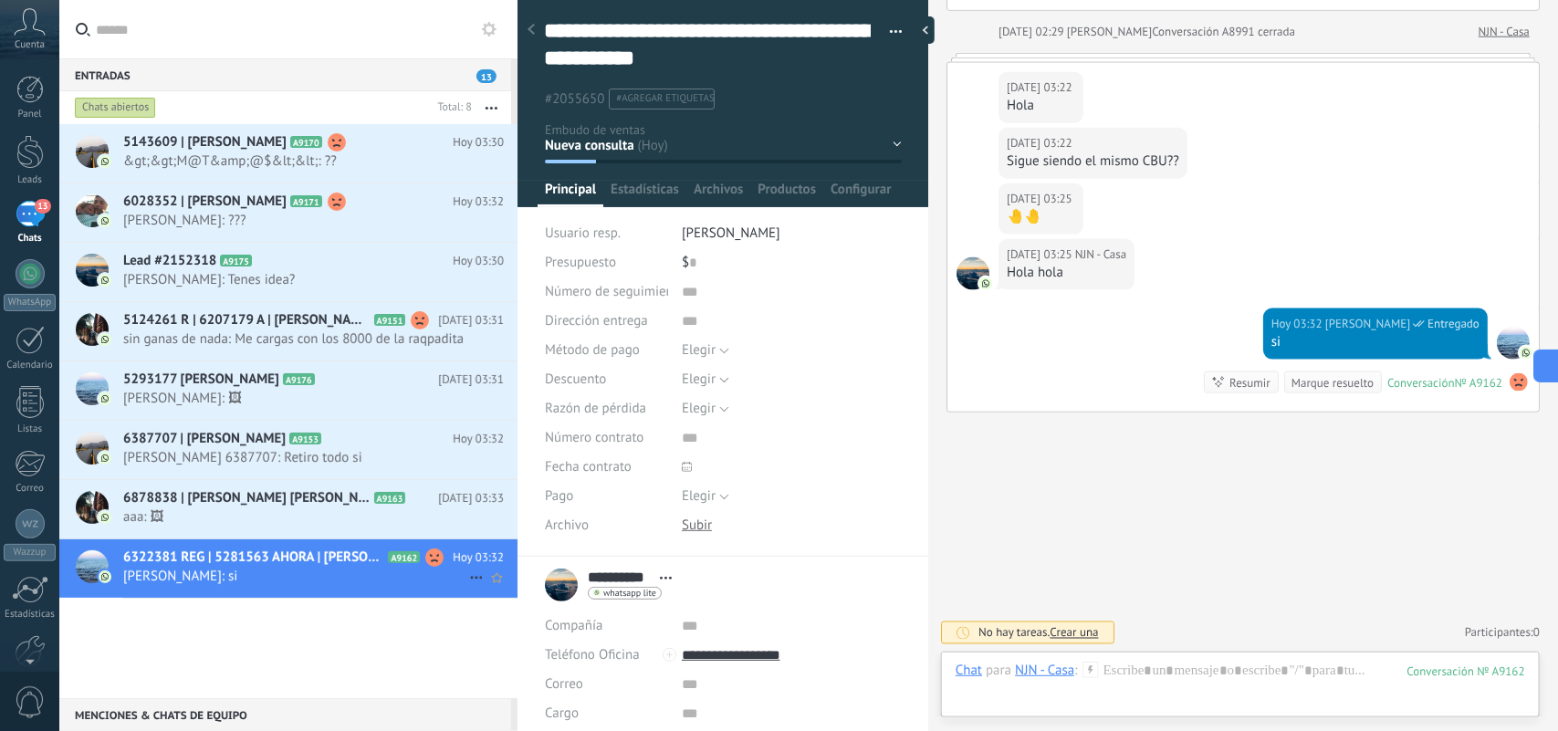
click at [466, 589] on icon at bounding box center [477, 578] width 22 height 22
click at [498, 610] on span "Conversación cerrada" at bounding box center [559, 605] width 124 height 37
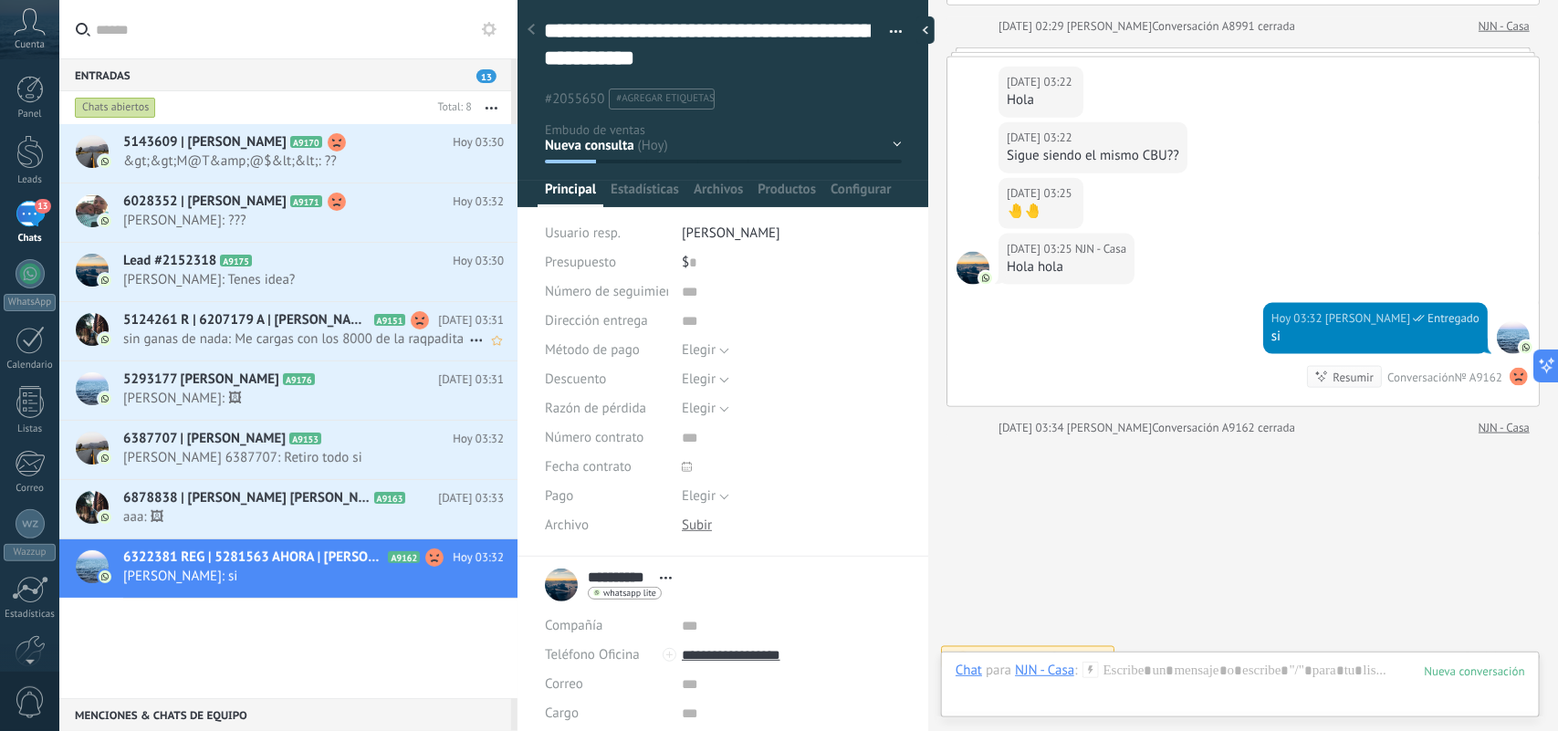
scroll to position [1002, 0]
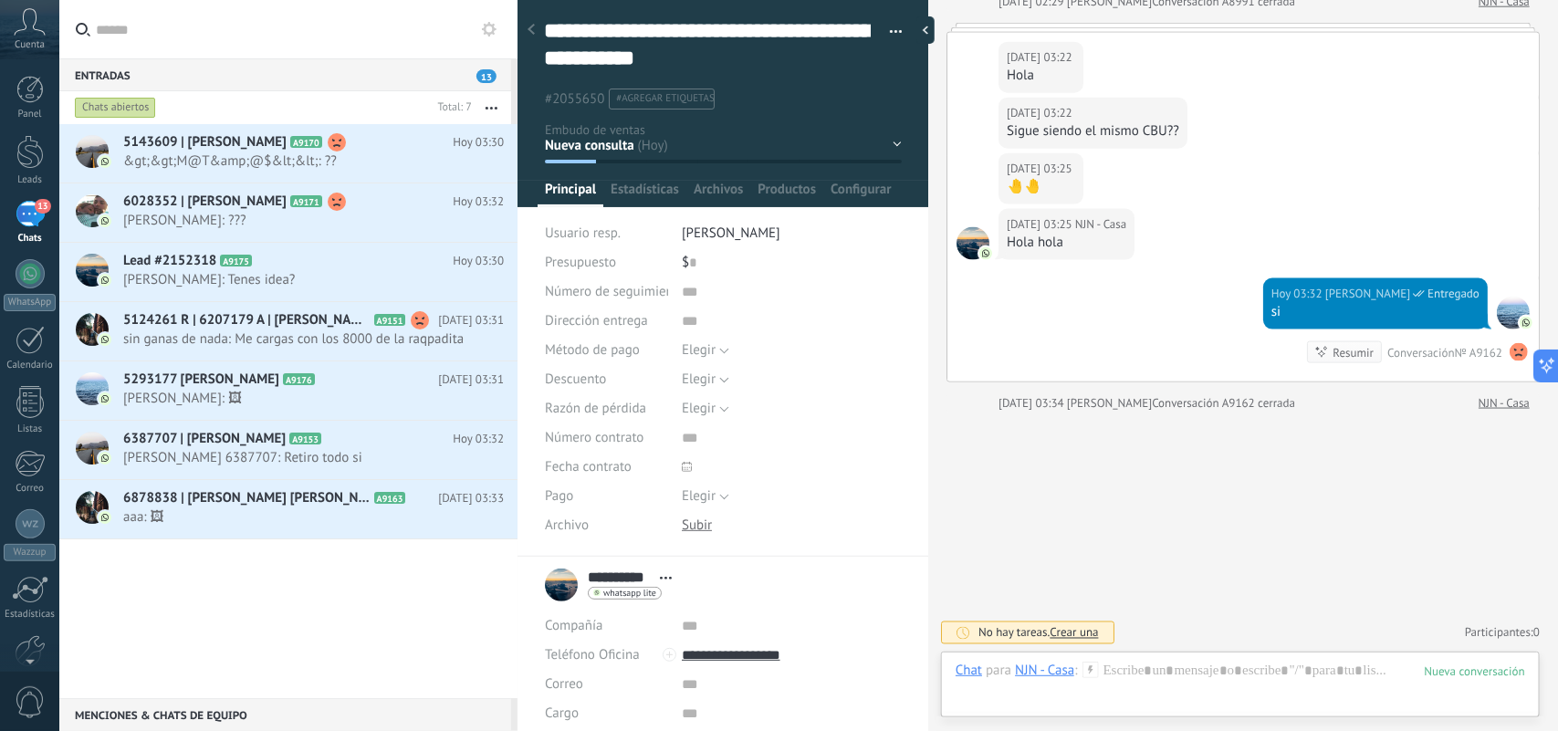
click at [486, 78] on span "13" at bounding box center [487, 76] width 20 height 14
click at [130, 110] on div "Chats abiertos" at bounding box center [115, 108] width 81 height 22
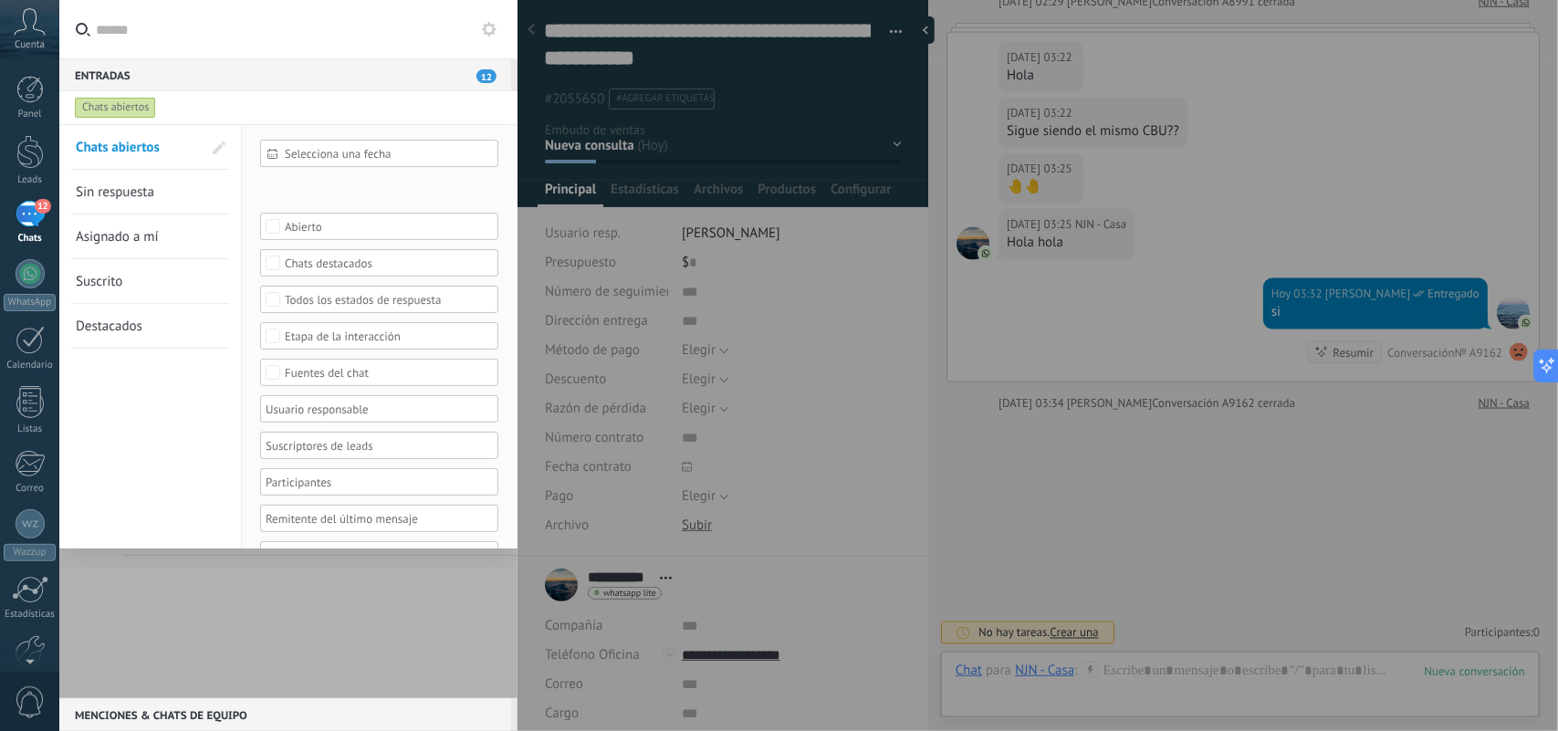
click at [152, 330] on link "Destacados" at bounding box center [139, 326] width 126 height 44
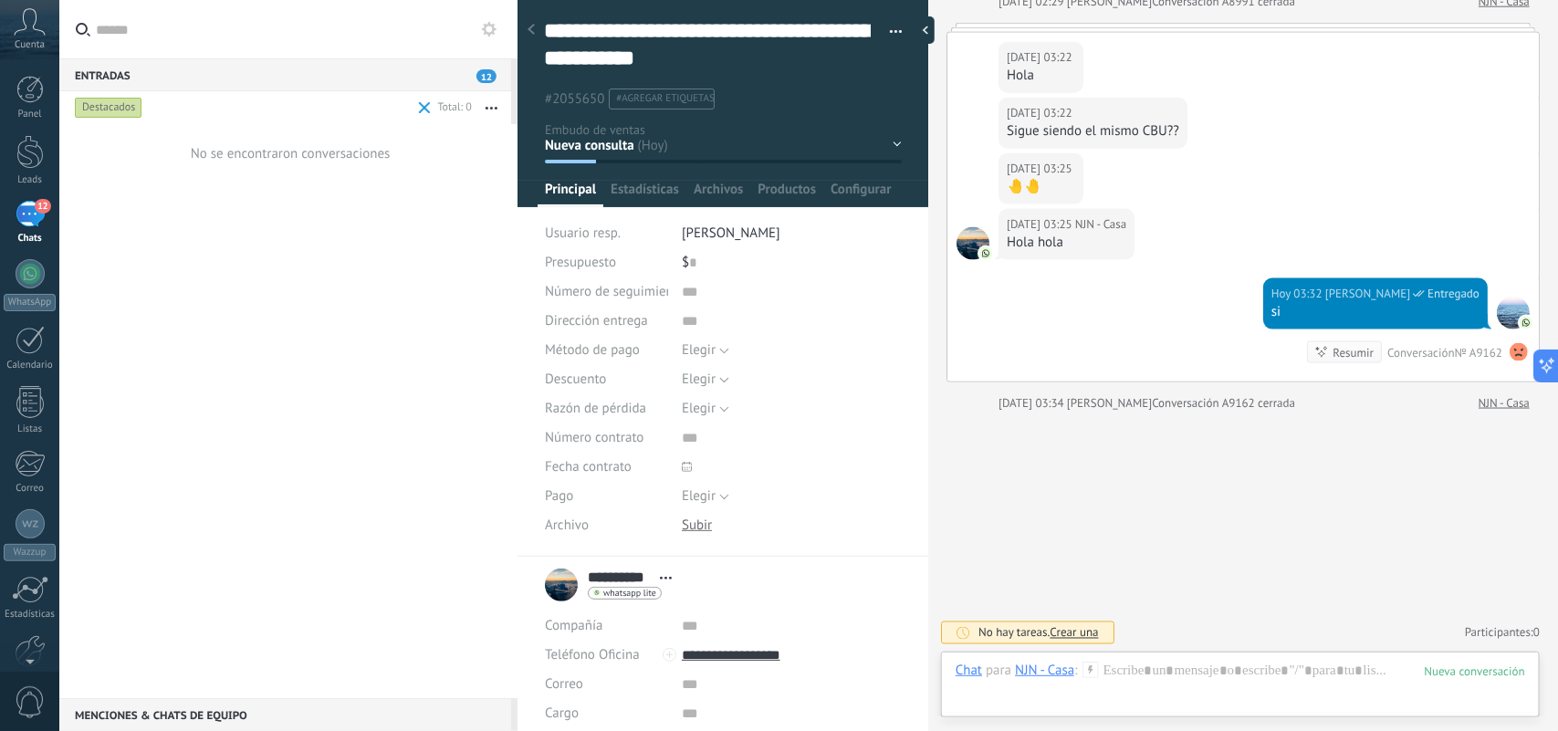
click at [106, 110] on div "Destacados" at bounding box center [109, 108] width 68 height 22
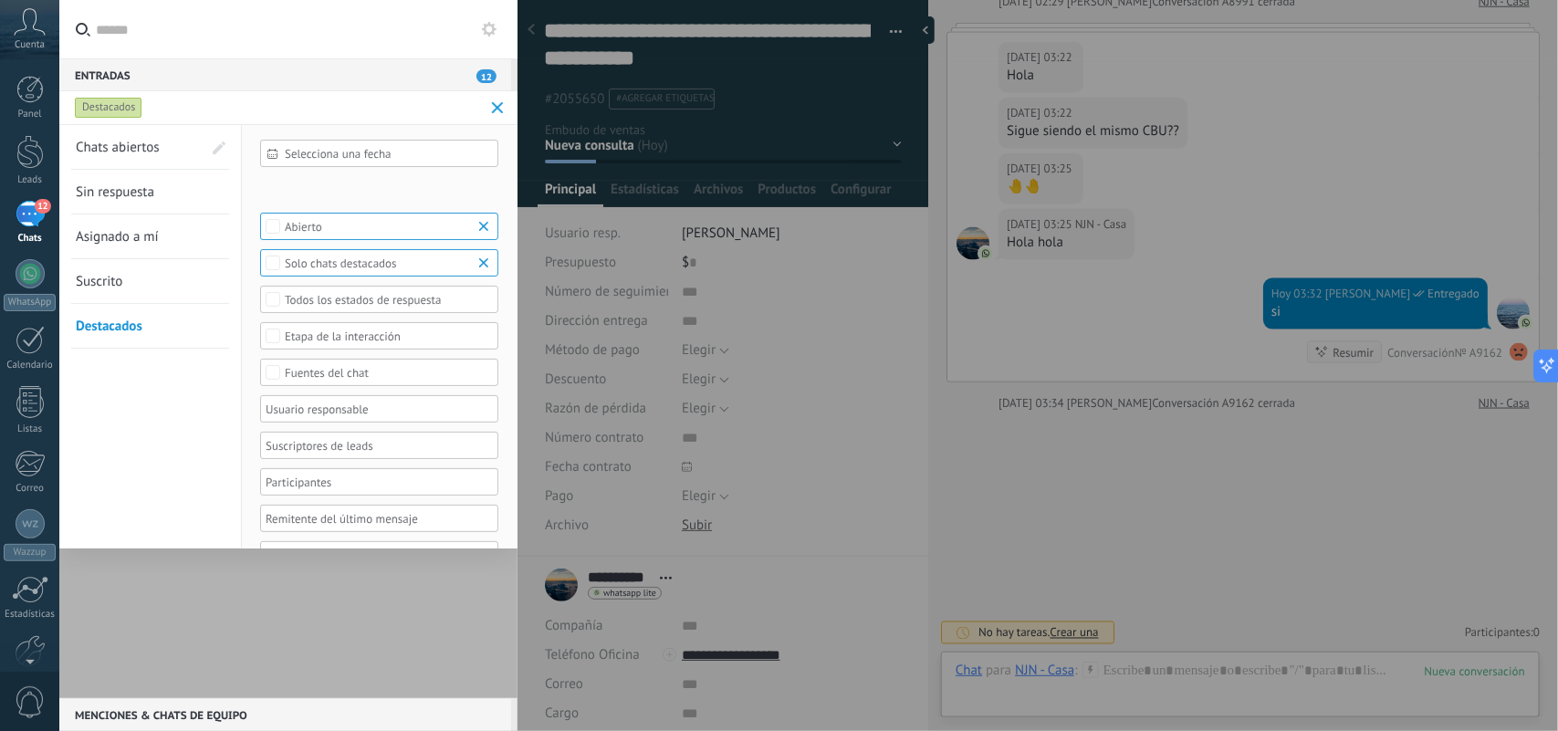
click at [128, 198] on span "Sin respuesta" at bounding box center [115, 191] width 79 height 17
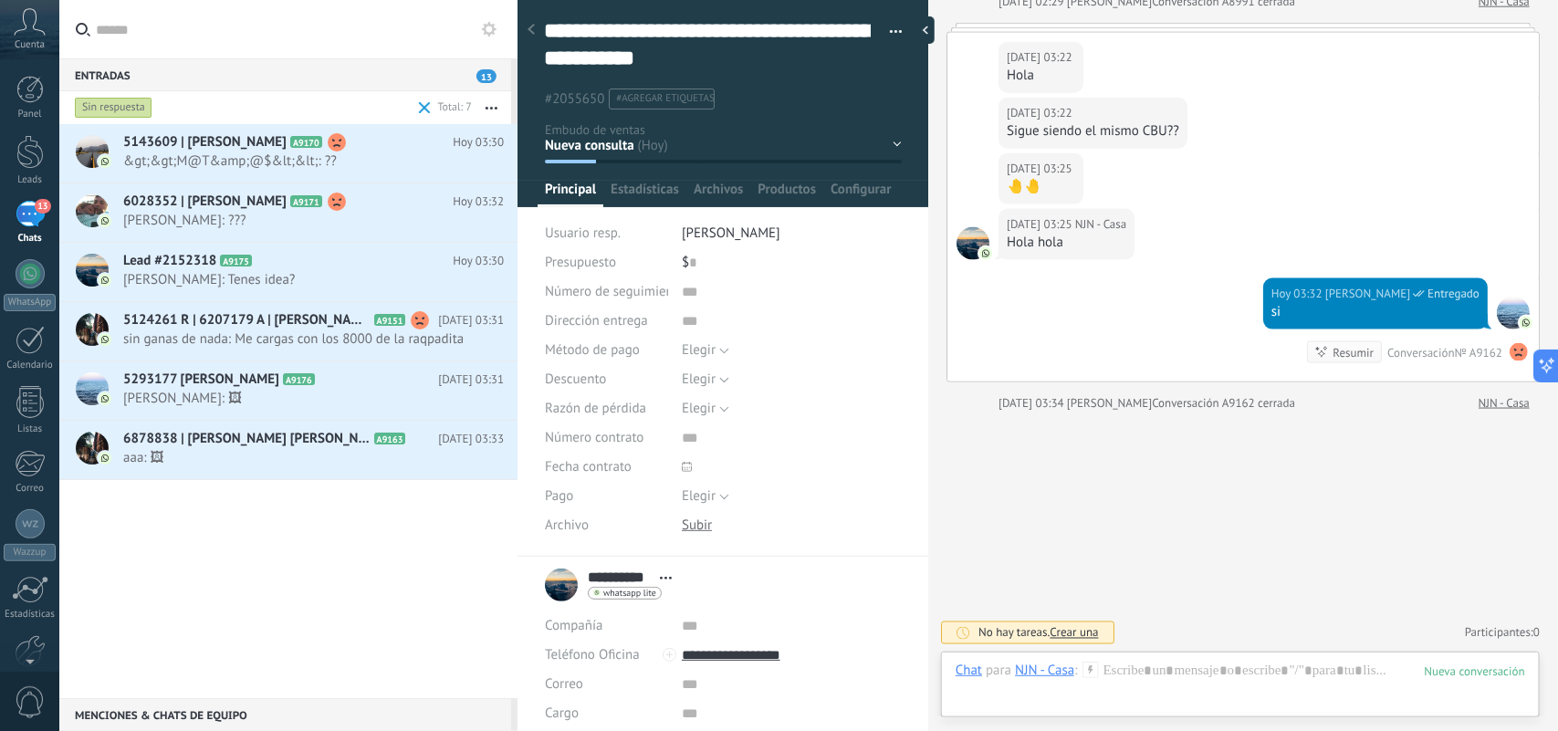
click at [121, 101] on div "Sin respuesta" at bounding box center [114, 108] width 78 height 22
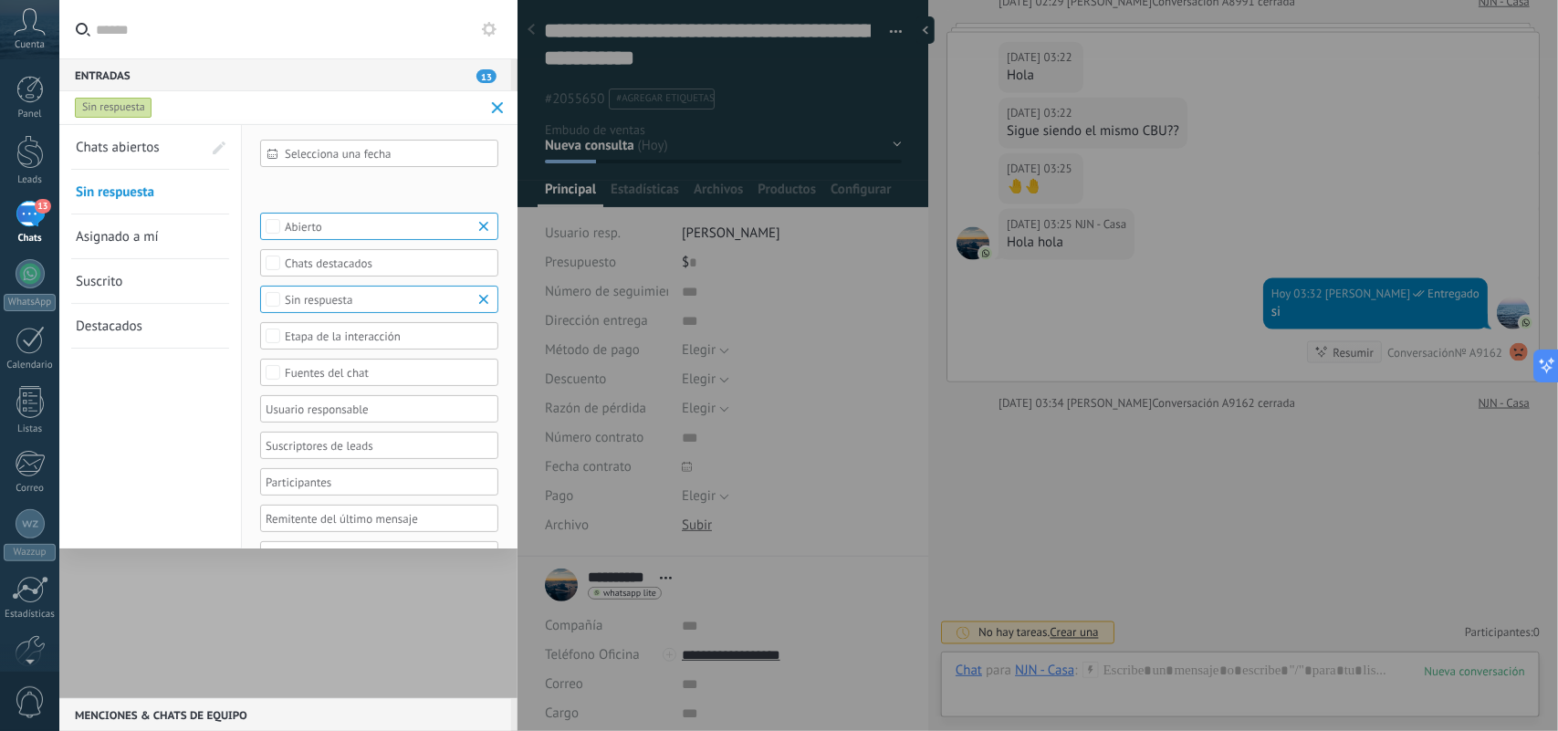
click at [133, 246] on link "Asignado a mí" at bounding box center [139, 237] width 126 height 44
